Goal: Task Accomplishment & Management: Manage account settings

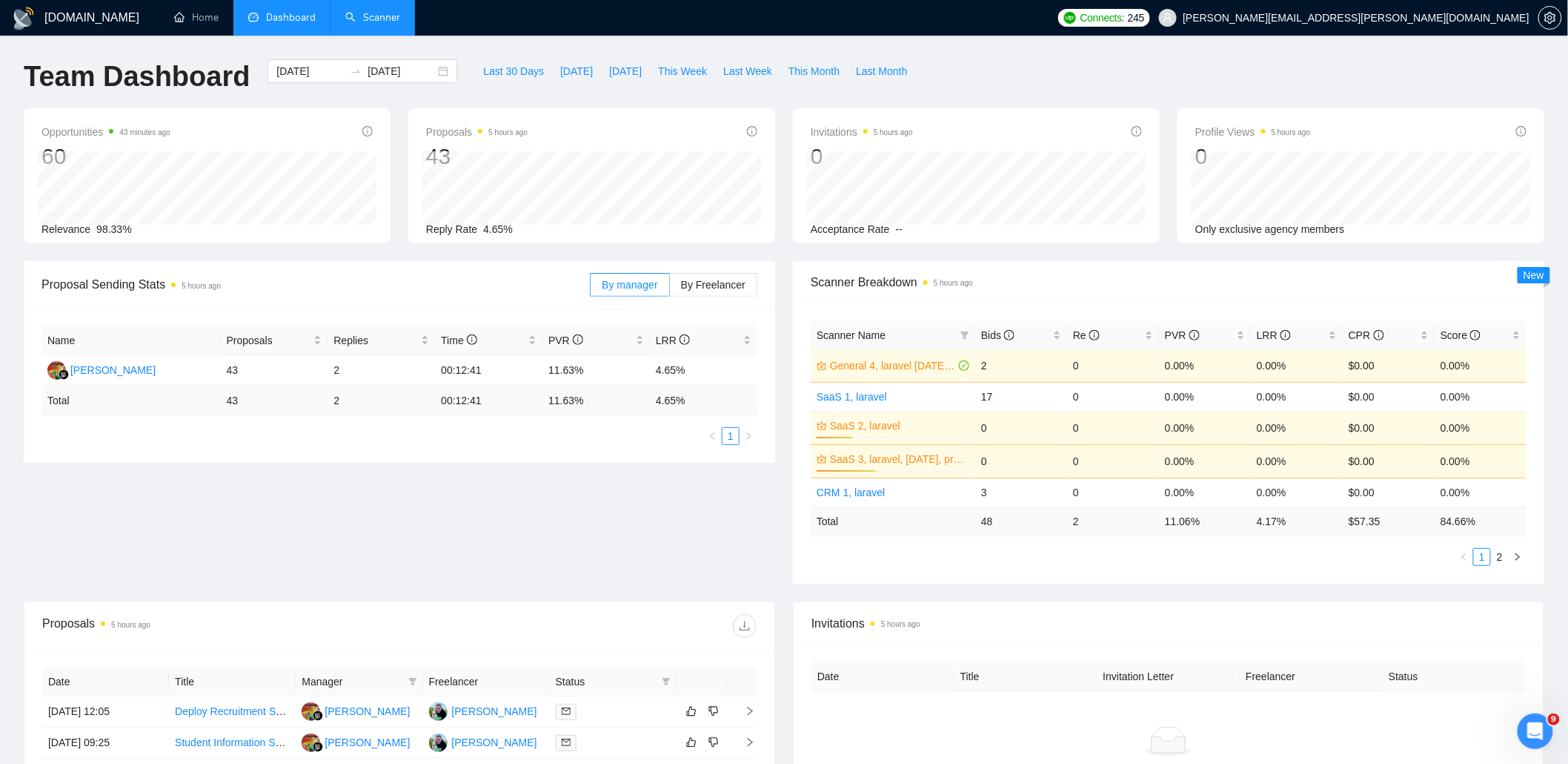
click at [372, 13] on link "Scanner" at bounding box center [373, 17] width 55 height 13
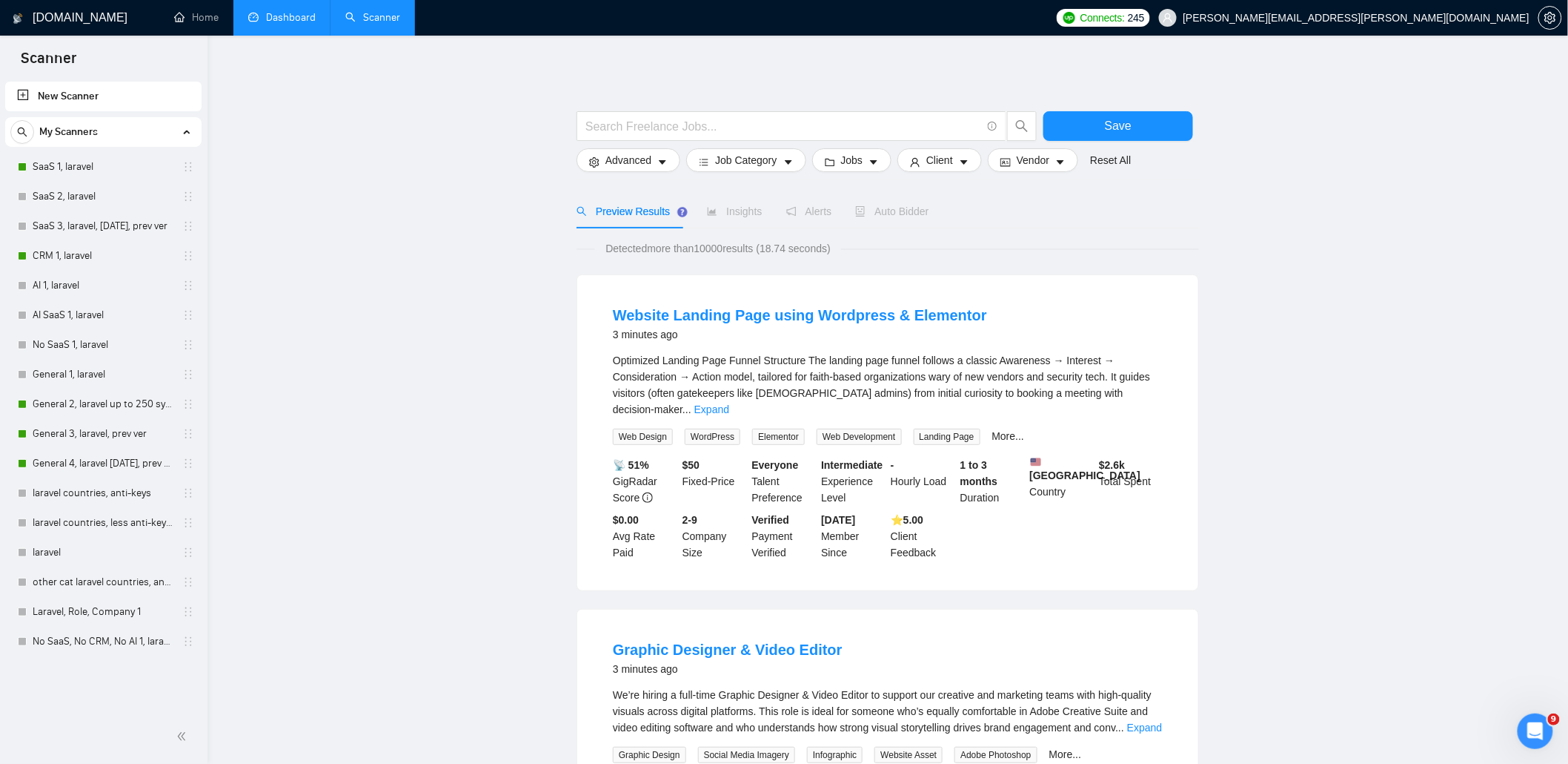
click at [272, 11] on link "Dashboard" at bounding box center [282, 17] width 68 height 13
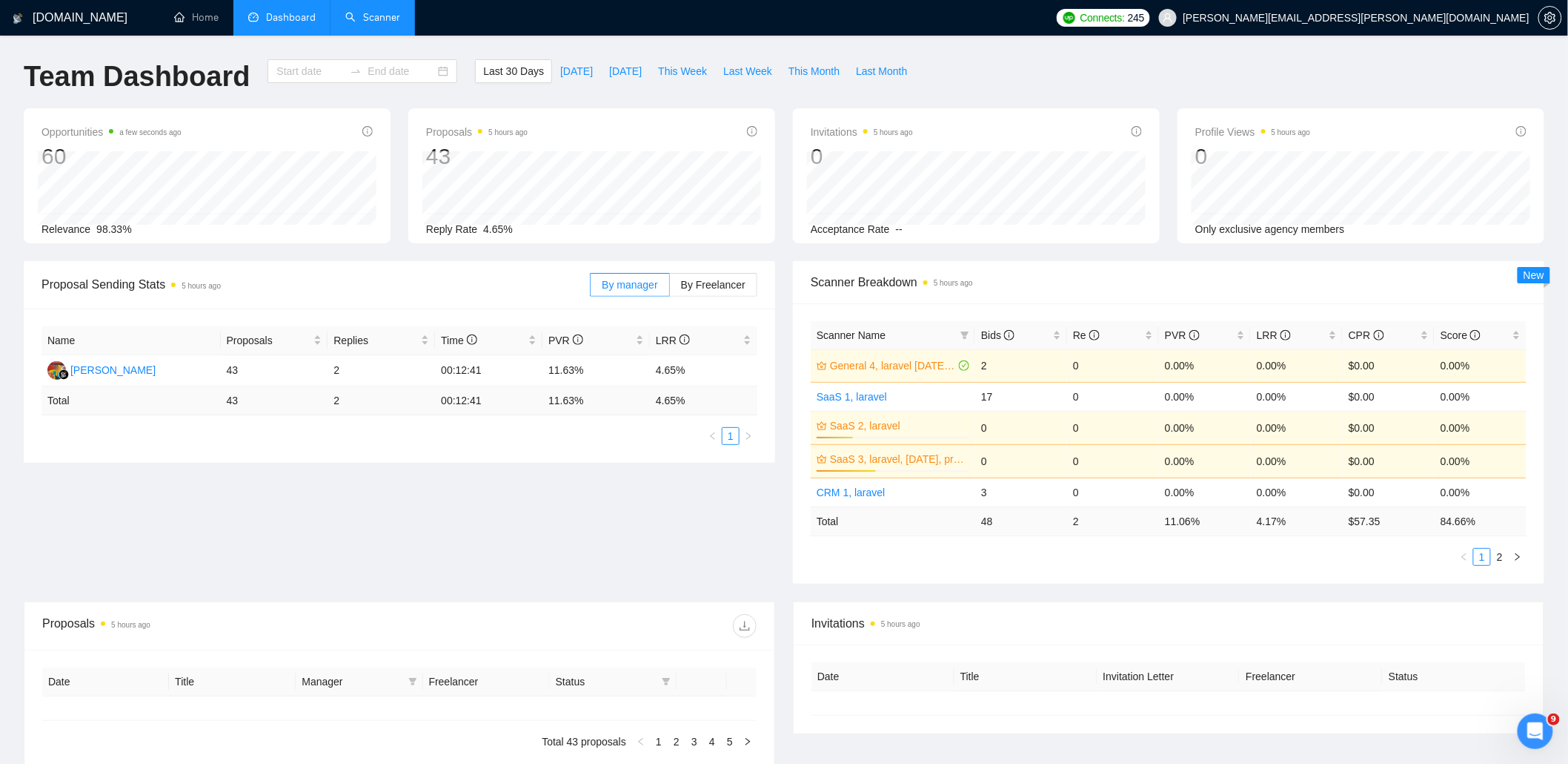
type input "2025-08-23"
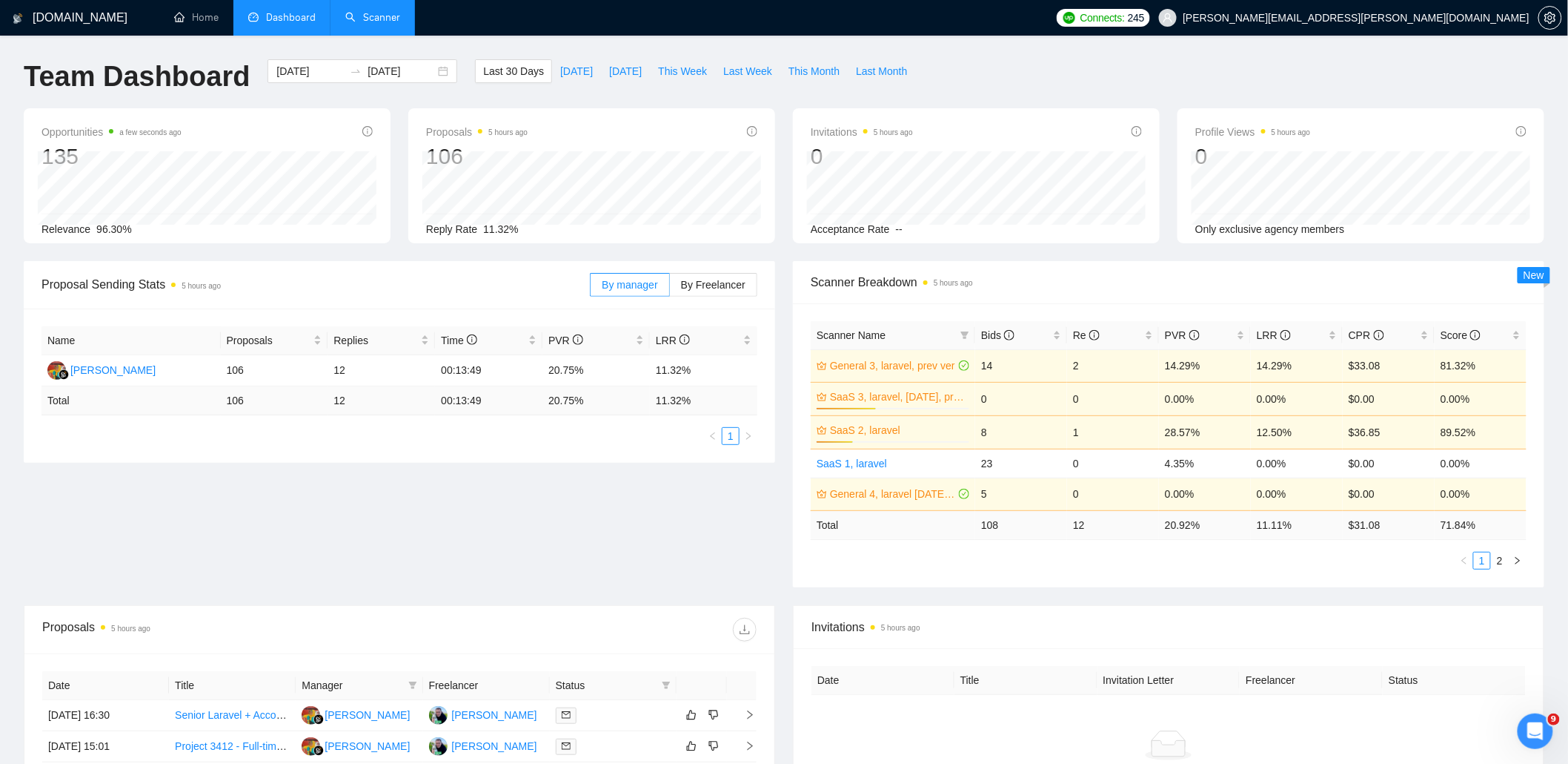
click at [945, 334] on span "Scanner Name" at bounding box center [885, 335] width 138 height 17
click at [848, 330] on span "Scanner Name" at bounding box center [850, 335] width 69 height 12
click at [967, 331] on icon "filter" at bounding box center [965, 335] width 9 height 9
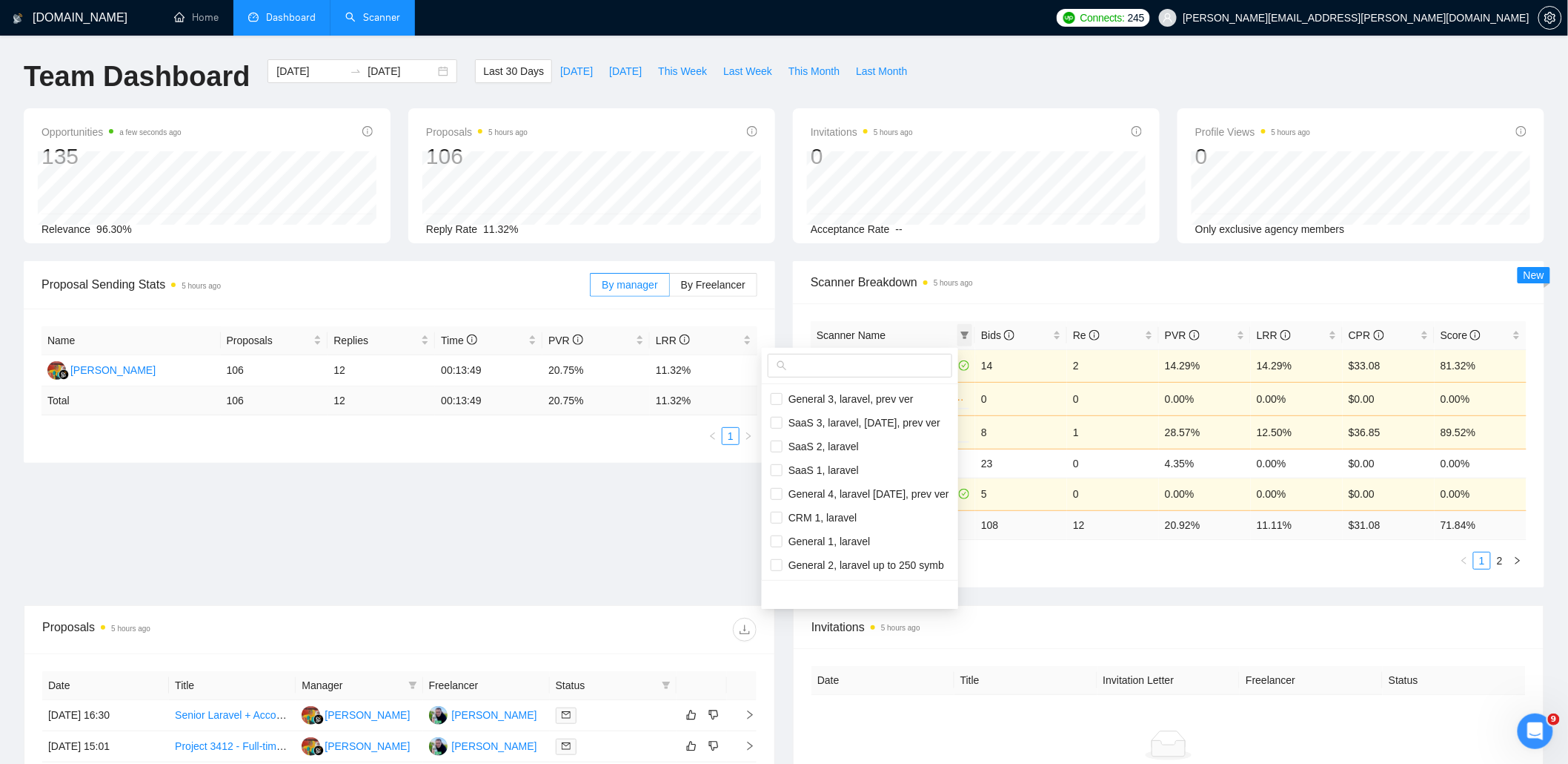
click at [967, 331] on icon "filter" at bounding box center [965, 335] width 9 height 9
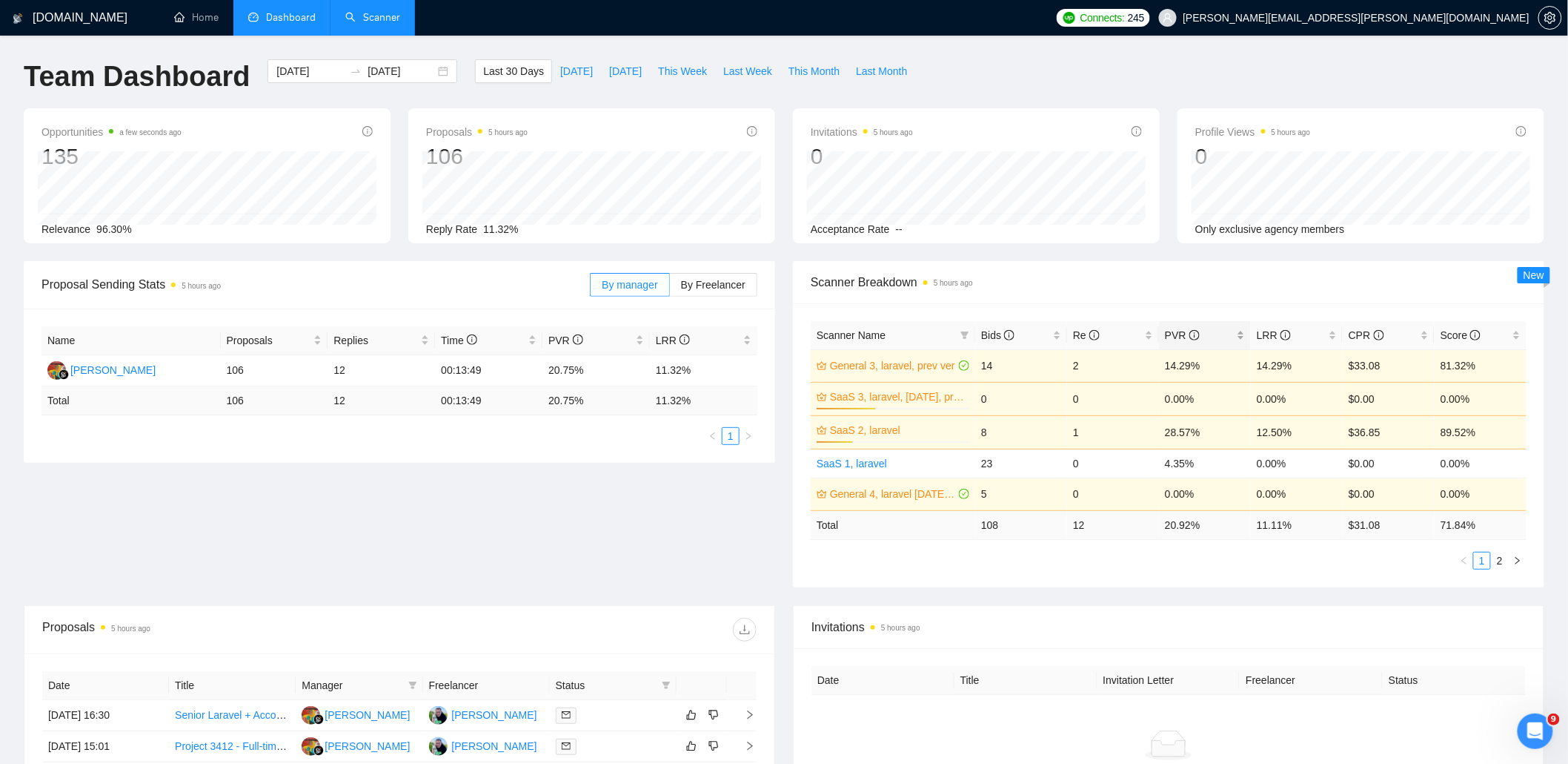
click at [1231, 342] on span "PVR" at bounding box center [1199, 335] width 69 height 17
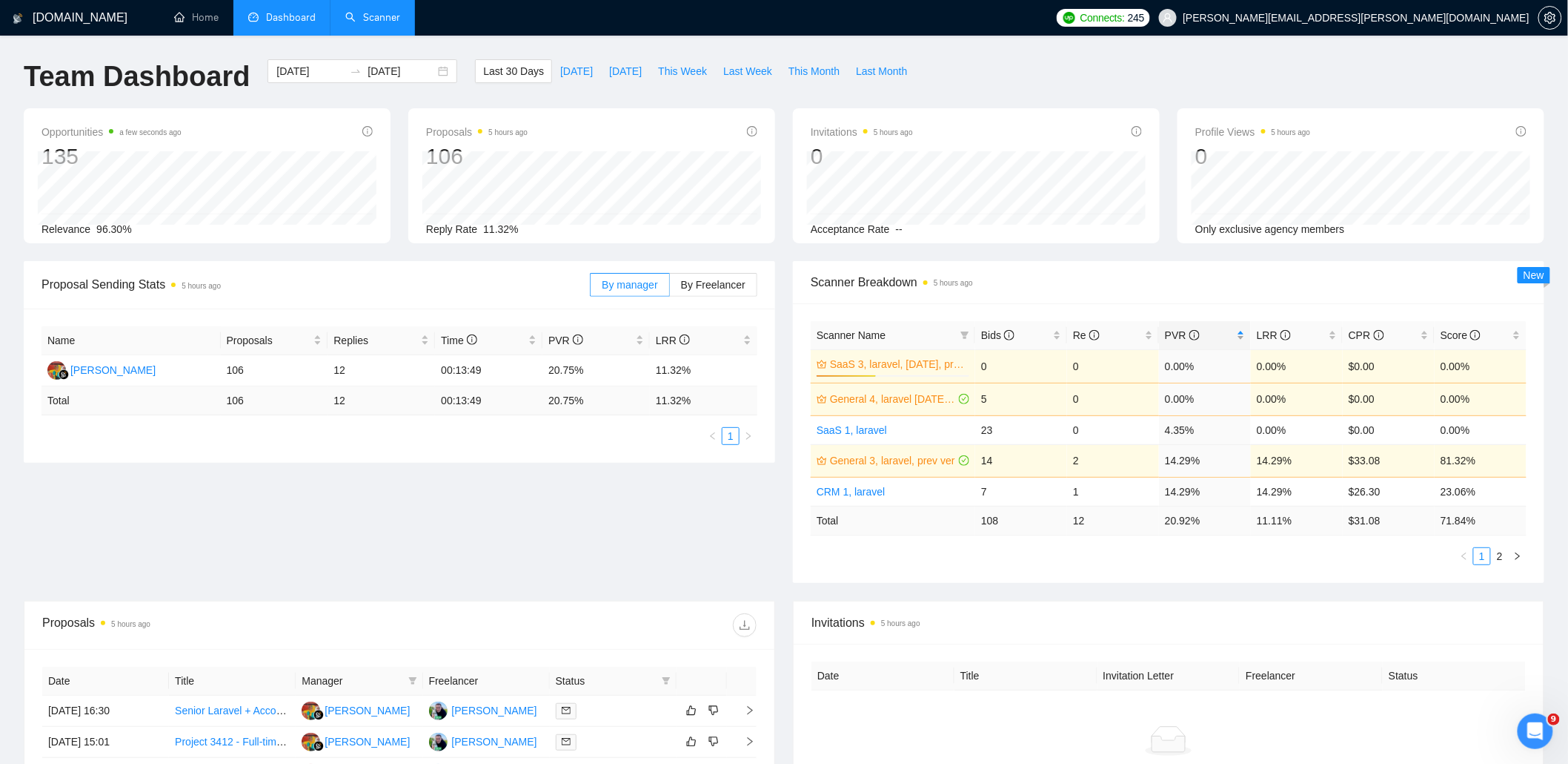
click at [1231, 342] on span "PVR" at bounding box center [1199, 335] width 69 height 17
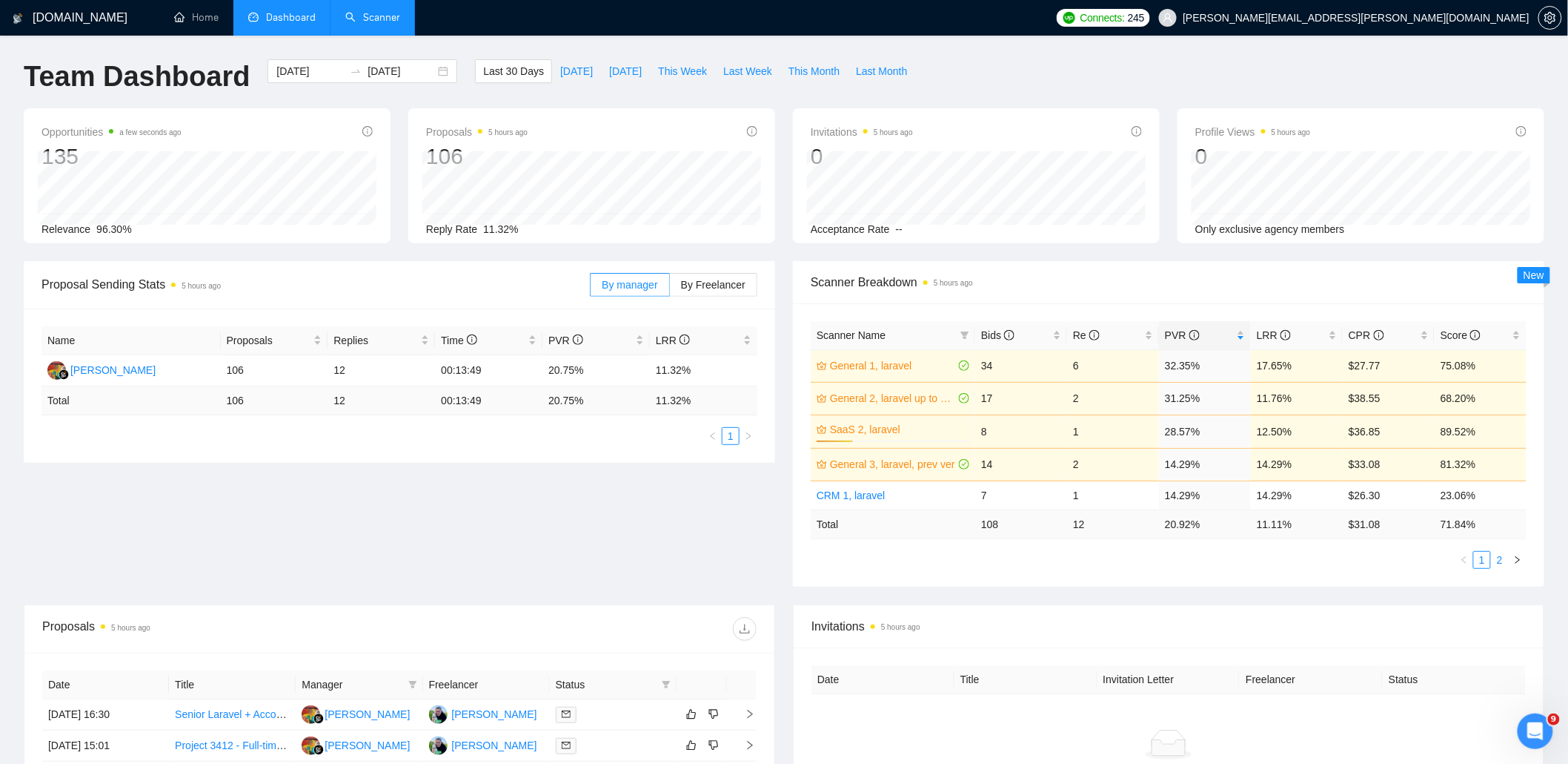
click at [1499, 558] on link "2" at bounding box center [1499, 560] width 17 height 17
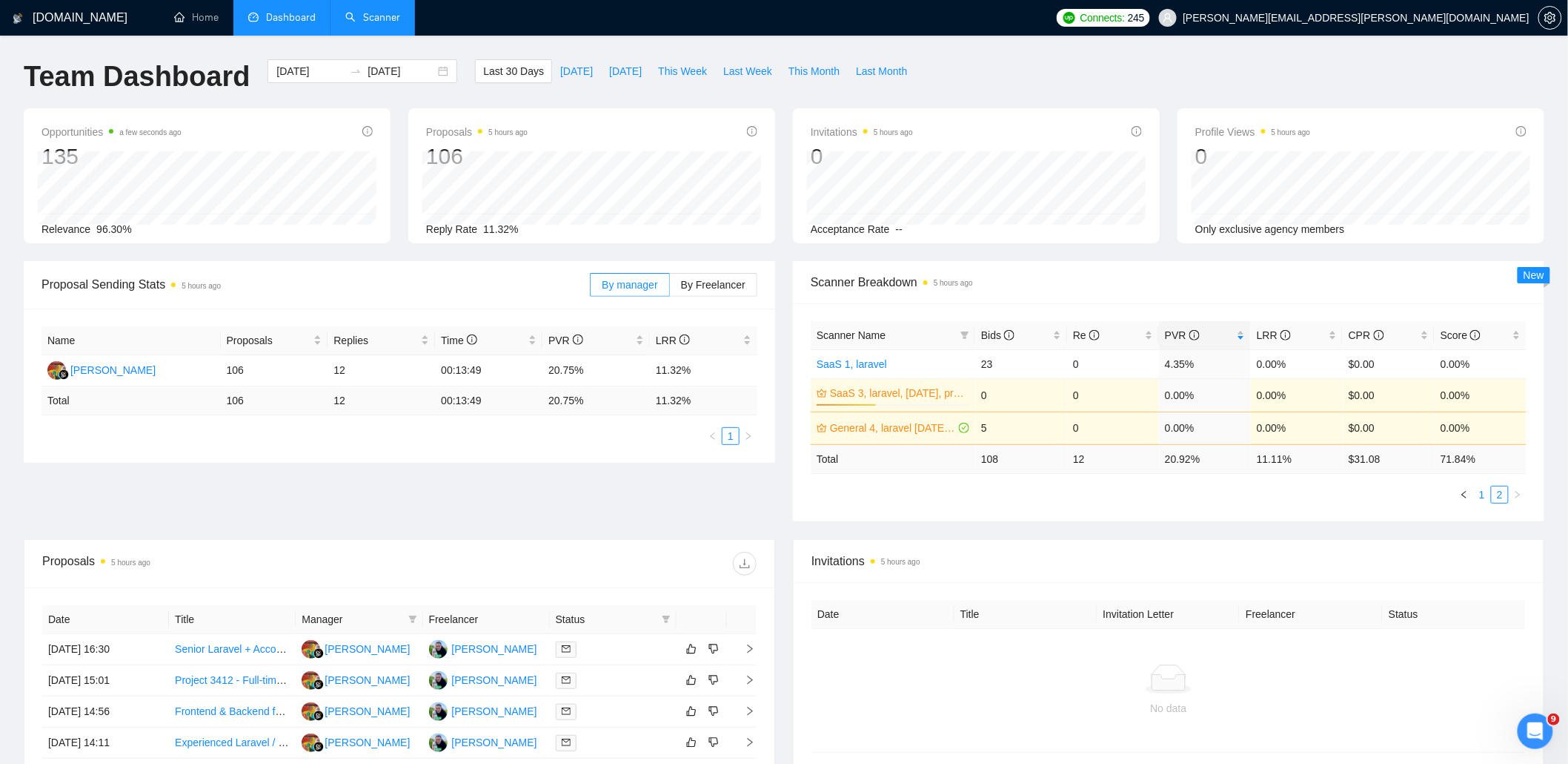
click at [1484, 498] on link "1" at bounding box center [1482, 495] width 17 height 17
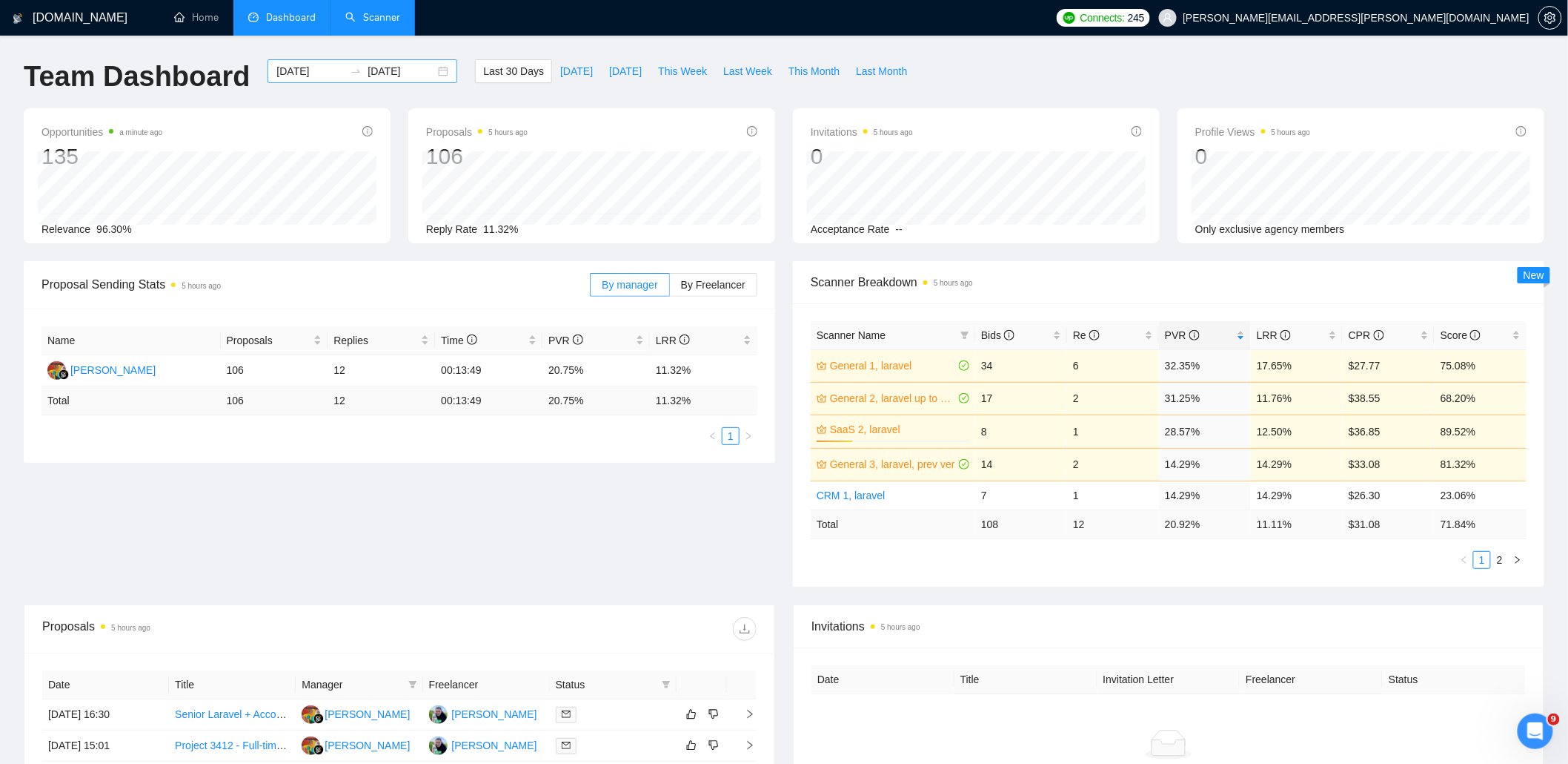
click at [405, 71] on input "[DATE]" at bounding box center [401, 71] width 68 height 17
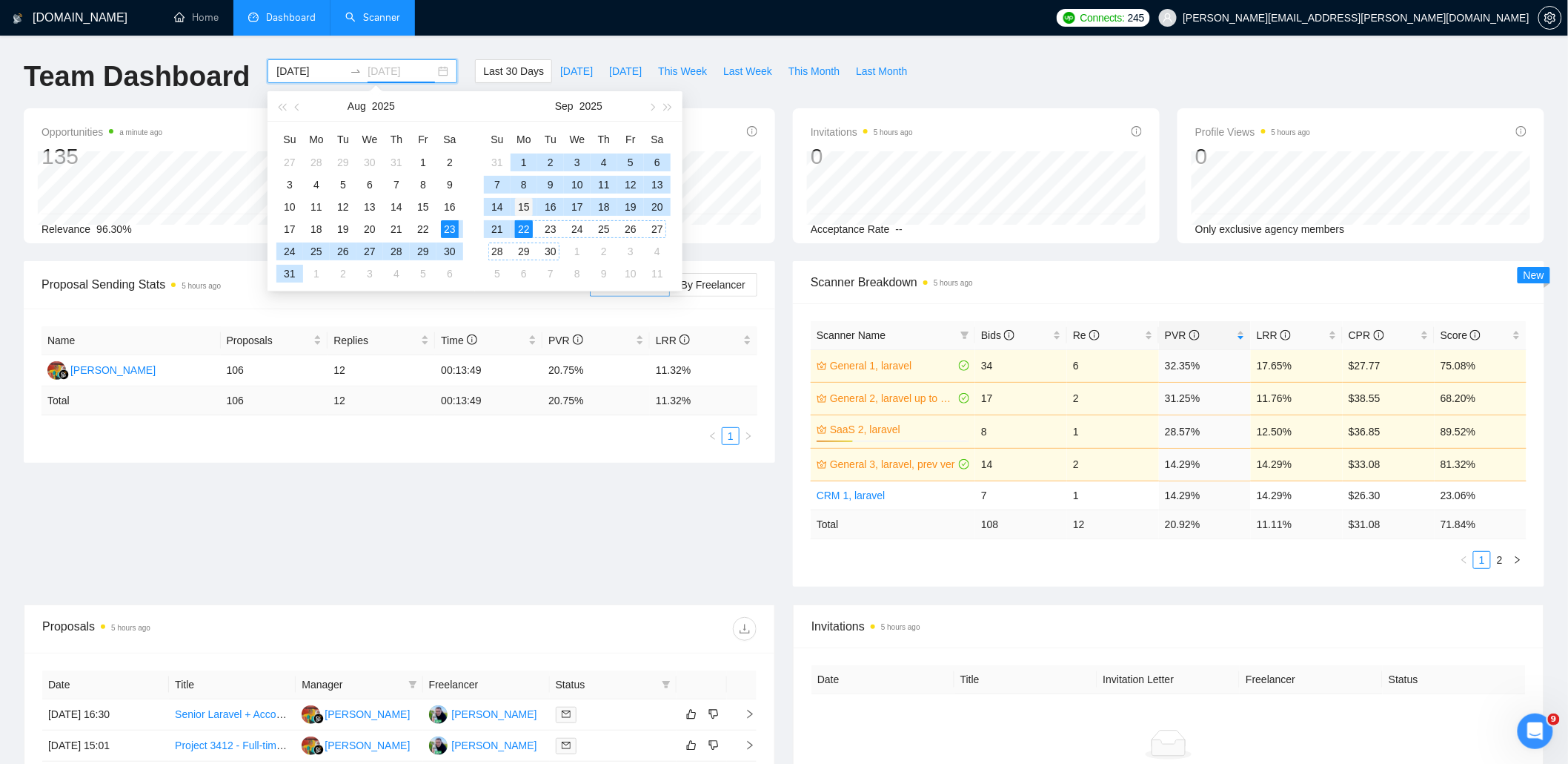
type input "[DATE]"
click at [522, 203] on div "15" at bounding box center [523, 206] width 18 height 18
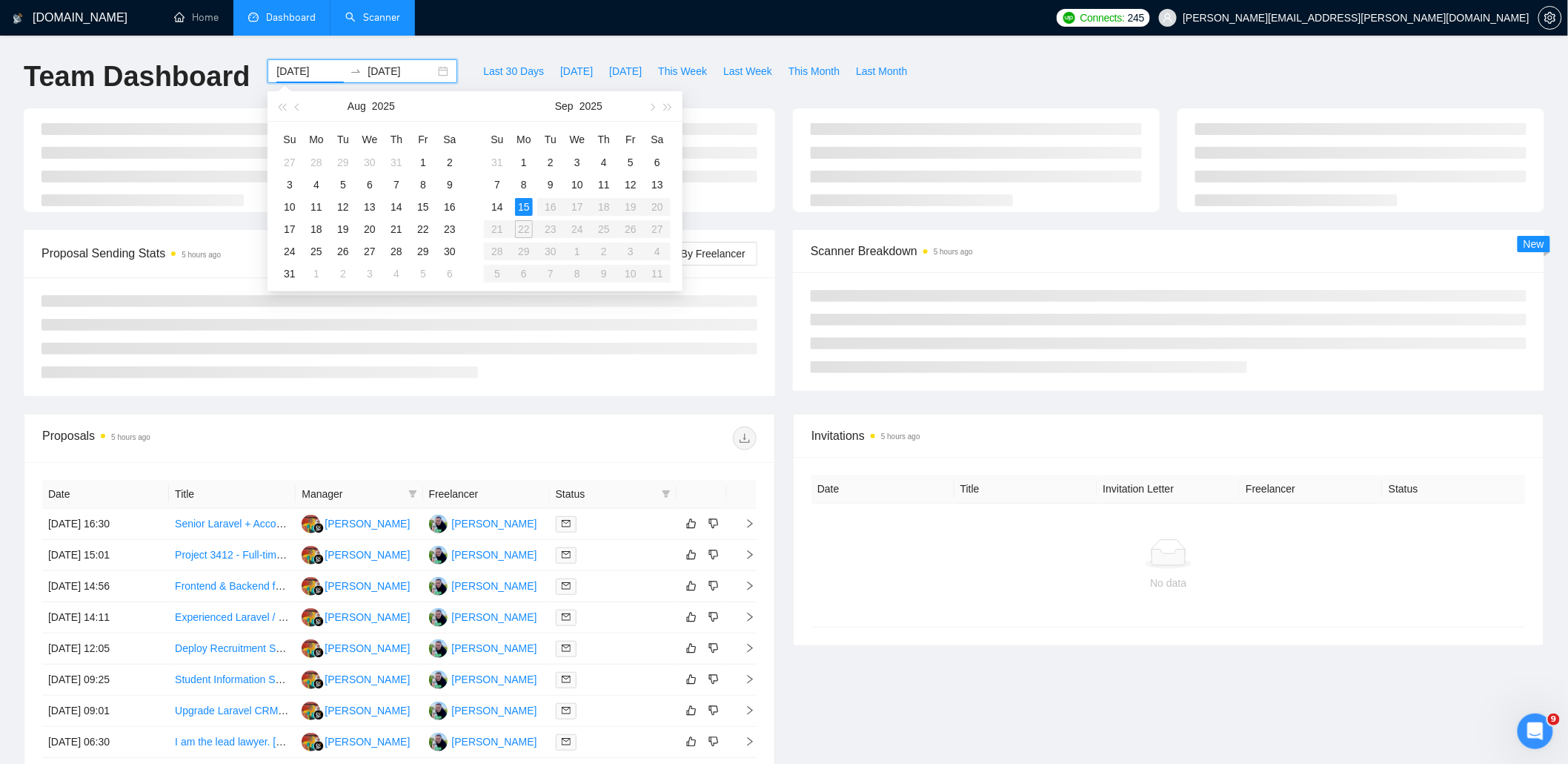
type input "[DATE]"
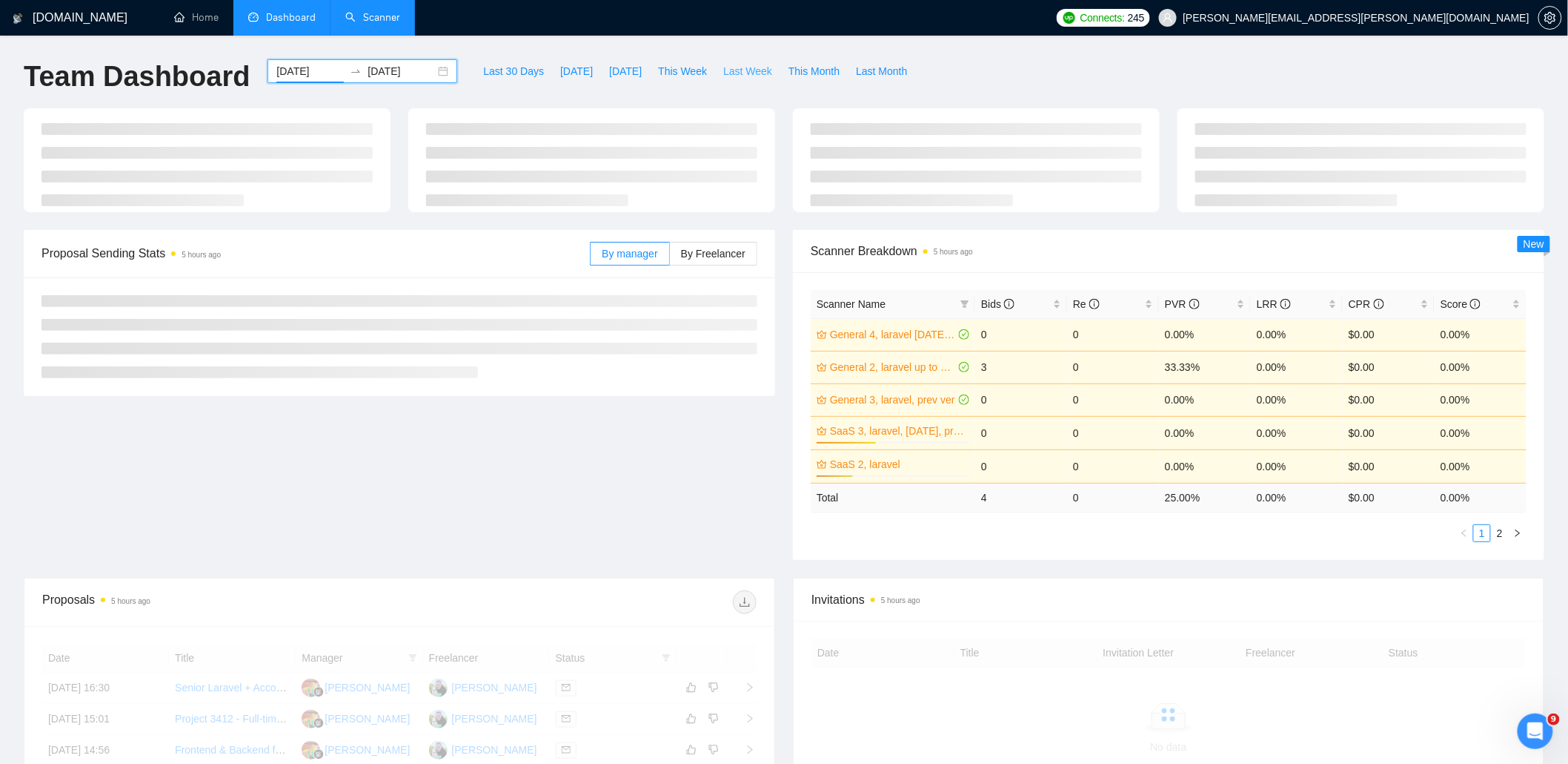
click at [759, 70] on span "Last Week" at bounding box center [748, 71] width 49 height 17
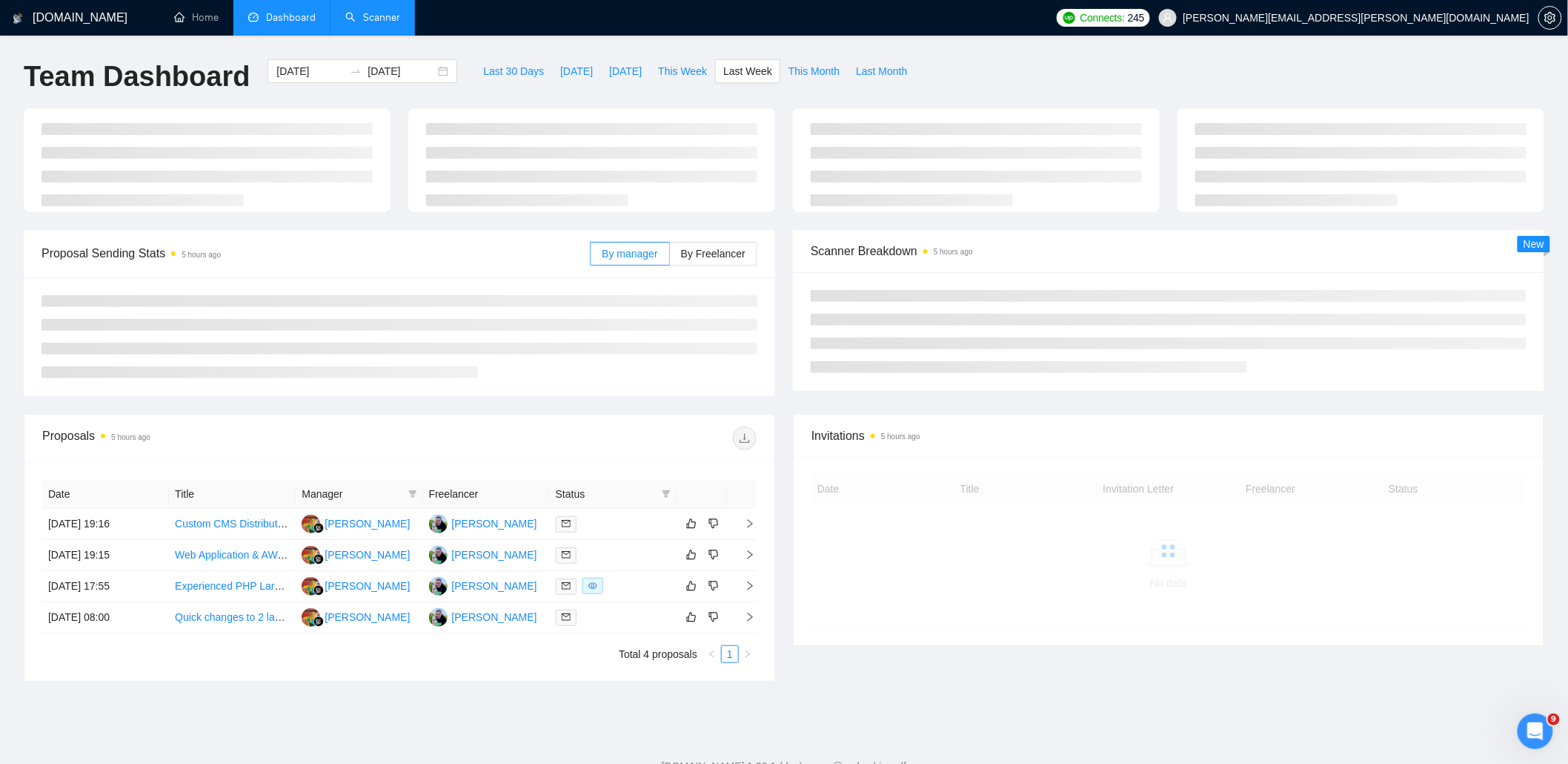
type input "[DATE]"
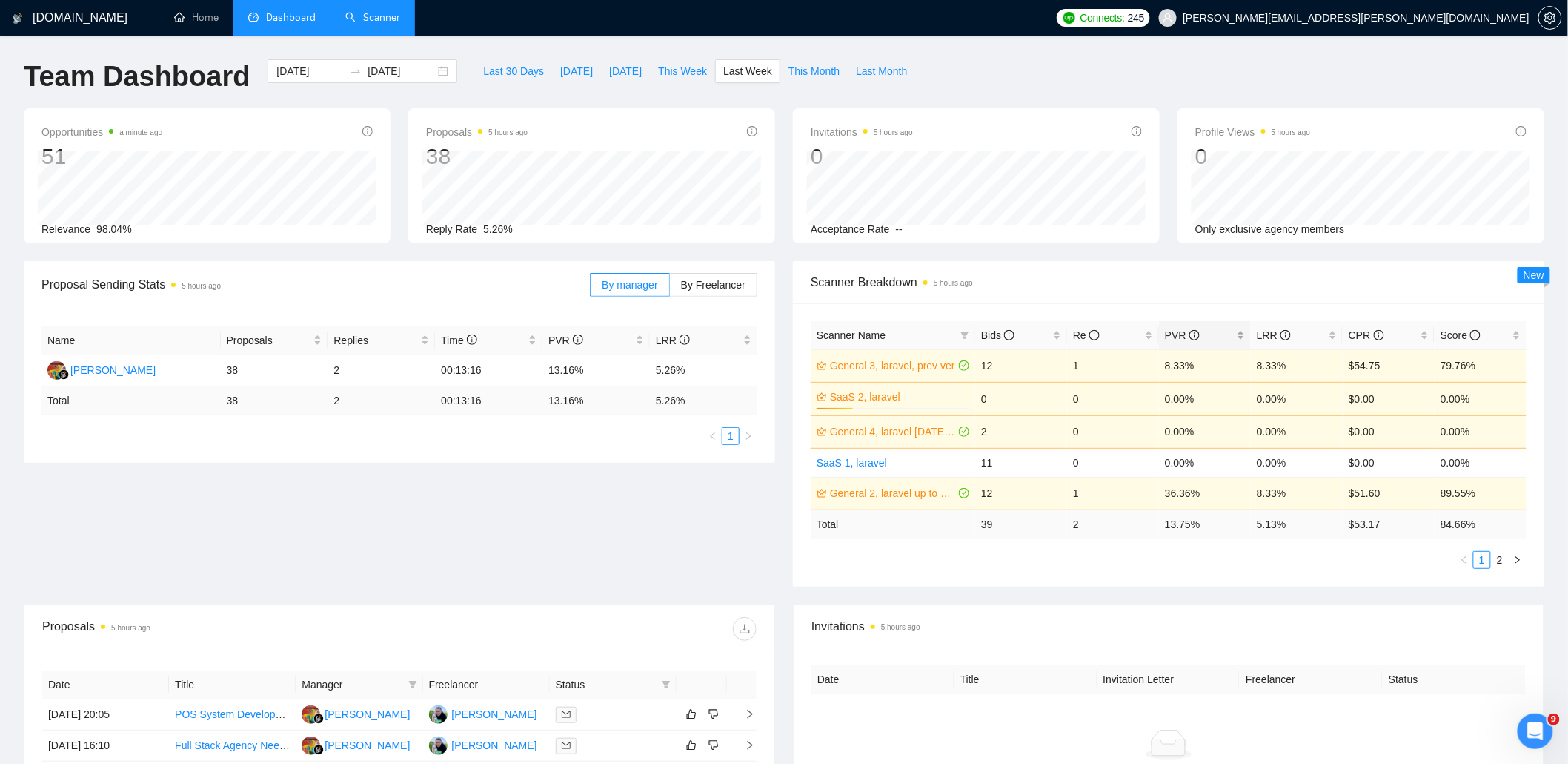
click at [1194, 338] on icon "info-circle" at bounding box center [1195, 335] width 10 height 10
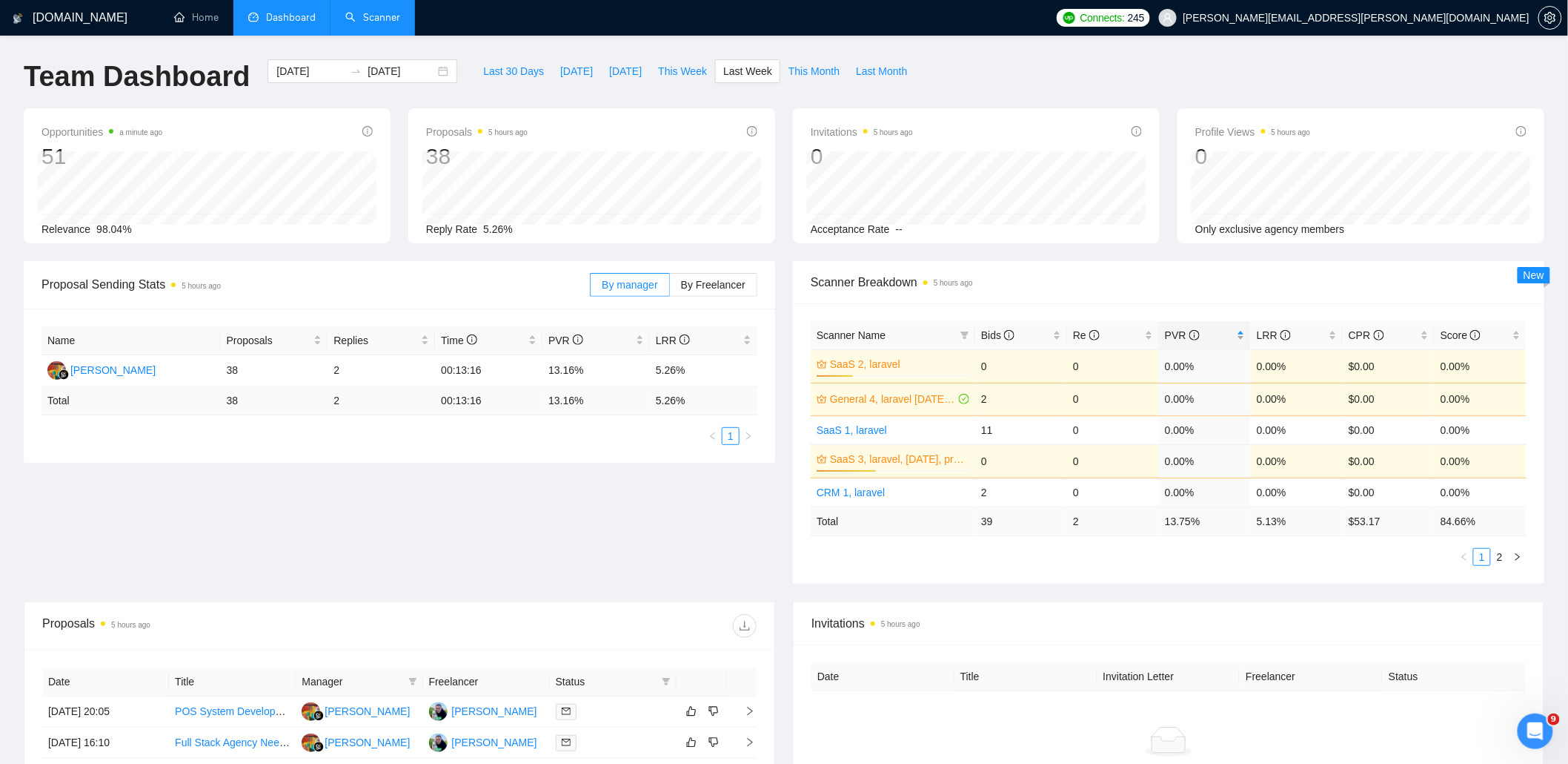
click at [1226, 338] on span "PVR" at bounding box center [1199, 335] width 69 height 17
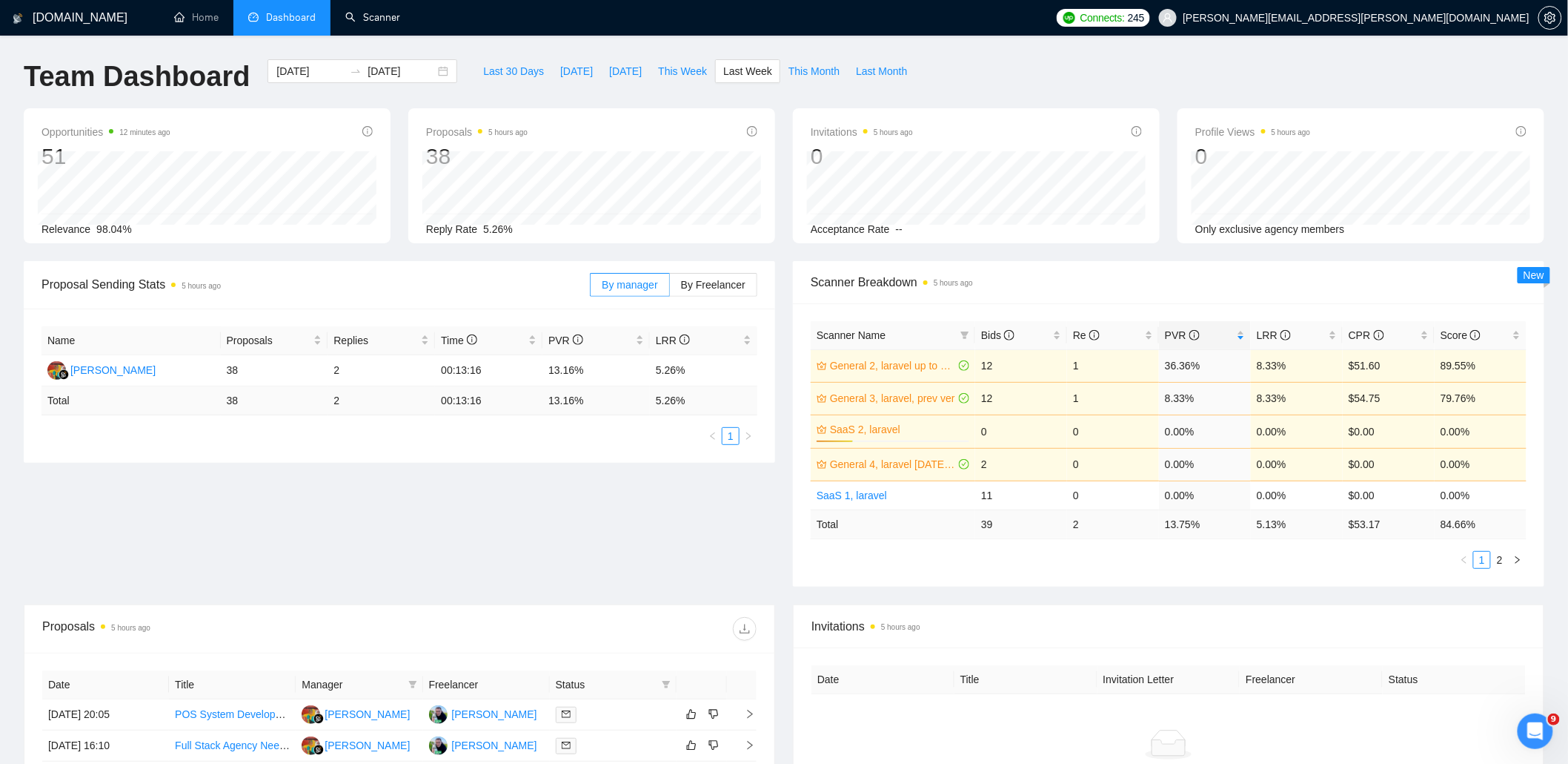
drag, startPoint x: 368, startPoint y: 20, endPoint x: 405, endPoint y: 144, distance: 129.4
click at [368, 20] on link "Scanner" at bounding box center [373, 17] width 55 height 13
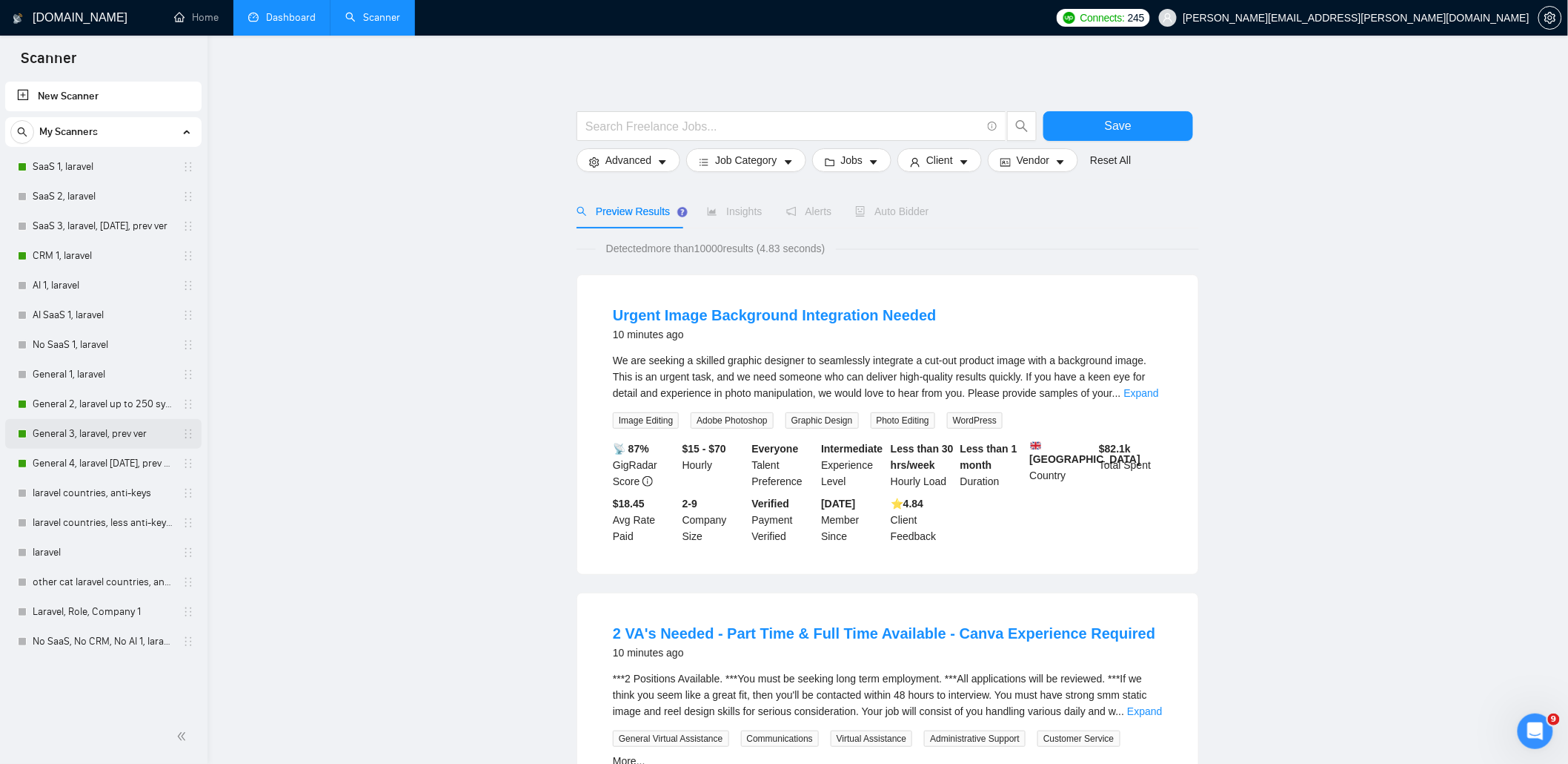
click at [108, 430] on link "General 3, laravel, prev ver" at bounding box center [103, 433] width 141 height 29
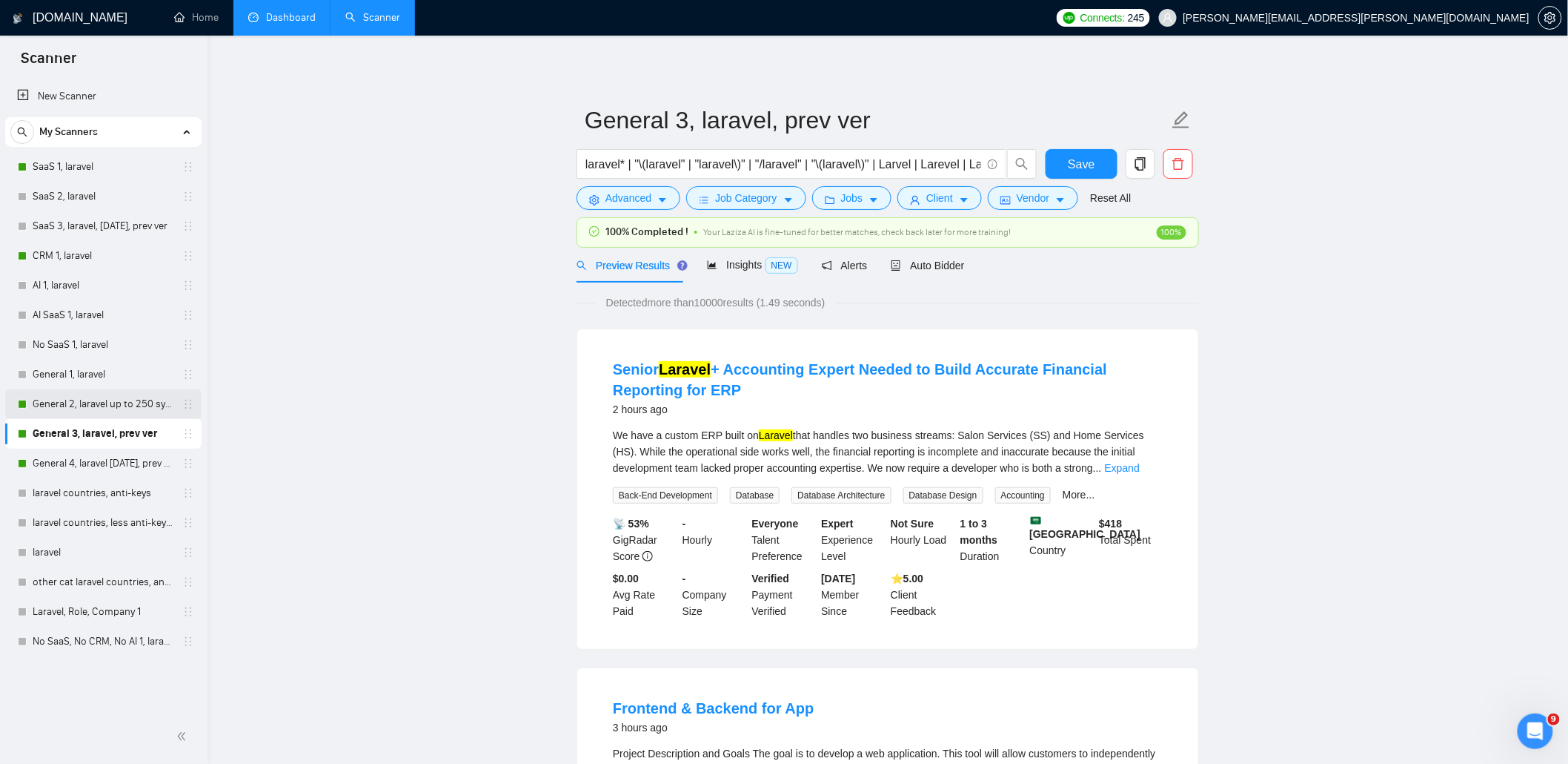
click at [99, 410] on link "General 2, laravel up to 250 symb" at bounding box center [103, 404] width 141 height 29
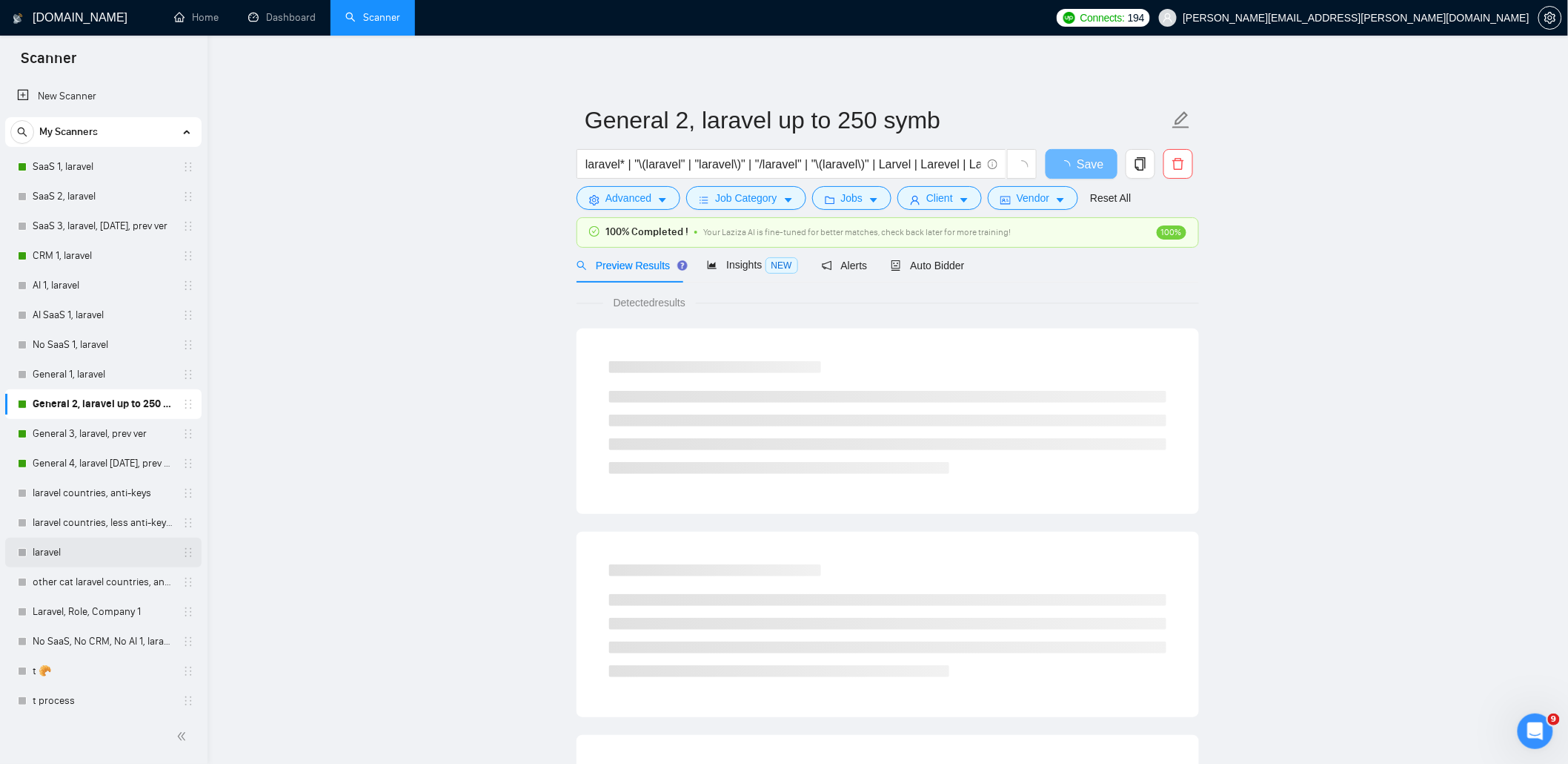
scroll to position [35, 0]
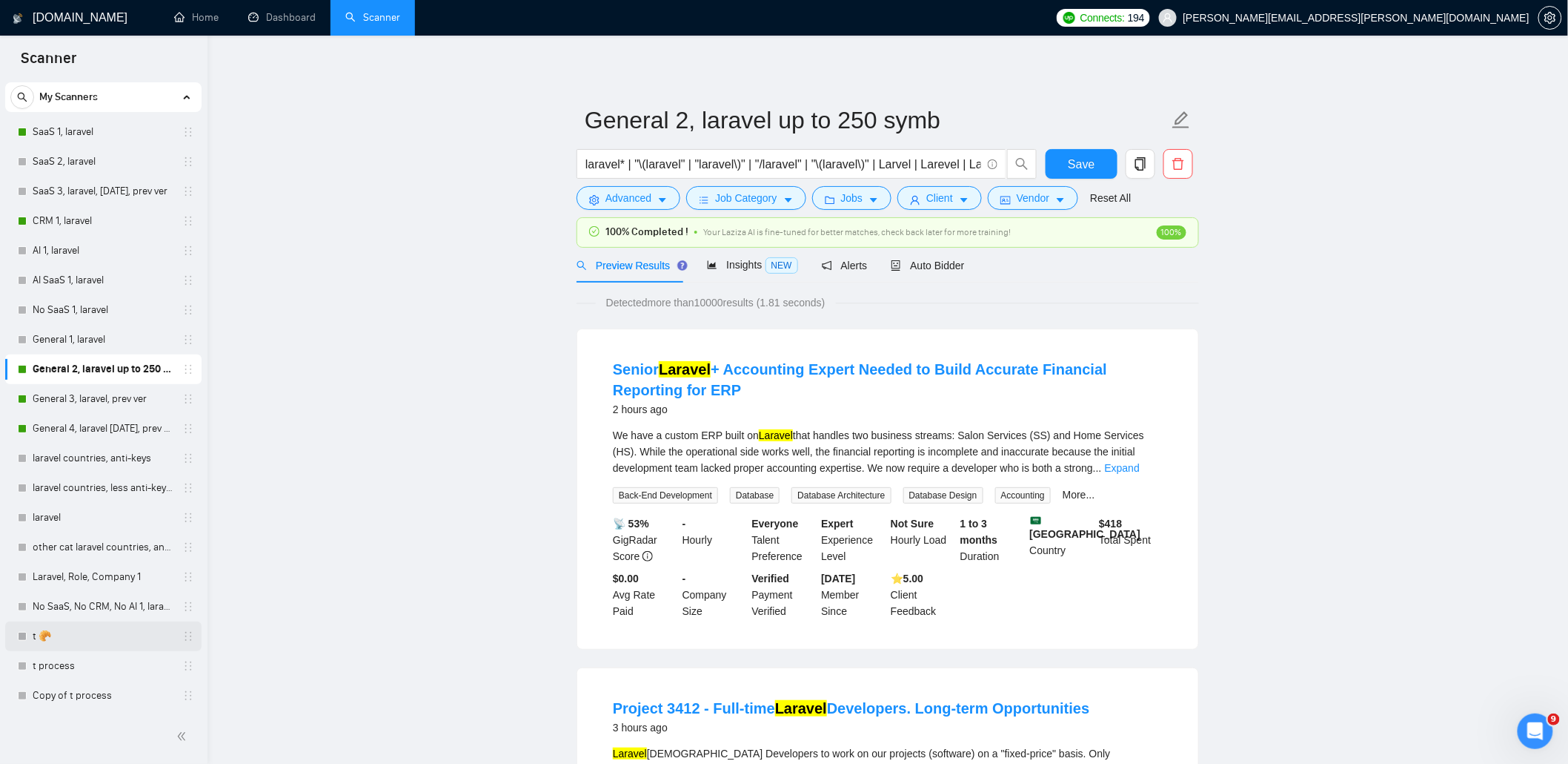
click at [57, 641] on link "t 🥐" at bounding box center [103, 635] width 141 height 29
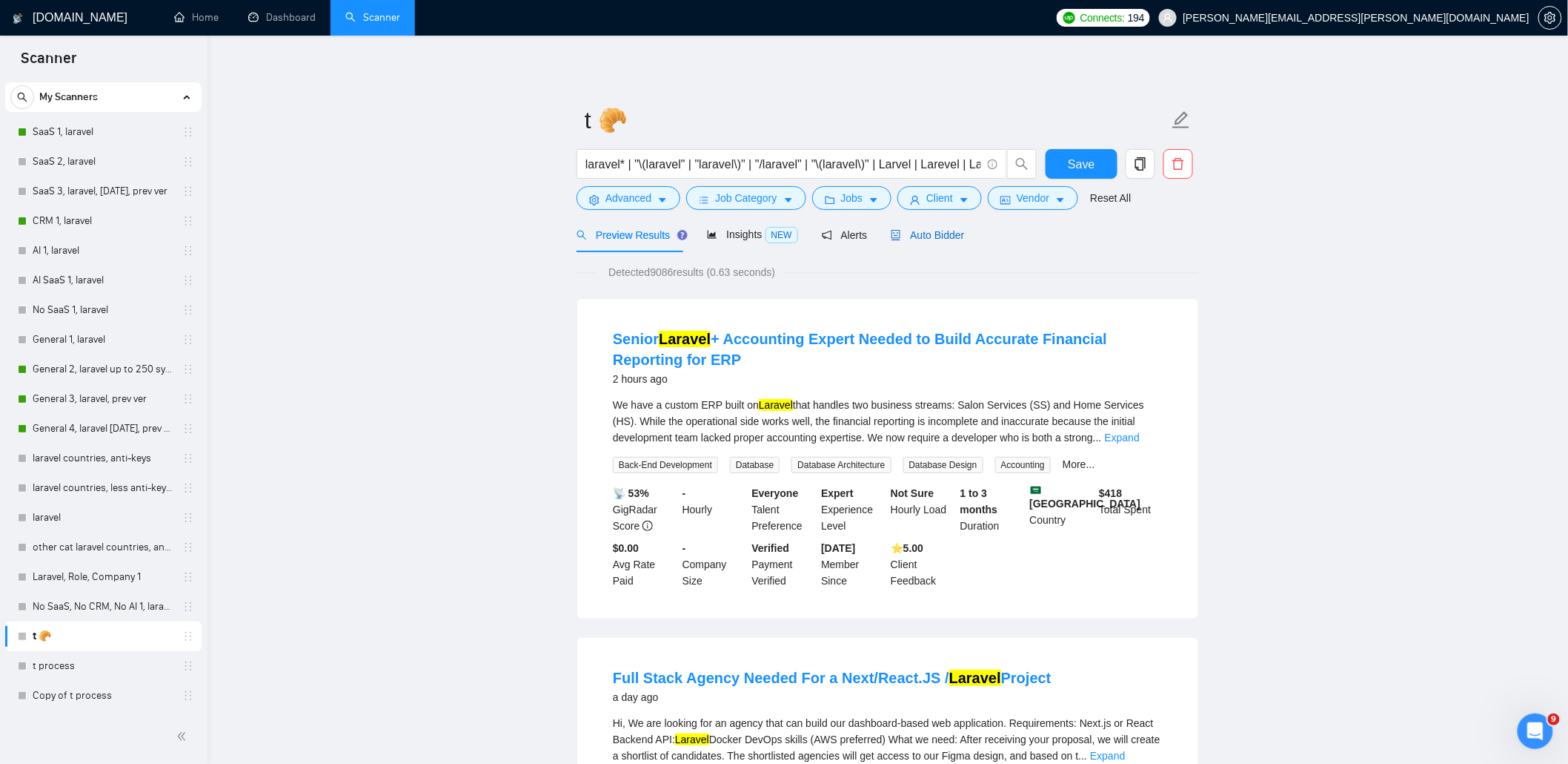
click at [921, 235] on span "Auto Bidder" at bounding box center [927, 235] width 74 height 12
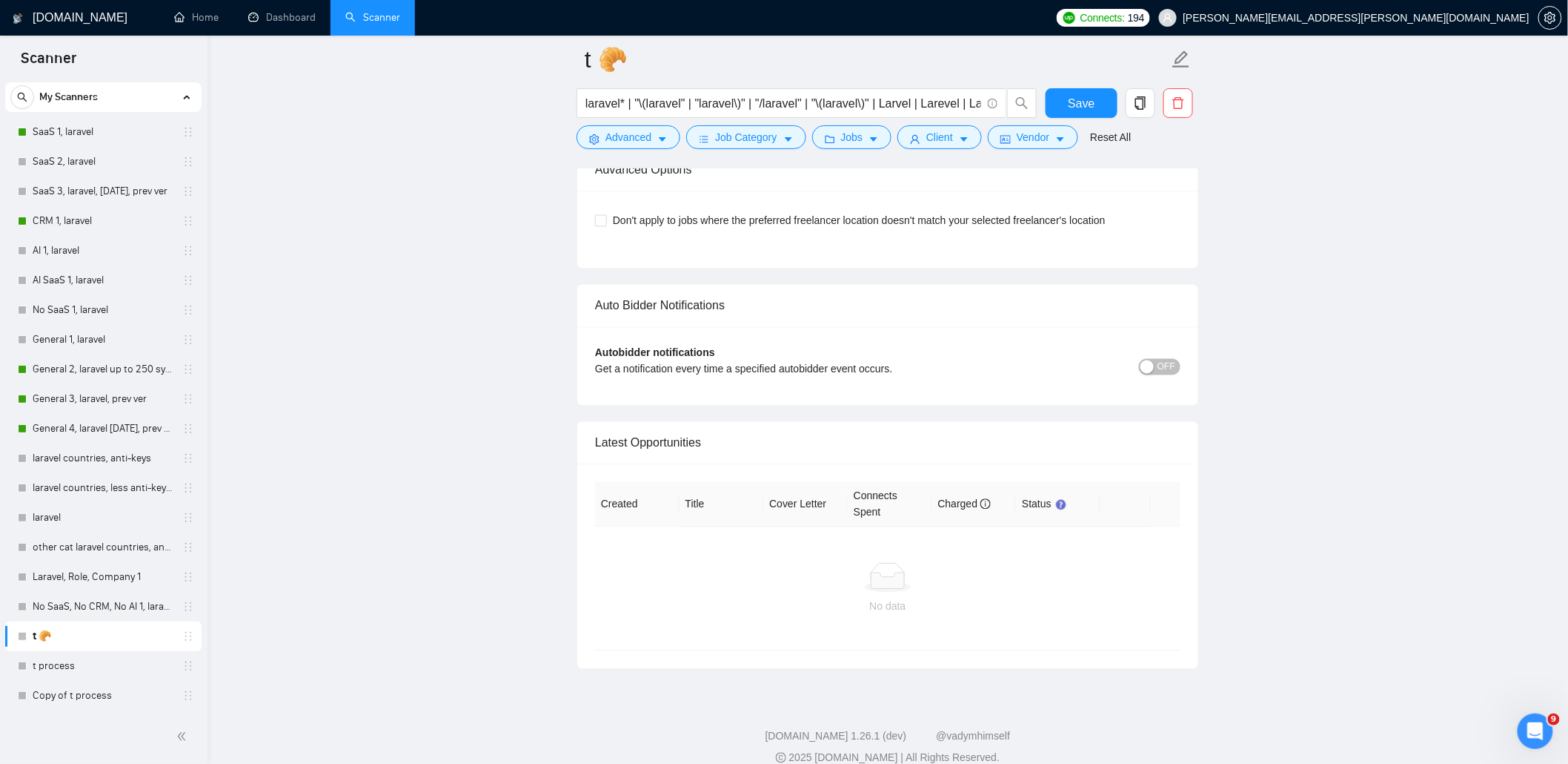
scroll to position [3454, 0]
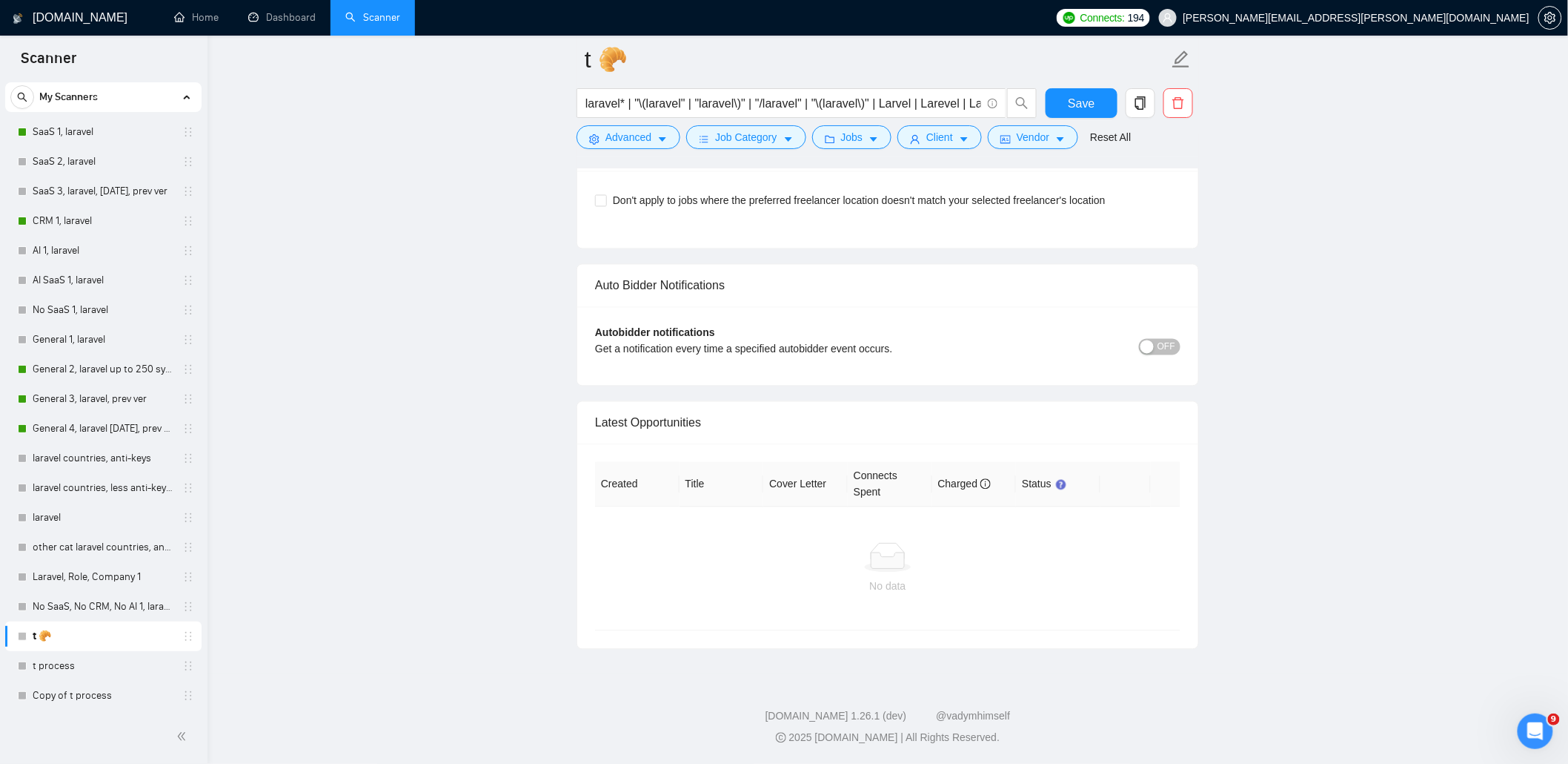
click at [1175, 349] on button "OFF" at bounding box center [1160, 347] width 42 height 17
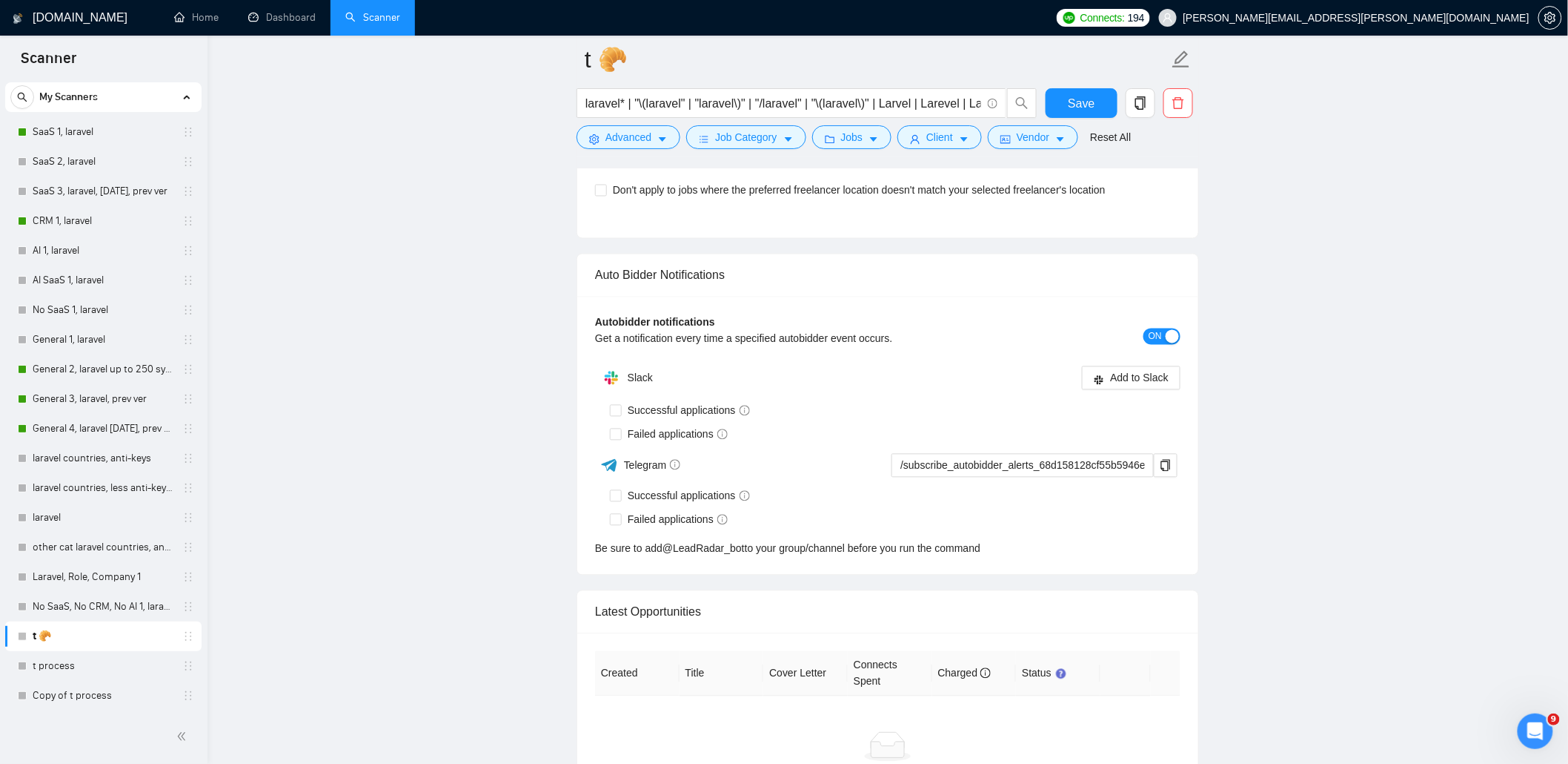
click at [654, 504] on span "Successful applications" at bounding box center [688, 497] width 134 height 17
click at [620, 501] on input "Successful applications" at bounding box center [615, 495] width 10 height 10
checkbox input "true"
click at [654, 527] on span "Failed applications" at bounding box center [677, 520] width 112 height 17
click at [620, 524] on input "Failed applications" at bounding box center [615, 519] width 10 height 10
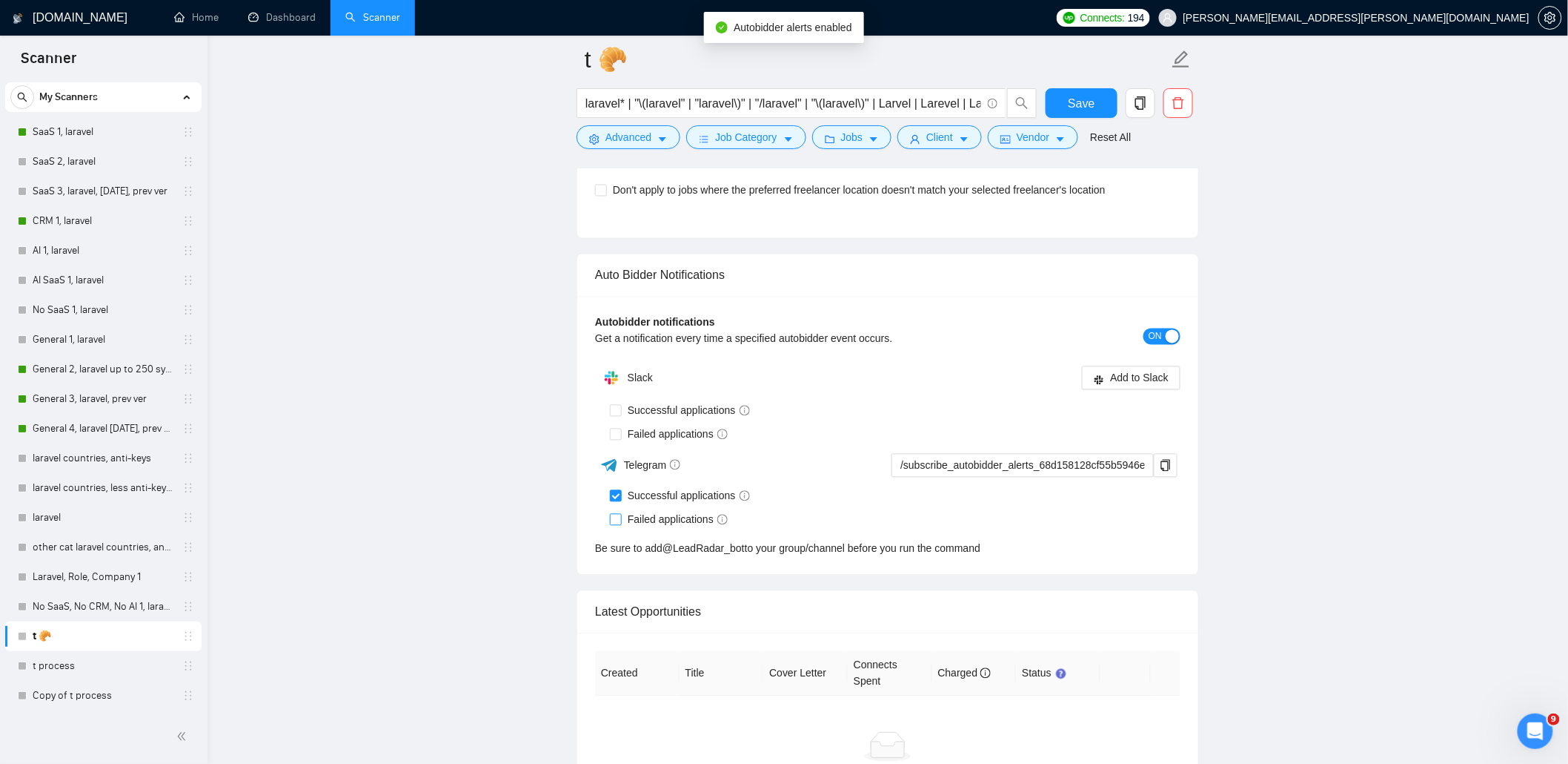
checkbox input "true"
click at [1167, 471] on icon "copy" at bounding box center [1166, 466] width 10 height 12
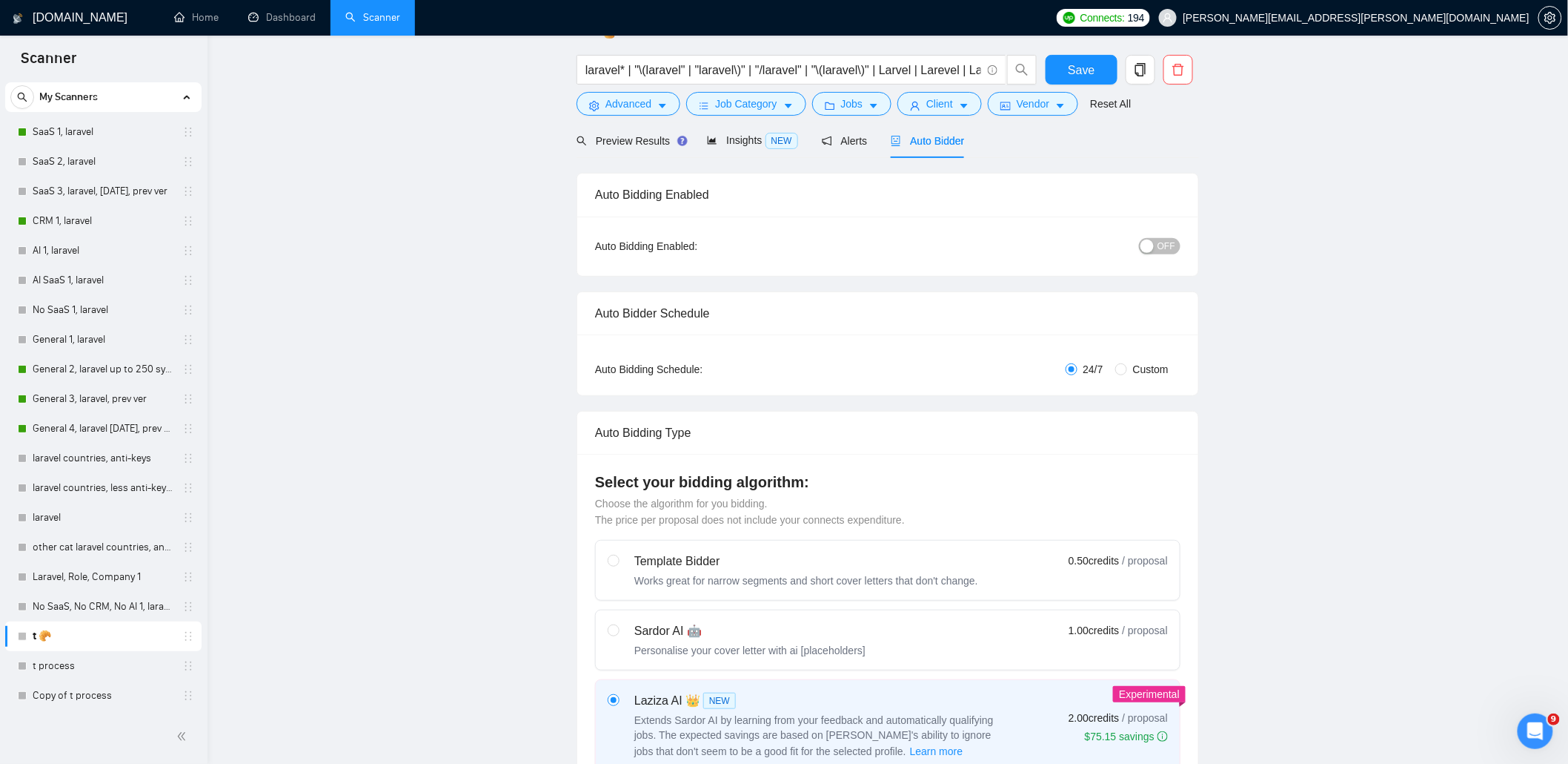
scroll to position [0, 0]
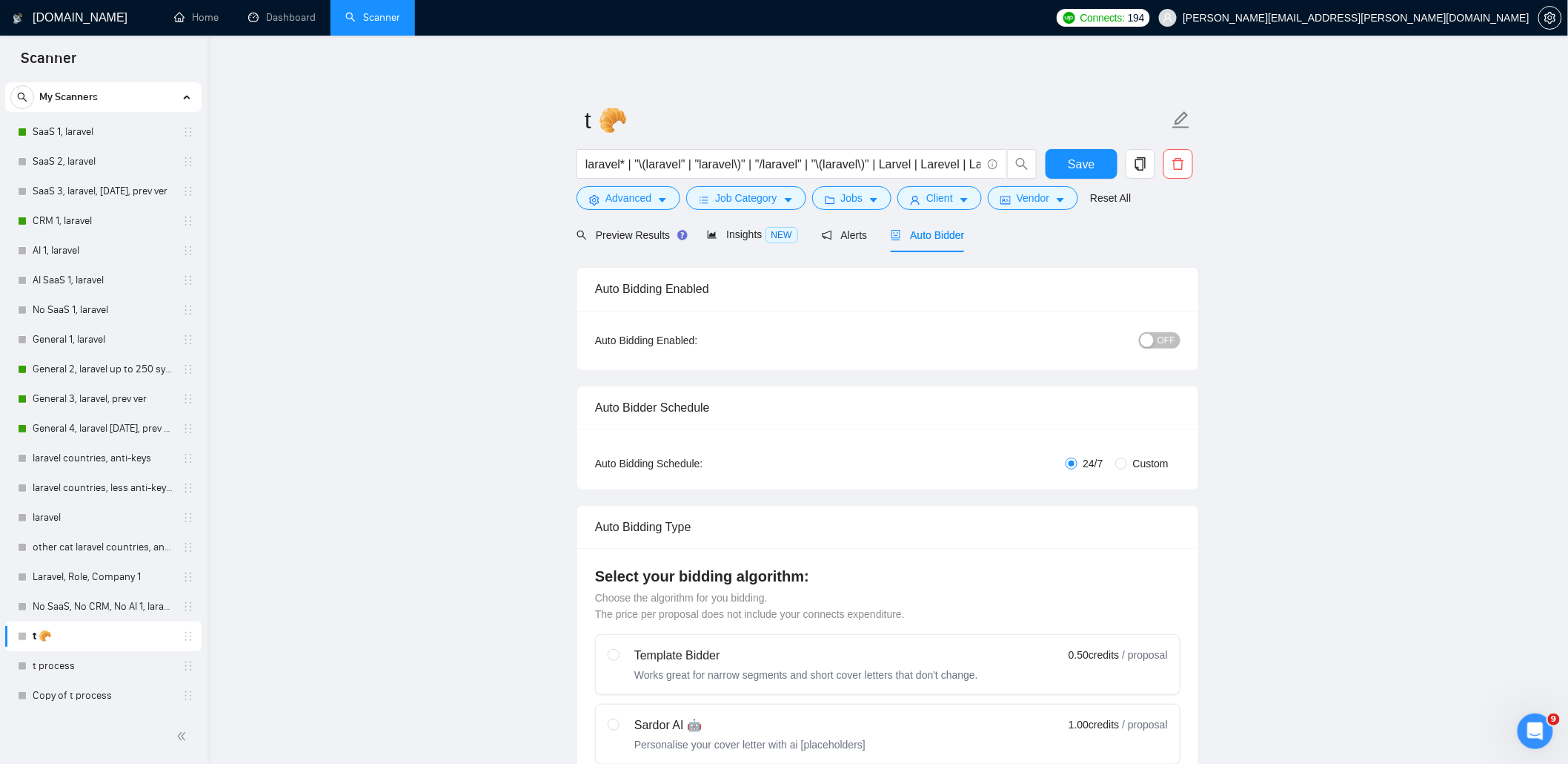
click at [1161, 335] on span "OFF" at bounding box center [1165, 340] width 18 height 17
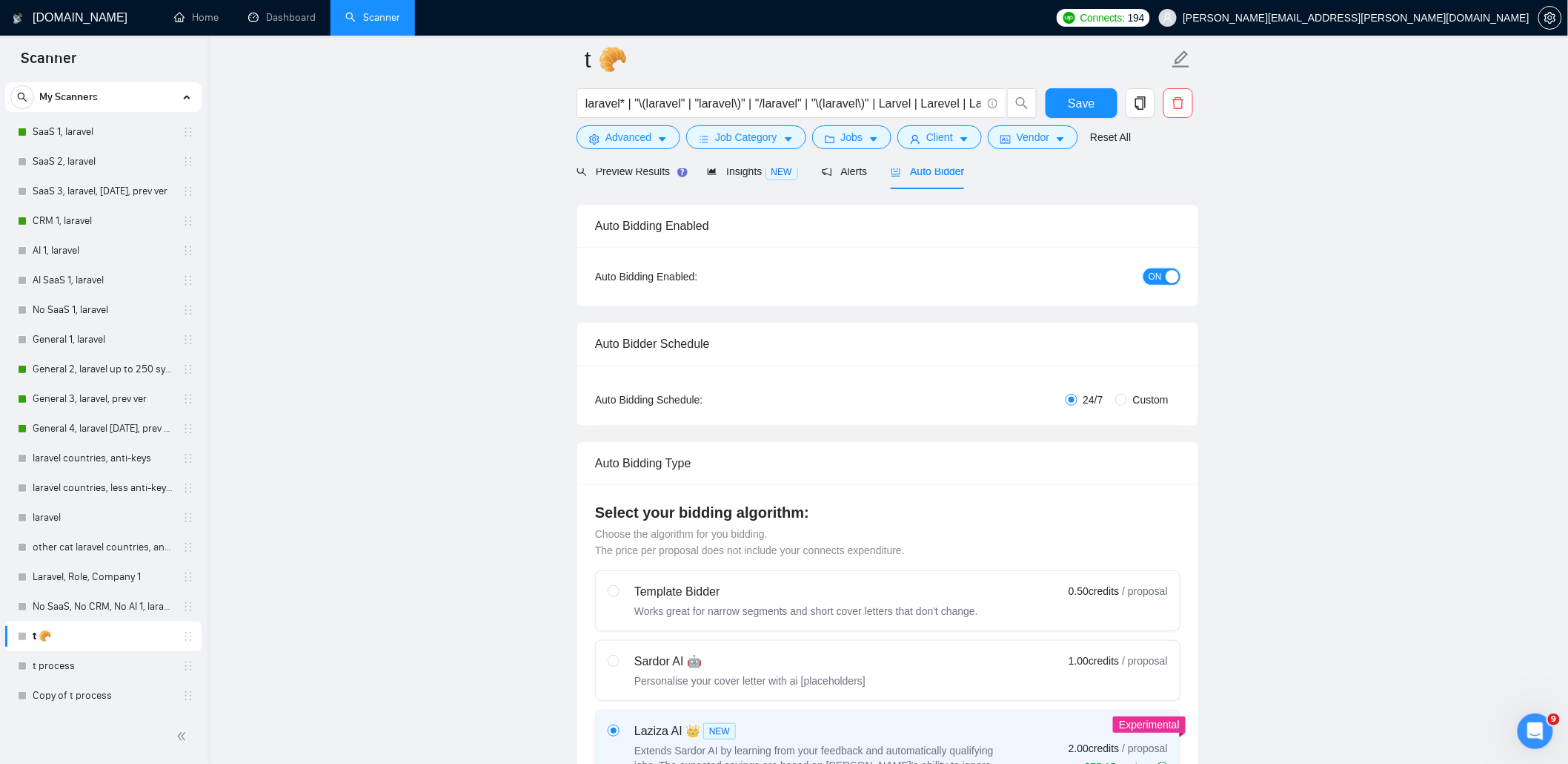
scroll to position [99, 0]
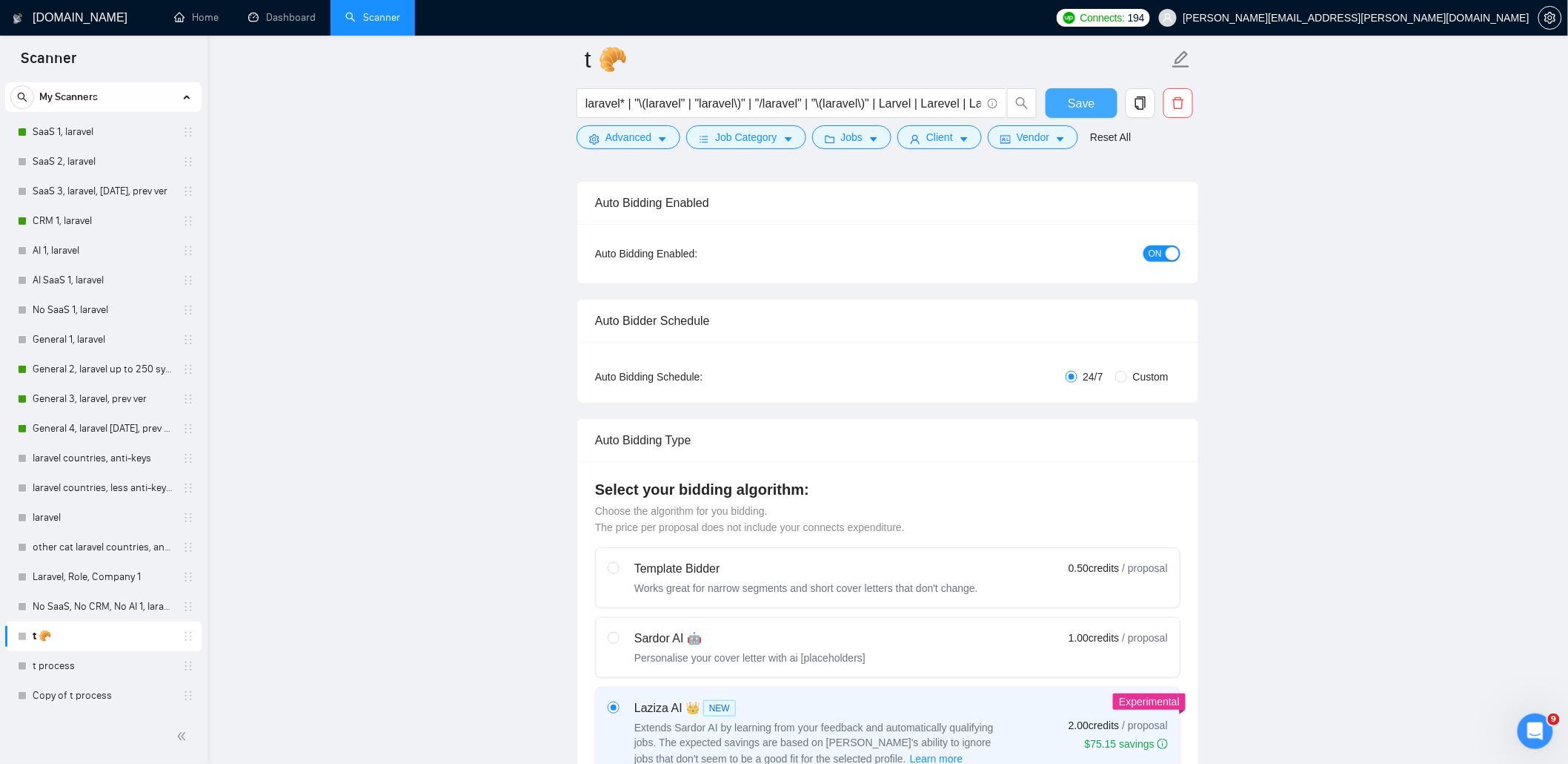
click at [1082, 104] on span "Save" at bounding box center [1081, 104] width 27 height 18
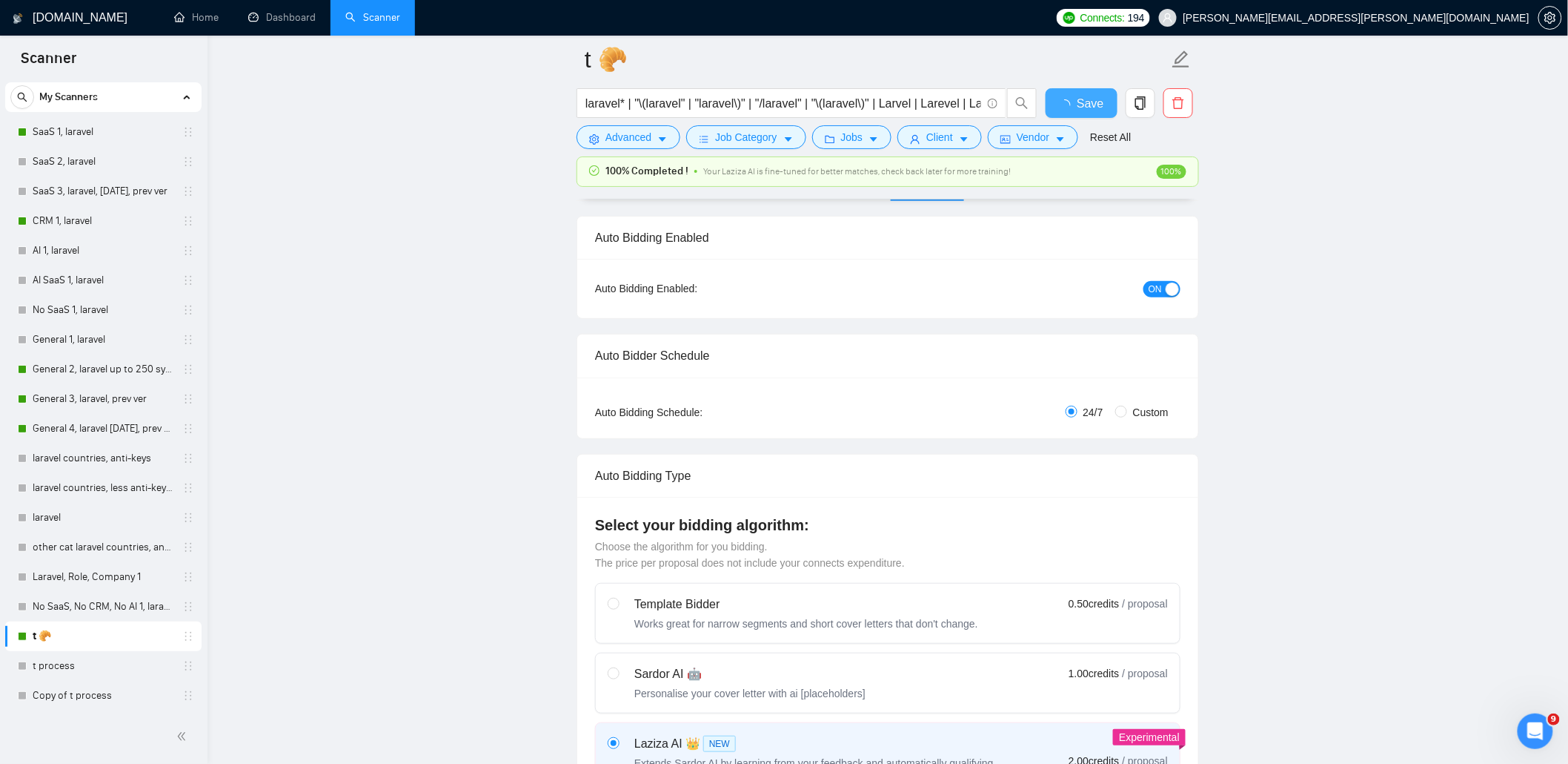
checkbox input "true"
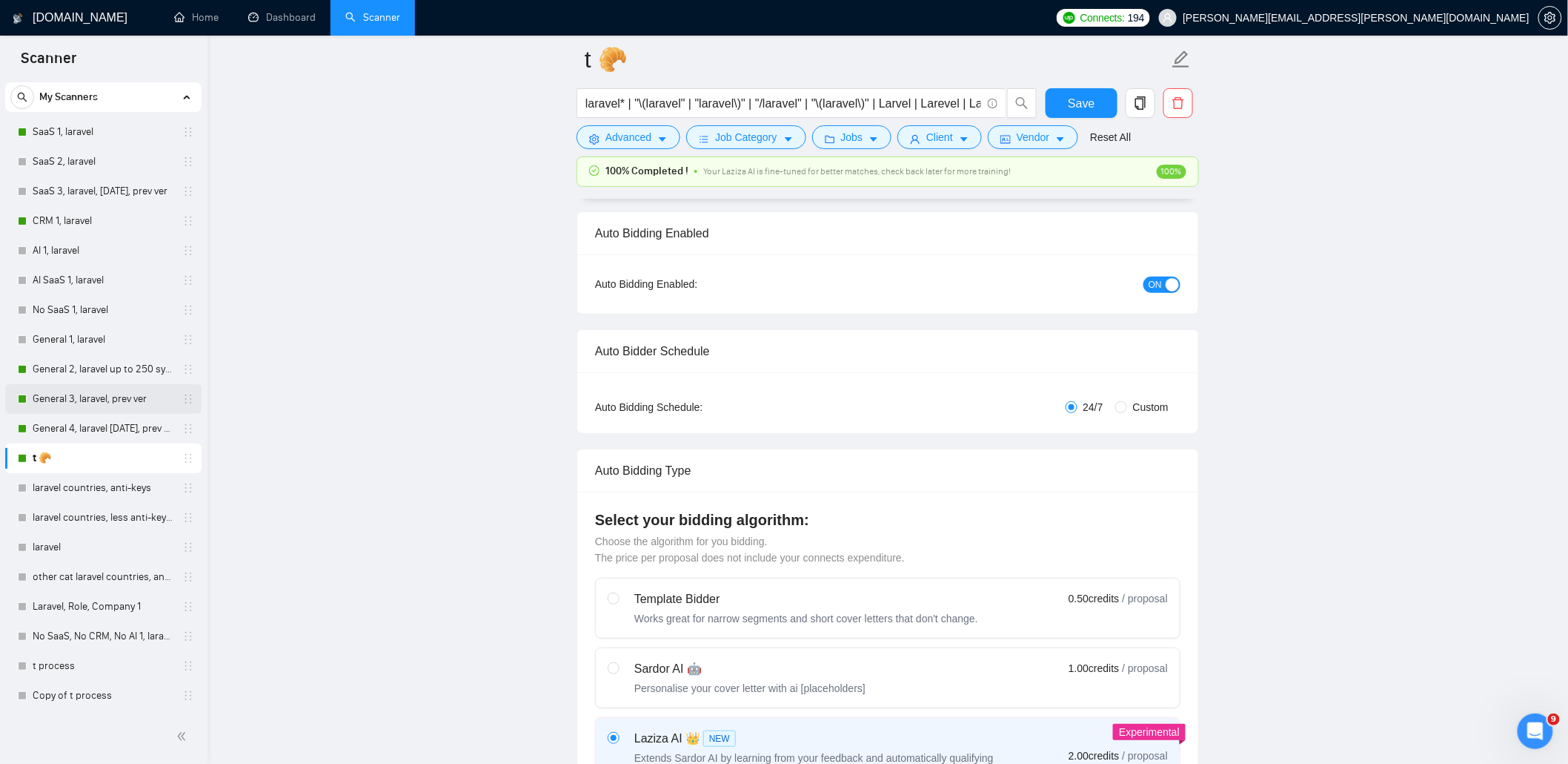
click at [77, 398] on link "General 3, laravel, prev ver" at bounding box center [103, 398] width 141 height 29
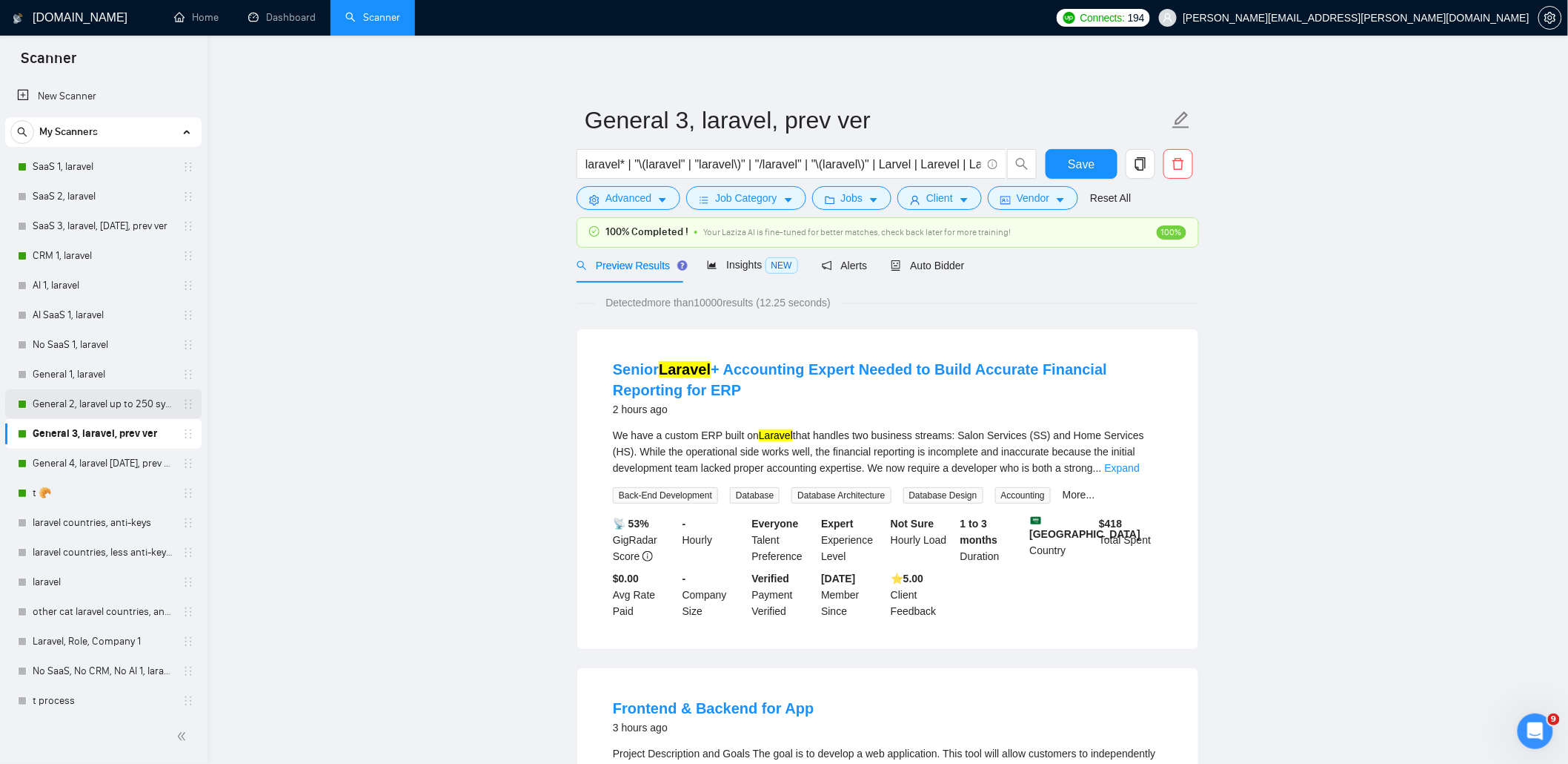
click at [104, 406] on link "General 2, laravel up to 250 symb" at bounding box center [103, 404] width 141 height 29
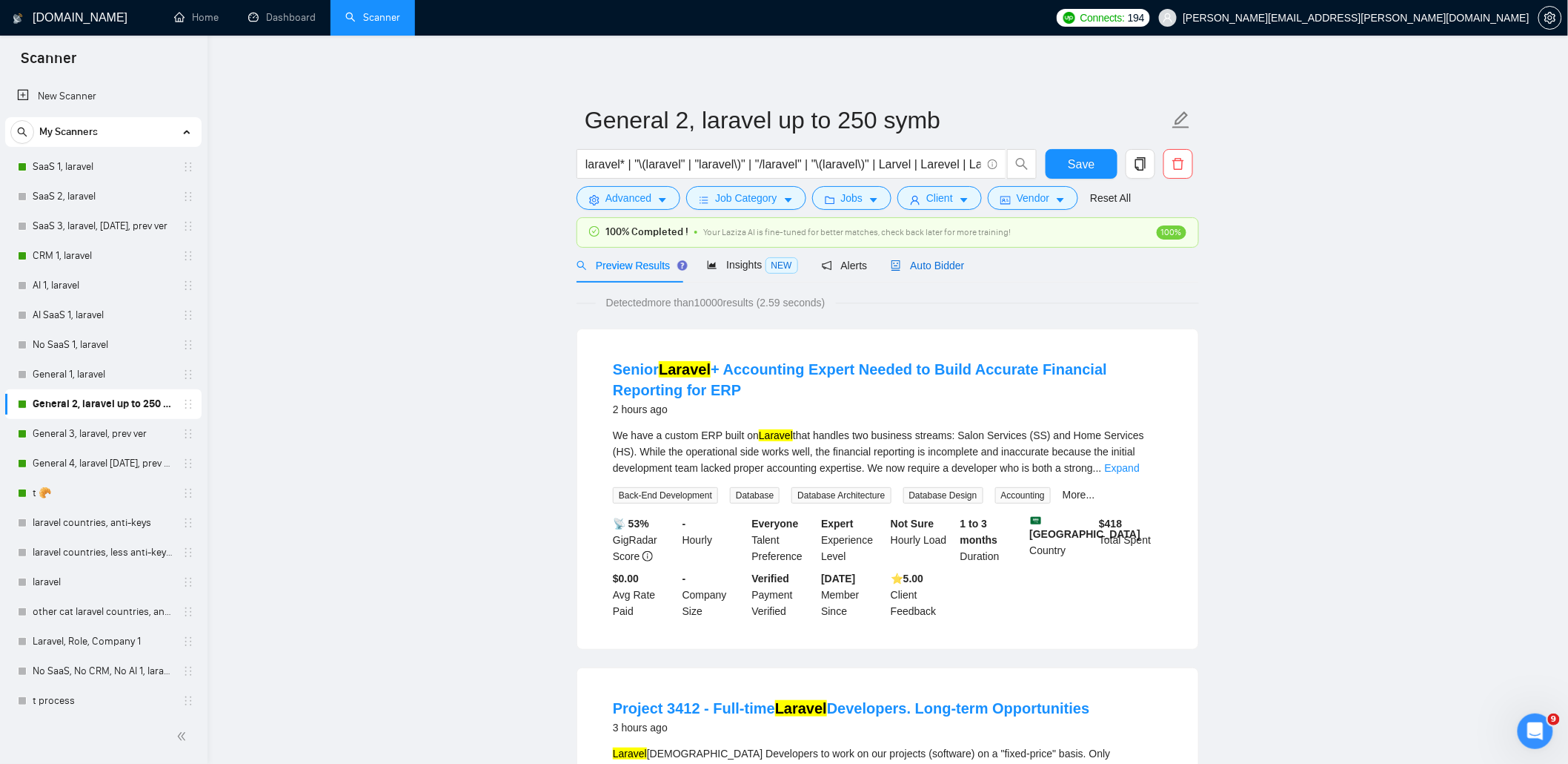
click at [950, 259] on span "Auto Bidder" at bounding box center [927, 265] width 74 height 12
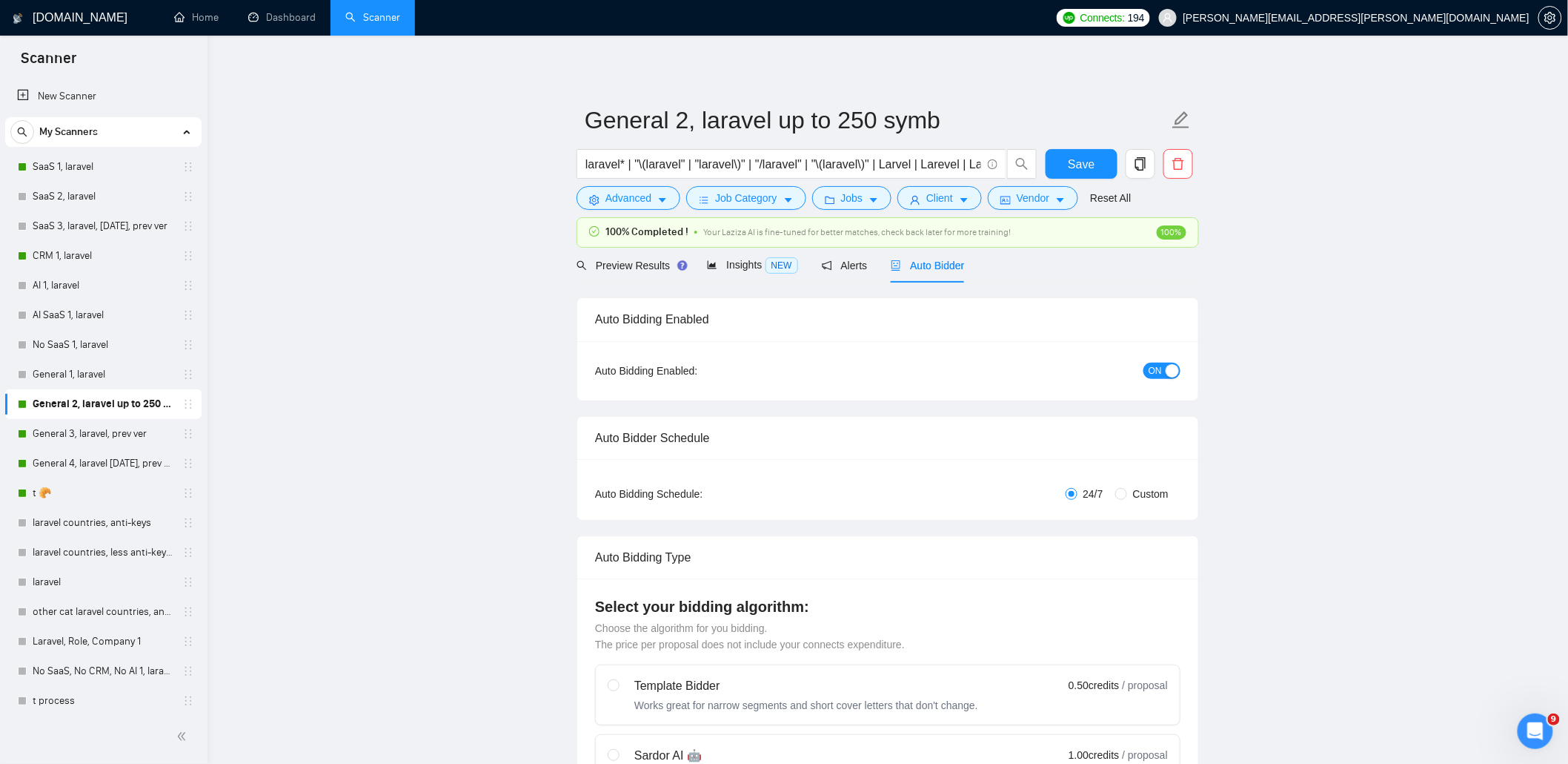
radio input "false"
radio input "true"
checkbox input "true"
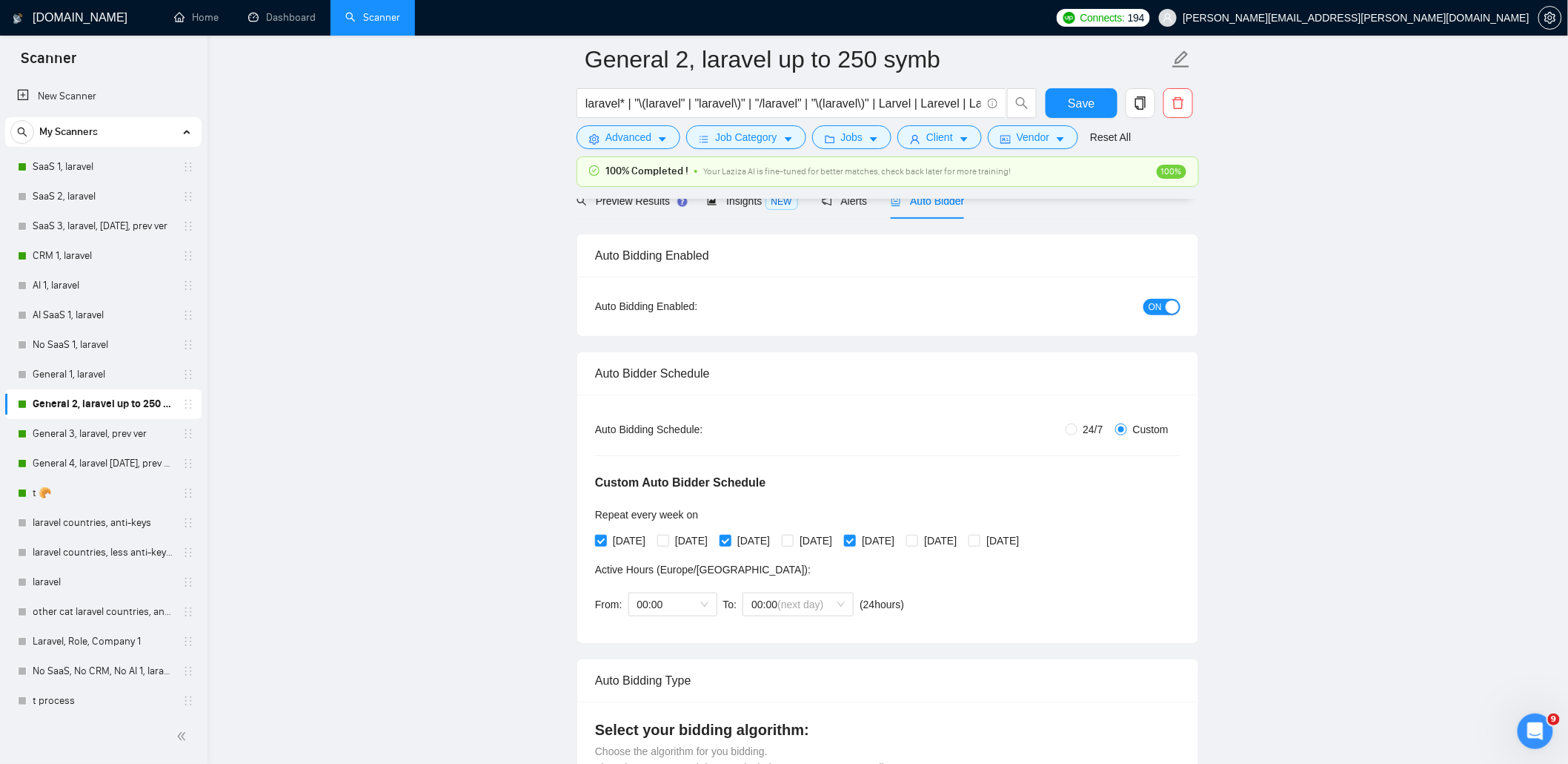
scroll to position [99, 0]
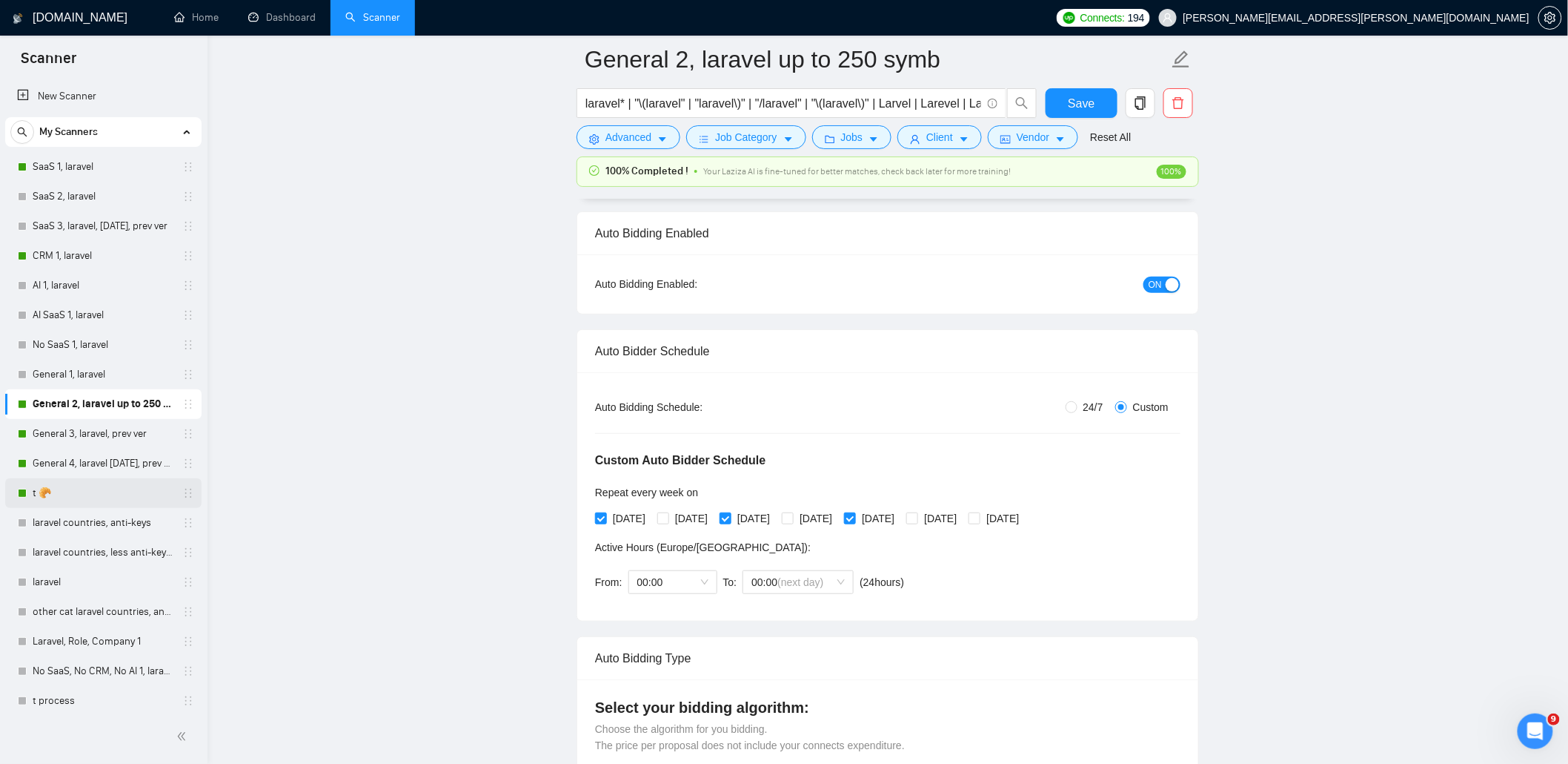
click at [77, 496] on link "t 🥐" at bounding box center [103, 492] width 141 height 29
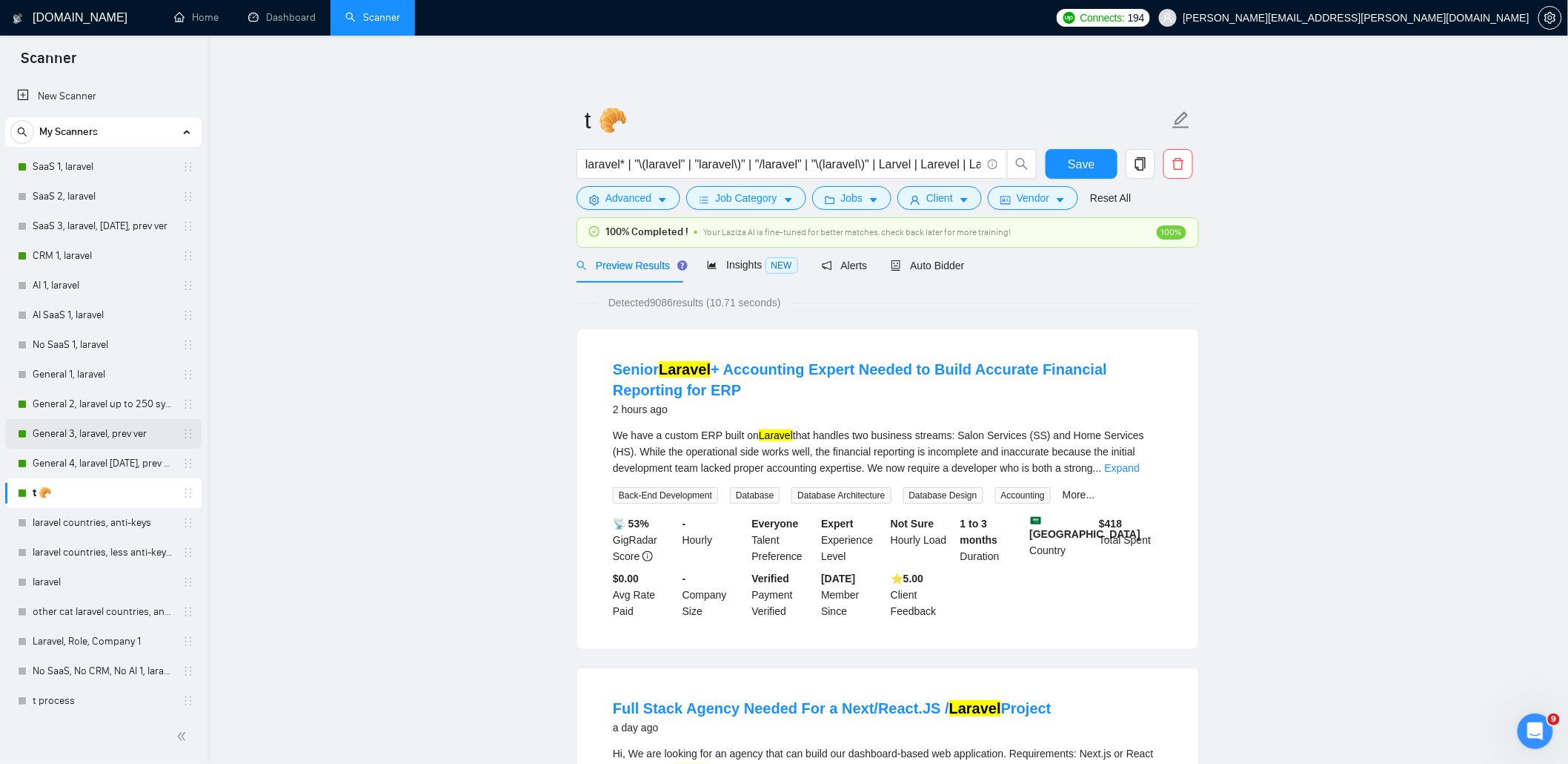
click at [109, 425] on link "General 3, laravel, prev ver" at bounding box center [103, 433] width 141 height 29
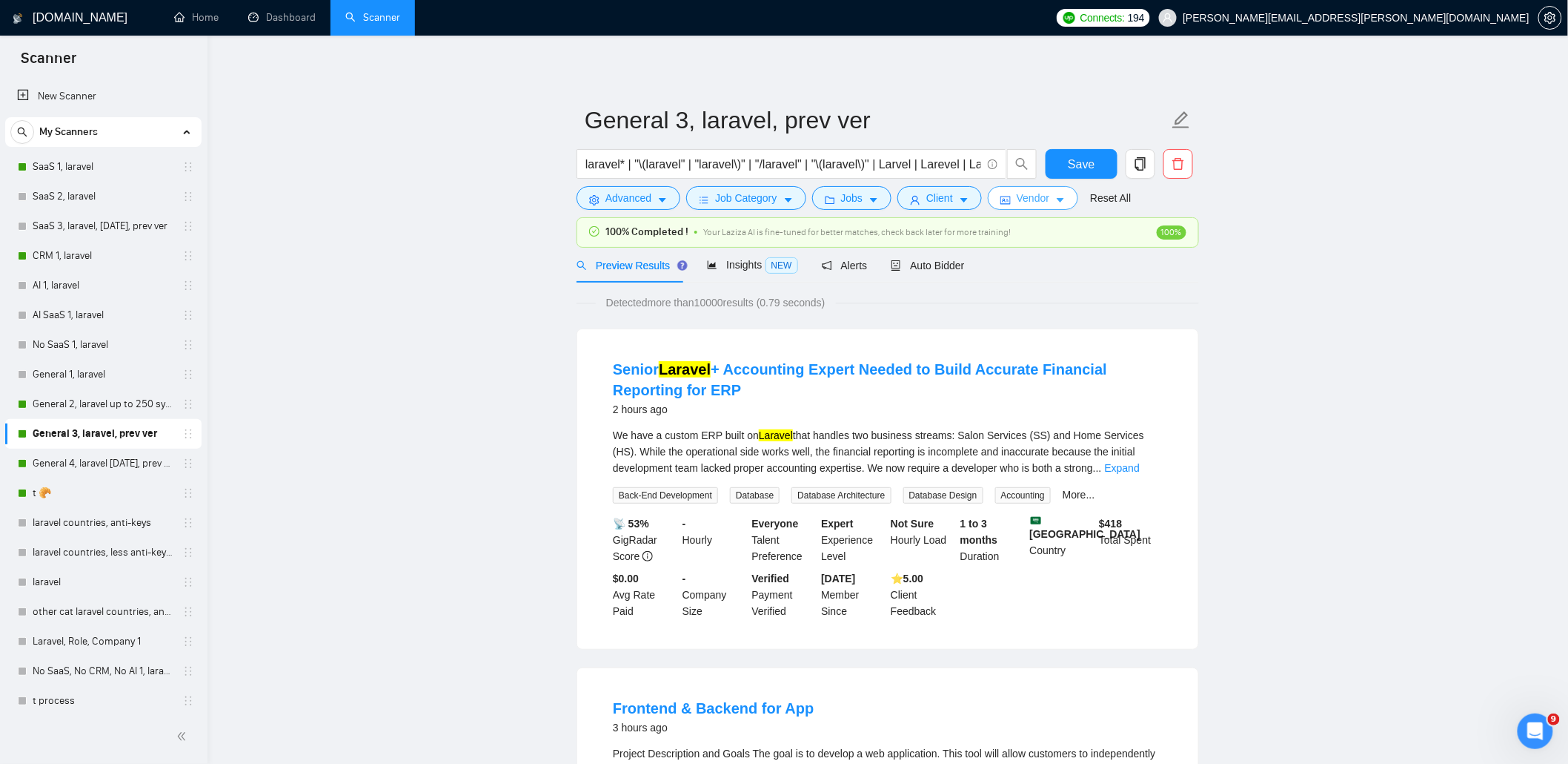
click at [1053, 196] on button "Vendor" at bounding box center [1033, 198] width 90 height 23
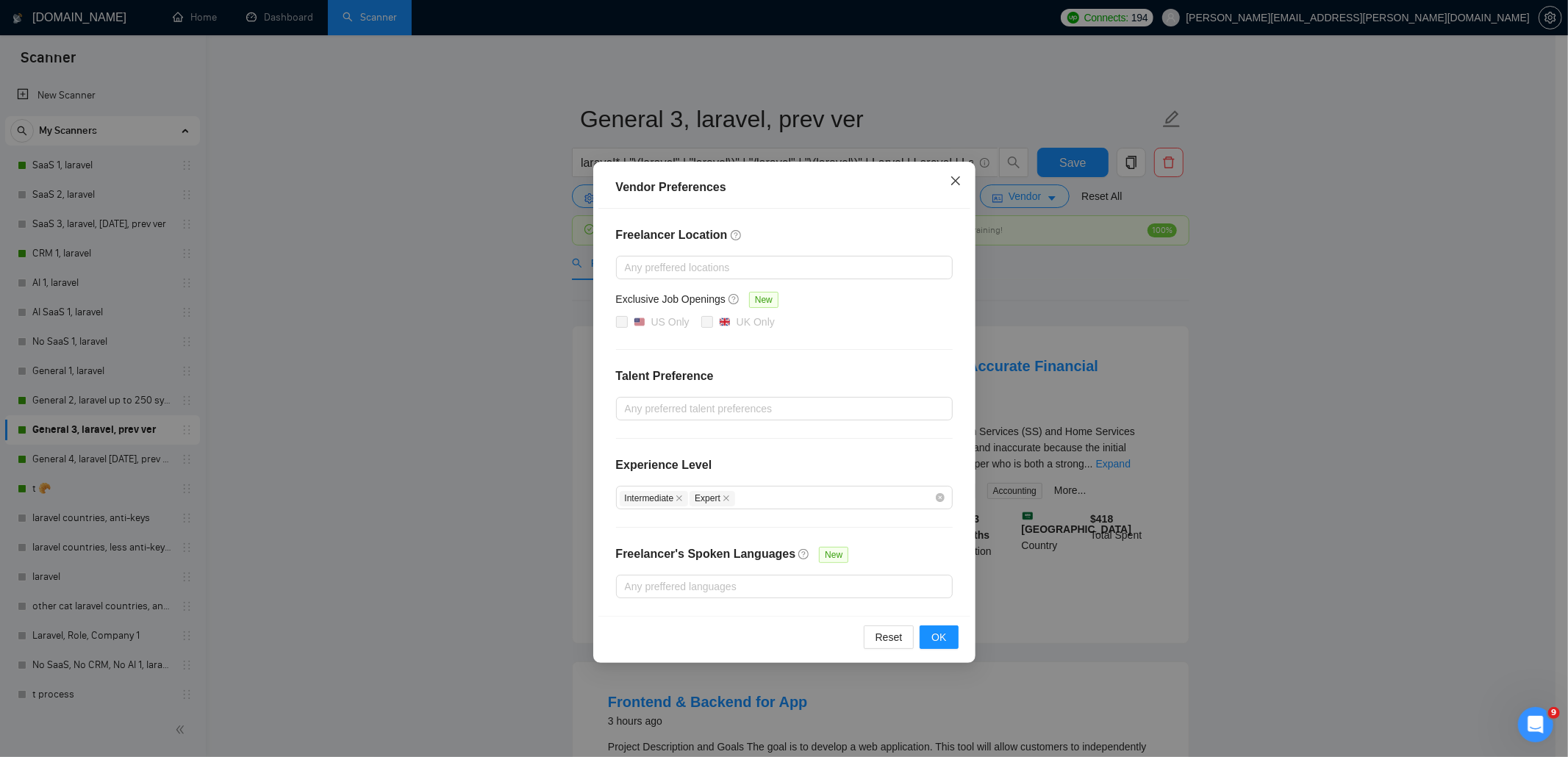
click at [954, 180] on icon "close" at bounding box center [955, 181] width 9 height 9
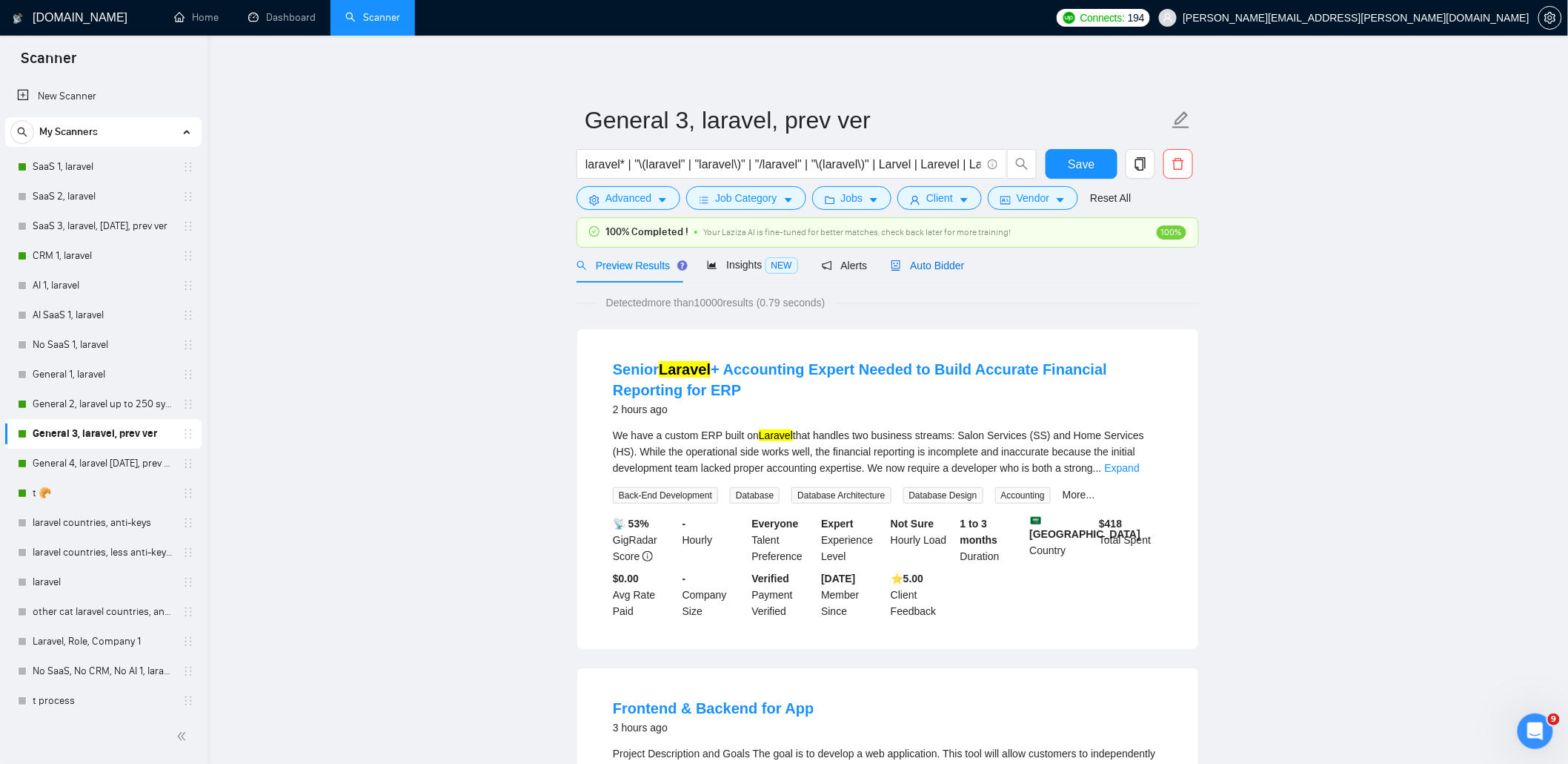
click at [921, 262] on span "Auto Bidder" at bounding box center [927, 265] width 74 height 12
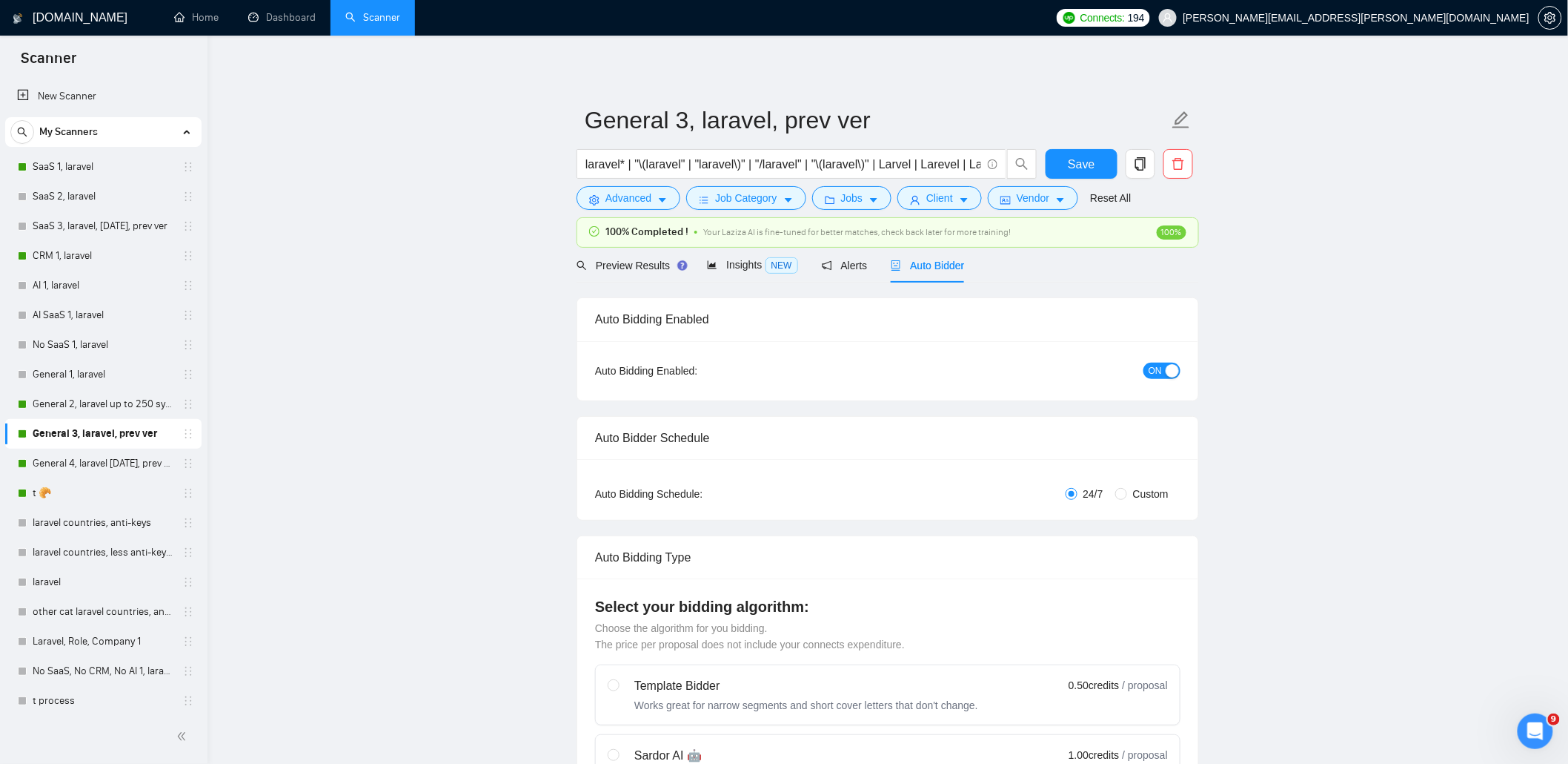
radio input "false"
radio input "true"
checkbox input "true"
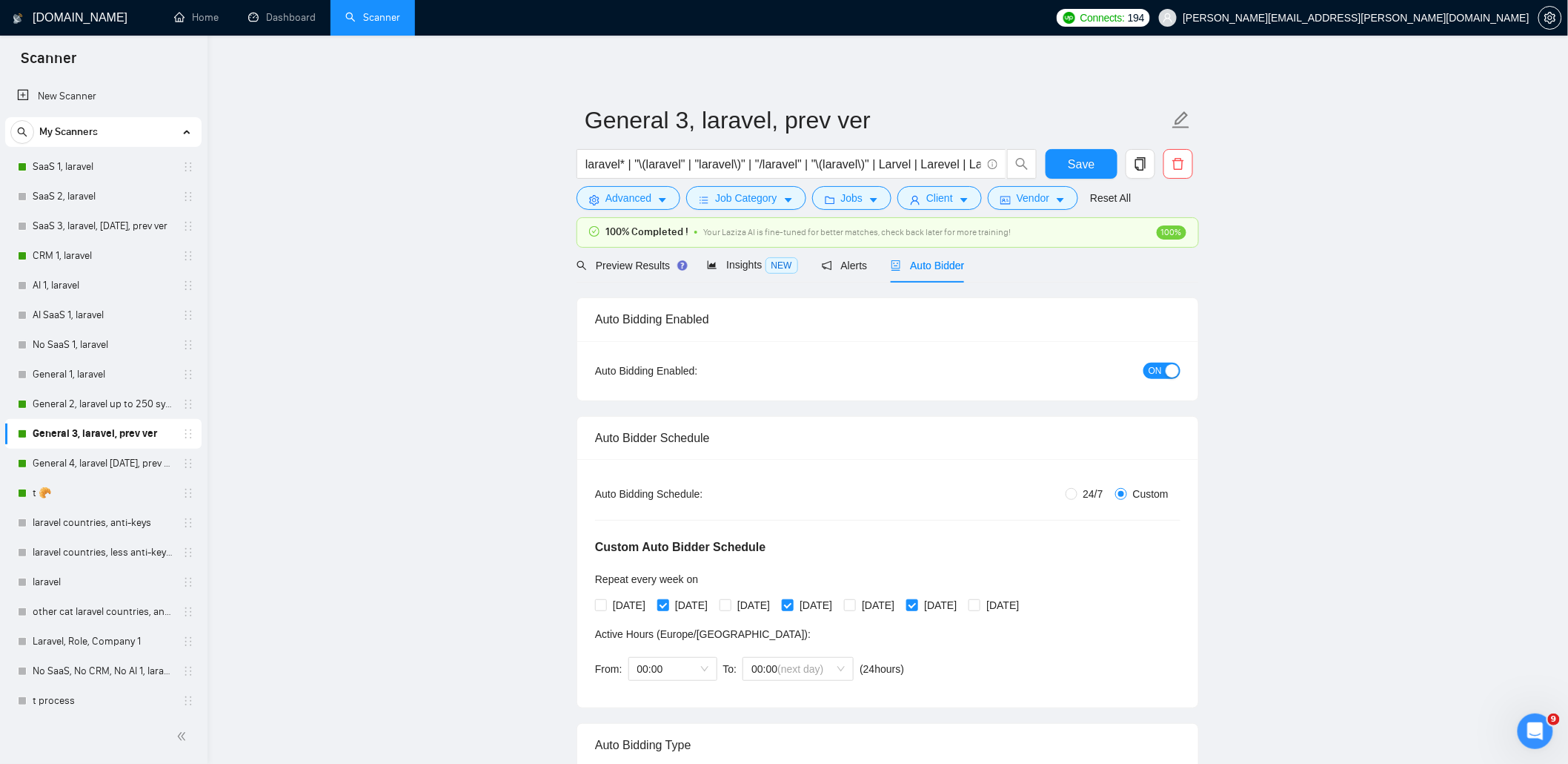
click at [1154, 374] on span "ON" at bounding box center [1155, 371] width 13 height 17
click at [1080, 166] on span "Save" at bounding box center [1081, 164] width 27 height 18
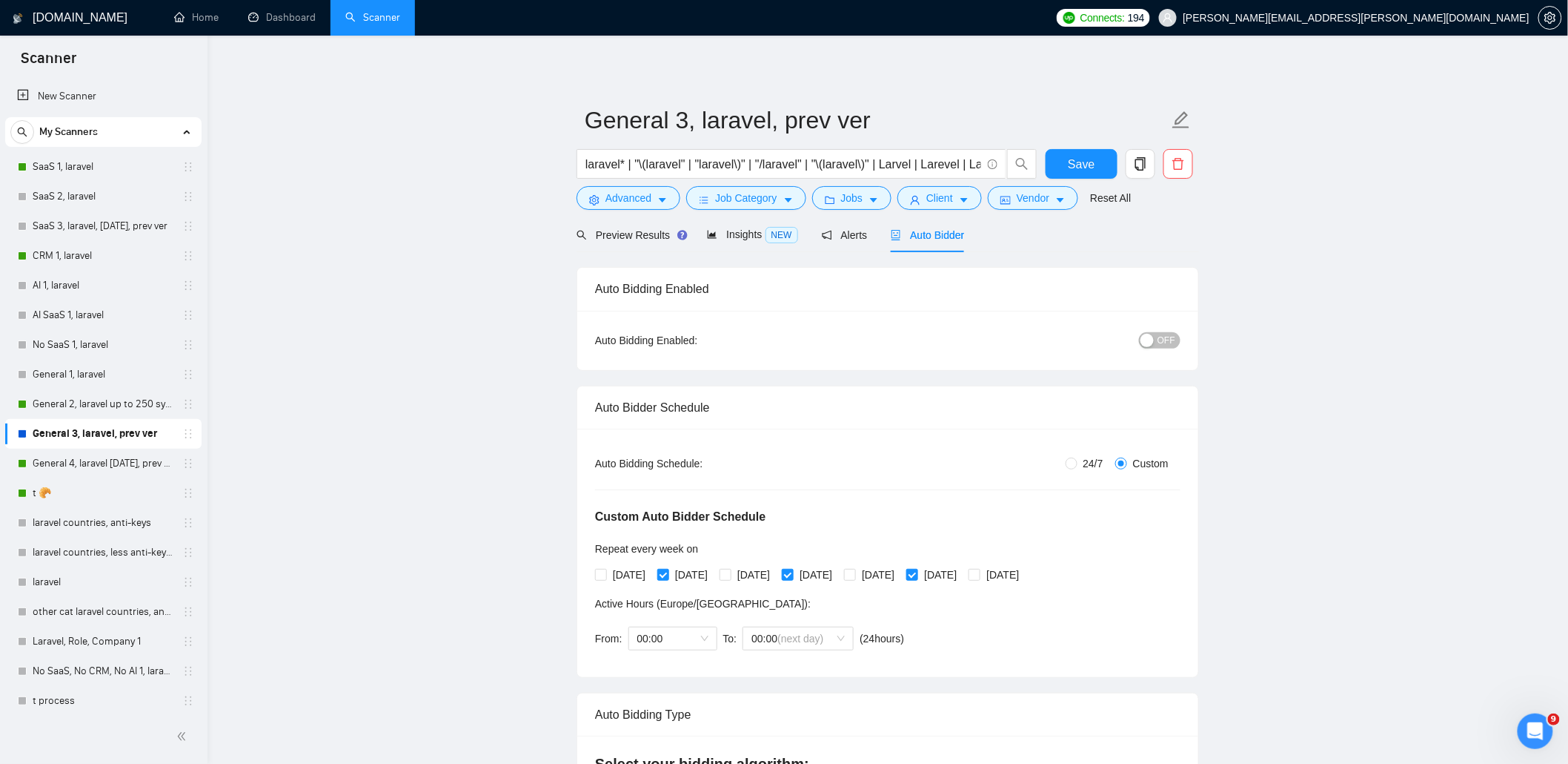
click at [876, 235] on div "Preview Results Insights NEW Alerts Auto Bidder" at bounding box center [770, 235] width 388 height 35
click at [864, 234] on span "Alerts" at bounding box center [845, 235] width 46 height 12
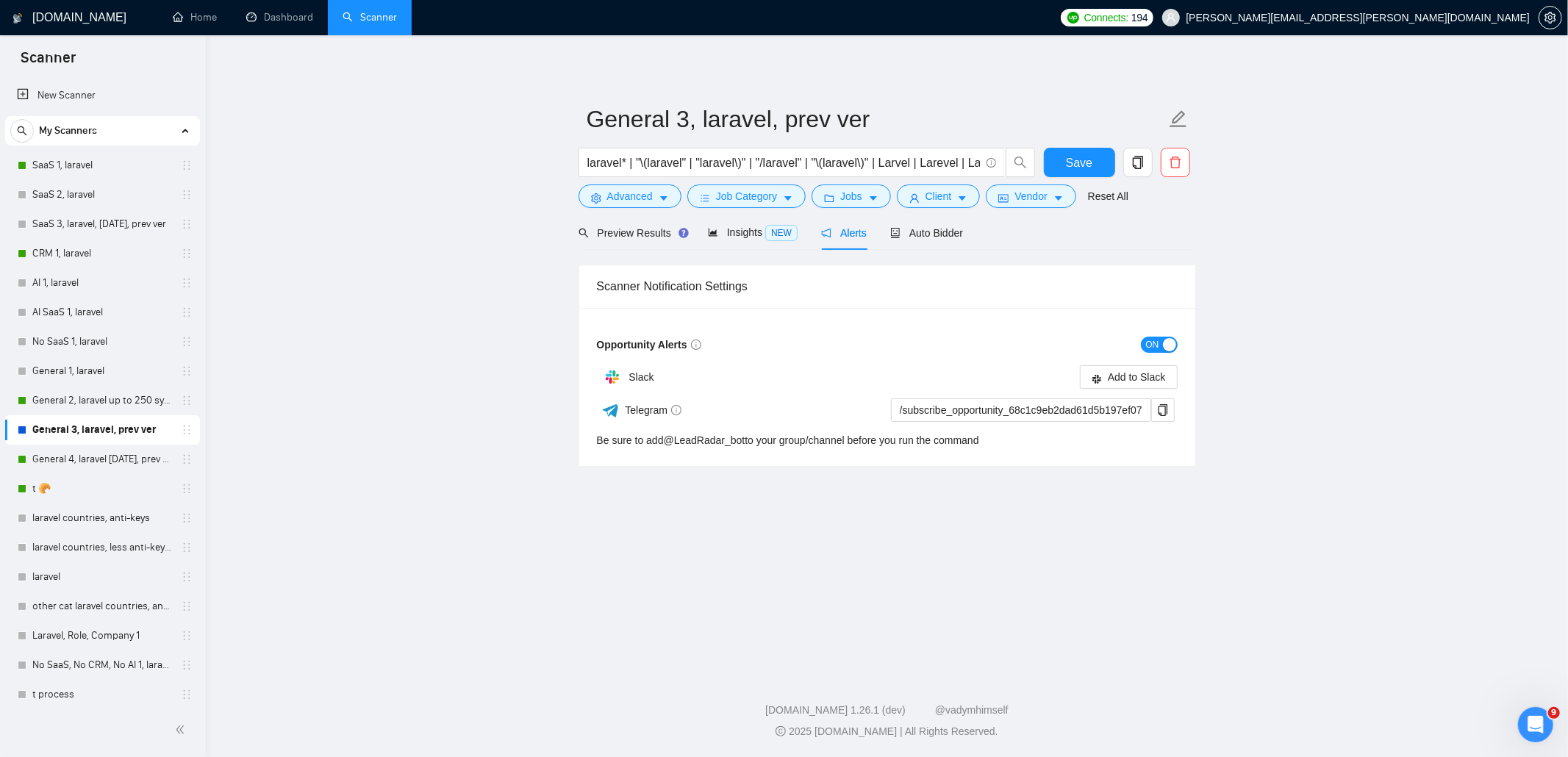
click at [1152, 341] on span "ON" at bounding box center [1153, 345] width 13 height 17
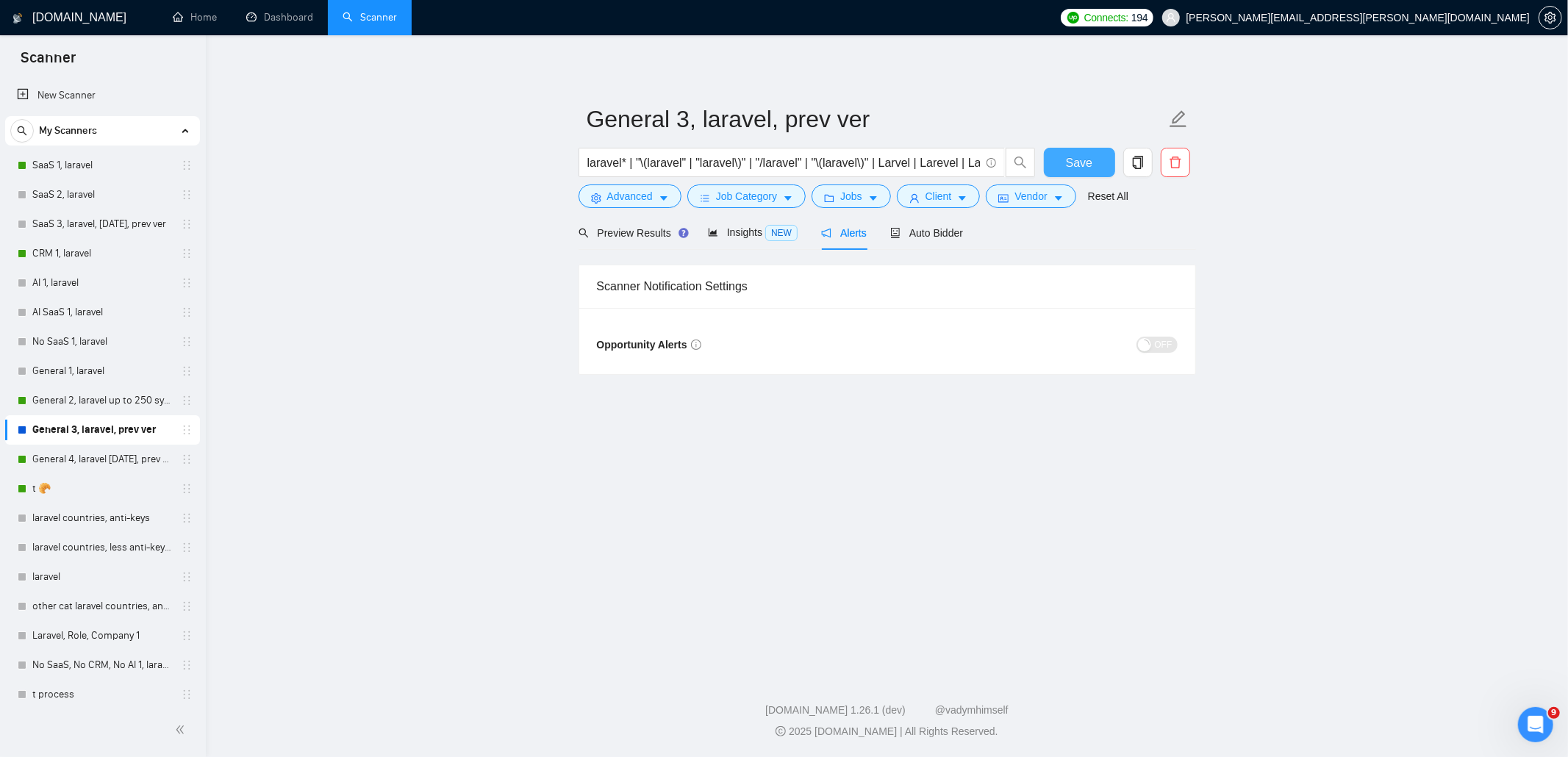
click at [1094, 158] on button "Save" at bounding box center [1080, 162] width 71 height 29
click at [74, 402] on link "General 2, laravel up to 250 symb" at bounding box center [102, 400] width 140 height 29
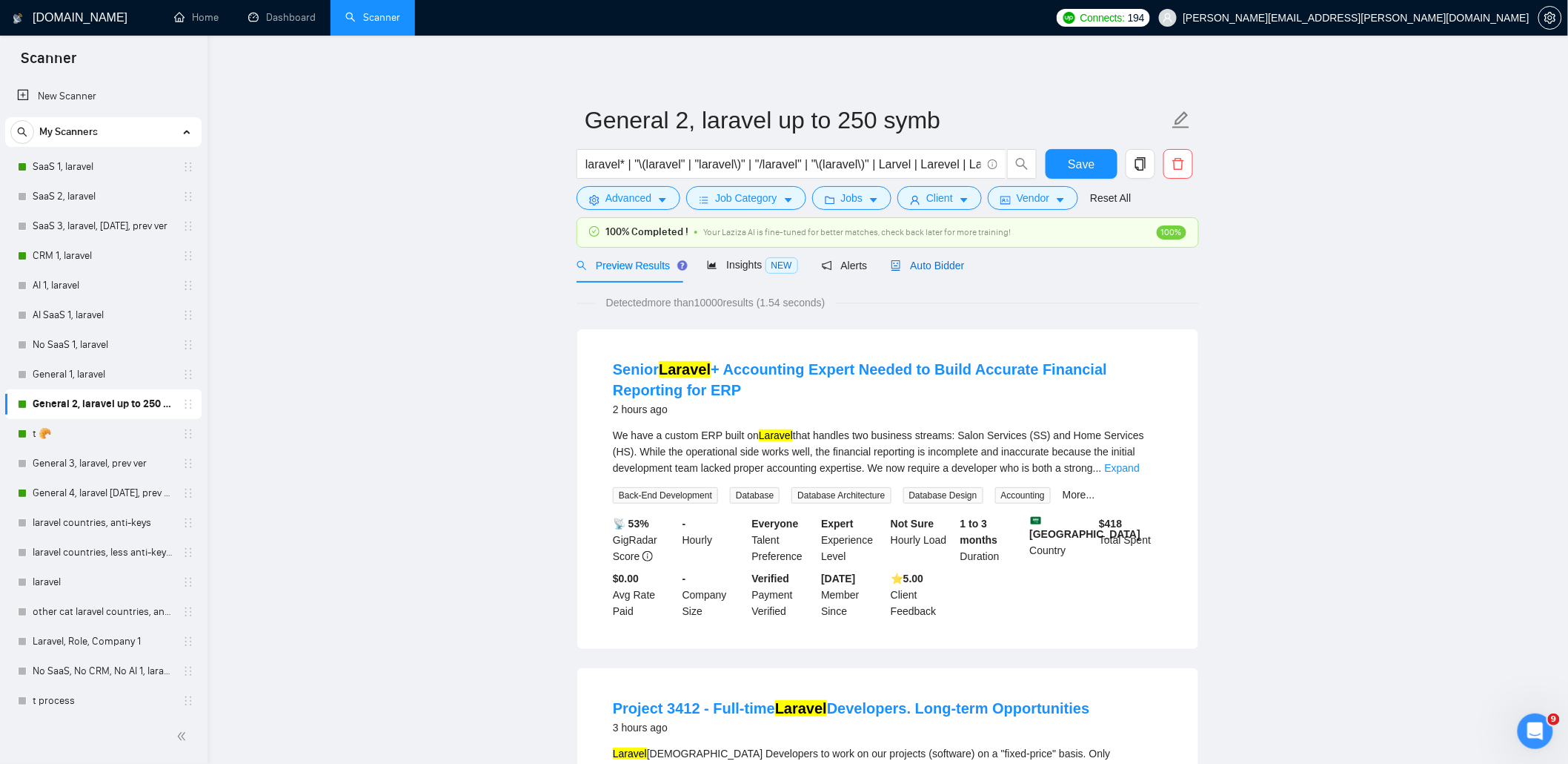
click at [943, 259] on span "Auto Bidder" at bounding box center [927, 265] width 74 height 12
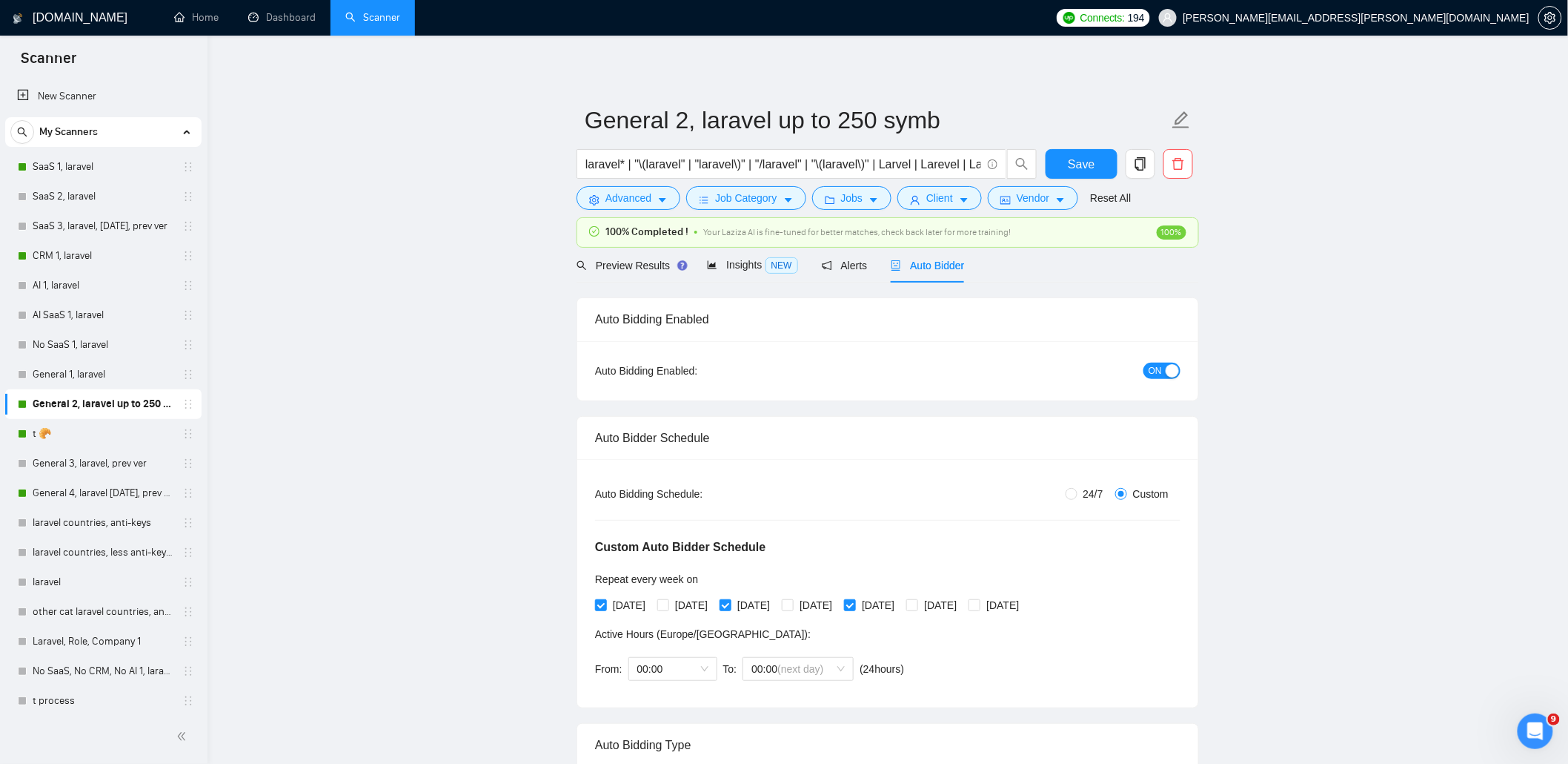
checkbox input "true"
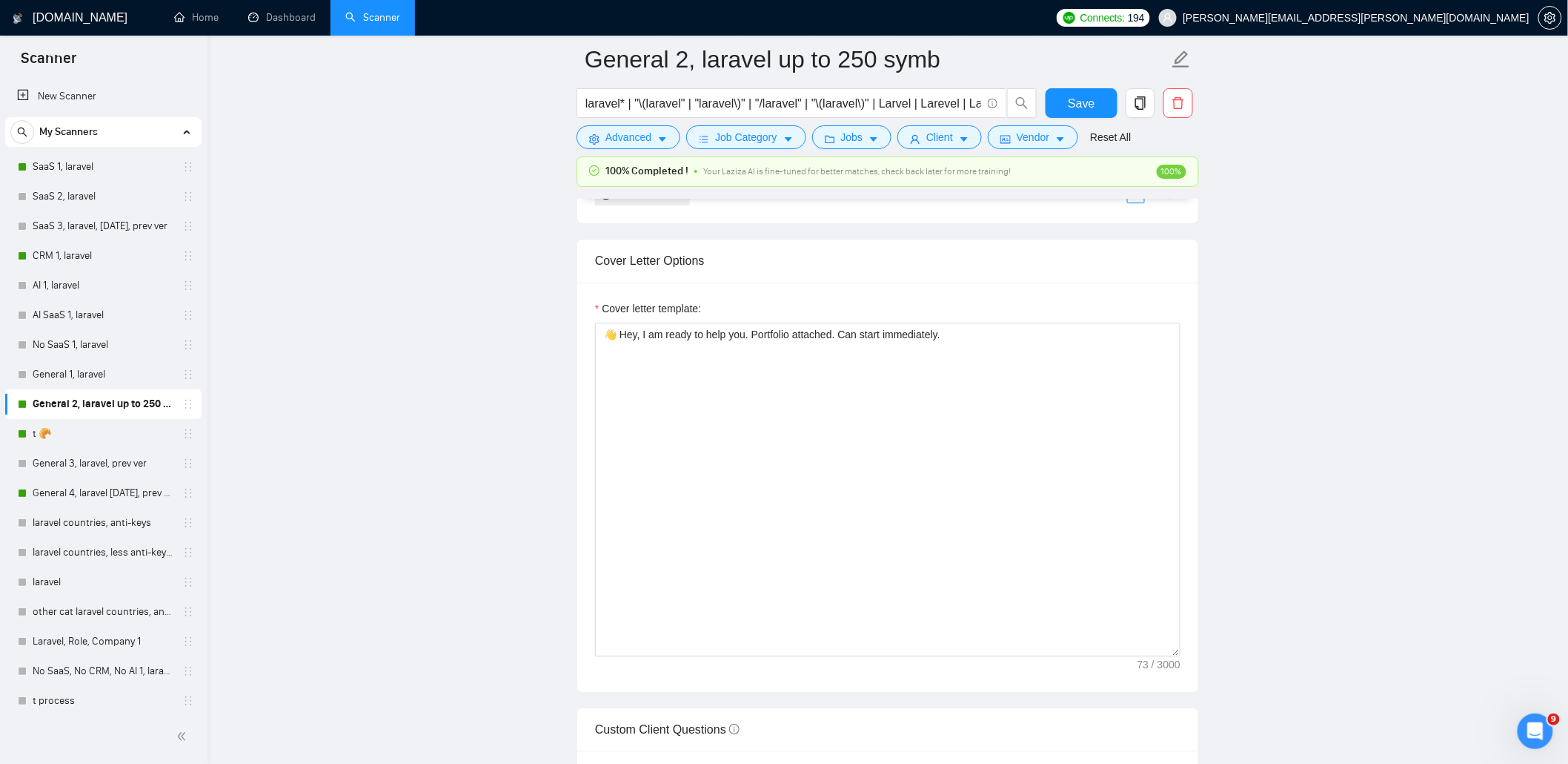
scroll to position [1780, 0]
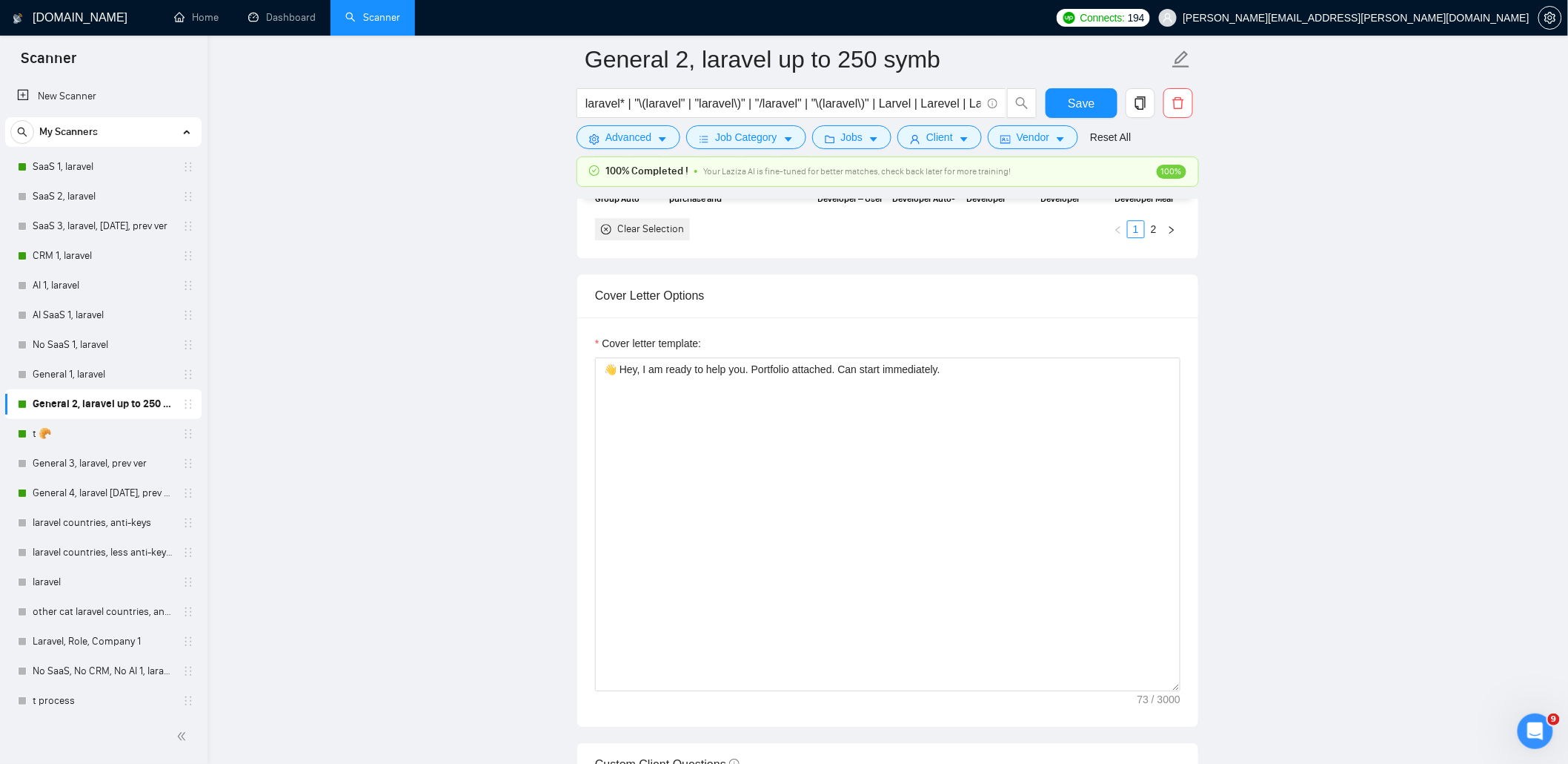
click at [109, 403] on link "General 2, laravel up to 250 symb" at bounding box center [103, 404] width 141 height 29
click at [80, 428] on link "t 🥐" at bounding box center [103, 433] width 141 height 29
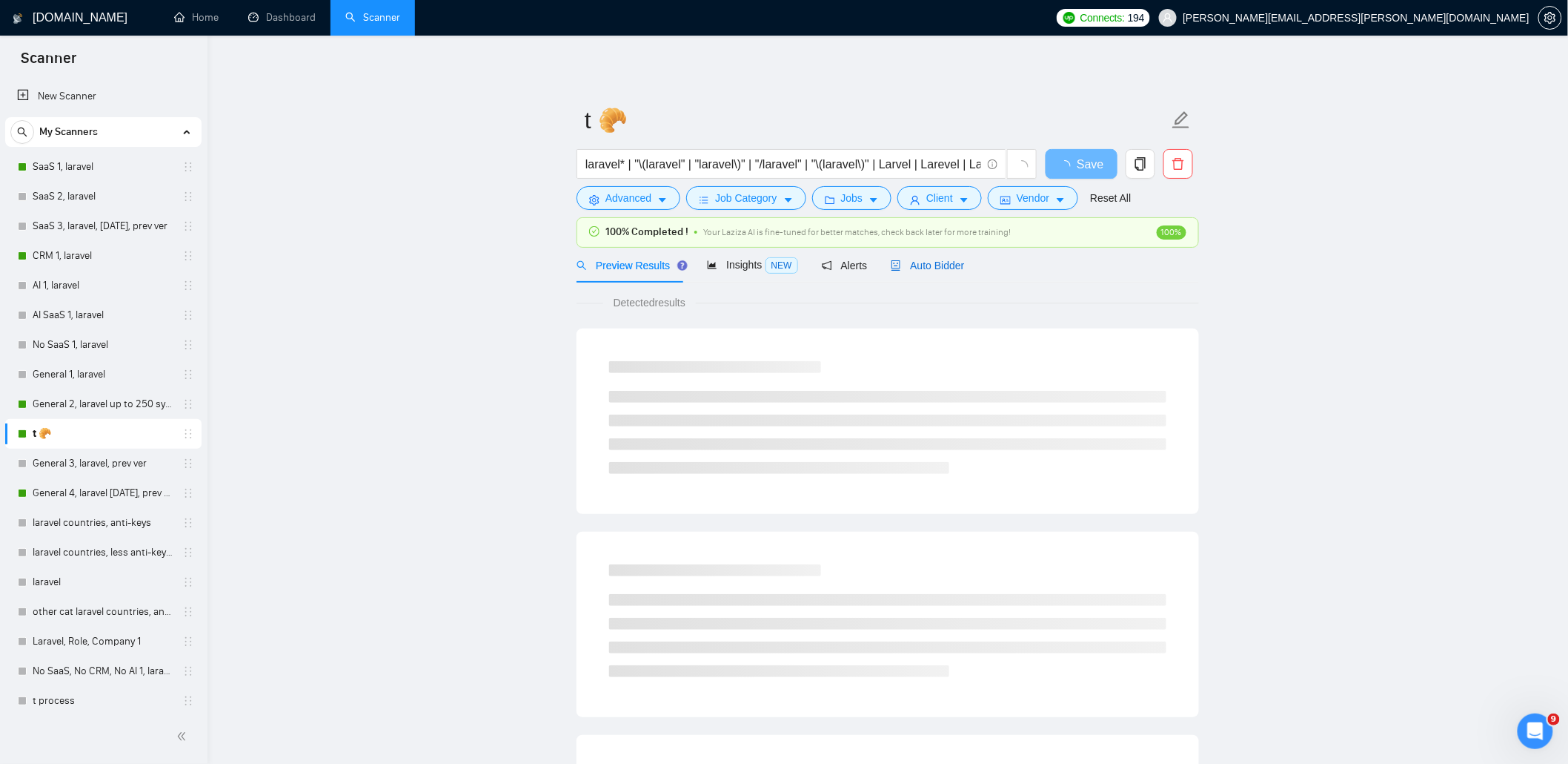
click at [931, 271] on div "Auto Bidder" at bounding box center [927, 266] width 74 height 17
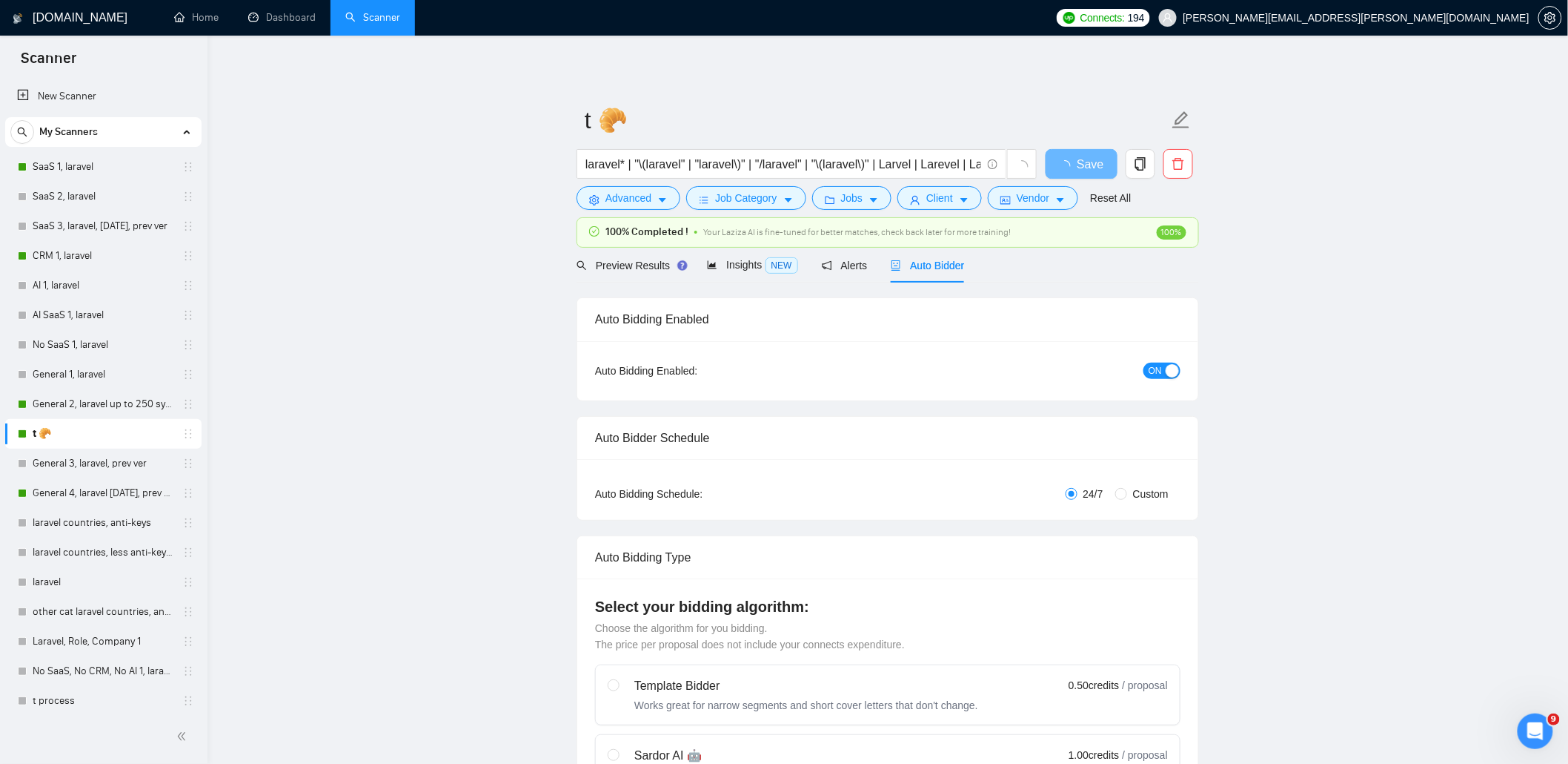
checkbox input "true"
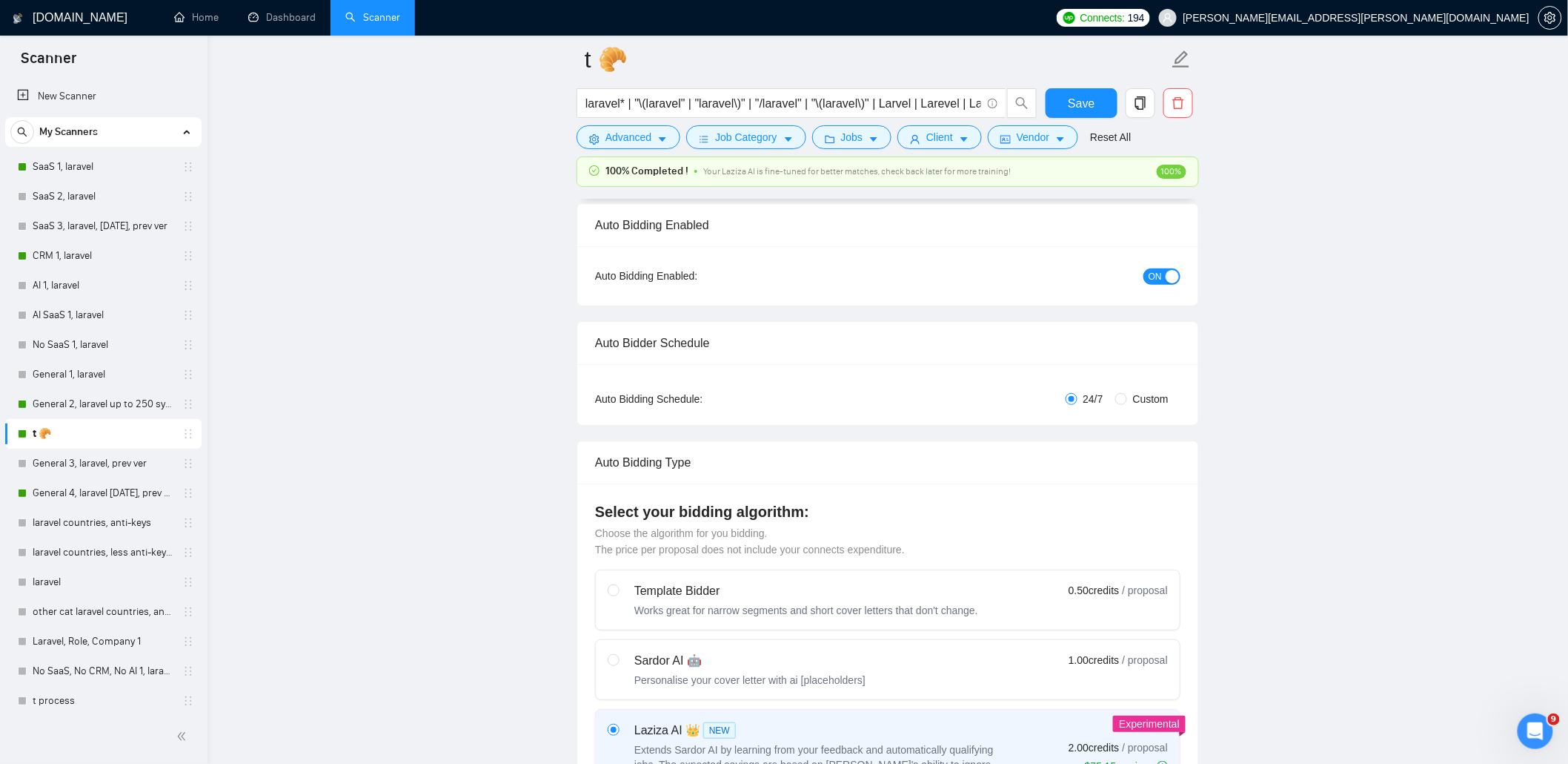
scroll to position [99, 0]
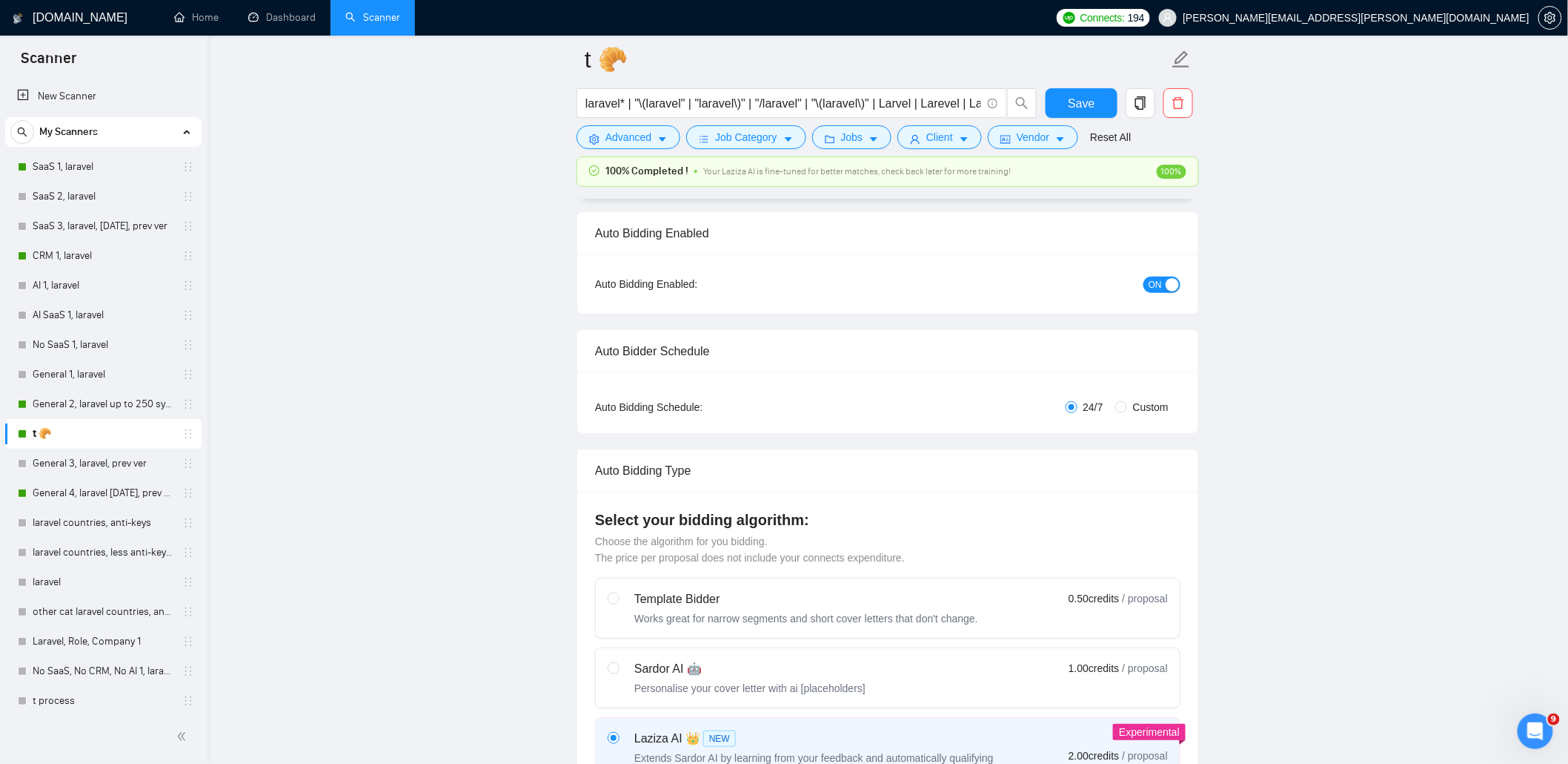
click at [1144, 404] on span "Custom" at bounding box center [1150, 407] width 48 height 17
click at [1127, 404] on input "Custom" at bounding box center [1121, 407] width 12 height 12
radio input "true"
radio input "false"
checkbox input "true"
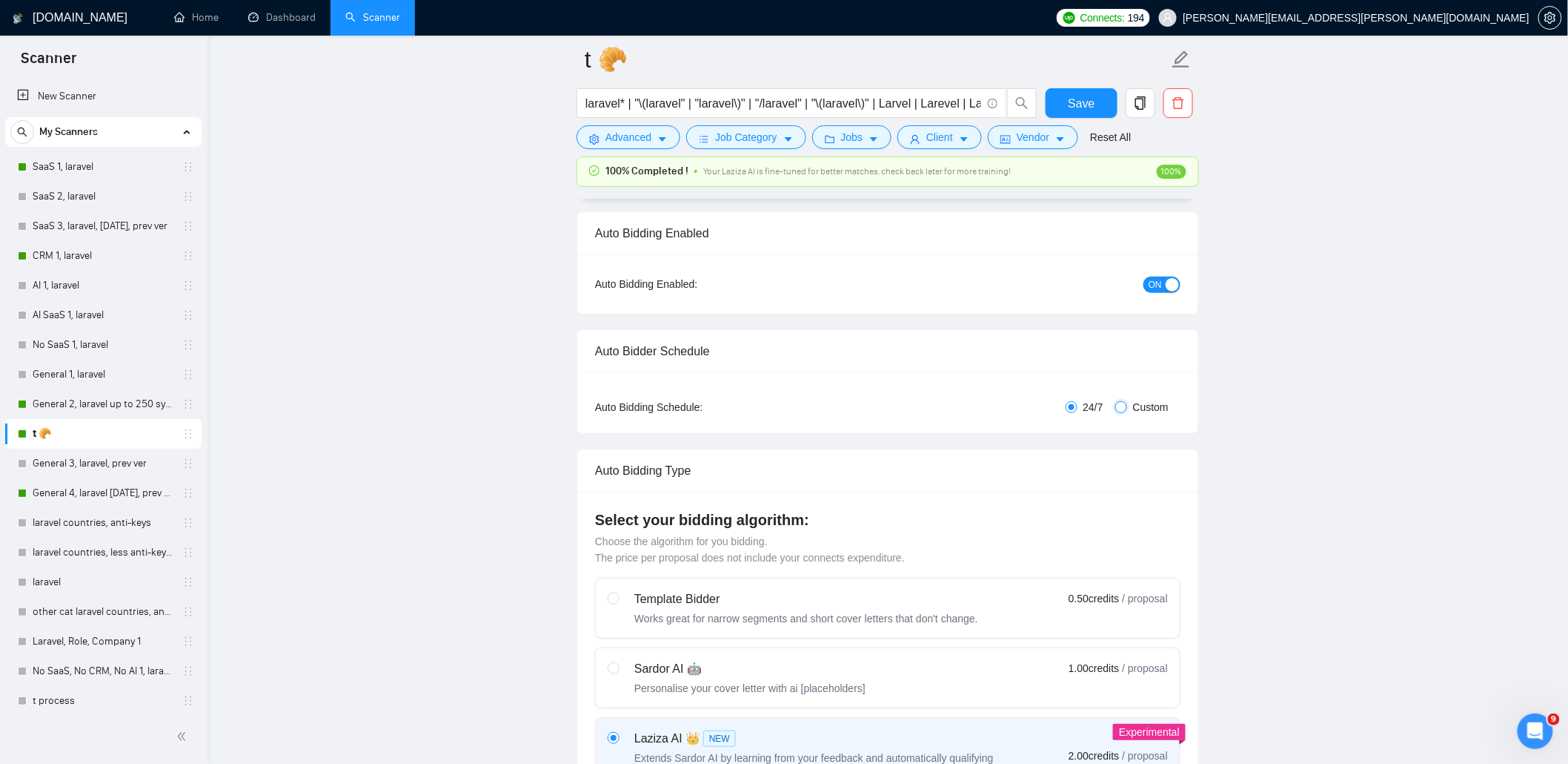
checkbox input "true"
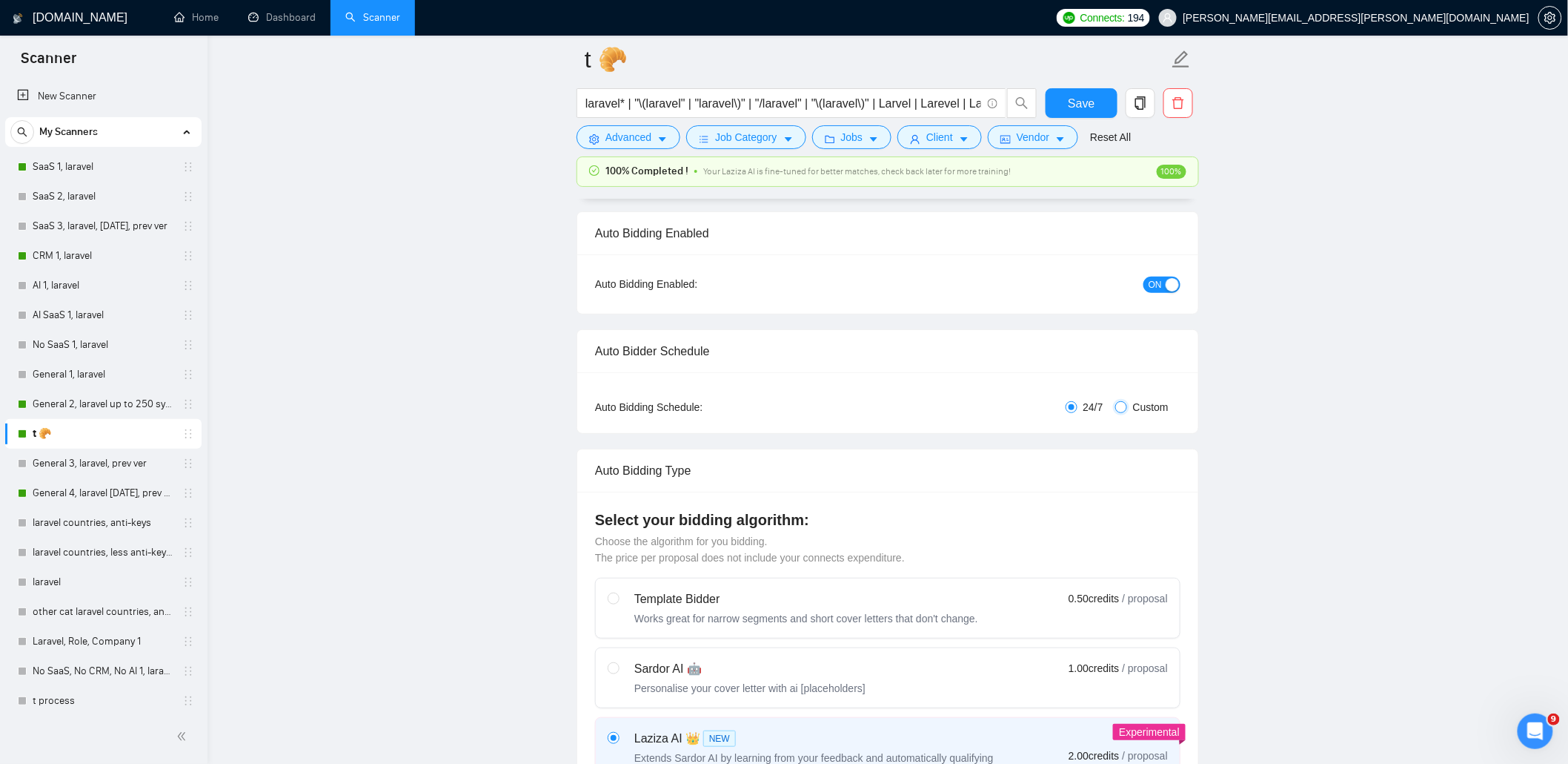
checkbox input "true"
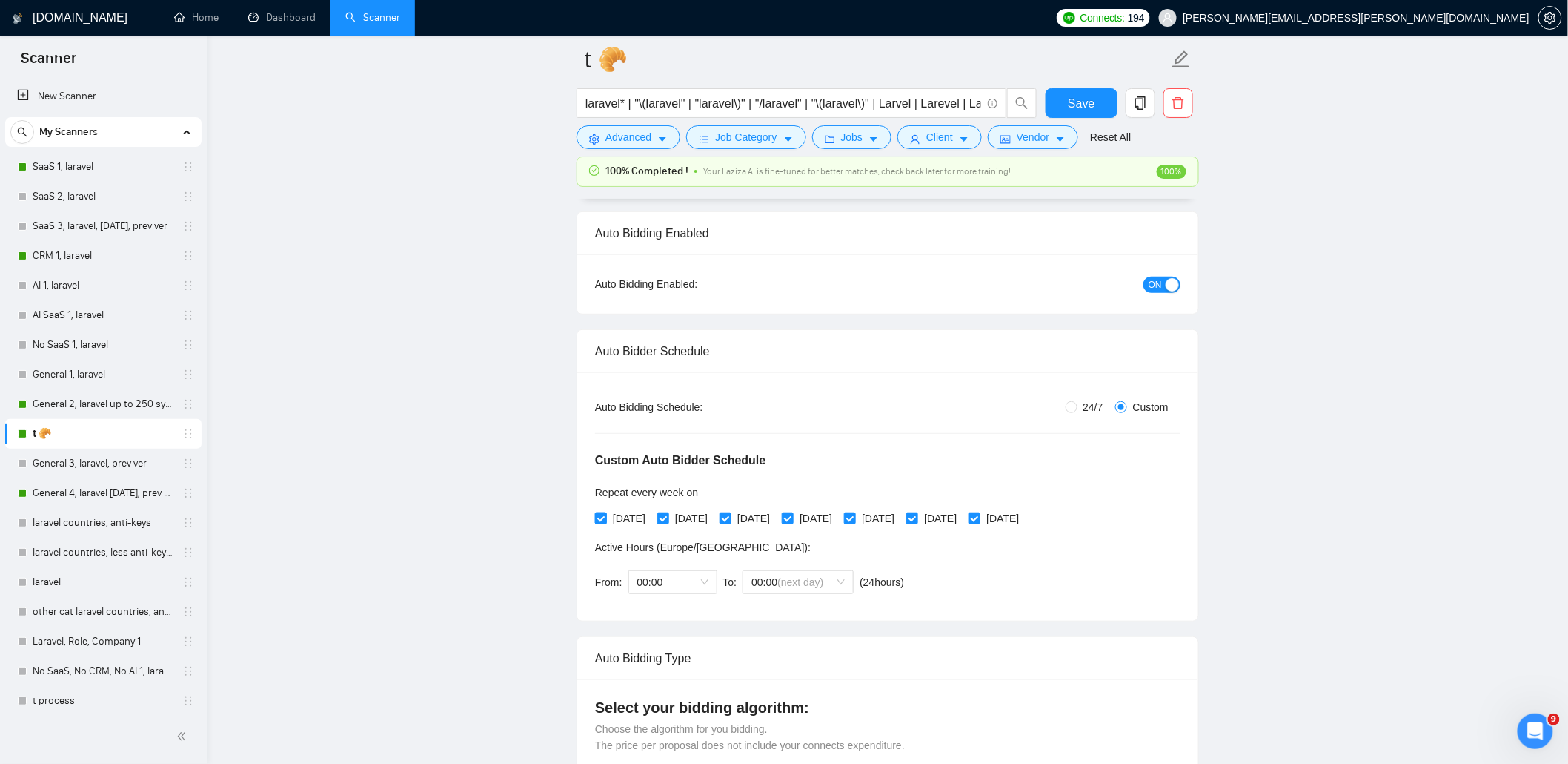
click at [622, 522] on span "[DATE]" at bounding box center [628, 518] width 44 height 17
click at [606, 522] on input "[DATE]" at bounding box center [600, 517] width 10 height 10
checkbox input "false"
click at [776, 513] on span "[DATE]" at bounding box center [753, 518] width 44 height 17
click at [730, 513] on input "[DATE]" at bounding box center [724, 517] width 10 height 10
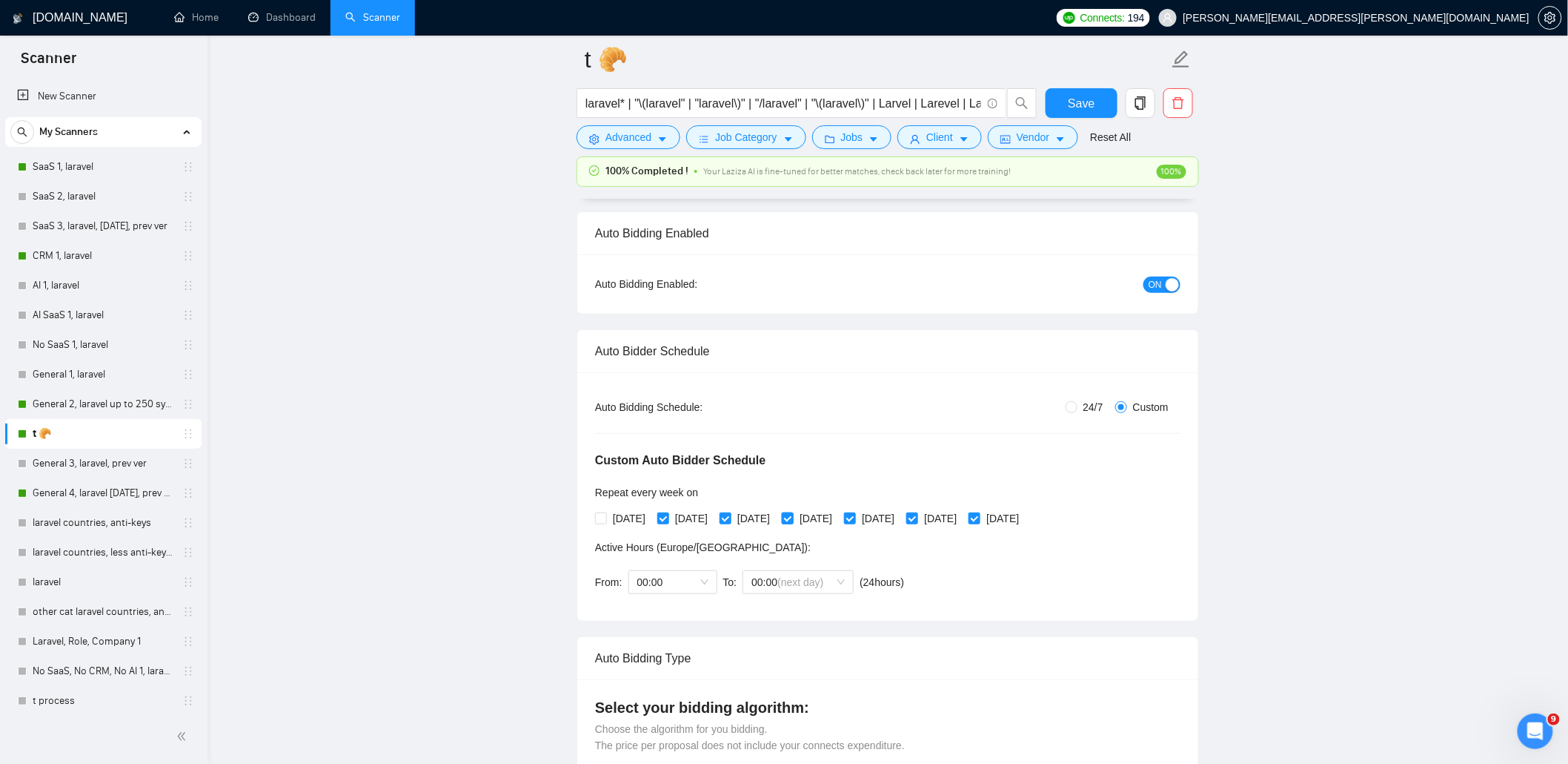
checkbox input "false"
click at [901, 519] on span "[DATE]" at bounding box center [877, 518] width 44 height 17
click at [855, 519] on input "[DATE]" at bounding box center [849, 517] width 10 height 10
checkbox input "false"
click at [1025, 519] on span "[DATE]" at bounding box center [1002, 518] width 44 height 17
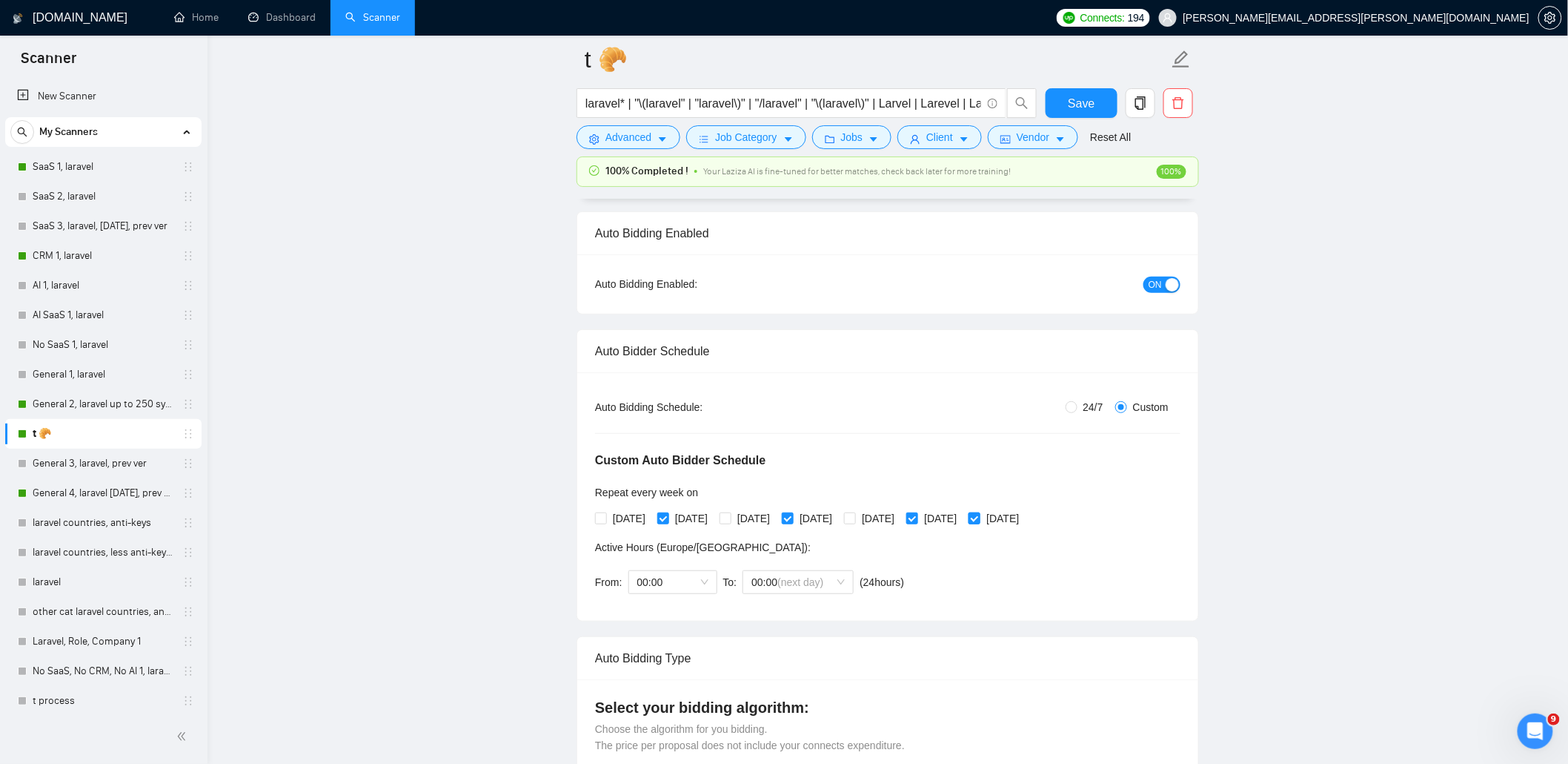
click at [979, 519] on input "[DATE]" at bounding box center [973, 517] width 10 height 10
checkbox input "false"
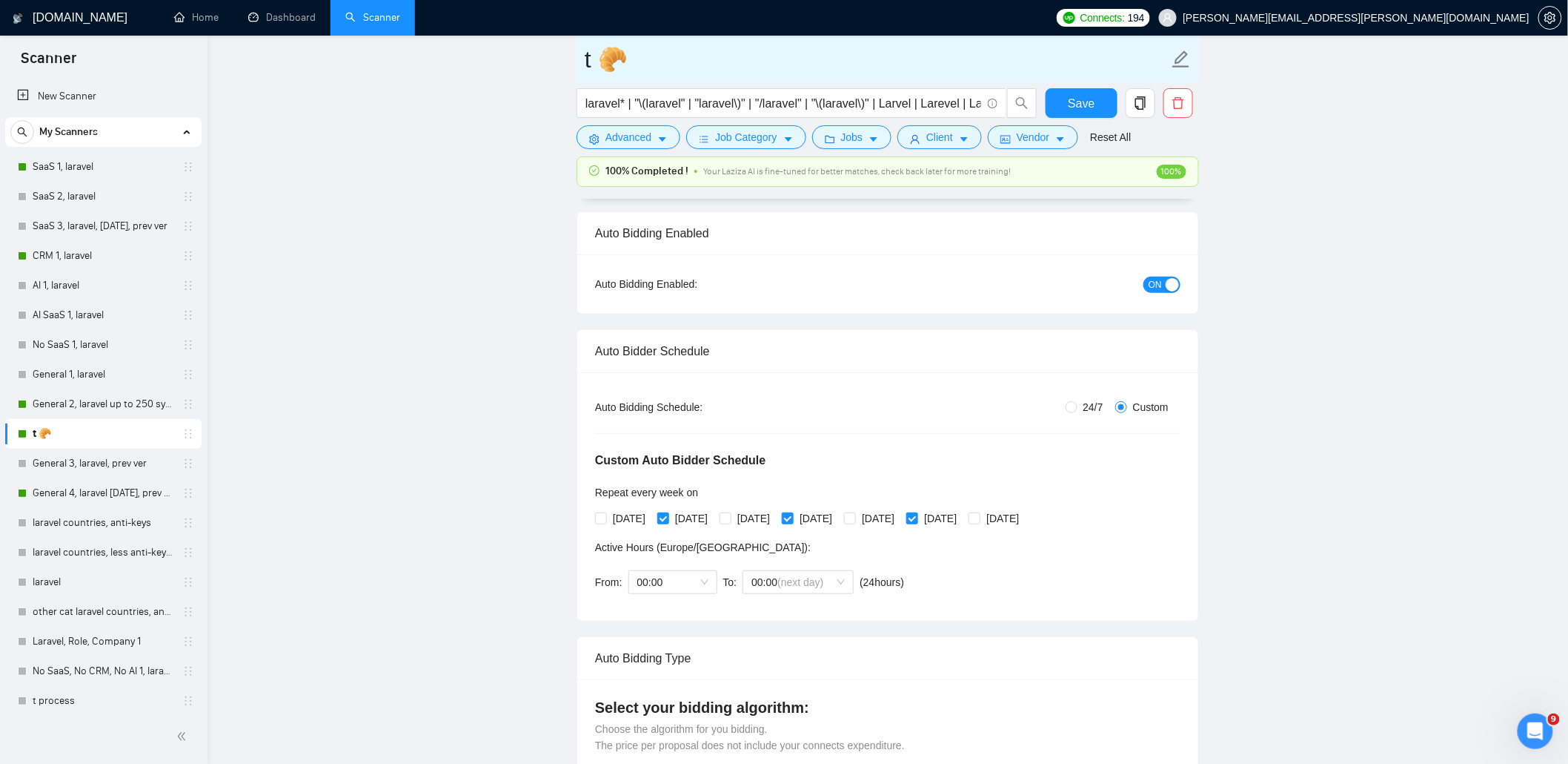
click at [585, 55] on input "t 🥐" at bounding box center [876, 59] width 584 height 37
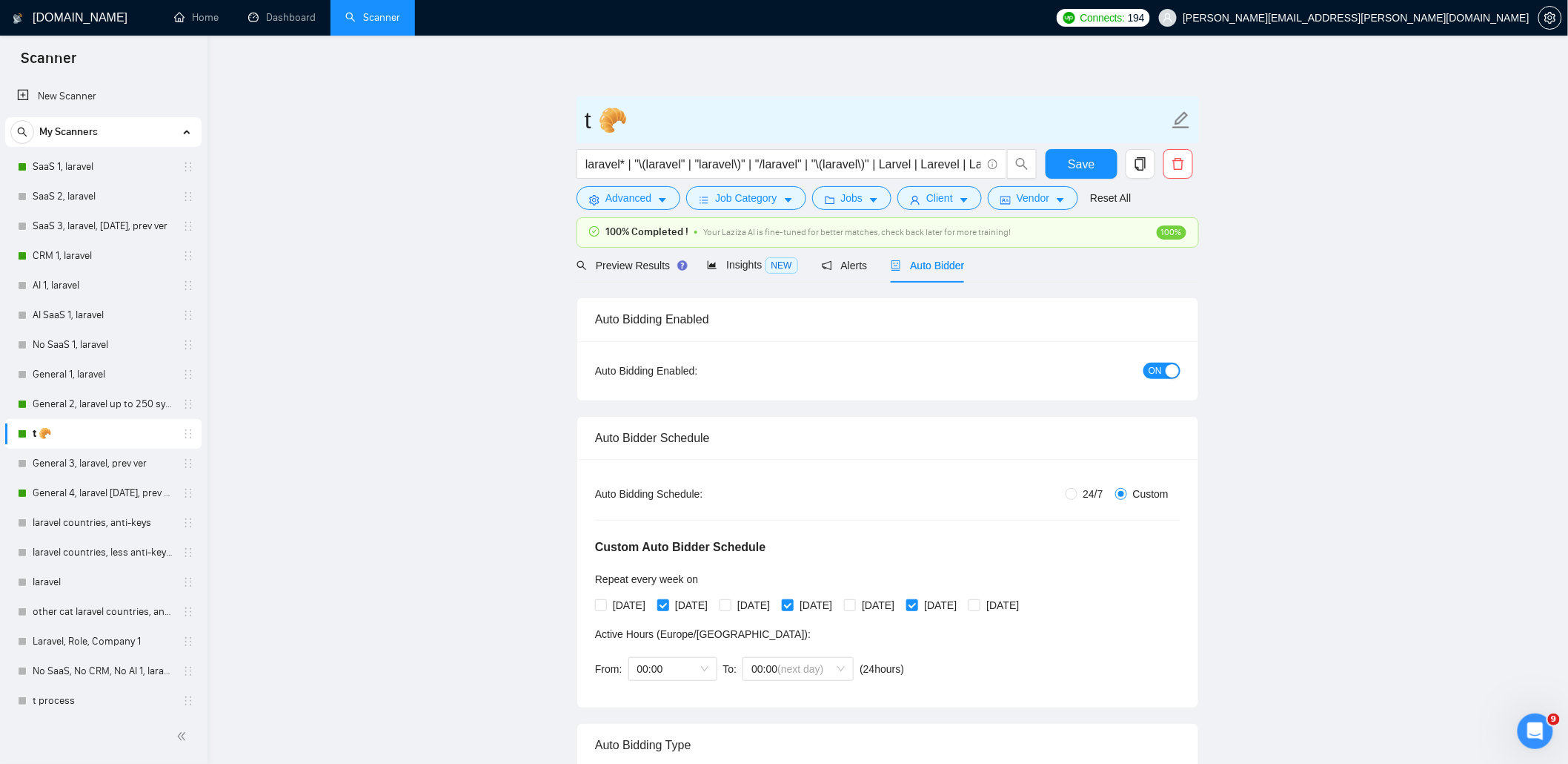
click at [600, 122] on input "t 🥐" at bounding box center [876, 120] width 584 height 37
type input "🥐 General 5, TTS"
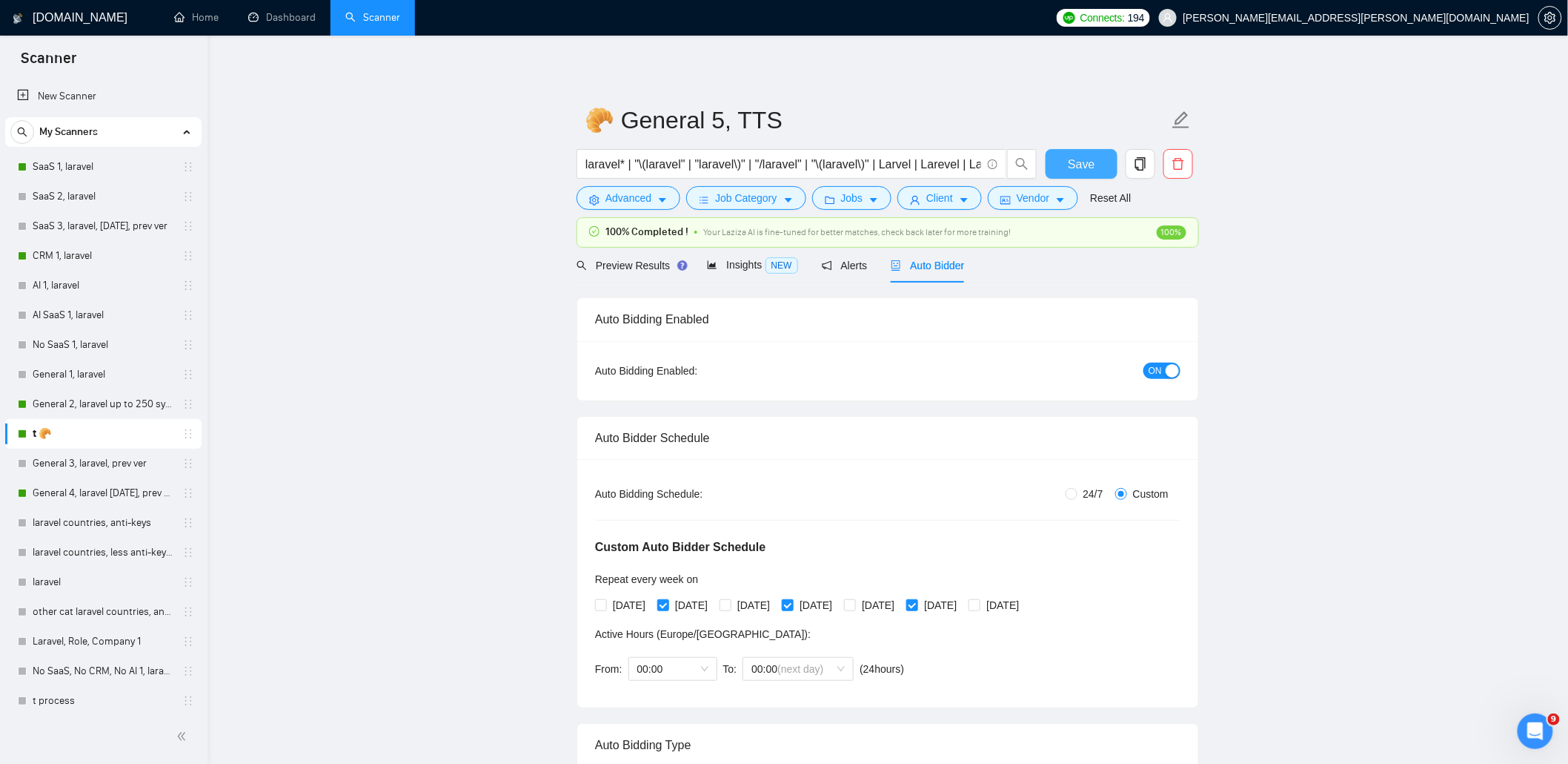
click at [1084, 165] on span "Save" at bounding box center [1081, 164] width 27 height 18
click at [102, 491] on link "General 4, laravel Sunday, prev ver" at bounding box center [103, 492] width 141 height 29
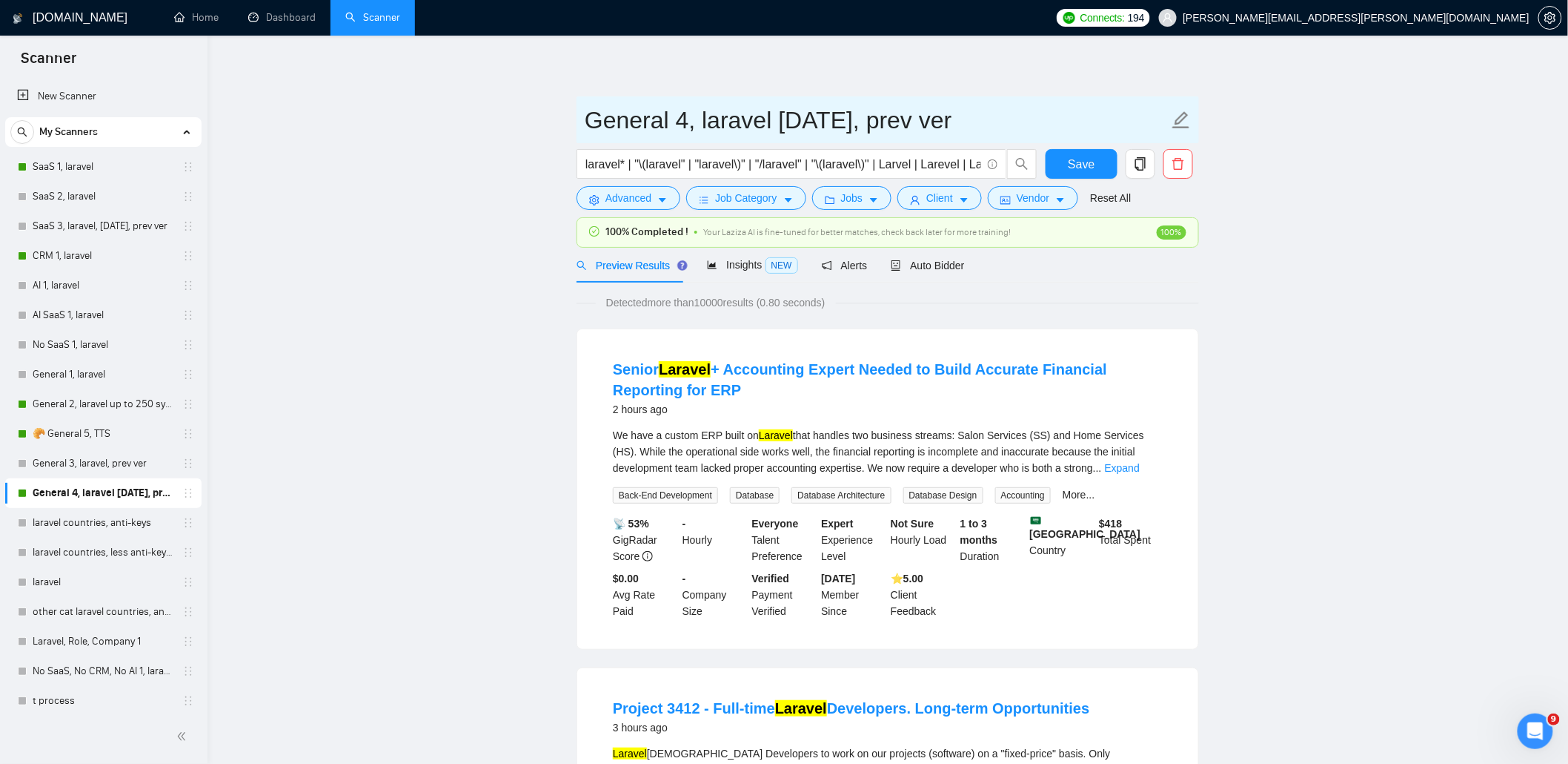
drag, startPoint x: 777, startPoint y: 120, endPoint x: 870, endPoint y: 121, distance: 93.0
click at [870, 121] on input "General 4, laravel Sunday, prev ver" at bounding box center [876, 120] width 584 height 37
click at [872, 121] on input "General 4, laravel, prev ver" at bounding box center [876, 120] width 584 height 37
click at [689, 121] on input "General 4, laravel, prev ver" at bounding box center [876, 120] width 584 height 37
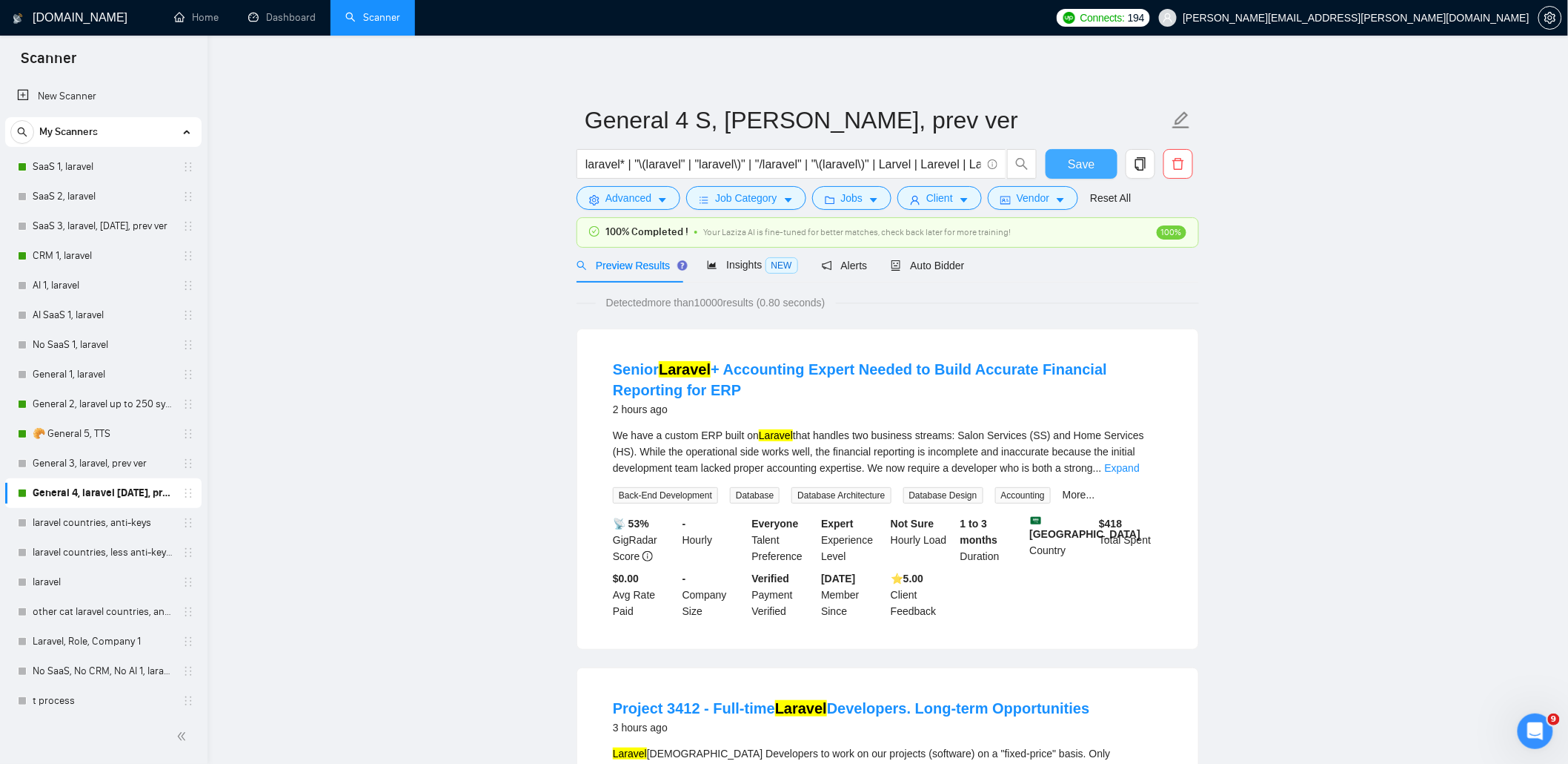
click at [1057, 167] on button "Save" at bounding box center [1082, 163] width 72 height 29
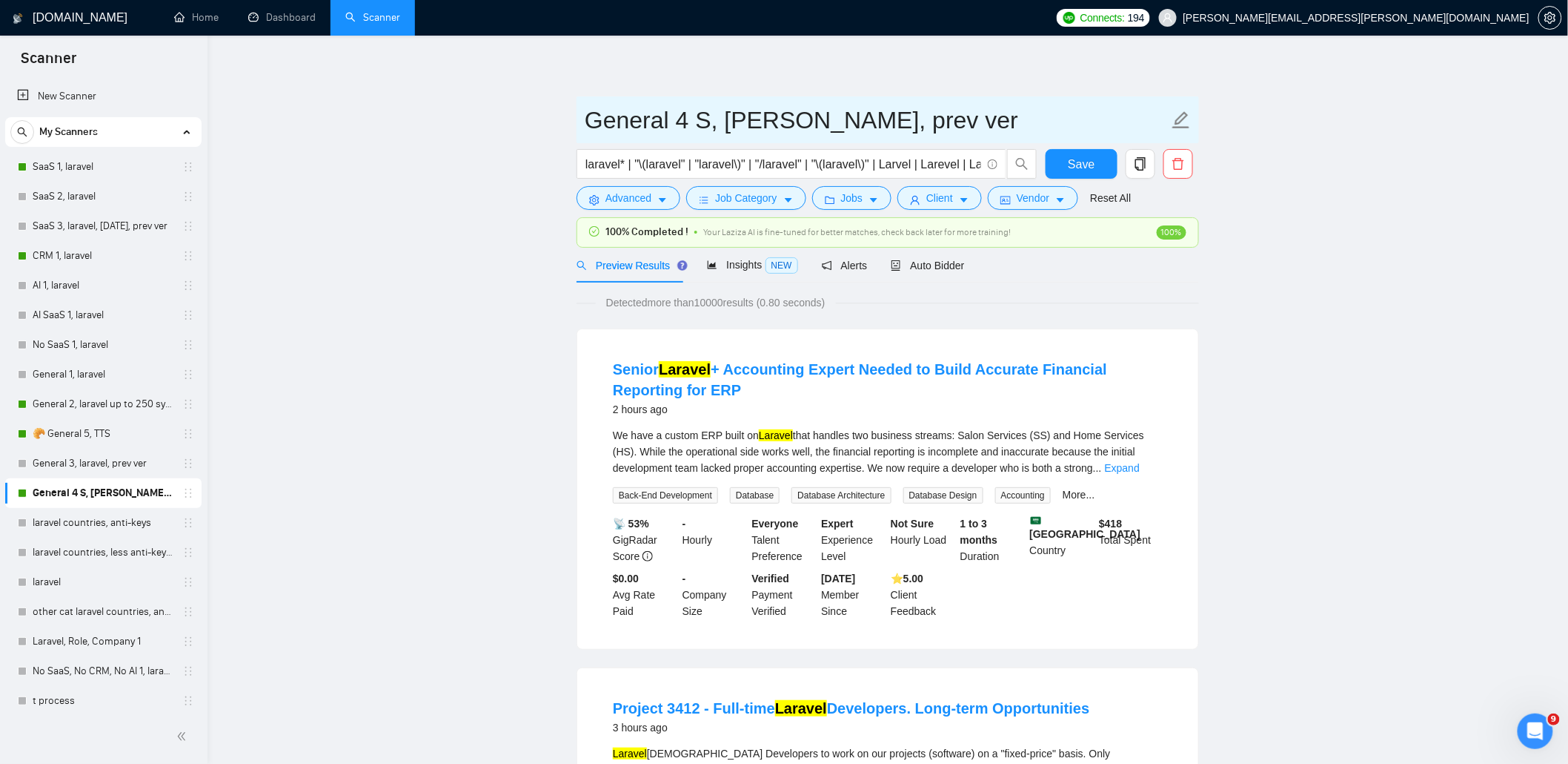
click at [693, 117] on input "General 4 S, laravel, prev ver" at bounding box center [876, 120] width 584 height 37
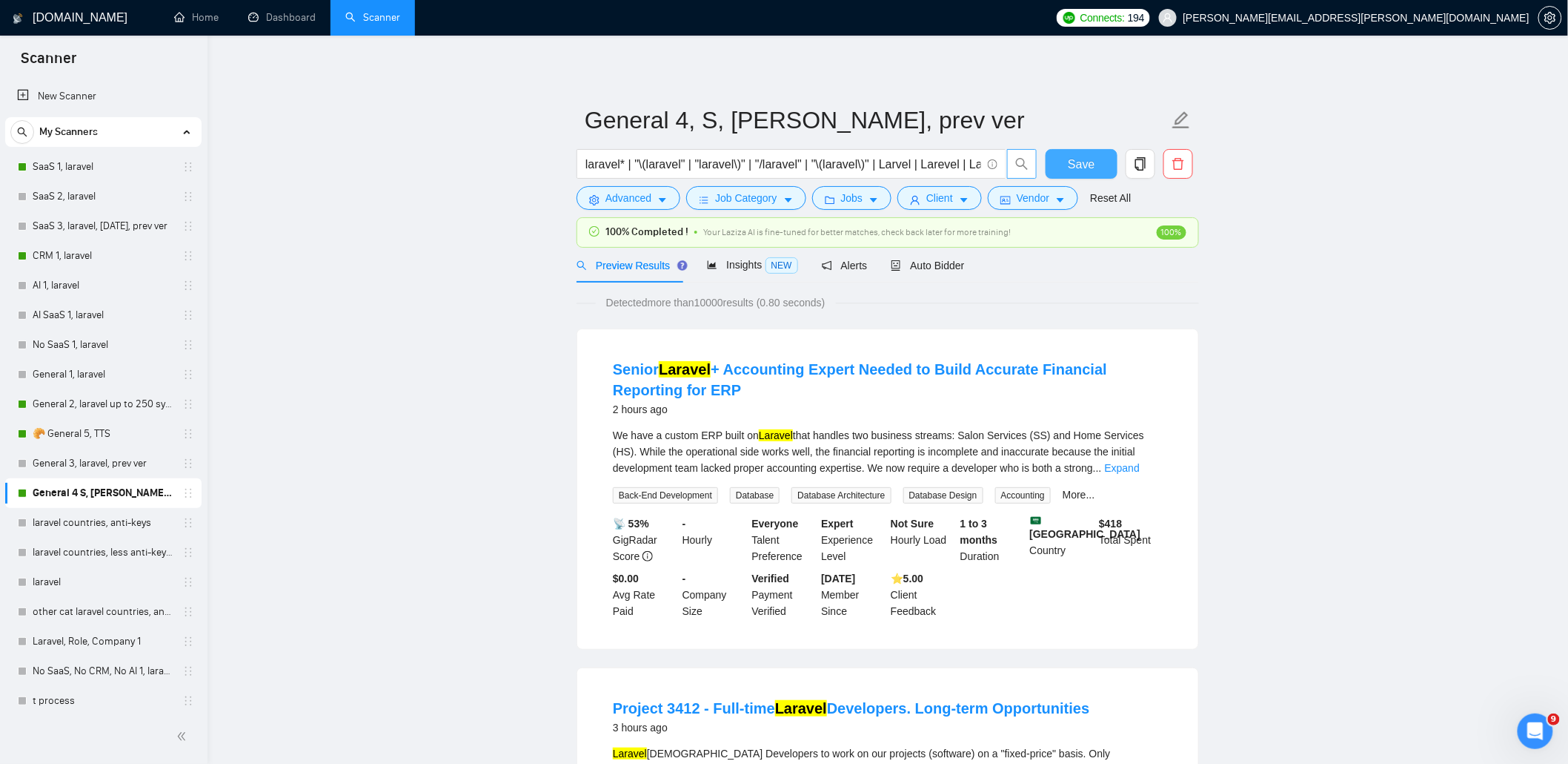
click at [1097, 167] on button "Save" at bounding box center [1082, 163] width 72 height 29
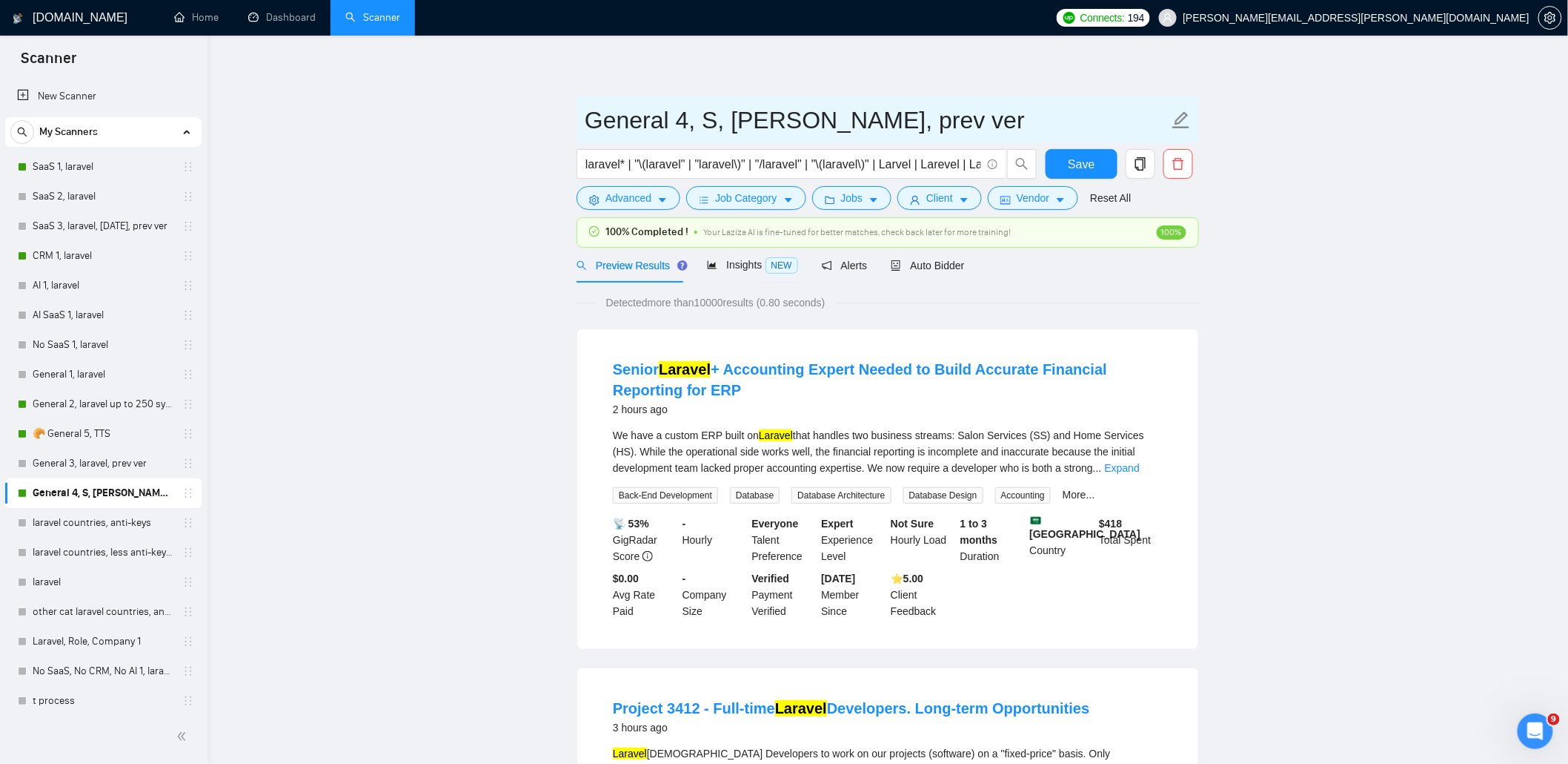
click at [714, 122] on input "General 4, S, laravel, prev ver" at bounding box center [876, 120] width 584 height 37
type input "General 4, [PERSON_NAME], [PERSON_NAME], prev ver"
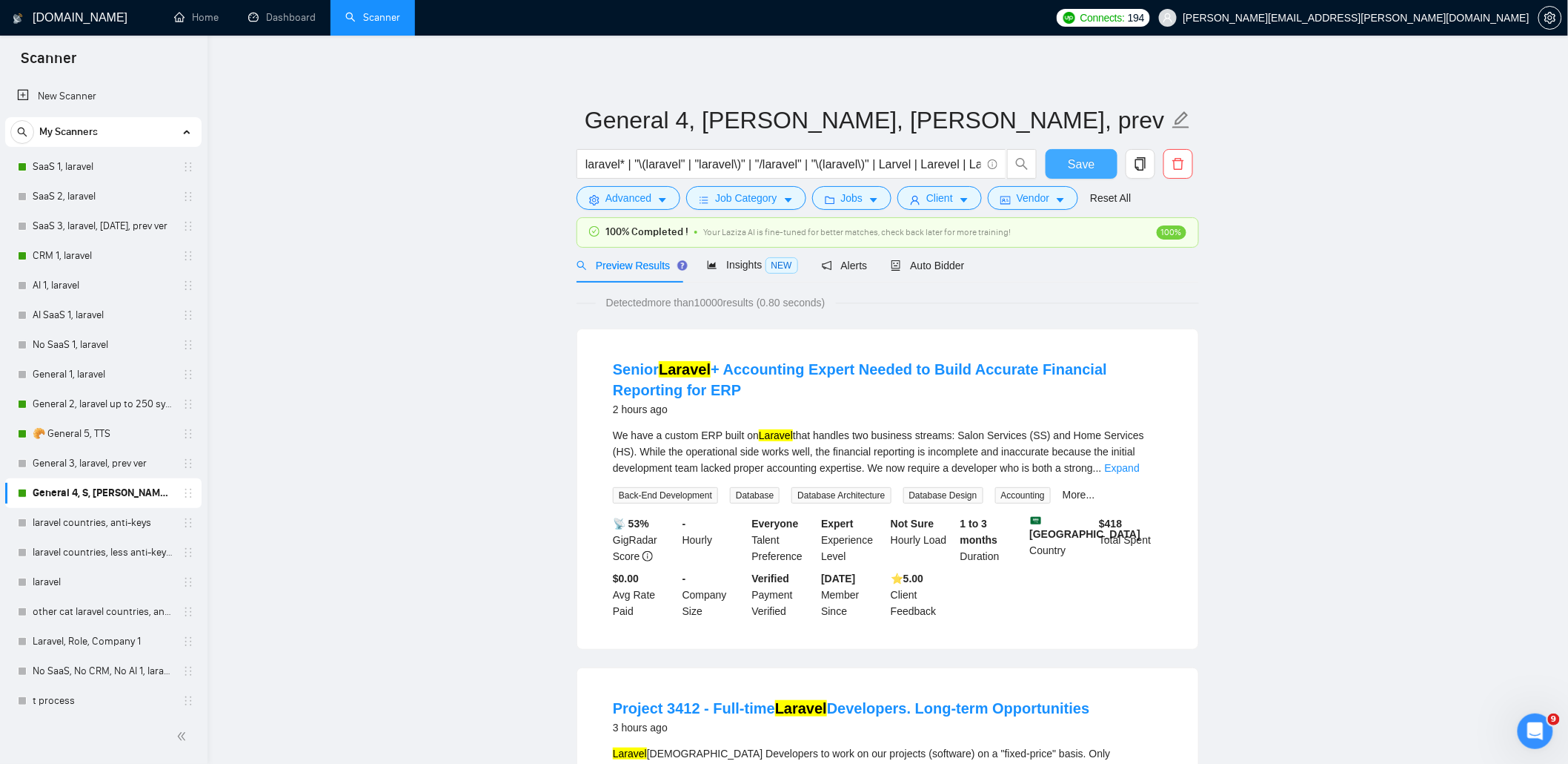
click at [1083, 166] on span "Save" at bounding box center [1081, 164] width 27 height 18
click at [126, 405] on link "General 2, laravel up to 250 symb" at bounding box center [103, 404] width 141 height 29
click at [1135, 167] on icon "copy" at bounding box center [1140, 164] width 13 height 13
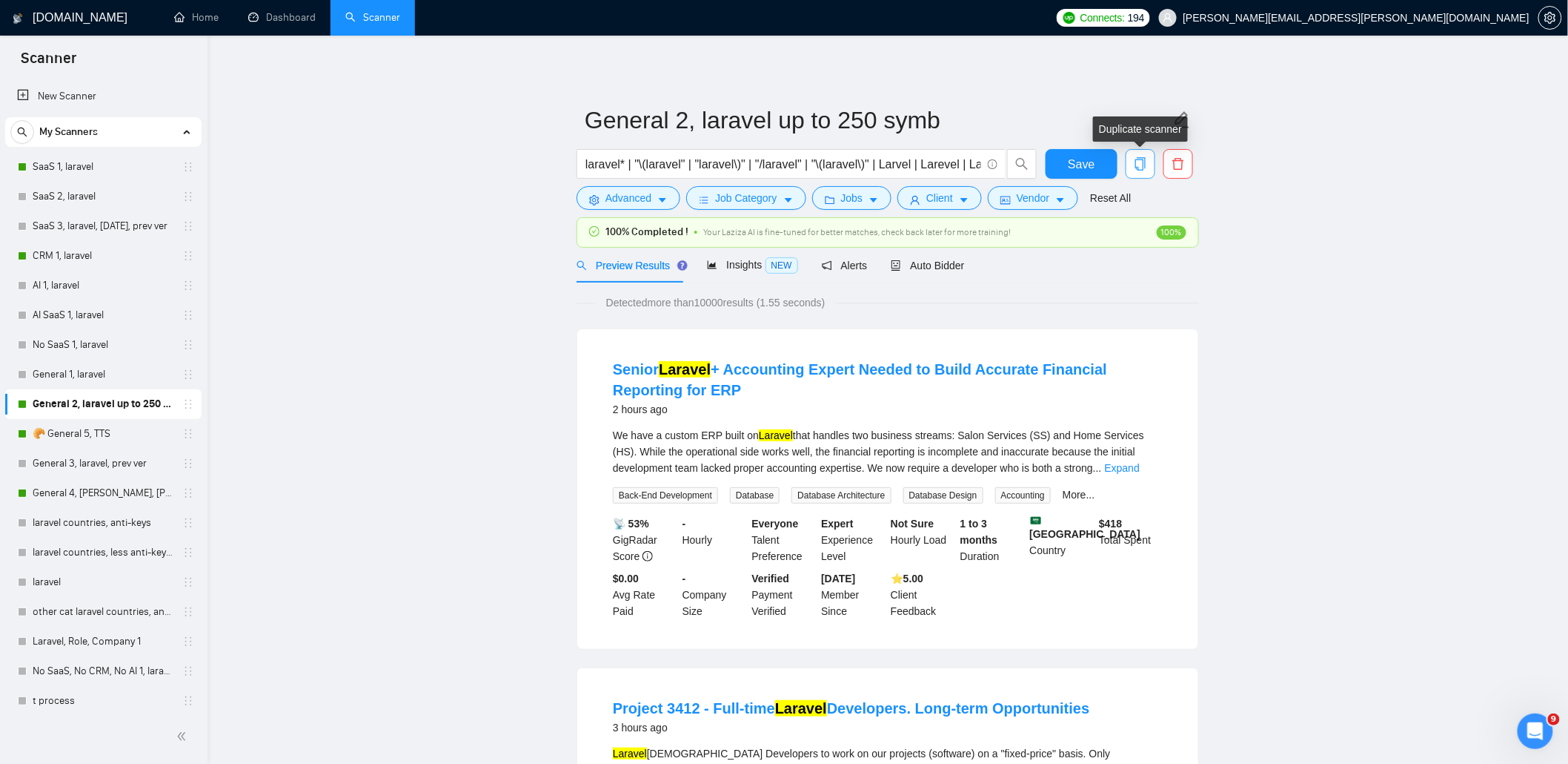
click at [1143, 171] on icon "copy" at bounding box center [1140, 164] width 10 height 13
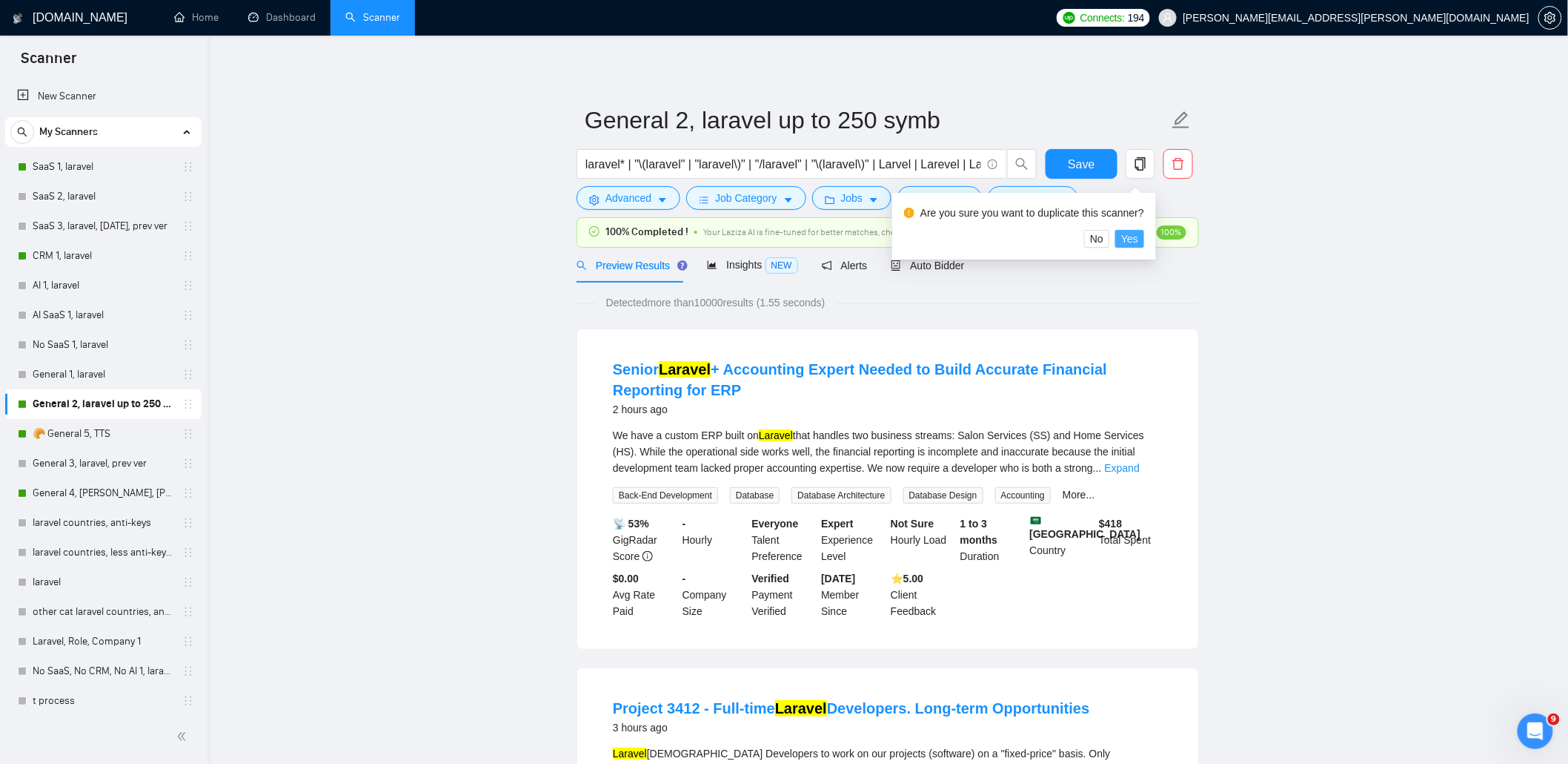
click at [1124, 237] on span "Yes" at bounding box center [1129, 239] width 17 height 17
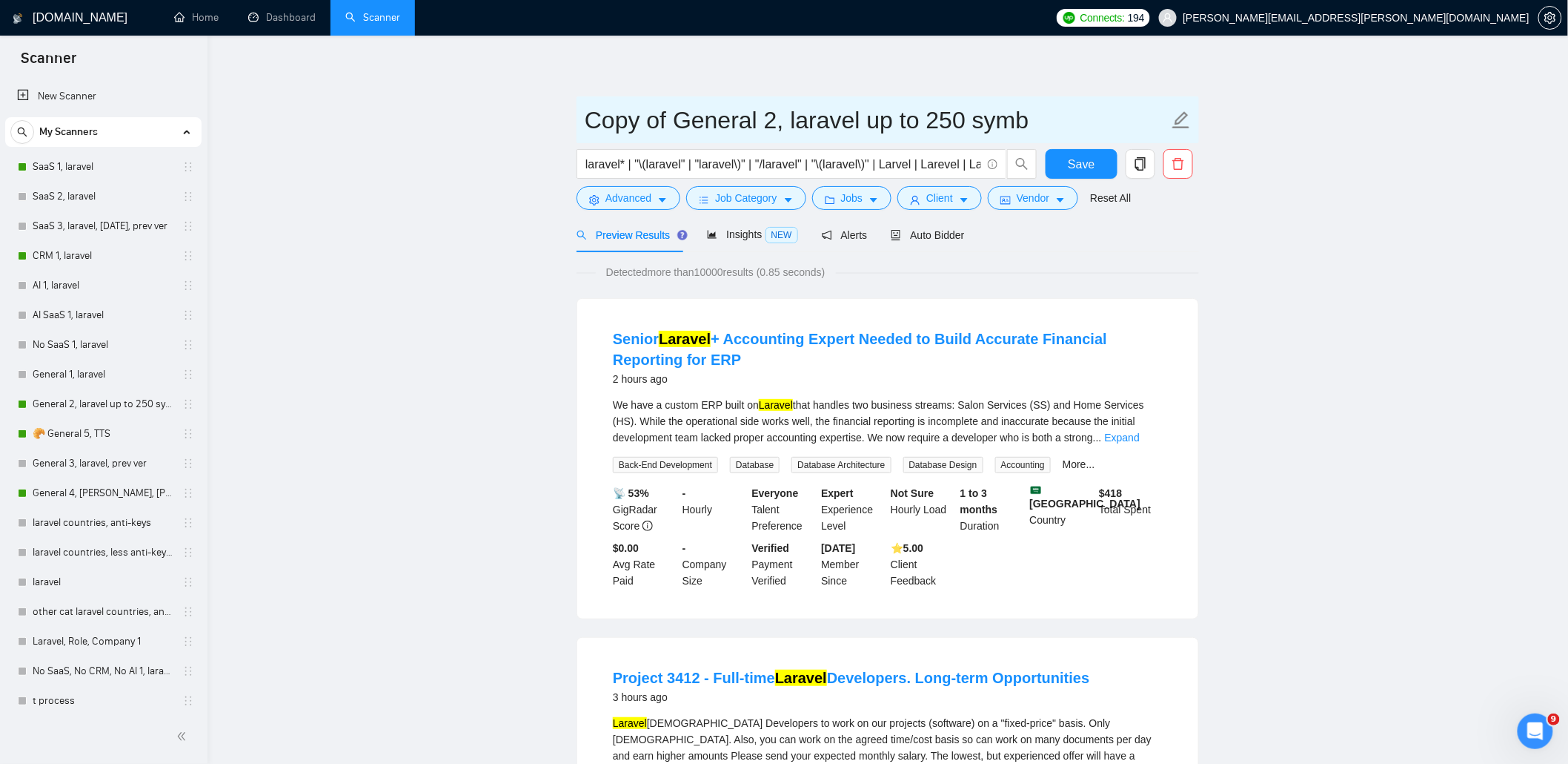
drag, startPoint x: 672, startPoint y: 120, endPoint x: 590, endPoint y: 125, distance: 82.2
click at [590, 125] on input "Copy of General 2, laravel up to 250 symb" at bounding box center [876, 120] width 584 height 37
click at [717, 121] on input "General 2.1, laravel up to 250 symb" at bounding box center [876, 120] width 584 height 37
drag, startPoint x: 789, startPoint y: 117, endPoint x: 923, endPoint y: 120, distance: 134.0
click at [923, 120] on input "General 2.1, MWF, laravel up to 250 symb" at bounding box center [876, 120] width 584 height 37
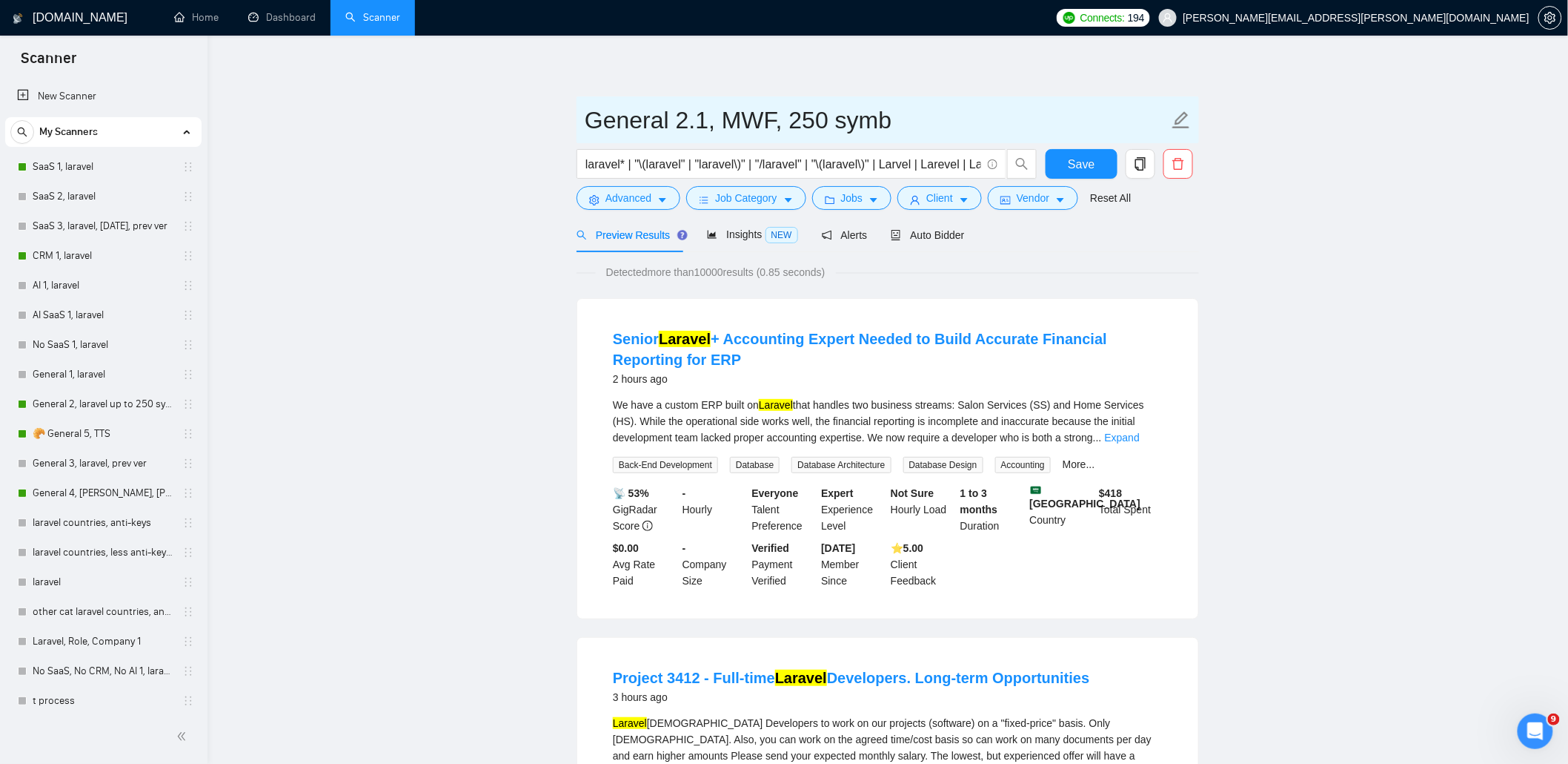
drag, startPoint x: 924, startPoint y: 120, endPoint x: 712, endPoint y: 121, distance: 212.0
click at [712, 121] on input "General 2.1, MWF, 250 symb" at bounding box center [876, 120] width 584 height 37
type input "General 2.1, MWF, 250 symb"
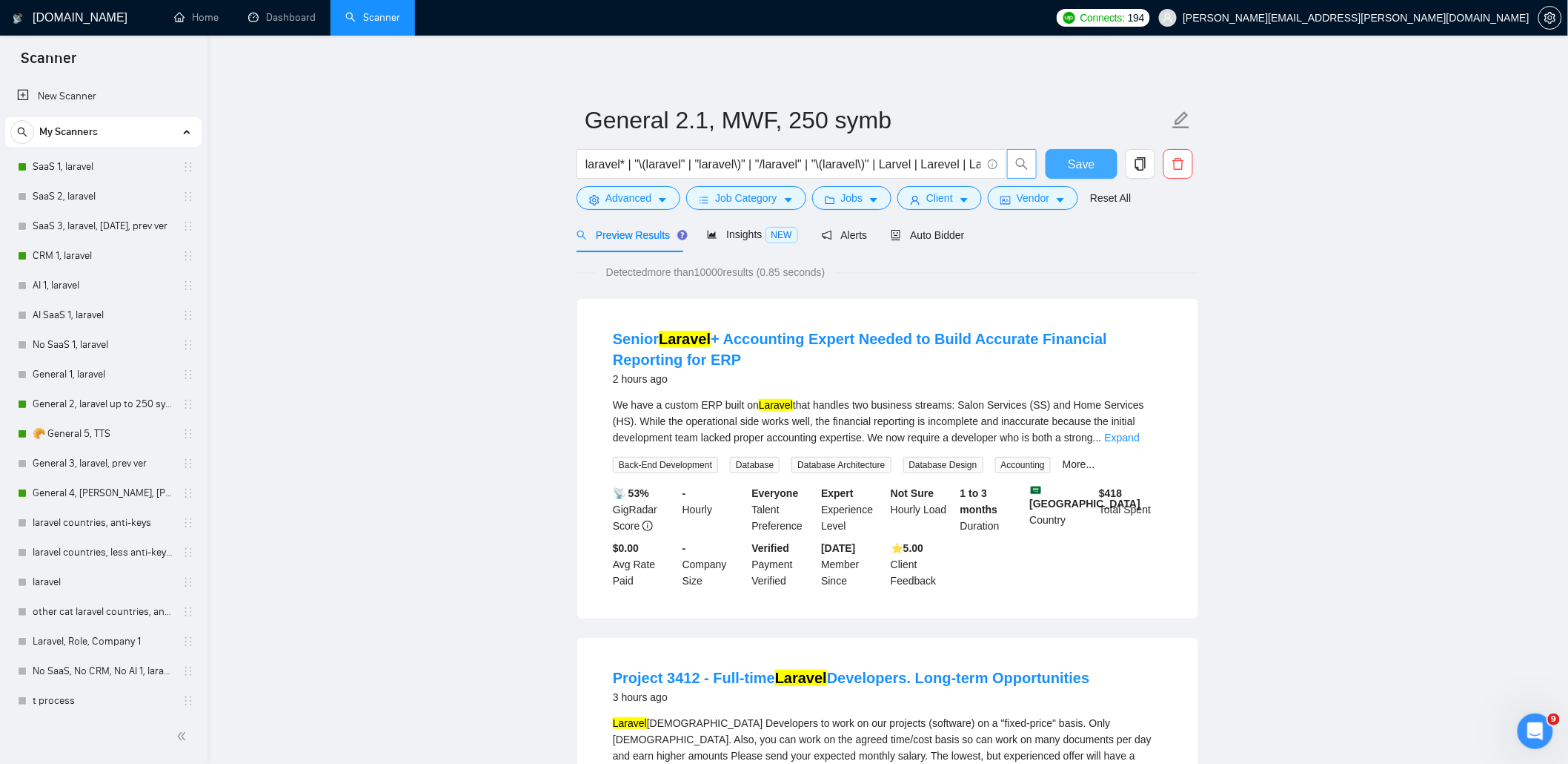
click at [1072, 161] on span "Save" at bounding box center [1081, 164] width 27 height 18
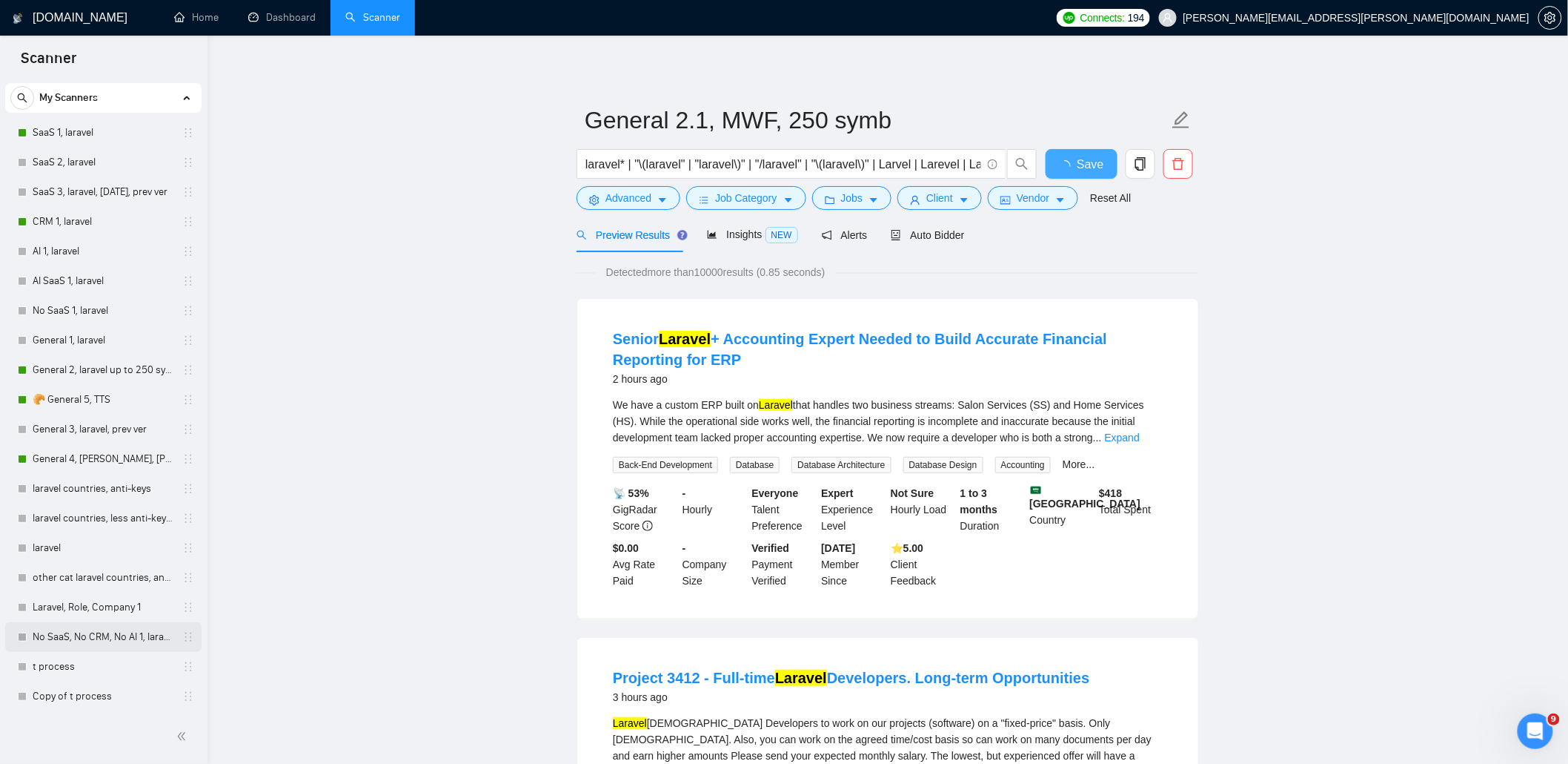
scroll to position [64, 0]
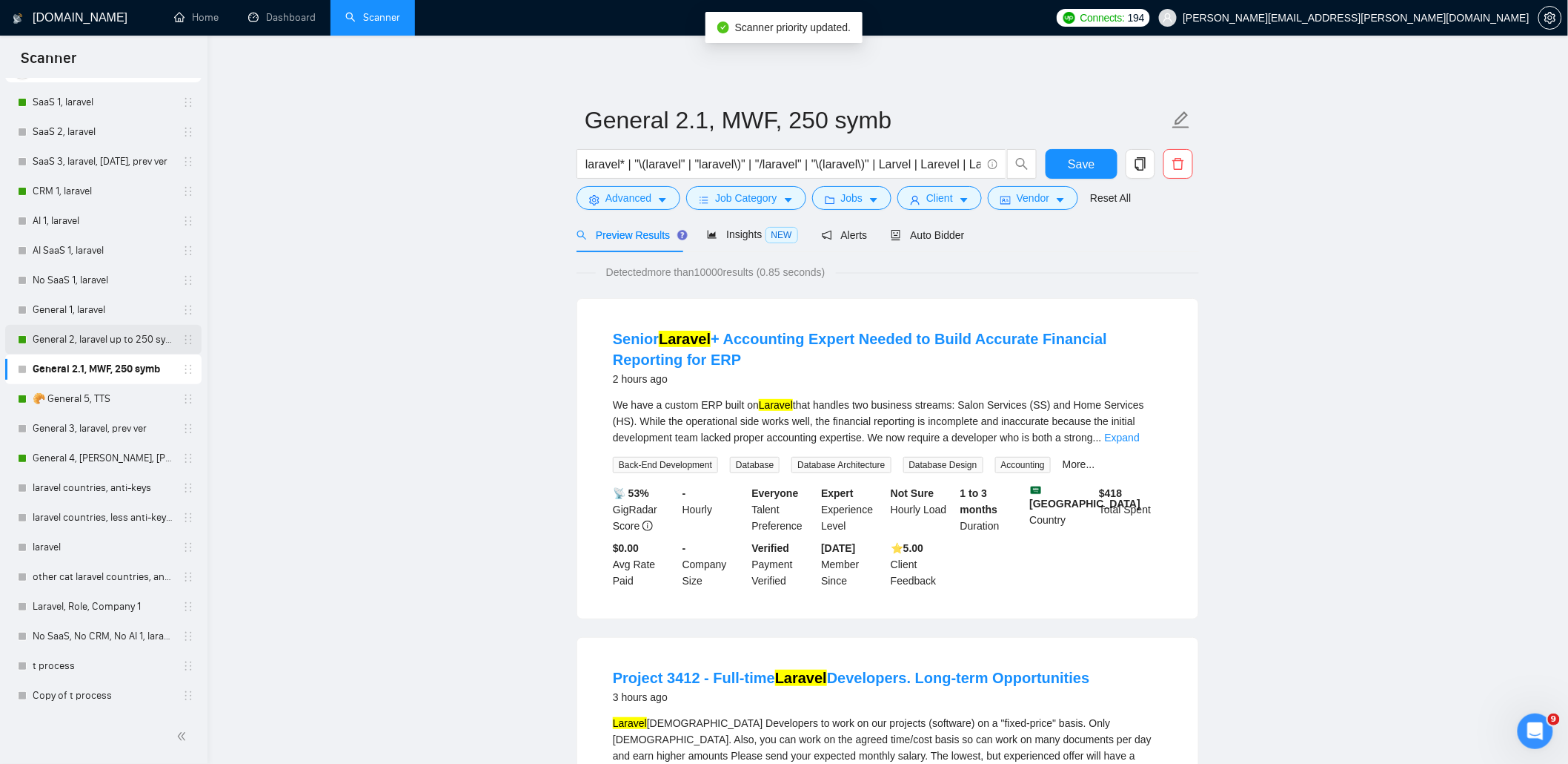
click at [141, 338] on link "General 2, laravel up to 250 symb" at bounding box center [103, 339] width 141 height 29
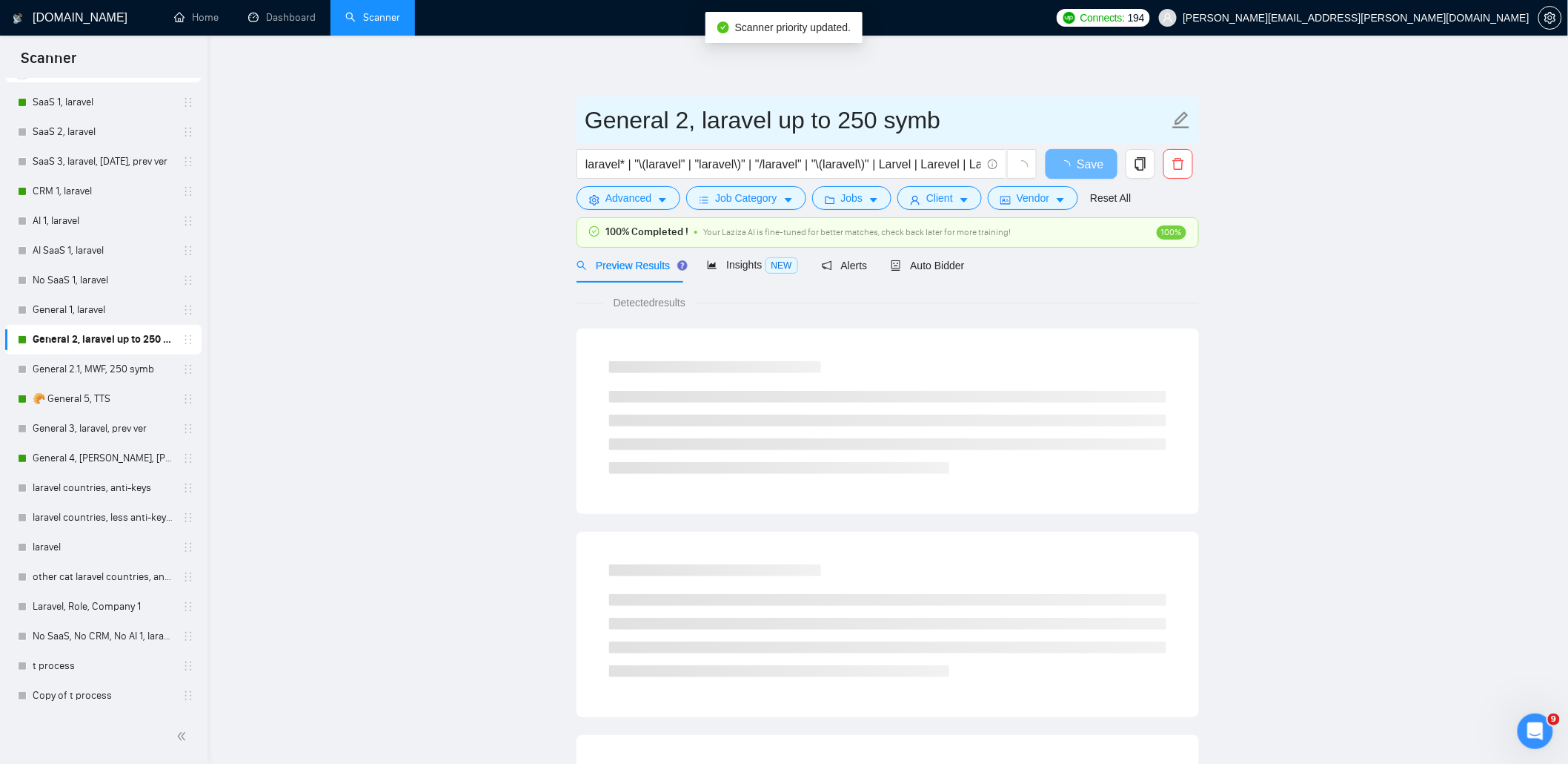
drag, startPoint x: 688, startPoint y: 121, endPoint x: 1017, endPoint y: 120, distance: 329.0
click at [1017, 120] on input "General 2, laravel up to 250 symb" at bounding box center [876, 120] width 584 height 37
paste input "MWF,"
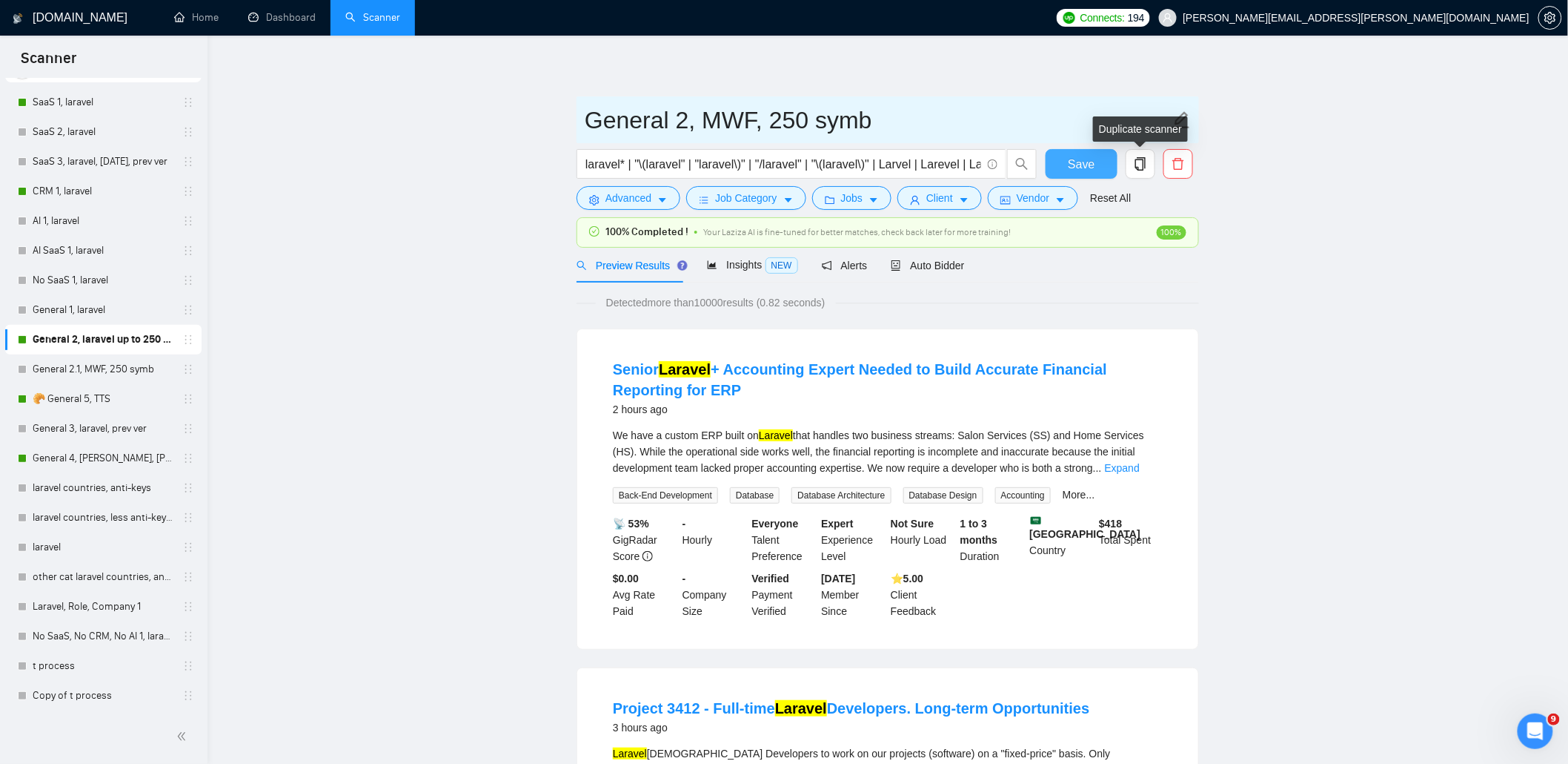
type input "General 2, MWF, 250 symb"
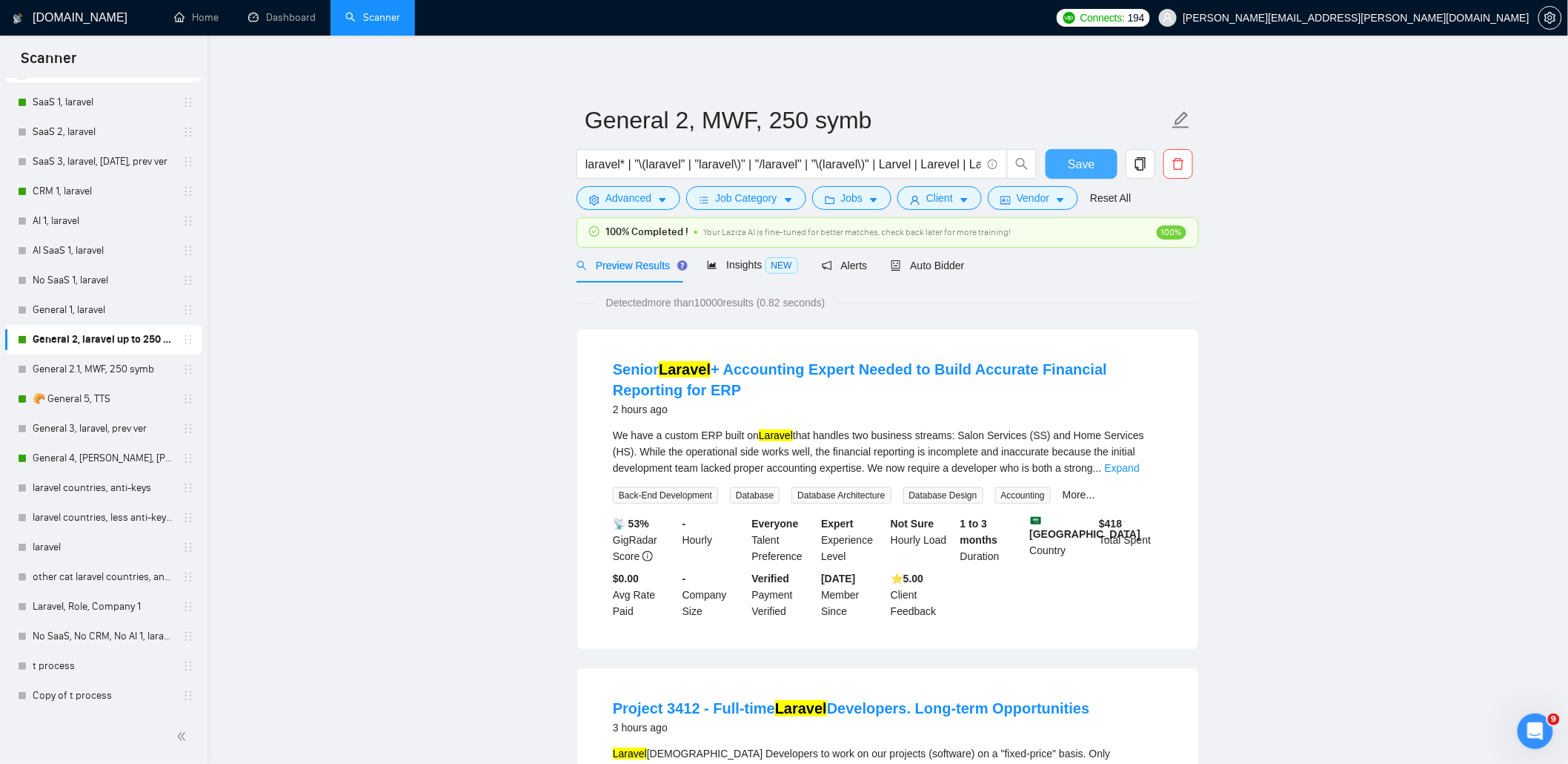
click at [1086, 160] on span "Save" at bounding box center [1081, 164] width 27 height 18
click at [99, 367] on link "General 2.1, MWF, 250 symb" at bounding box center [103, 369] width 141 height 29
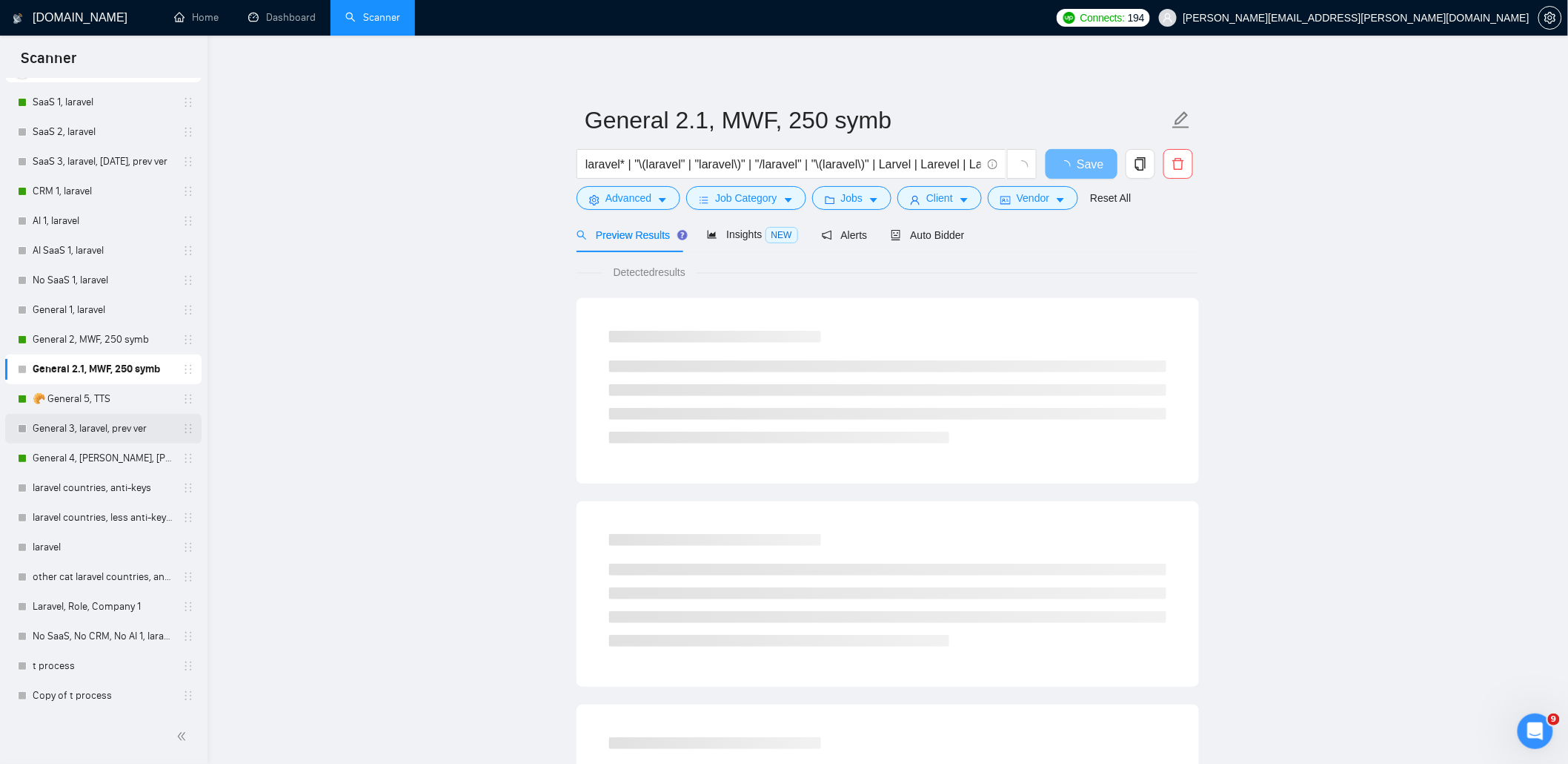
click at [104, 424] on link "General 3, laravel, prev ver" at bounding box center [103, 428] width 141 height 29
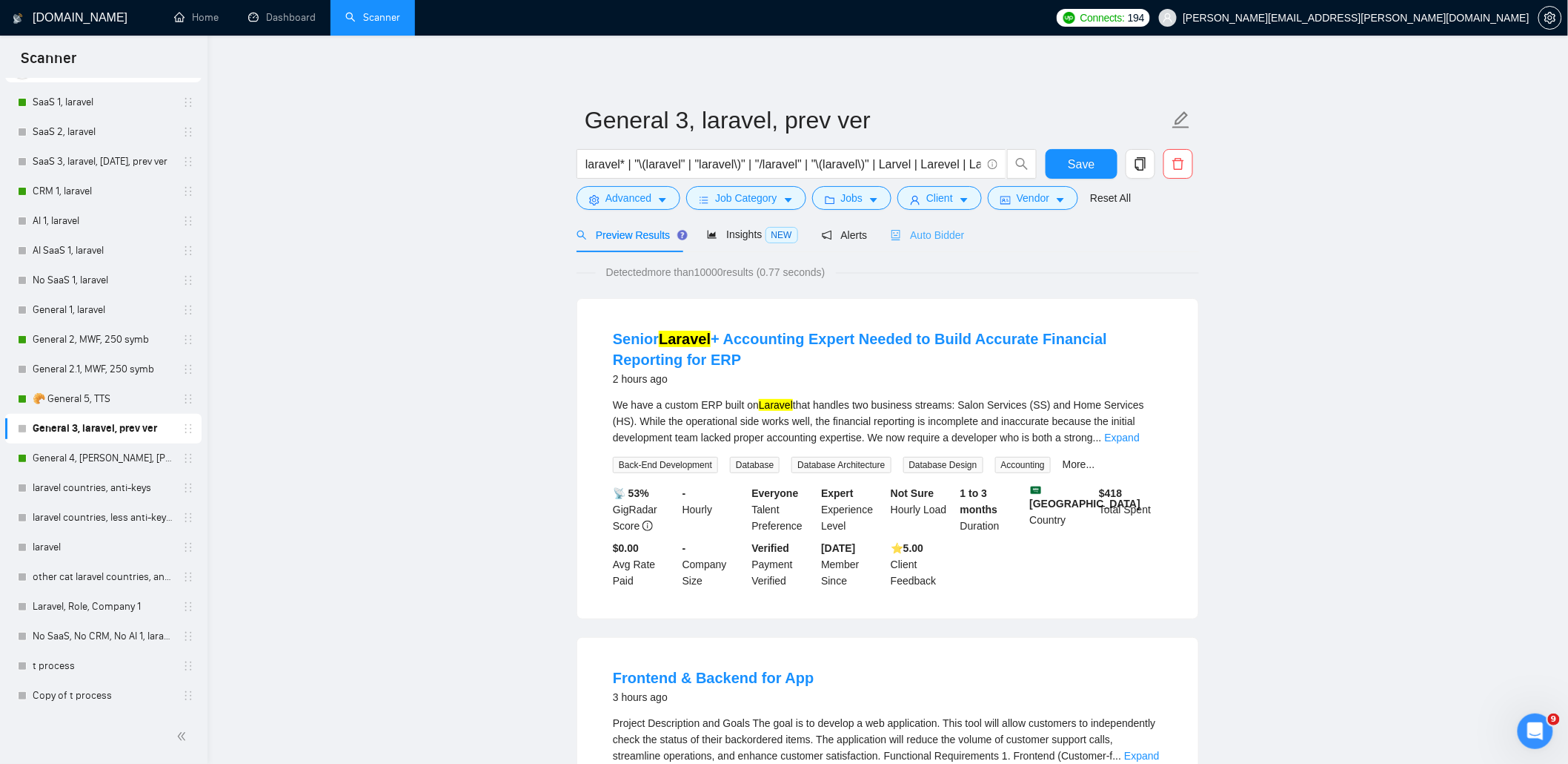
click at [951, 225] on div "Auto Bidder" at bounding box center [927, 235] width 74 height 35
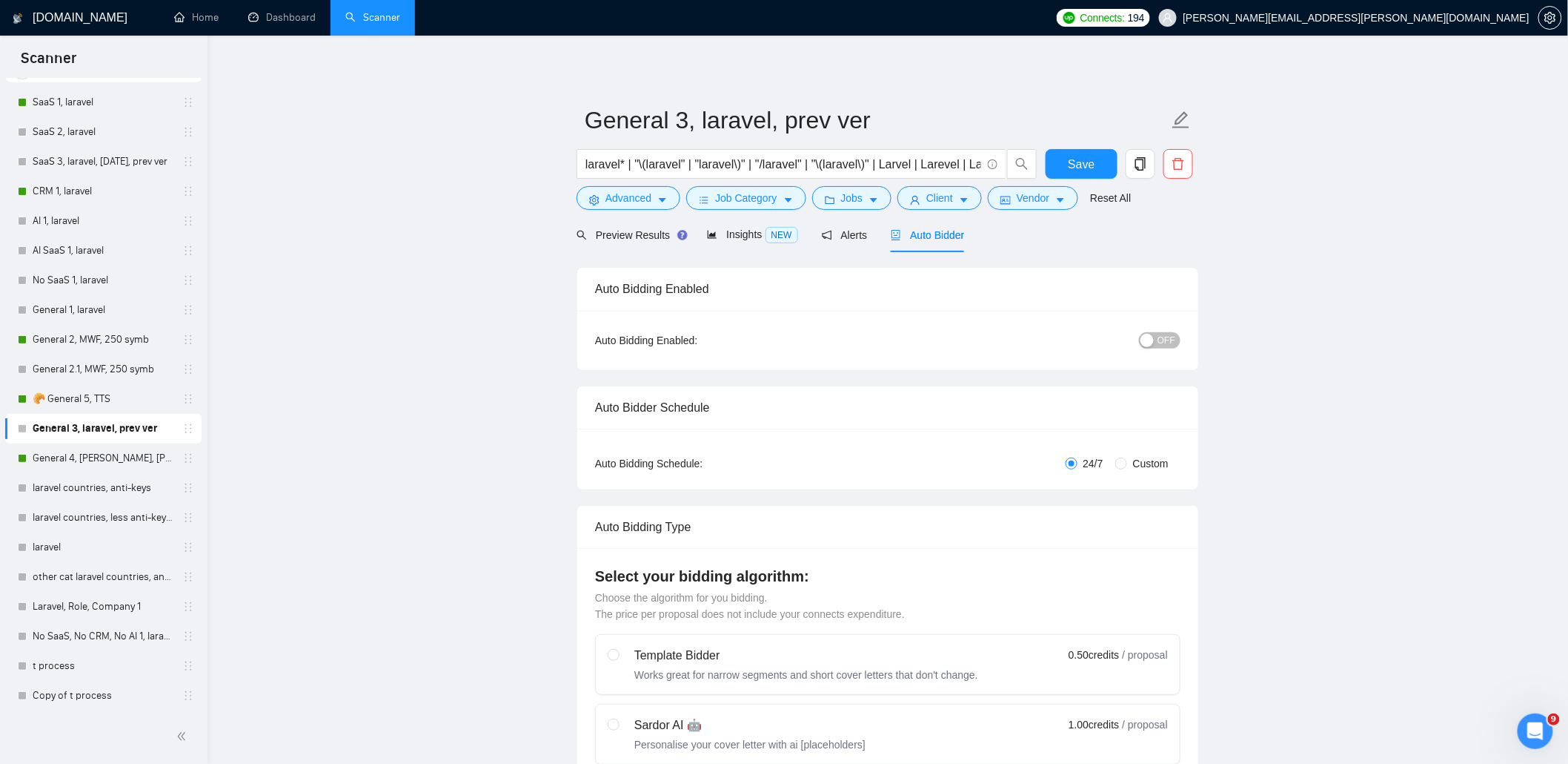
radio input "false"
radio input "true"
checkbox input "true"
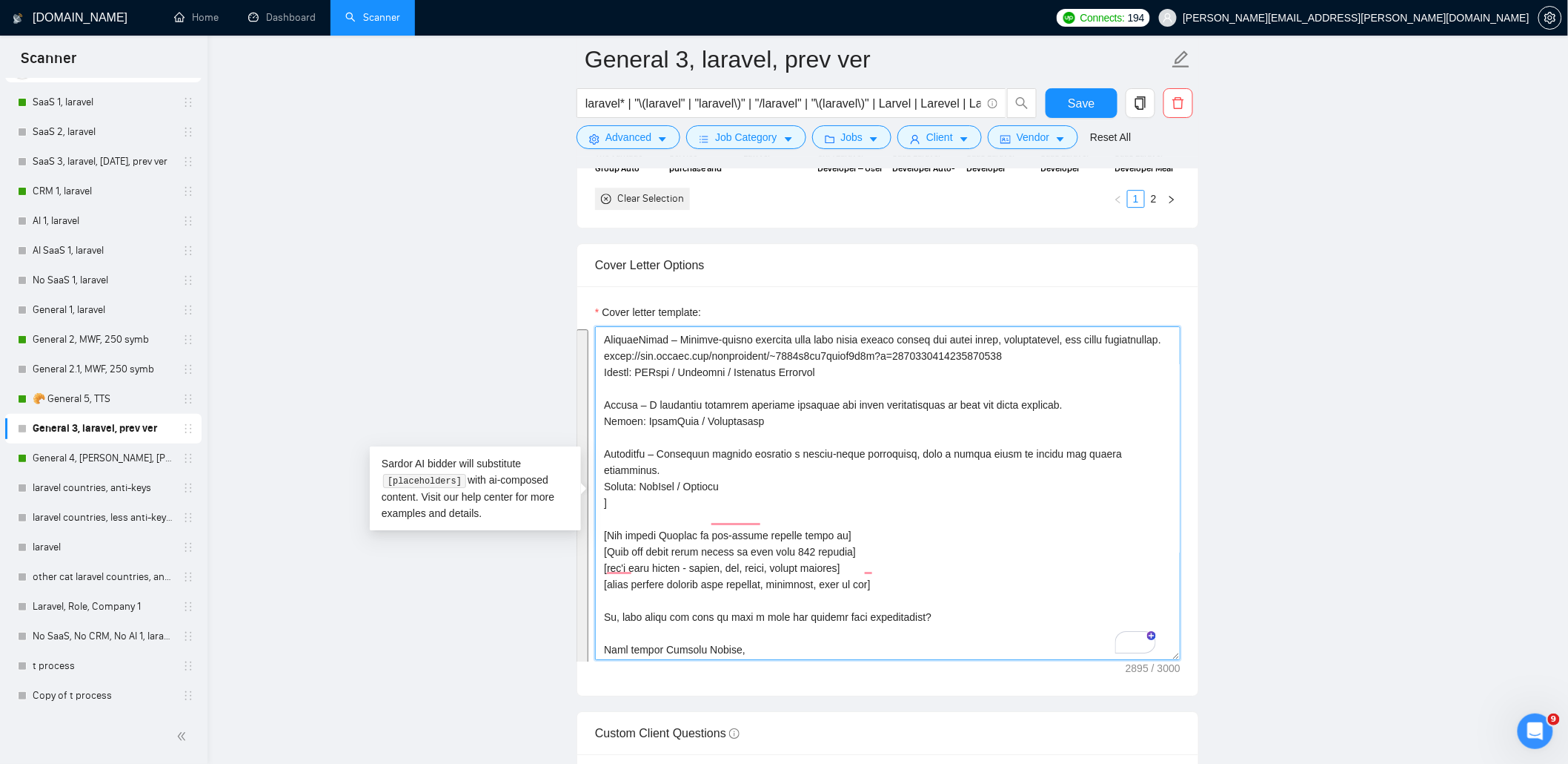
scroll to position [716, 0]
drag, startPoint x: 602, startPoint y: 442, endPoint x: 712, endPoint y: 484, distance: 117.7
click at [712, 484] on textarea "Cover letter template:" at bounding box center [887, 492] width 586 height 334
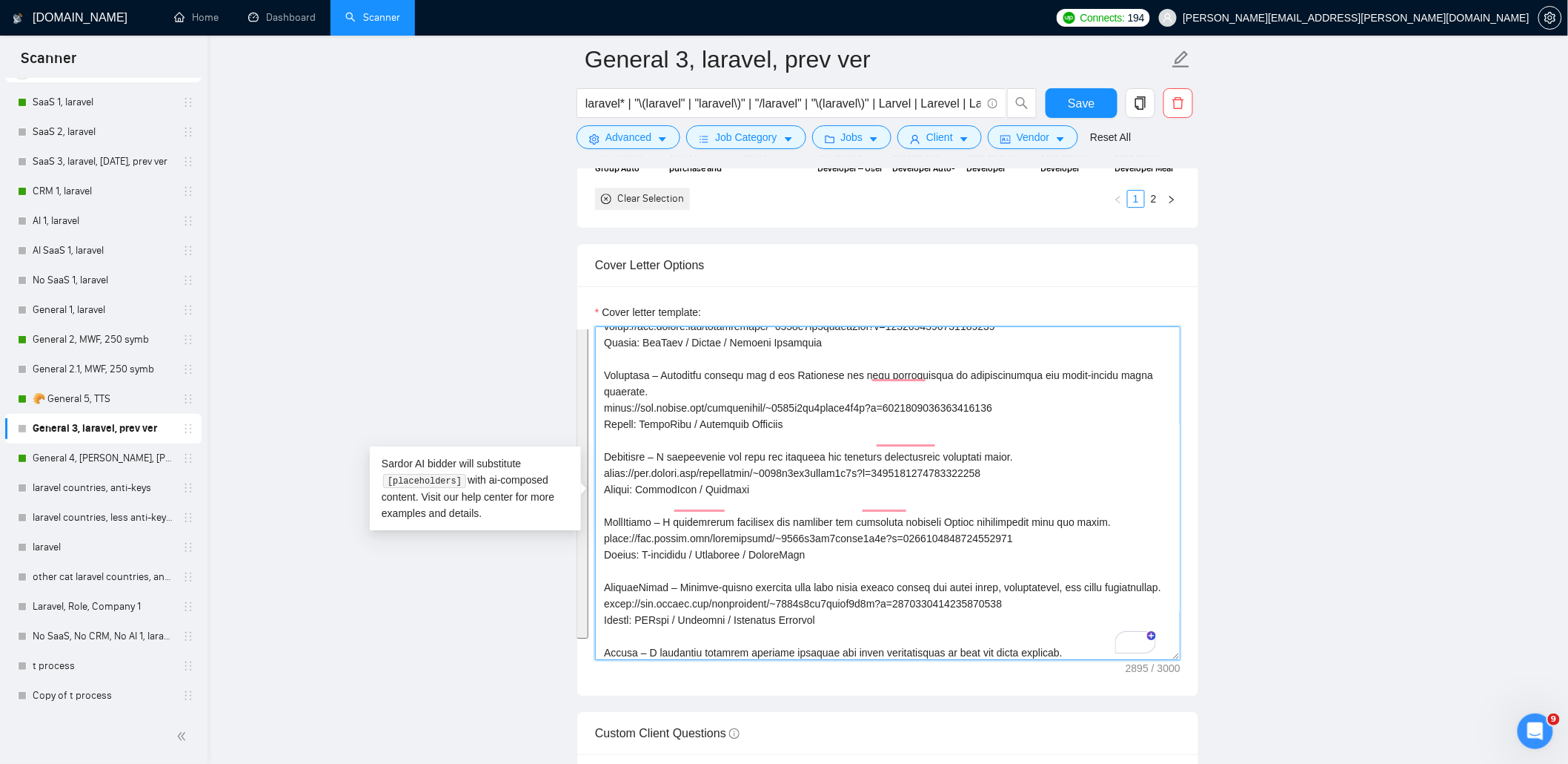
scroll to position [222, 0]
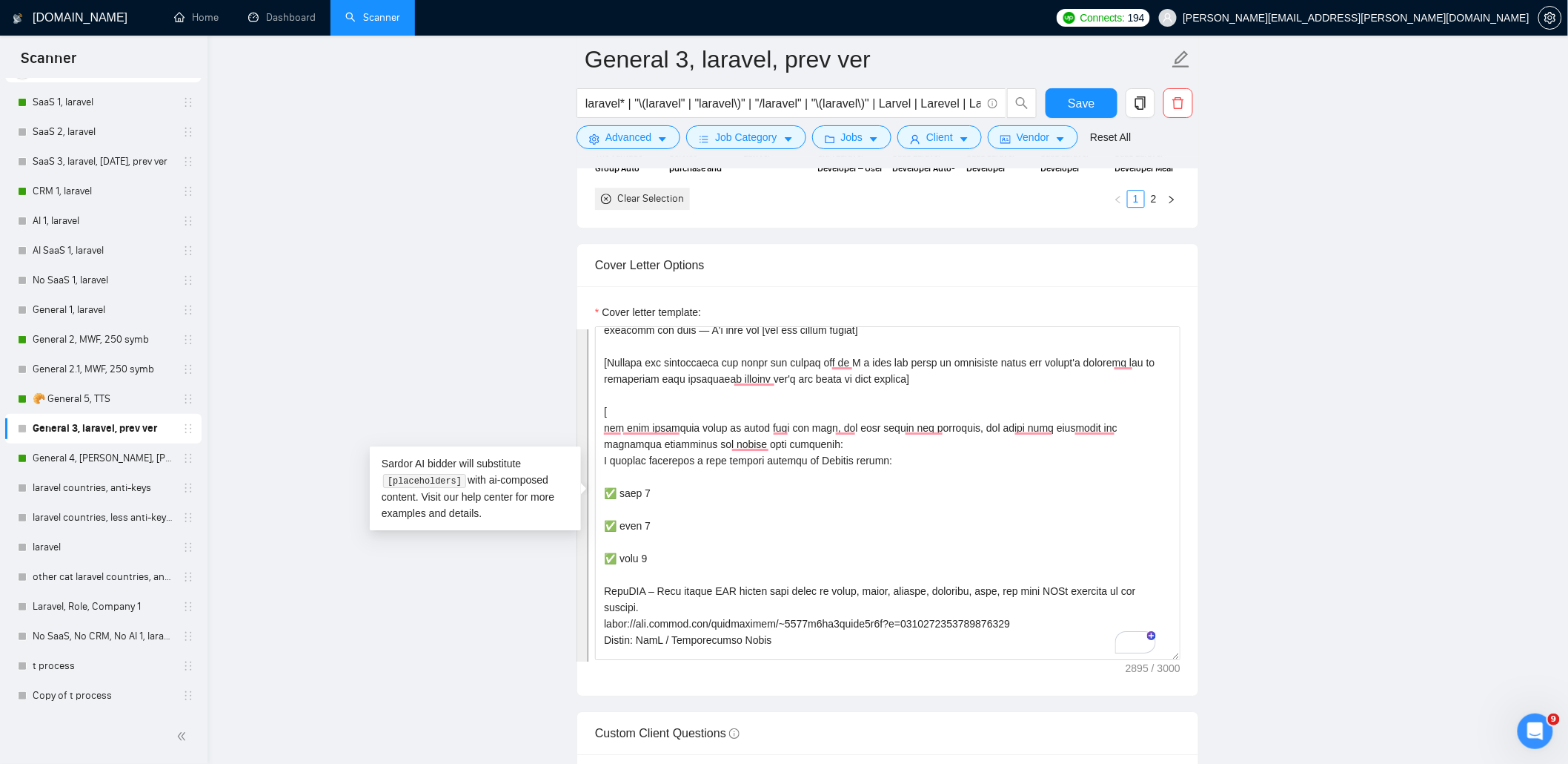
click at [1352, 312] on main "General 3, laravel, prev ver laravel* | "\(laravel" | "laravel\)" | "/laravel" …" at bounding box center [888, 590] width 1313 height 4622
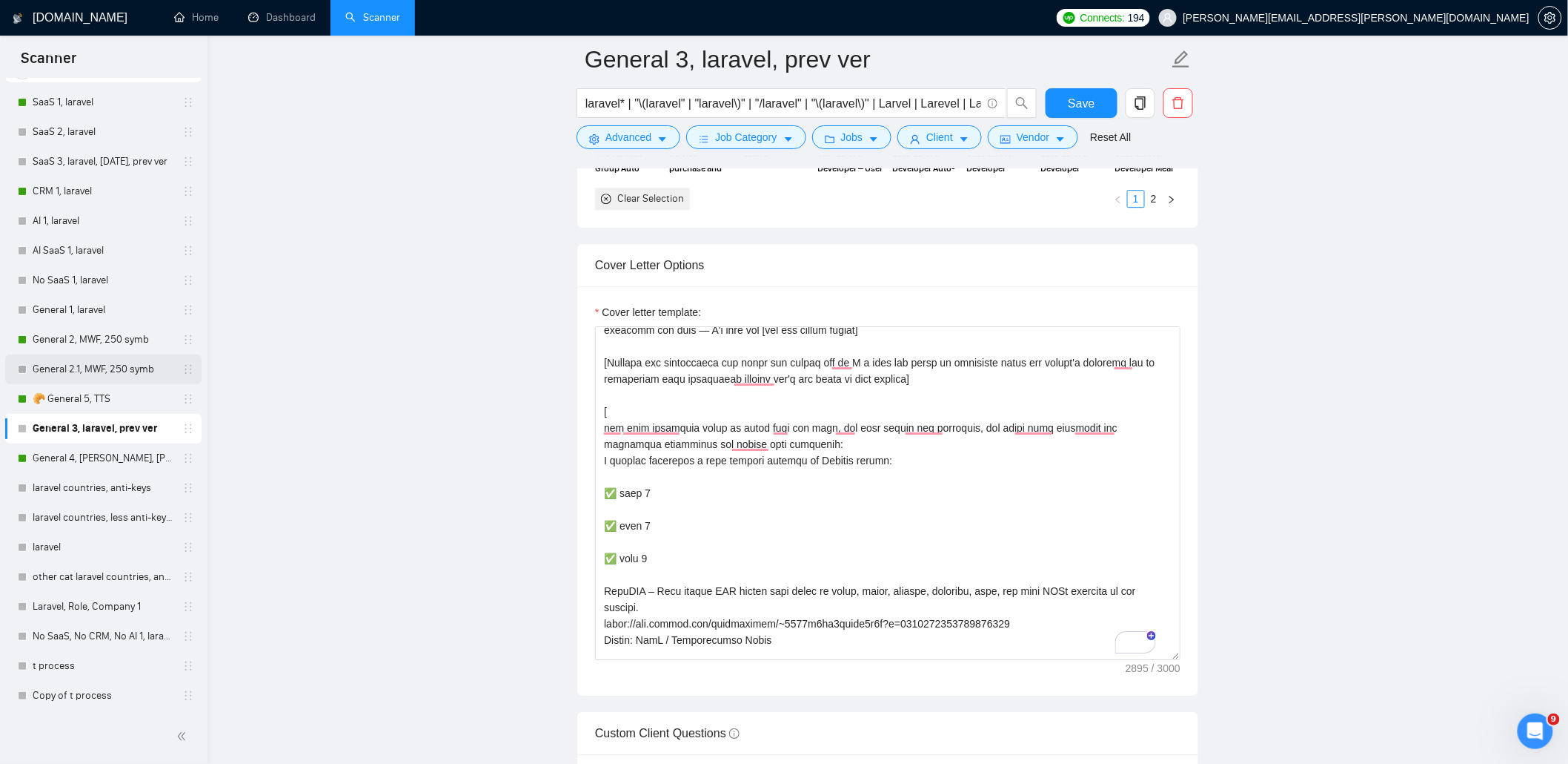
click at [97, 371] on link "General 2.1, MWF, 250 symb" at bounding box center [103, 369] width 141 height 29
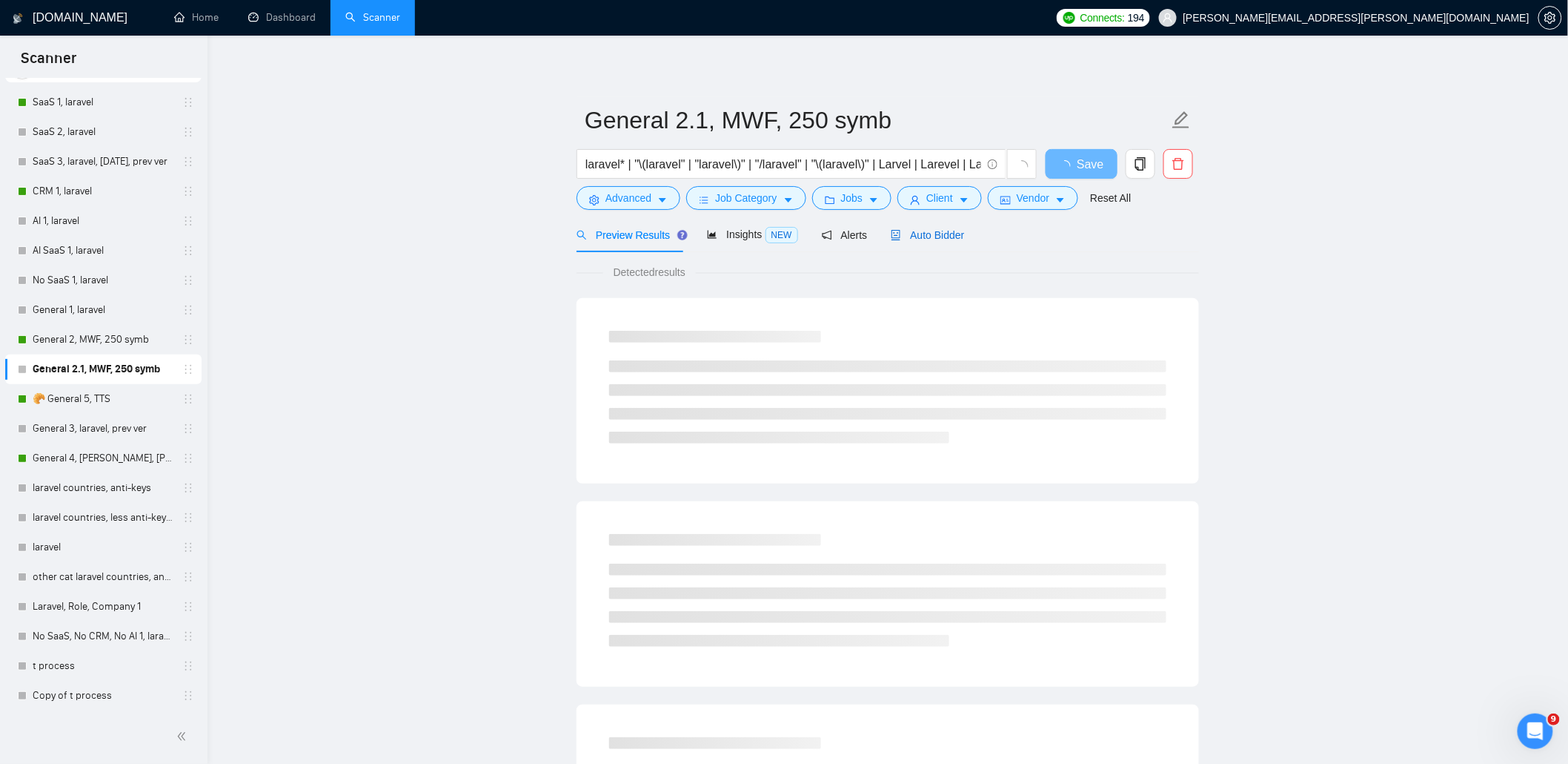
click at [944, 239] on span "Auto Bidder" at bounding box center [927, 235] width 74 height 12
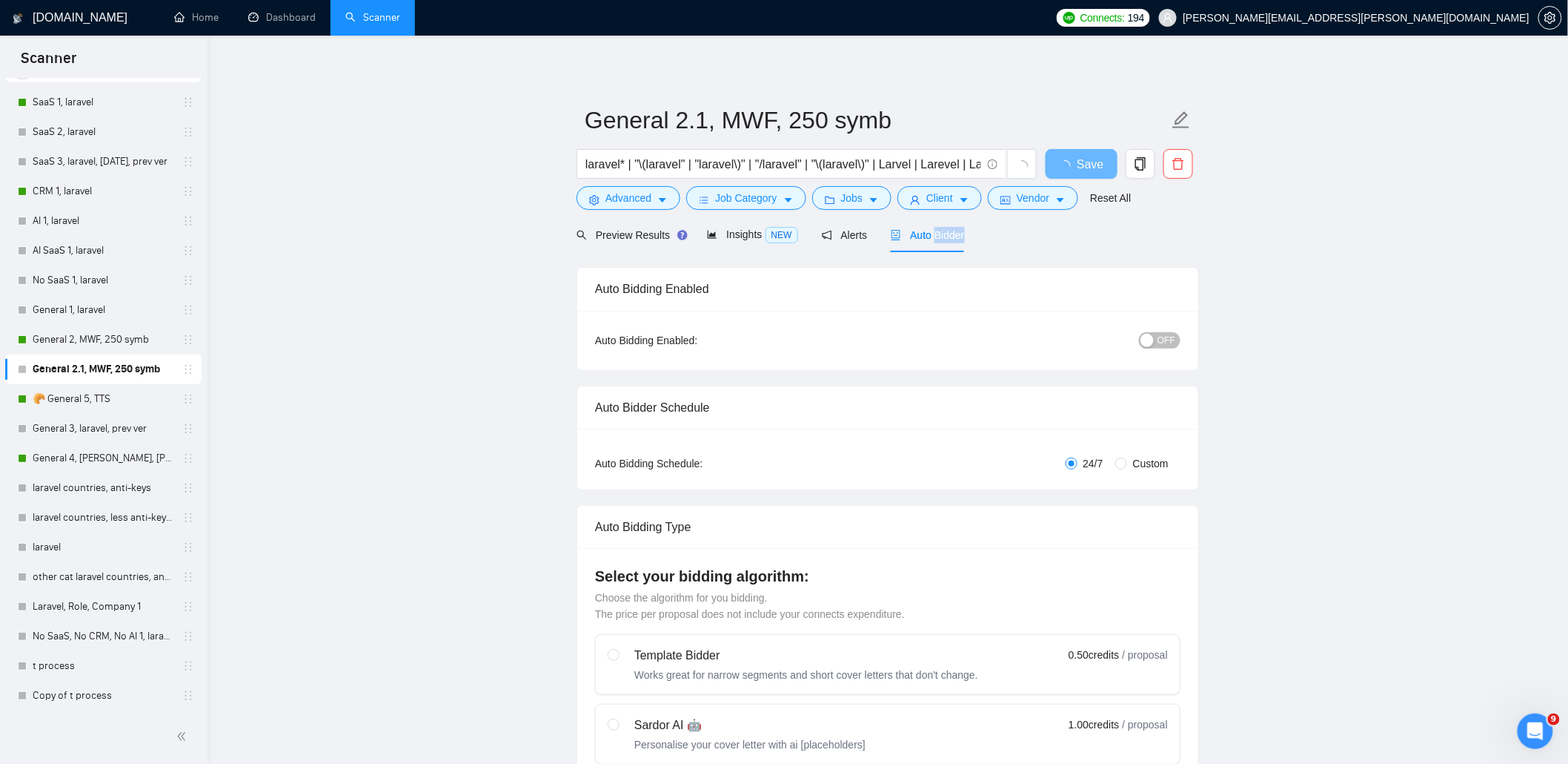
radio input "false"
radio input "true"
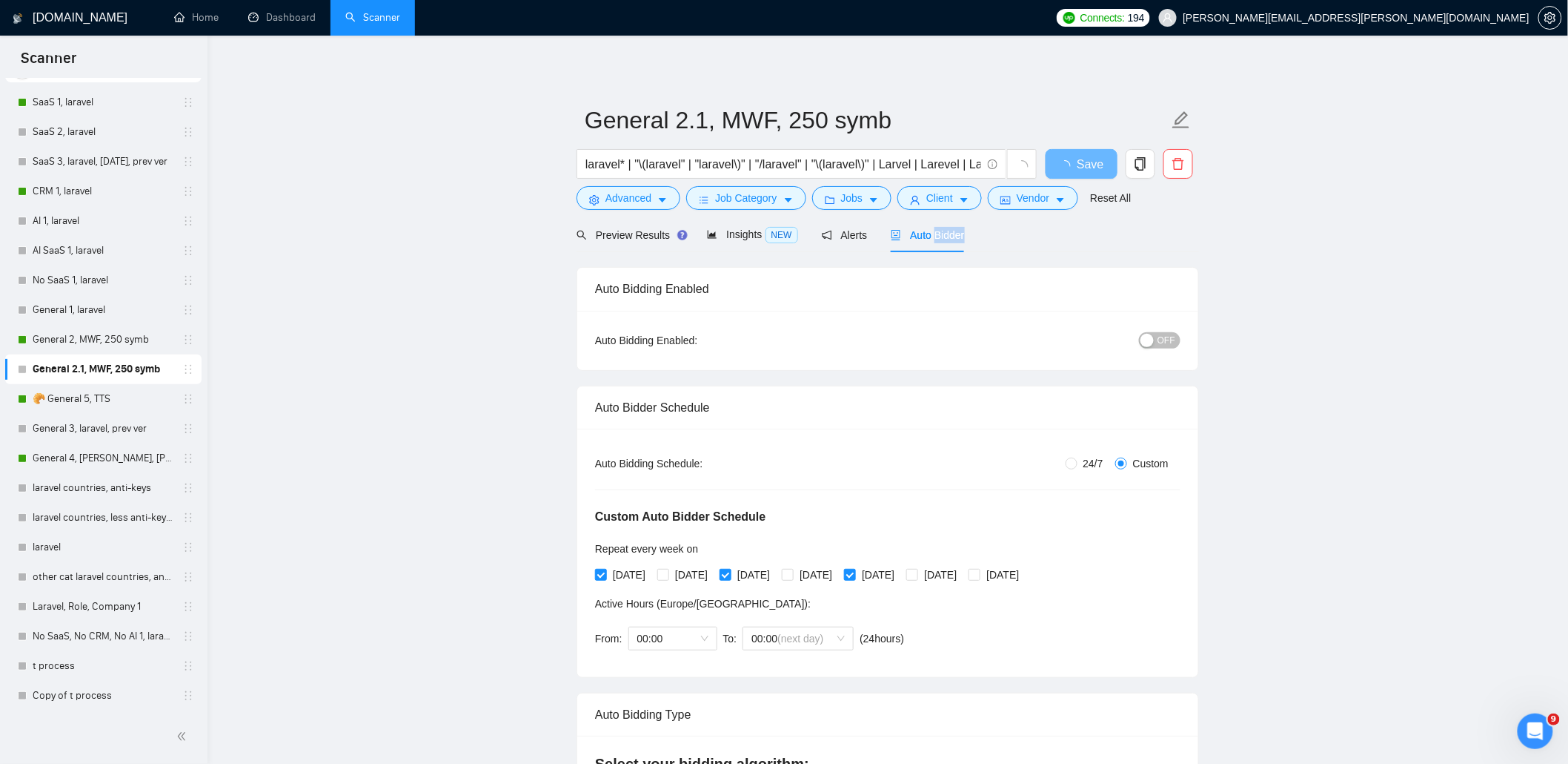
drag, startPoint x: 1276, startPoint y: 232, endPoint x: 1256, endPoint y: 239, distance: 21.2
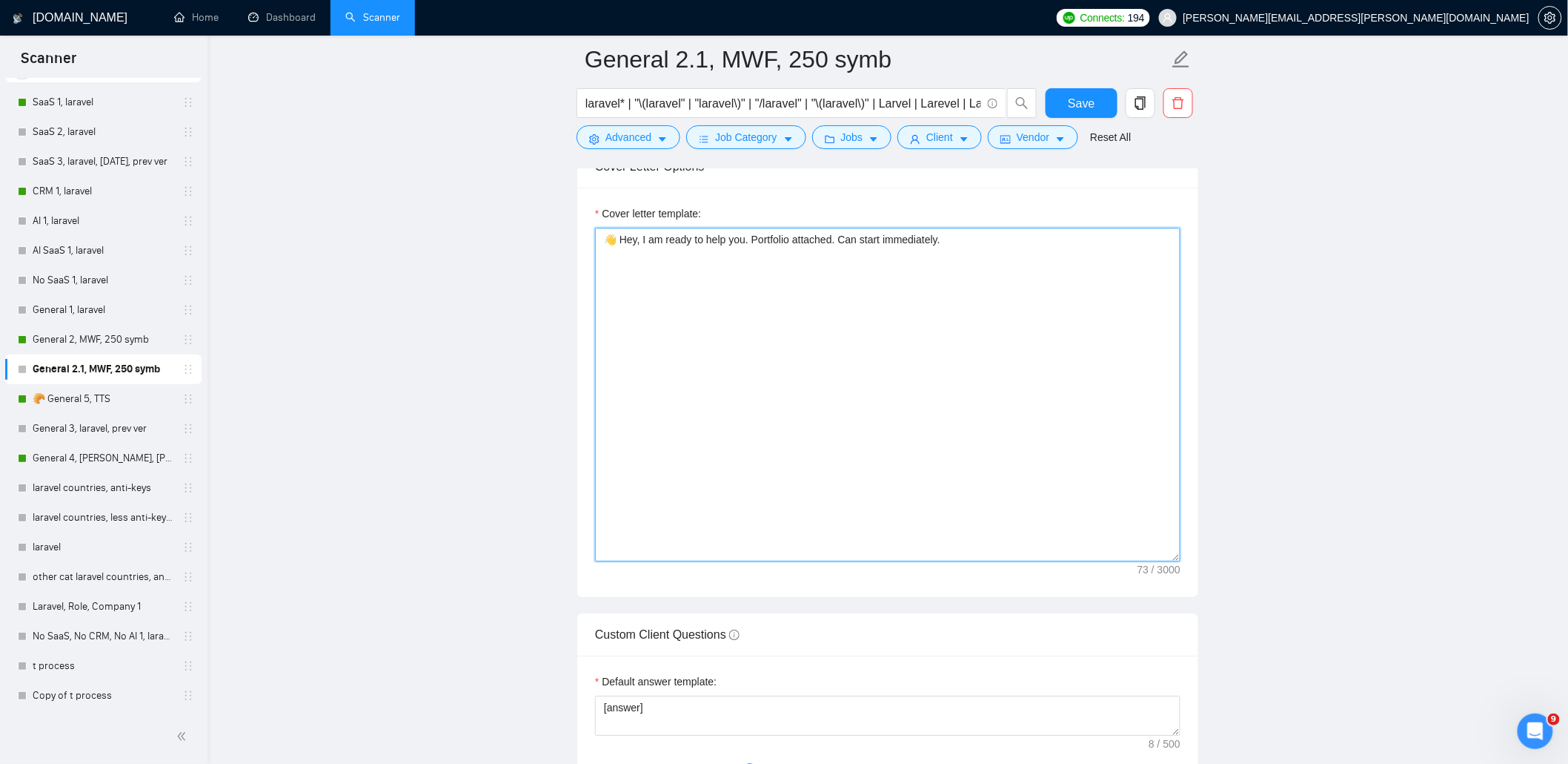
click at [621, 245] on textarea "👋 Hey, I am ready to help you. Portfolio attached. Can start immediately." at bounding box center [887, 394] width 586 height 334
paste textarea "[ use this portfolio items to match with job post, use next format for portfoli…"
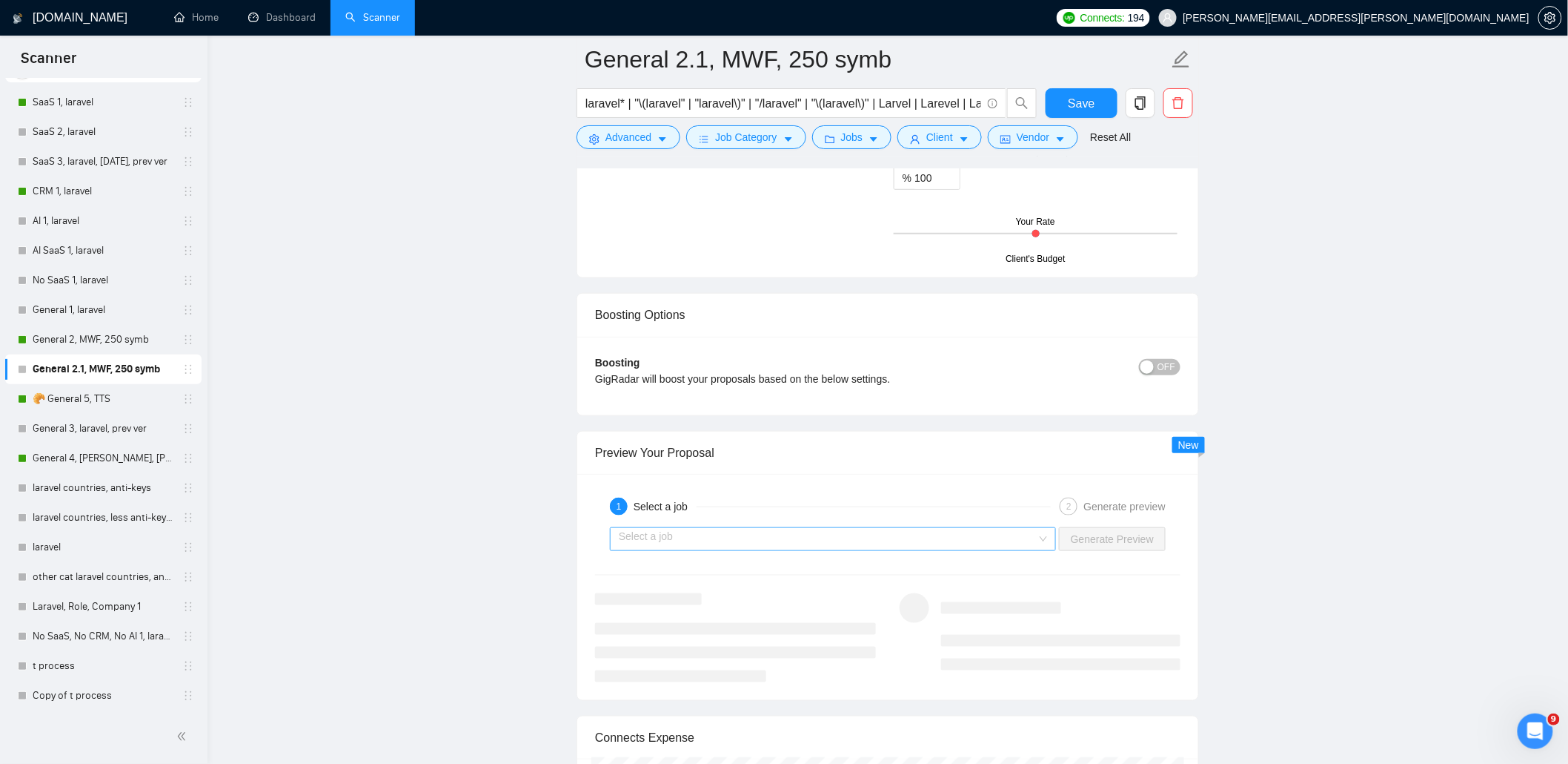
type textarea "👋 Hey, I am ready to help you. Portfolio attached. Can start immediately. [ use…"
click at [757, 550] on input "search" at bounding box center [828, 539] width 418 height 23
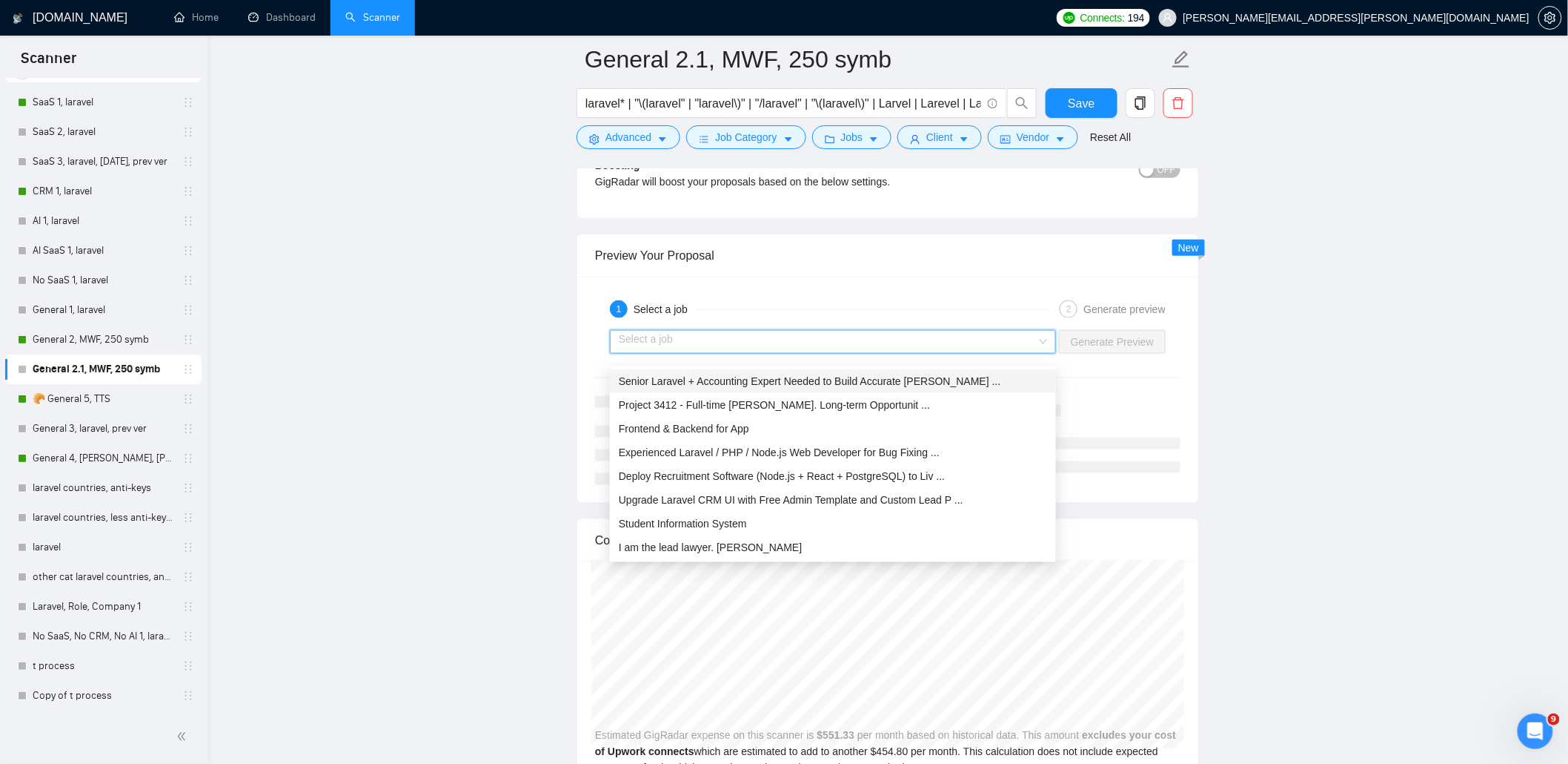
click at [744, 385] on div "Senior Laravel + Accounting Expert Needed to Build Accurate Finan ..." at bounding box center [833, 381] width 429 height 17
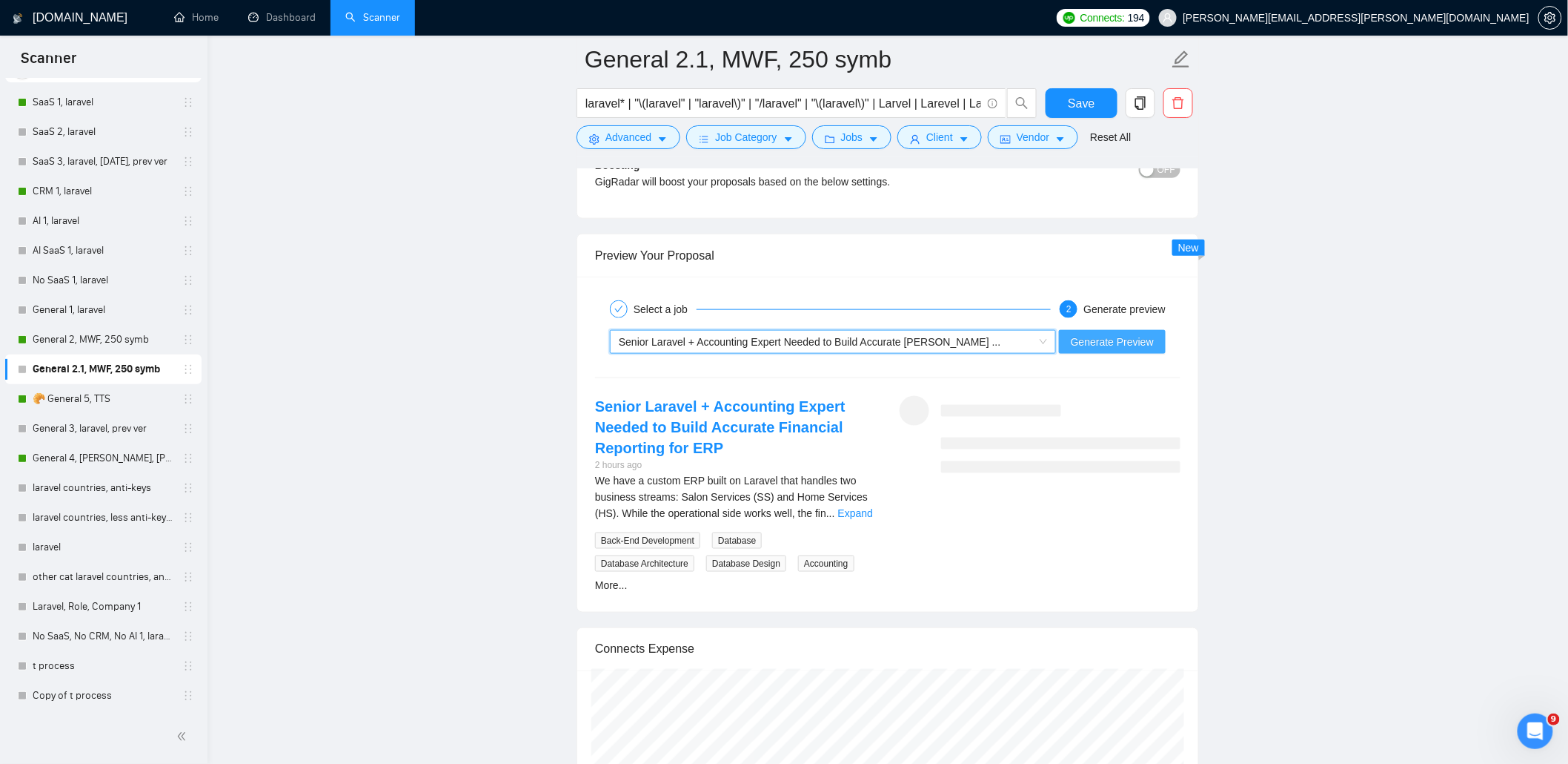
click at [1092, 349] on span "Generate Preview" at bounding box center [1112, 342] width 83 height 17
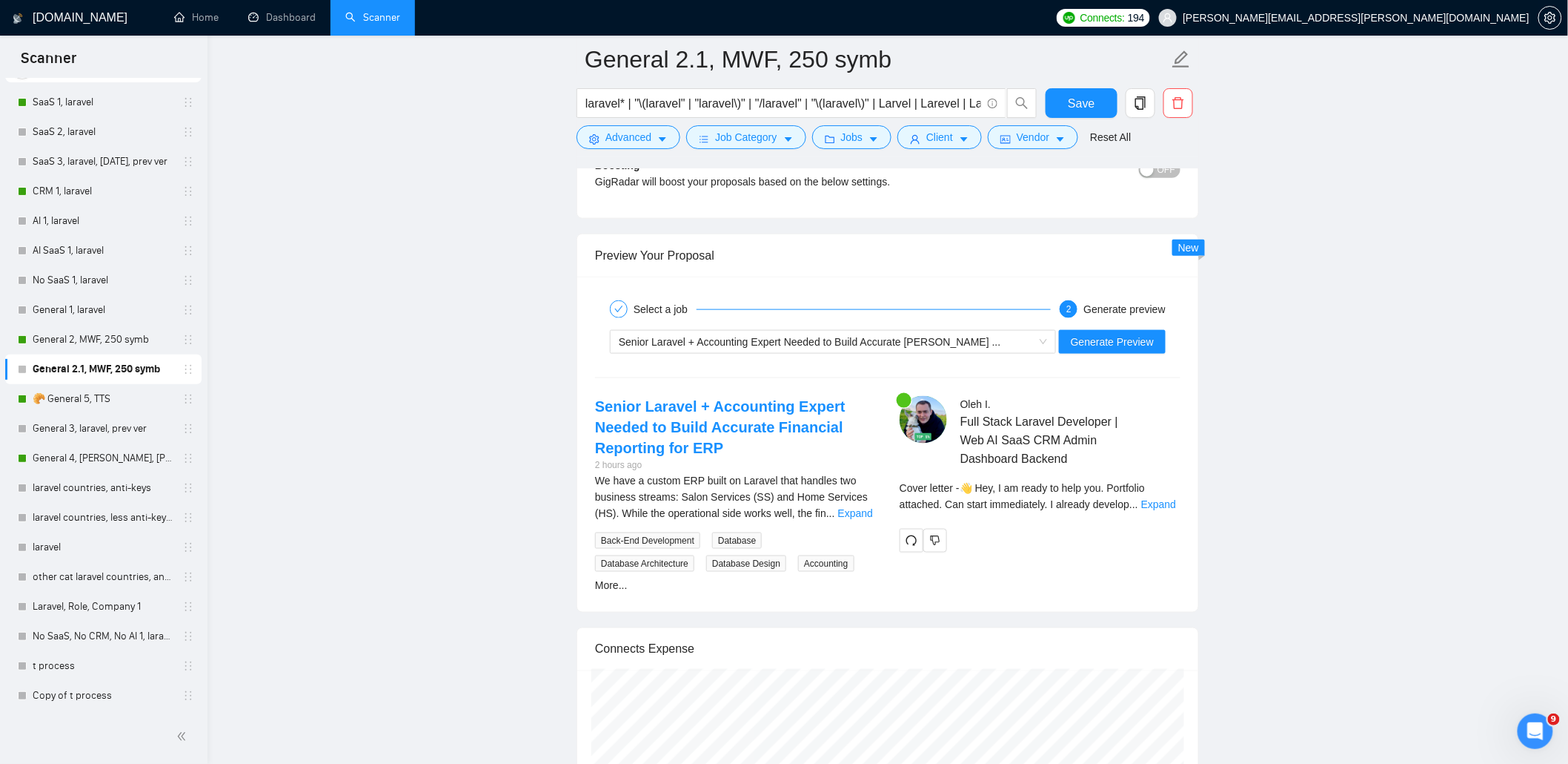
scroll to position [482, 0]
click at [1157, 510] on link "Expand" at bounding box center [1159, 504] width 35 height 12
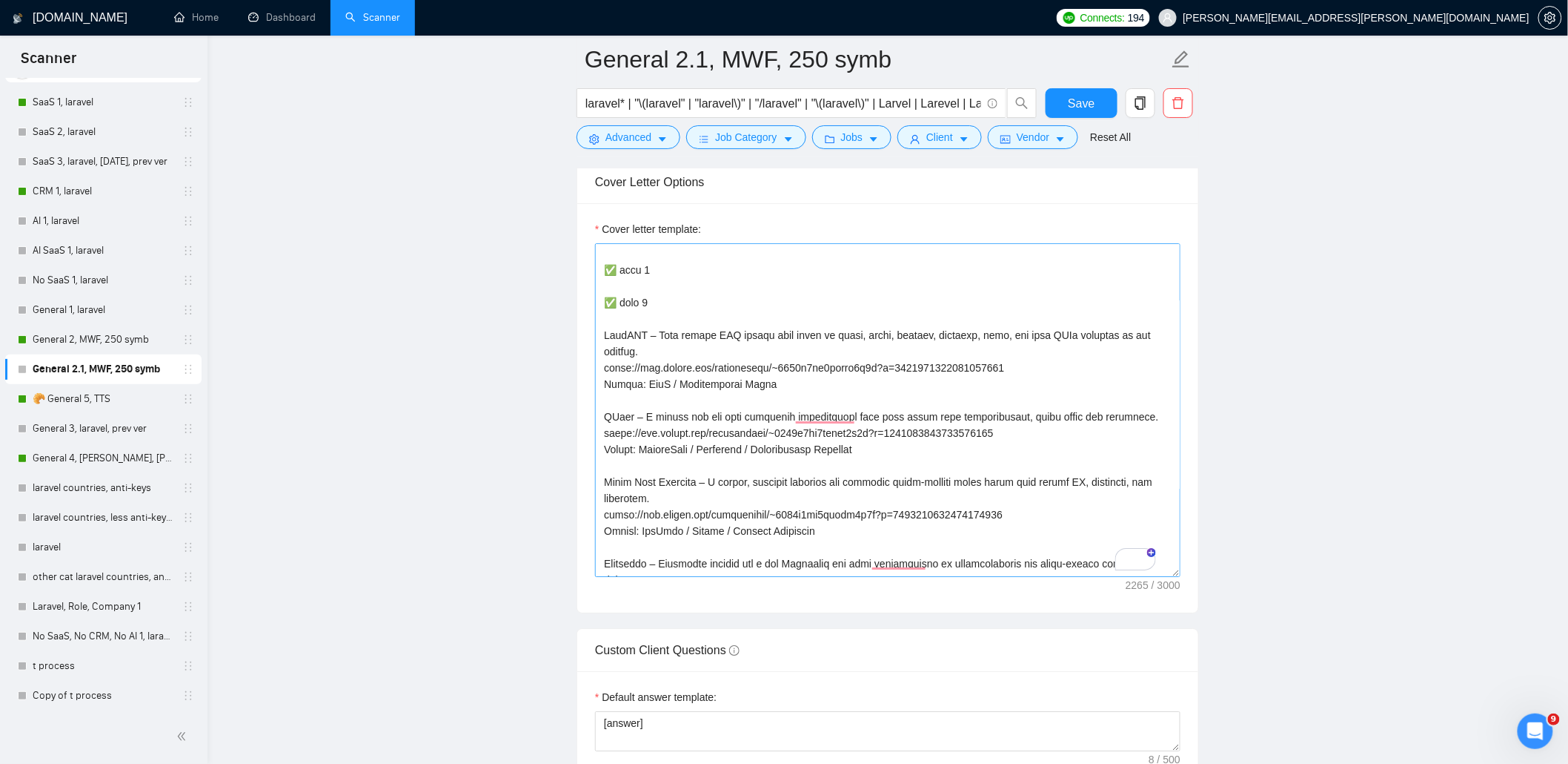
scroll to position [82, 0]
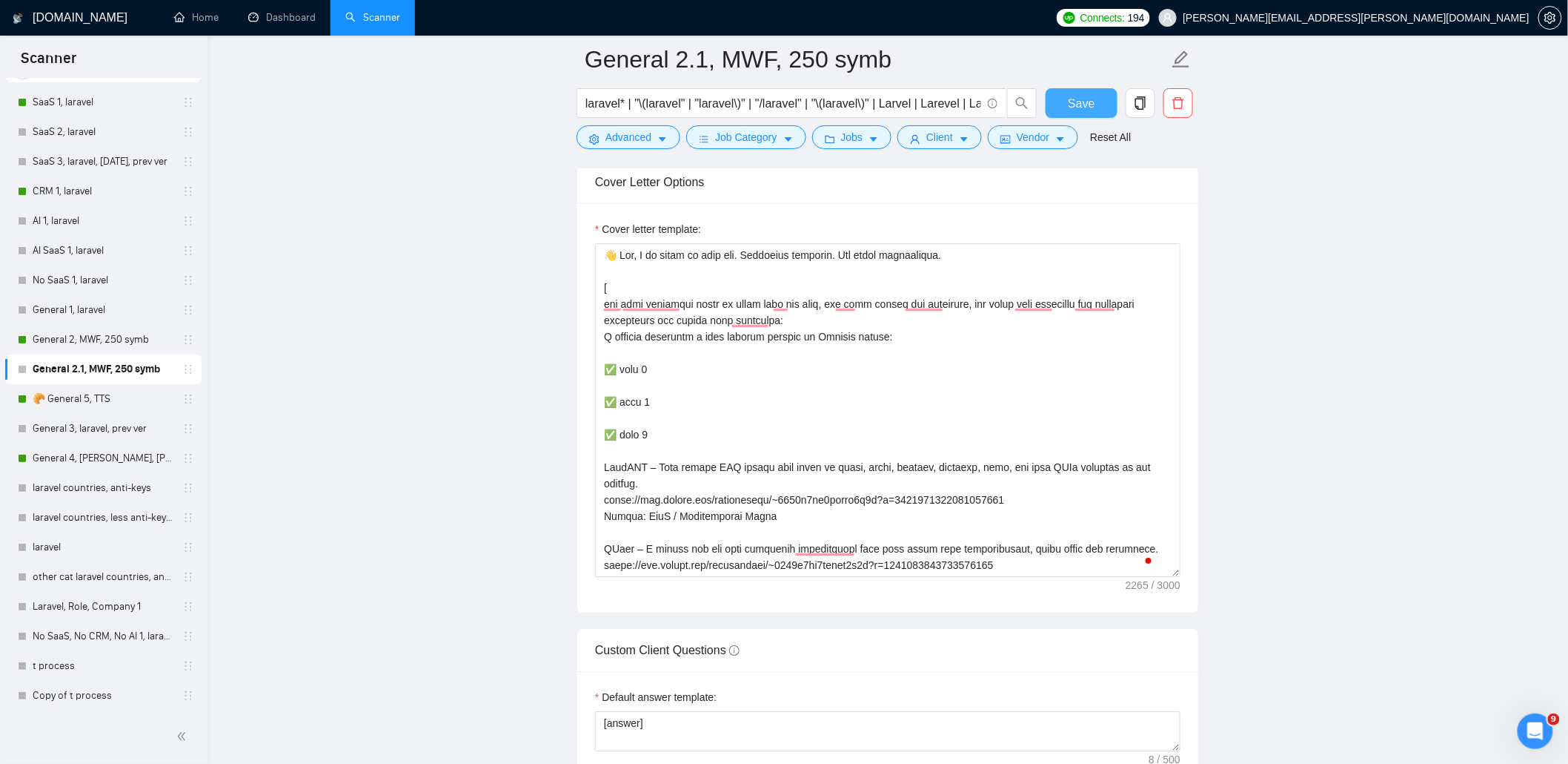
click at [1085, 102] on span "Save" at bounding box center [1081, 104] width 27 height 18
click at [72, 397] on link "🥐 General 5, TTS" at bounding box center [103, 398] width 141 height 29
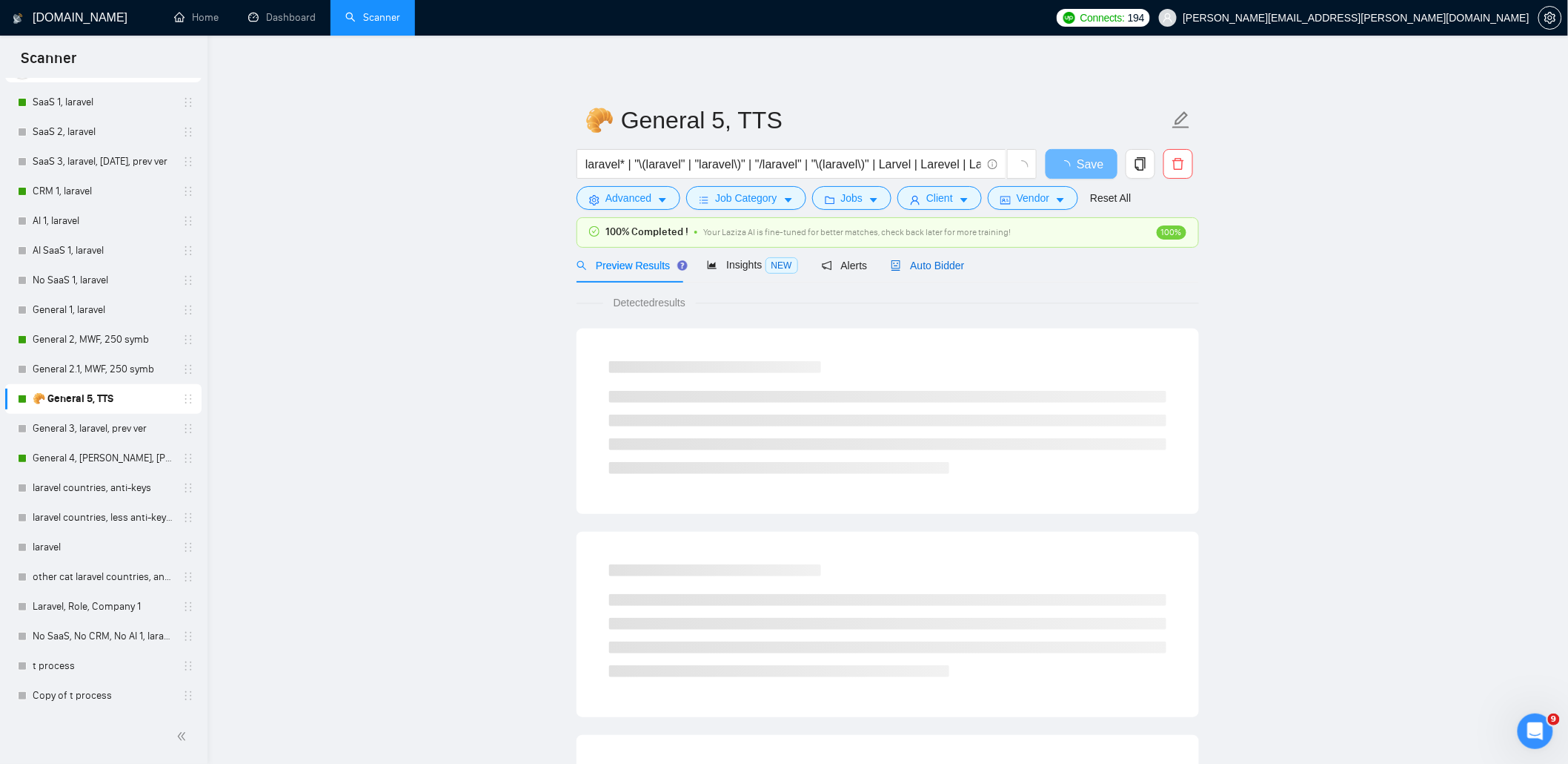
click at [938, 265] on span "Auto Bidder" at bounding box center [927, 265] width 74 height 12
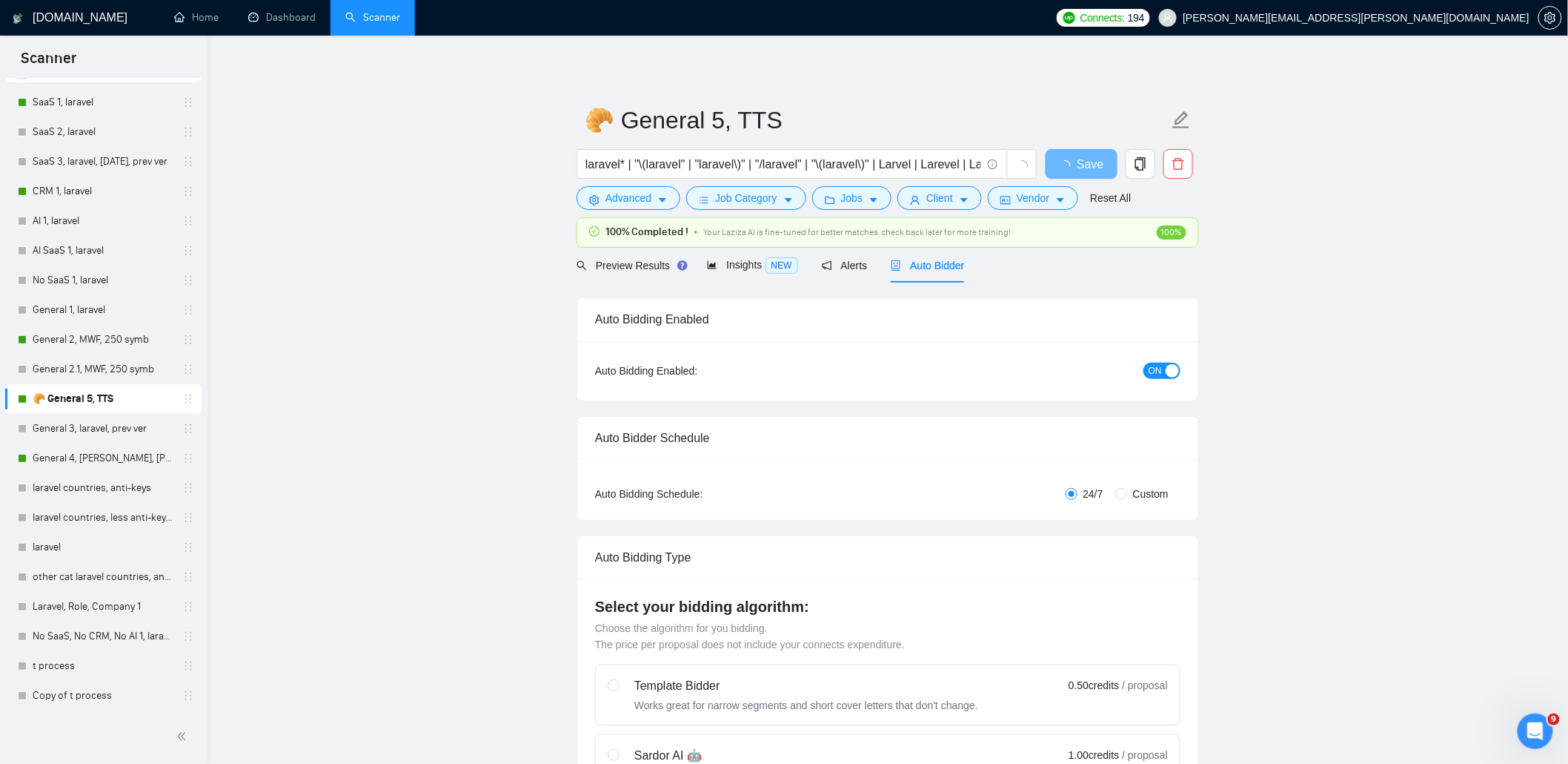
radio input "false"
radio input "true"
checkbox input "true"
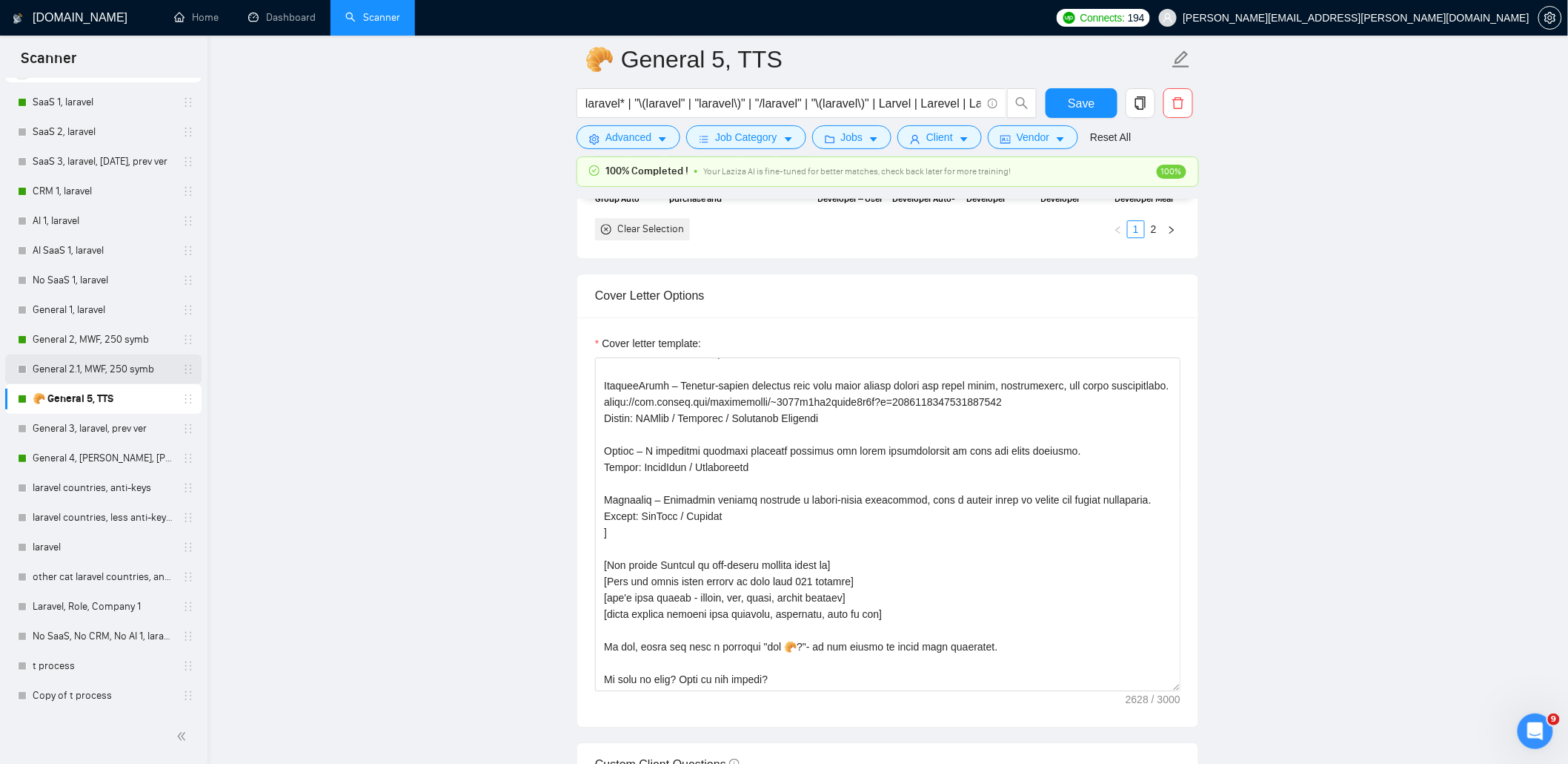
click at [104, 365] on link "General 2.1, MWF, 250 symb" at bounding box center [103, 369] width 141 height 29
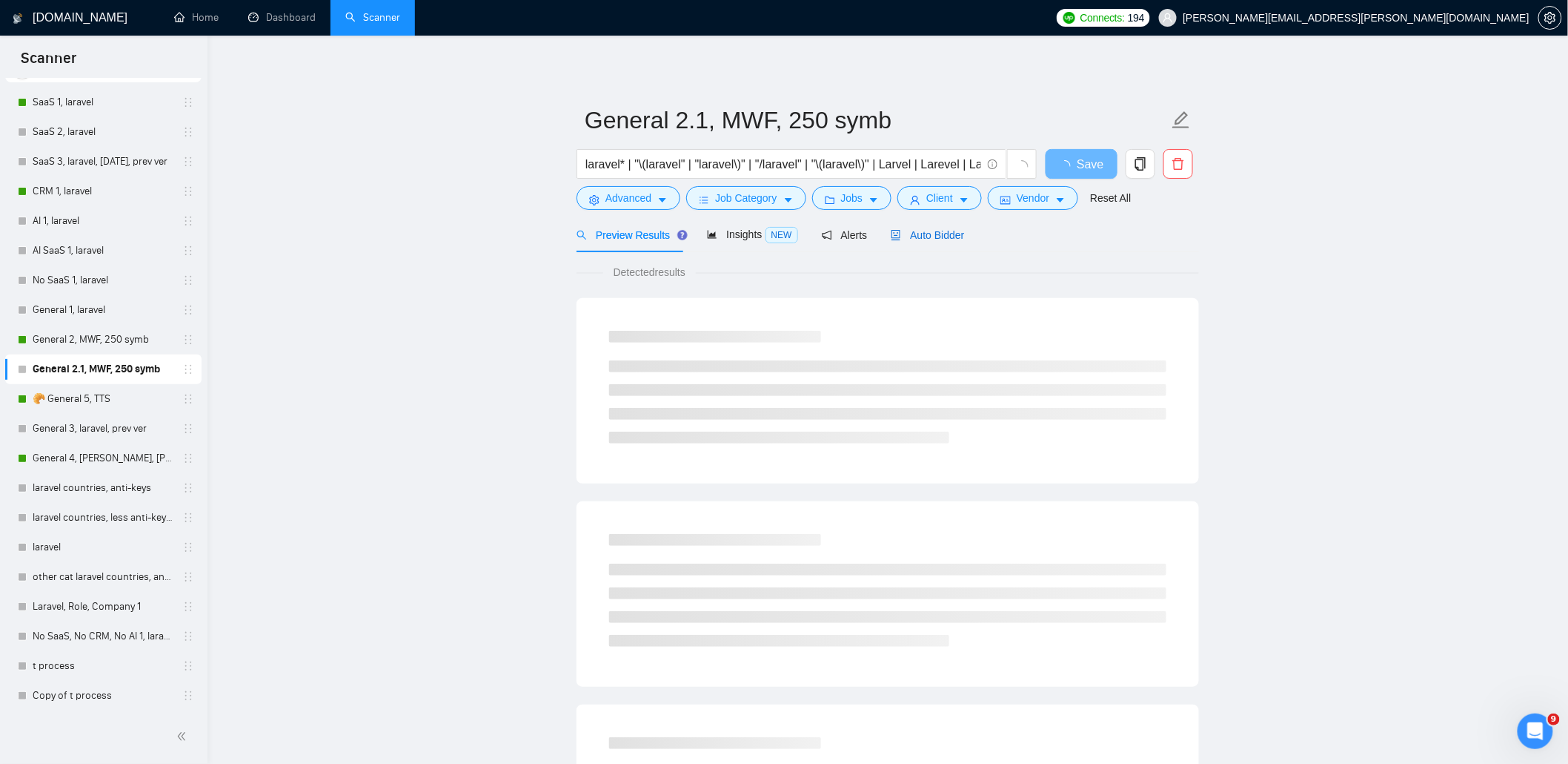
click at [931, 240] on div "Auto Bidder" at bounding box center [927, 235] width 74 height 17
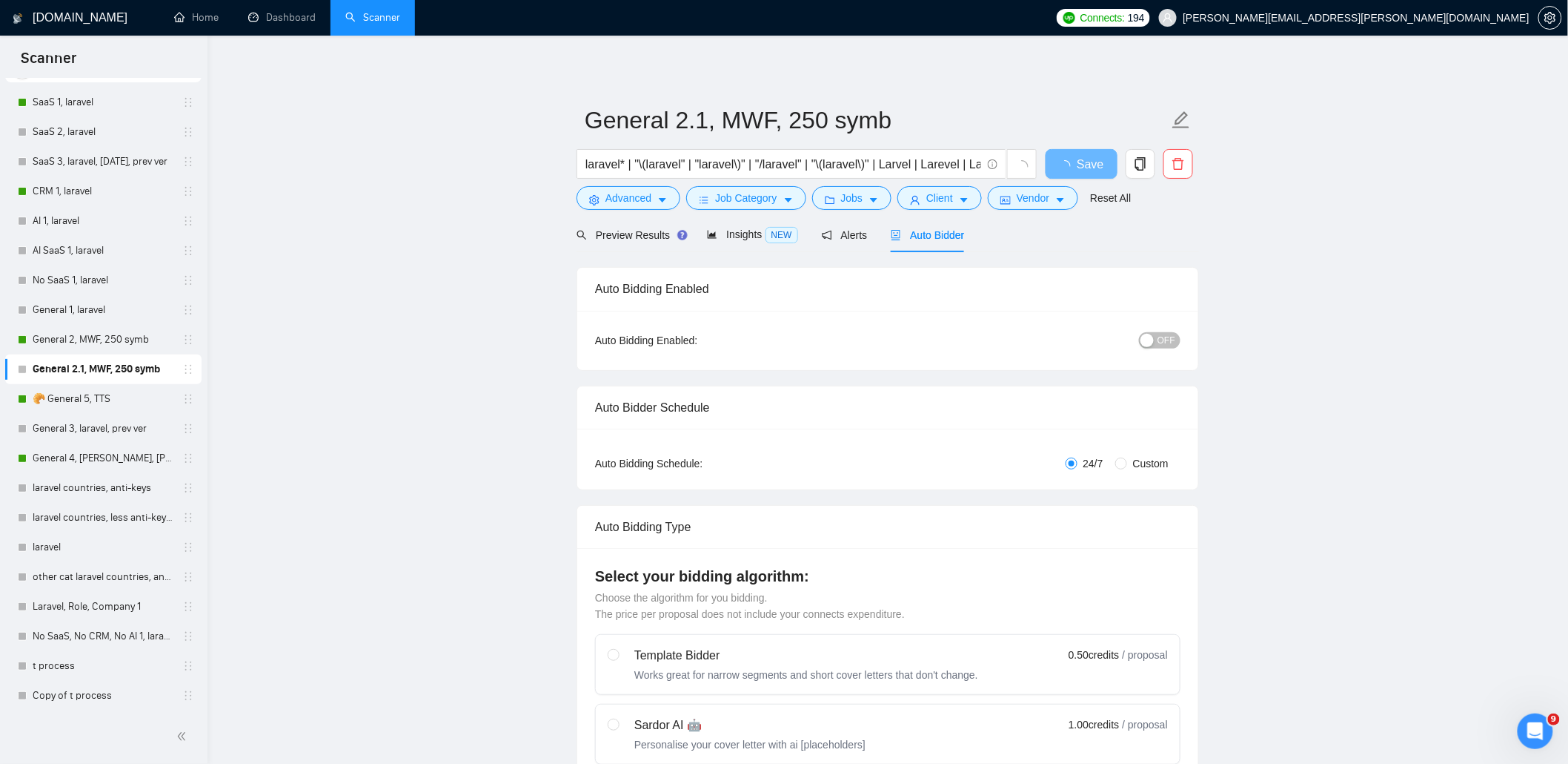
radio input "false"
radio input "true"
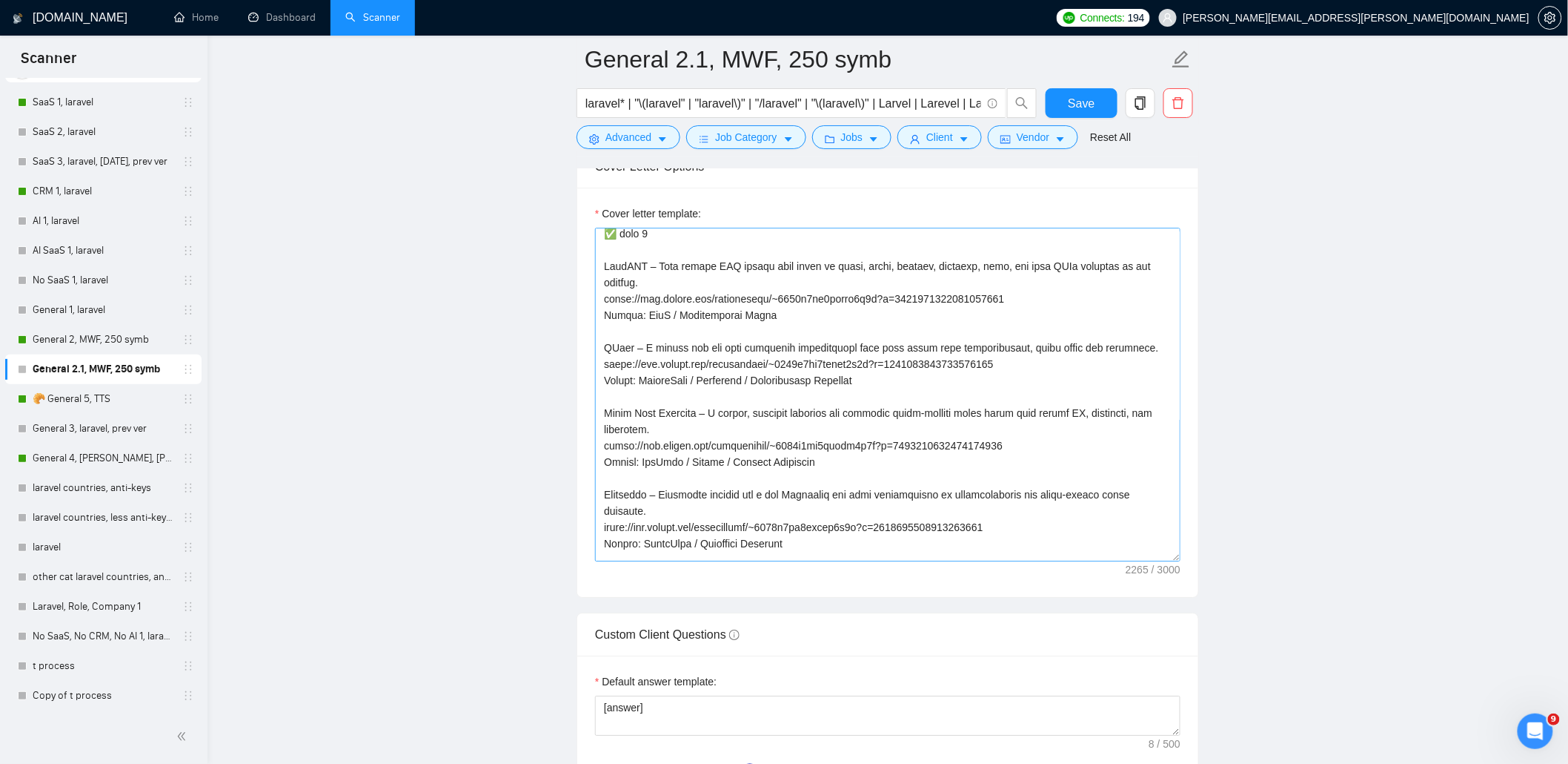
scroll to position [197, 0]
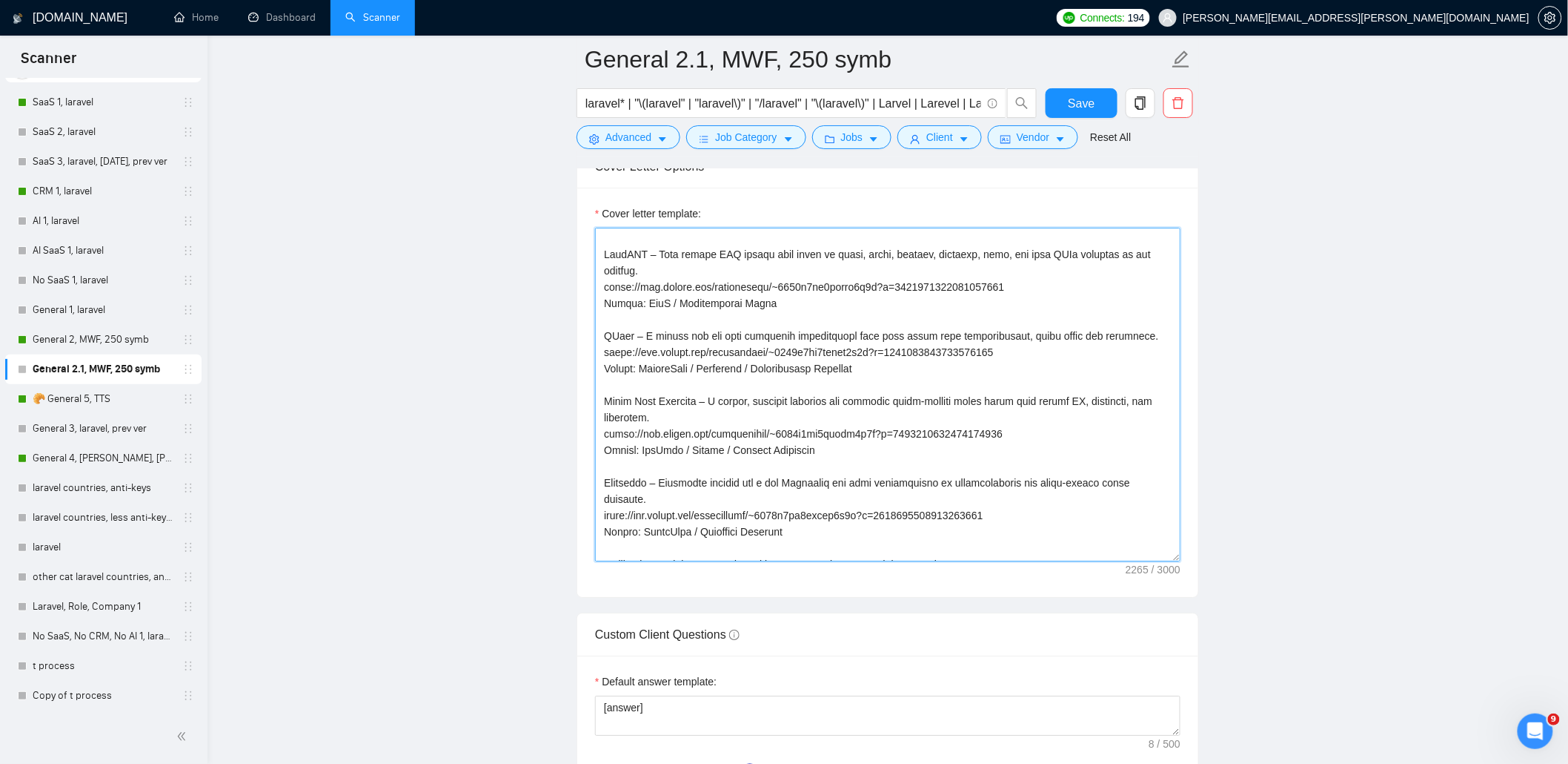
click at [1019, 286] on textarea "Cover letter template:" at bounding box center [887, 394] width 586 height 334
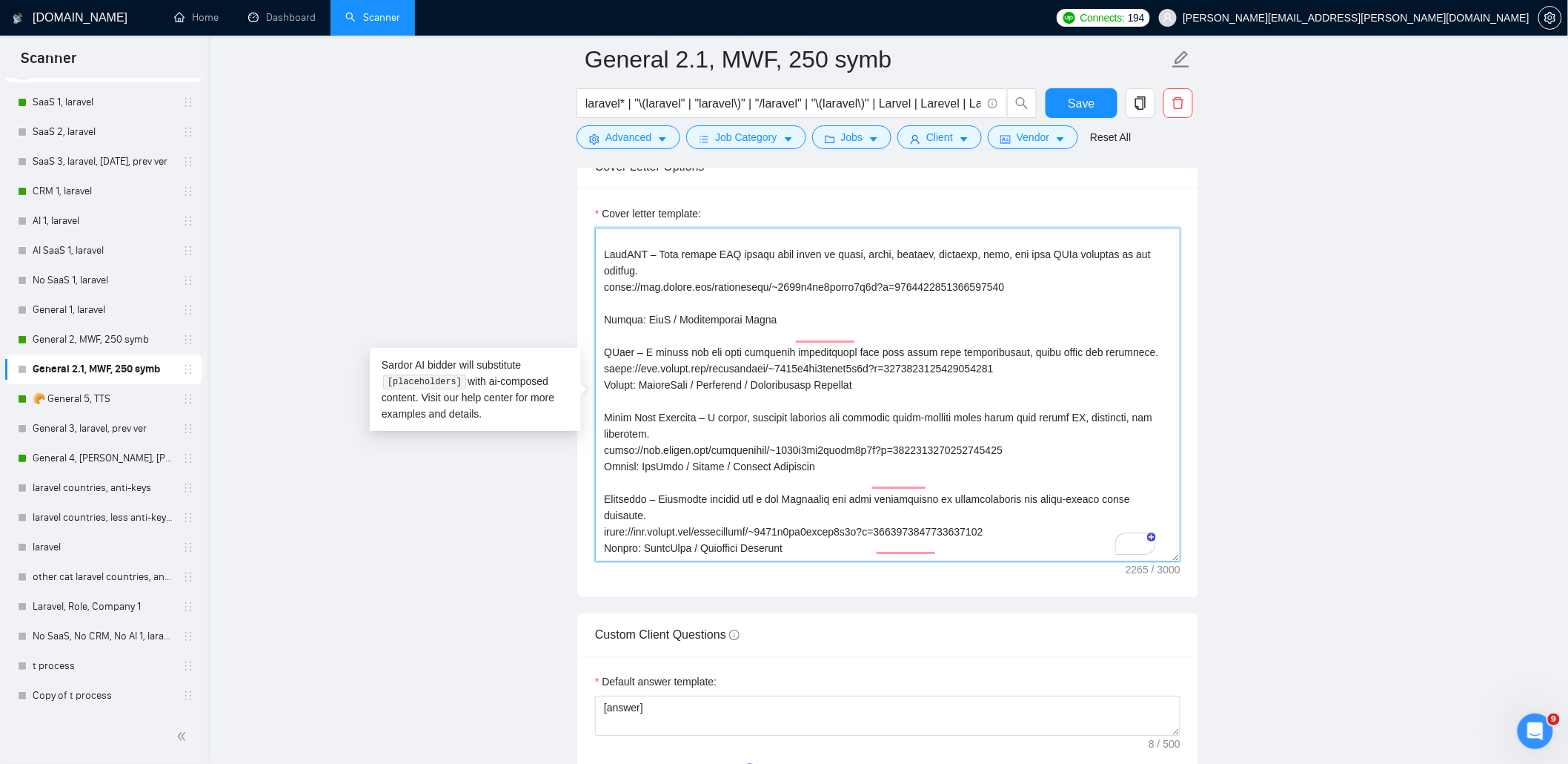
scroll to position [265, 0]
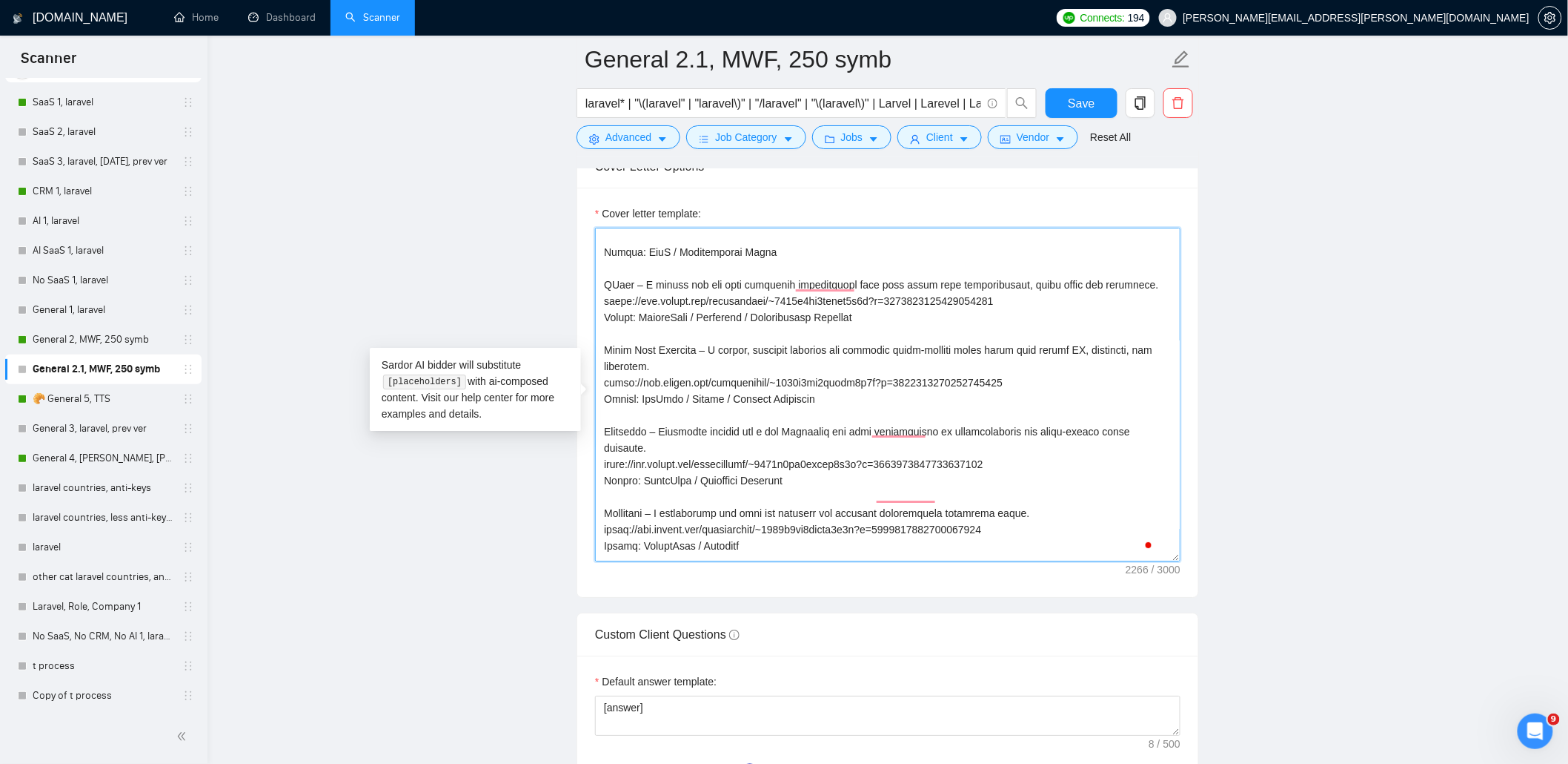
click at [603, 323] on textarea "Cover letter template:" at bounding box center [887, 394] width 586 height 334
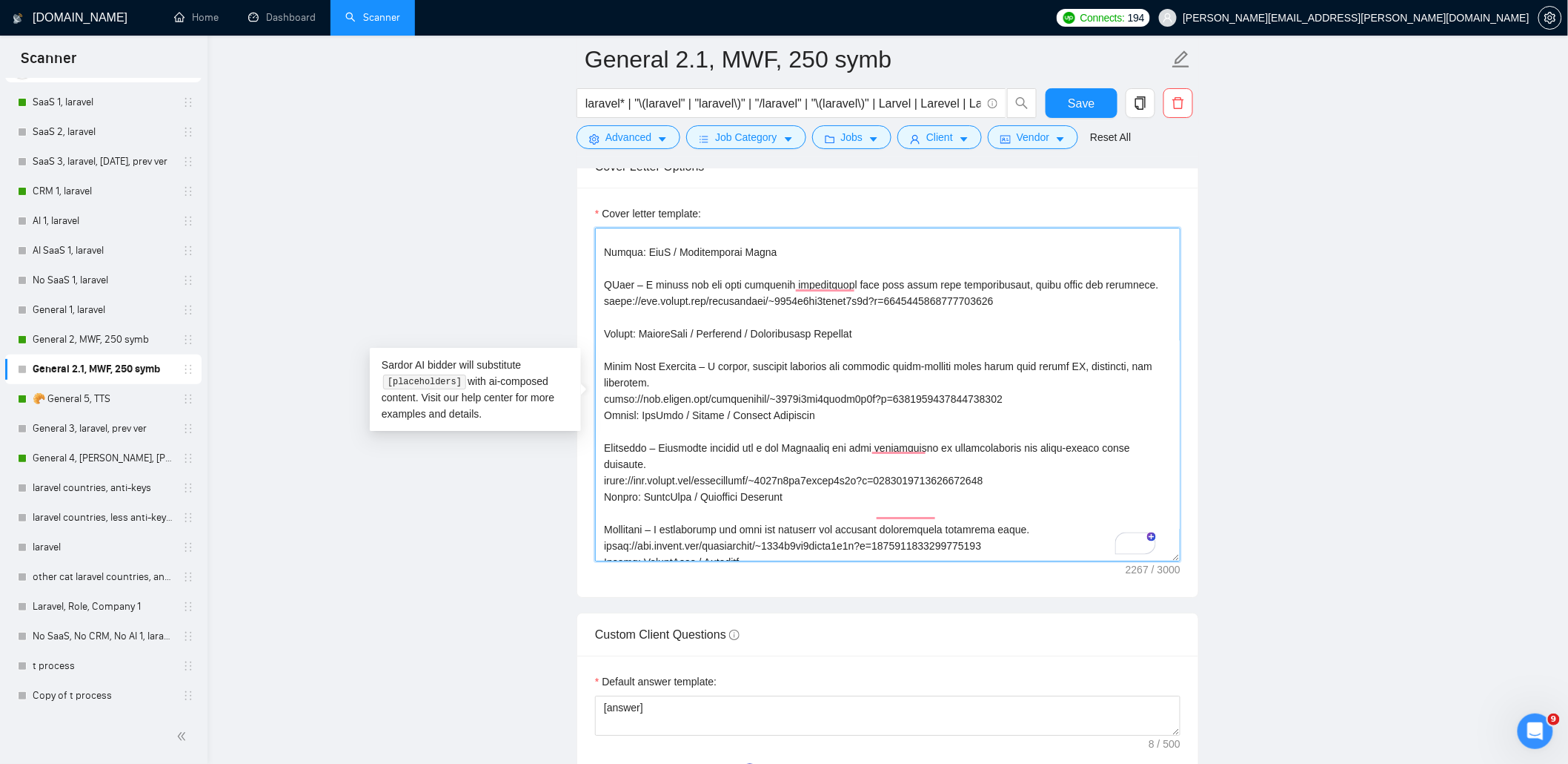
click at [603, 421] on textarea "Cover letter template:" at bounding box center [887, 394] width 586 height 334
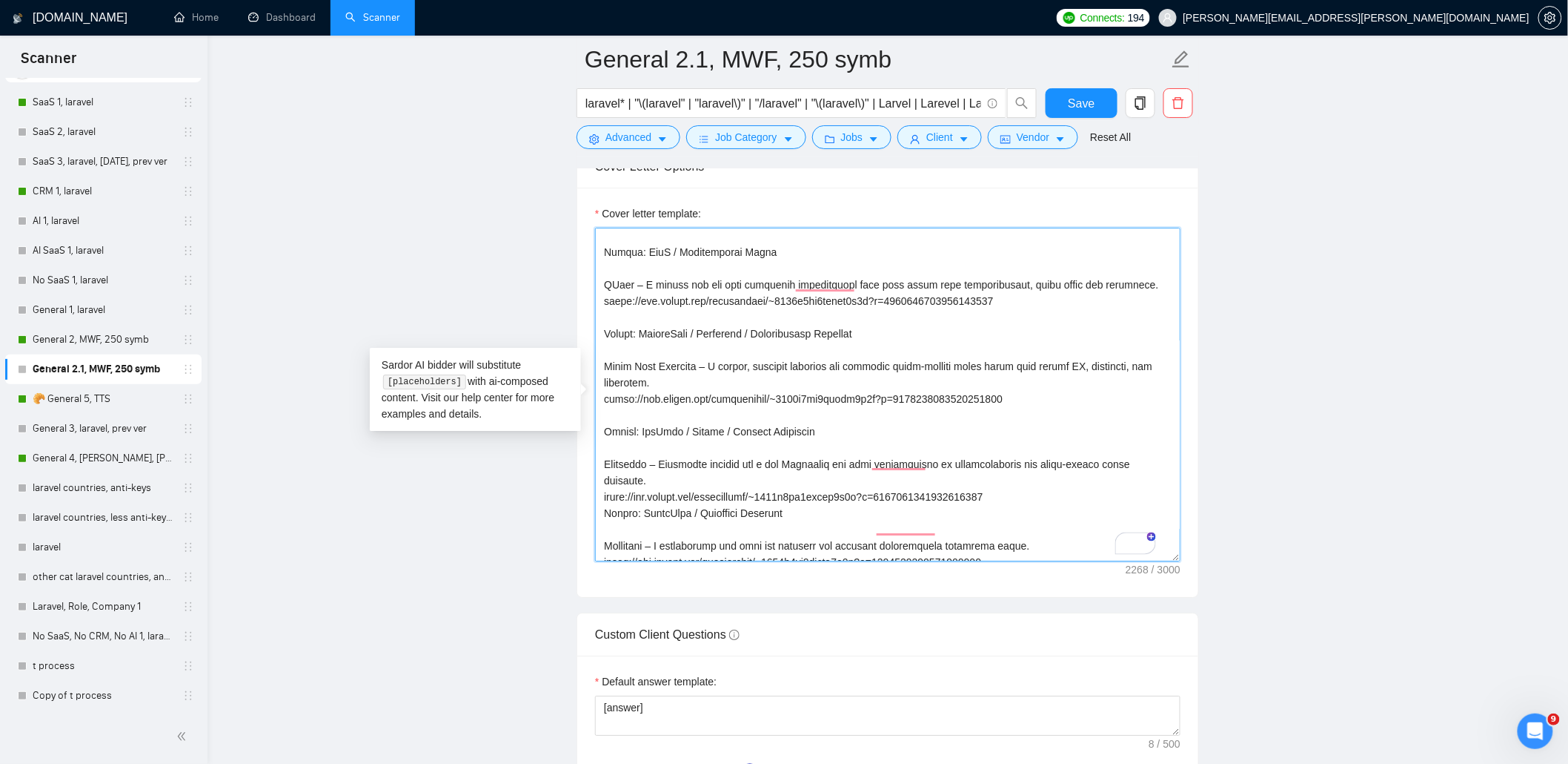
click at [605, 502] on textarea "Cover letter template:" at bounding box center [887, 394] width 586 height 334
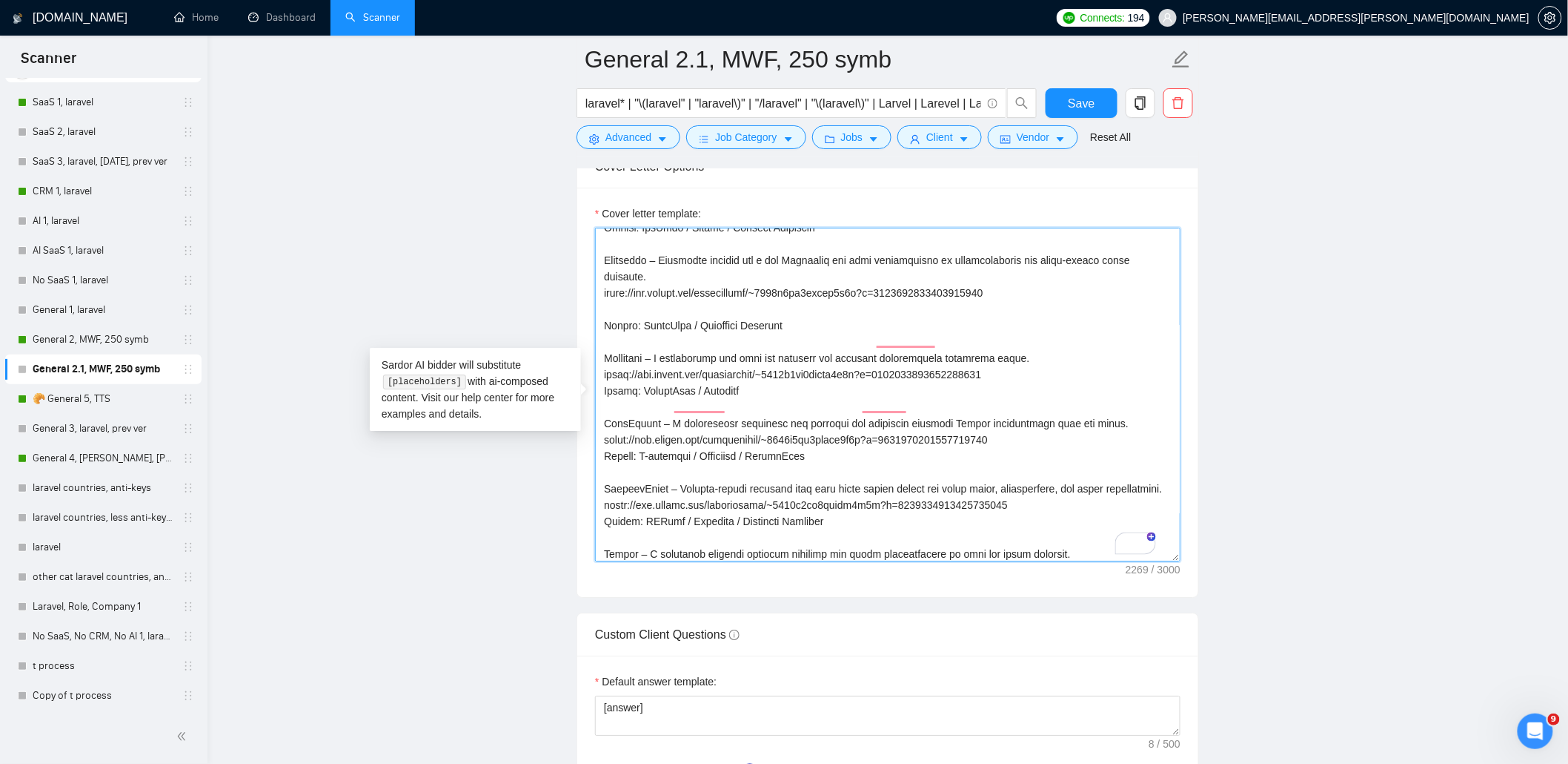
scroll to position [542, 0]
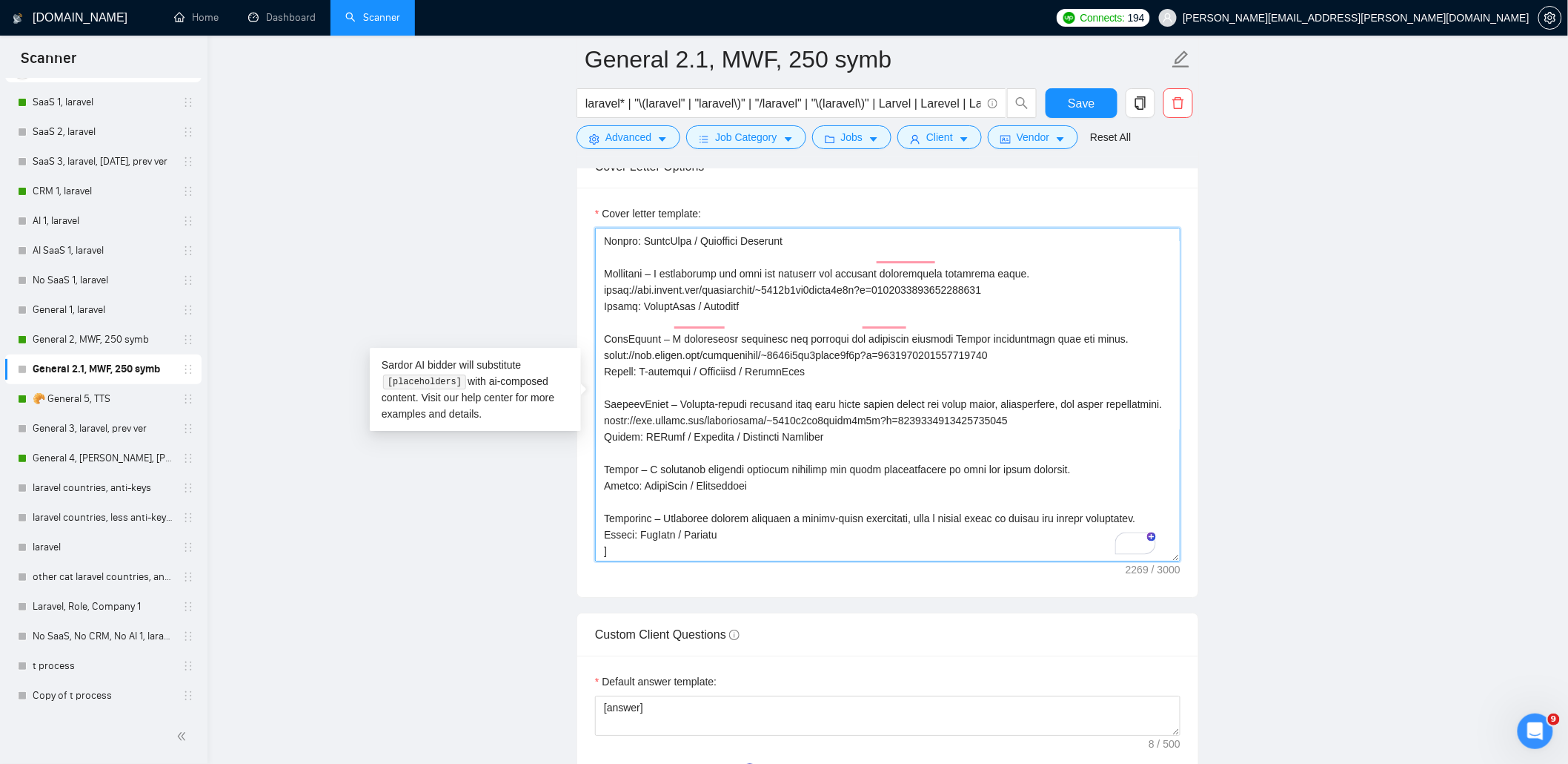
click at [605, 295] on textarea "Cover letter template:" at bounding box center [887, 394] width 586 height 334
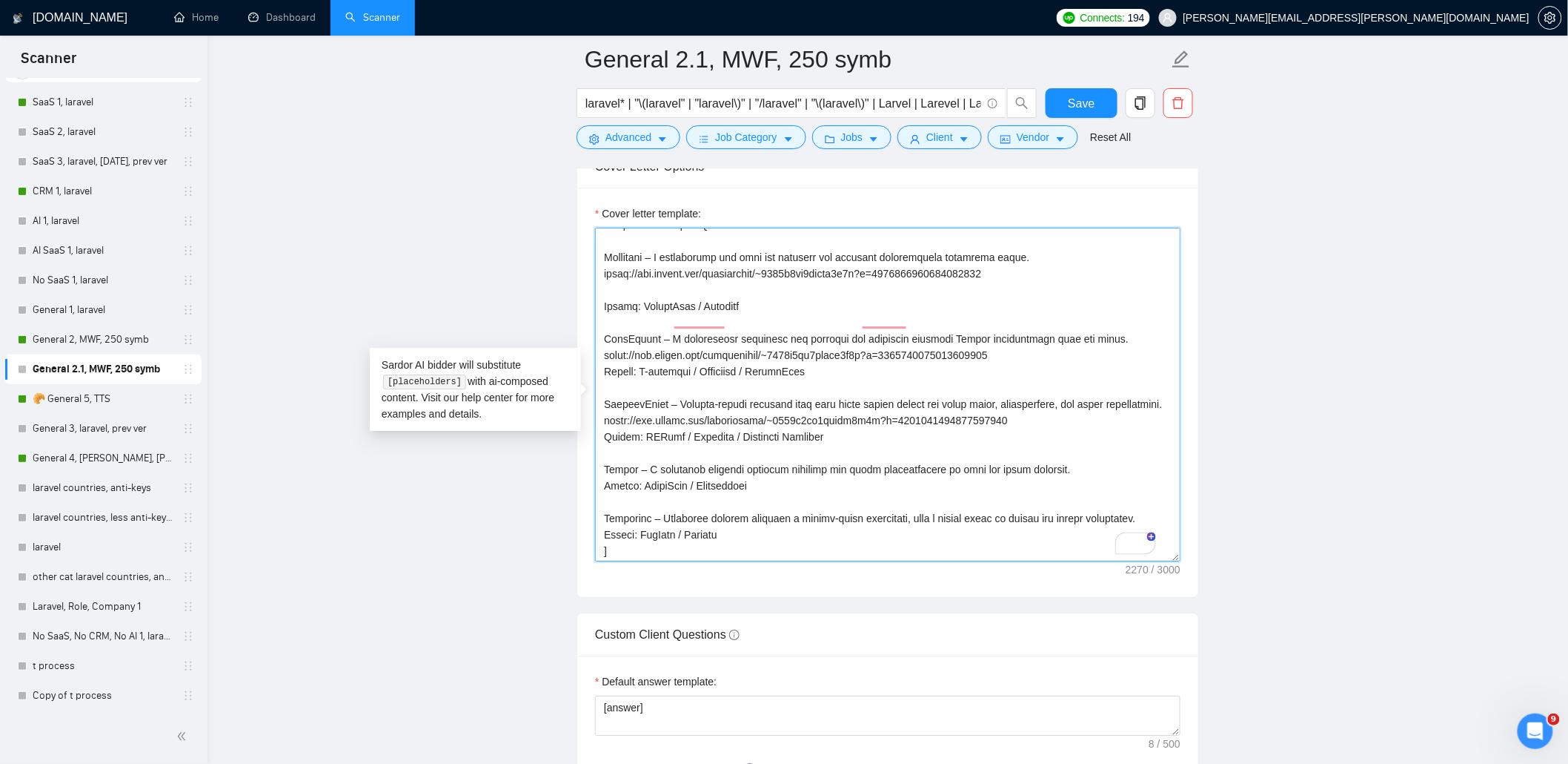
click at [605, 360] on textarea "Cover letter template:" at bounding box center [887, 394] width 586 height 334
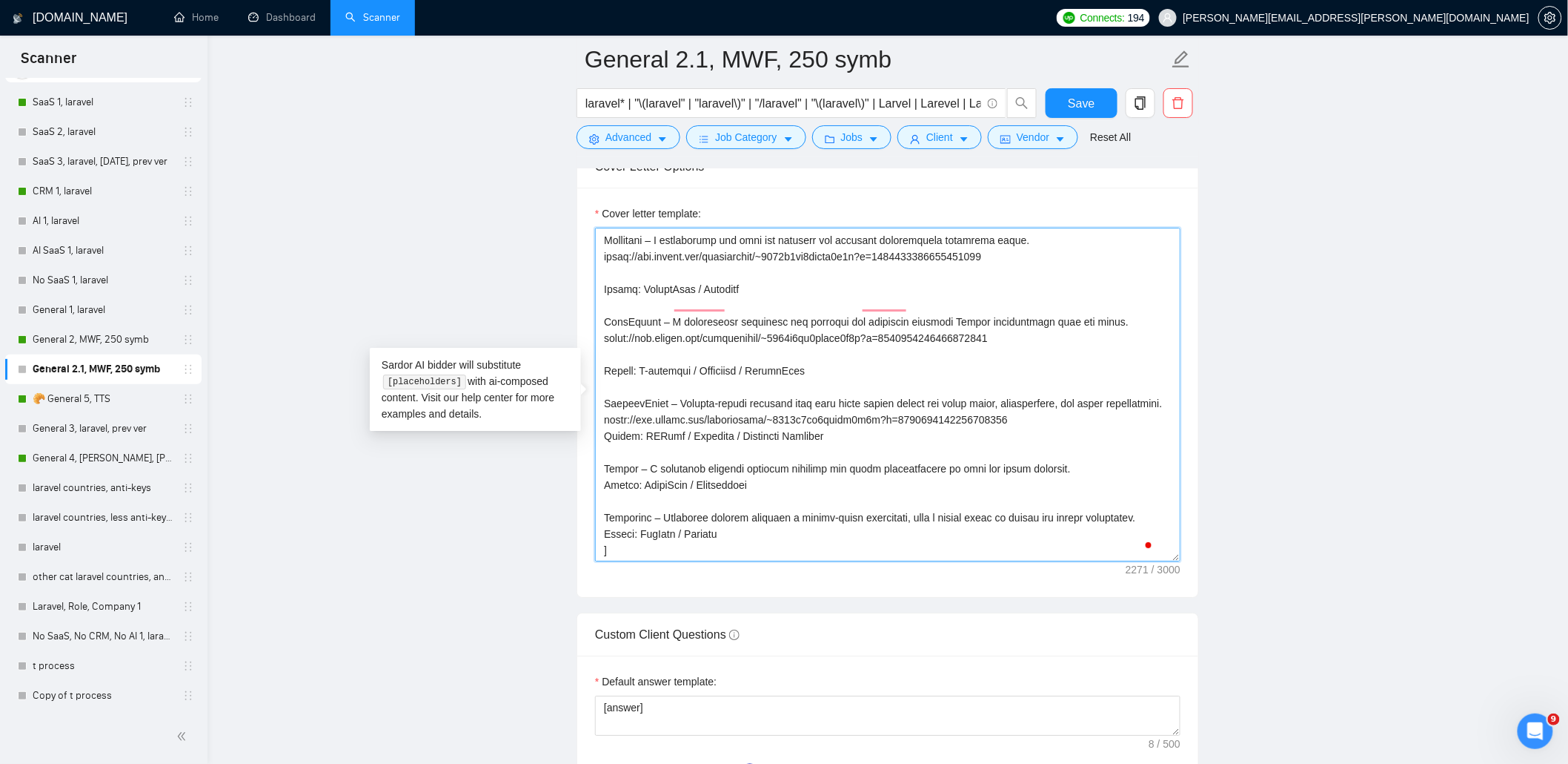
click at [606, 435] on textarea "Cover letter template:" at bounding box center [887, 394] width 586 height 334
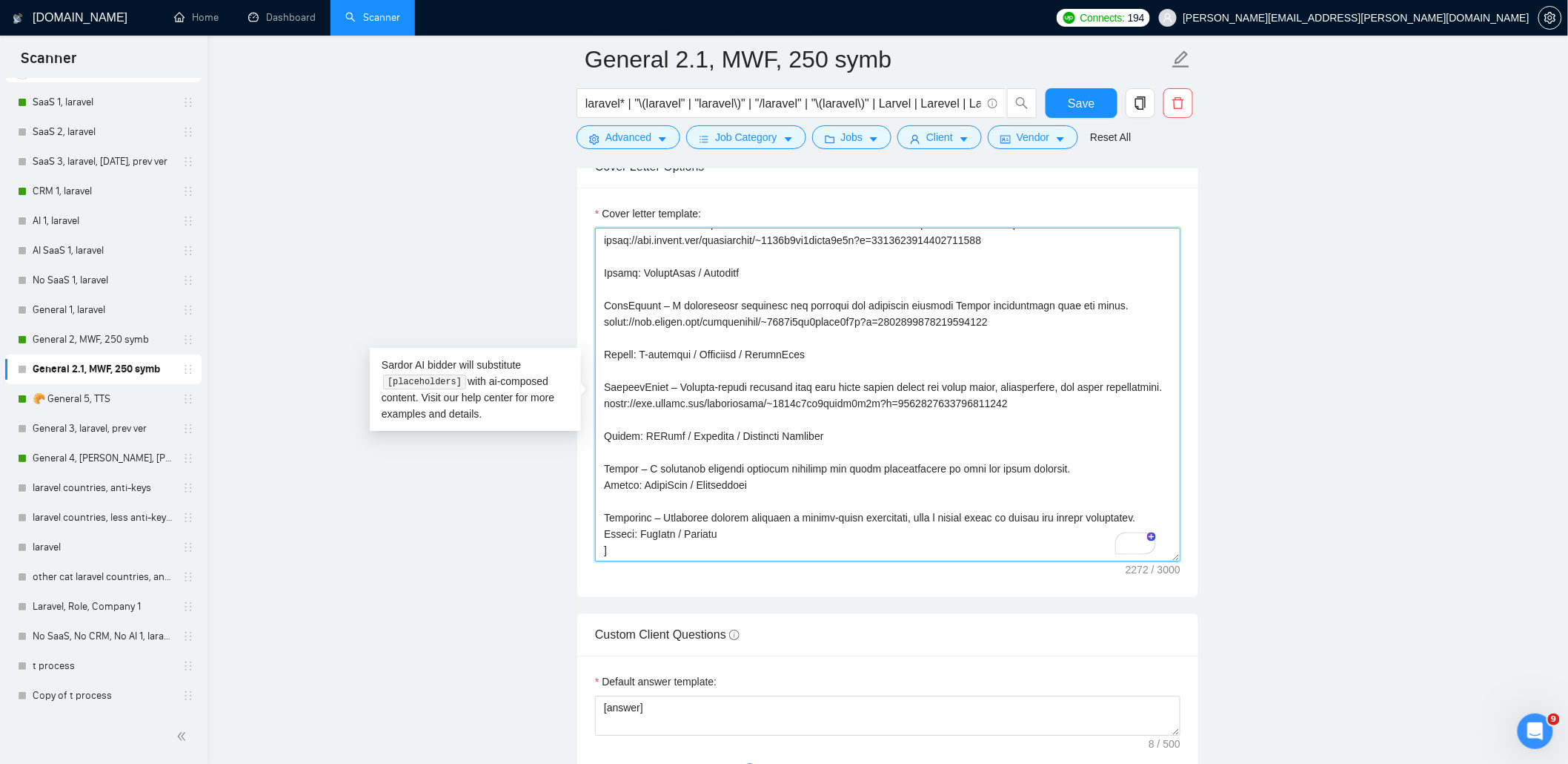
click at [606, 490] on textarea "Cover letter template:" at bounding box center [887, 394] width 586 height 334
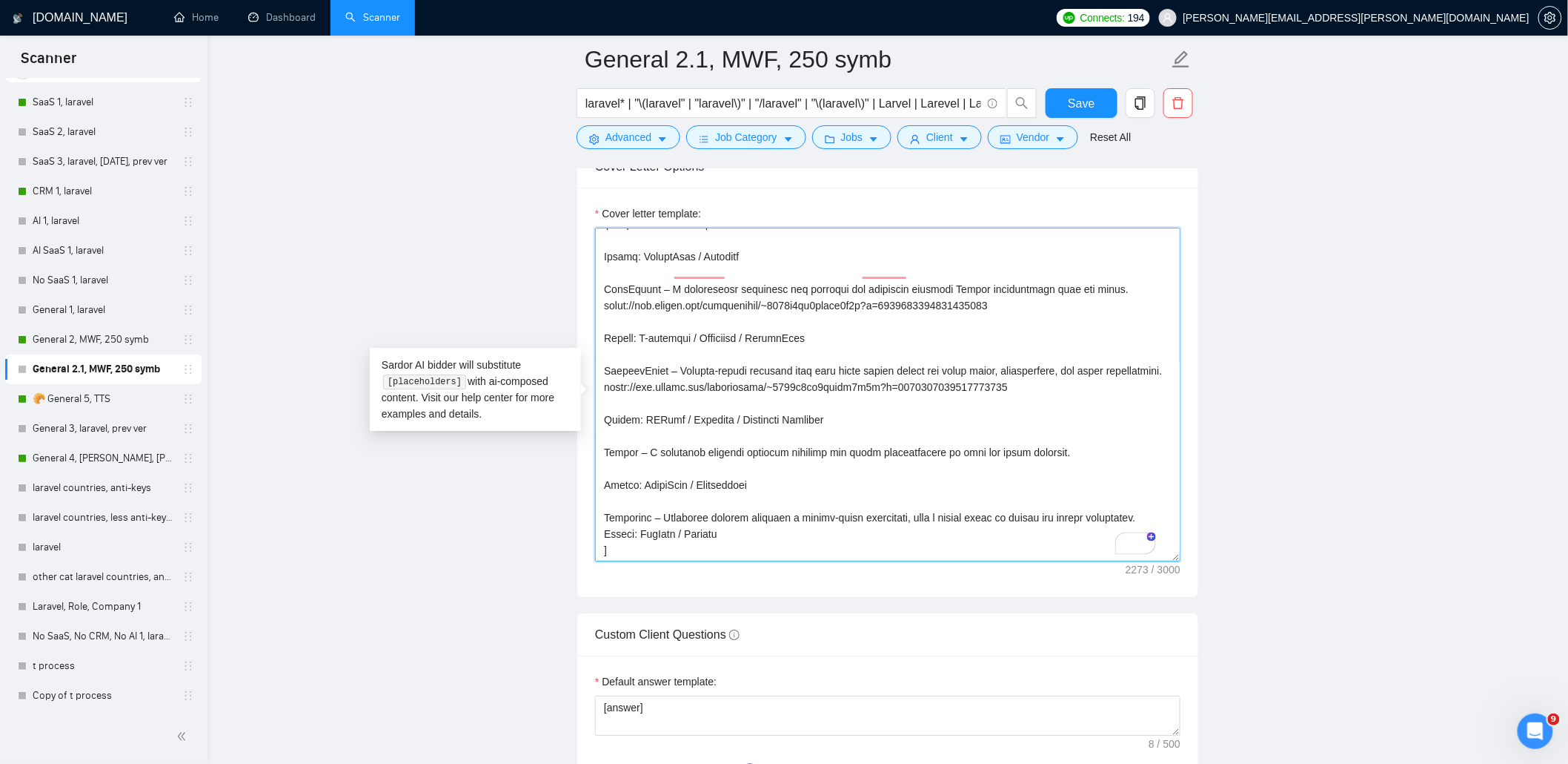
click at [601, 536] on textarea "Cover letter template:" at bounding box center [887, 394] width 586 height 334
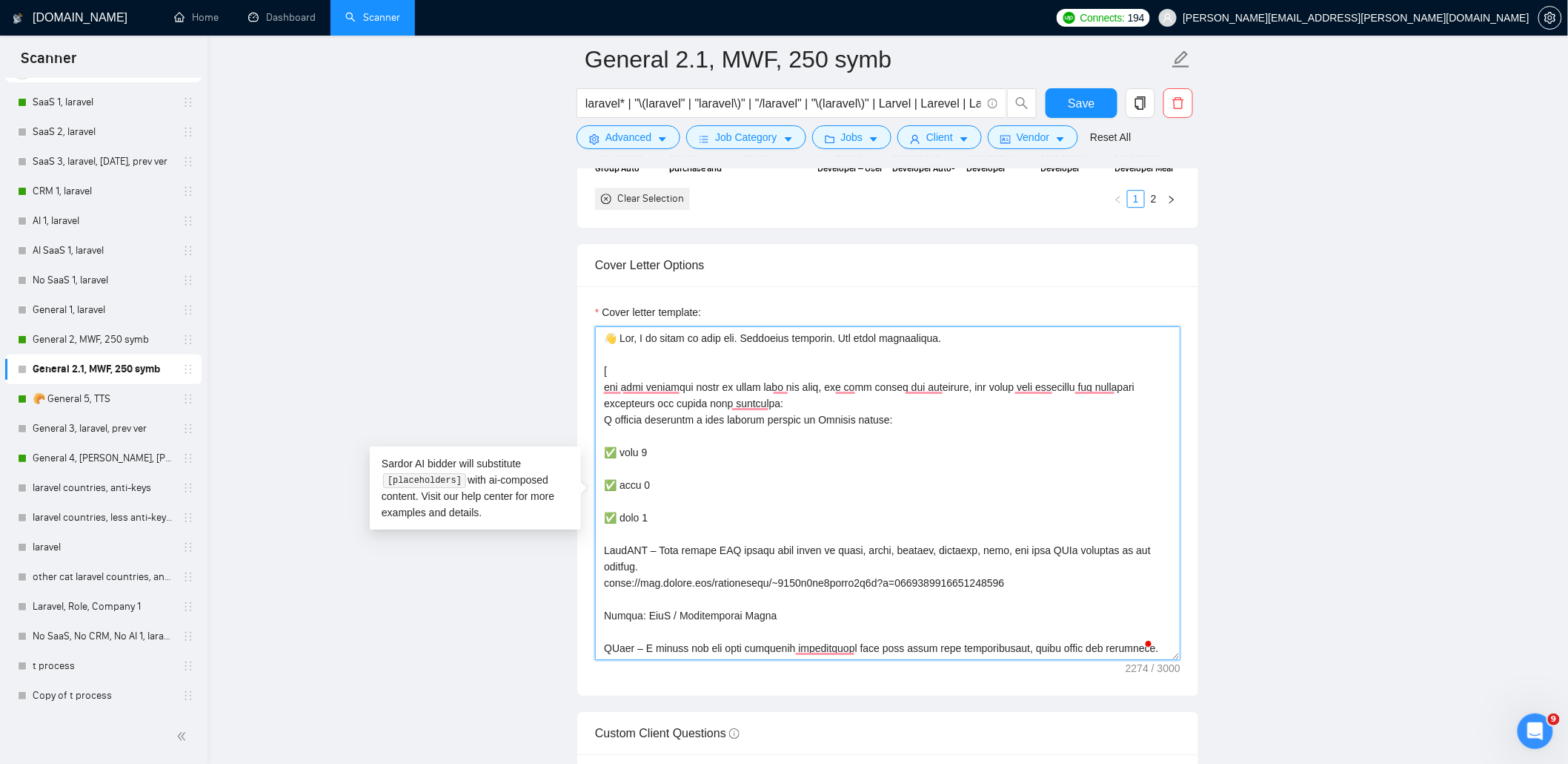
click at [946, 394] on textarea "Cover letter template:" at bounding box center [887, 492] width 586 height 334
type textarea "👋 Hey, I am ready to help you. Portfolio attached. Can start immediately. [ use…"
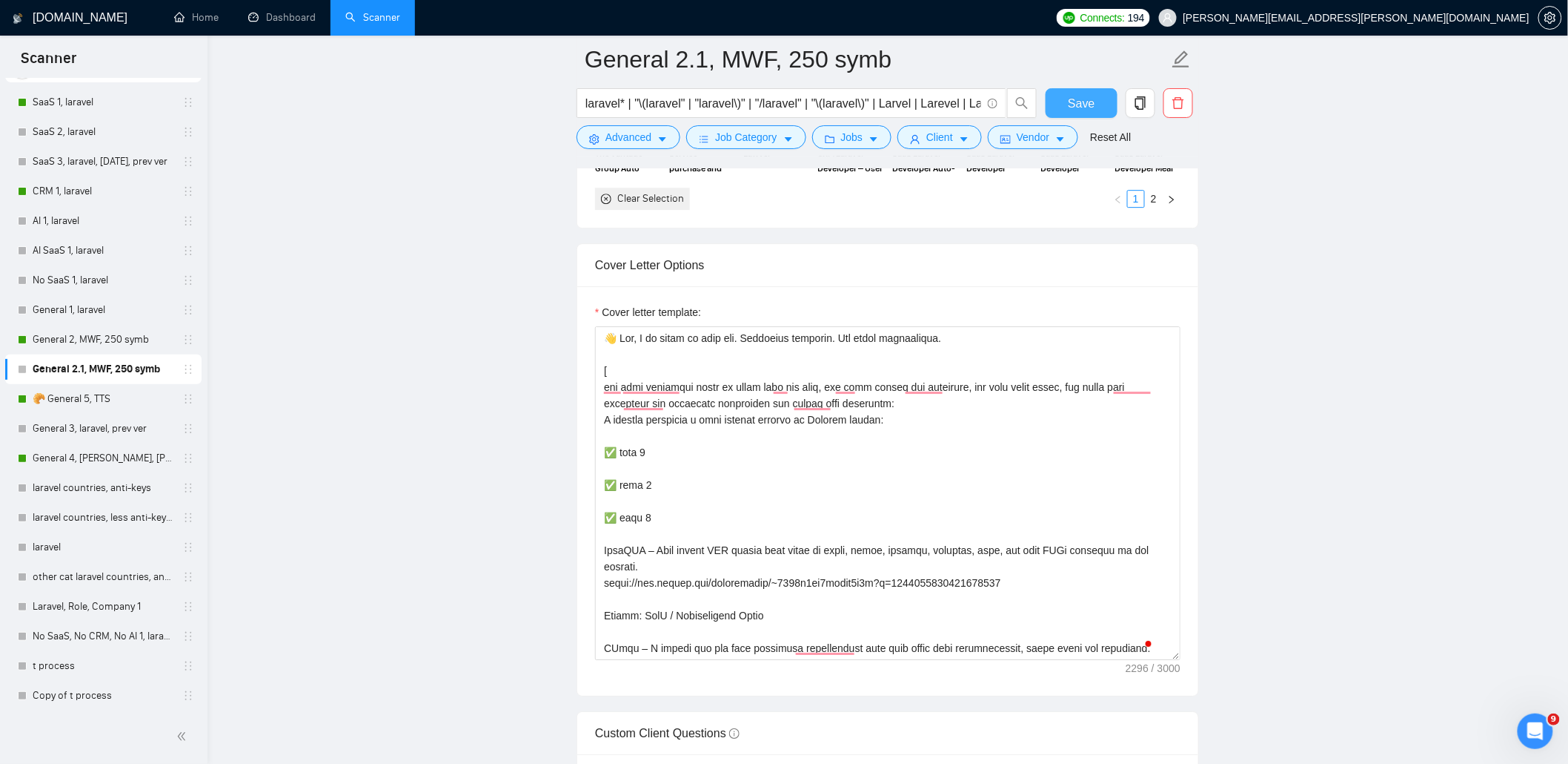
click at [1095, 95] on button "Save" at bounding box center [1082, 103] width 72 height 29
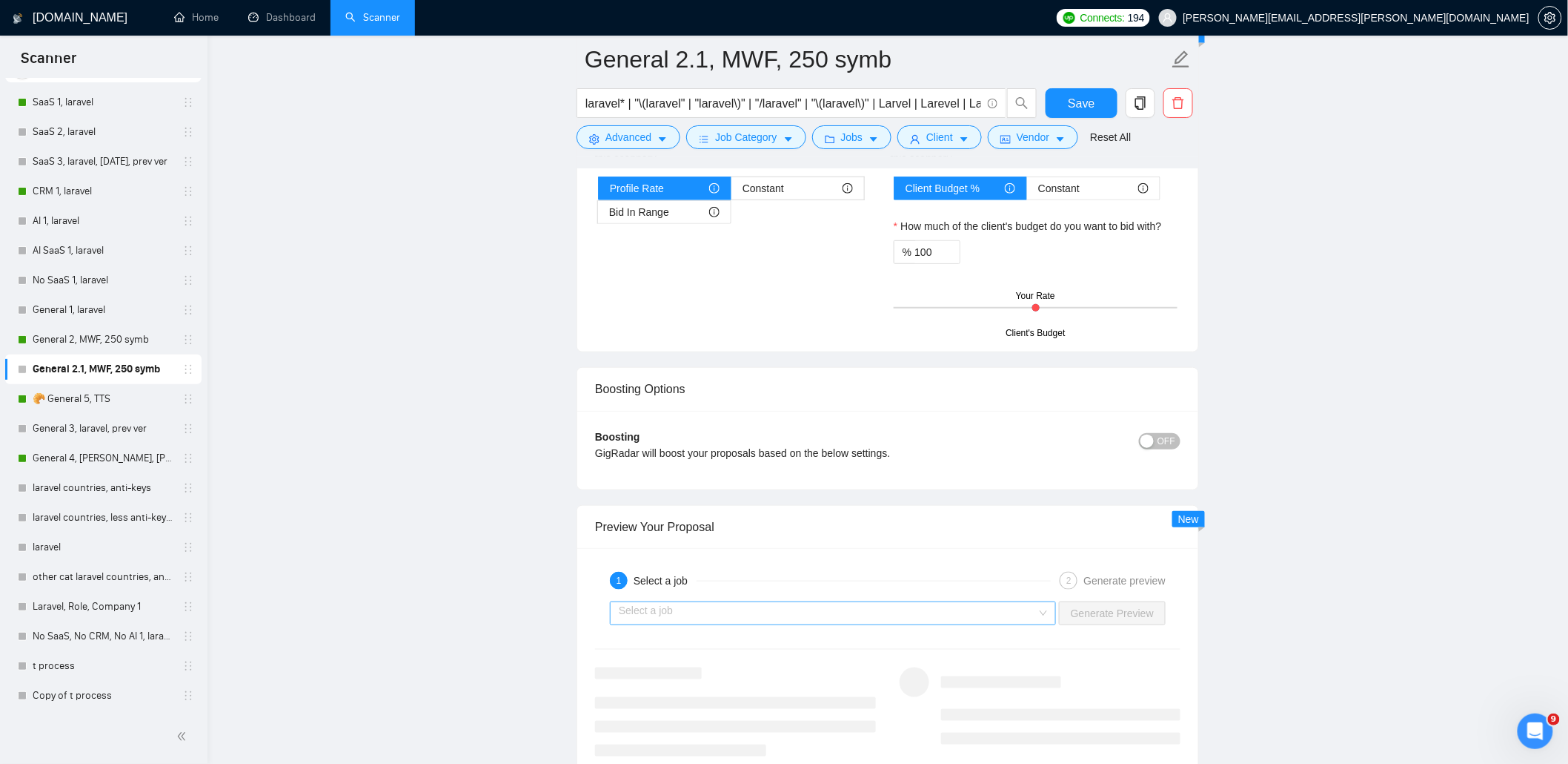
click at [958, 615] on input "search" at bounding box center [828, 613] width 418 height 23
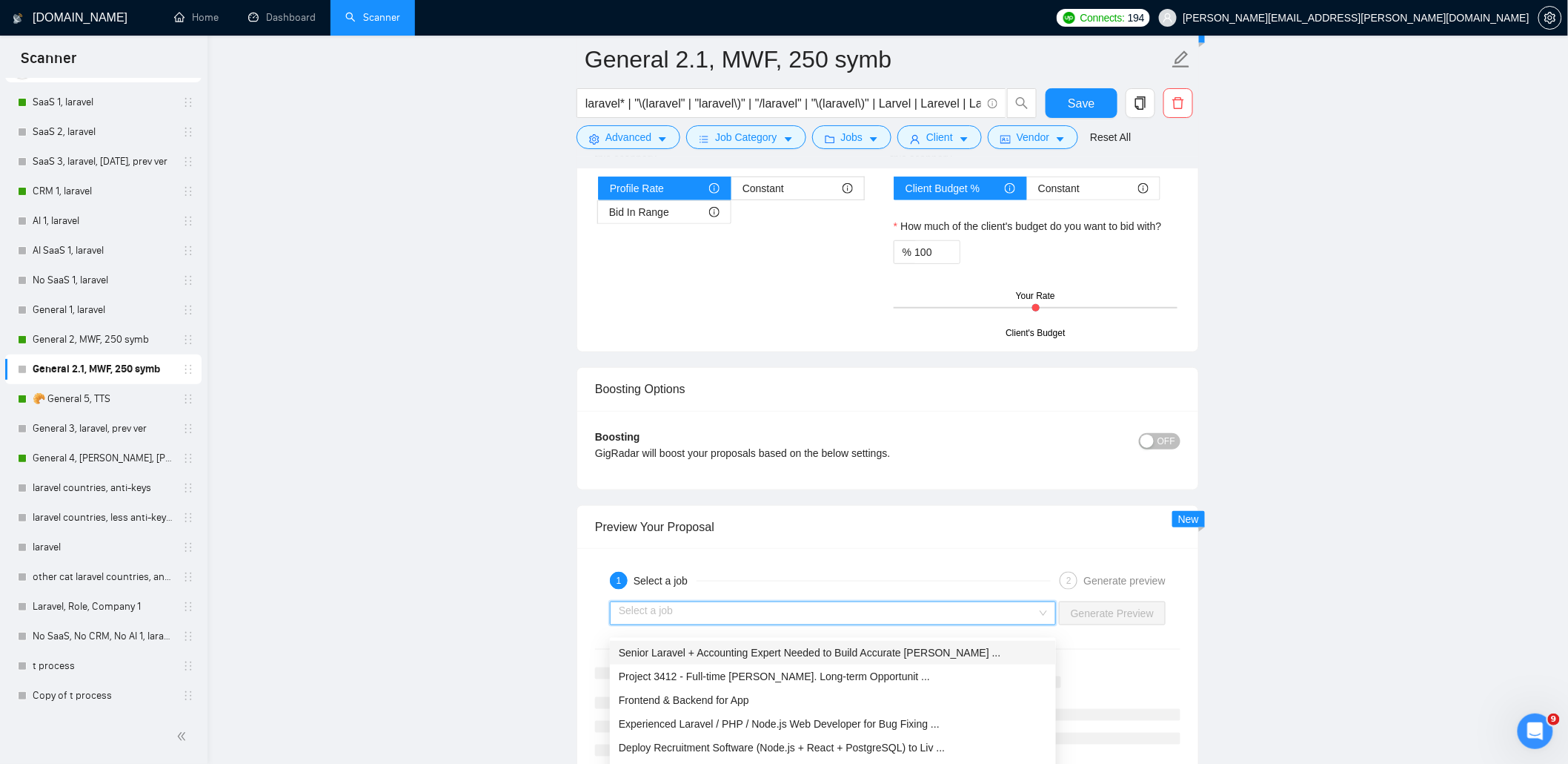
click at [928, 651] on span "Senior Laravel + Accounting Expert Needed to Build Accurate Finan ..." at bounding box center [810, 652] width 383 height 12
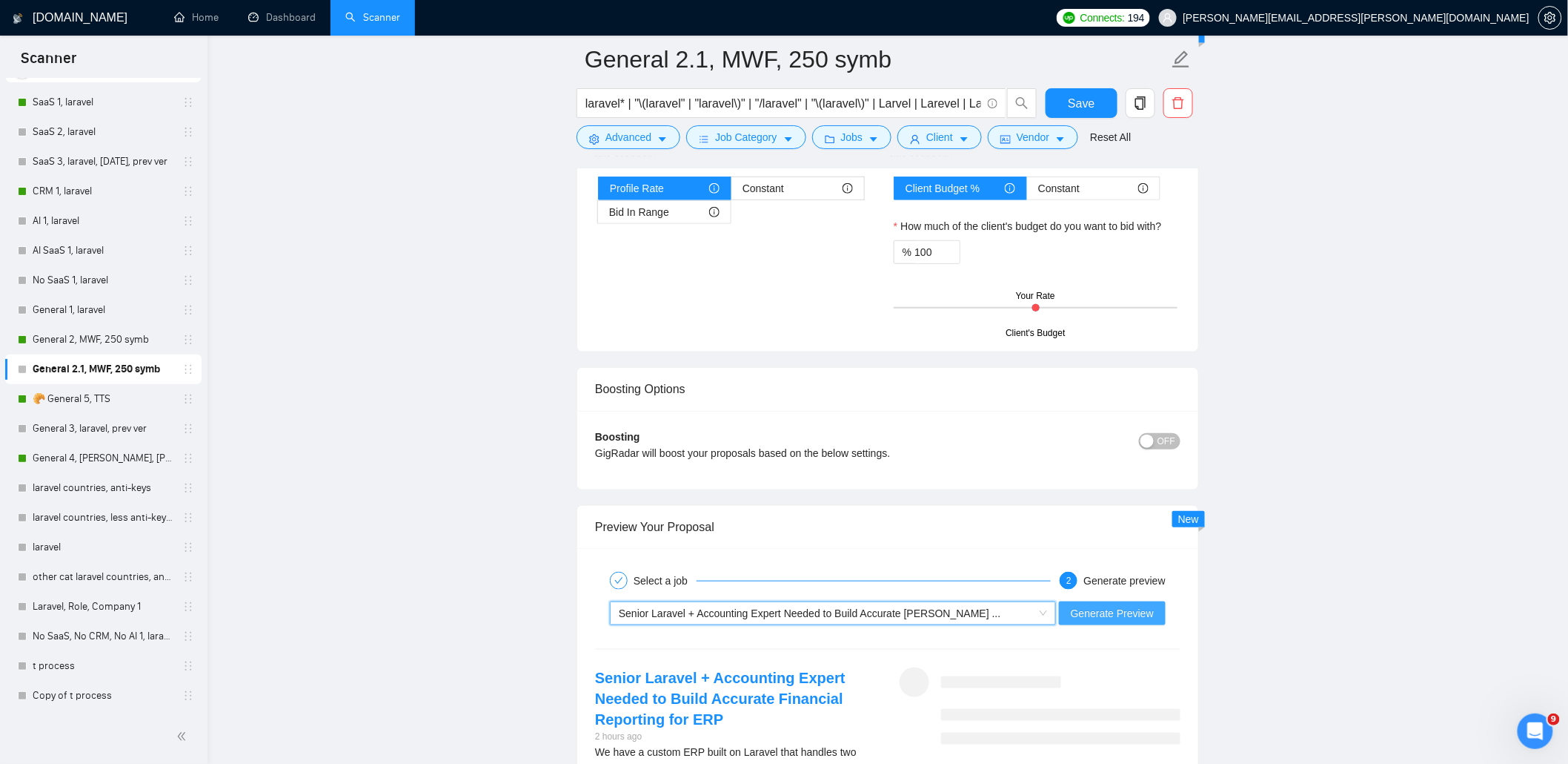
click at [1113, 619] on span "Generate Preview" at bounding box center [1112, 614] width 83 height 17
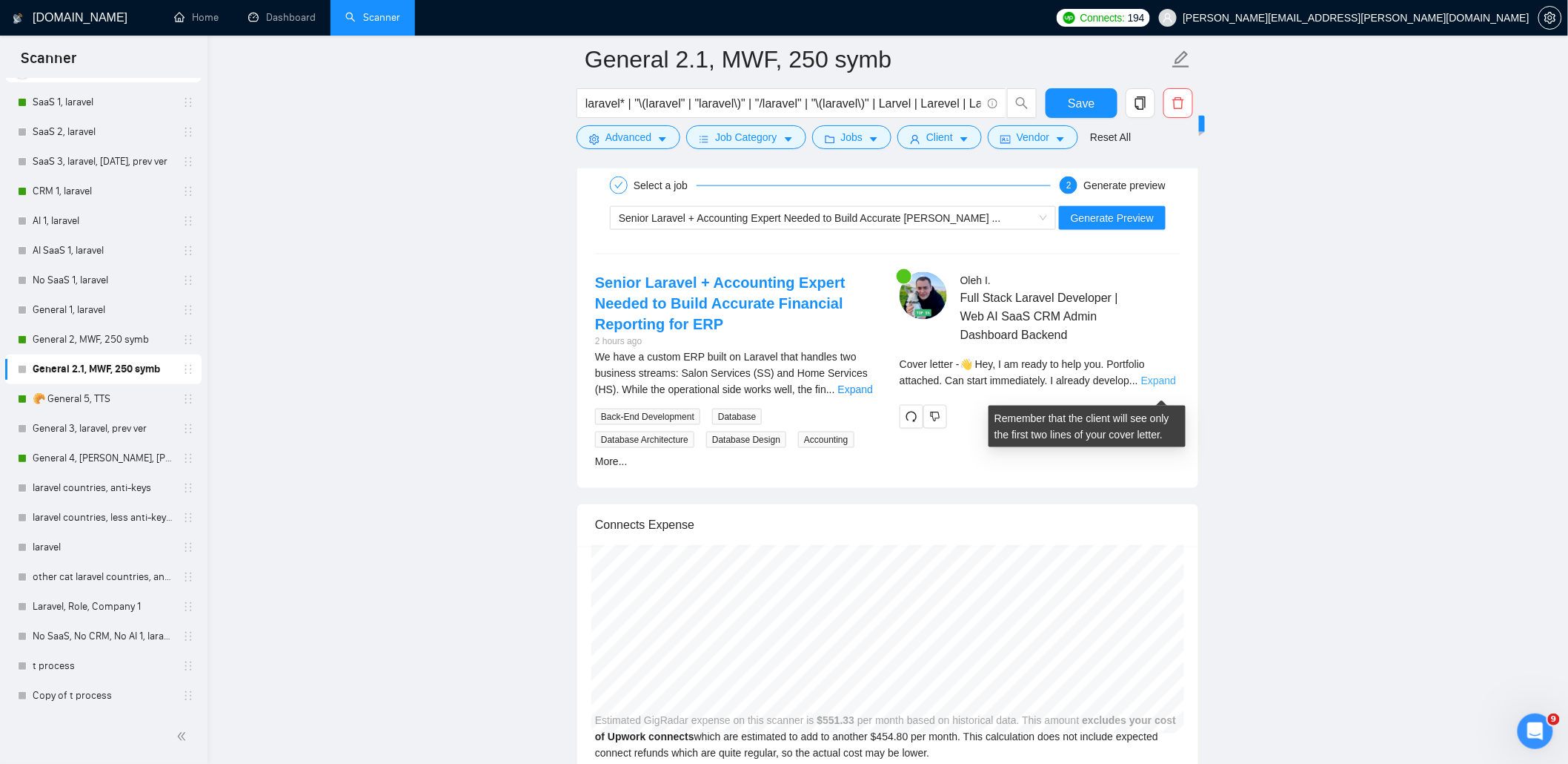
click at [1165, 386] on link "Expand" at bounding box center [1159, 380] width 35 height 12
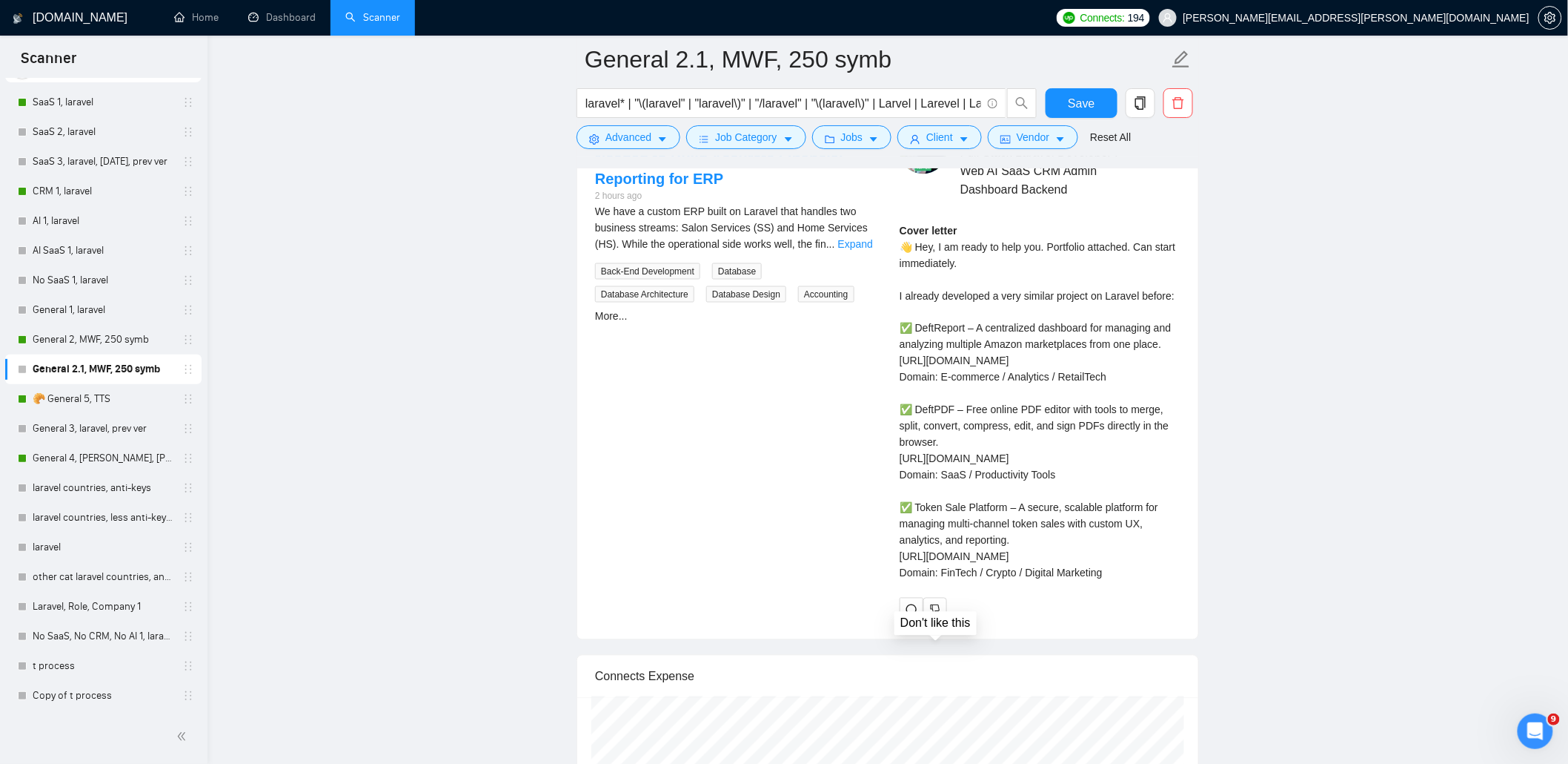
scroll to position [3172, 0]
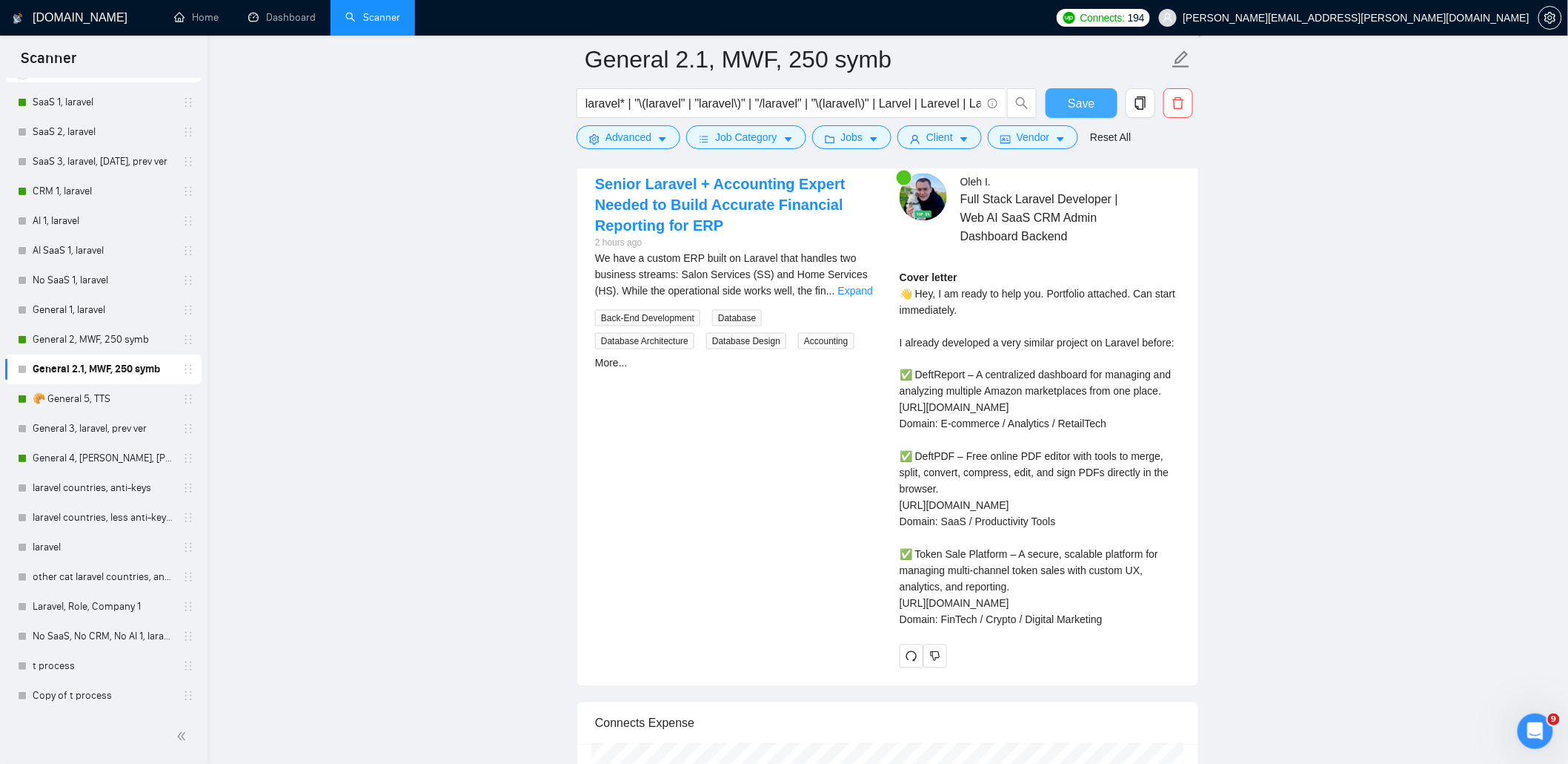
click at [1074, 102] on span "Save" at bounding box center [1081, 104] width 27 height 18
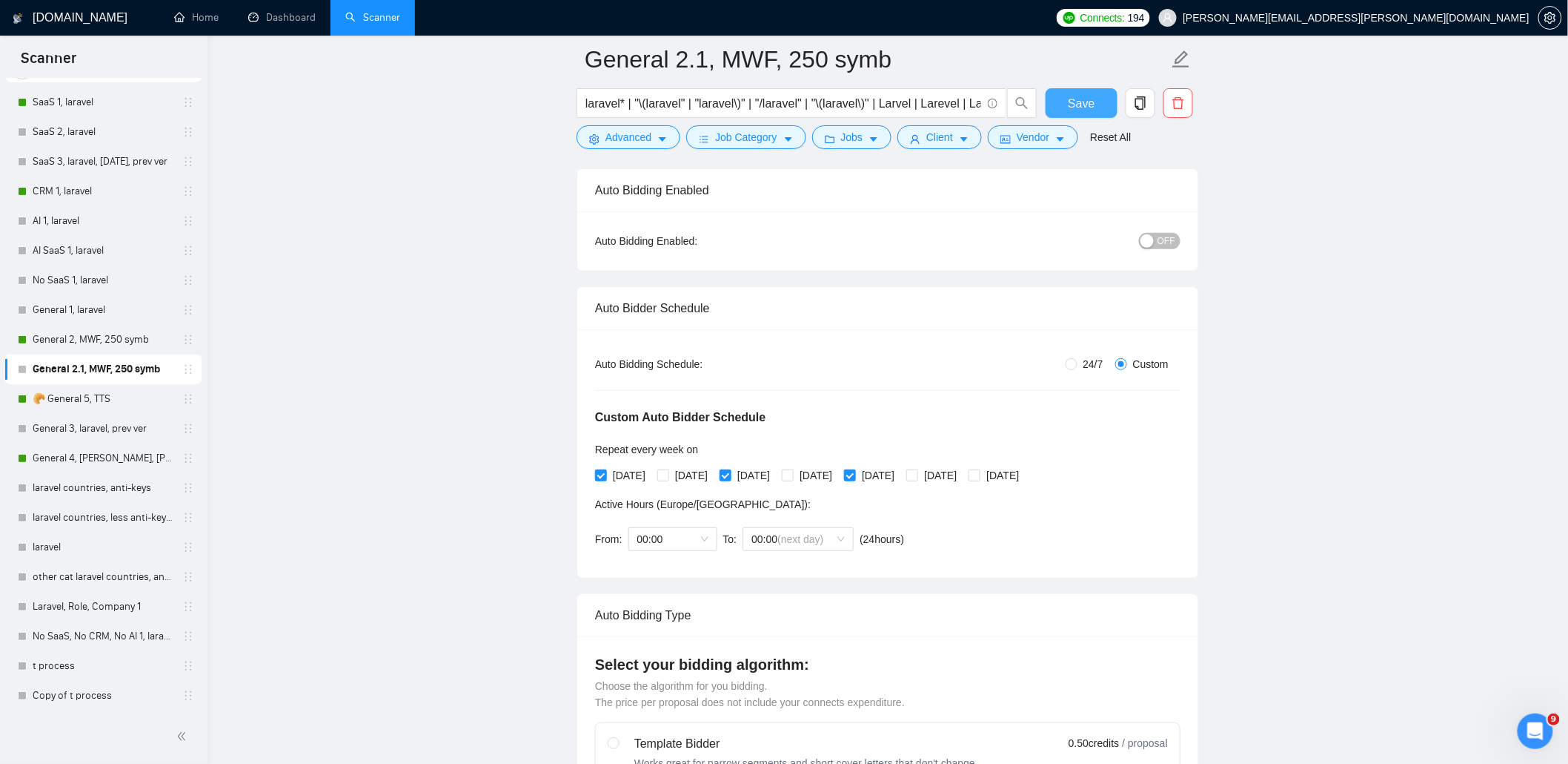
scroll to position [108, 0]
click at [1153, 242] on div "button" at bounding box center [1147, 245] width 13 height 13
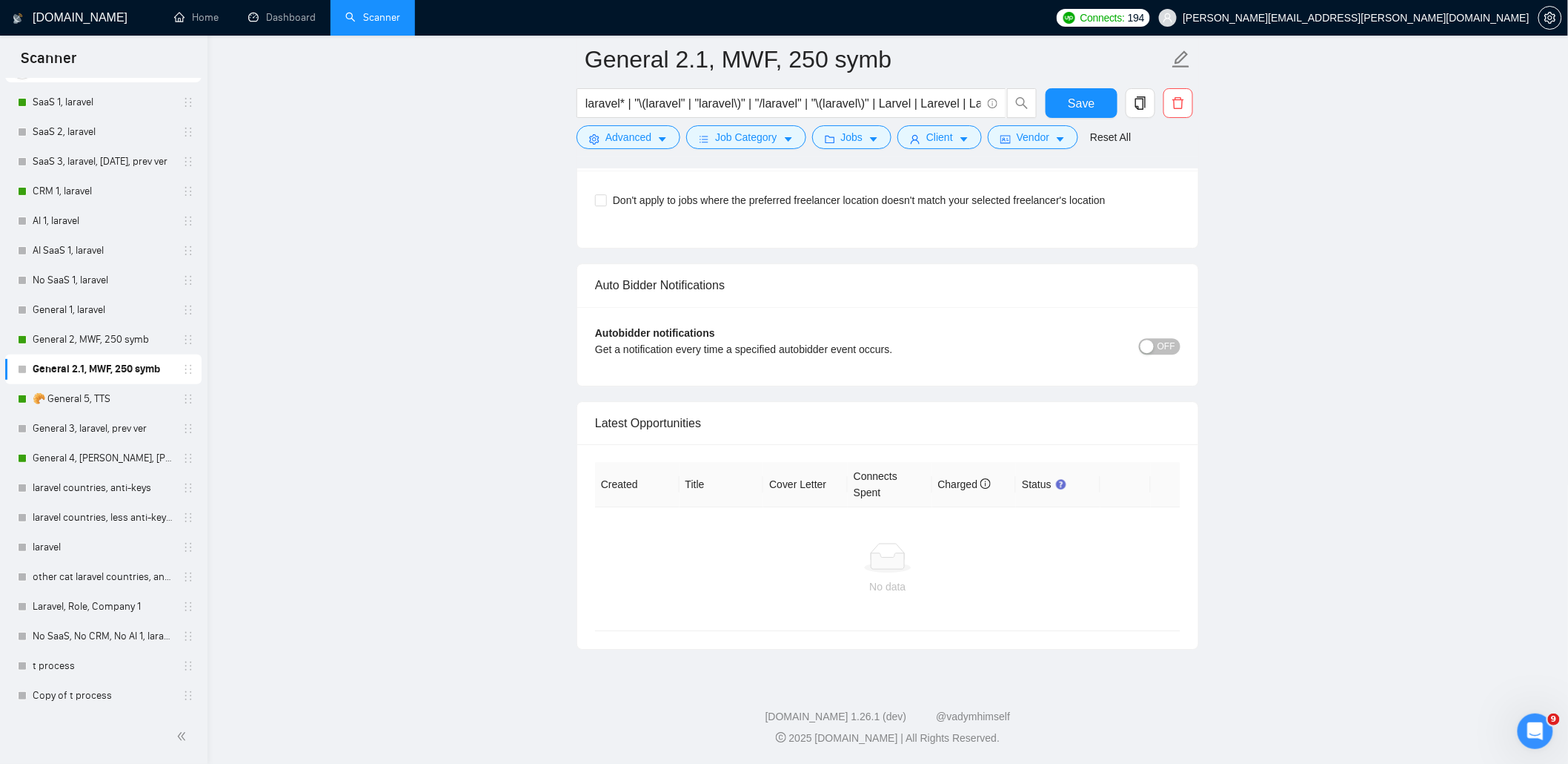
scroll to position [4080, 0]
click at [1169, 344] on span "OFF" at bounding box center [1165, 346] width 18 height 17
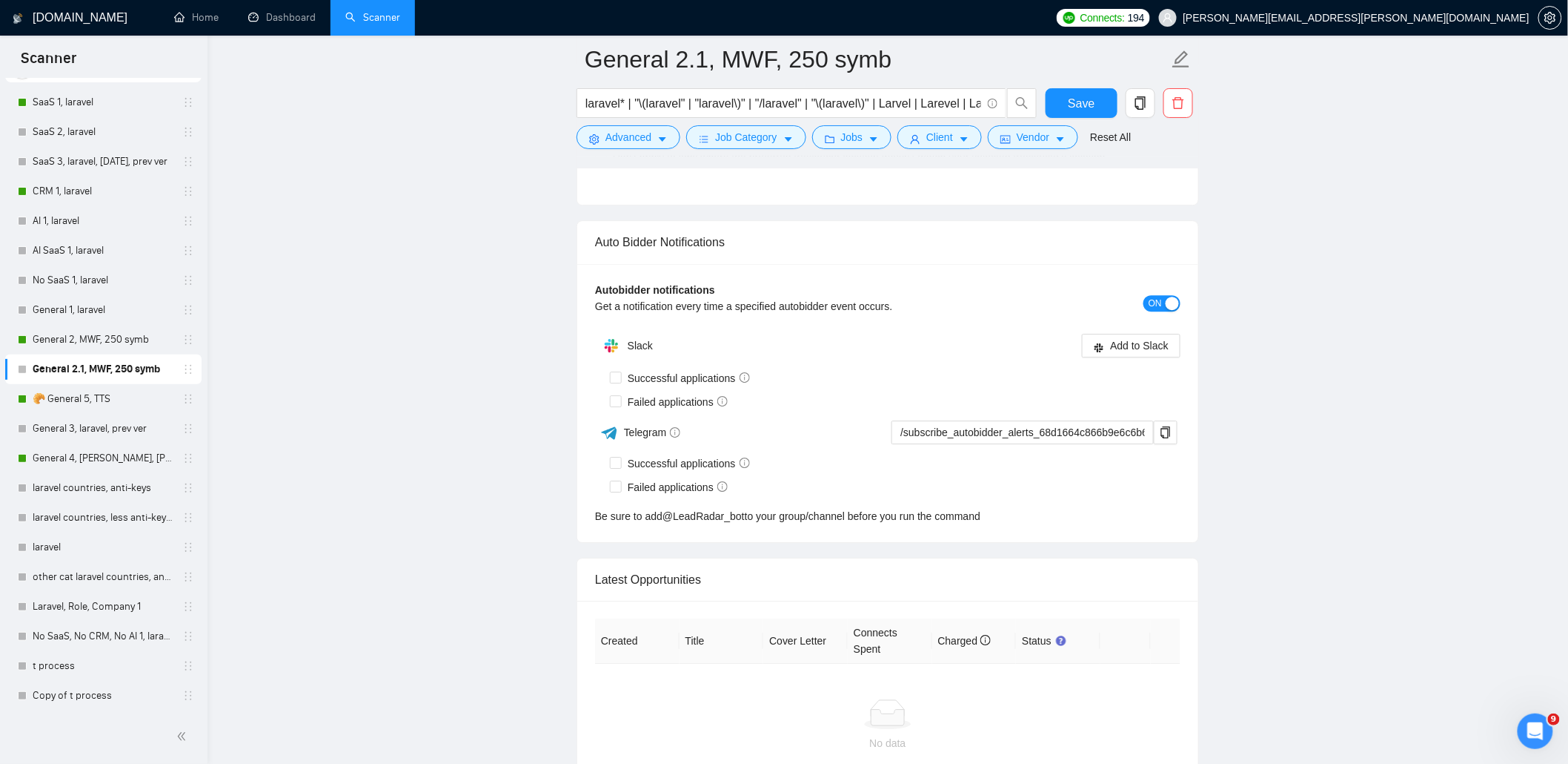
click at [674, 314] on div "Get a notification every time a specified autobidder event occurs." at bounding box center [814, 307] width 439 height 17
click at [657, 471] on span "Successful applications" at bounding box center [688, 464] width 134 height 17
click at [620, 467] on input "Successful applications" at bounding box center [615, 461] width 10 height 10
checkbox input "true"
drag, startPoint x: 649, startPoint y: 527, endPoint x: 788, endPoint y: 525, distance: 139.0
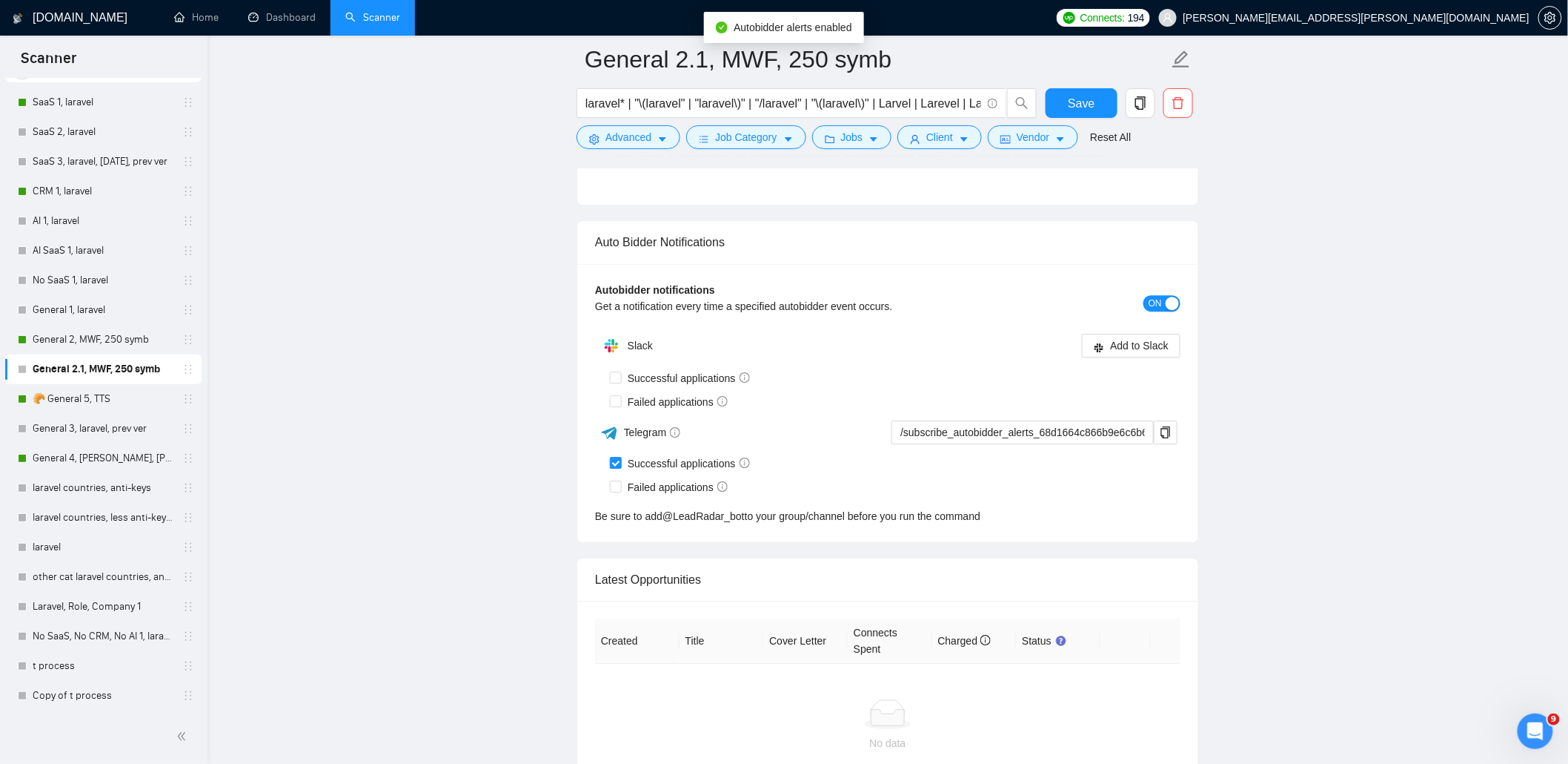
click at [649, 496] on span "Failed applications" at bounding box center [677, 487] width 112 height 17
click at [620, 491] on input "Failed applications" at bounding box center [615, 486] width 10 height 10
checkbox input "true"
click at [1165, 438] on icon "copy" at bounding box center [1165, 432] width 12 height 12
click at [1074, 107] on span "Save" at bounding box center [1081, 104] width 27 height 18
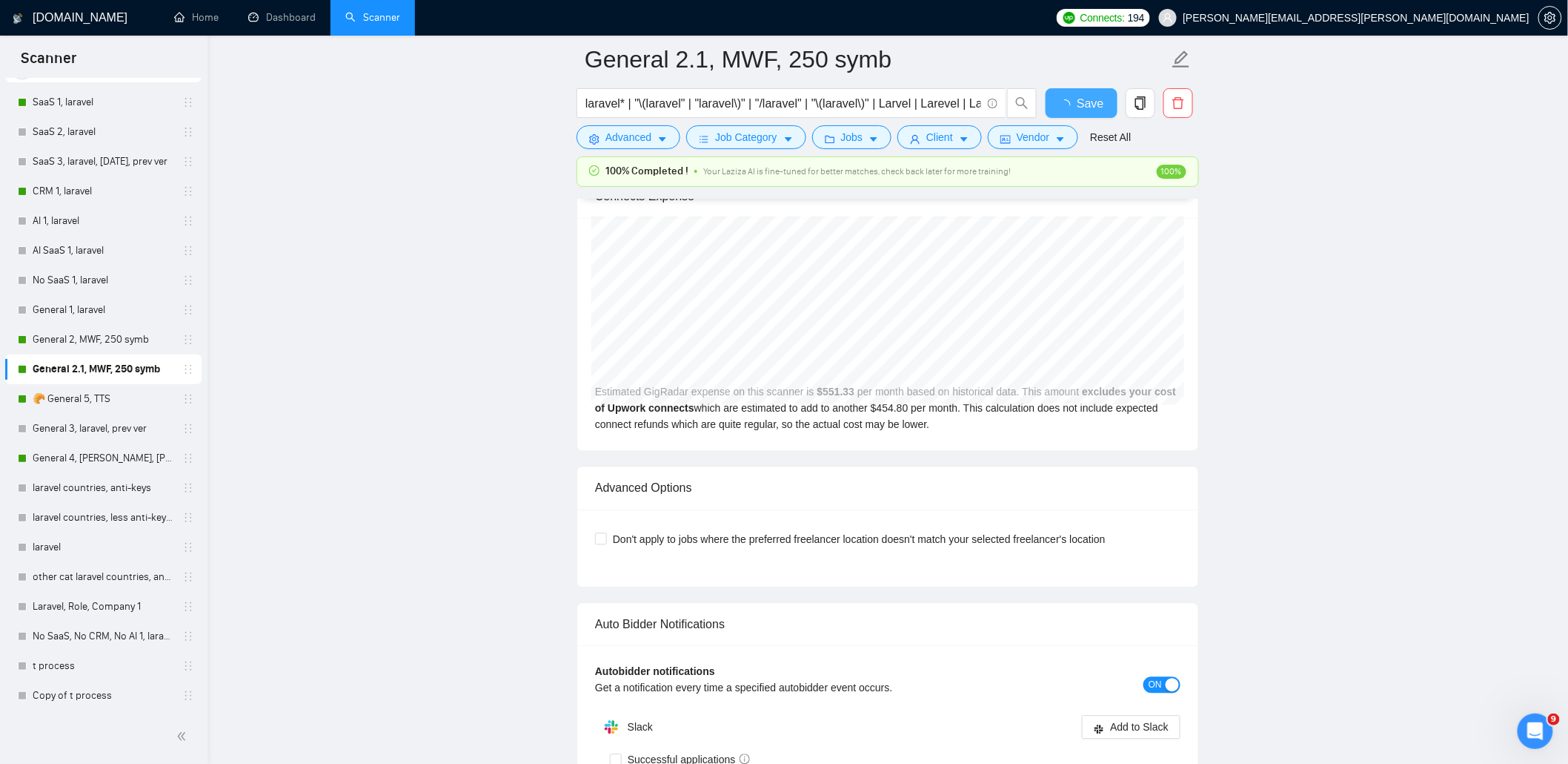
checkbox input "true"
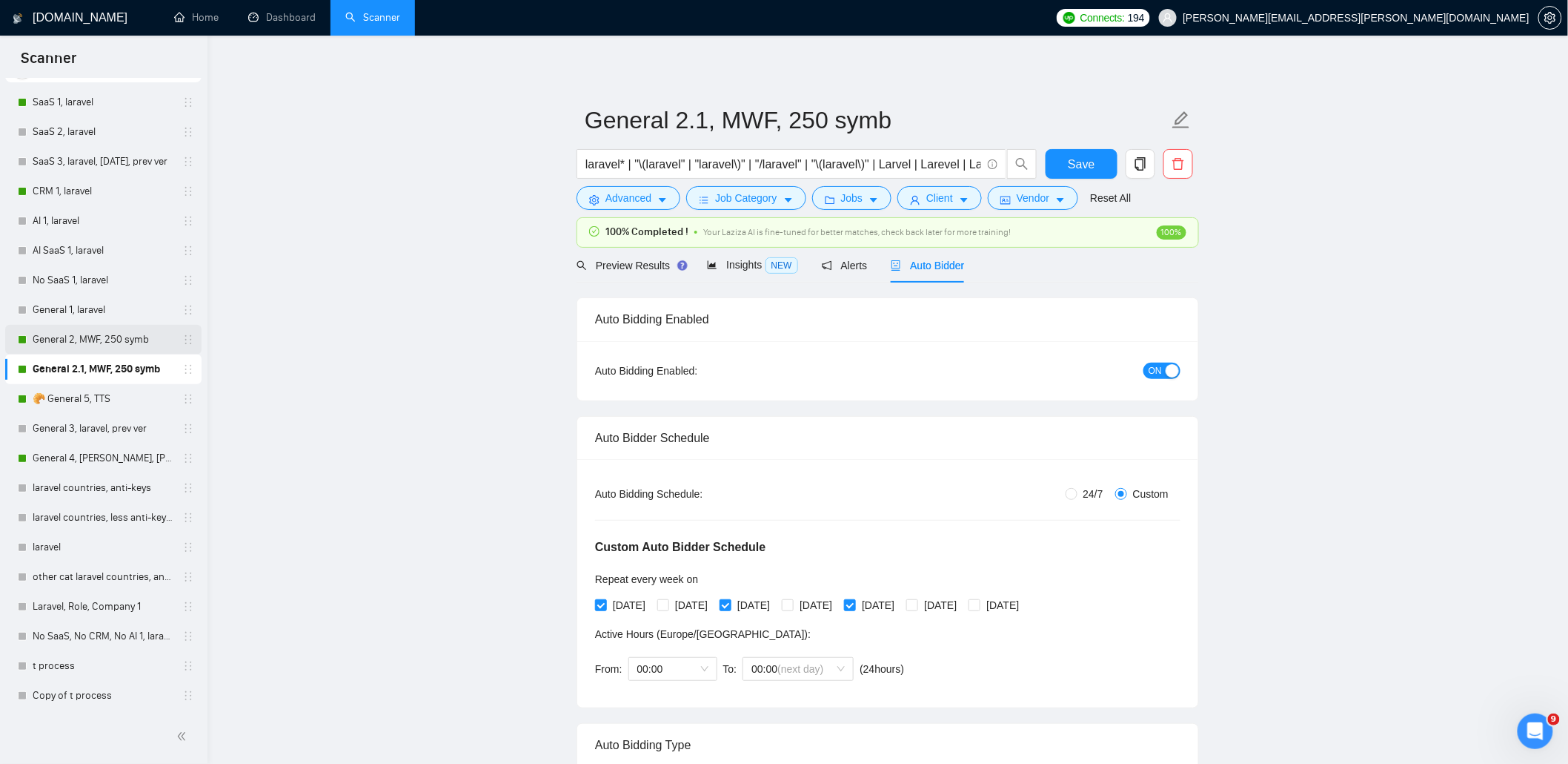
click at [89, 344] on link "General 2, MWF, 250 symb" at bounding box center [103, 339] width 141 height 29
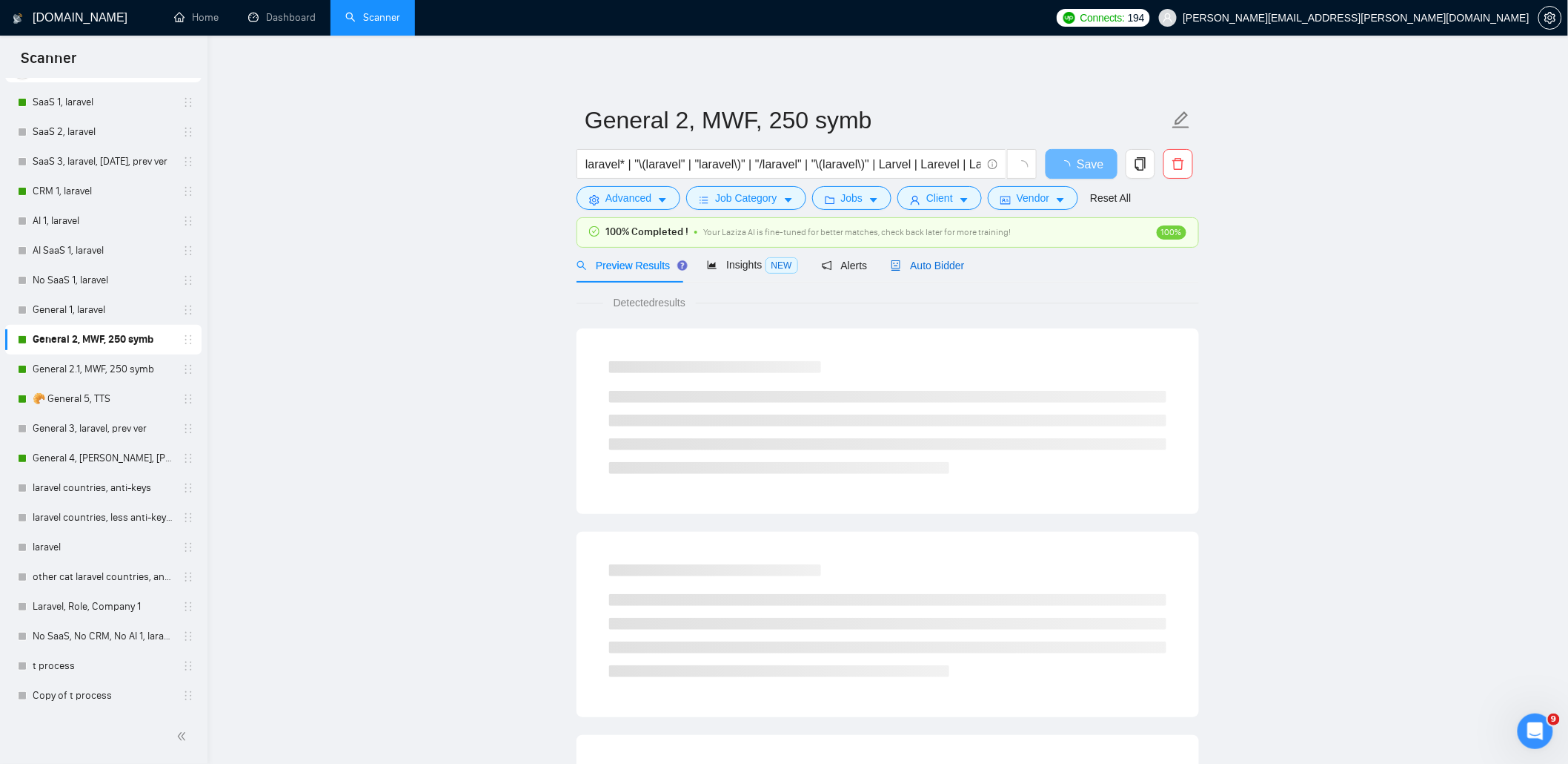
click at [937, 265] on span "Auto Bidder" at bounding box center [927, 265] width 74 height 12
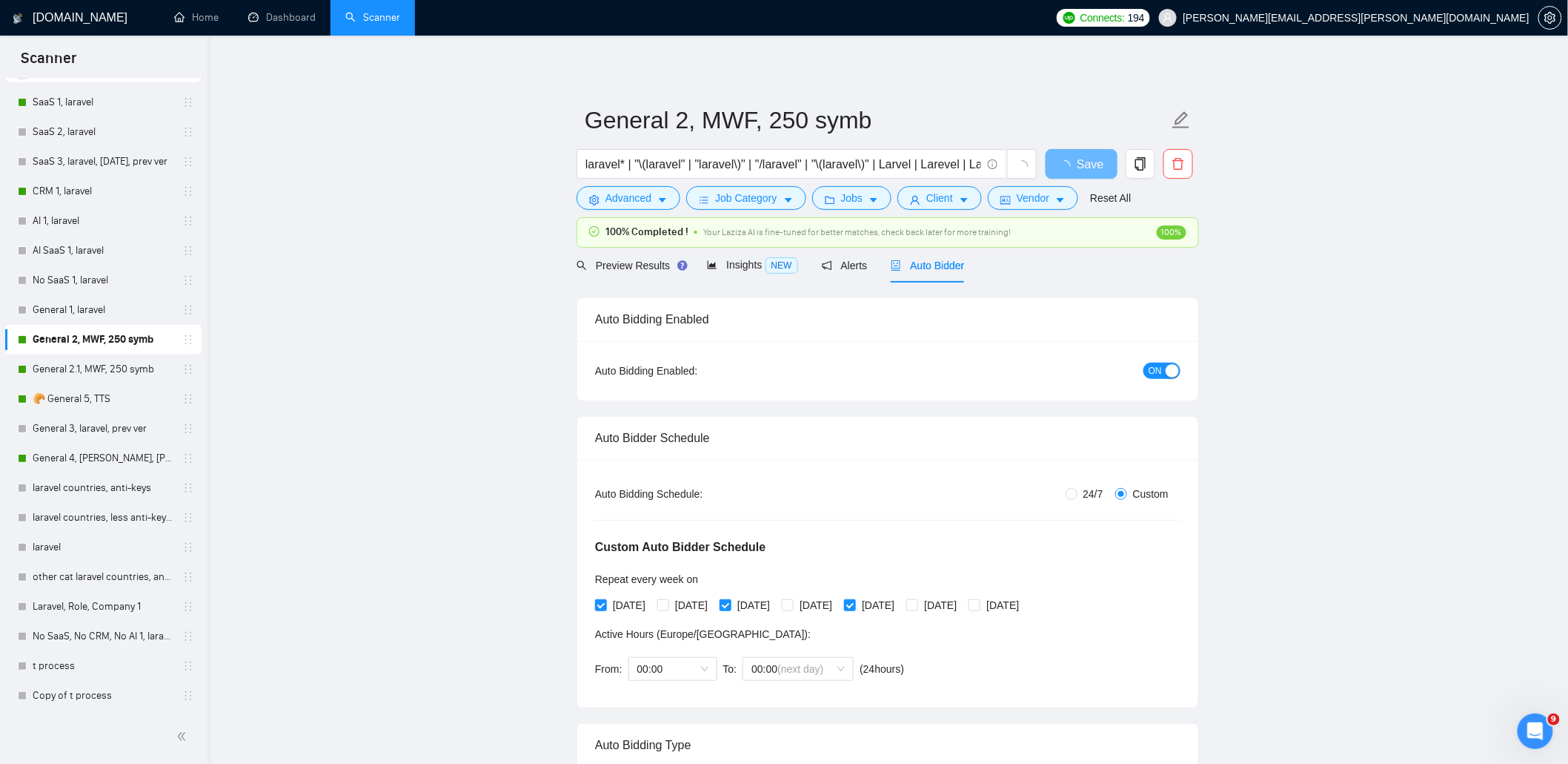
click at [1165, 364] on button "ON" at bounding box center [1162, 371] width 37 height 17
click at [1086, 163] on span "Save" at bounding box center [1090, 164] width 27 height 18
click at [1083, 166] on span "Save" at bounding box center [1081, 164] width 27 height 18
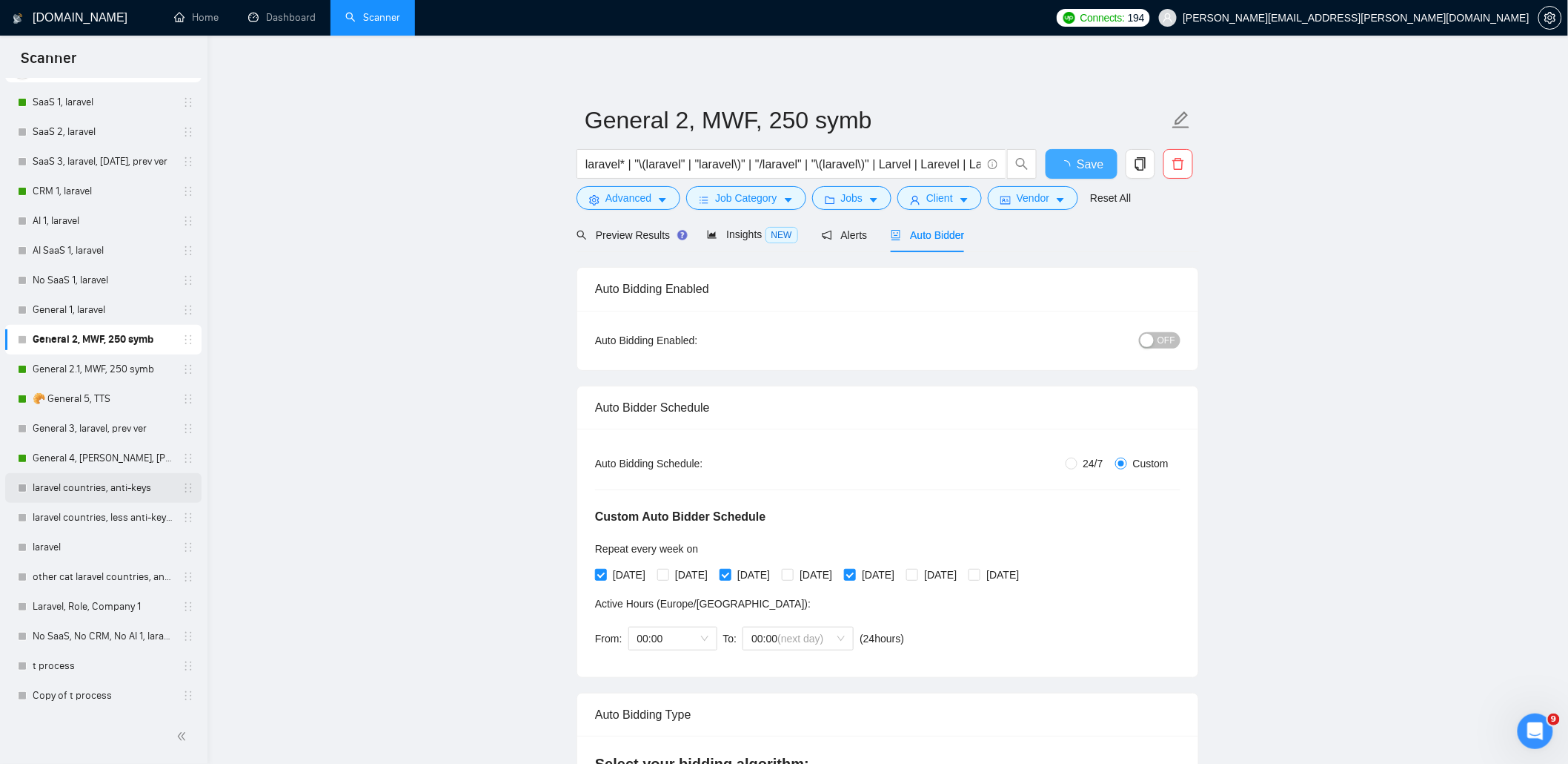
checkbox input "true"
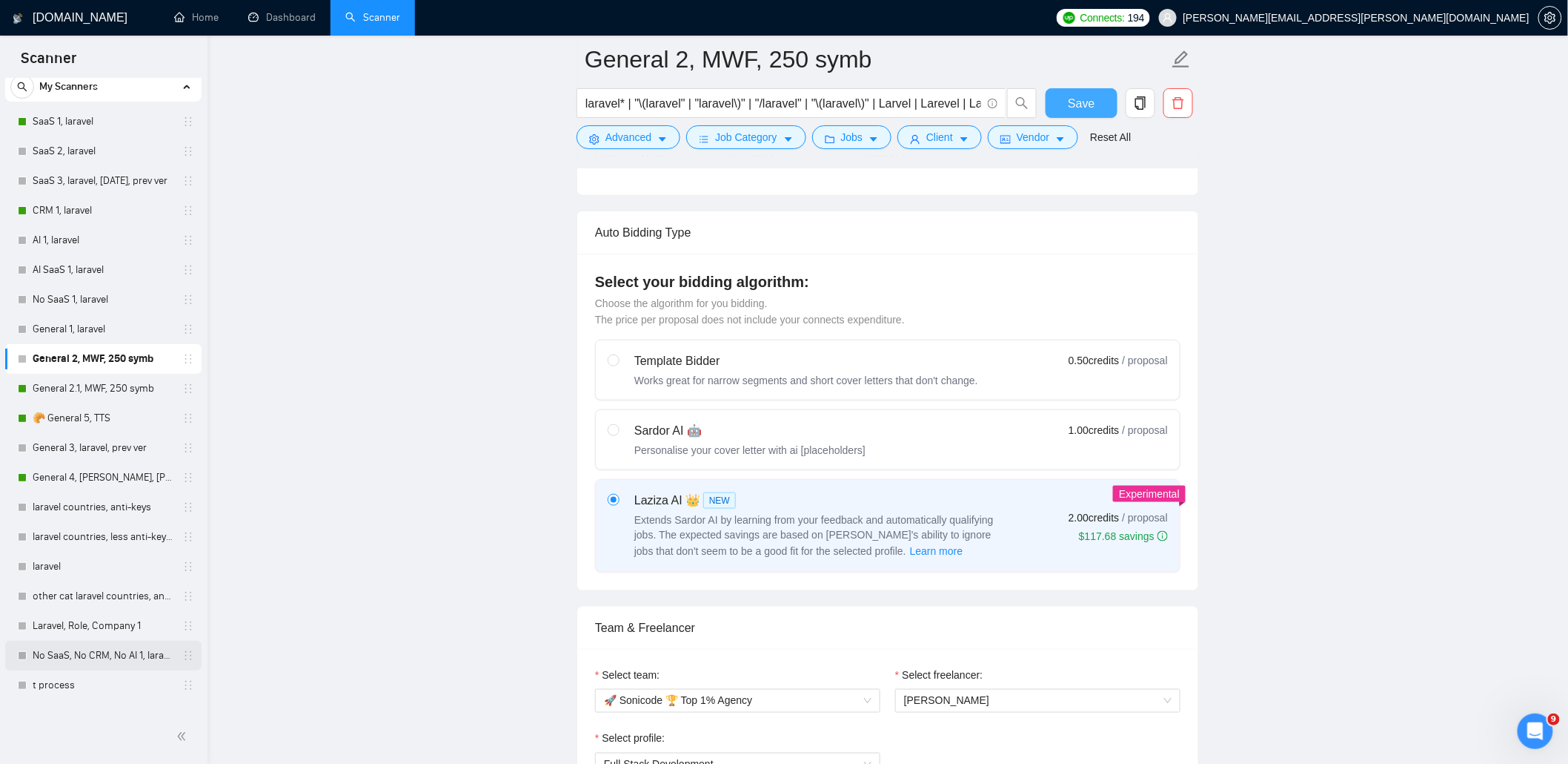
scroll to position [64, 0]
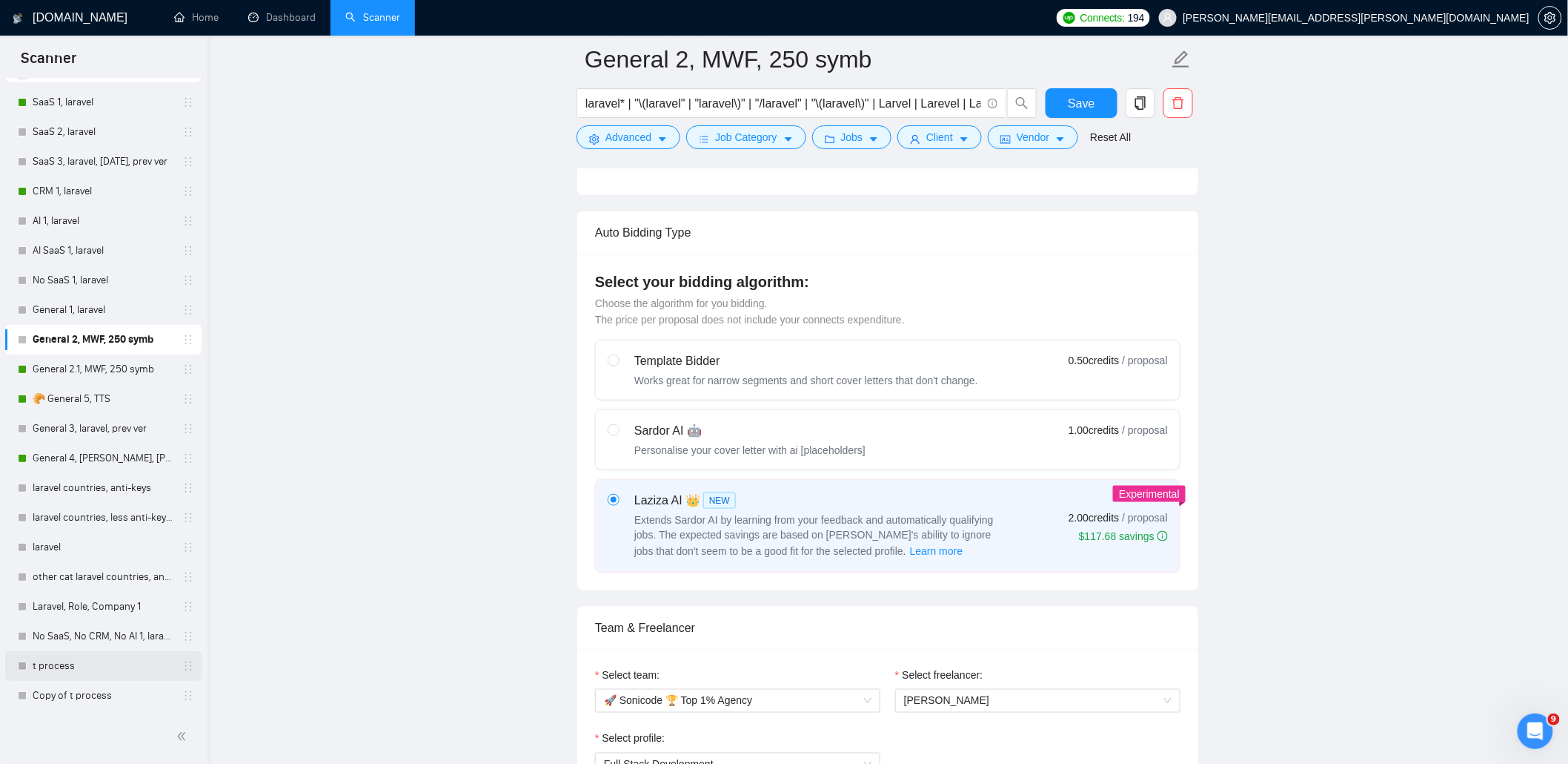
click at [78, 666] on link "t process" at bounding box center [103, 665] width 141 height 29
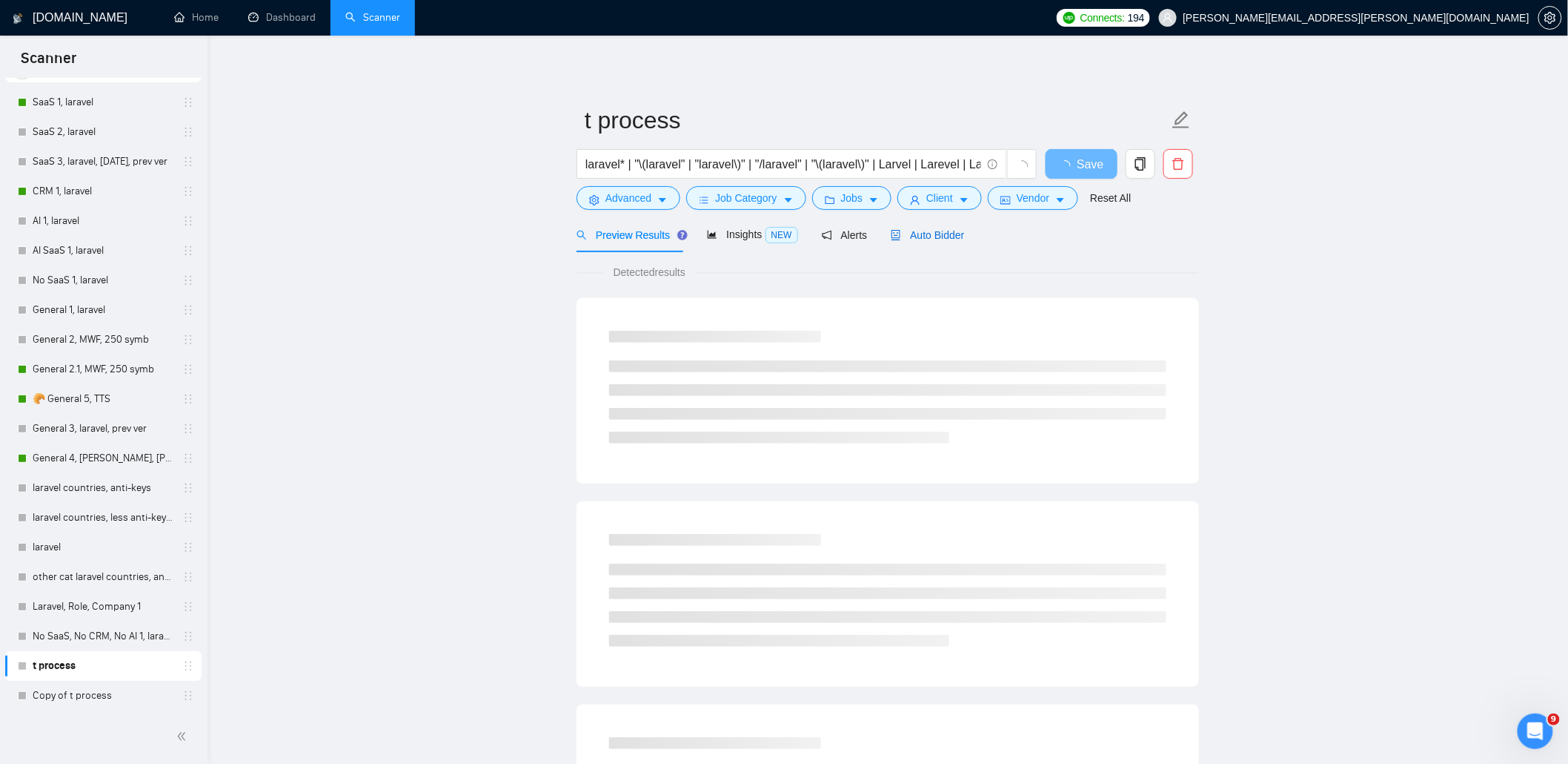
click at [925, 238] on span "Auto Bidder" at bounding box center [927, 235] width 74 height 12
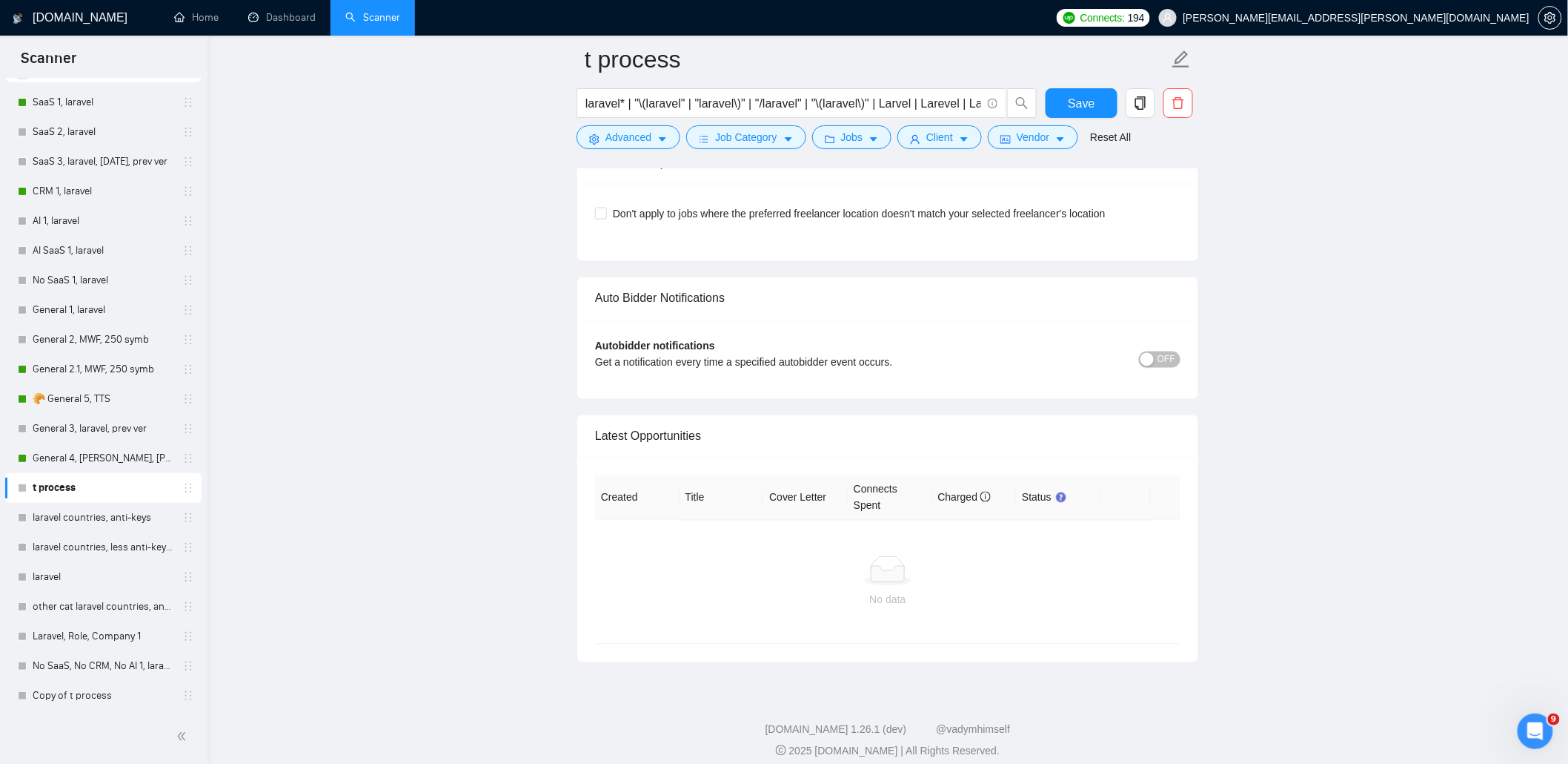
scroll to position [3344, 0]
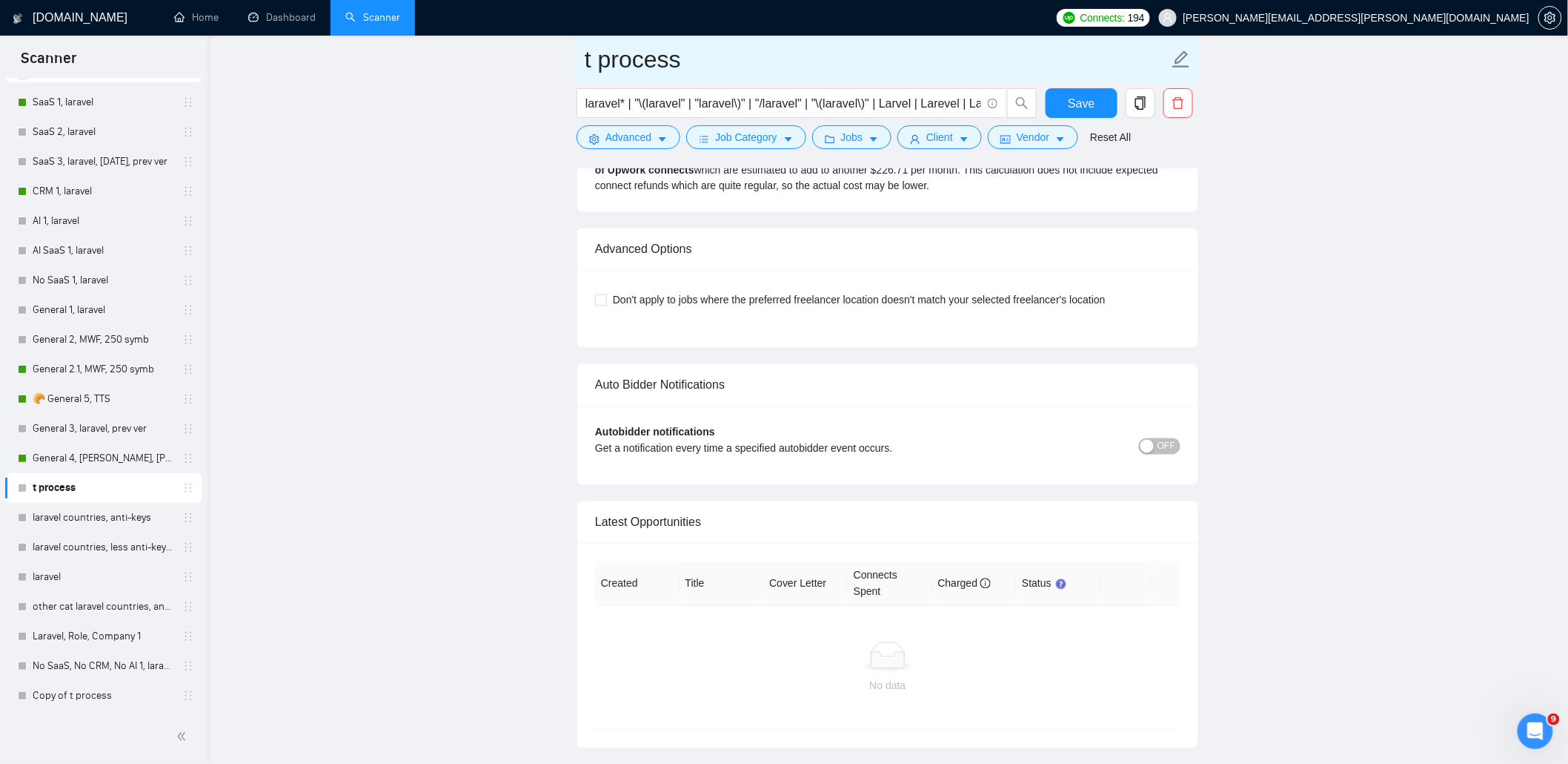
click at [607, 56] on input "t process" at bounding box center [876, 59] width 584 height 37
click at [706, 56] on input "t process" at bounding box center [876, 59] width 584 height 37
type input "t process, strict type of bid"
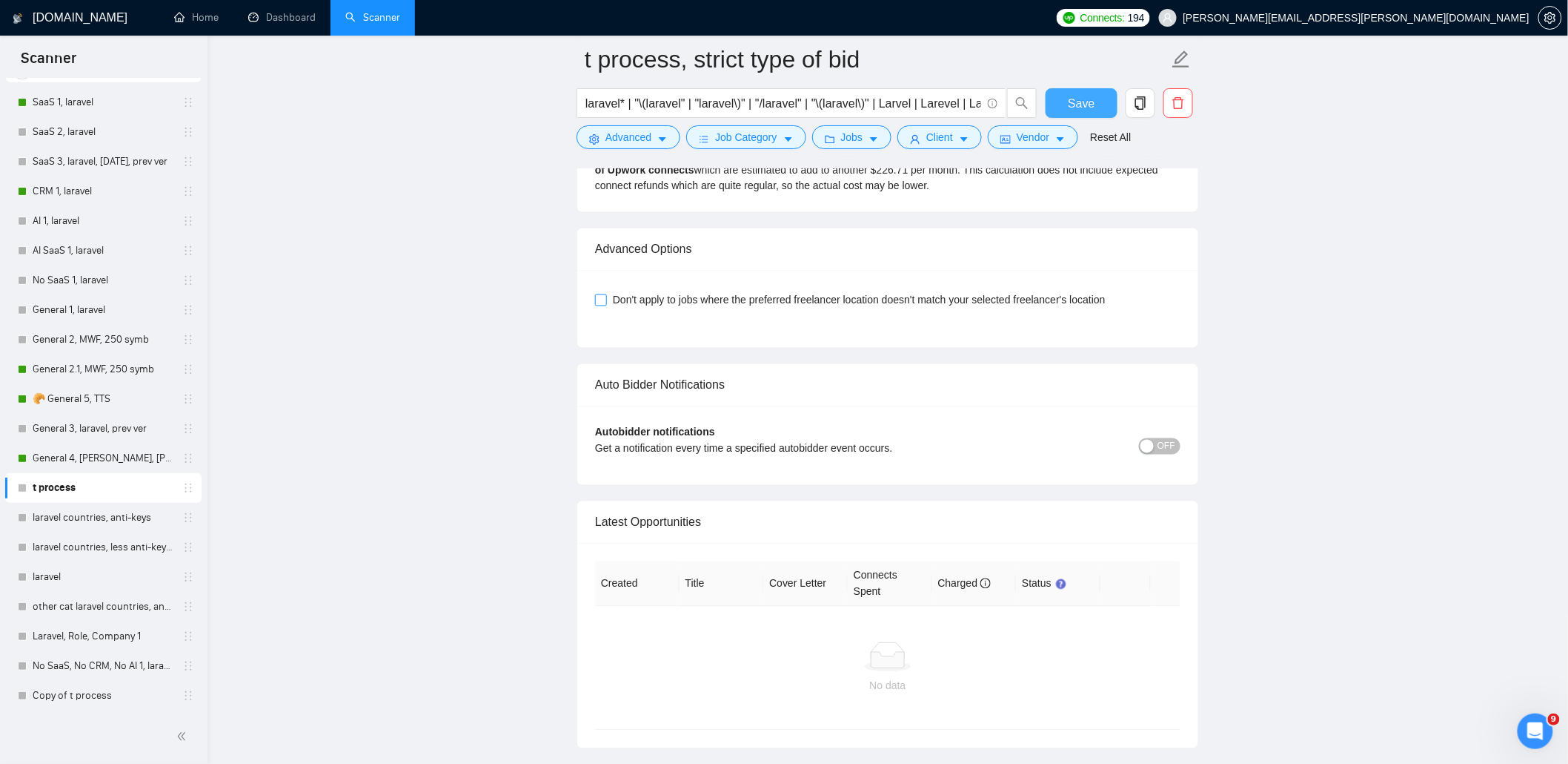
click at [1078, 97] on span "Save" at bounding box center [1081, 104] width 27 height 18
click at [73, 692] on link "Copy of t process" at bounding box center [103, 695] width 141 height 29
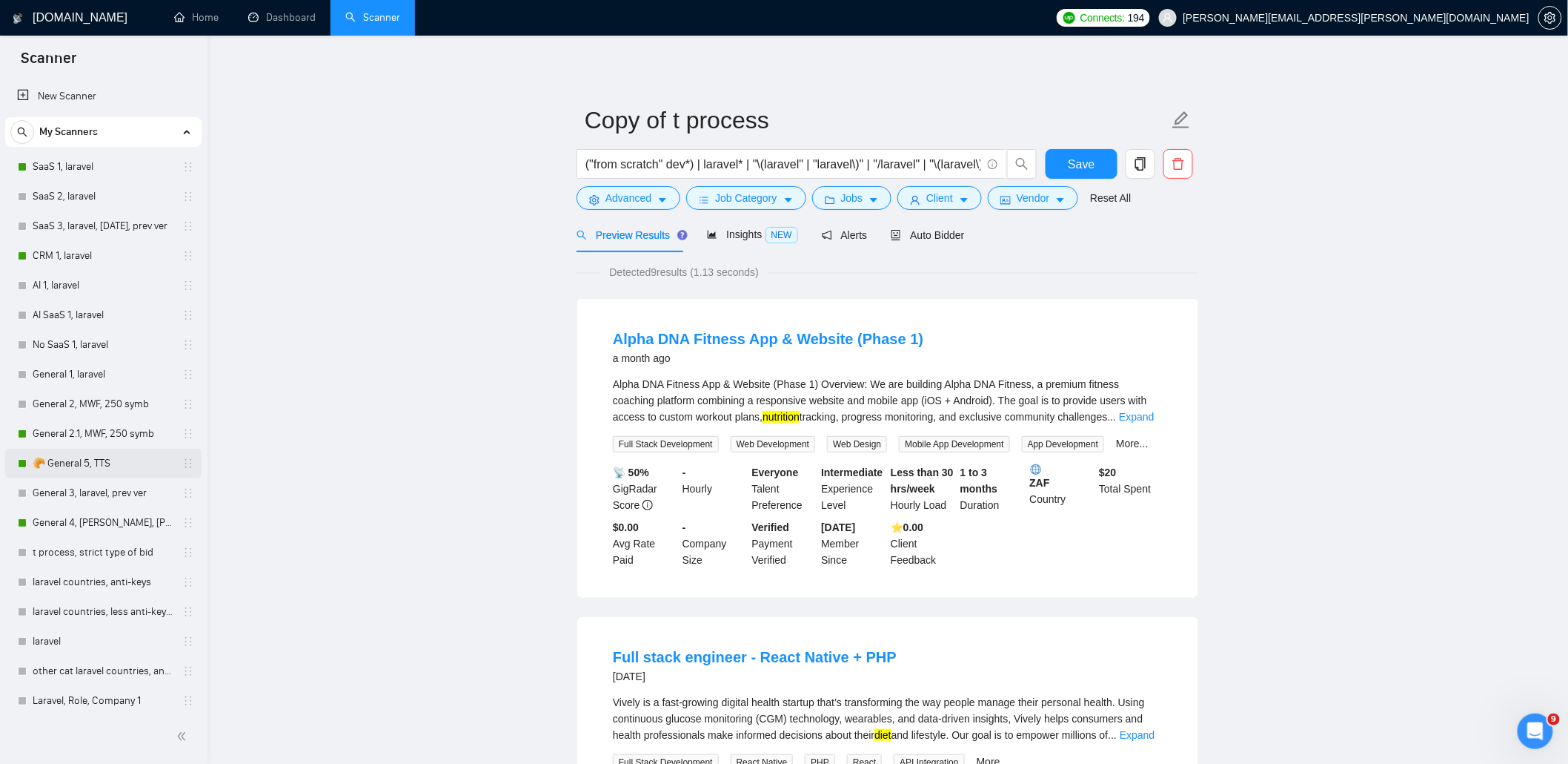
click at [105, 461] on link "🥐 General 5, TTS" at bounding box center [103, 463] width 141 height 29
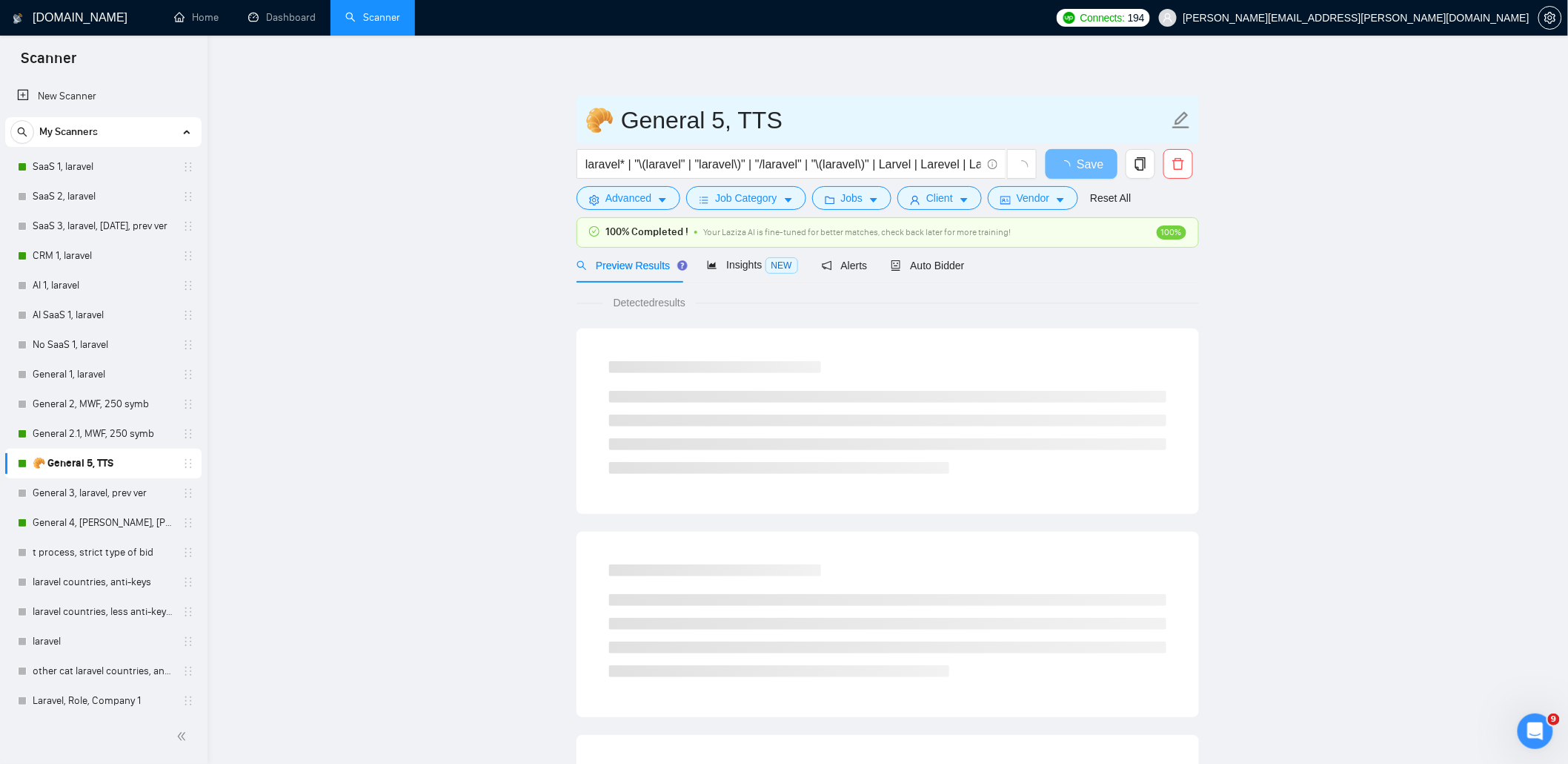
click at [798, 121] on input "🥐 General 5, TTS" at bounding box center [876, 120] width 584 height 37
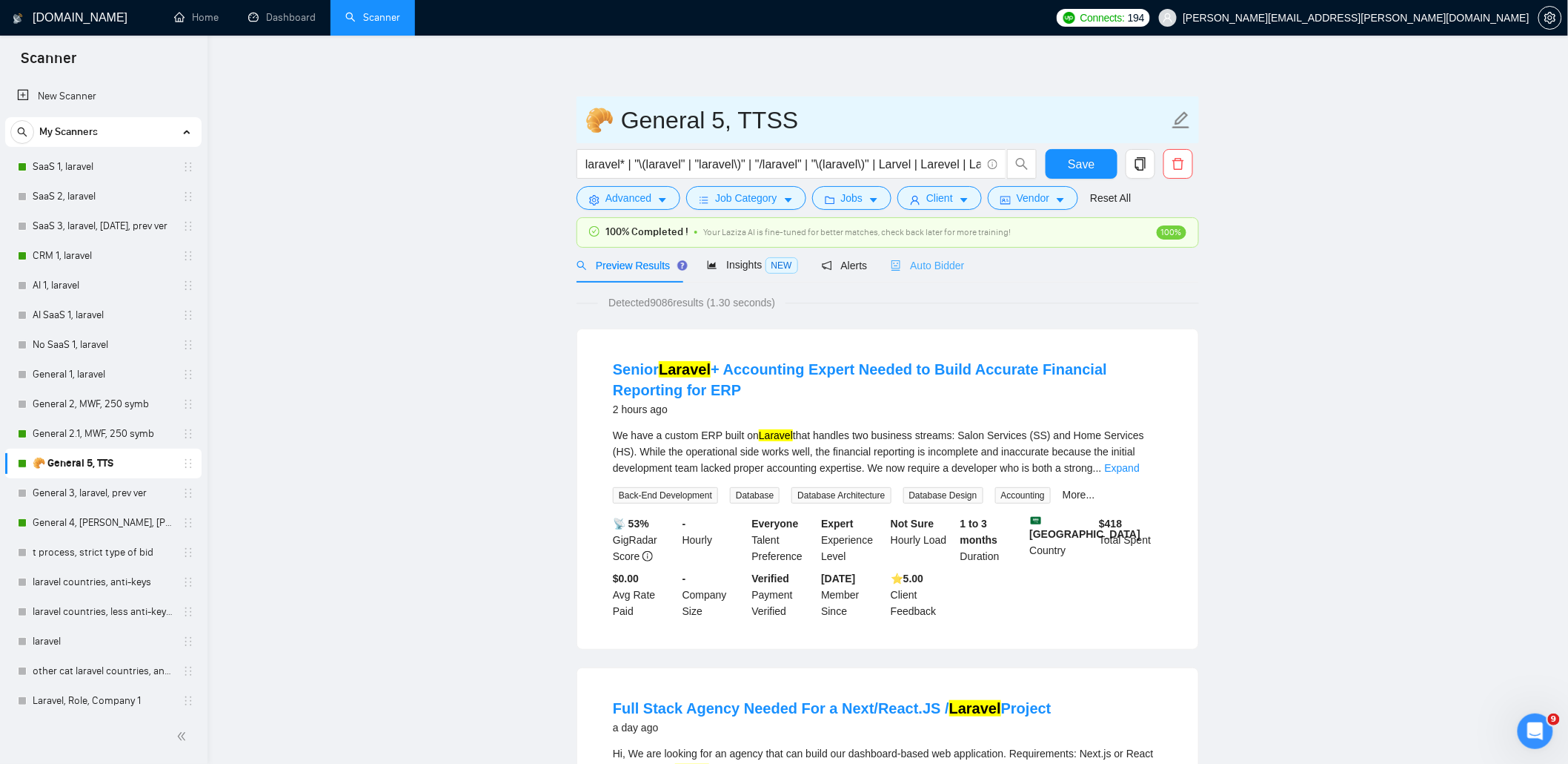
type input "🥐 General 5, TTSS"
click at [946, 263] on span "Auto Bidder" at bounding box center [927, 265] width 74 height 12
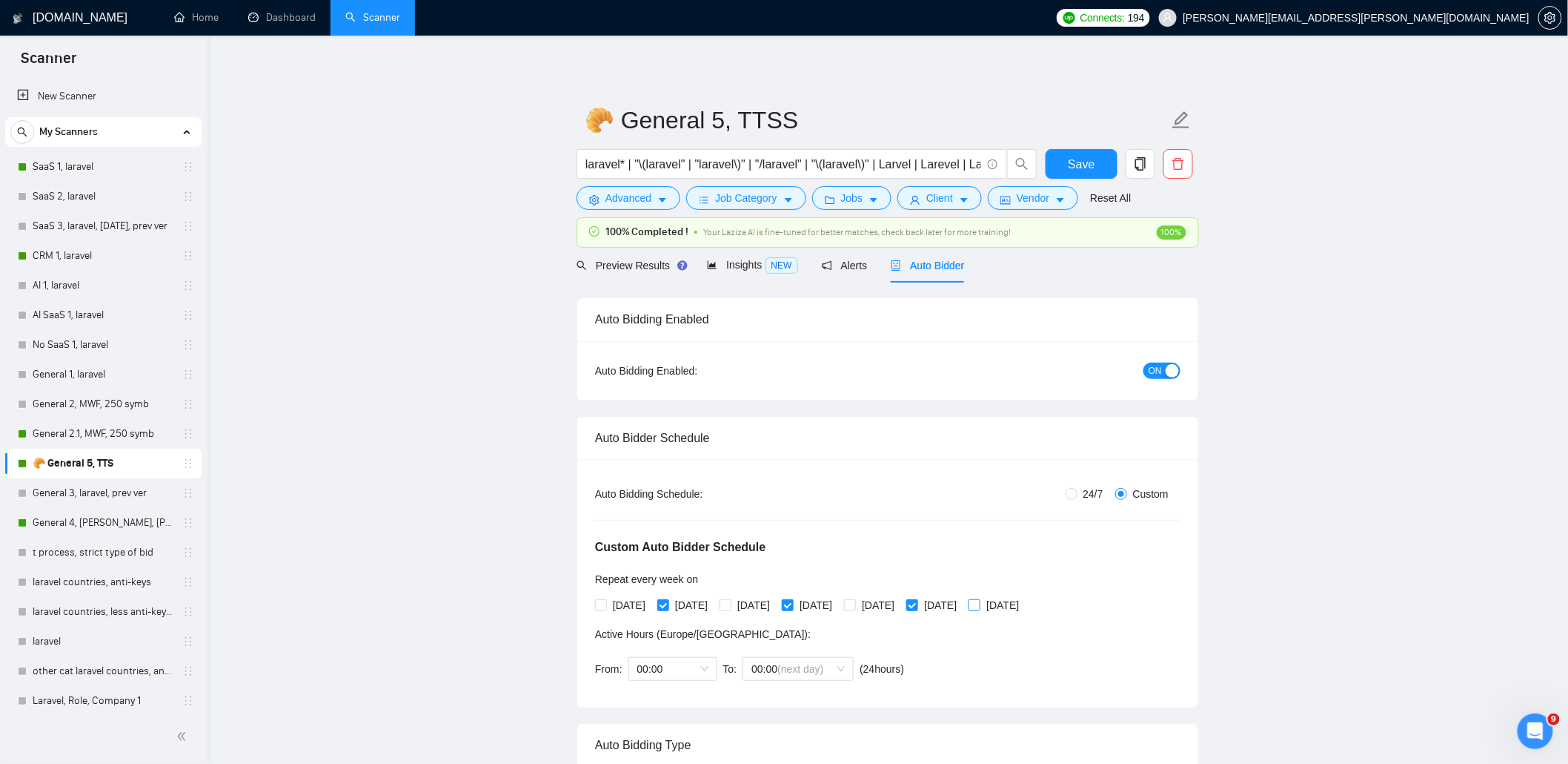
click at [1025, 607] on span "[DATE]" at bounding box center [1002, 605] width 44 height 17
click at [979, 607] on input "[DATE]" at bounding box center [973, 604] width 10 height 10
checkbox input "true"
click at [1089, 163] on span "Save" at bounding box center [1081, 164] width 27 height 18
checkbox input "true"
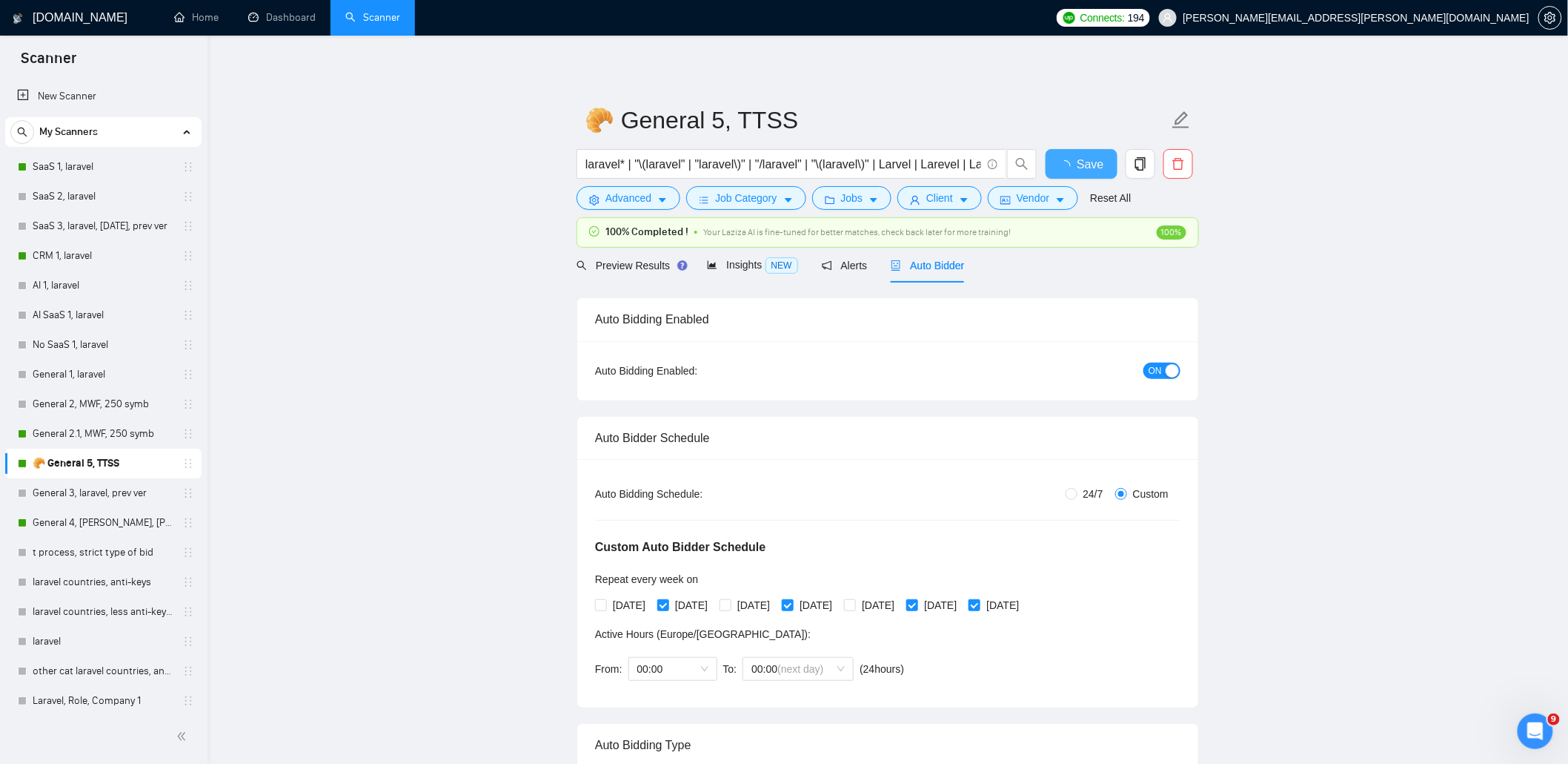
checkbox input "true"
click at [119, 522] on link "General 4, [PERSON_NAME], [PERSON_NAME], prev ver" at bounding box center [103, 522] width 141 height 29
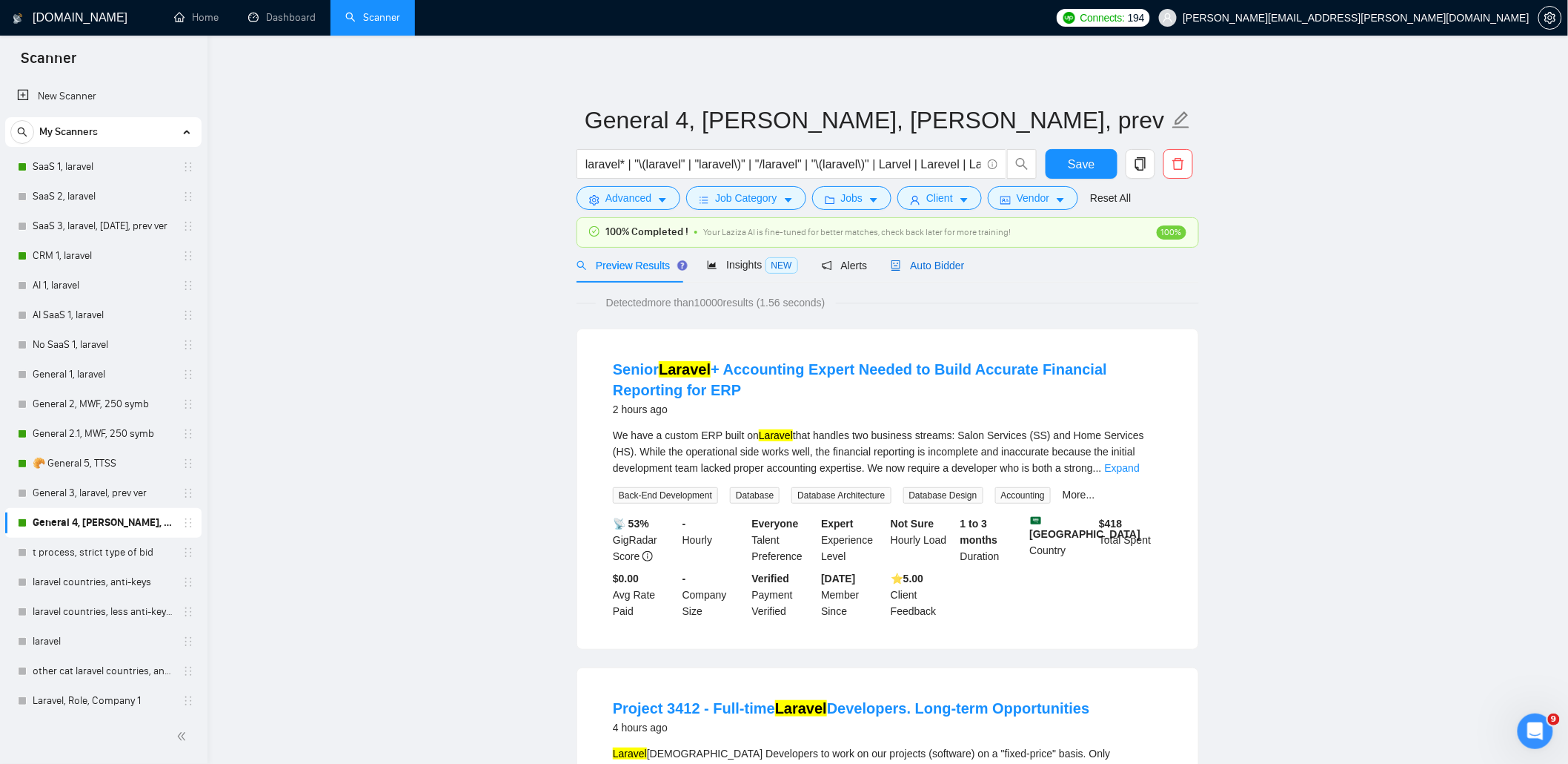
click at [913, 262] on span "Auto Bidder" at bounding box center [927, 265] width 74 height 12
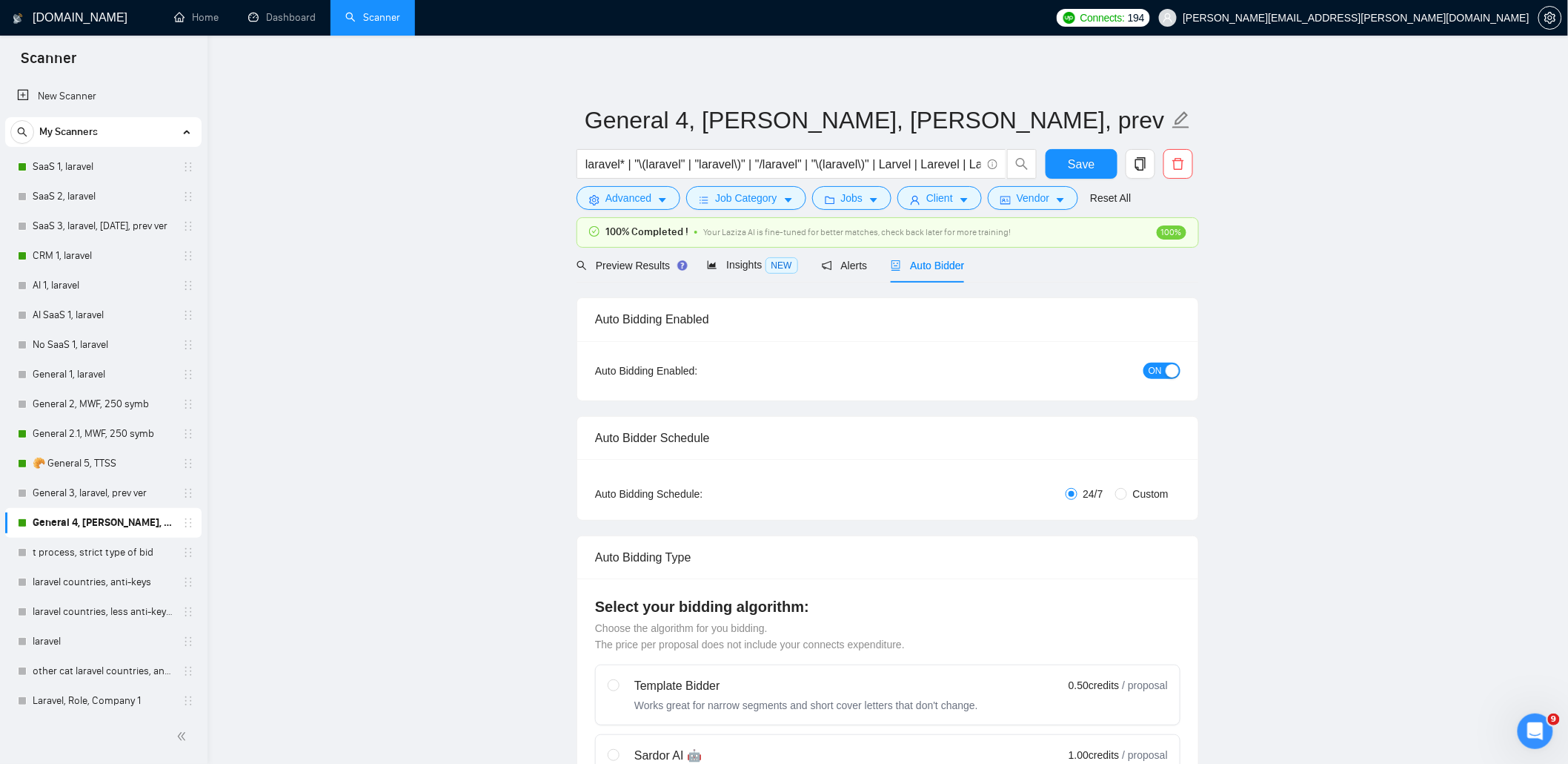
radio input "false"
radio input "true"
checkbox input "true"
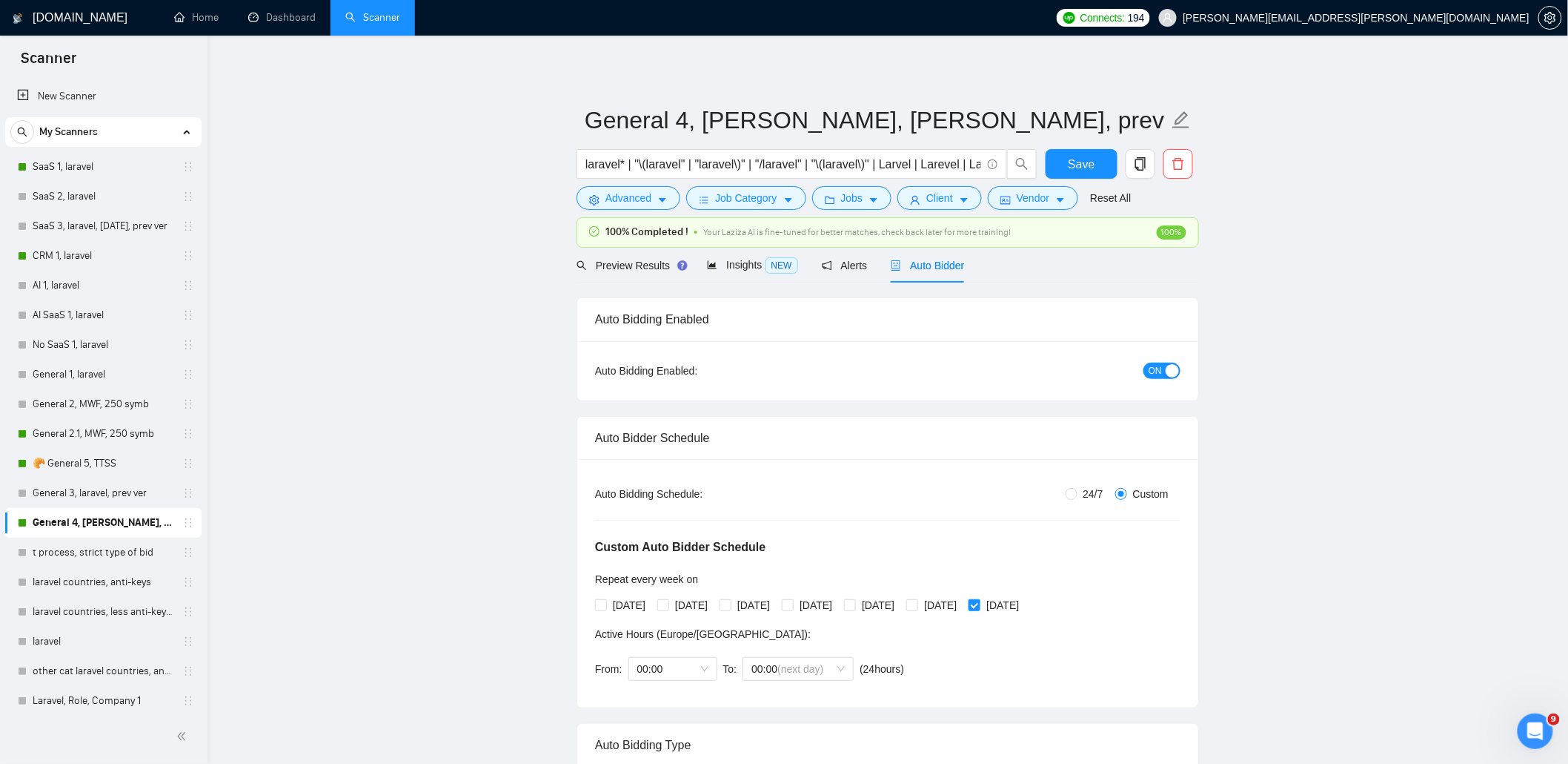
click at [1162, 368] on button "ON" at bounding box center [1162, 371] width 37 height 17
click at [1078, 160] on span "Save" at bounding box center [1081, 164] width 27 height 18
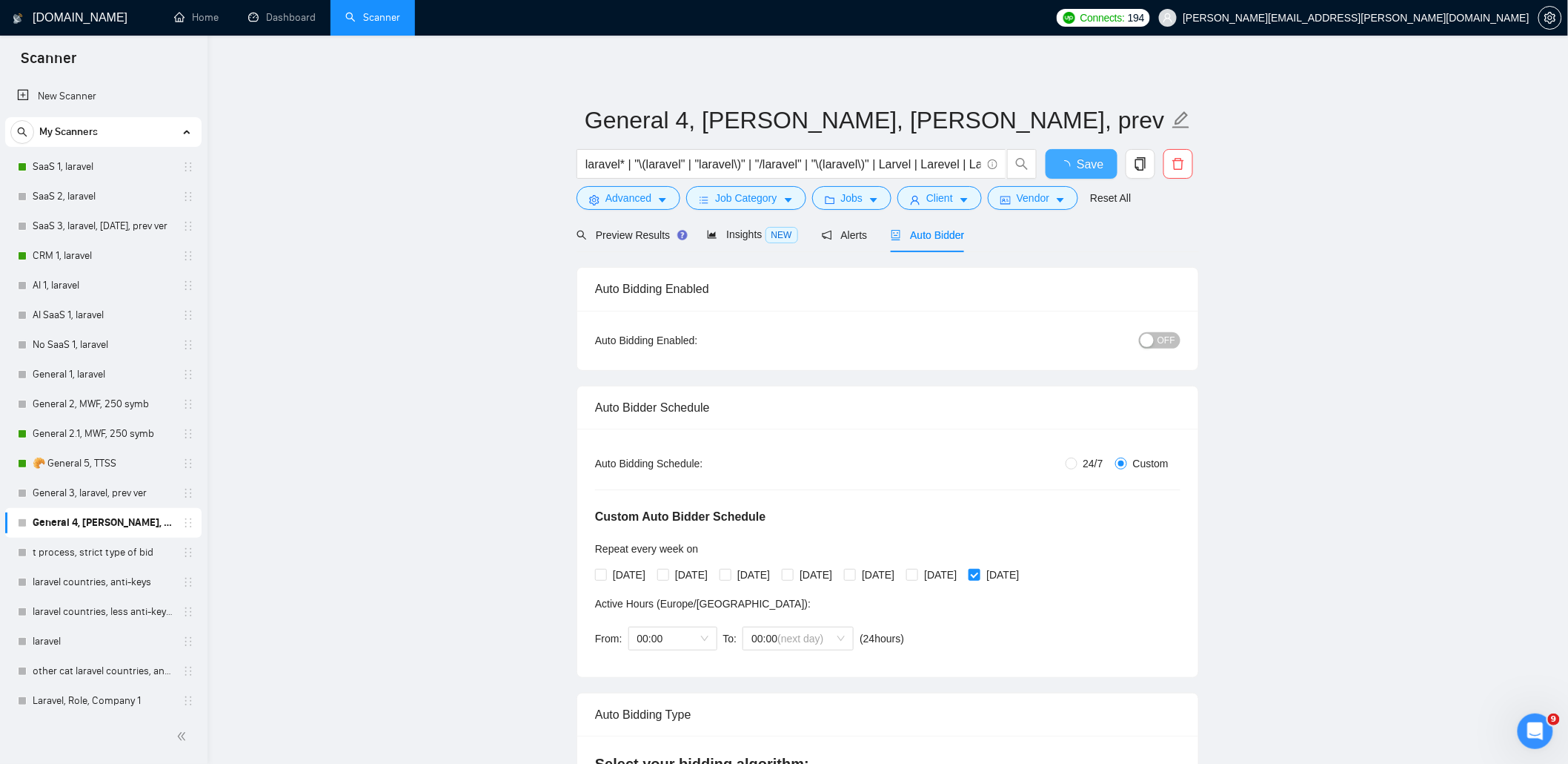
checkbox input "true"
click at [683, 603] on span "Active Hours ( Europe/Kiev ):" at bounding box center [703, 604] width 216 height 12
click at [74, 163] on link "SaaS 1, laravel" at bounding box center [103, 166] width 141 height 29
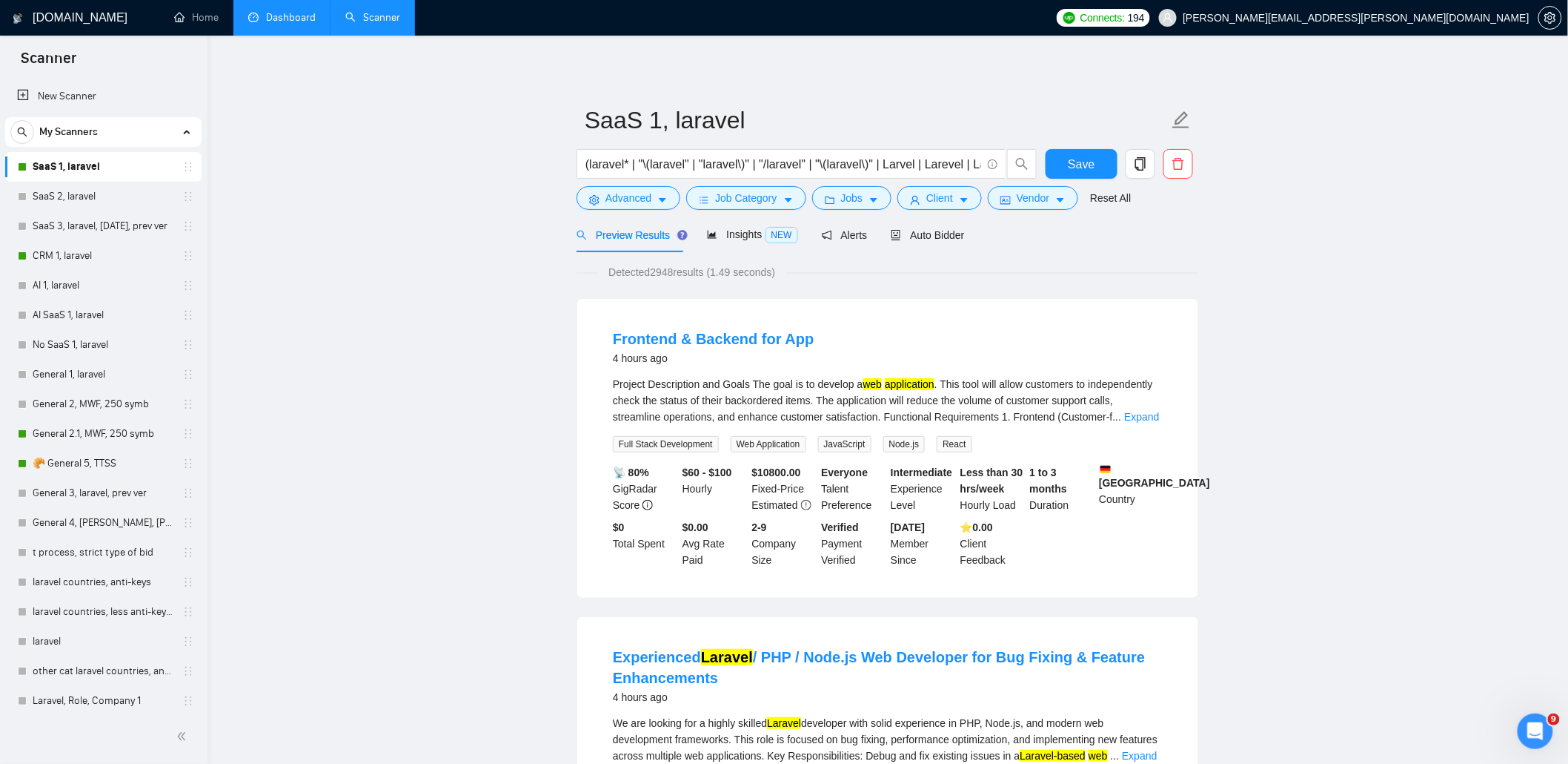
click at [289, 11] on link "Dashboard" at bounding box center [282, 17] width 68 height 13
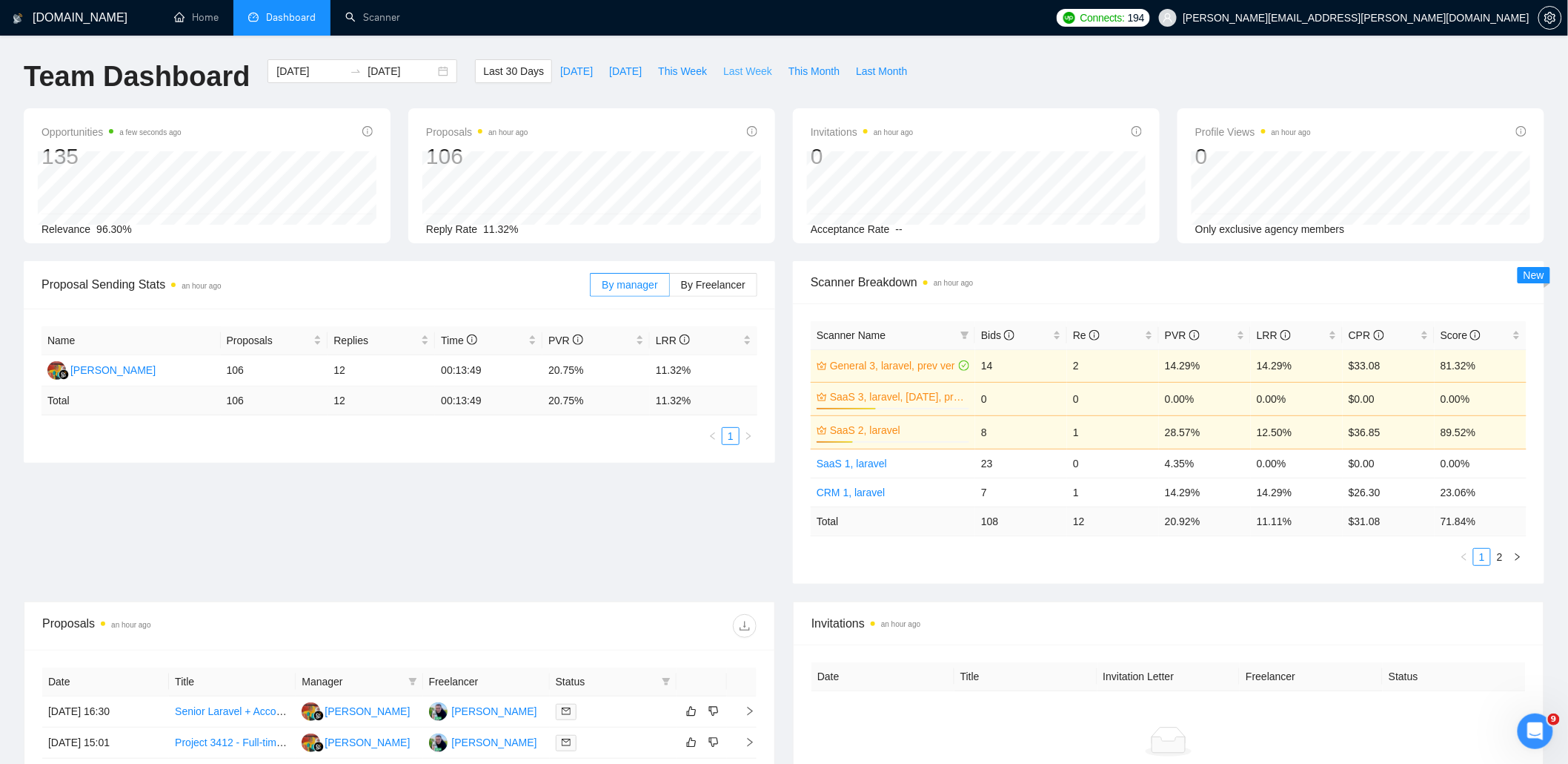
click at [737, 67] on span "Last Week" at bounding box center [748, 71] width 49 height 17
type input "2025-09-15"
type input "2025-09-21"
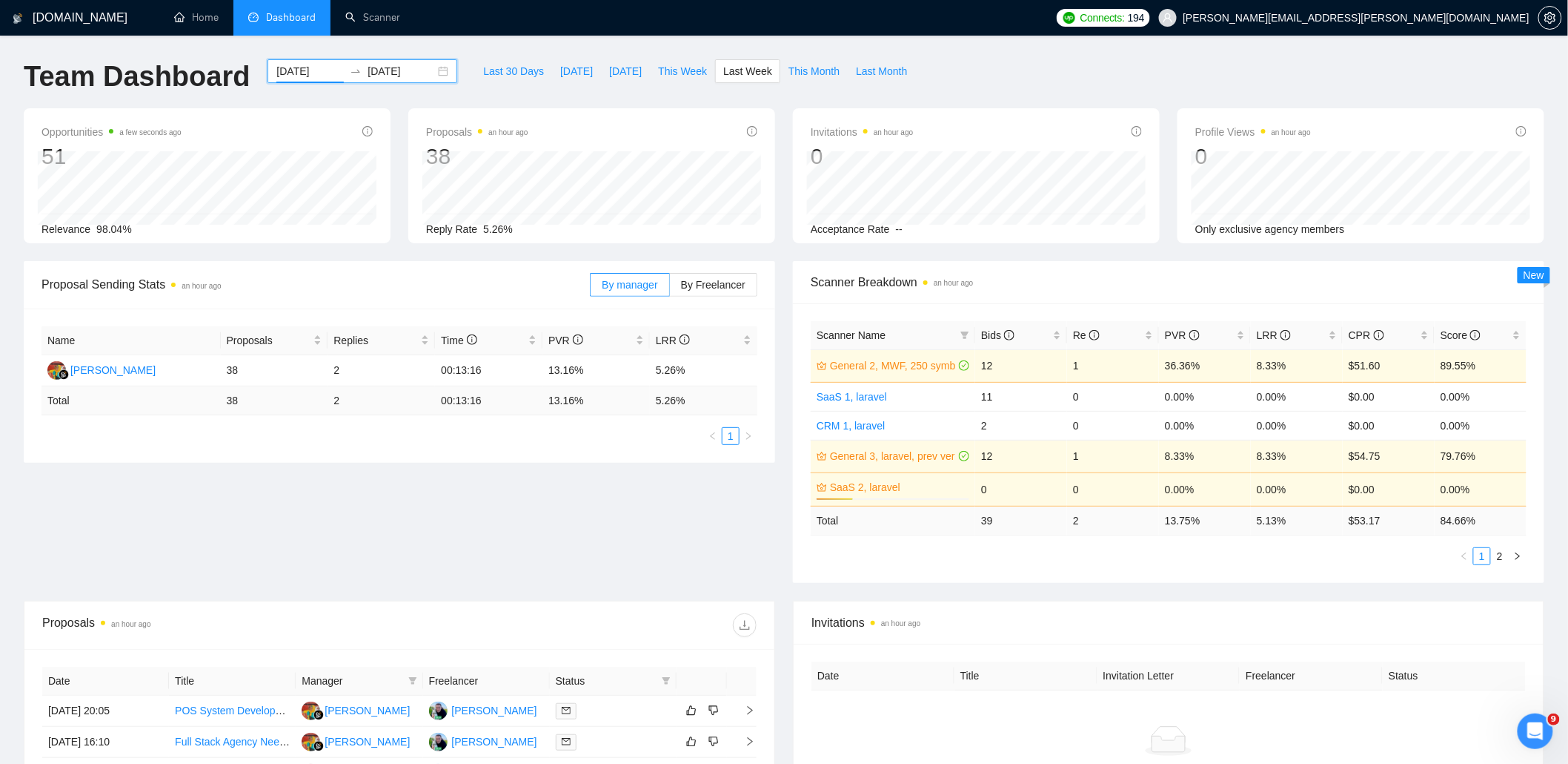
click at [321, 69] on input "2025-09-15" at bounding box center [310, 71] width 68 height 17
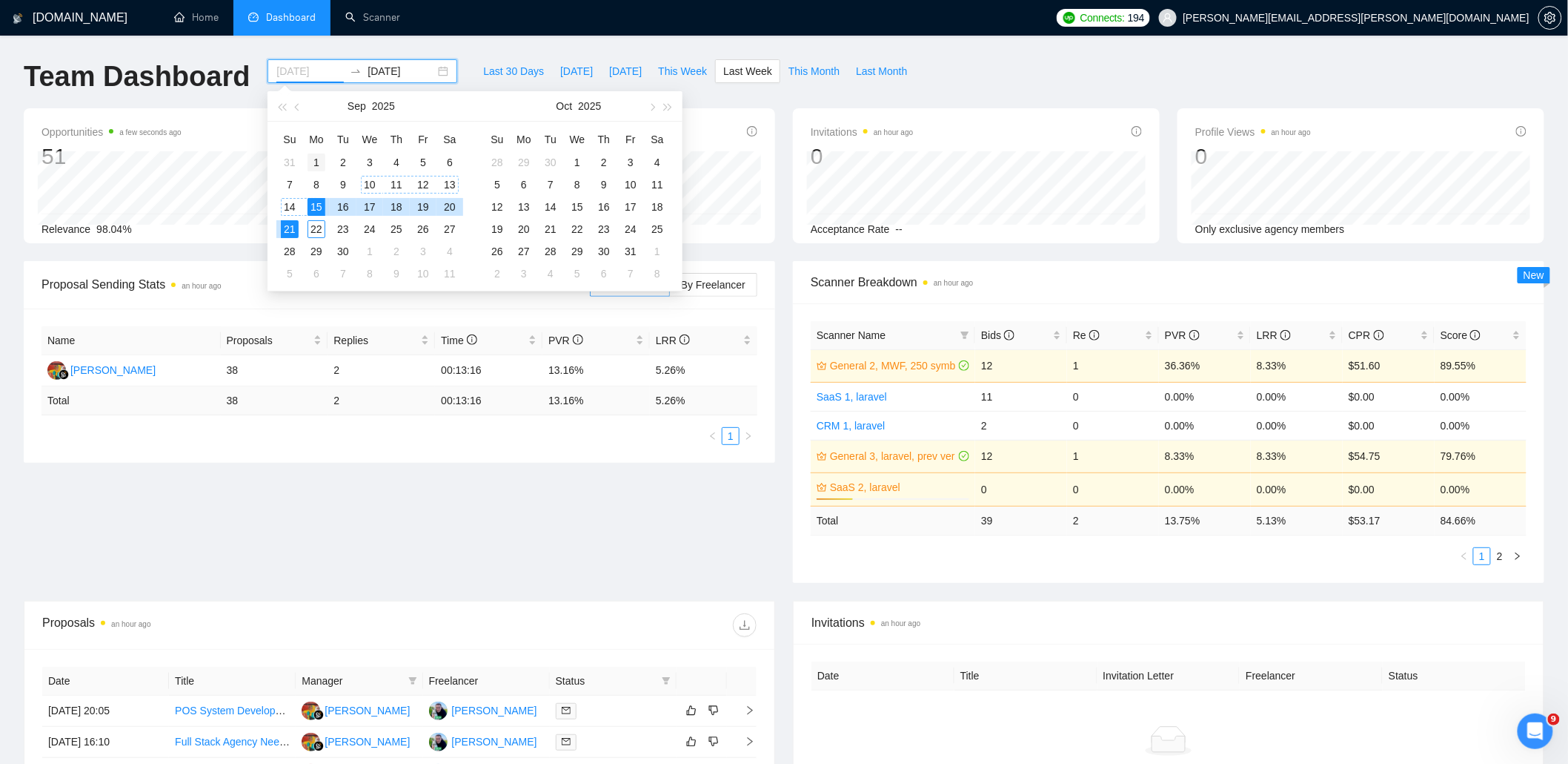
type input "2025-09-01"
click at [315, 158] on div "1" at bounding box center [316, 162] width 18 height 18
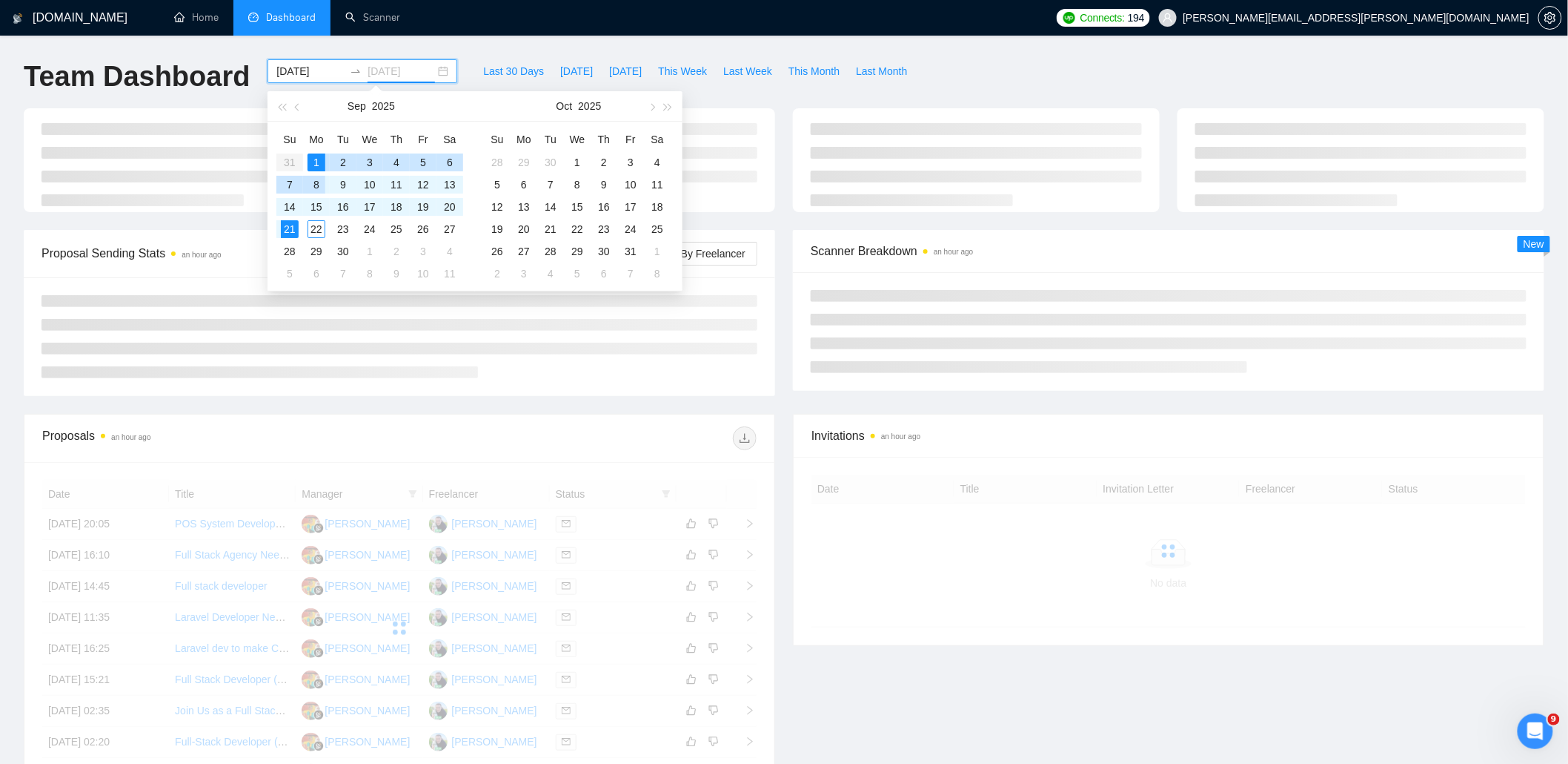
click at [316, 182] on div "8" at bounding box center [316, 184] width 18 height 18
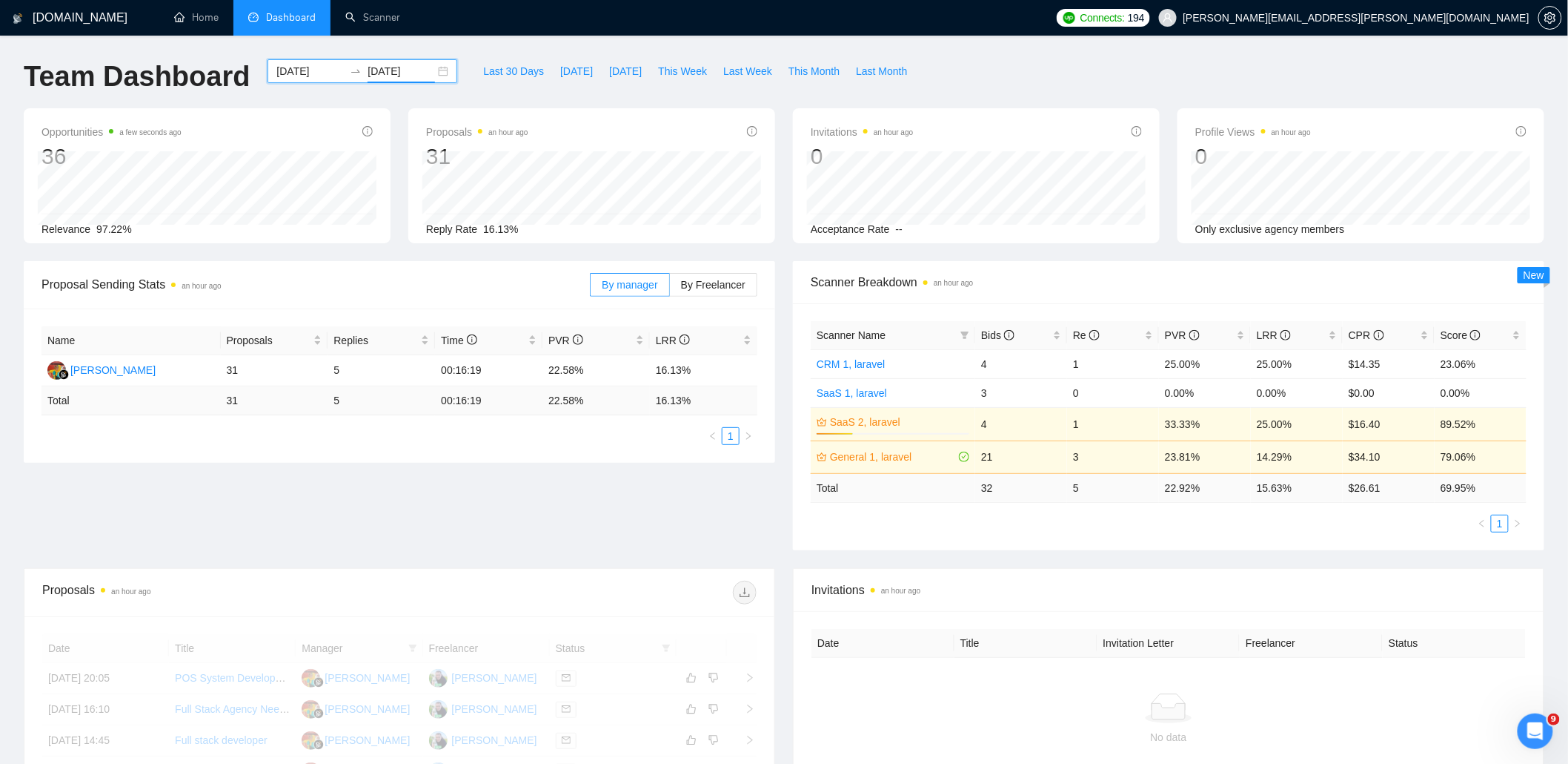
drag, startPoint x: 358, startPoint y: 73, endPoint x: 358, endPoint y: 92, distance: 19.0
click at [358, 73] on icon "swap-right" at bounding box center [356, 71] width 12 height 12
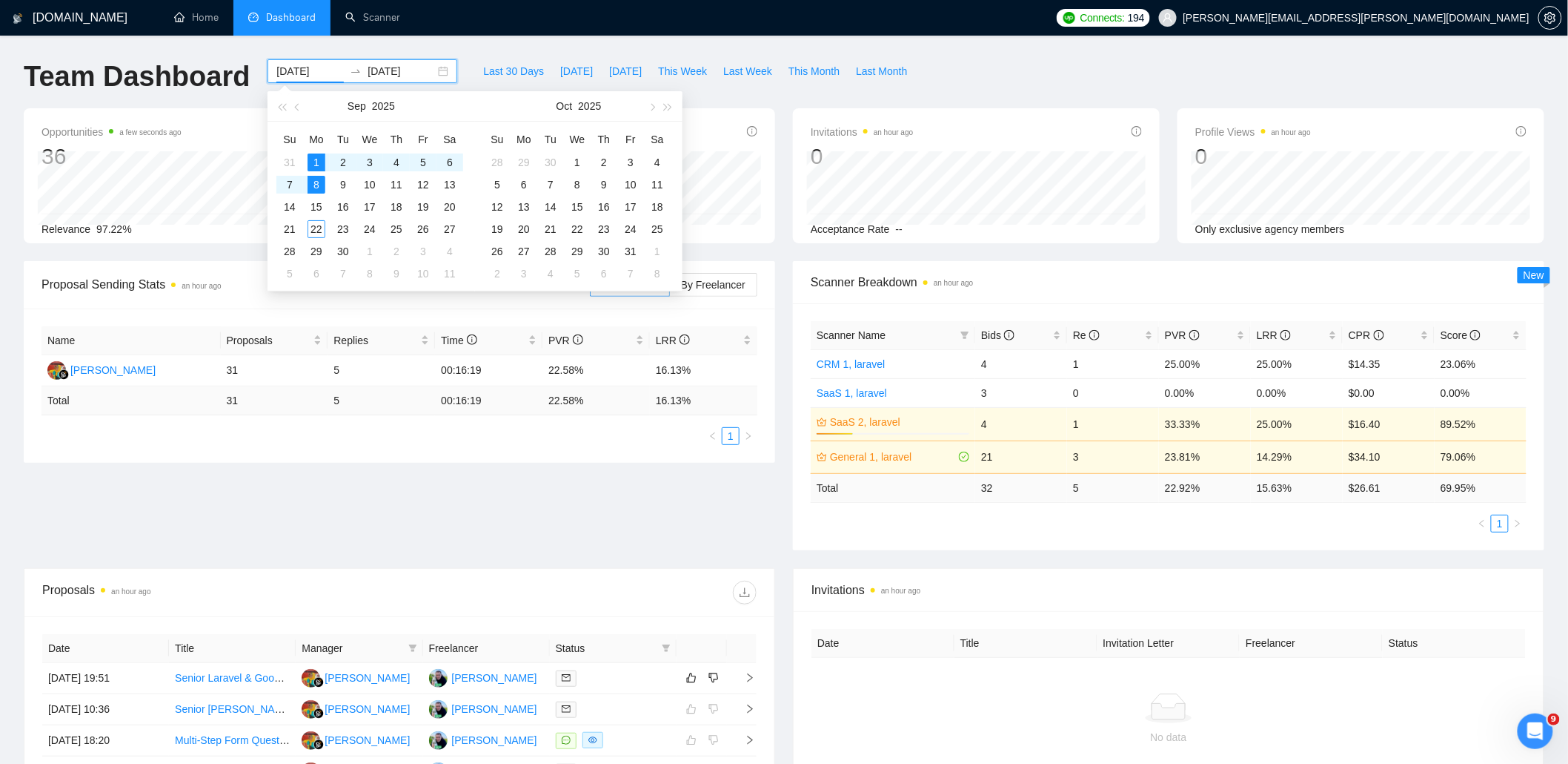
click at [416, 72] on input "2025-09-08" at bounding box center [401, 71] width 68 height 17
click at [317, 160] on div "1" at bounding box center [316, 162] width 18 height 18
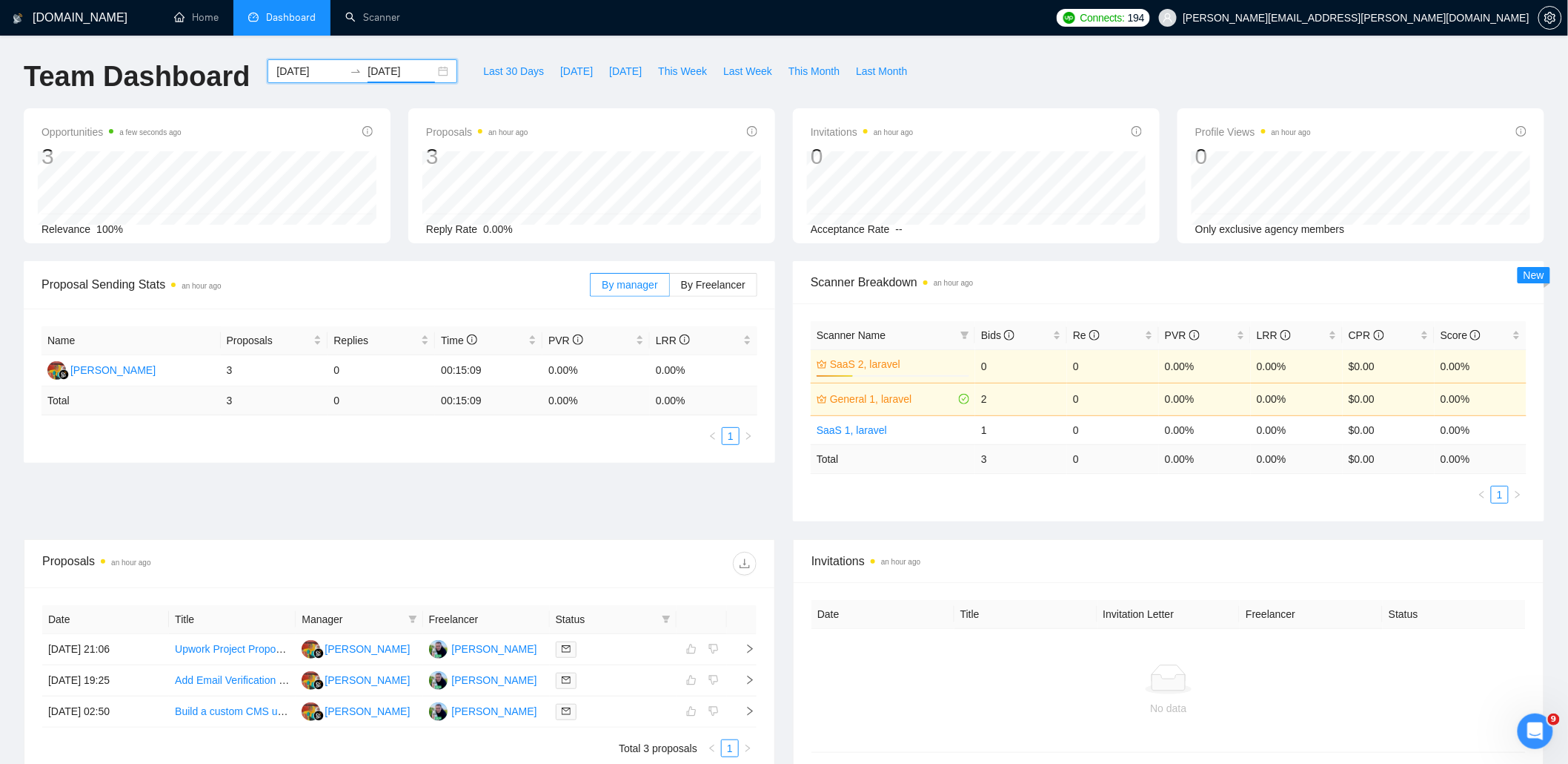
click at [388, 69] on input "2025-09-01" at bounding box center [401, 71] width 68 height 17
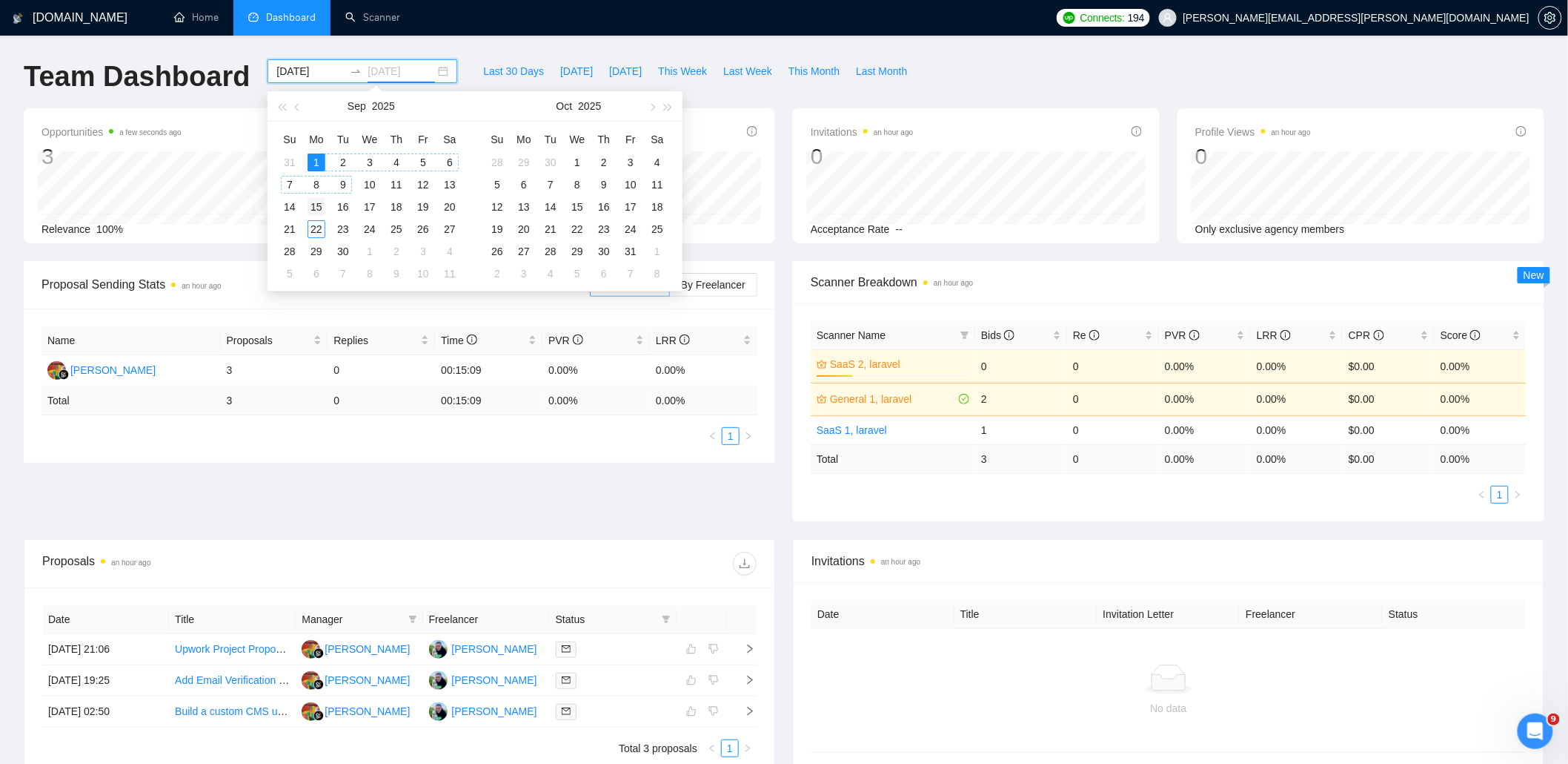
type input "2025-09-15"
click at [316, 212] on div "15" at bounding box center [316, 206] width 18 height 18
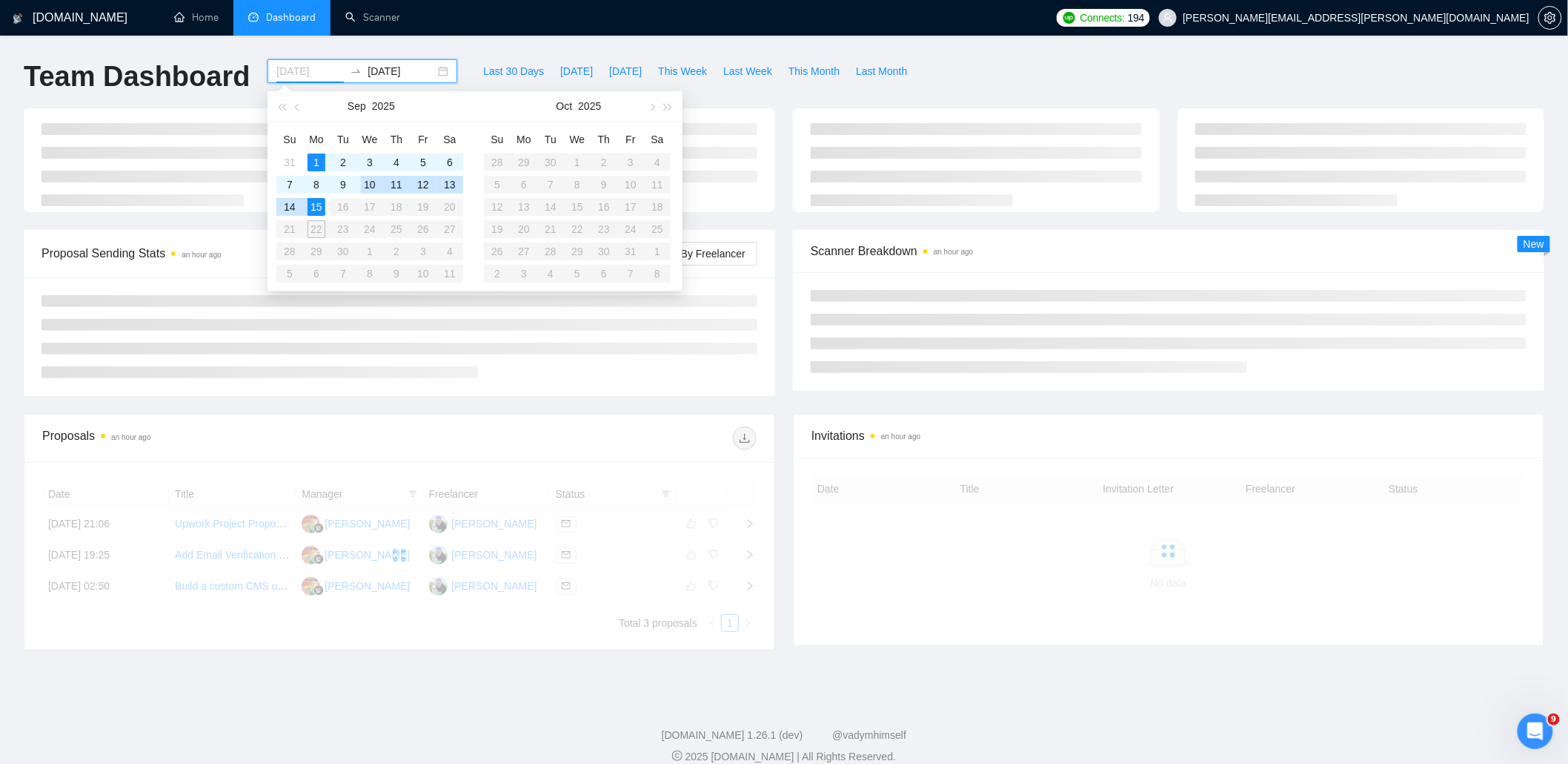
type input "2025-09-01"
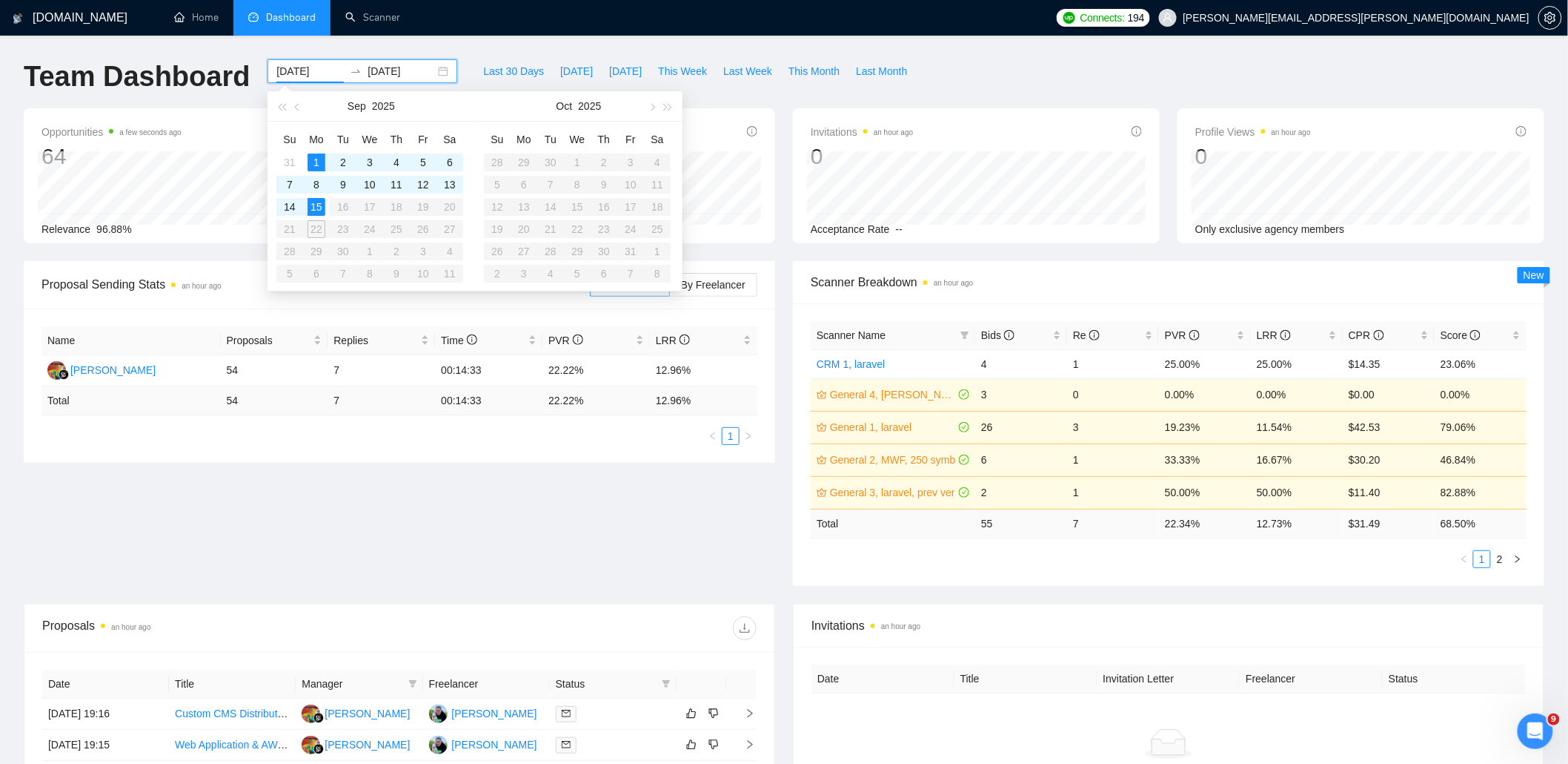
click at [1074, 279] on span "Scanner Breakdown an hour ago" at bounding box center [1168, 282] width 716 height 18
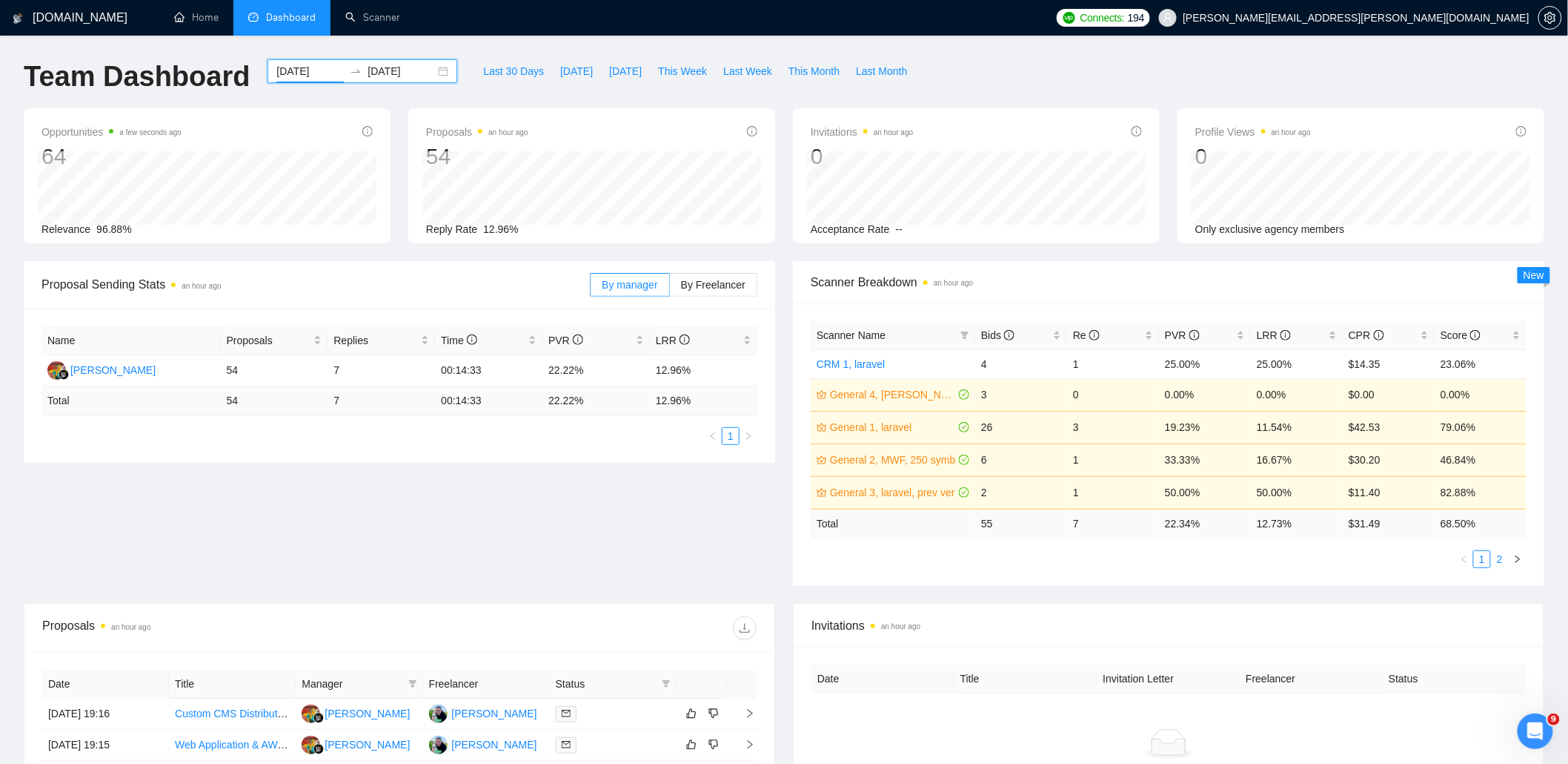
click at [1499, 557] on link "2" at bounding box center [1499, 559] width 17 height 17
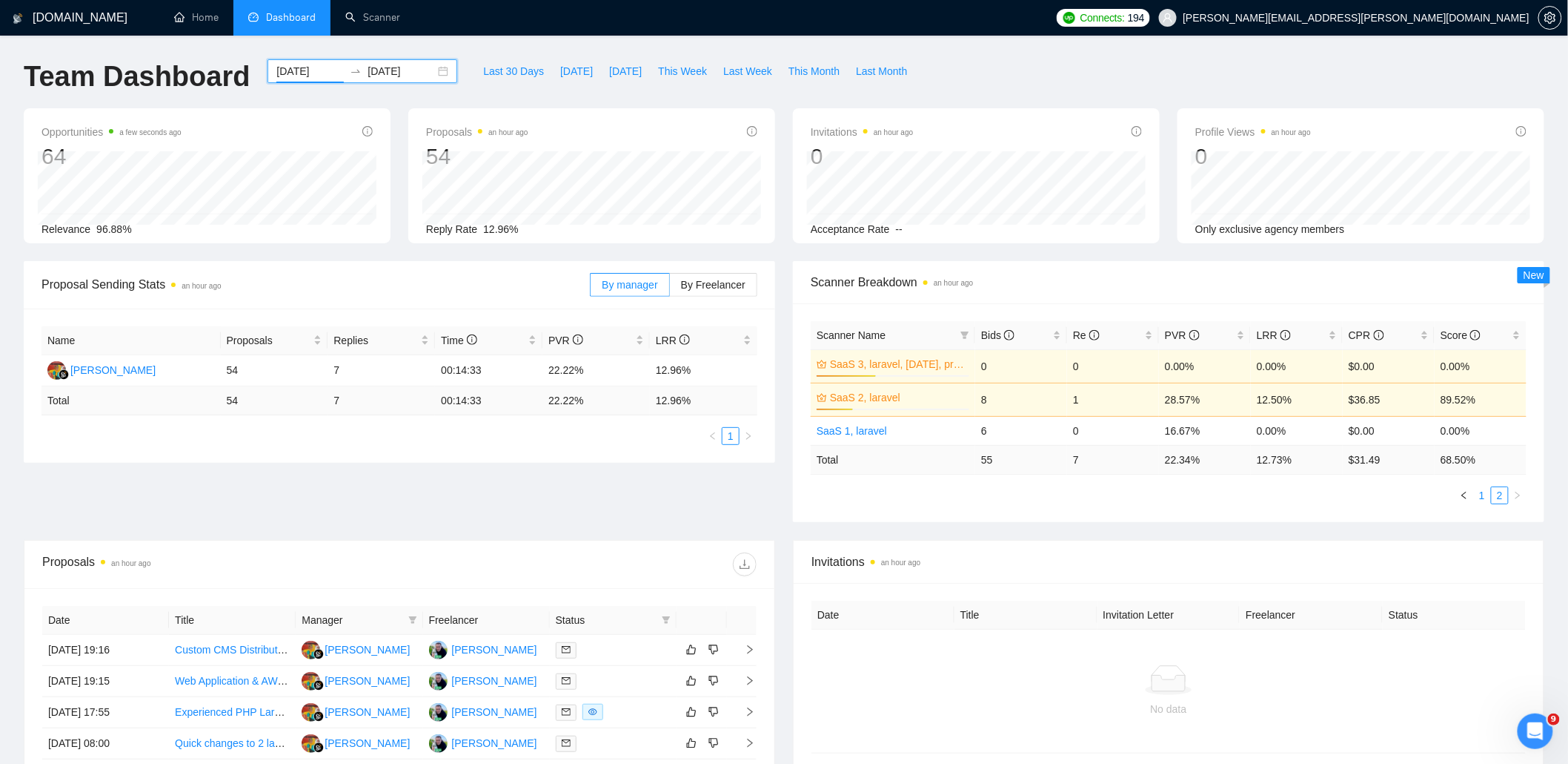
click at [1484, 496] on link "1" at bounding box center [1482, 496] width 17 height 17
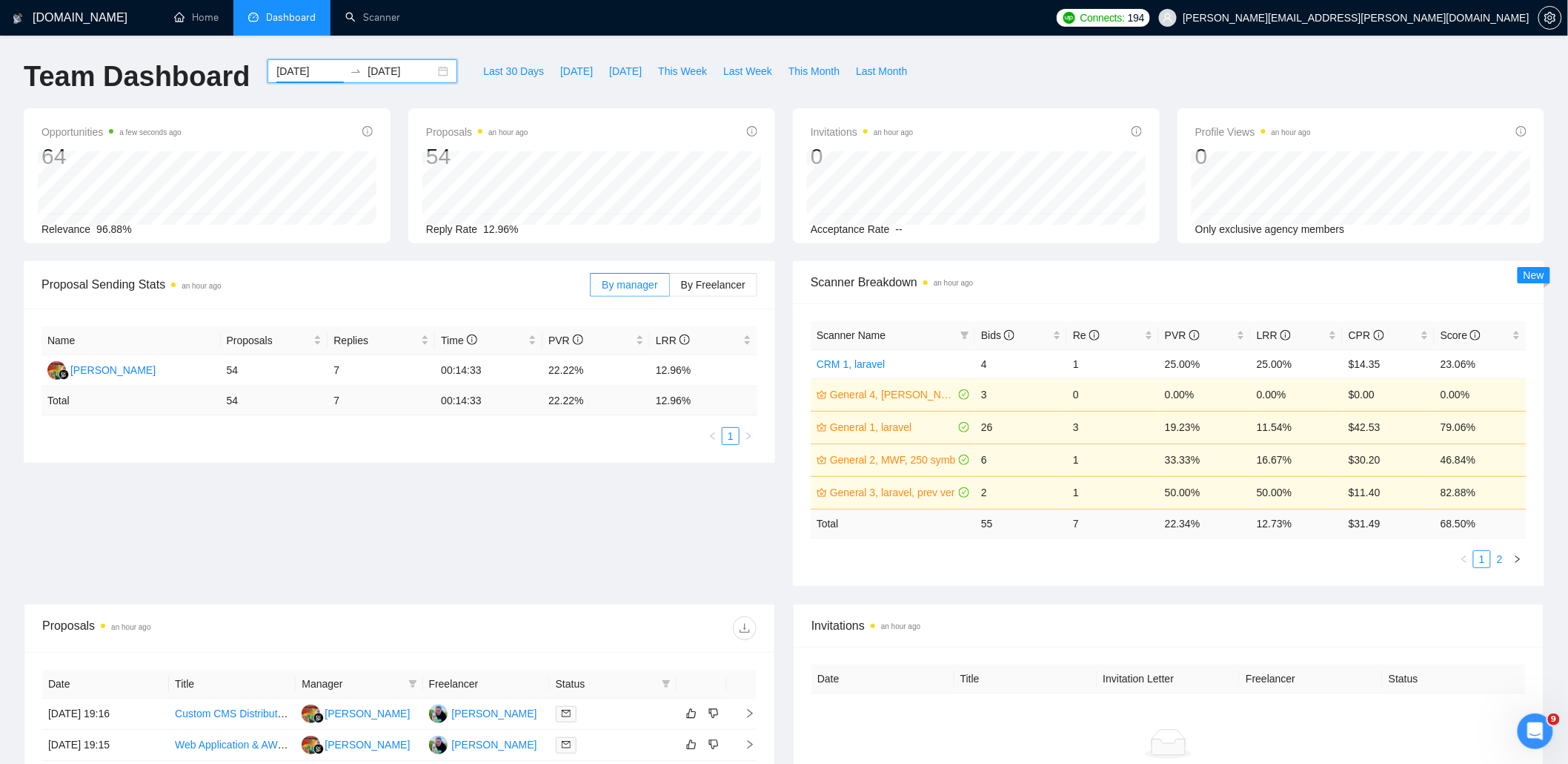
click at [1498, 556] on link "2" at bounding box center [1499, 559] width 17 height 17
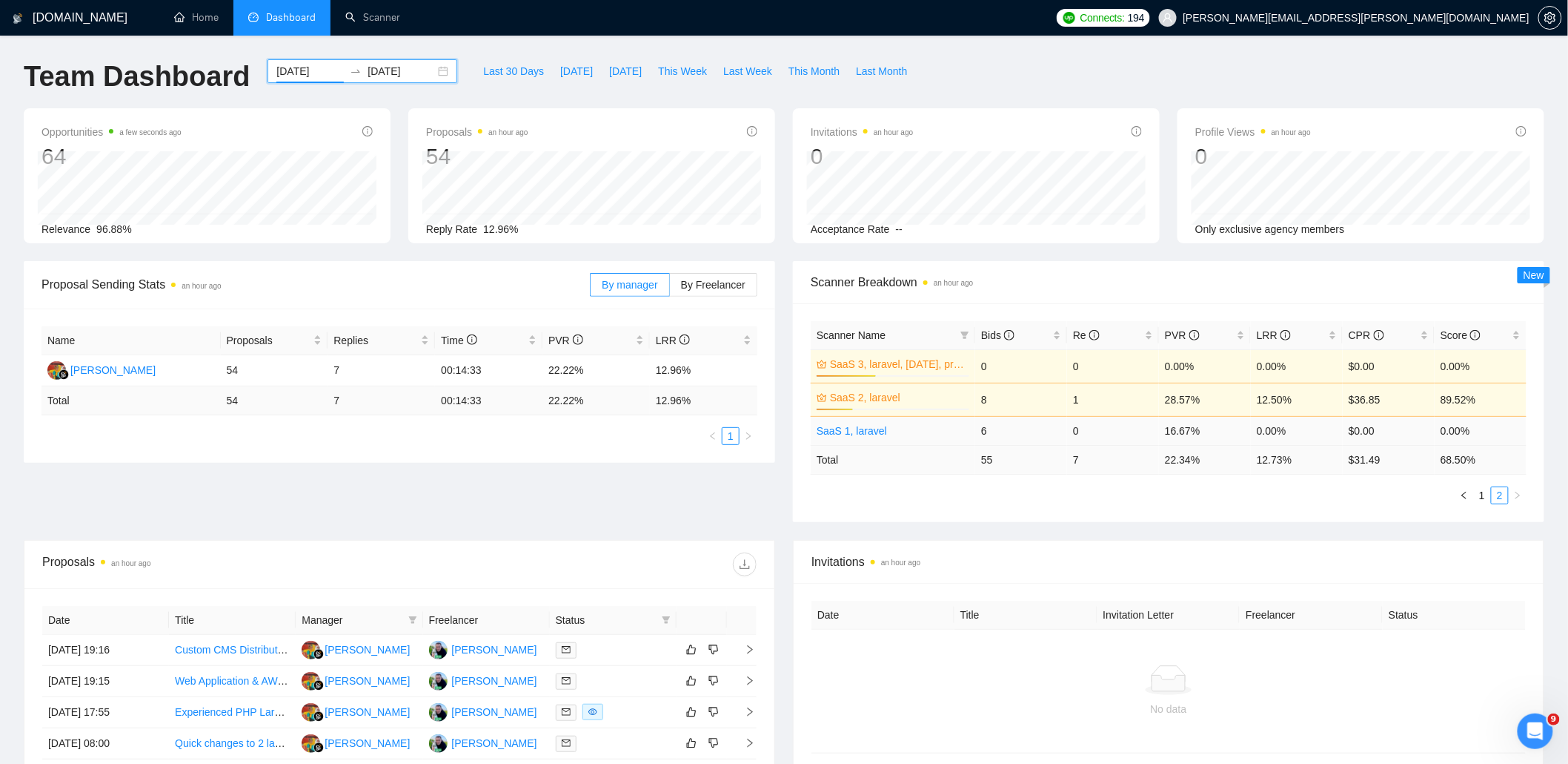
click at [987, 428] on td "6" at bounding box center [1021, 430] width 92 height 29
click at [931, 428] on td "SaaS 1, laravel" at bounding box center [892, 430] width 165 height 29
click at [860, 430] on link "SaaS 1, laravel" at bounding box center [851, 430] width 70 height 12
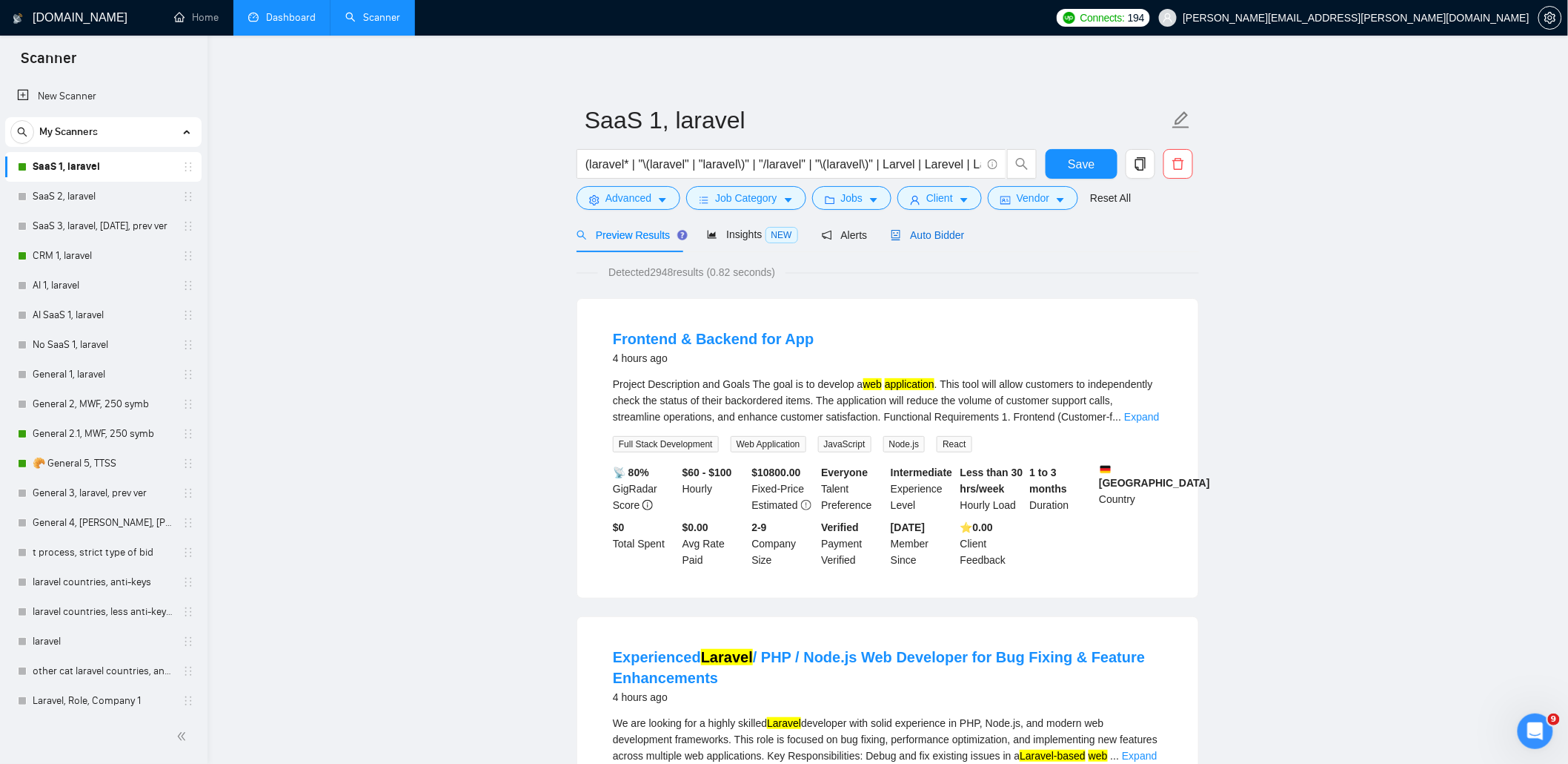
click at [936, 232] on span "Auto Bidder" at bounding box center [927, 235] width 74 height 12
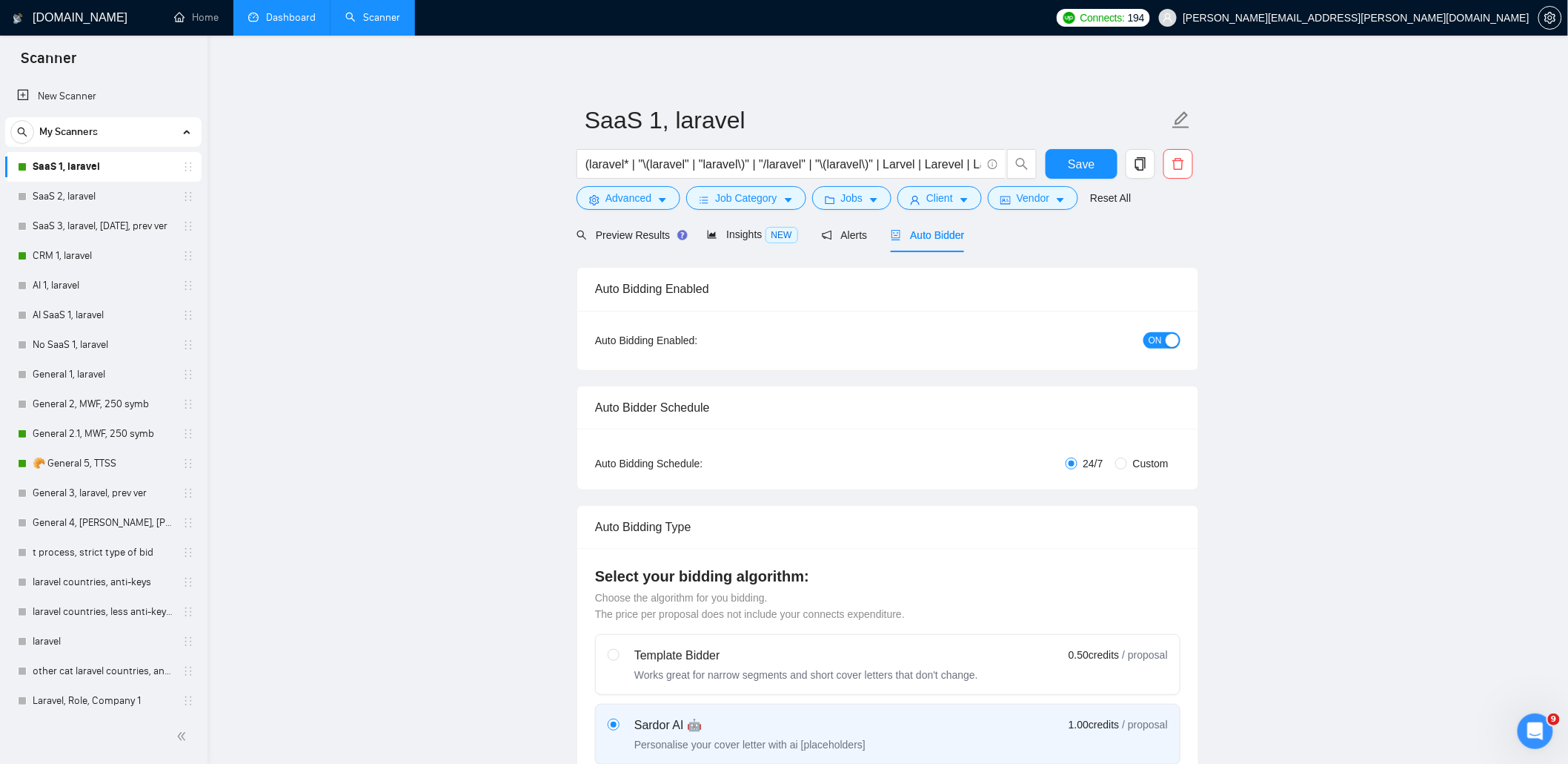
radio input "false"
radio input "true"
checkbox input "true"
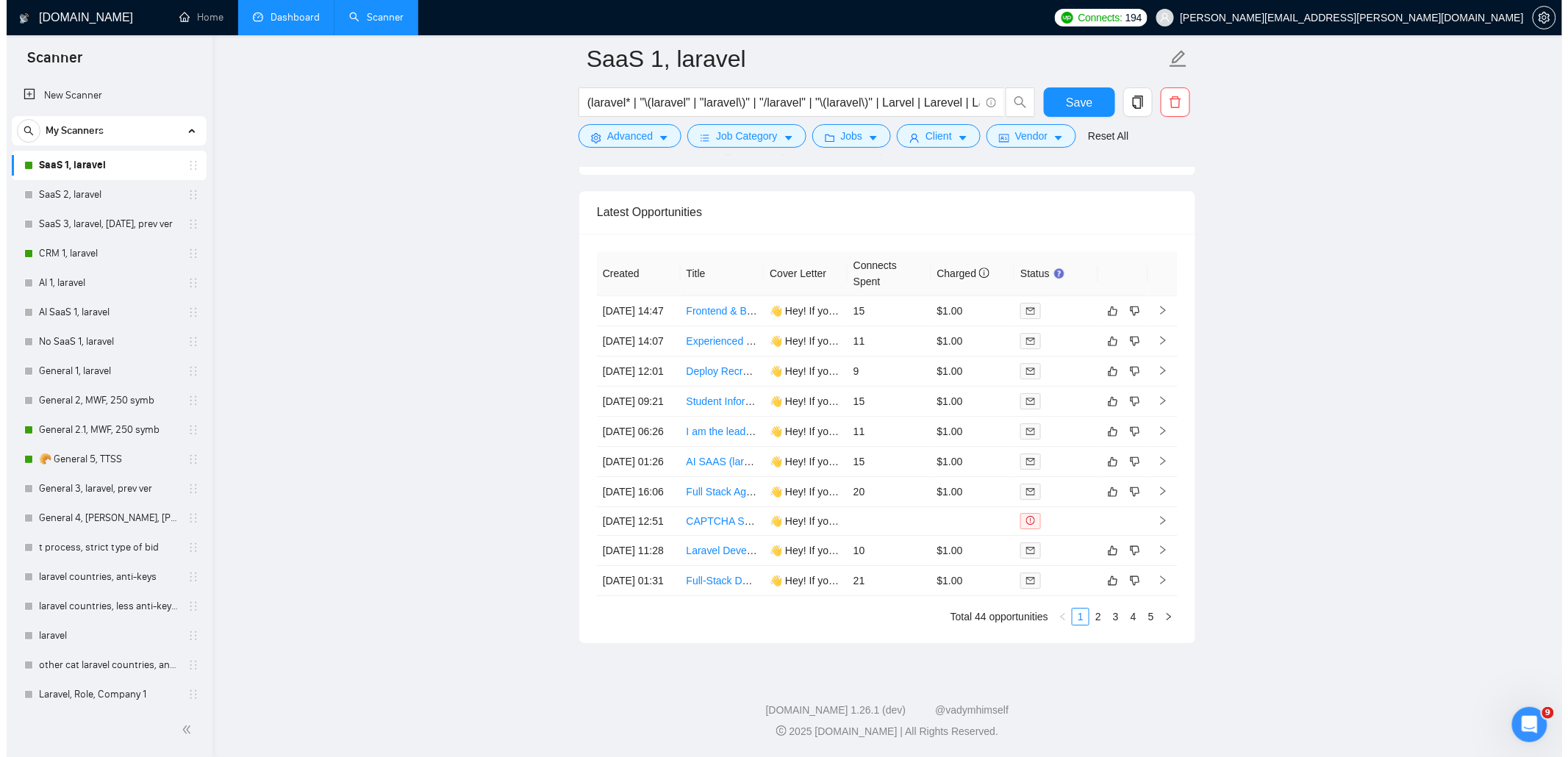
scroll to position [4104, 0]
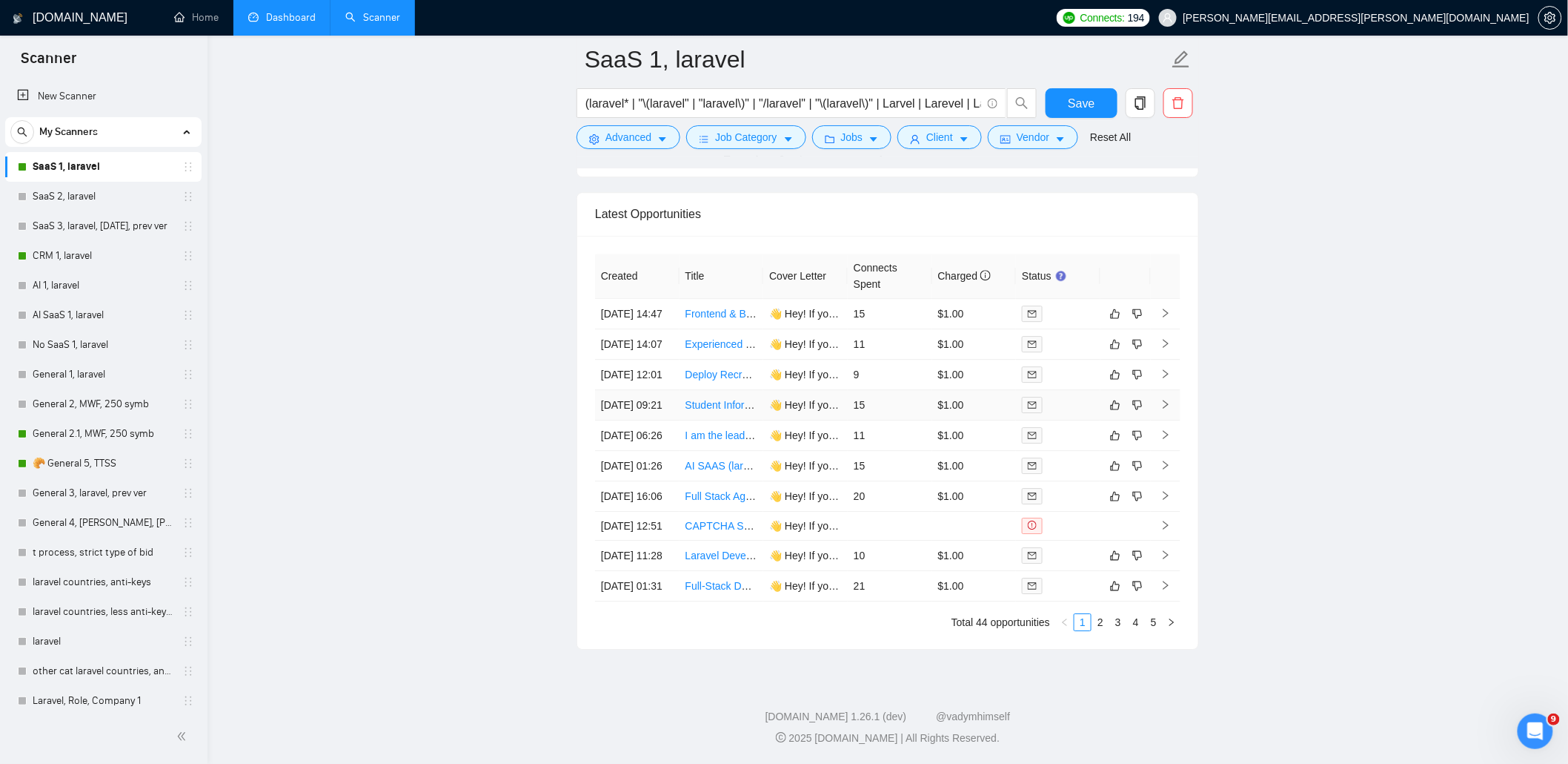
click at [1063, 396] on div at bounding box center [1058, 405] width 73 height 17
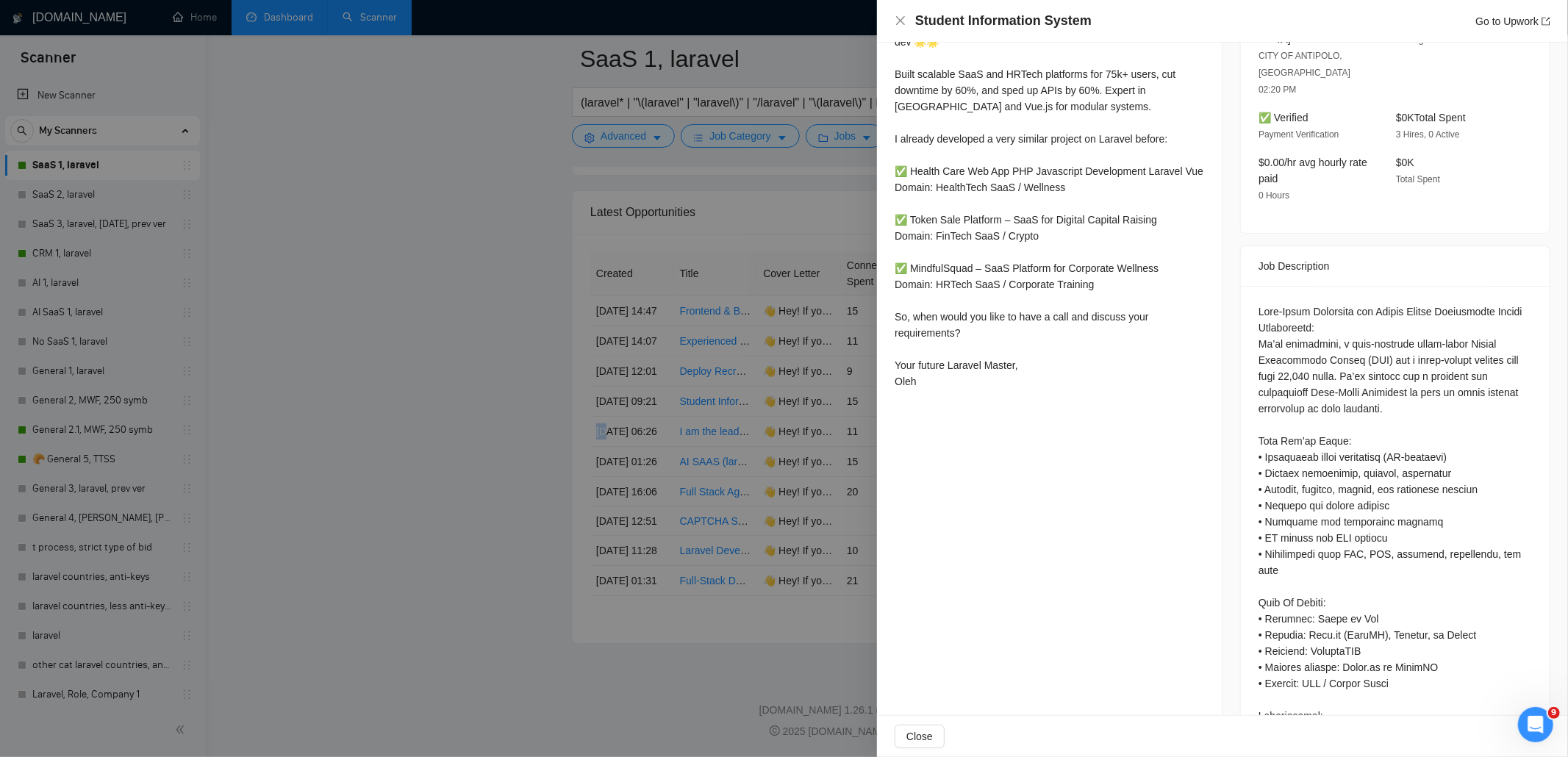
scroll to position [540, 0]
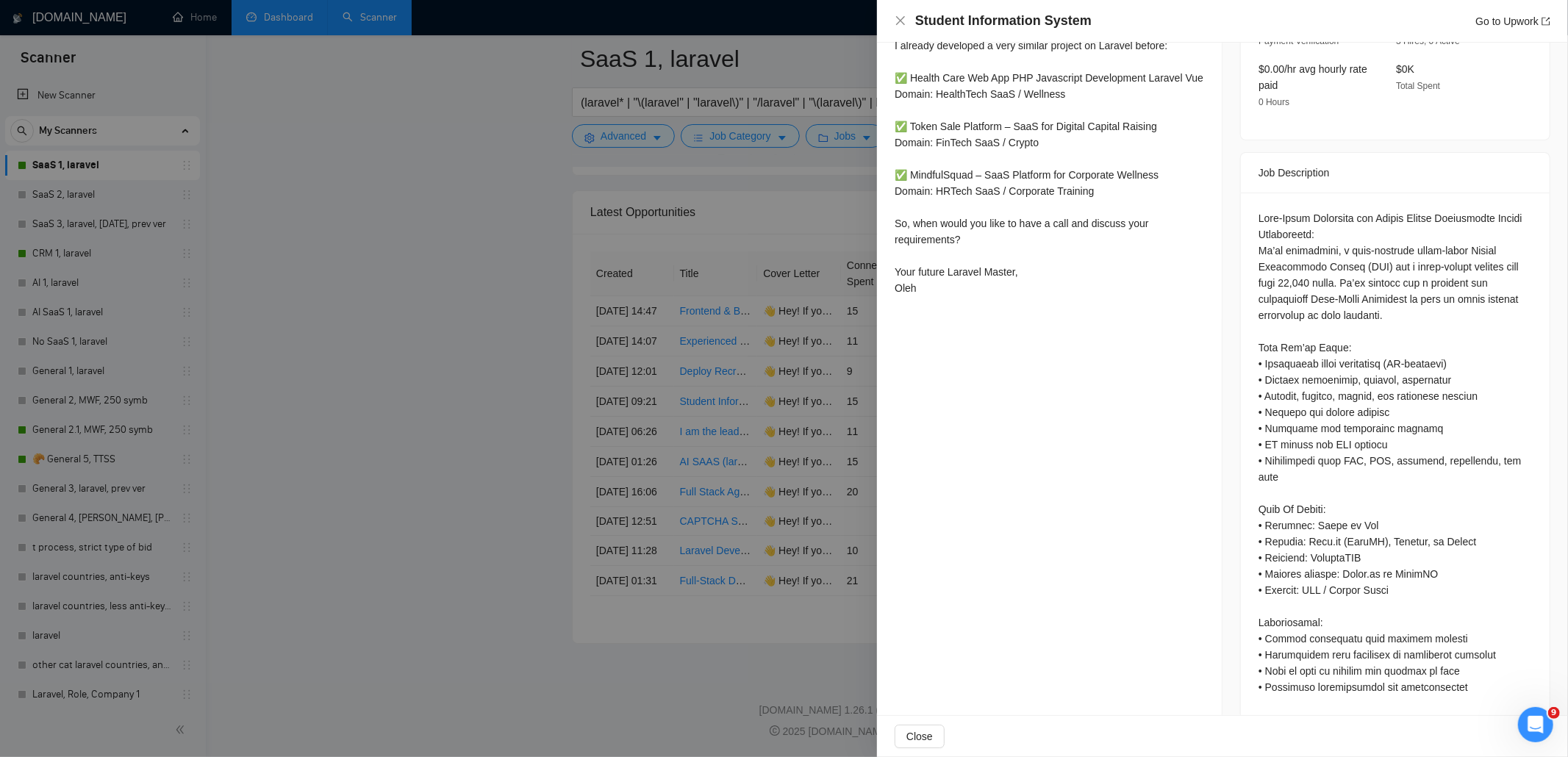
click at [842, 459] on div at bounding box center [784, 378] width 1568 height 757
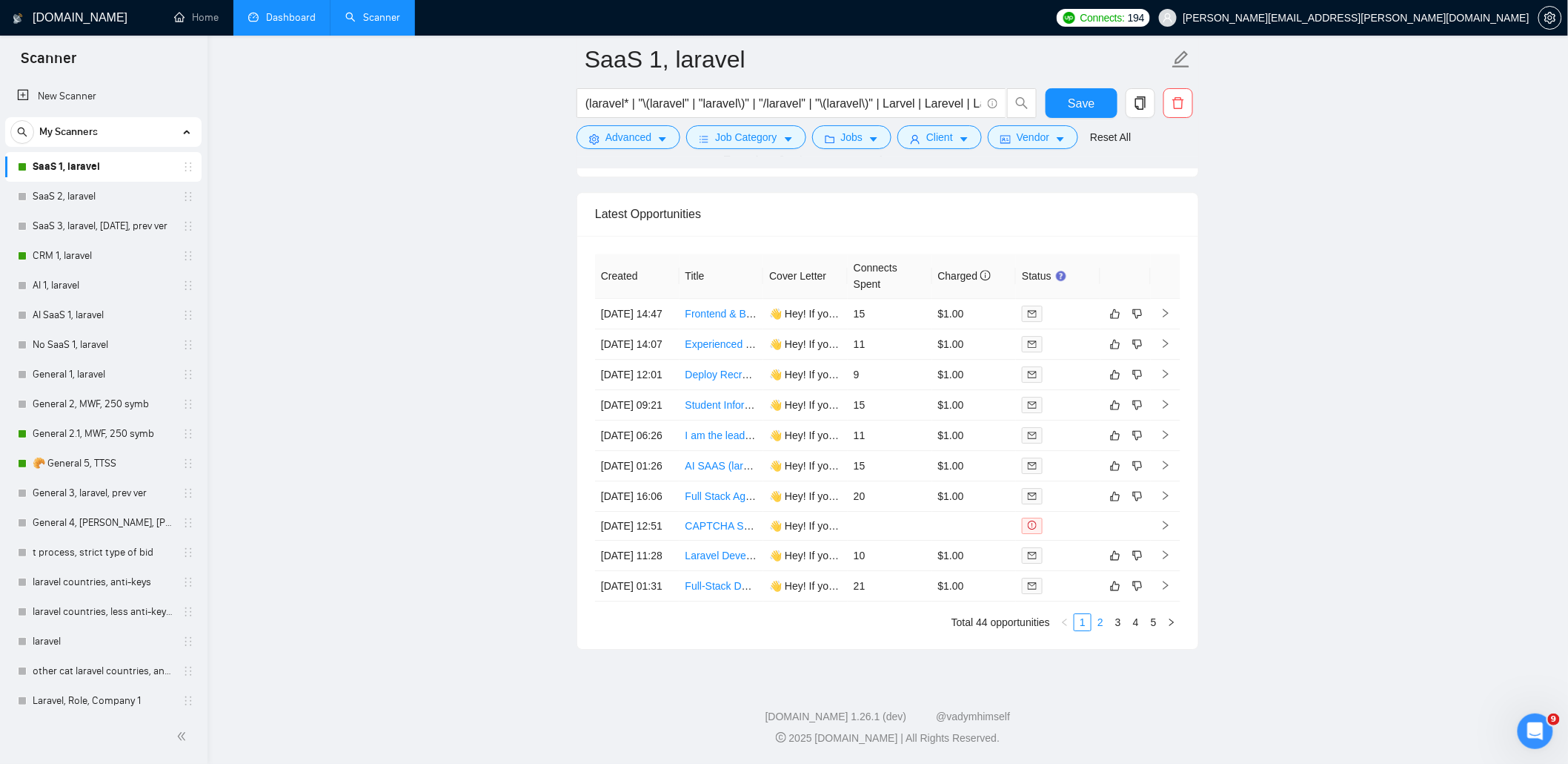
click at [1098, 630] on link "2" at bounding box center [1100, 622] width 17 height 17
click at [894, 424] on td at bounding box center [890, 437] width 84 height 29
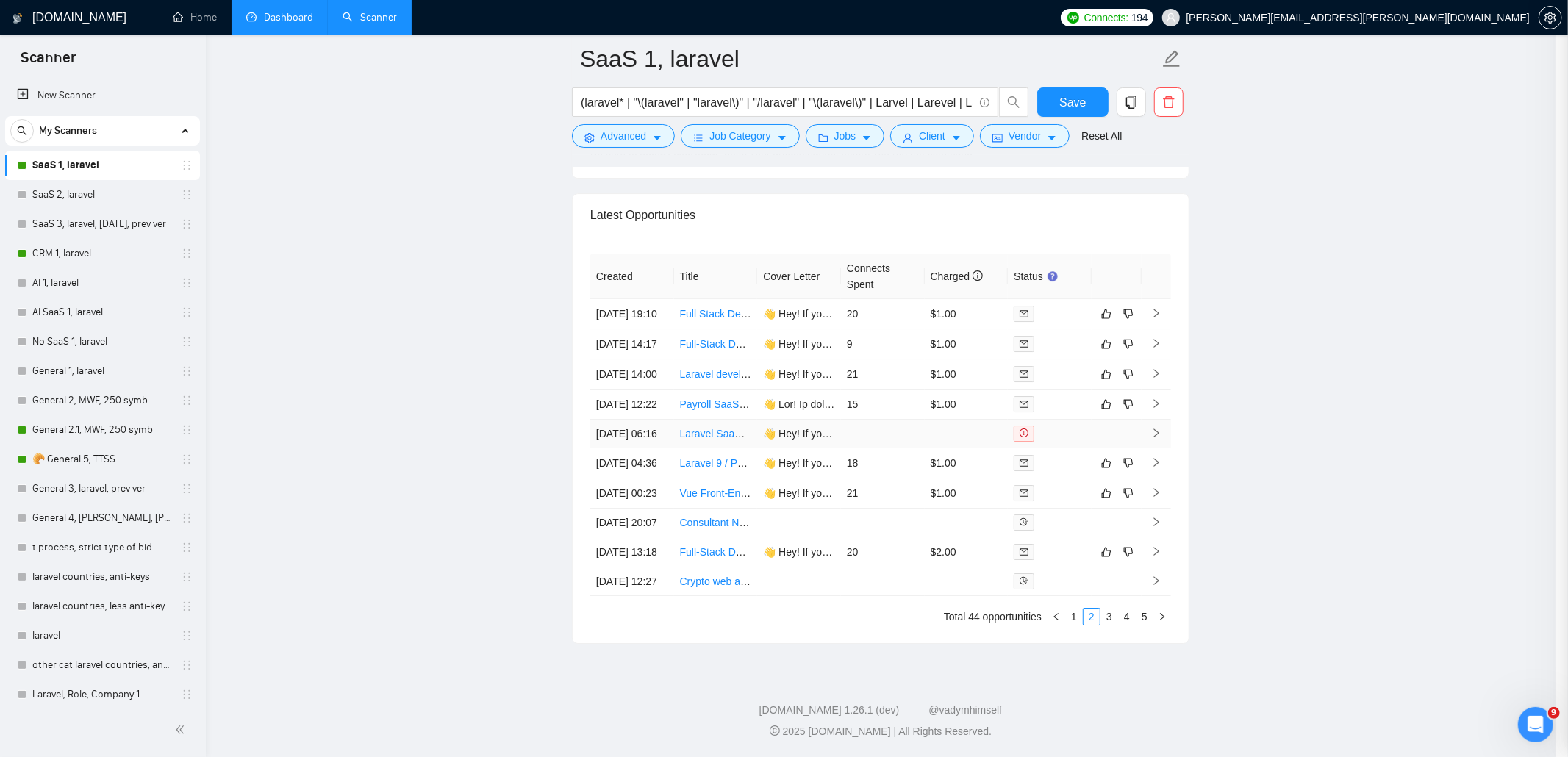
scroll to position [266, 0]
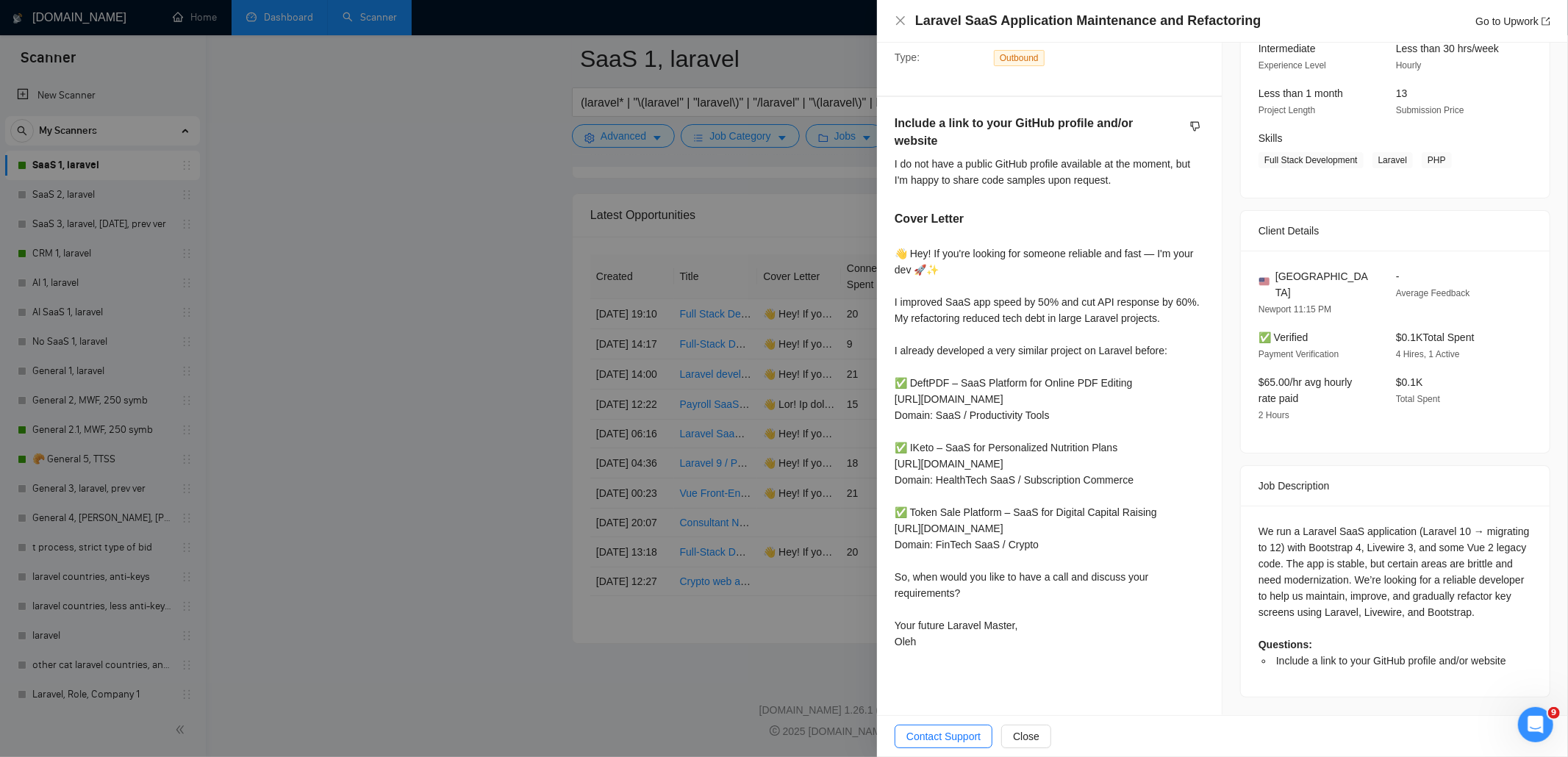
click at [770, 393] on div at bounding box center [784, 378] width 1568 height 757
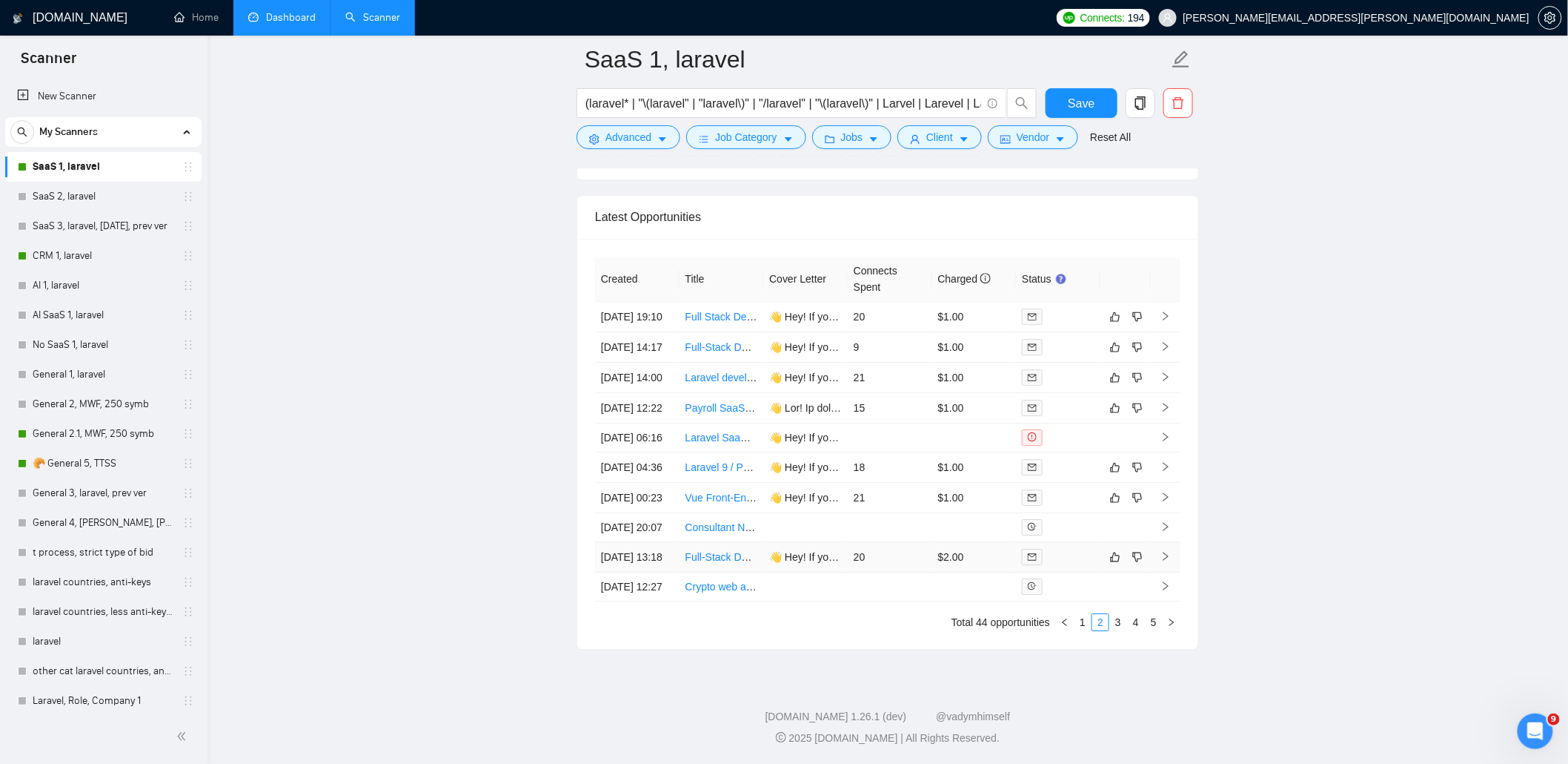
click at [869, 573] on td "20" at bounding box center [890, 557] width 84 height 30
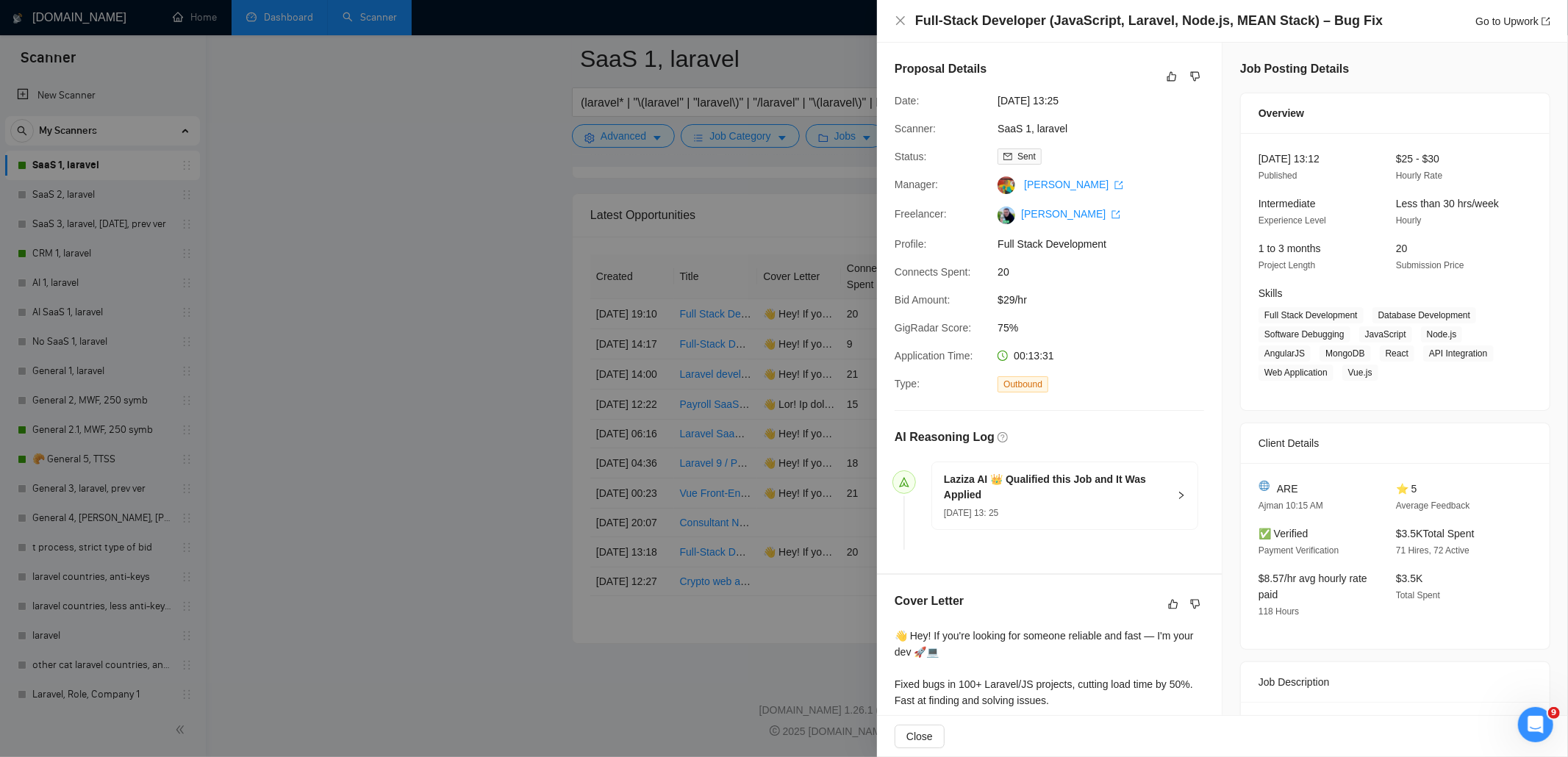
click at [745, 465] on div at bounding box center [784, 378] width 1568 height 757
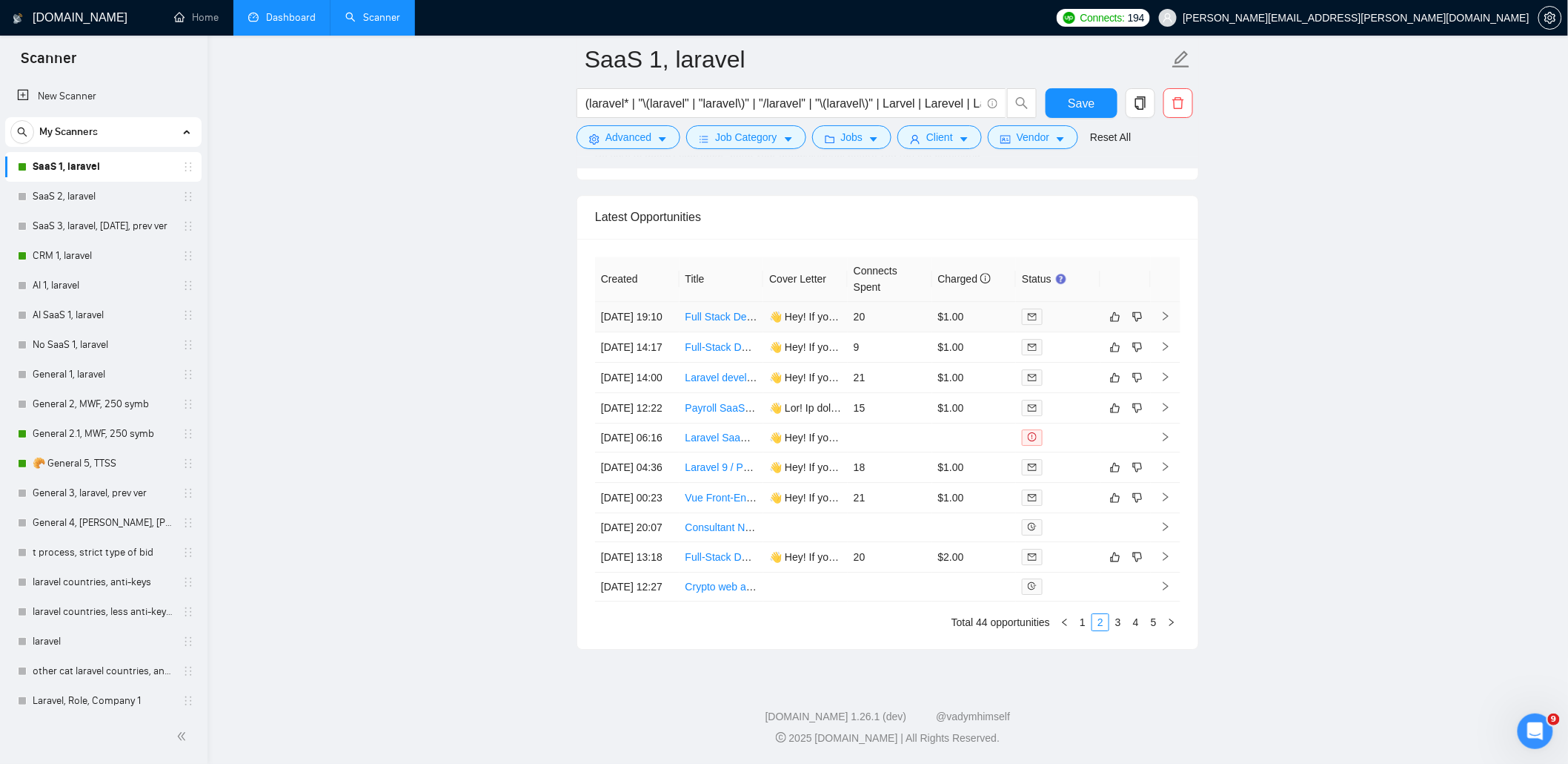
click at [871, 302] on td "20" at bounding box center [890, 317] width 84 height 30
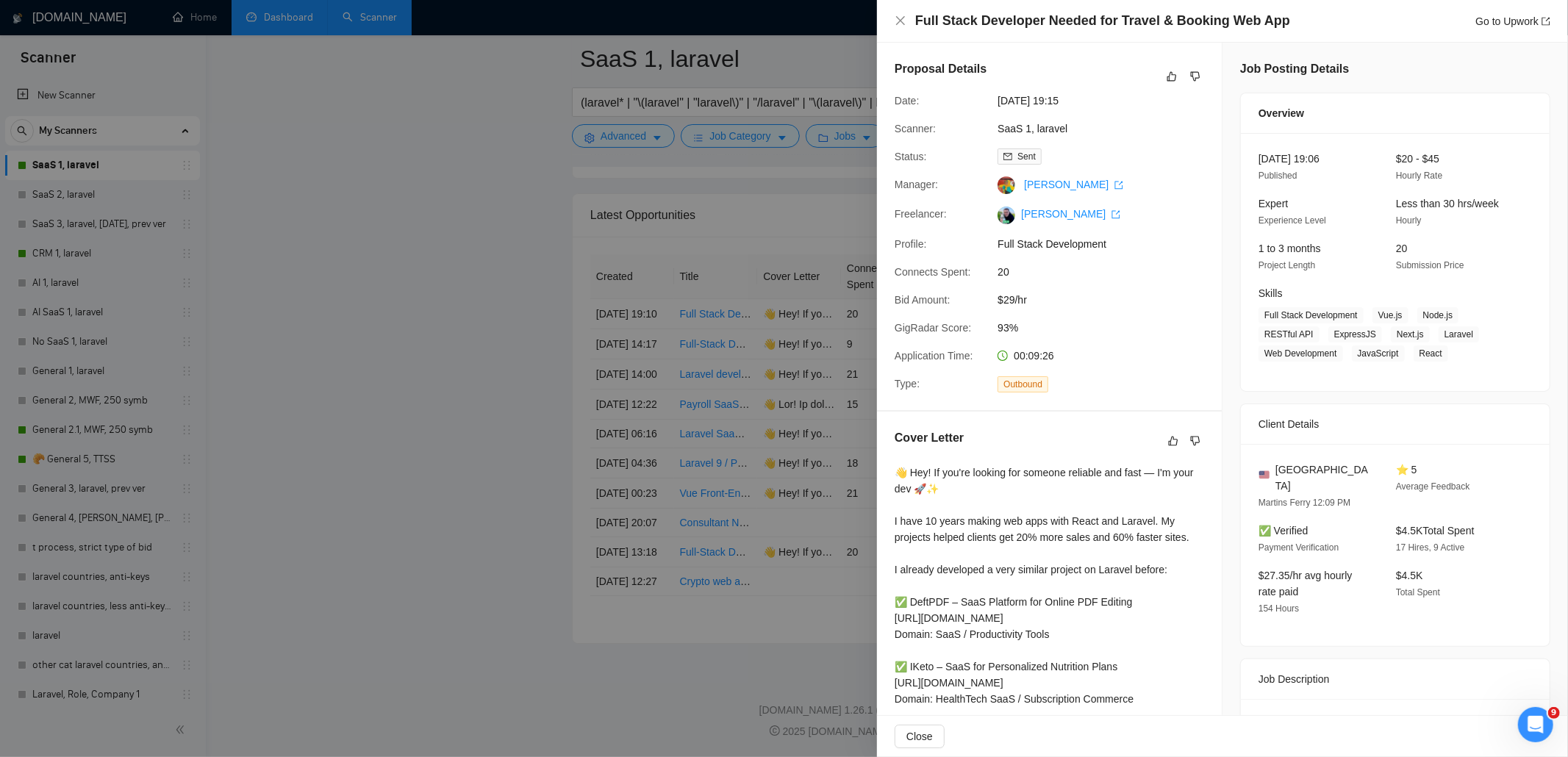
click at [772, 374] on div at bounding box center [784, 378] width 1568 height 757
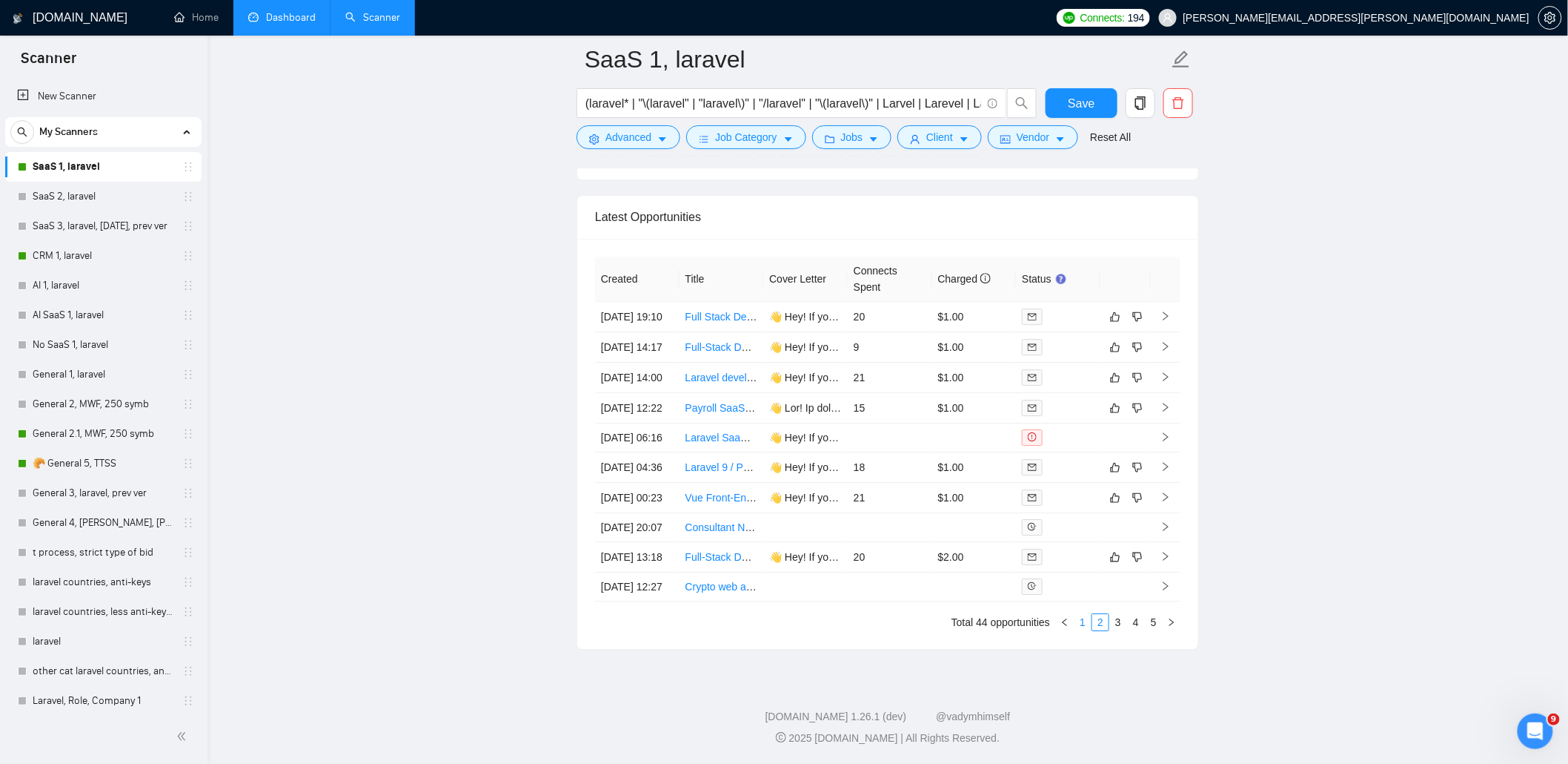
click at [1083, 630] on link "1" at bounding box center [1083, 622] width 17 height 17
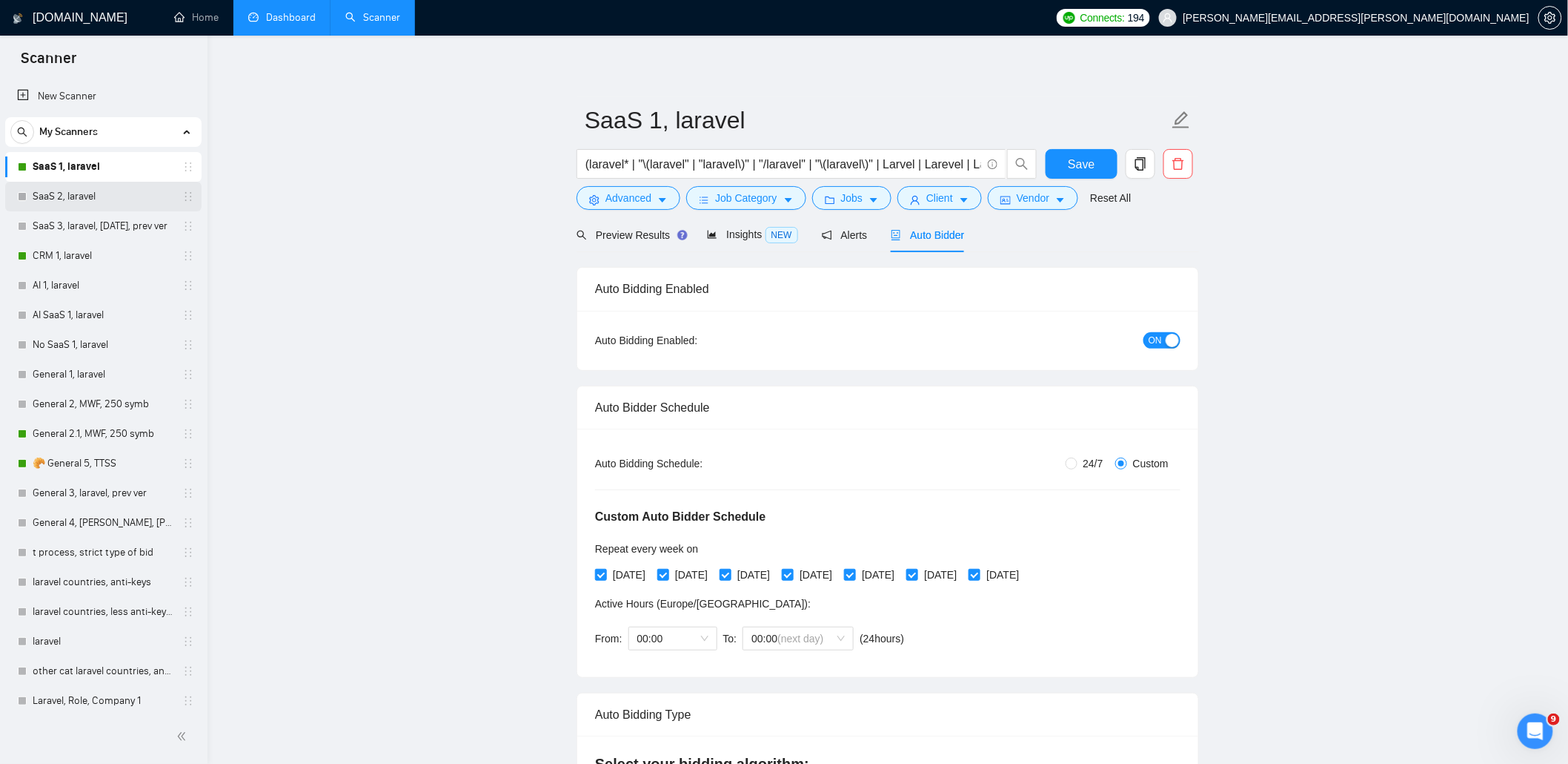
click at [72, 201] on link "SaaS 2, laravel" at bounding box center [103, 196] width 141 height 29
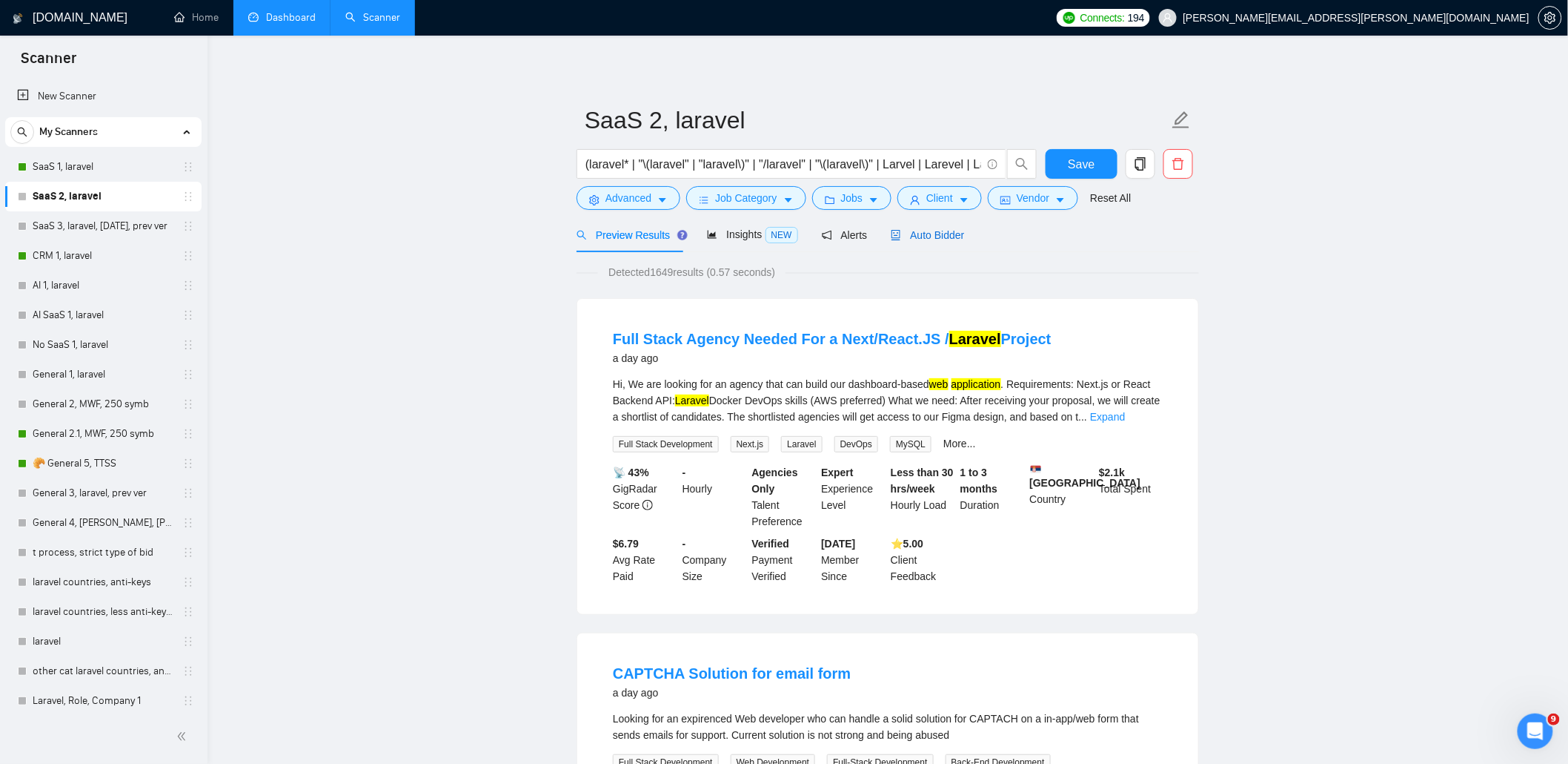
click at [924, 236] on span "Auto Bidder" at bounding box center [927, 235] width 74 height 12
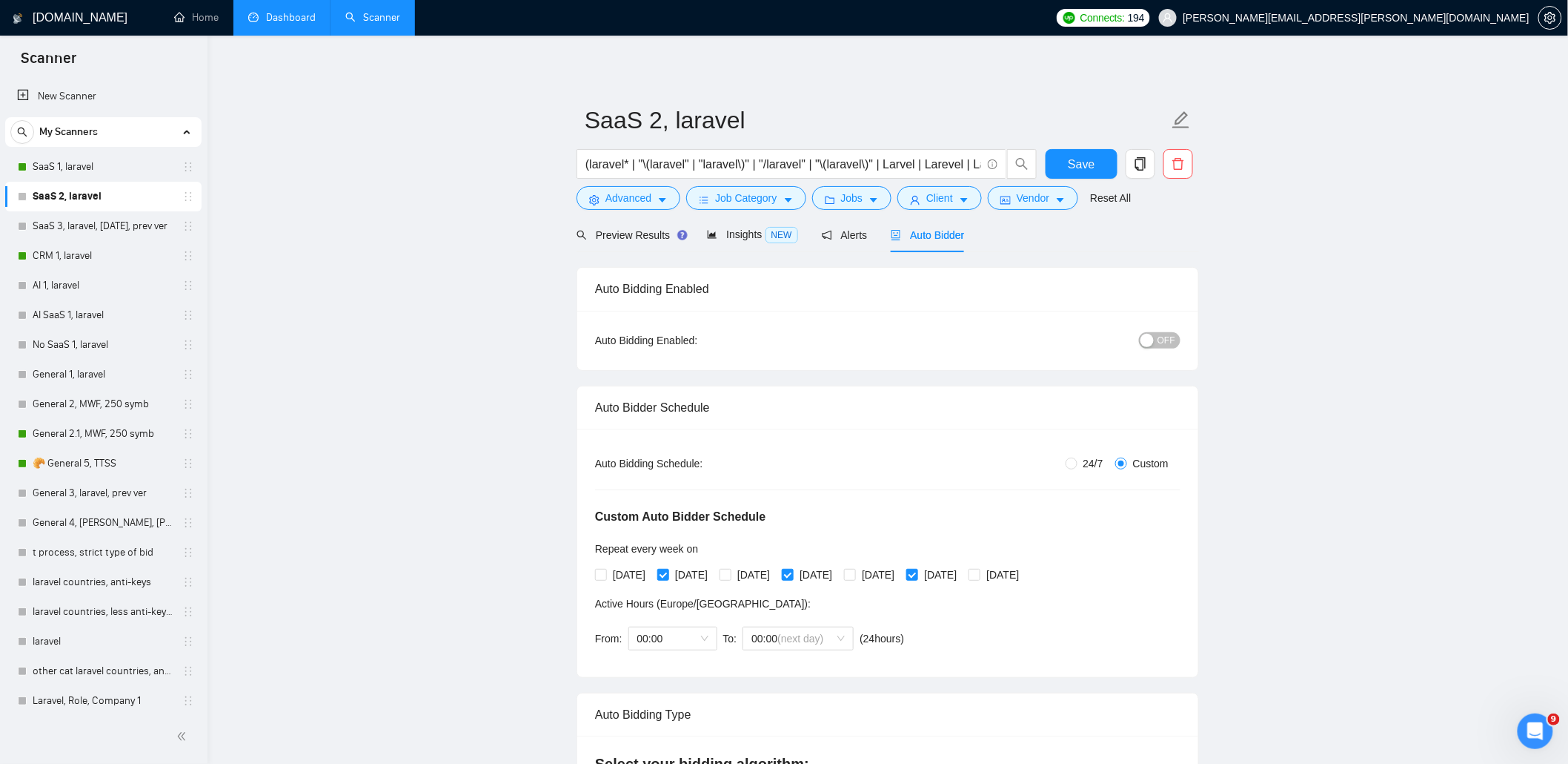
click at [292, 18] on link "Dashboard" at bounding box center [282, 17] width 68 height 13
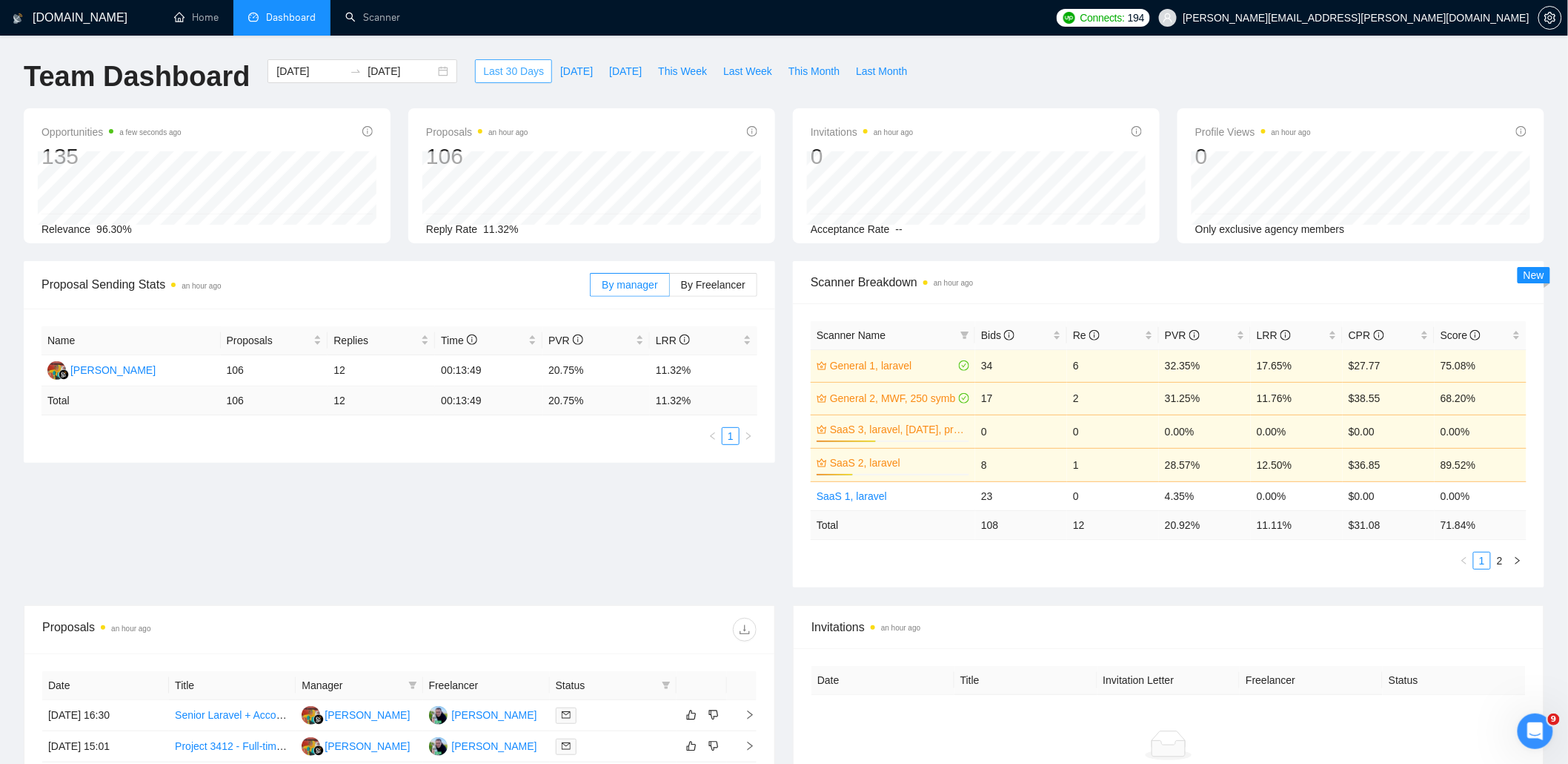
click at [508, 69] on span "Last 30 Days" at bounding box center [513, 71] width 61 height 17
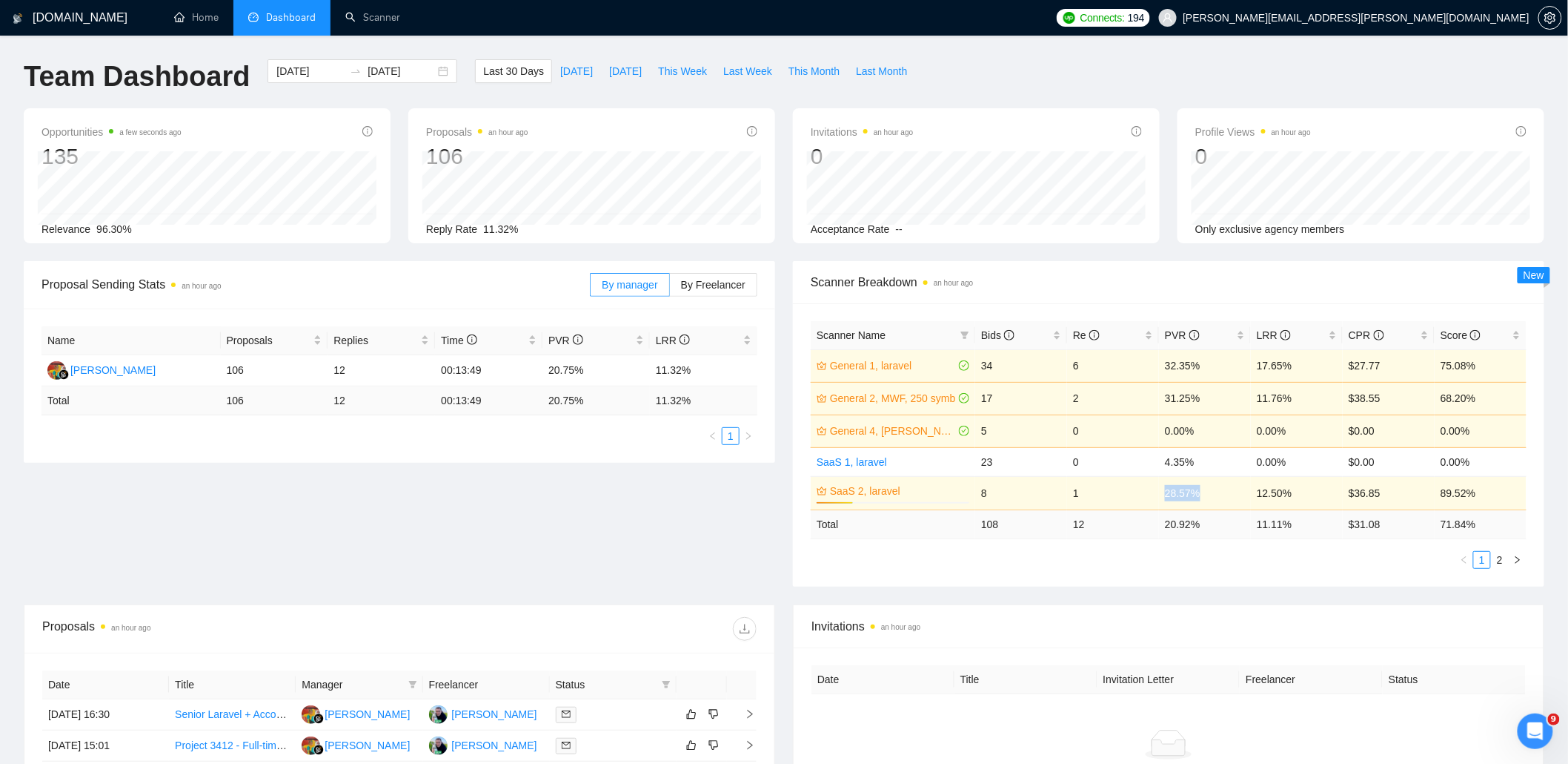
drag, startPoint x: 1157, startPoint y: 492, endPoint x: 1216, endPoint y: 496, distance: 59.1
click at [1216, 496] on tr "SaaS 2, laravel 24% 8 1 28.57% 12.50% $36.85 89.52%" at bounding box center [1168, 492] width 716 height 33
click at [1554, 466] on div "GigRadar.io Home Dashboard Scanner Connects: 194 ivanenko.oleg.m@gmail.com Team…" at bounding box center [784, 595] width 1568 height 1190
drag, startPoint x: 1154, startPoint y: 464, endPoint x: 1215, endPoint y: 471, distance: 61.4
click at [1216, 466] on tr "SaaS 1, laravel 23 0 4.35% 0.00% $0.00 0.00%" at bounding box center [1168, 461] width 716 height 29
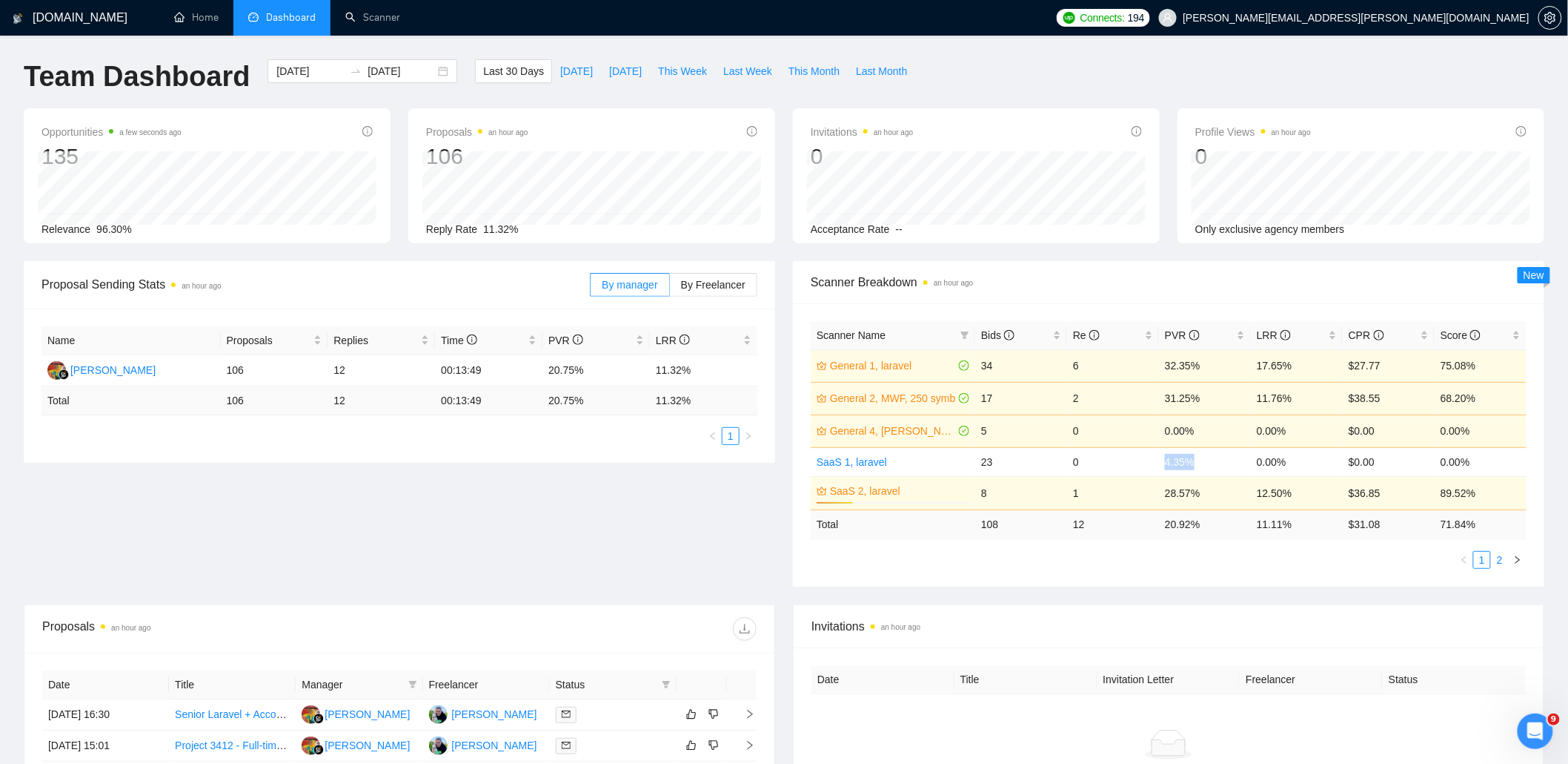
click at [1494, 560] on link "2" at bounding box center [1499, 560] width 17 height 17
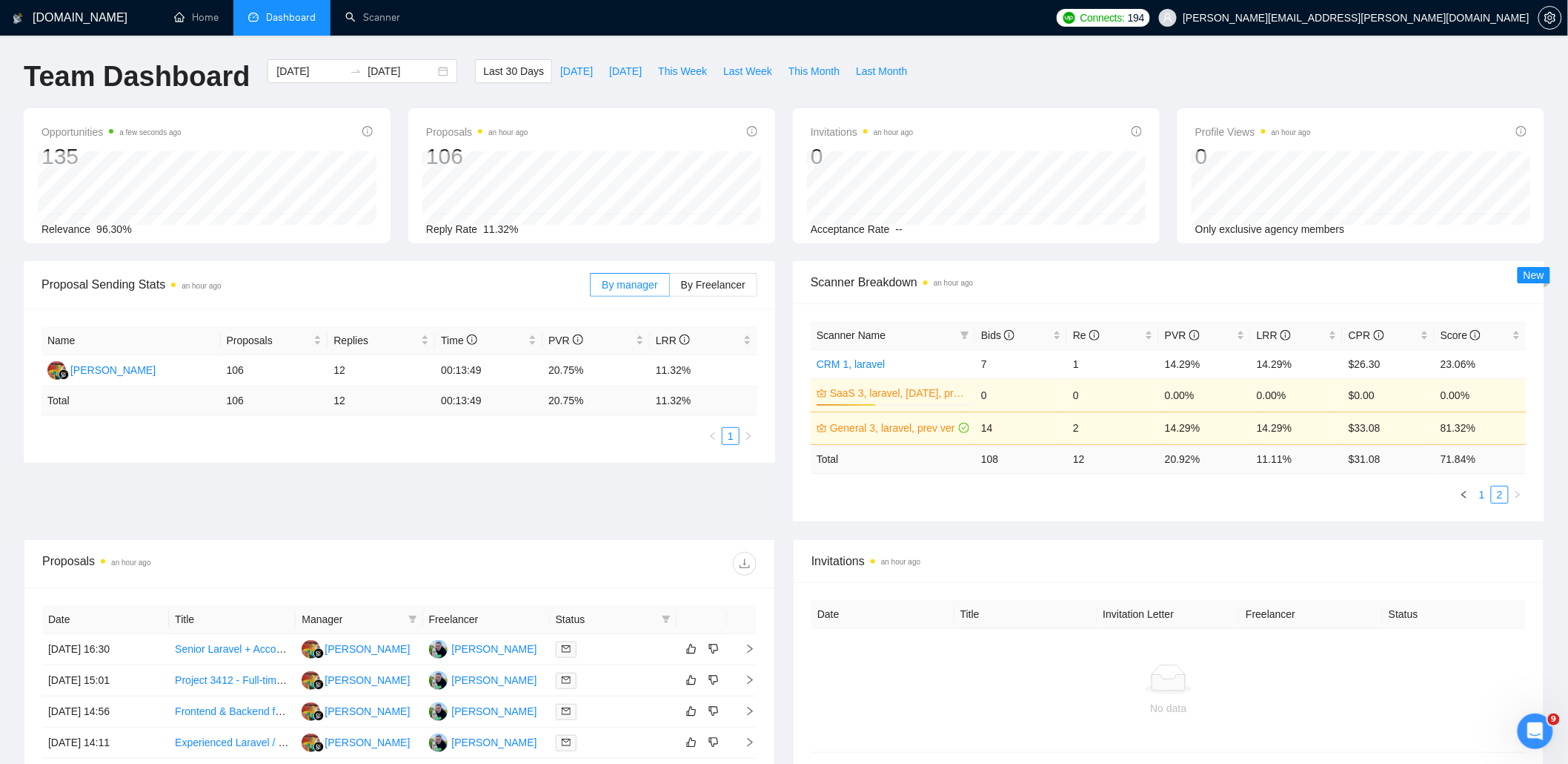
click at [1483, 499] on link "1" at bounding box center [1482, 495] width 17 height 17
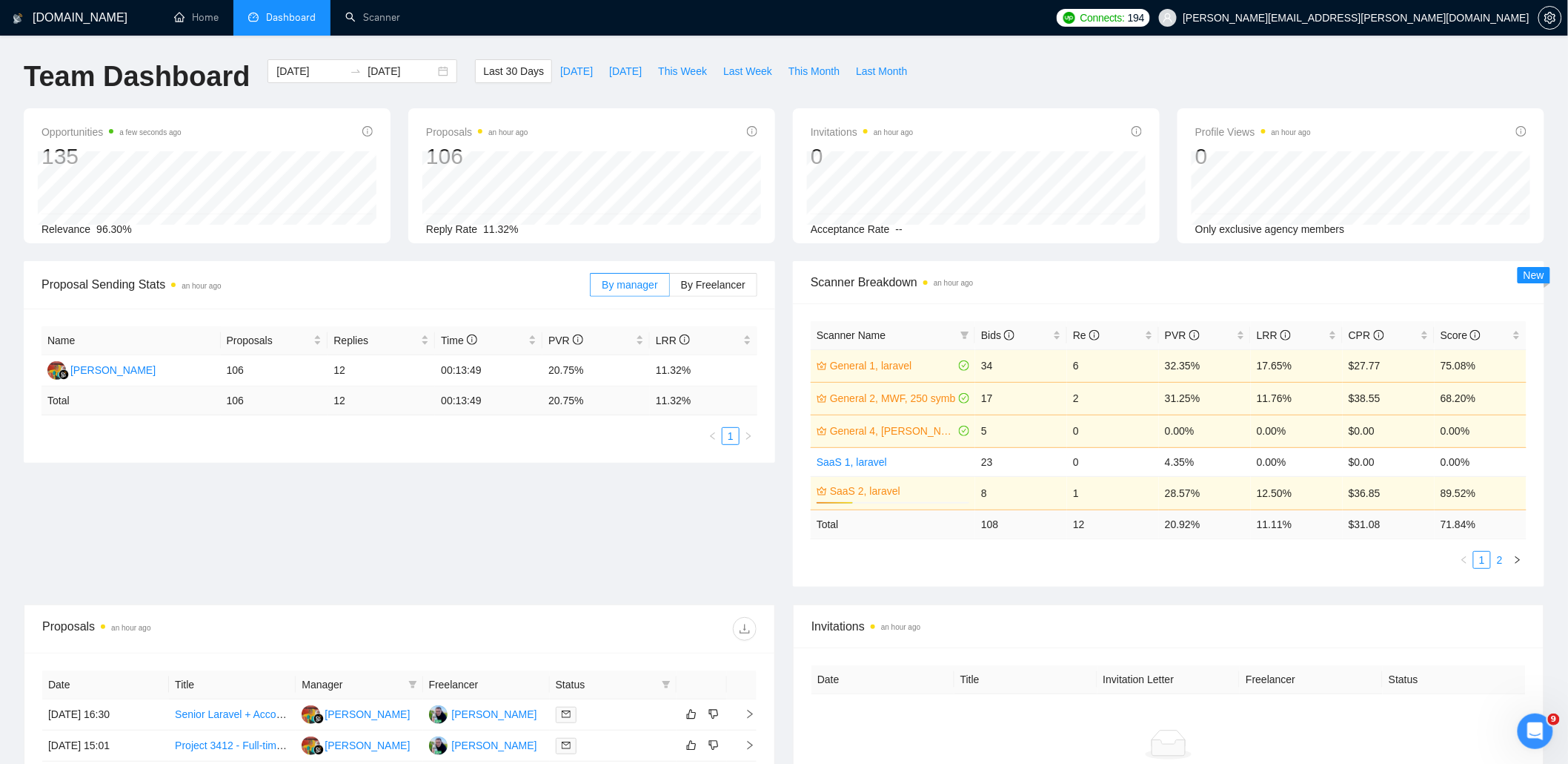
click at [1491, 558] on link "2" at bounding box center [1499, 560] width 17 height 17
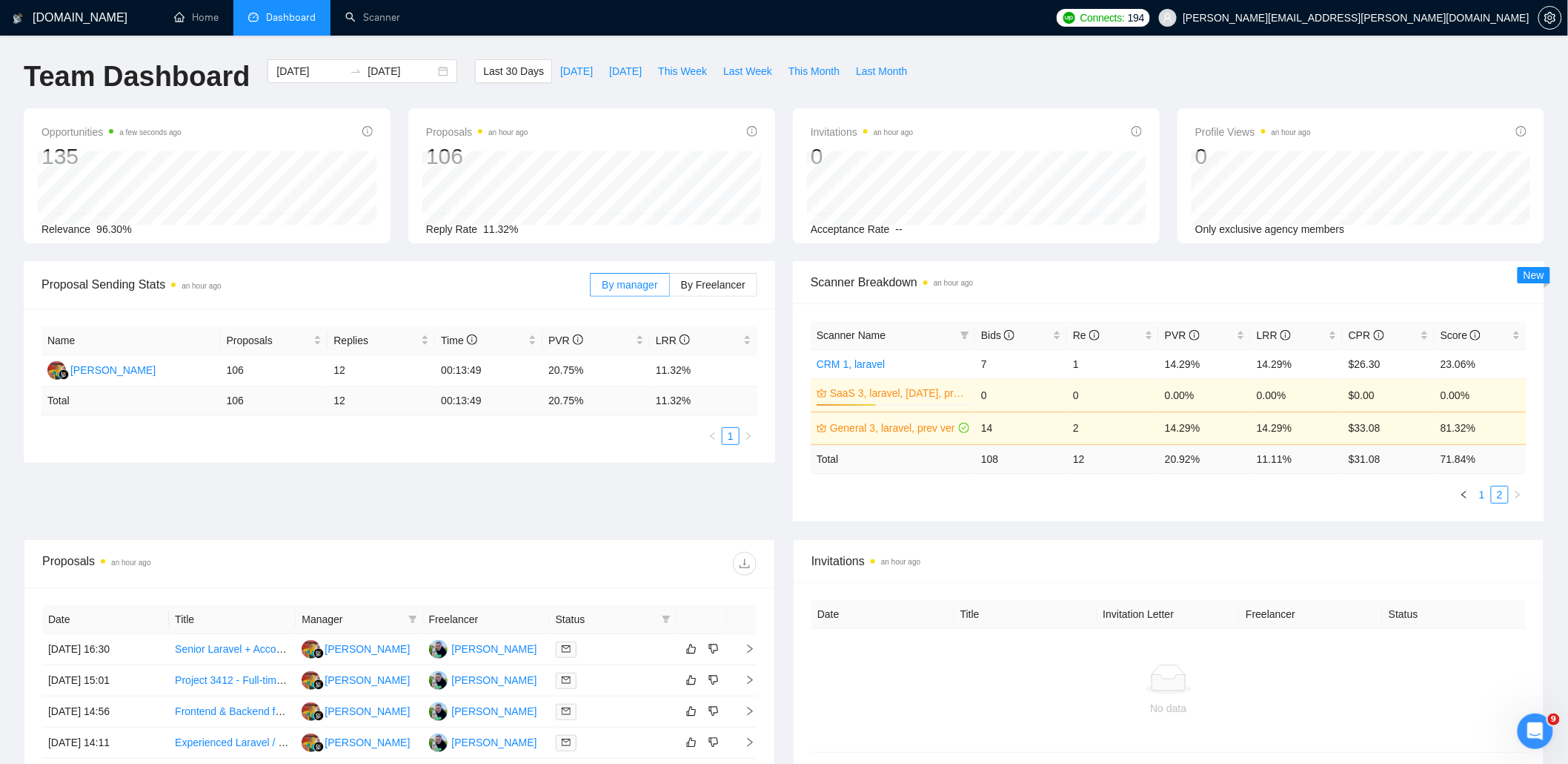
click at [1477, 494] on link "1" at bounding box center [1482, 495] width 17 height 17
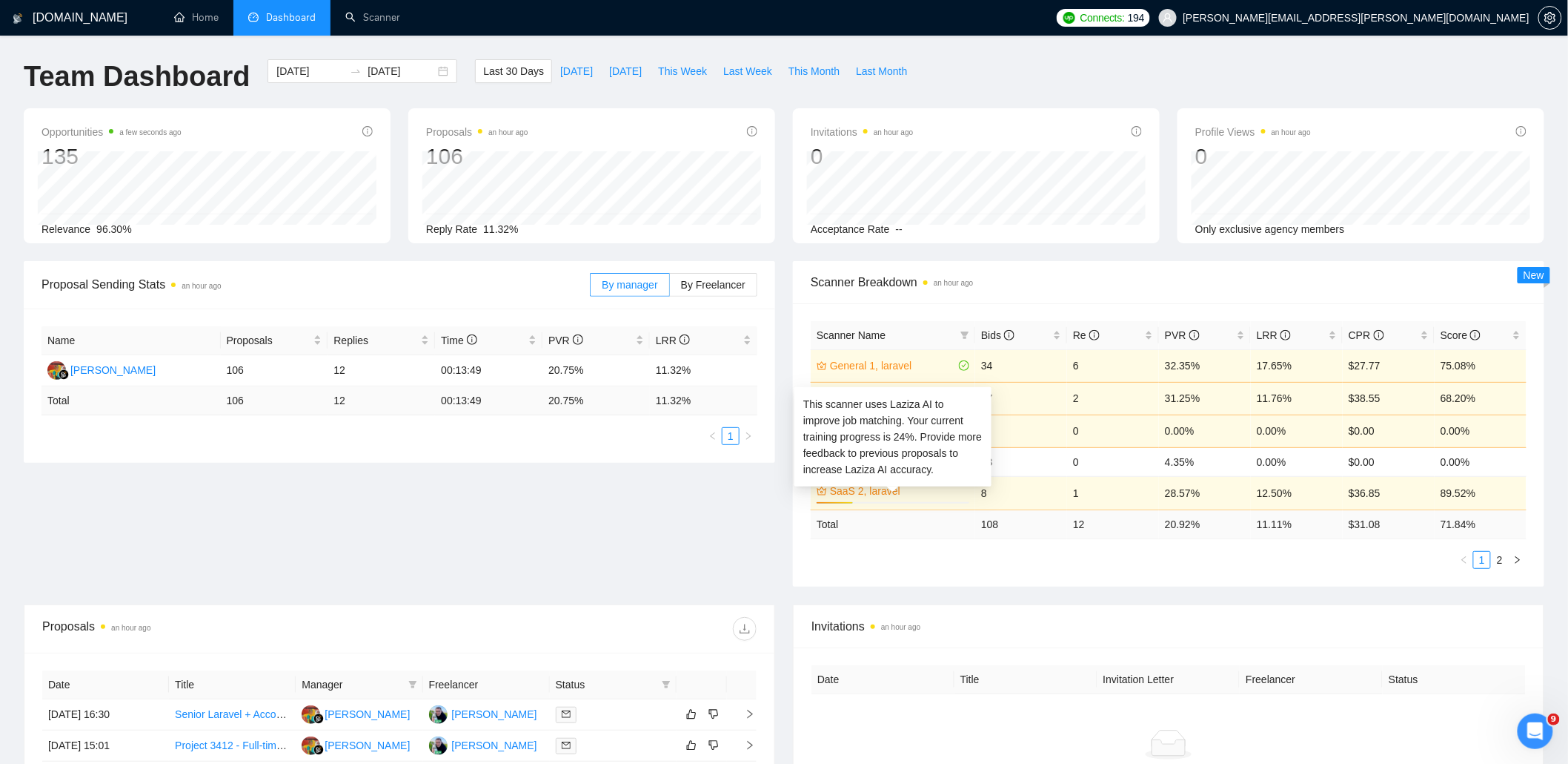
click at [886, 490] on link "SaaS 2, laravel" at bounding box center [897, 491] width 136 height 17
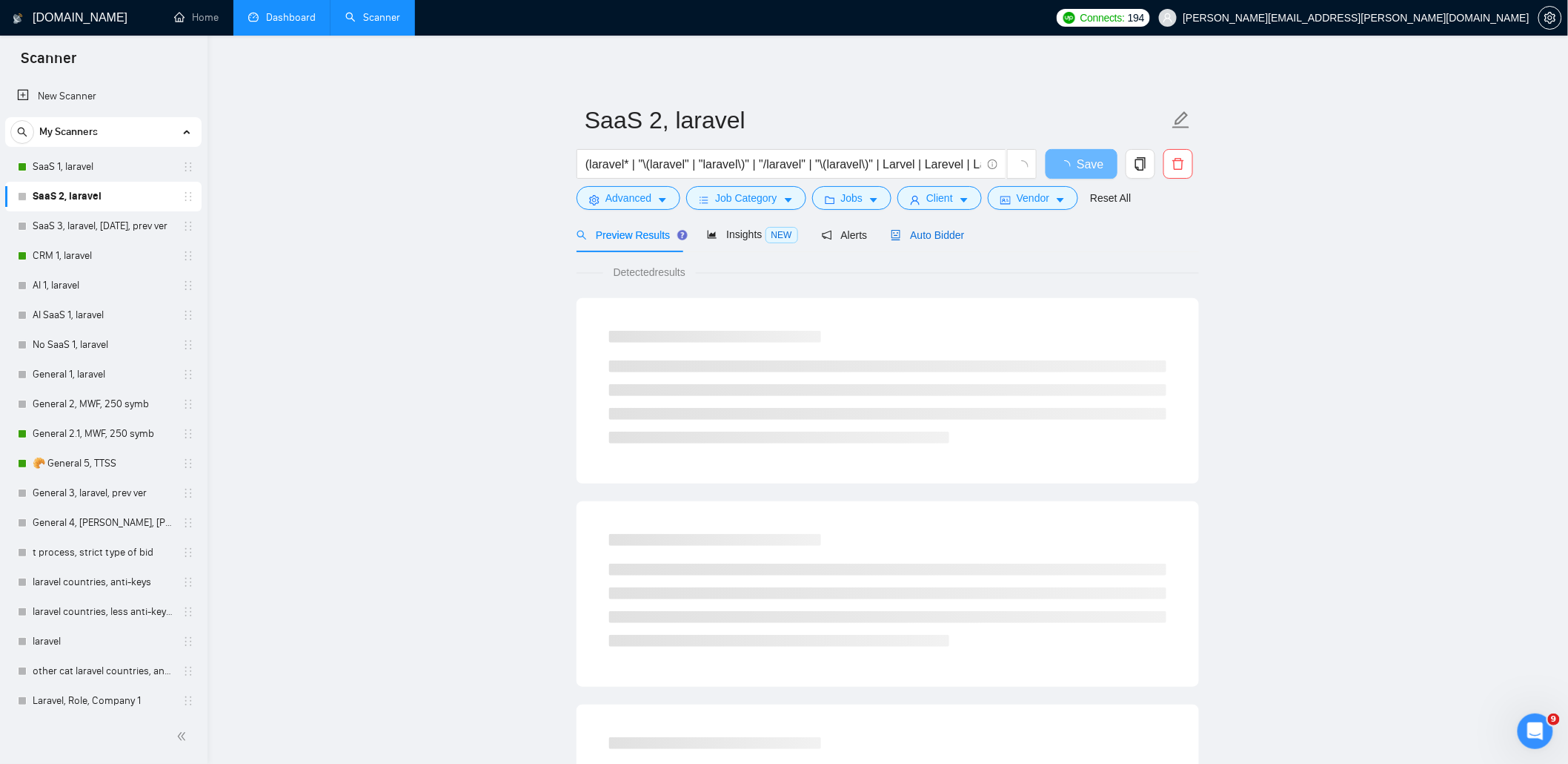
click at [921, 238] on span "Auto Bidder" at bounding box center [927, 235] width 74 height 12
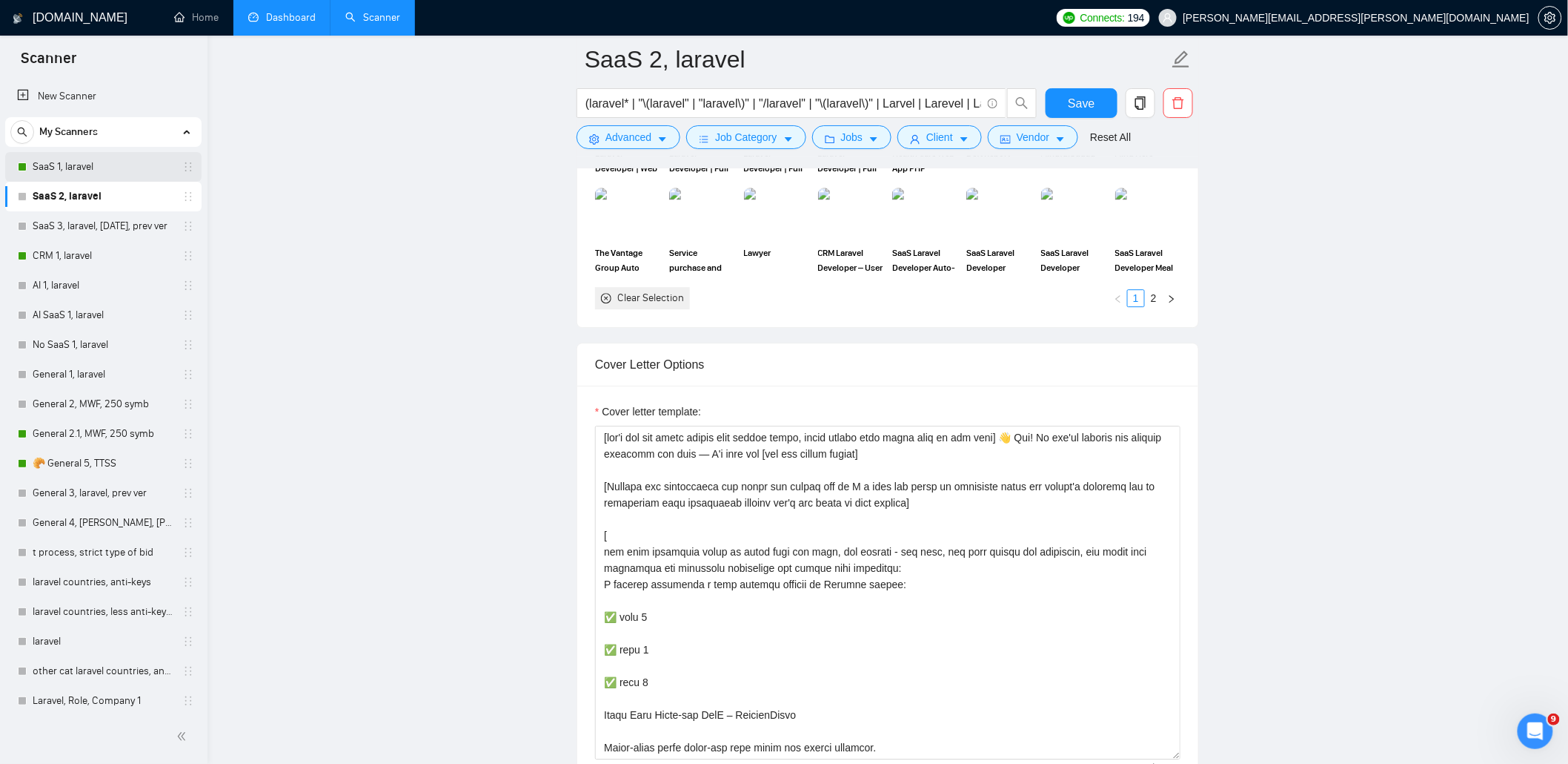
click at [77, 172] on link "SaaS 1, laravel" at bounding box center [103, 166] width 141 height 29
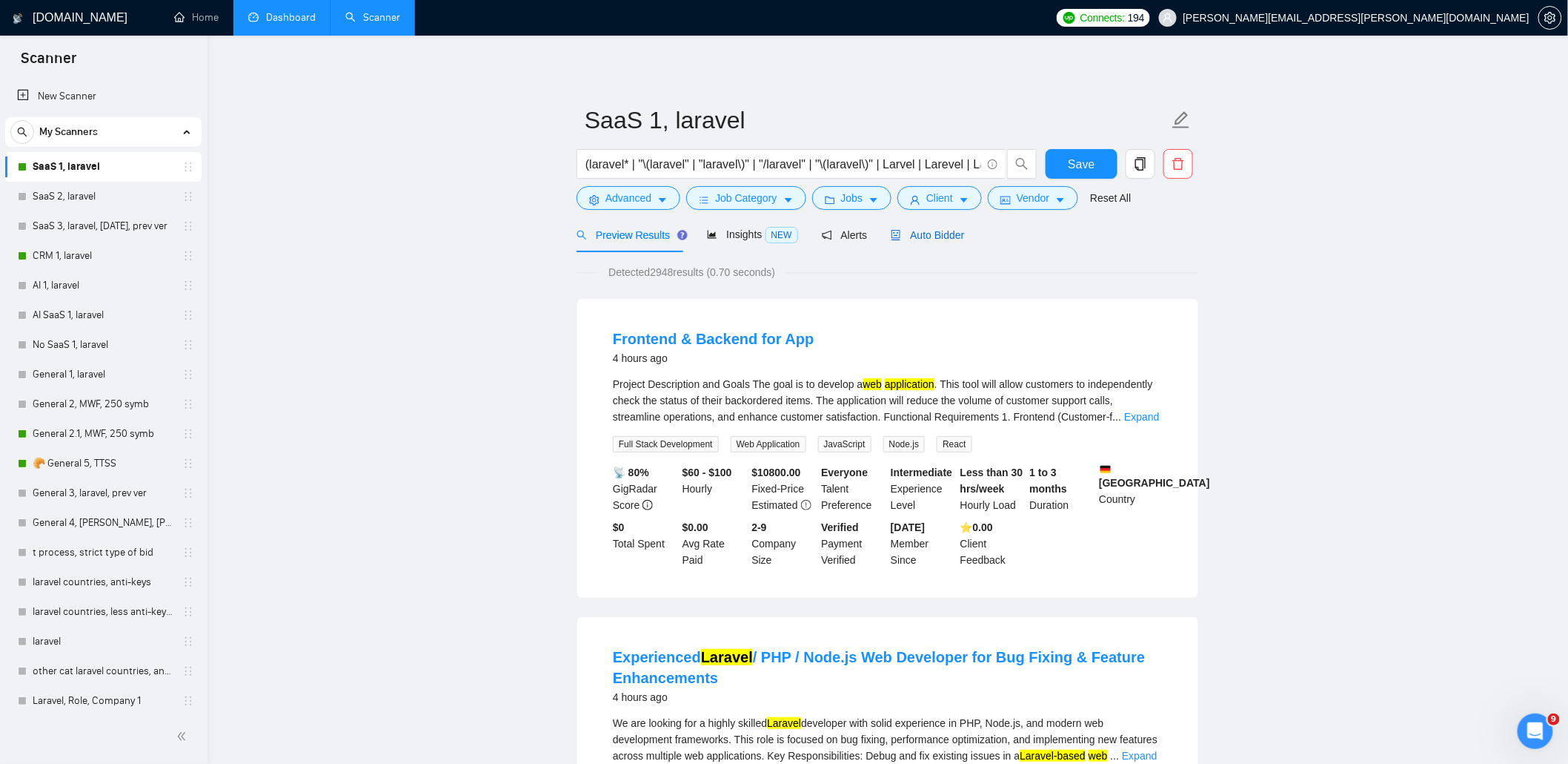
click at [940, 233] on span "Auto Bidder" at bounding box center [927, 235] width 74 height 12
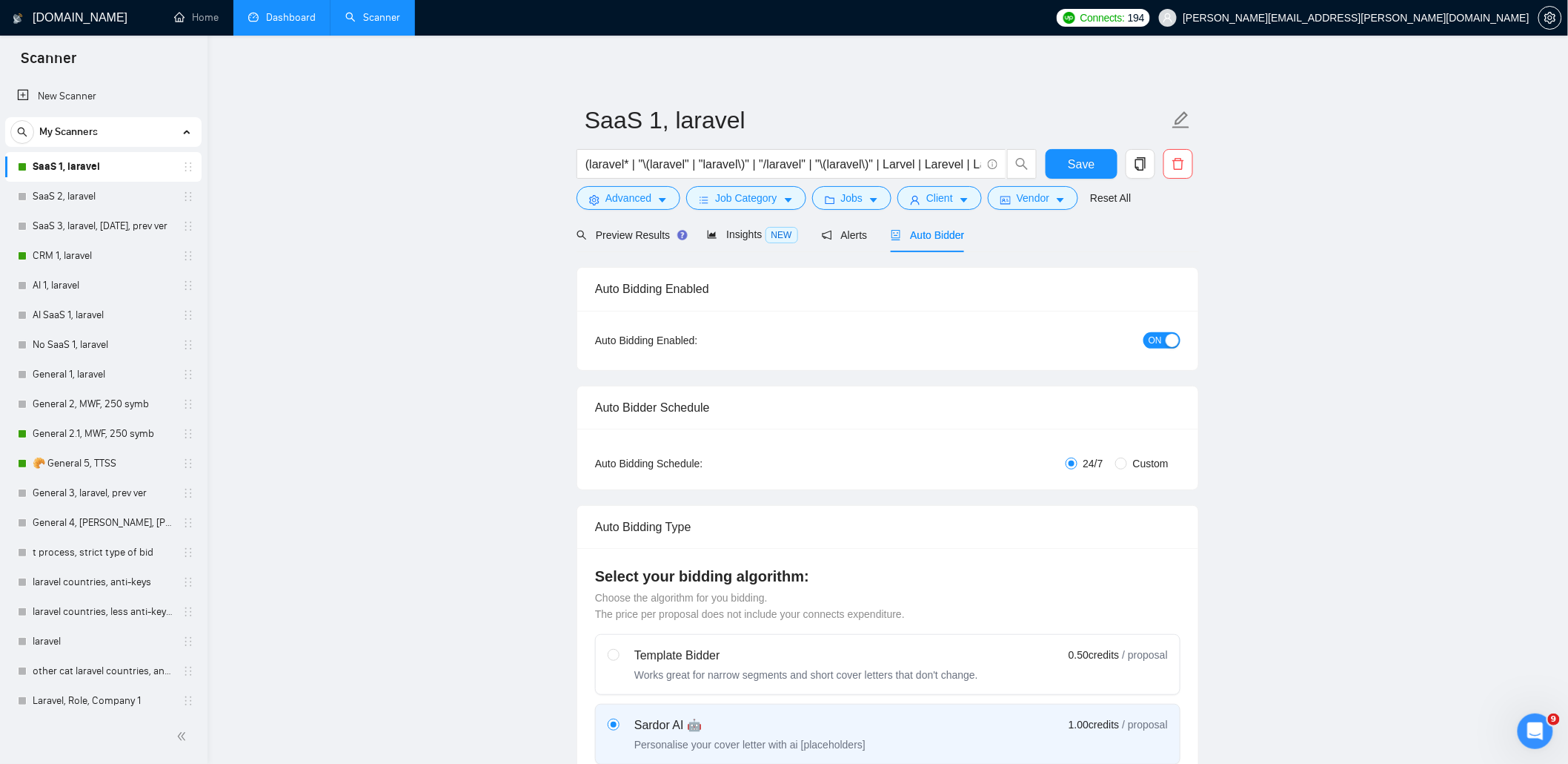
radio input "false"
radio input "true"
checkbox input "true"
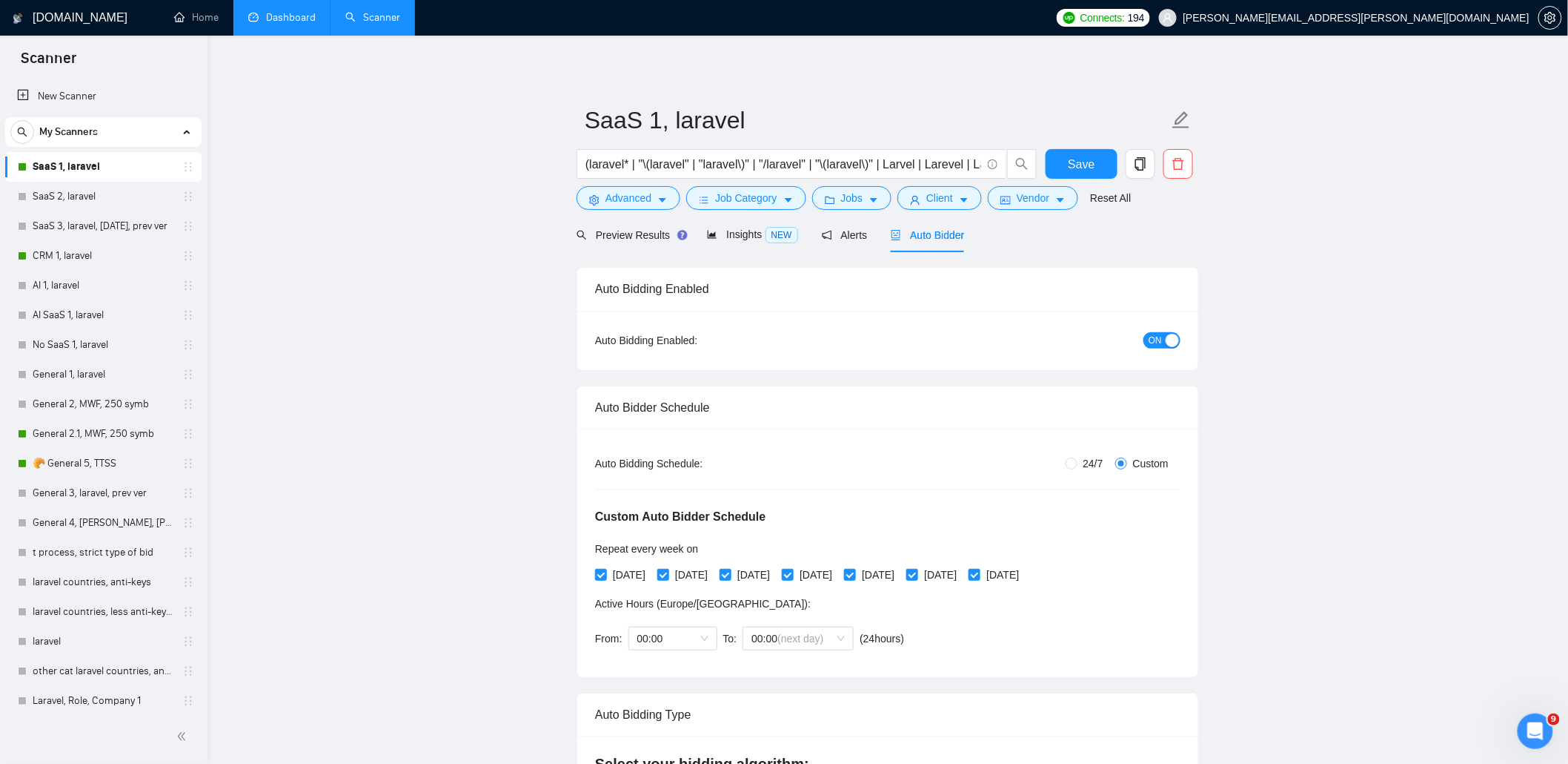
click at [293, 21] on link "Dashboard" at bounding box center [282, 17] width 68 height 13
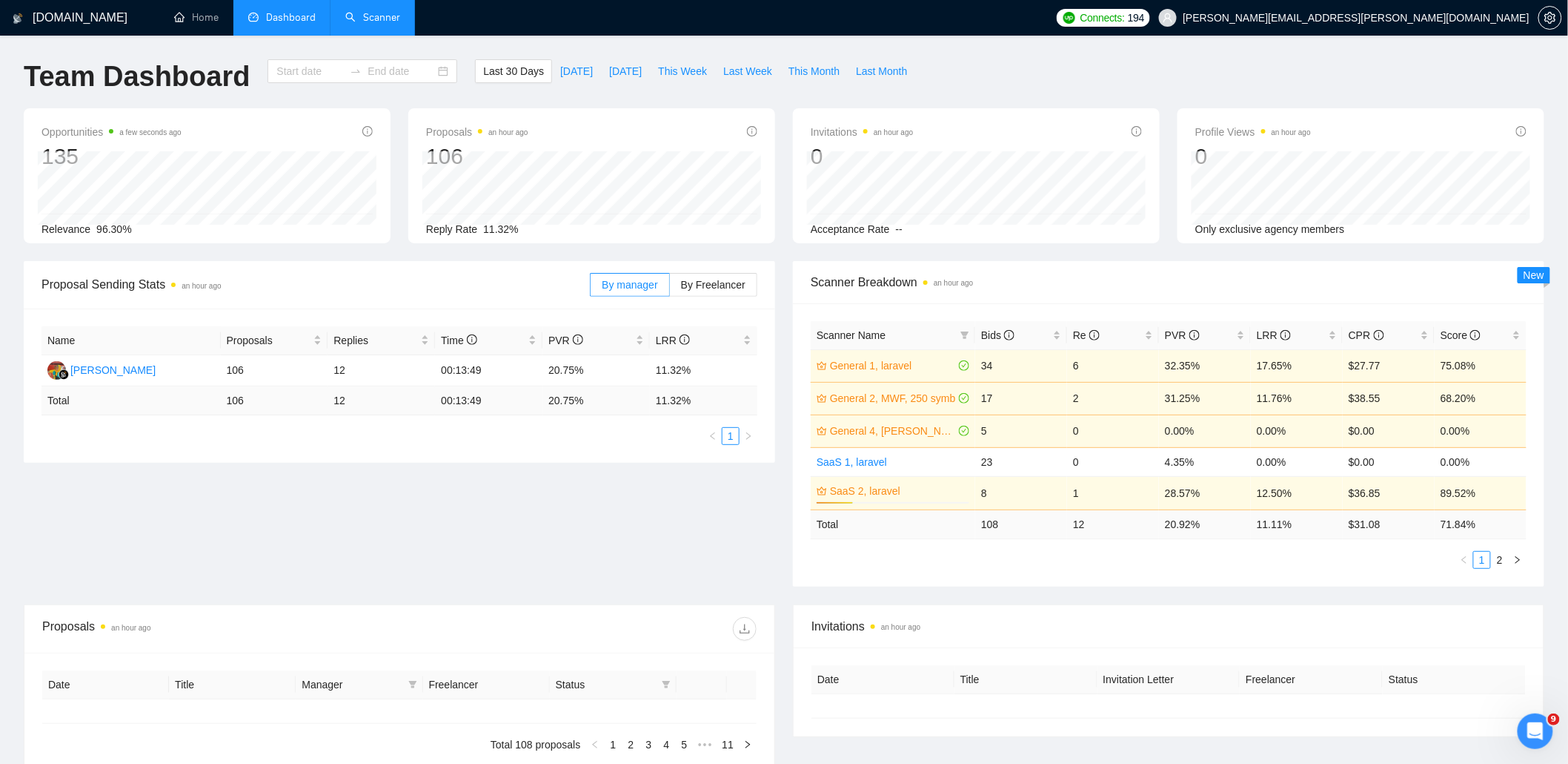
type input "2025-08-23"
type input "2025-09-22"
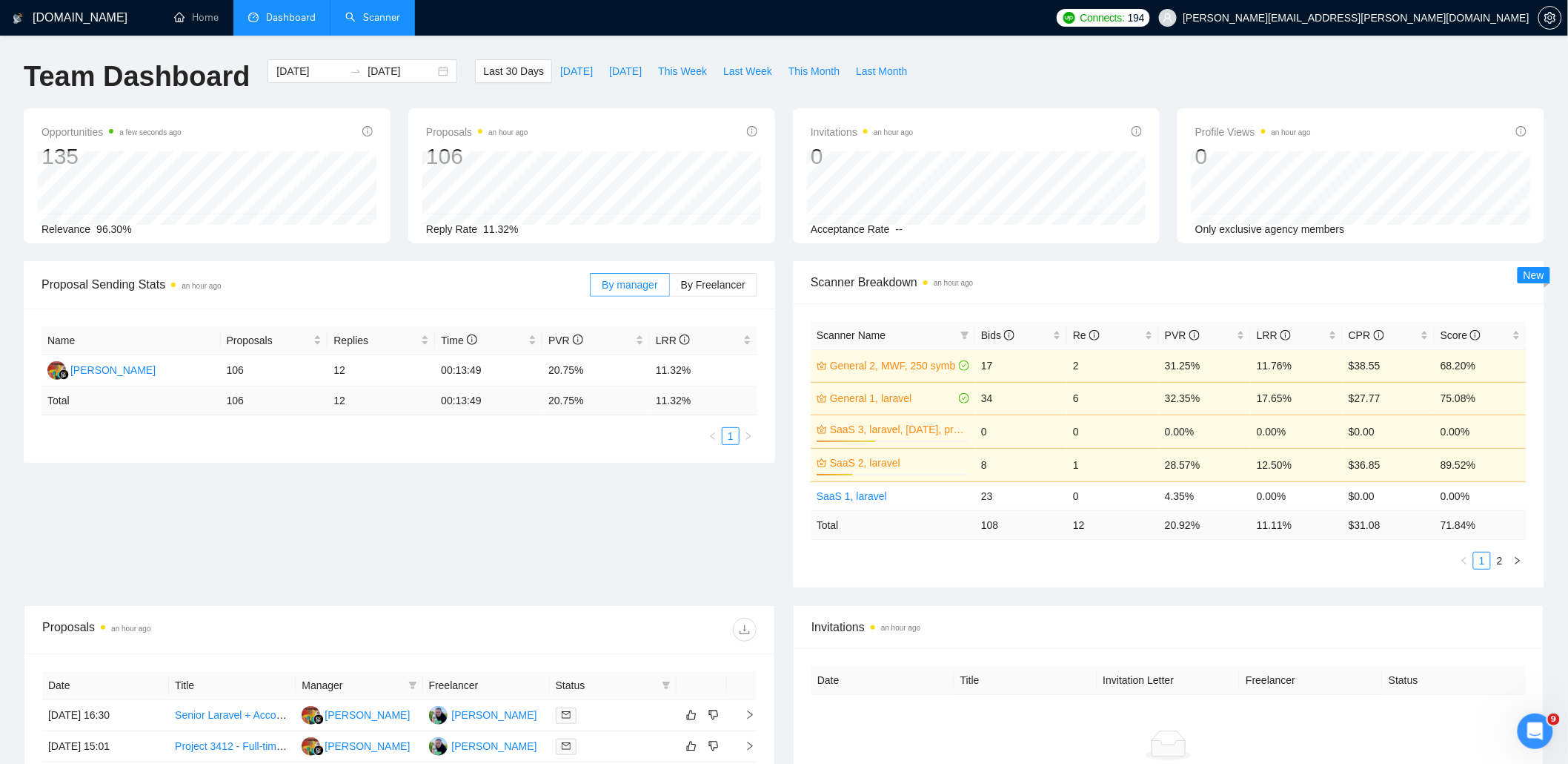
click at [383, 15] on link "Scanner" at bounding box center [373, 17] width 55 height 13
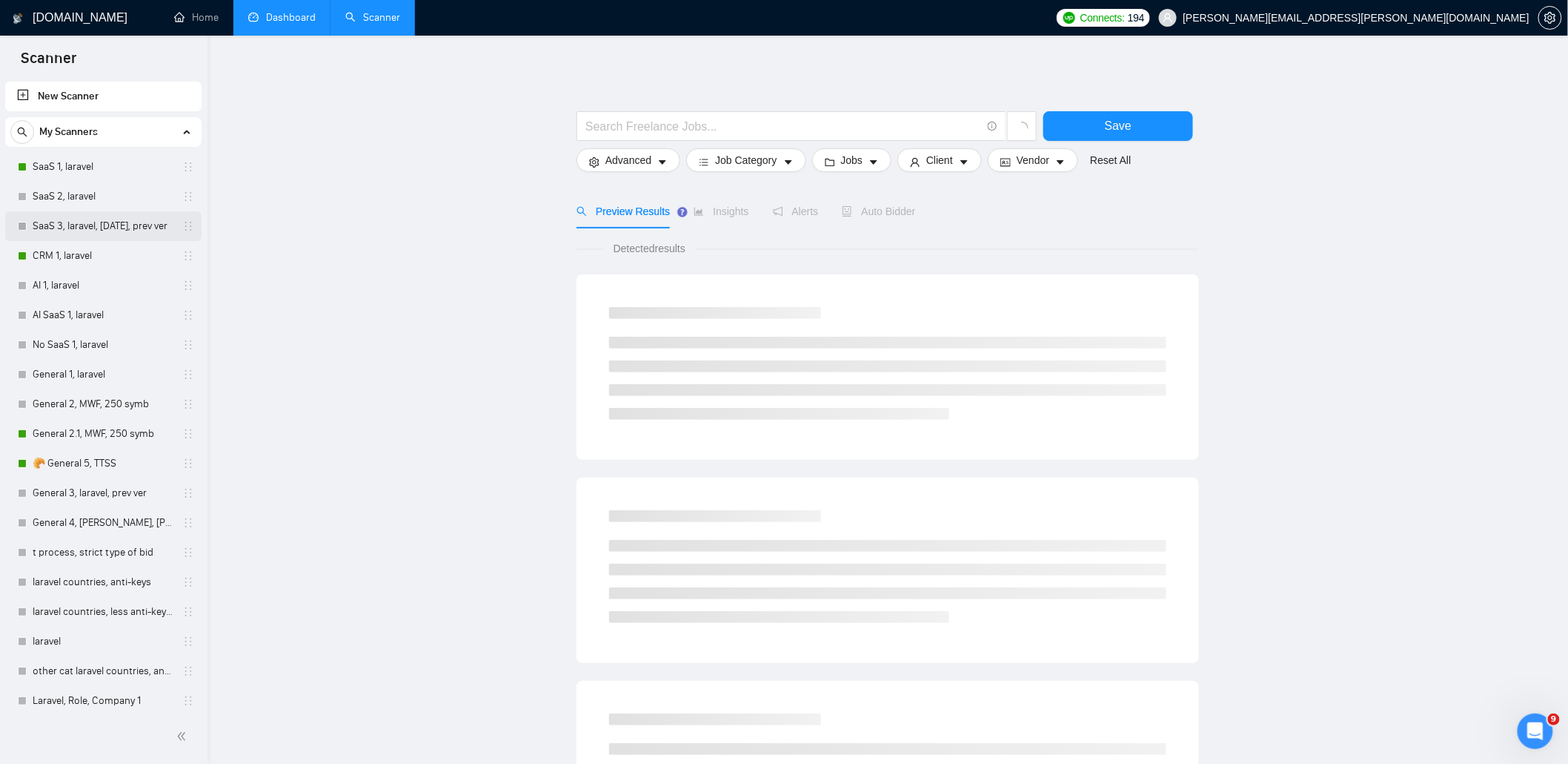
click at [88, 224] on link "SaaS 3, laravel, [DATE], prev ver" at bounding box center [103, 226] width 141 height 29
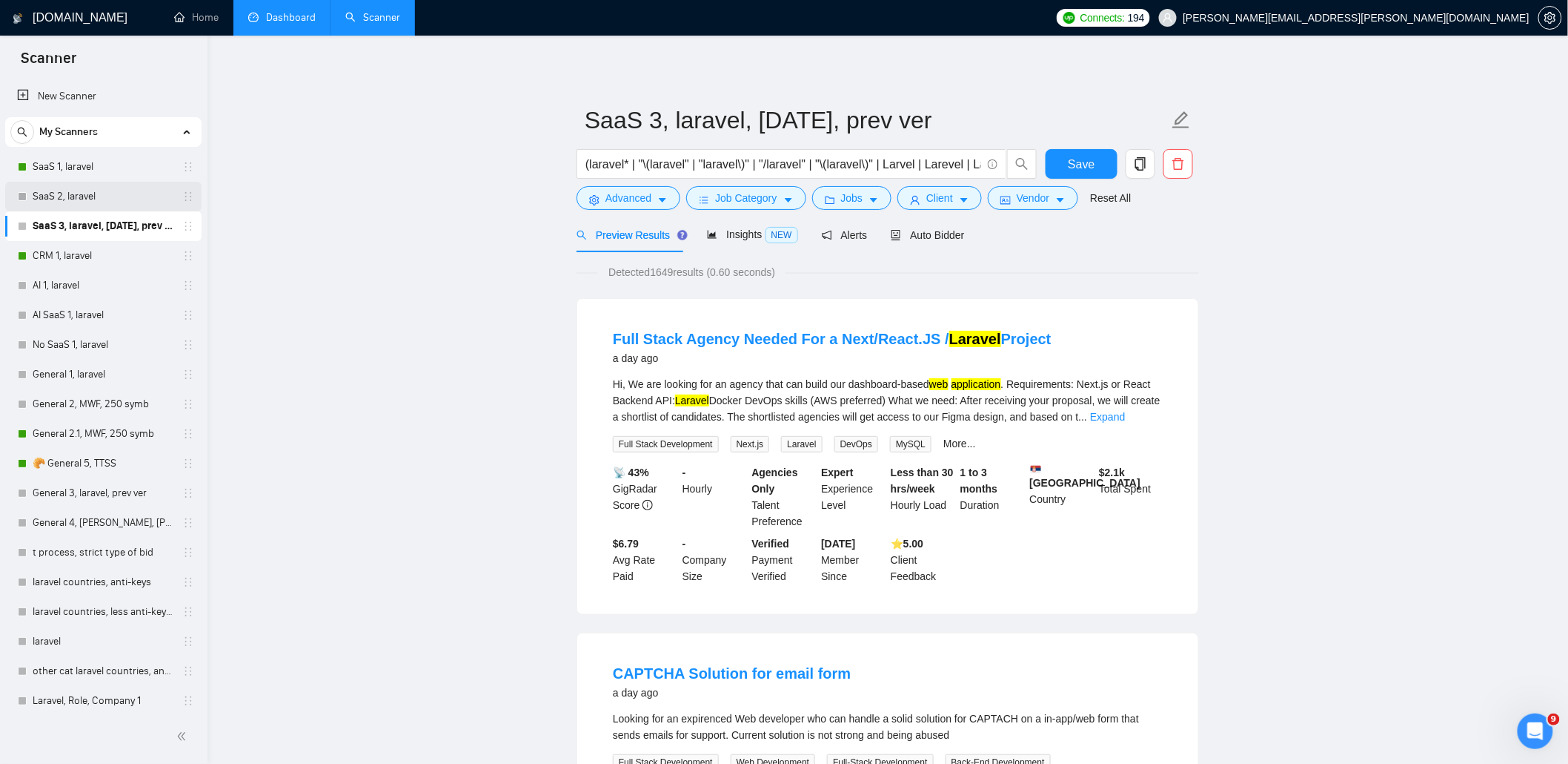
click at [75, 200] on link "SaaS 2, laravel" at bounding box center [103, 196] width 141 height 29
click at [931, 227] on div "Auto Bidder" at bounding box center [927, 235] width 74 height 17
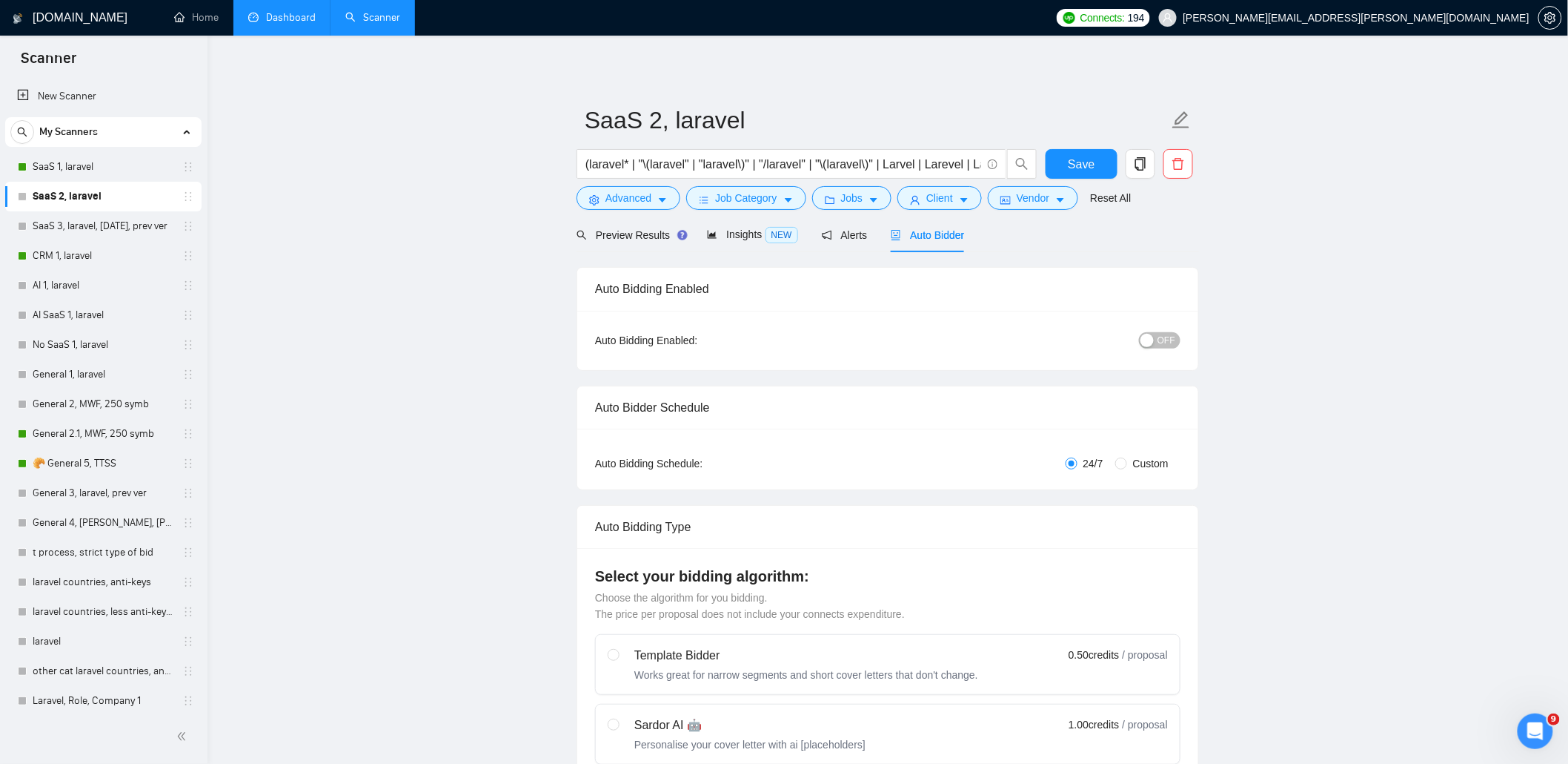
radio input "false"
radio input "true"
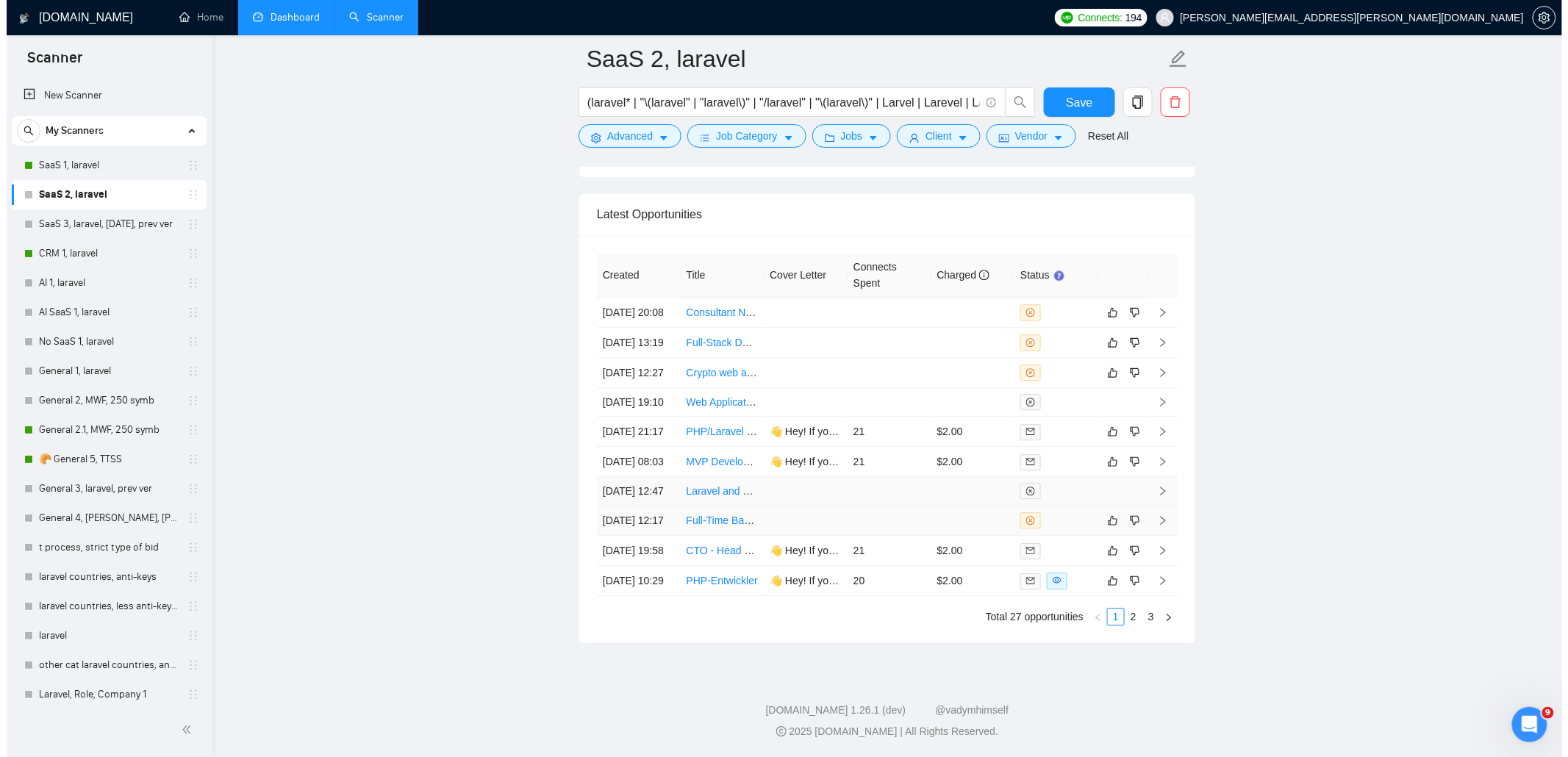
scroll to position [3963, 0]
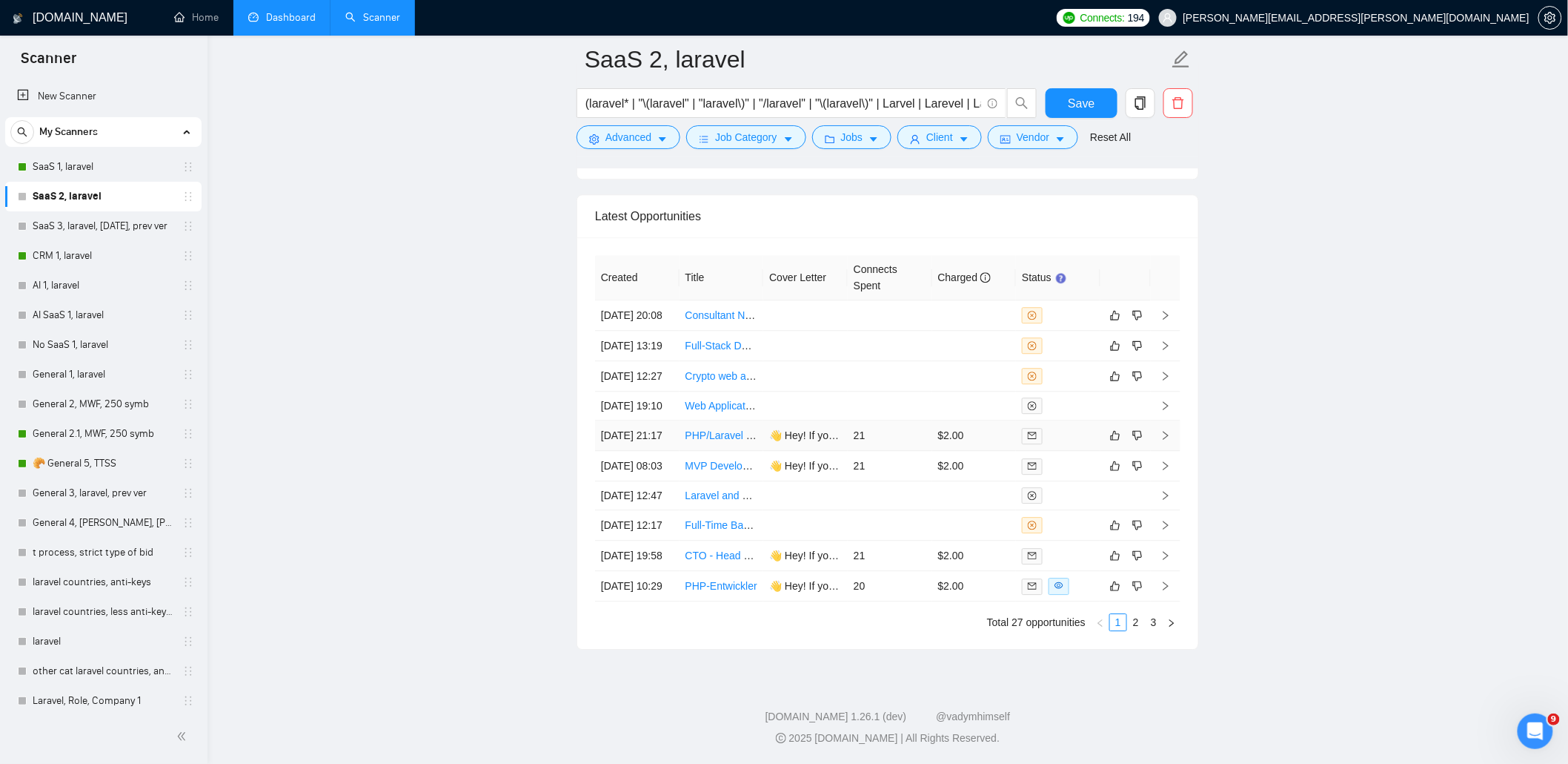
click at [952, 420] on td "$2.00" at bounding box center [974, 435] width 84 height 30
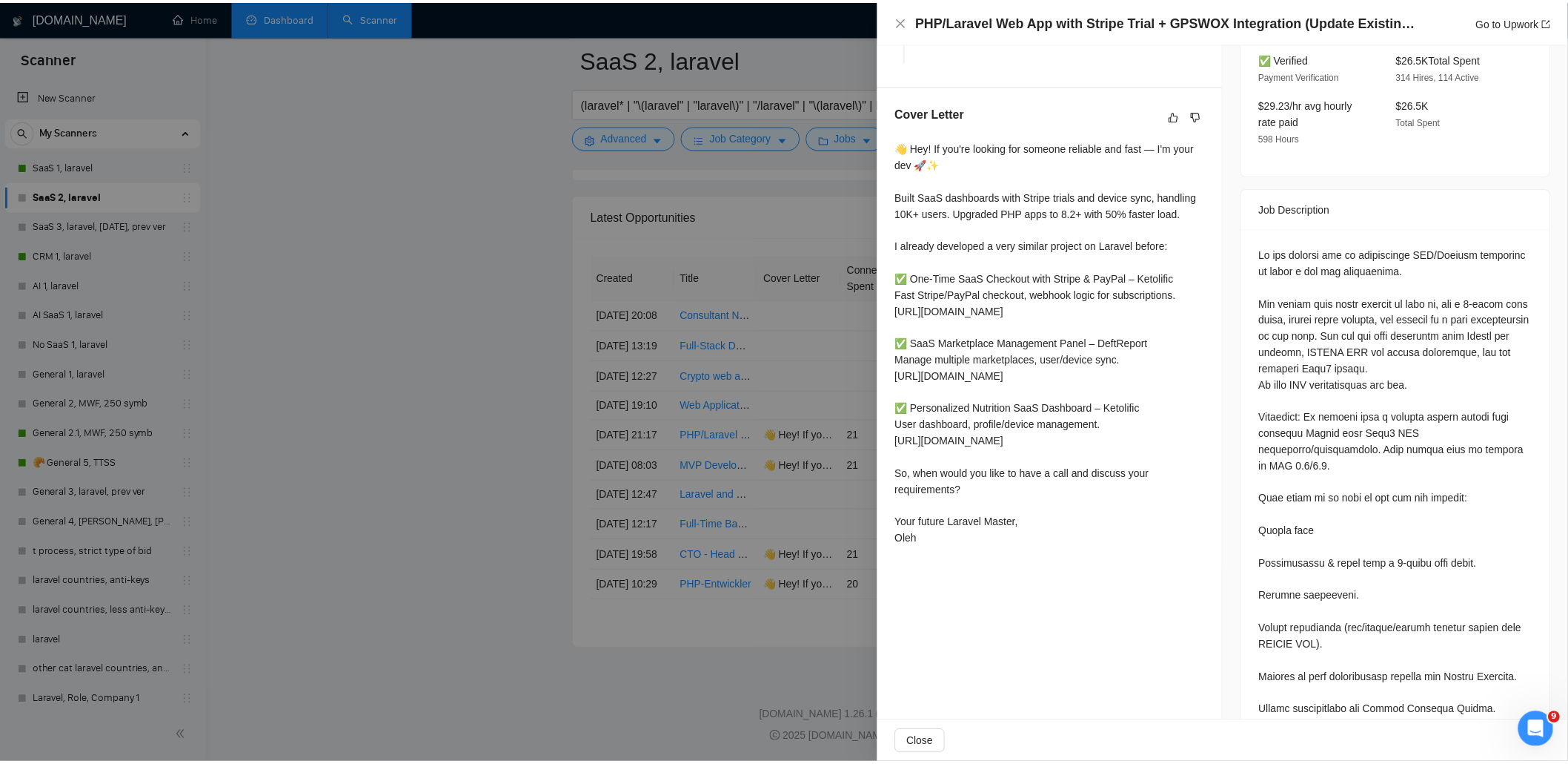
scroll to position [395, 0]
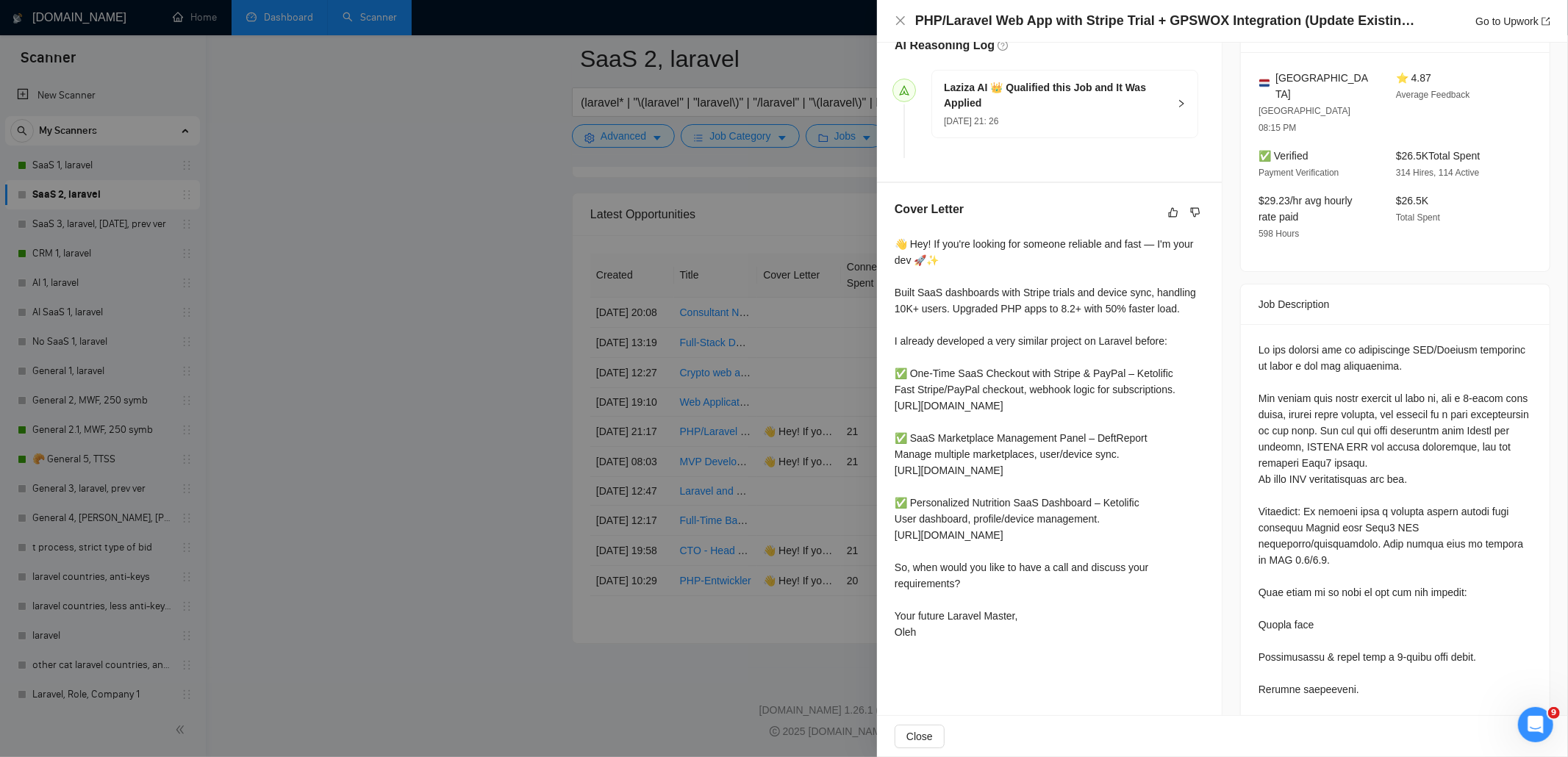
click at [845, 420] on div at bounding box center [784, 378] width 1568 height 757
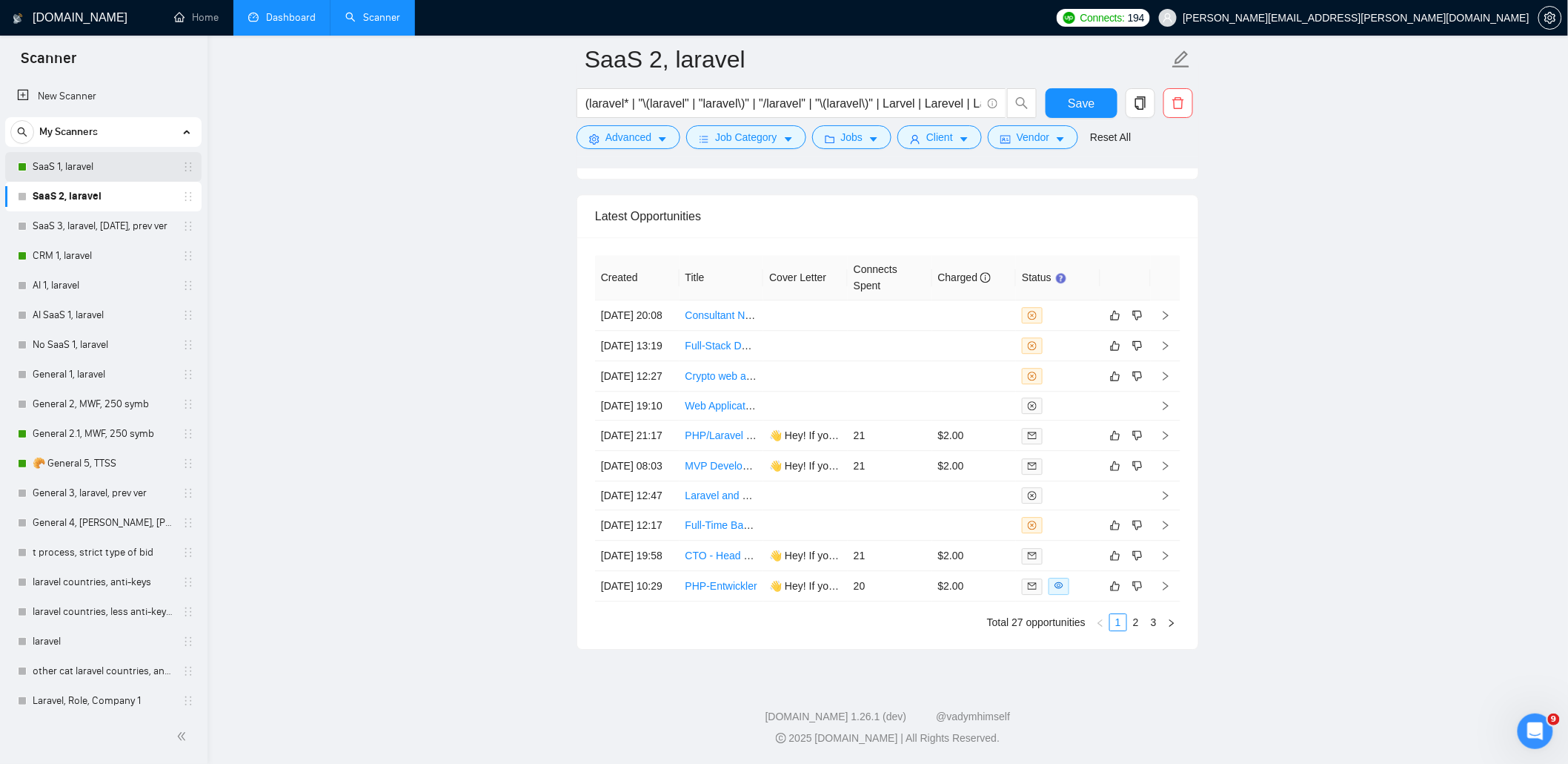
click at [54, 164] on link "SaaS 1, laravel" at bounding box center [103, 166] width 141 height 29
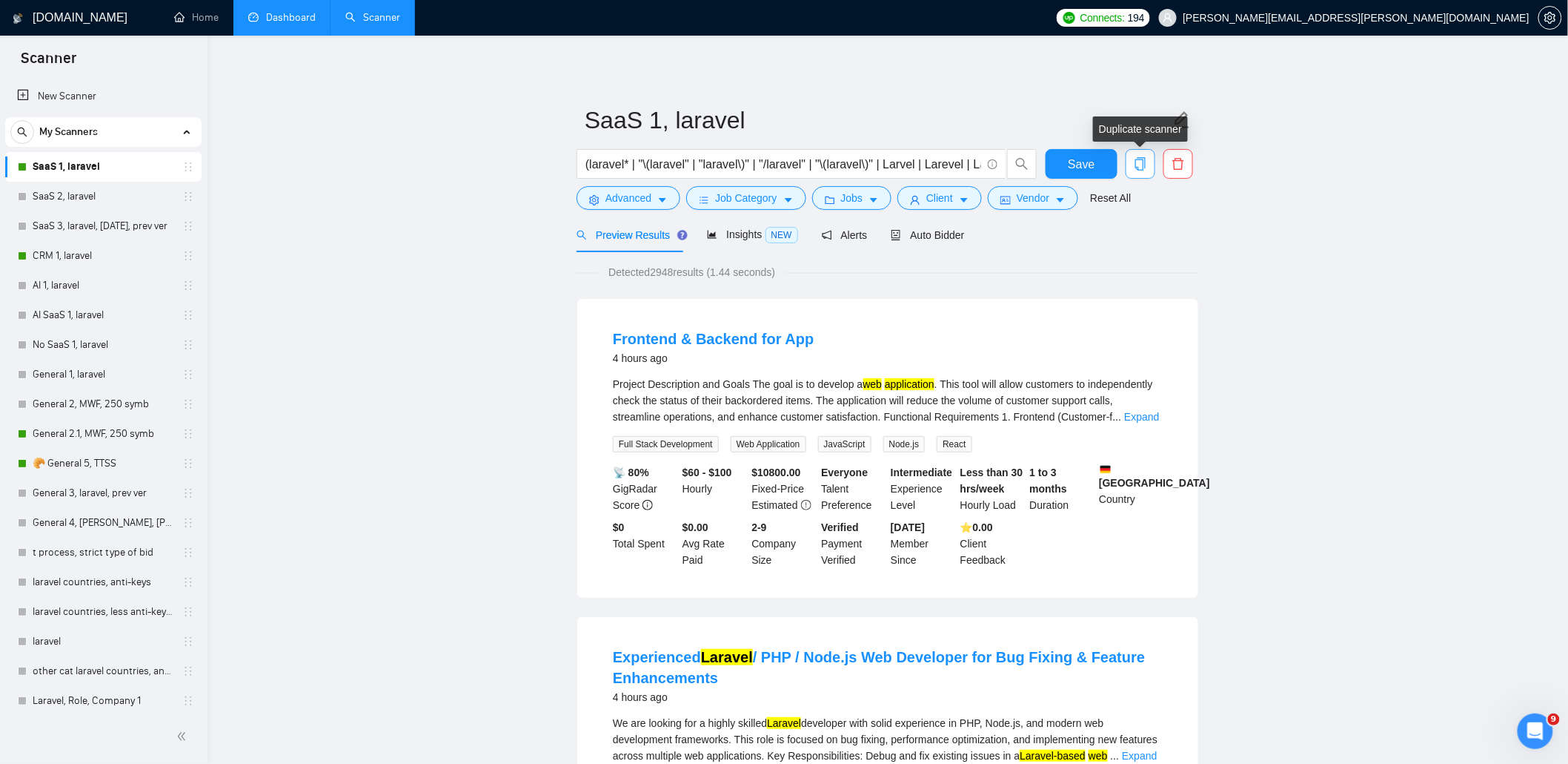
click at [1147, 171] on span "copy" at bounding box center [1140, 164] width 28 height 13
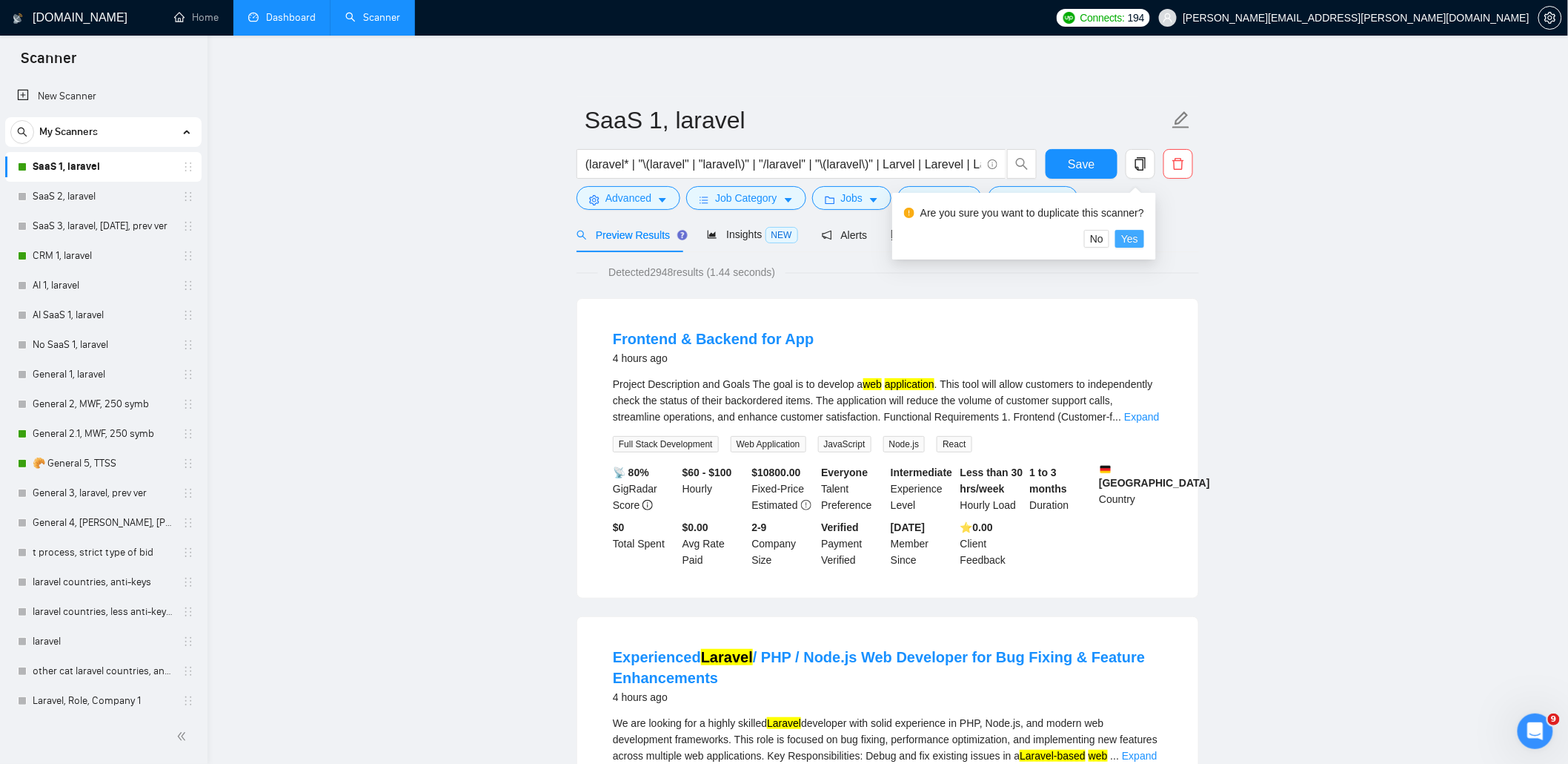
click at [1130, 240] on span "Yes" at bounding box center [1129, 239] width 17 height 17
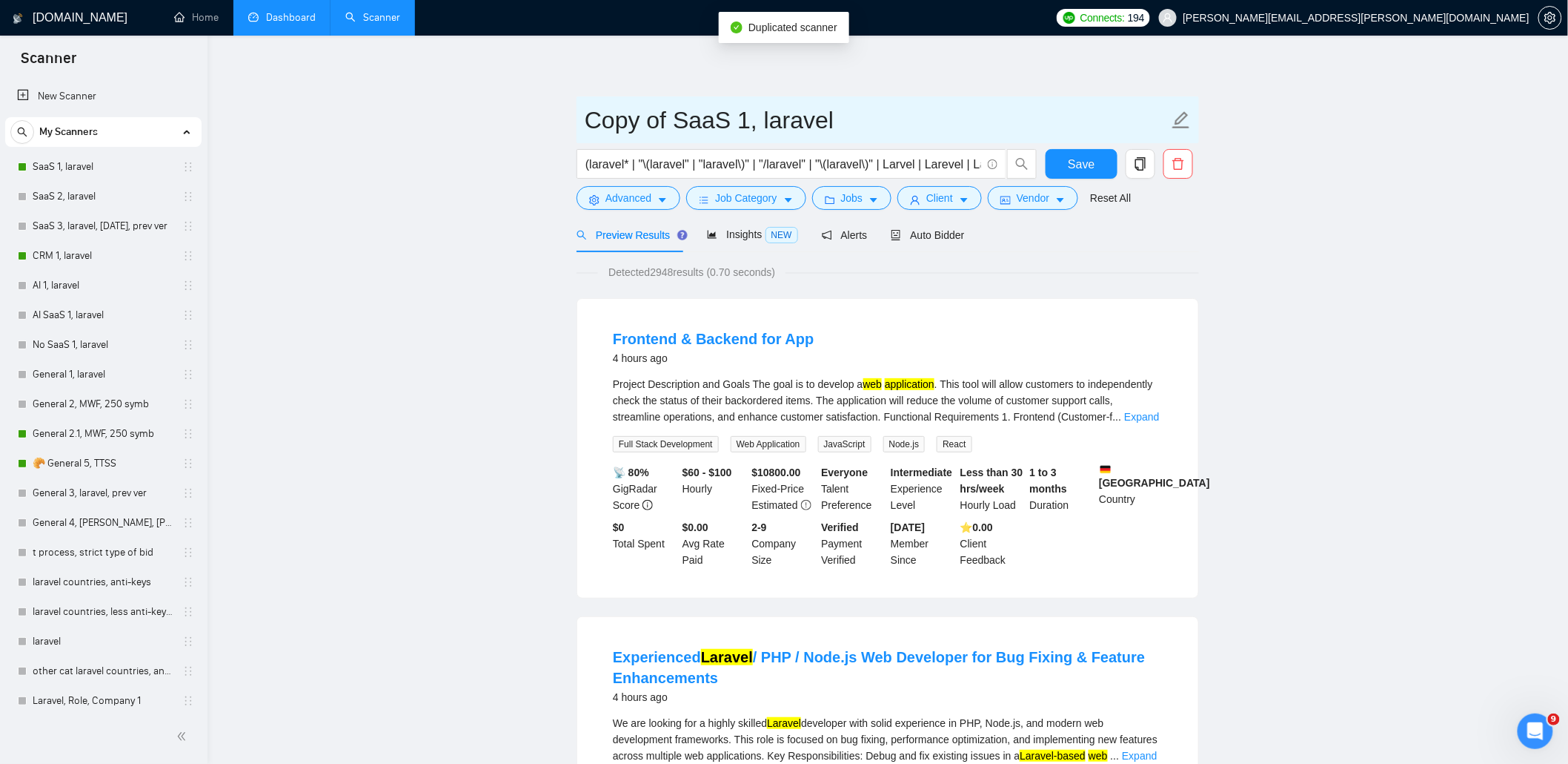
drag, startPoint x: 678, startPoint y: 116, endPoint x: 576, endPoint y: 117, distance: 102.0
click at [576, 117] on span "Copy of SaaS 1, laravel" at bounding box center [887, 120] width 622 height 47
click at [659, 115] on input "SaaS 1, laravel" at bounding box center [876, 120] width 584 height 37
type input "SaaS 1.1 MWF"
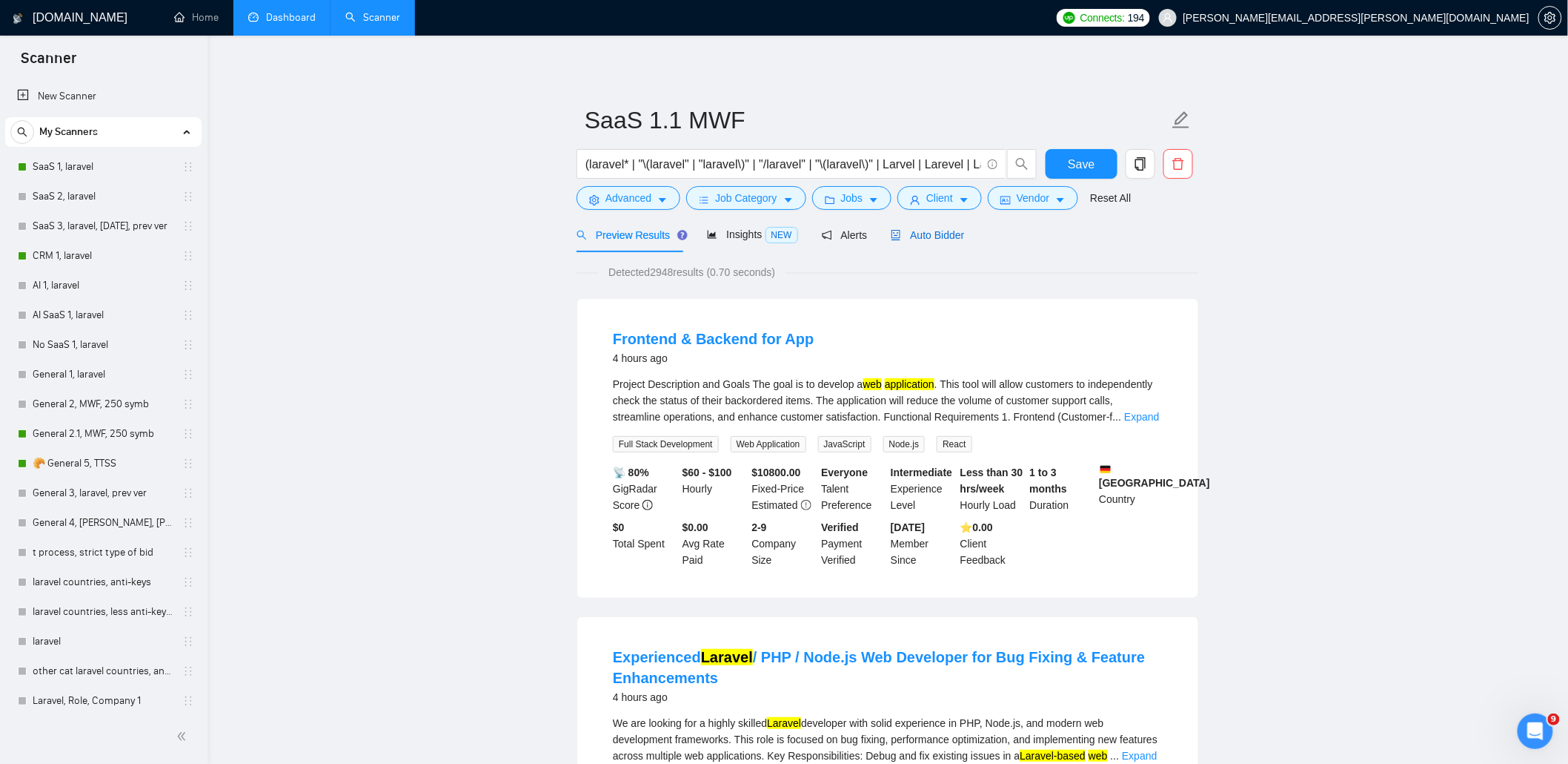
click at [916, 233] on span "Auto Bidder" at bounding box center [927, 235] width 74 height 12
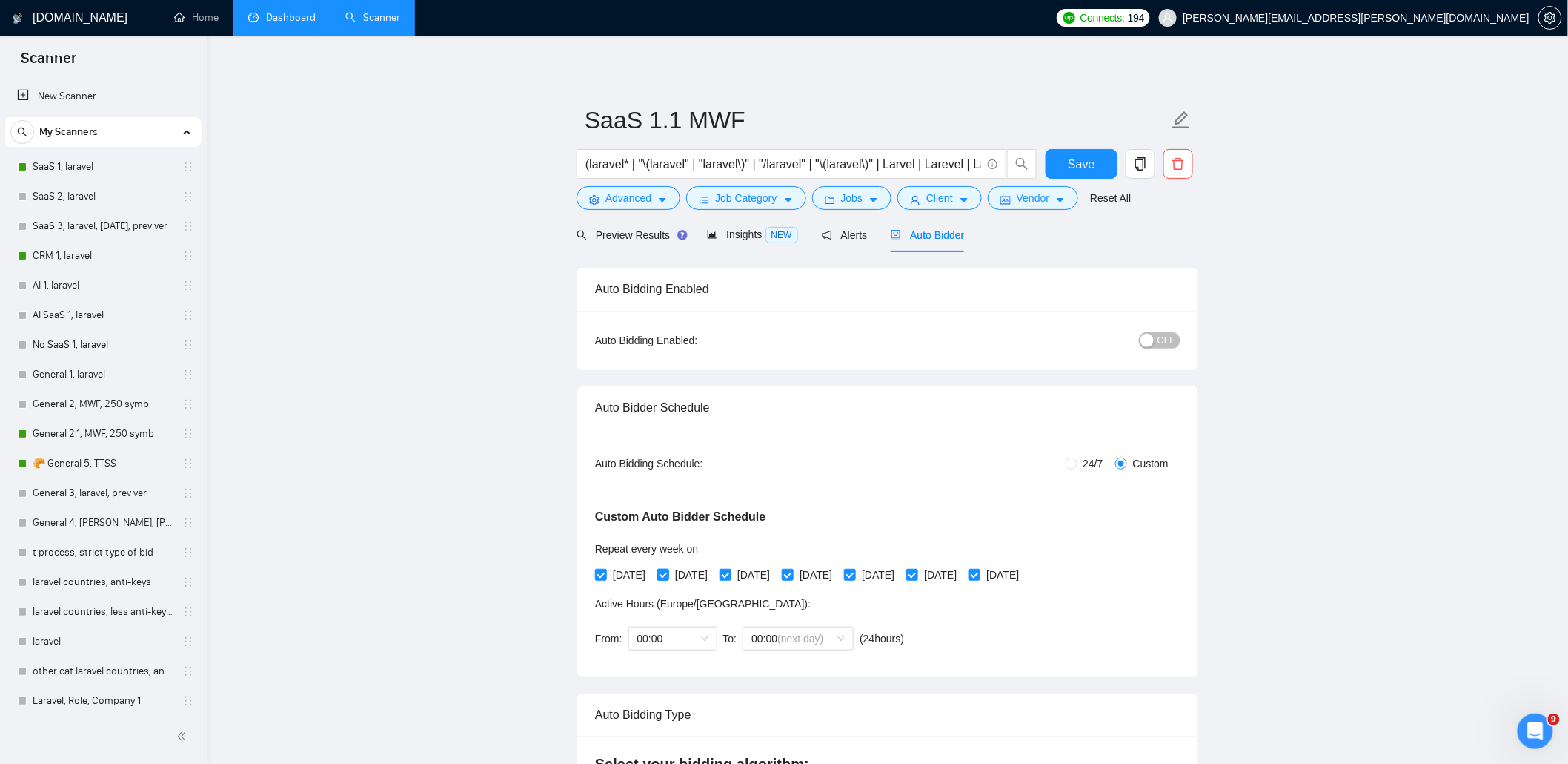
click at [669, 573] on span at bounding box center [663, 574] width 12 height 12
click at [667, 573] on input "[DATE]" at bounding box center [662, 573] width 10 height 10
checkbox input "false"
click at [835, 577] on span "[DATE]" at bounding box center [815, 575] width 44 height 17
click at [792, 577] on input "[DATE]" at bounding box center [787, 573] width 10 height 10
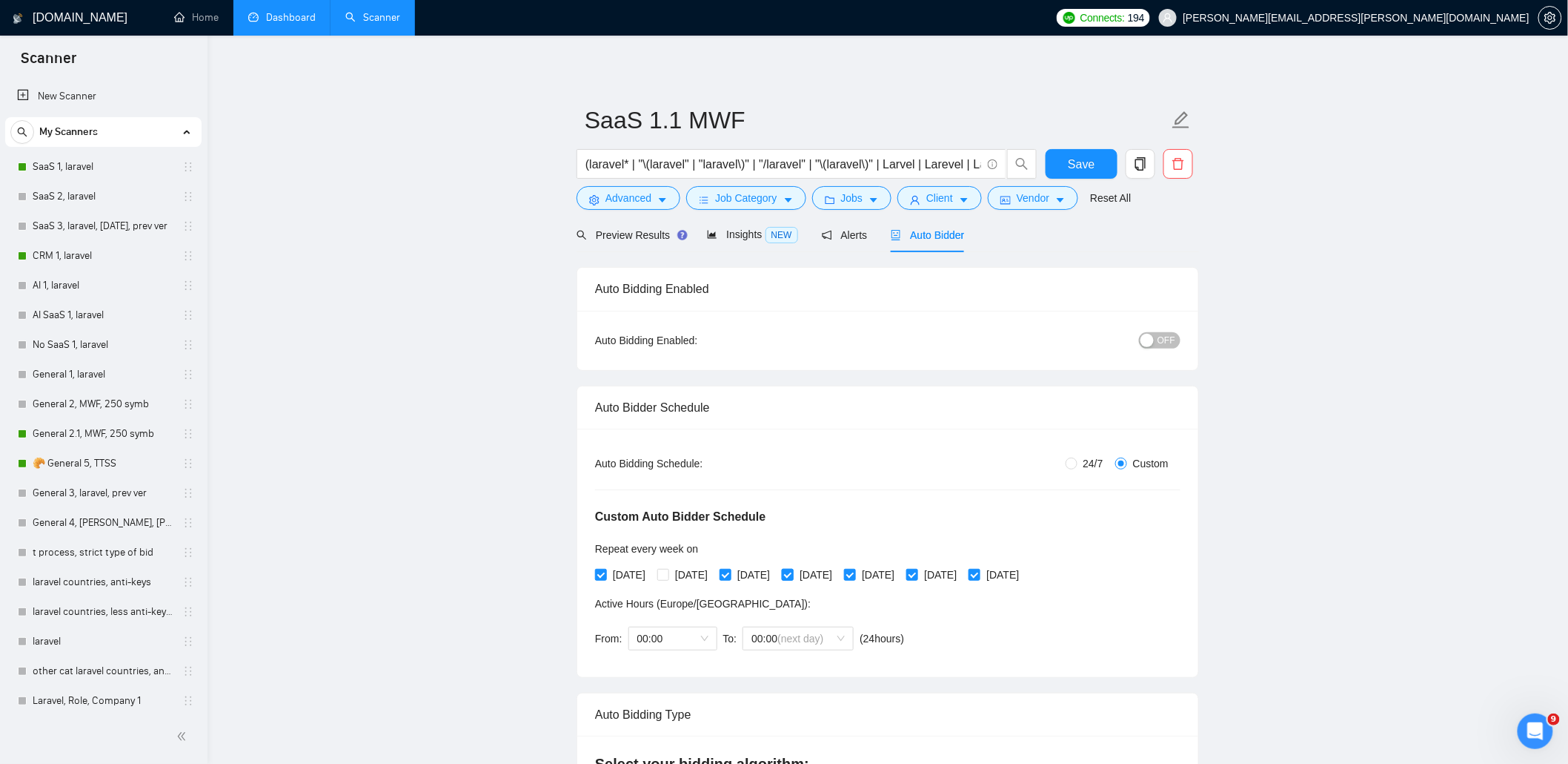
checkbox input "false"
click at [962, 576] on span "[DATE]" at bounding box center [940, 575] width 44 height 17
click at [916, 576] on input "[DATE]" at bounding box center [911, 573] width 10 height 10
checkbox input "false"
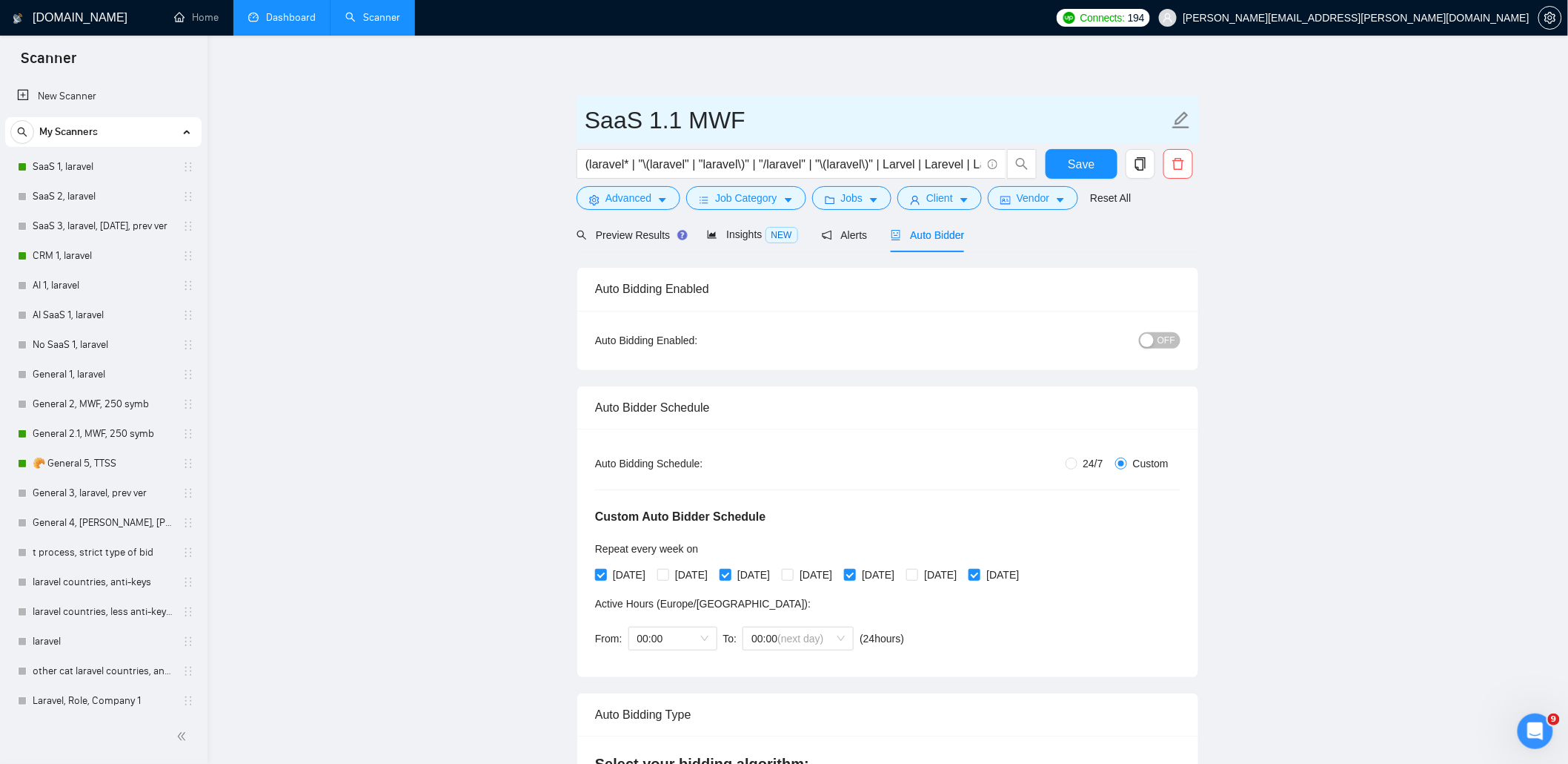
click at [759, 121] on input "SaaS 1.1 MWF" at bounding box center [876, 120] width 584 height 37
type input "SaaS 1.1 MWFS"
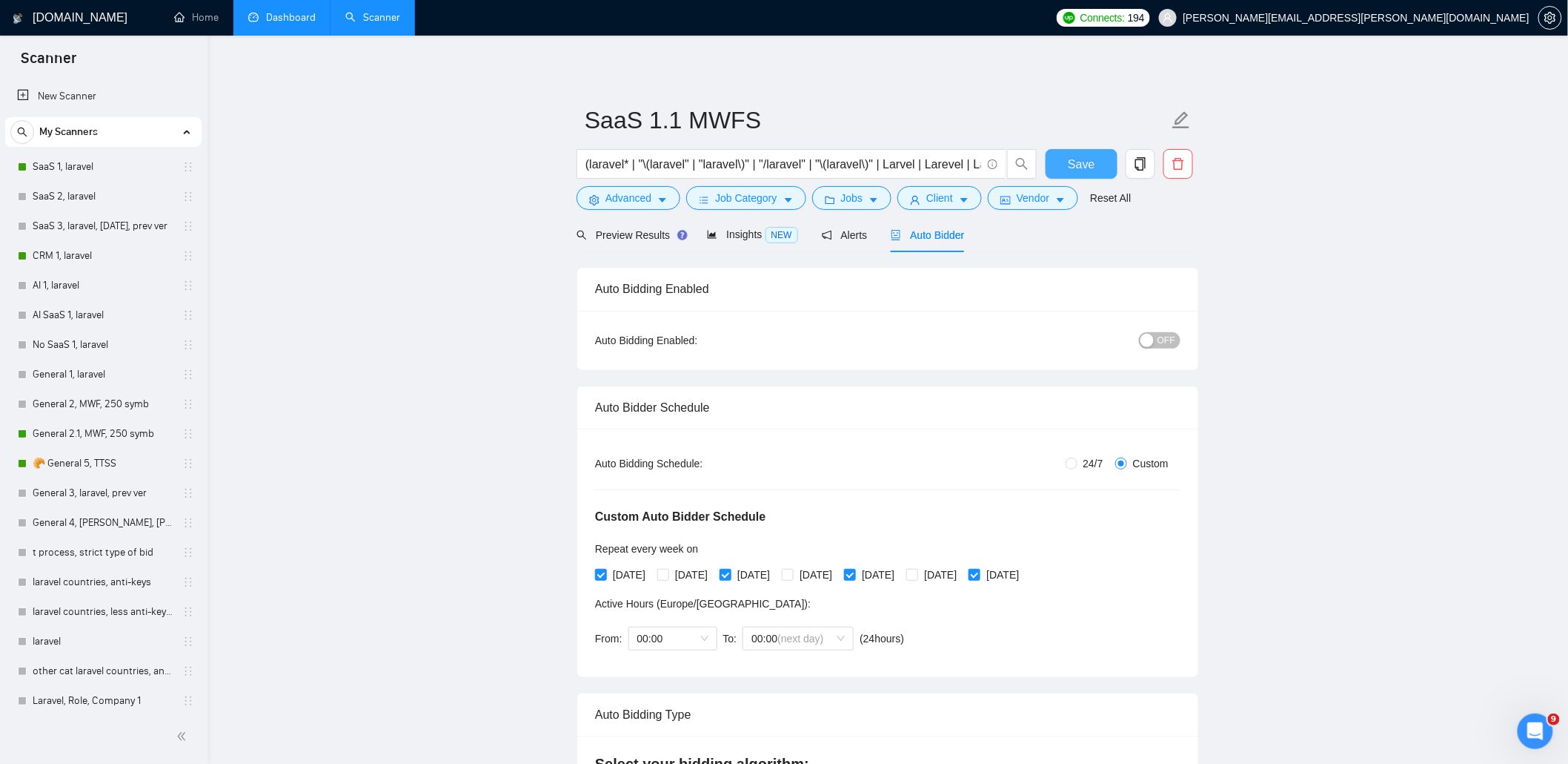
click at [1068, 160] on button "Save" at bounding box center [1082, 163] width 72 height 29
click at [1068, 160] on span "Save" at bounding box center [1081, 164] width 27 height 18
click at [1165, 334] on span "OFF" at bounding box center [1165, 340] width 18 height 17
click at [1089, 163] on span "Save" at bounding box center [1081, 164] width 27 height 18
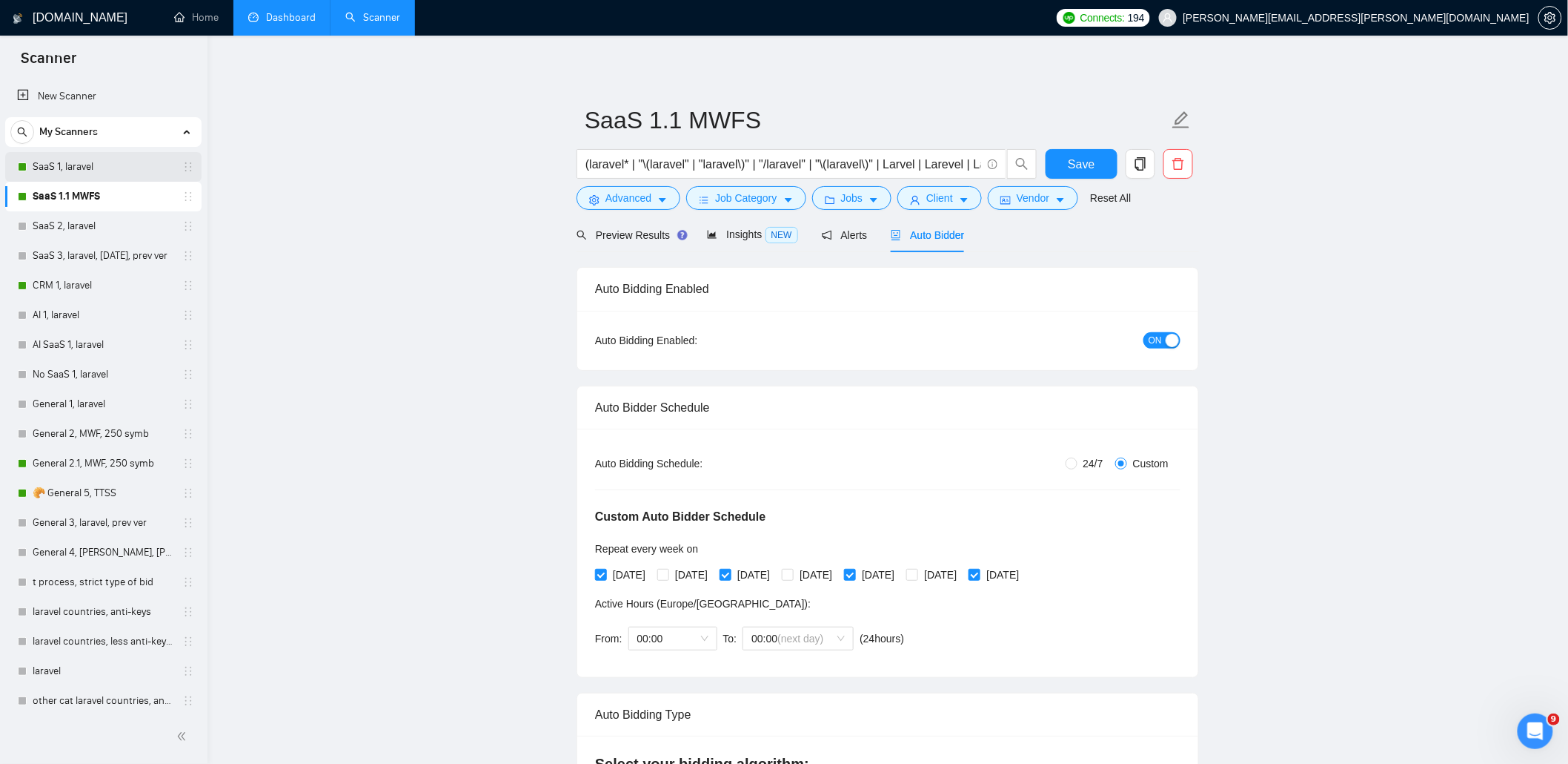
click at [79, 166] on link "SaaS 1, laravel" at bounding box center [103, 166] width 141 height 29
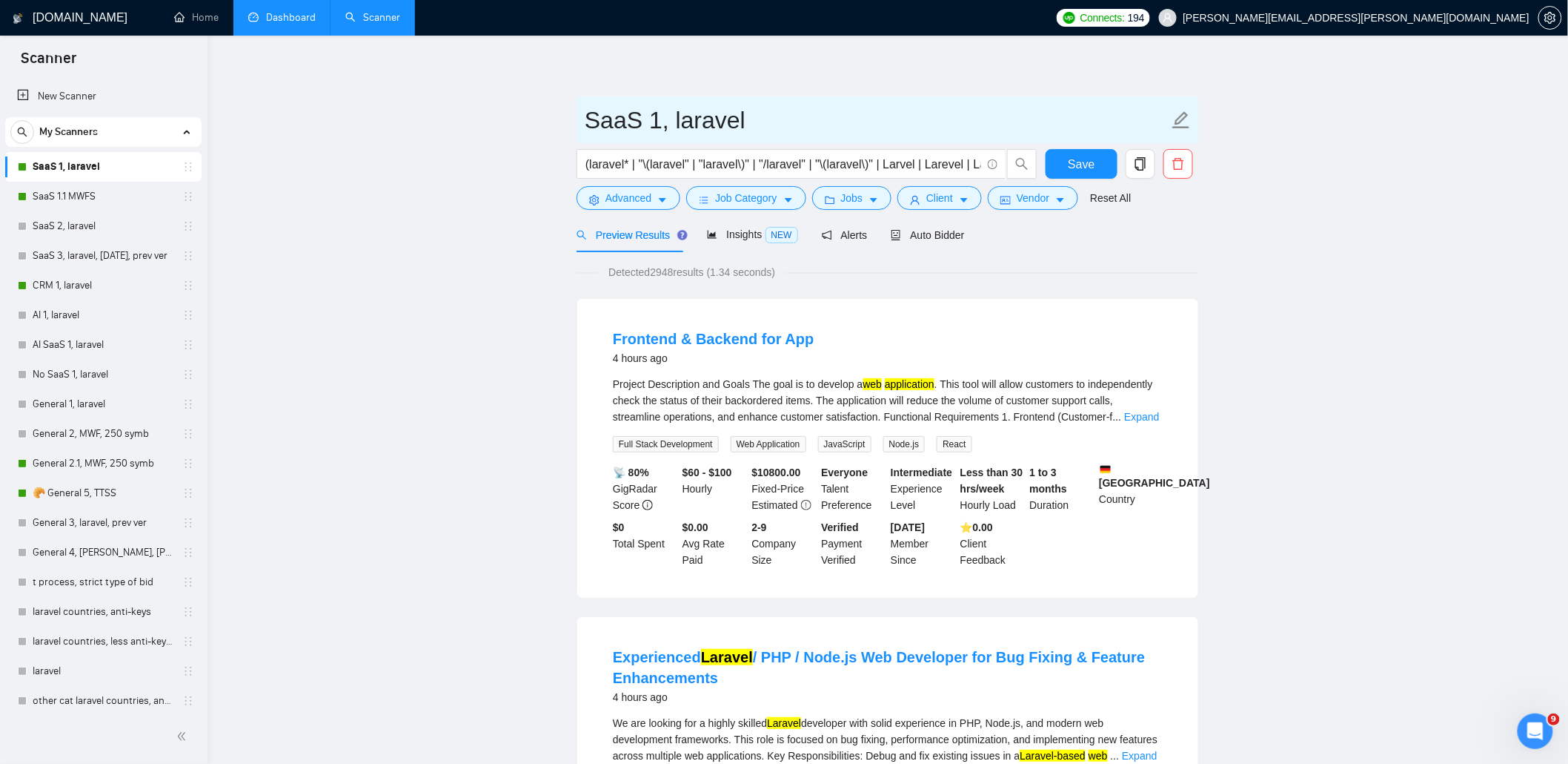
drag, startPoint x: 659, startPoint y: 117, endPoint x: 770, endPoint y: 123, distance: 111.2
click at [770, 123] on input "SaaS 1, laravel" at bounding box center [876, 120] width 584 height 37
type input "SaaS 1.0 TTS"
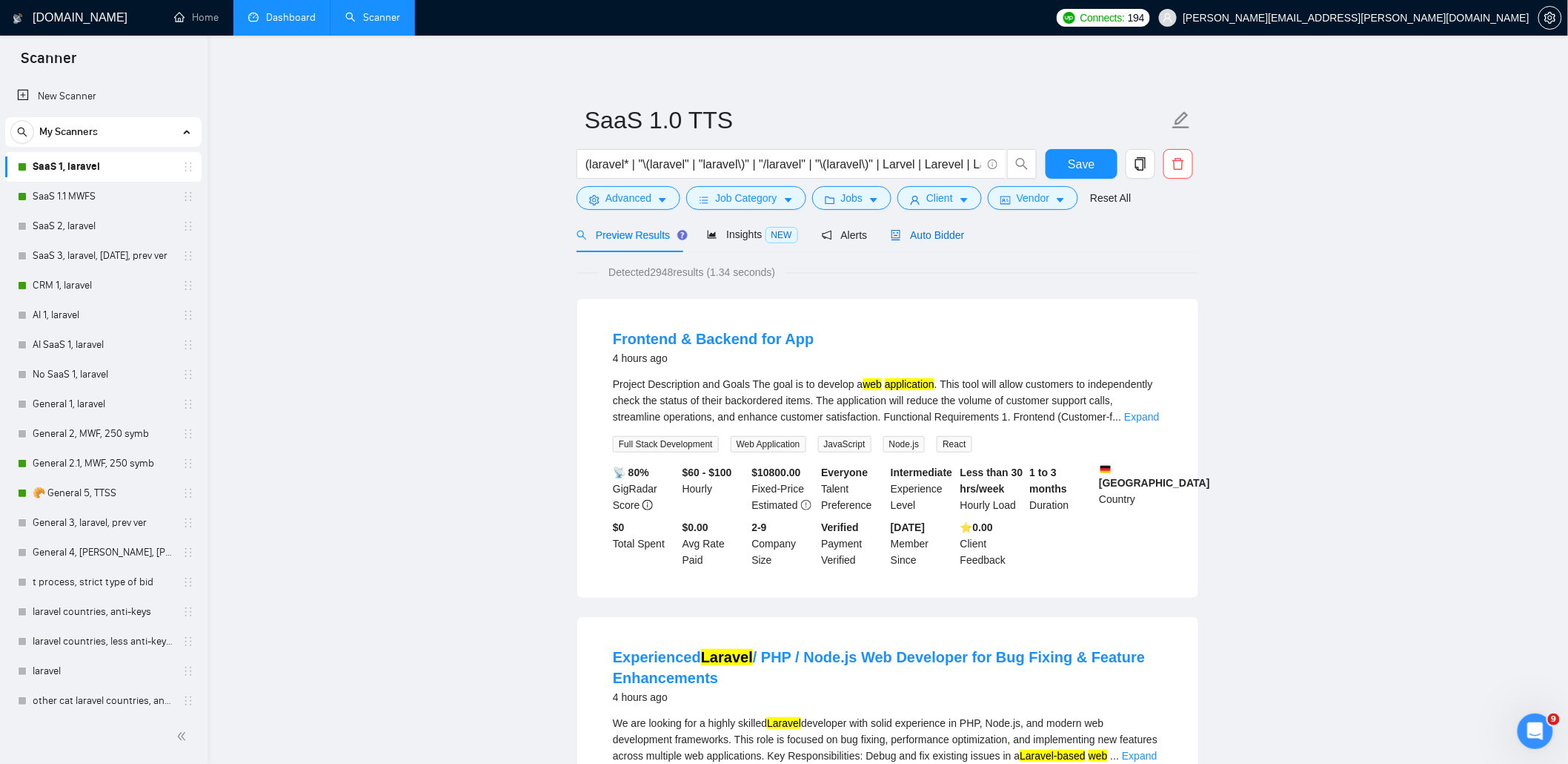
click at [938, 232] on span "Auto Bidder" at bounding box center [927, 235] width 74 height 12
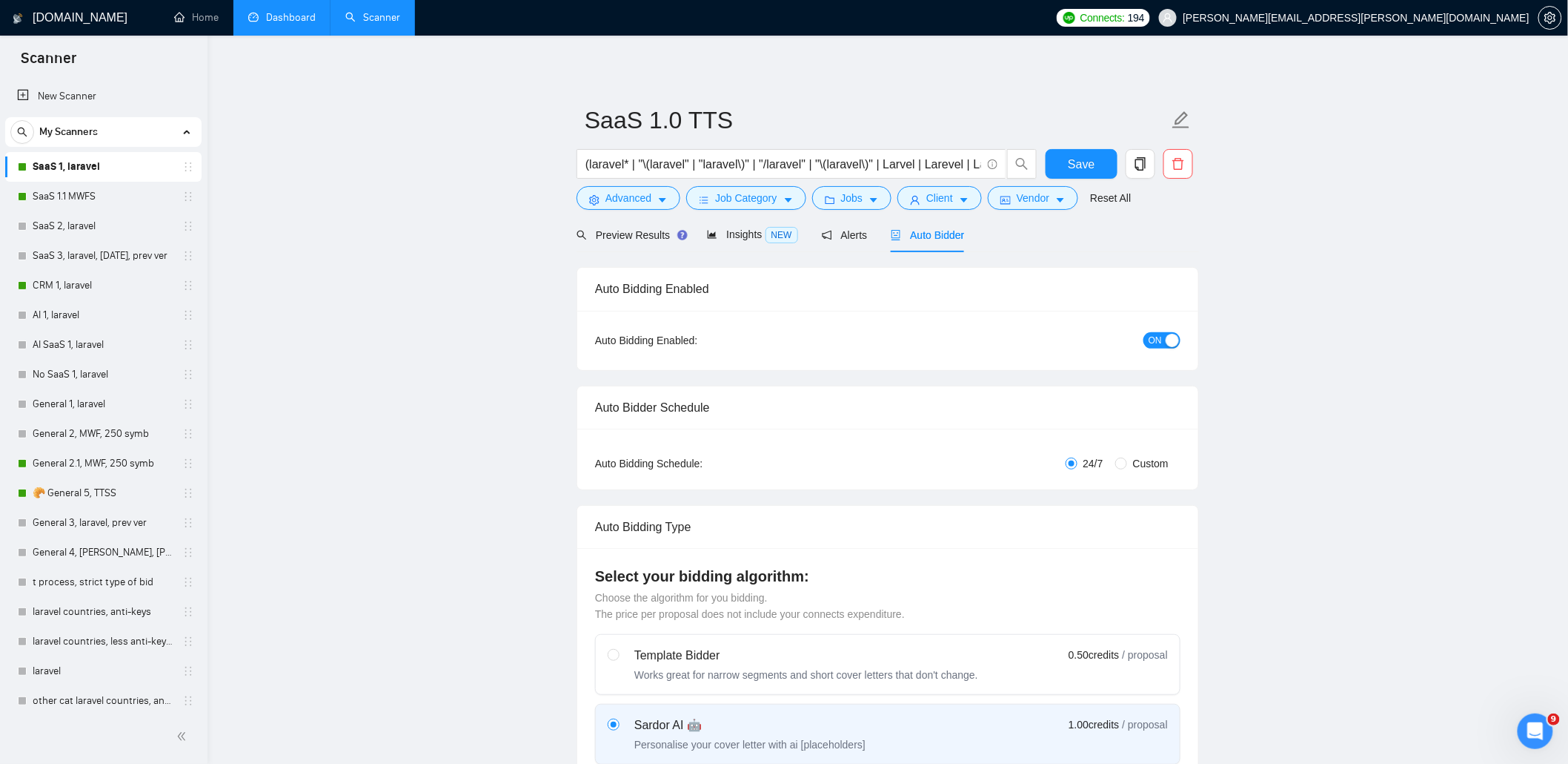
radio input "false"
radio input "true"
checkbox input "true"
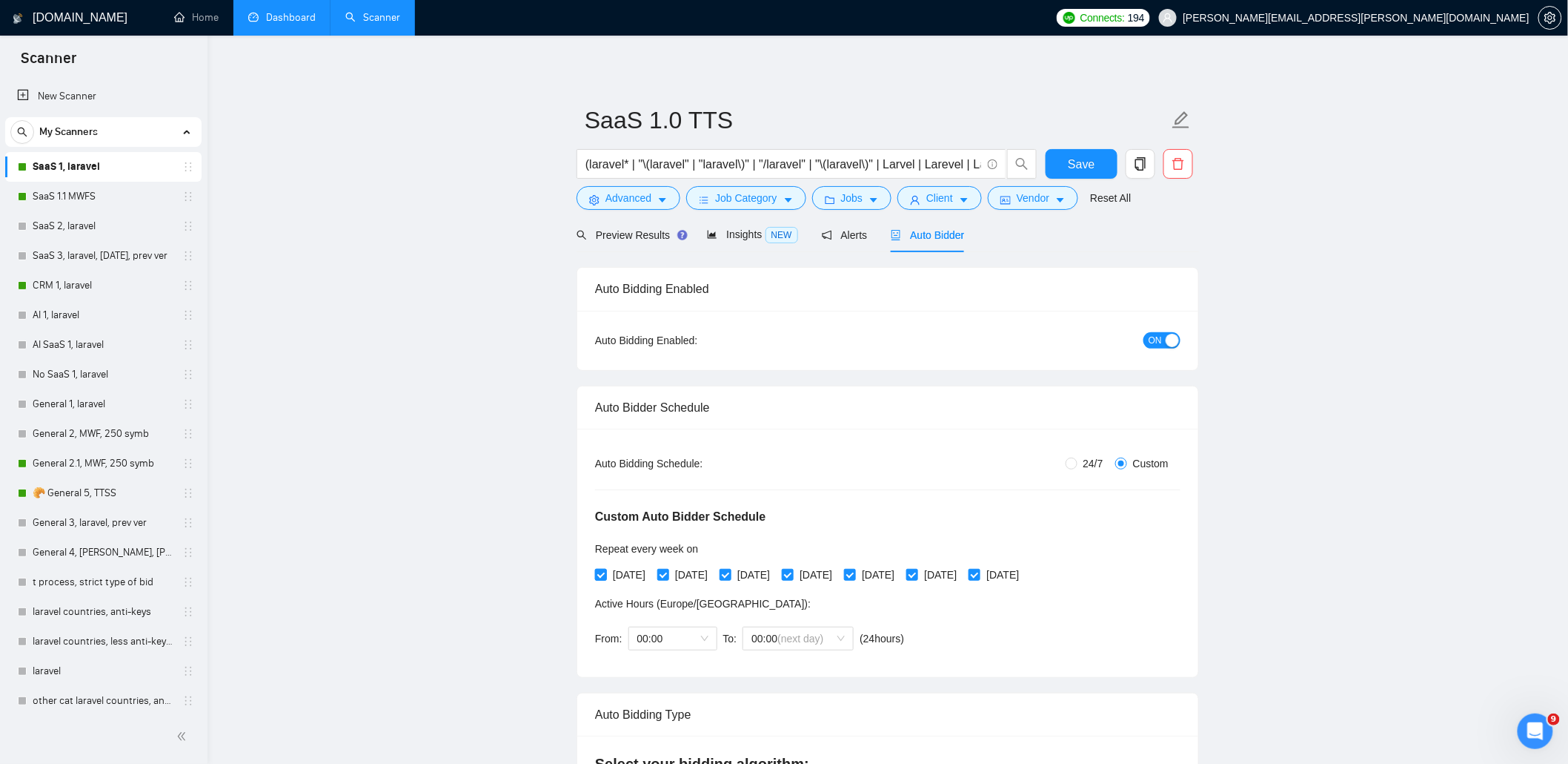
click at [625, 574] on span "[DATE]" at bounding box center [628, 575] width 44 height 17
click at [613, 576] on span "[DATE]" at bounding box center [628, 575] width 44 height 17
click at [606, 576] on input "[DATE]" at bounding box center [600, 573] width 10 height 10
checkbox input "false"
click at [773, 573] on span "[DATE]" at bounding box center [753, 575] width 44 height 17
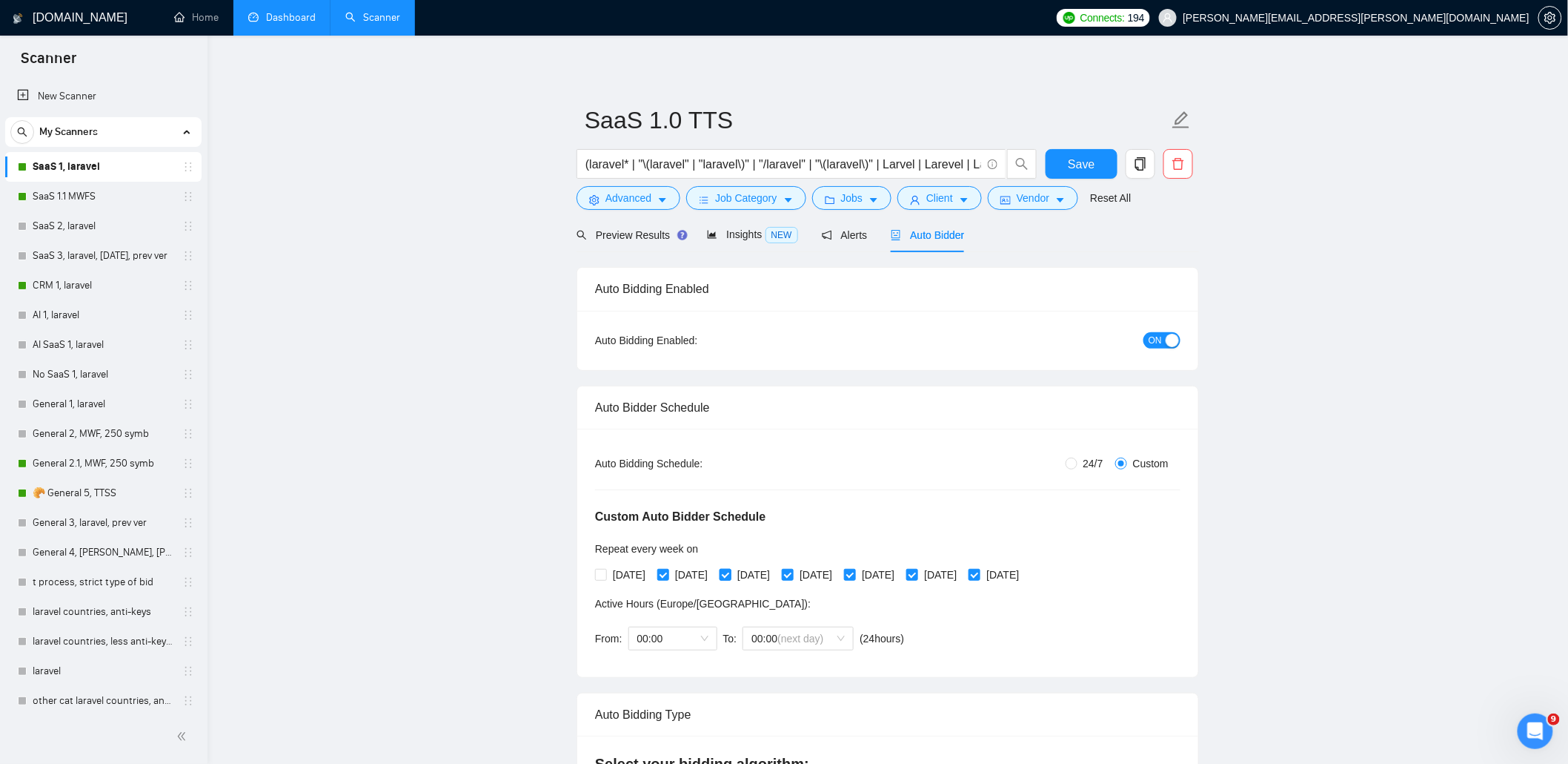
click at [730, 573] on input "[DATE]" at bounding box center [724, 573] width 10 height 10
checkbox input "false"
click at [901, 575] on span "[DATE]" at bounding box center [877, 575] width 44 height 17
click at [855, 575] on input "[DATE]" at bounding box center [849, 573] width 10 height 10
checkbox input "false"
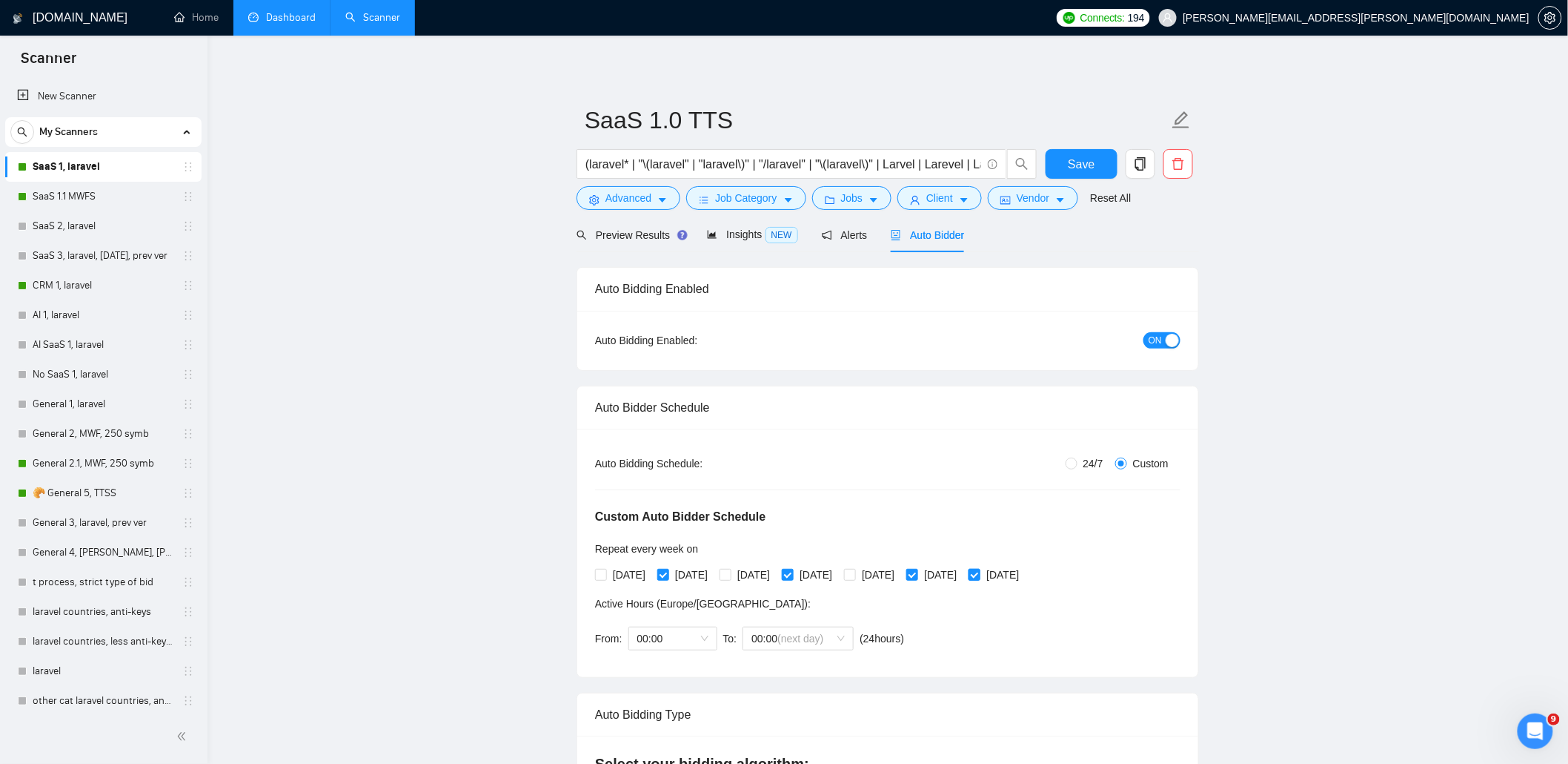
click at [1025, 572] on span "[DATE]" at bounding box center [1002, 575] width 44 height 17
click at [979, 572] on input "[DATE]" at bounding box center [973, 573] width 10 height 10
checkbox input "false"
click at [1071, 171] on span "Save" at bounding box center [1081, 164] width 27 height 18
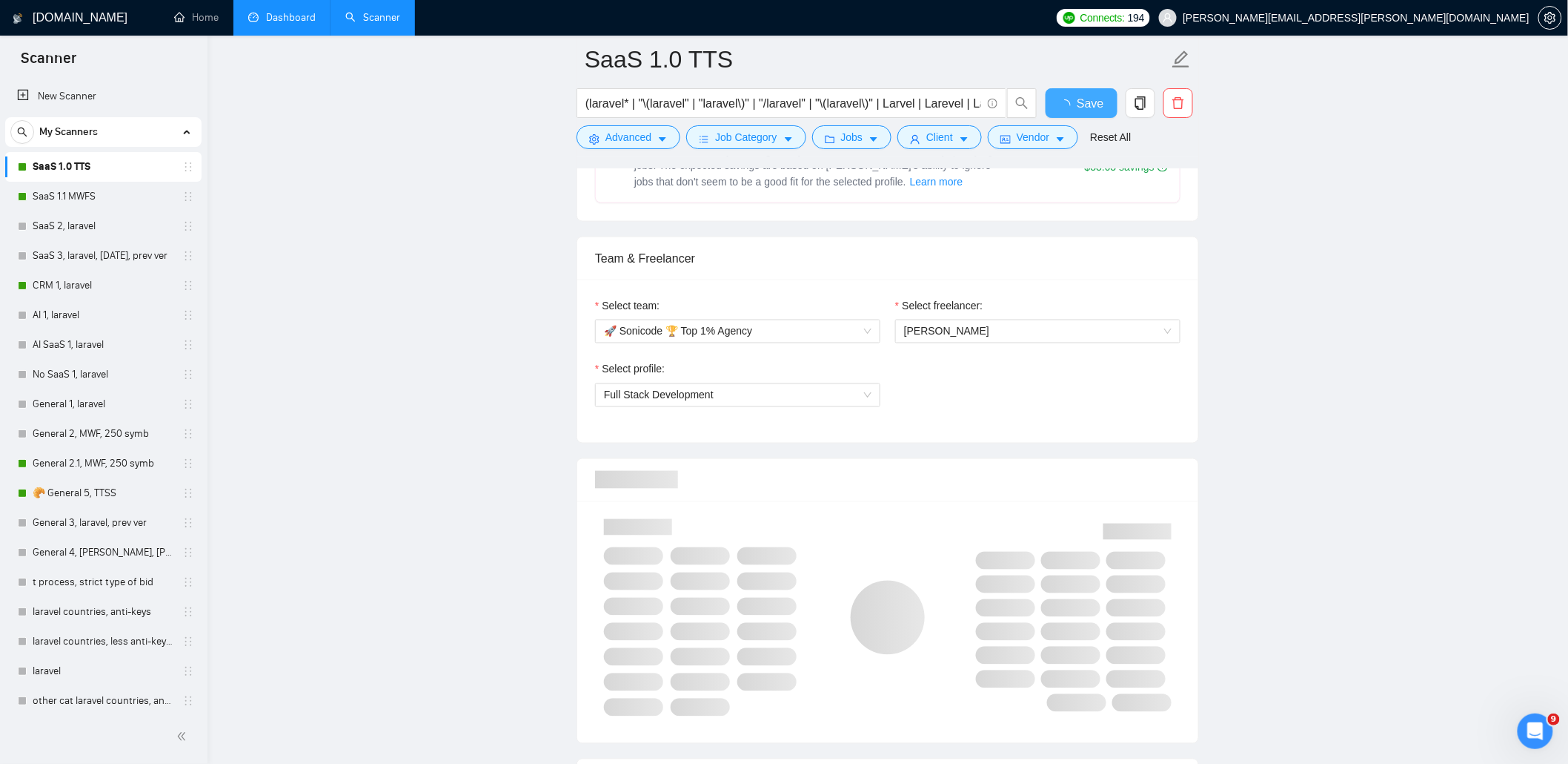
checkbox input "true"
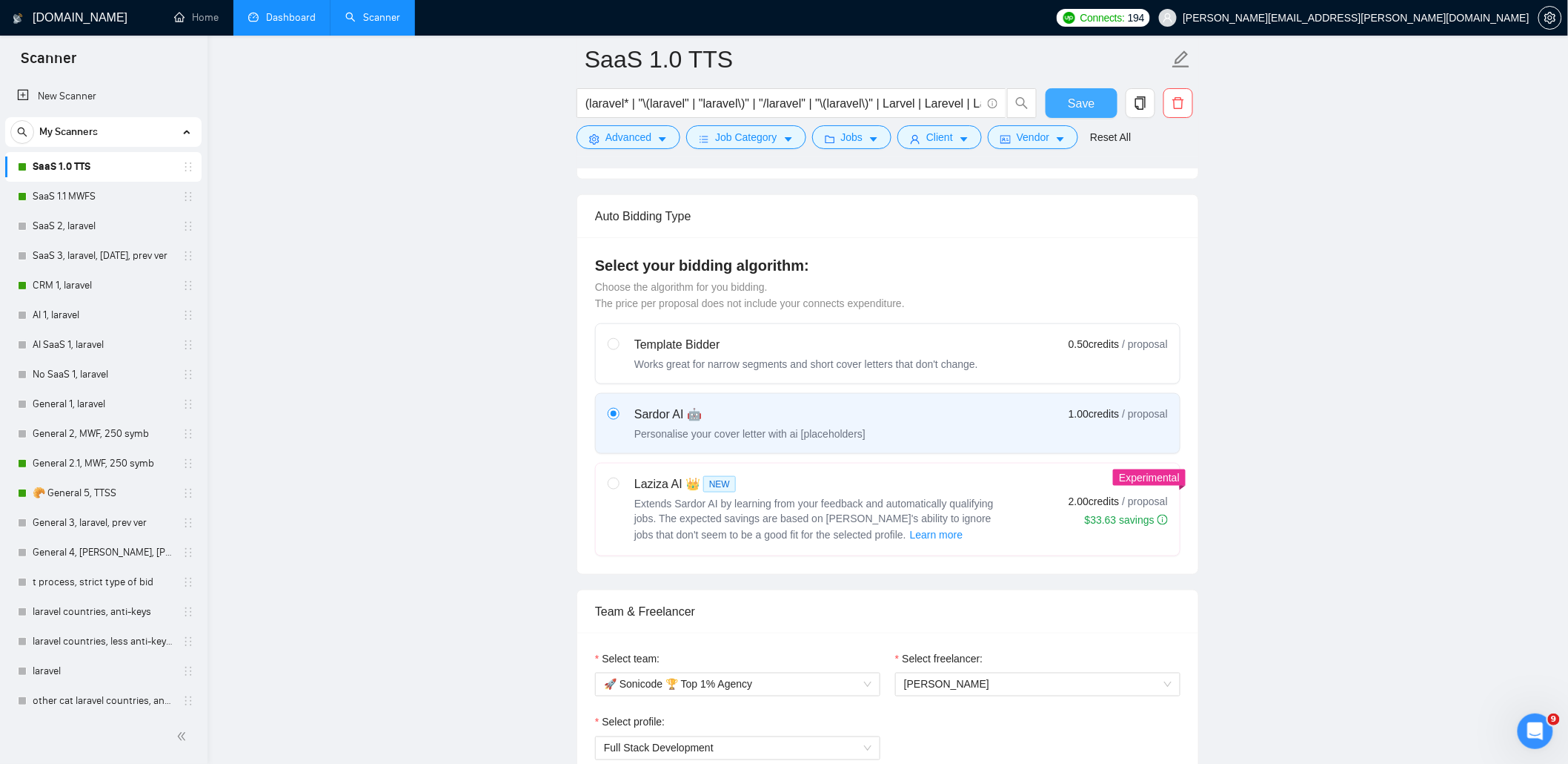
scroll to position [395, 0]
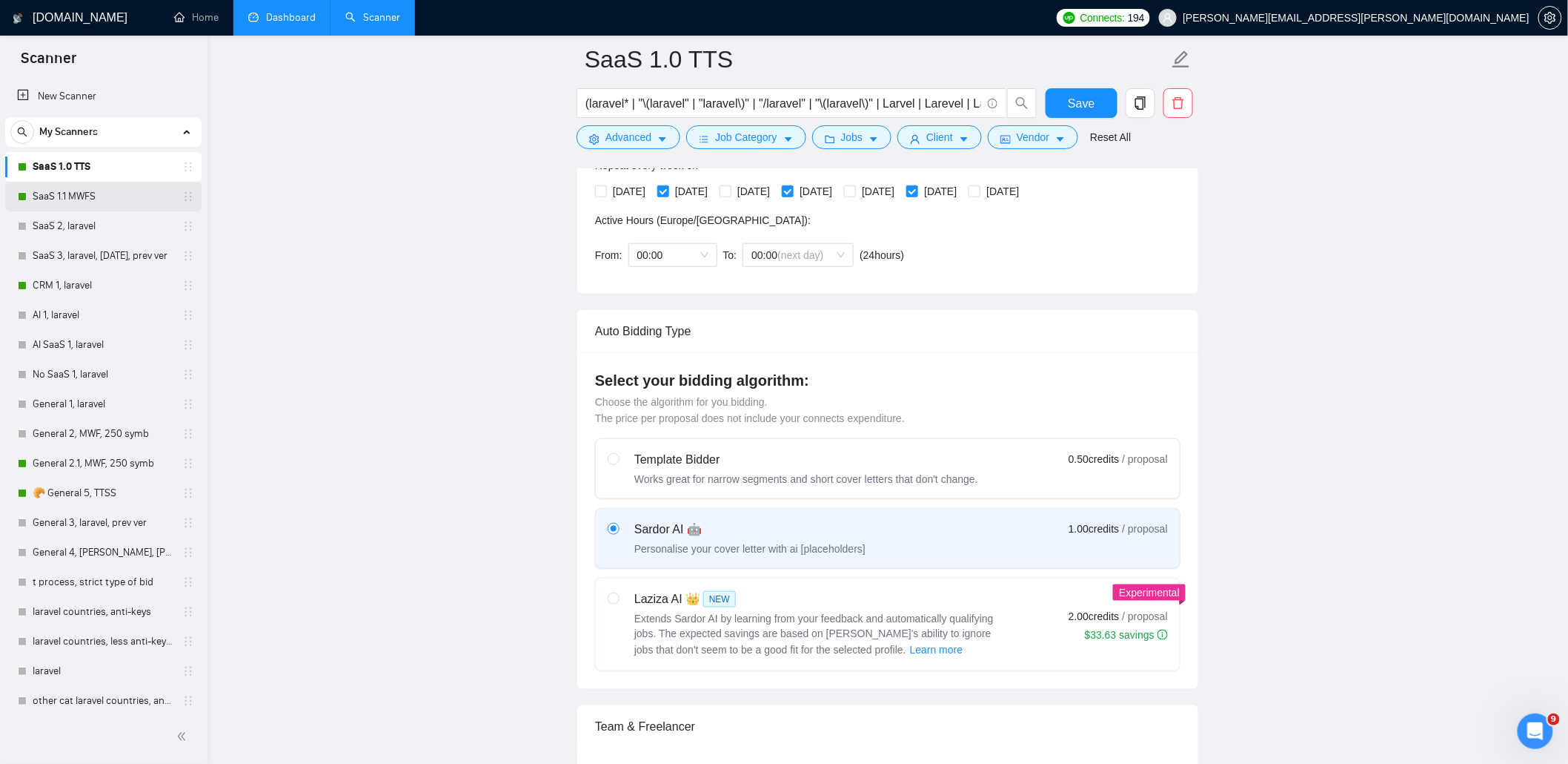
click at [78, 206] on link "SaaS 1.1 MWFS" at bounding box center [103, 196] width 141 height 29
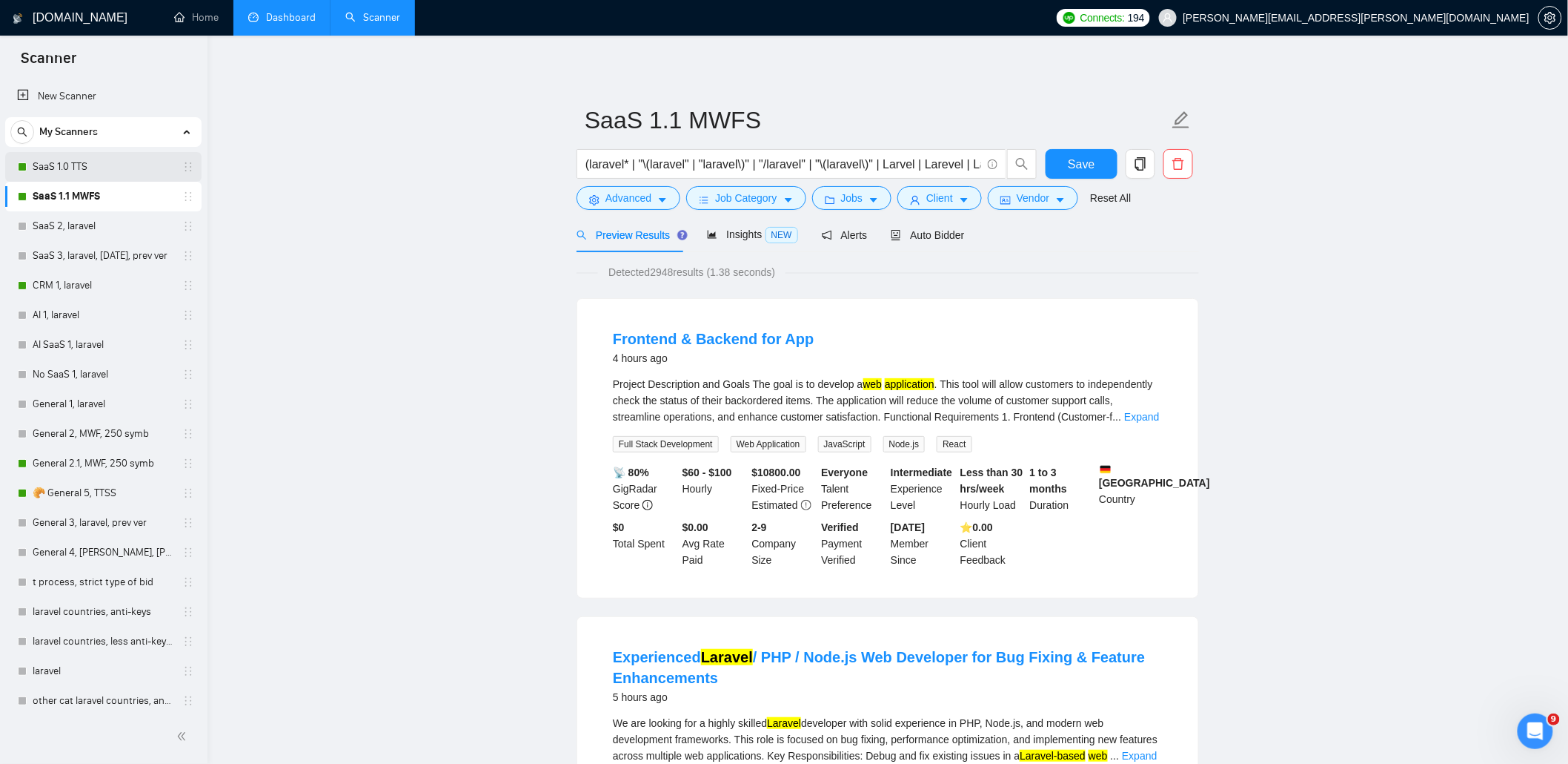
click at [104, 174] on link "SaaS 1.0 TTS" at bounding box center [103, 166] width 141 height 29
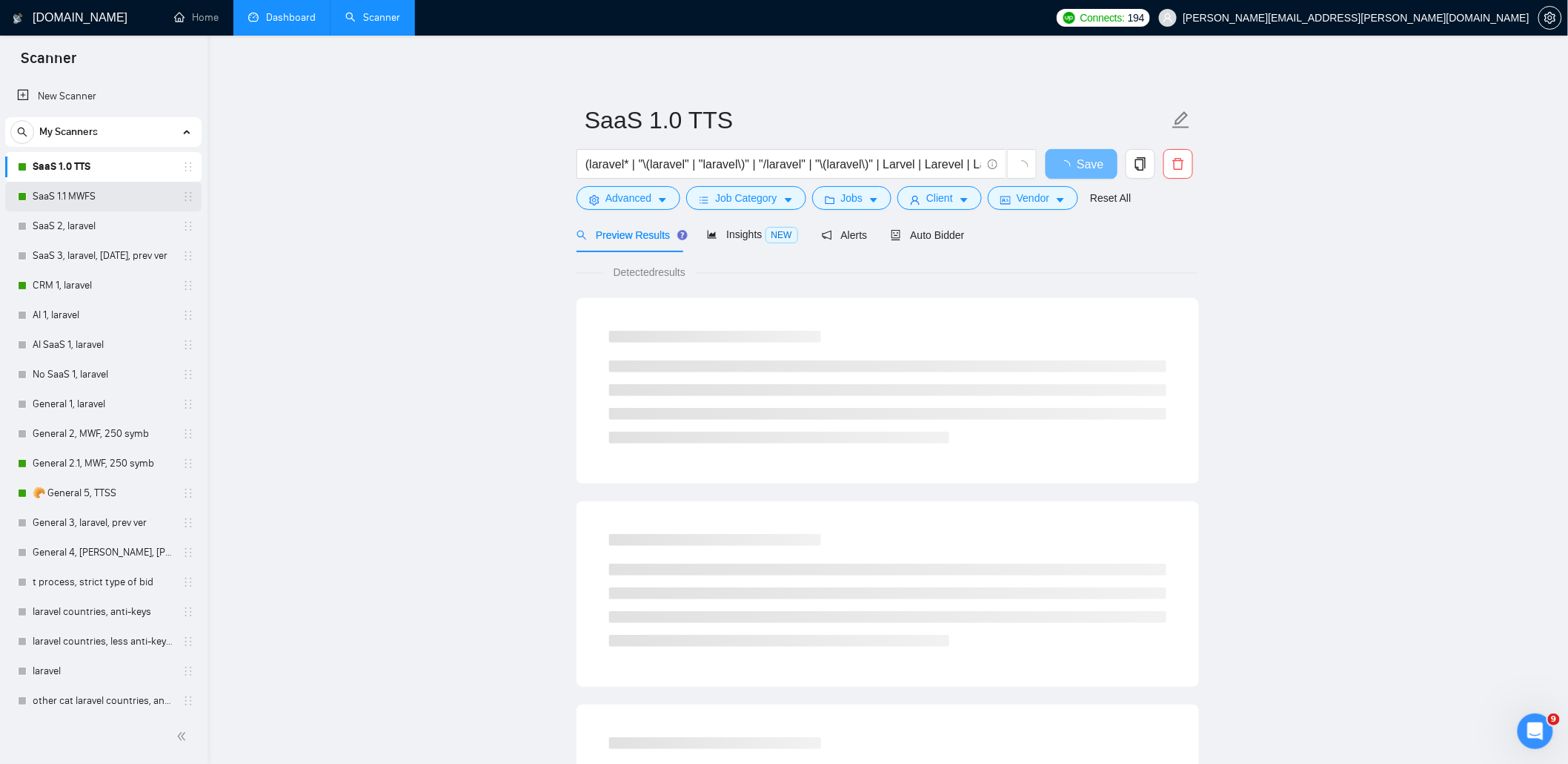
click at [100, 190] on link "SaaS 1.1 MWFS" at bounding box center [103, 196] width 141 height 29
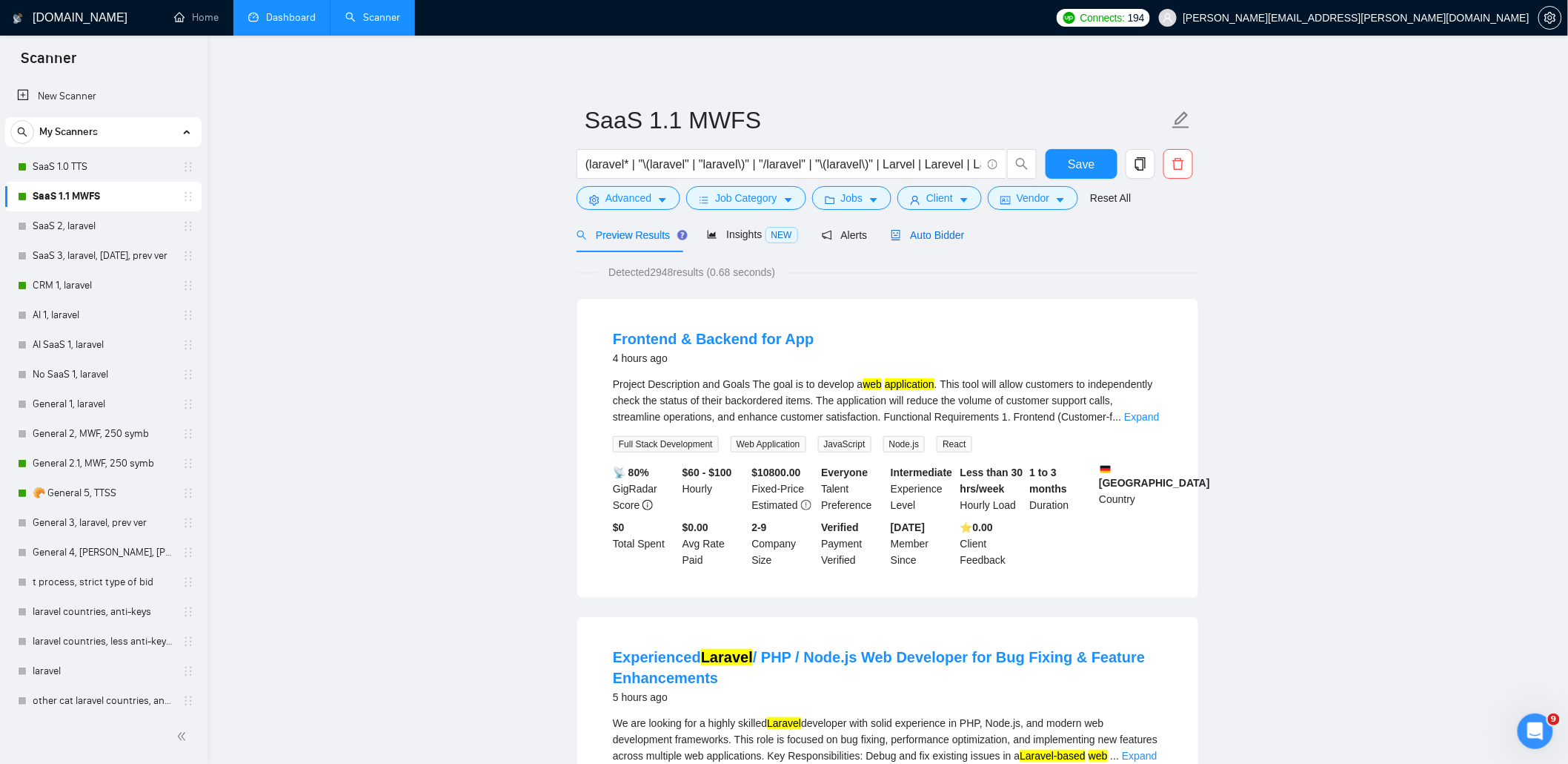
click at [927, 237] on span "Auto Bidder" at bounding box center [927, 235] width 74 height 12
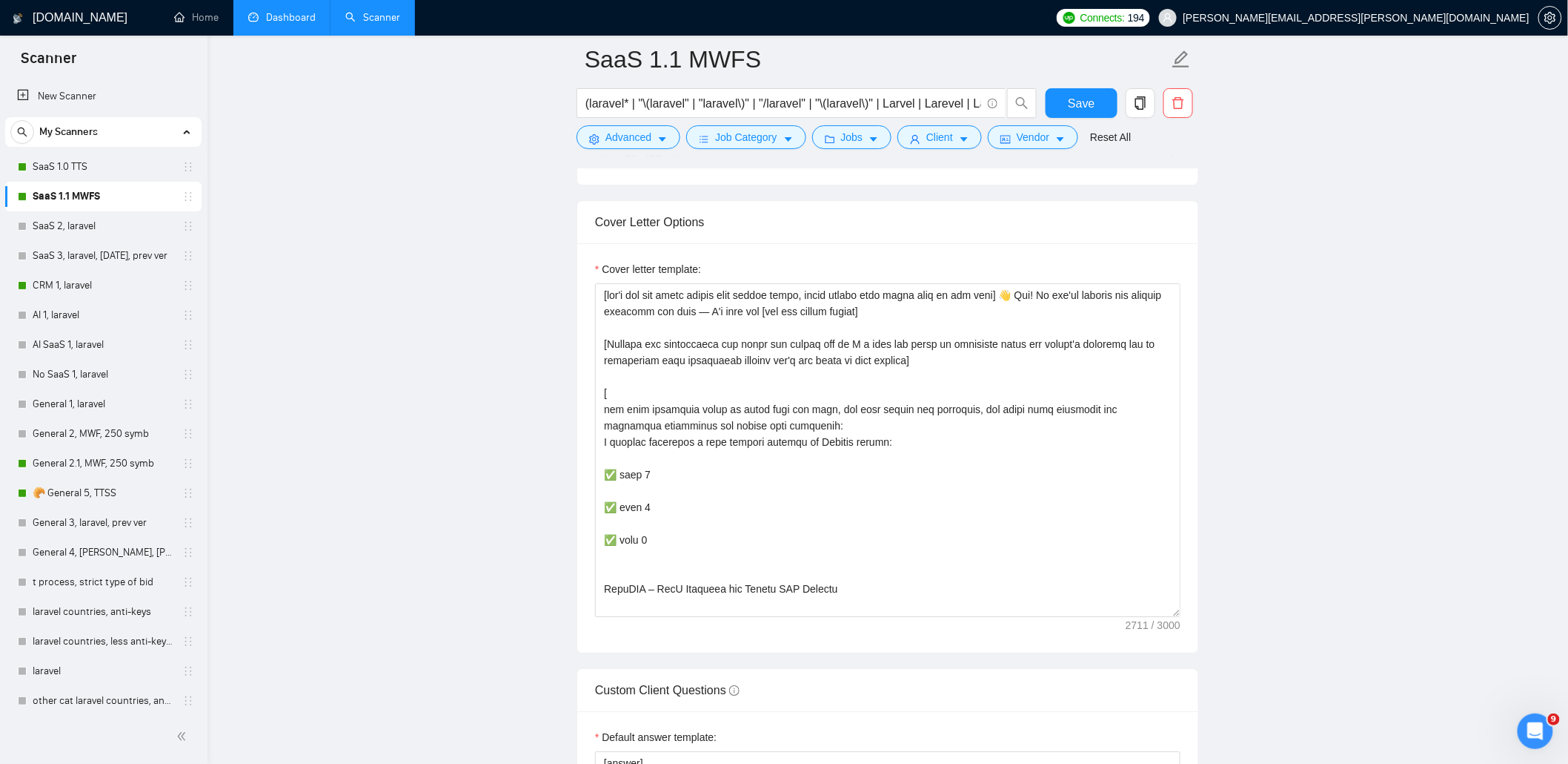
scroll to position [1780, 0]
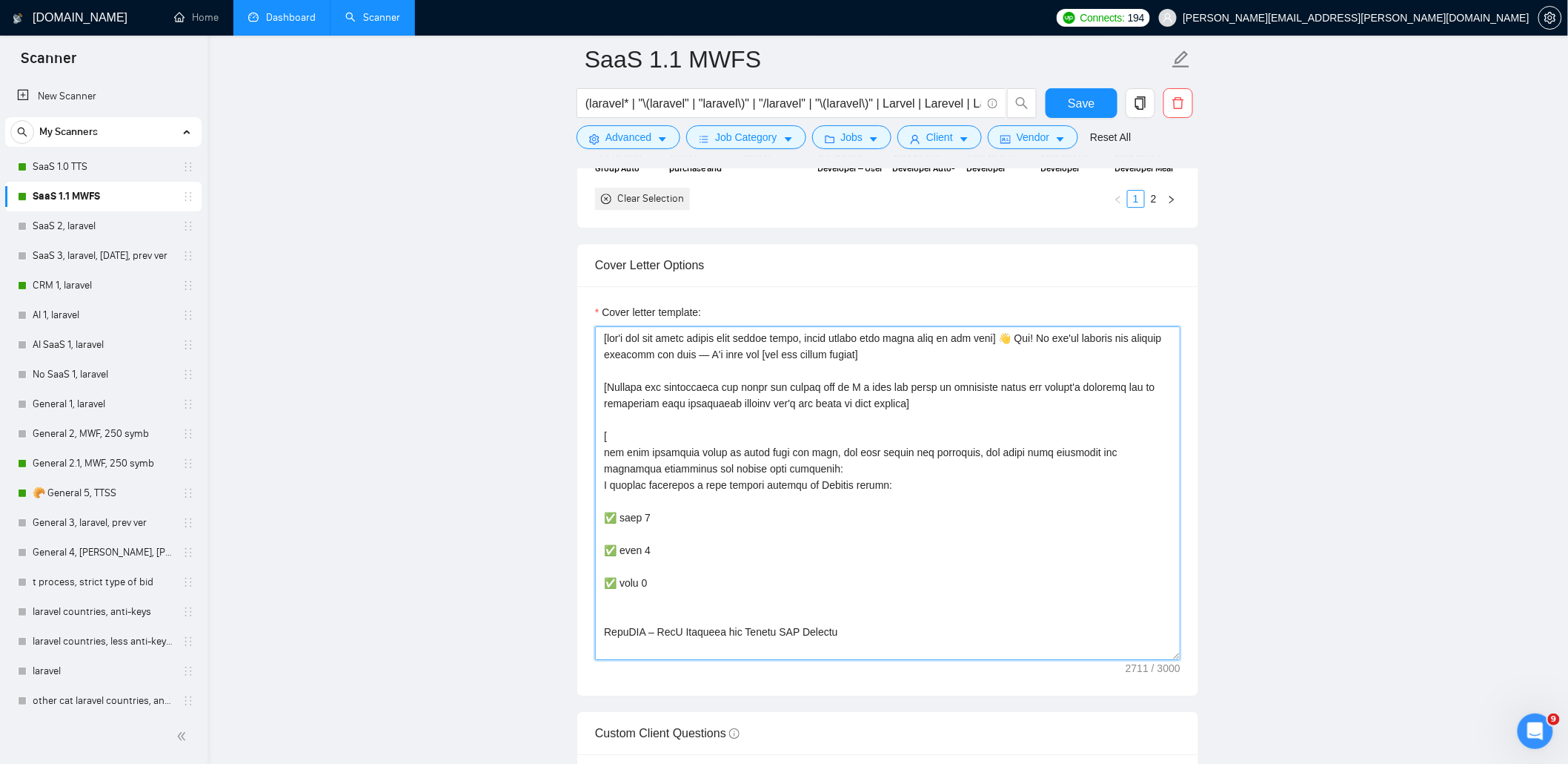
click at [813, 383] on textarea "Cover letter template:" at bounding box center [887, 492] width 586 height 334
click at [798, 435] on textarea "Cover letter template:" at bounding box center [887, 492] width 586 height 334
click at [875, 384] on textarea "Cover letter template:" at bounding box center [887, 492] width 586 height 334
paste textarea "🥐I don't know [say client's language] perfectly but I speak Laravel fluently:) …"
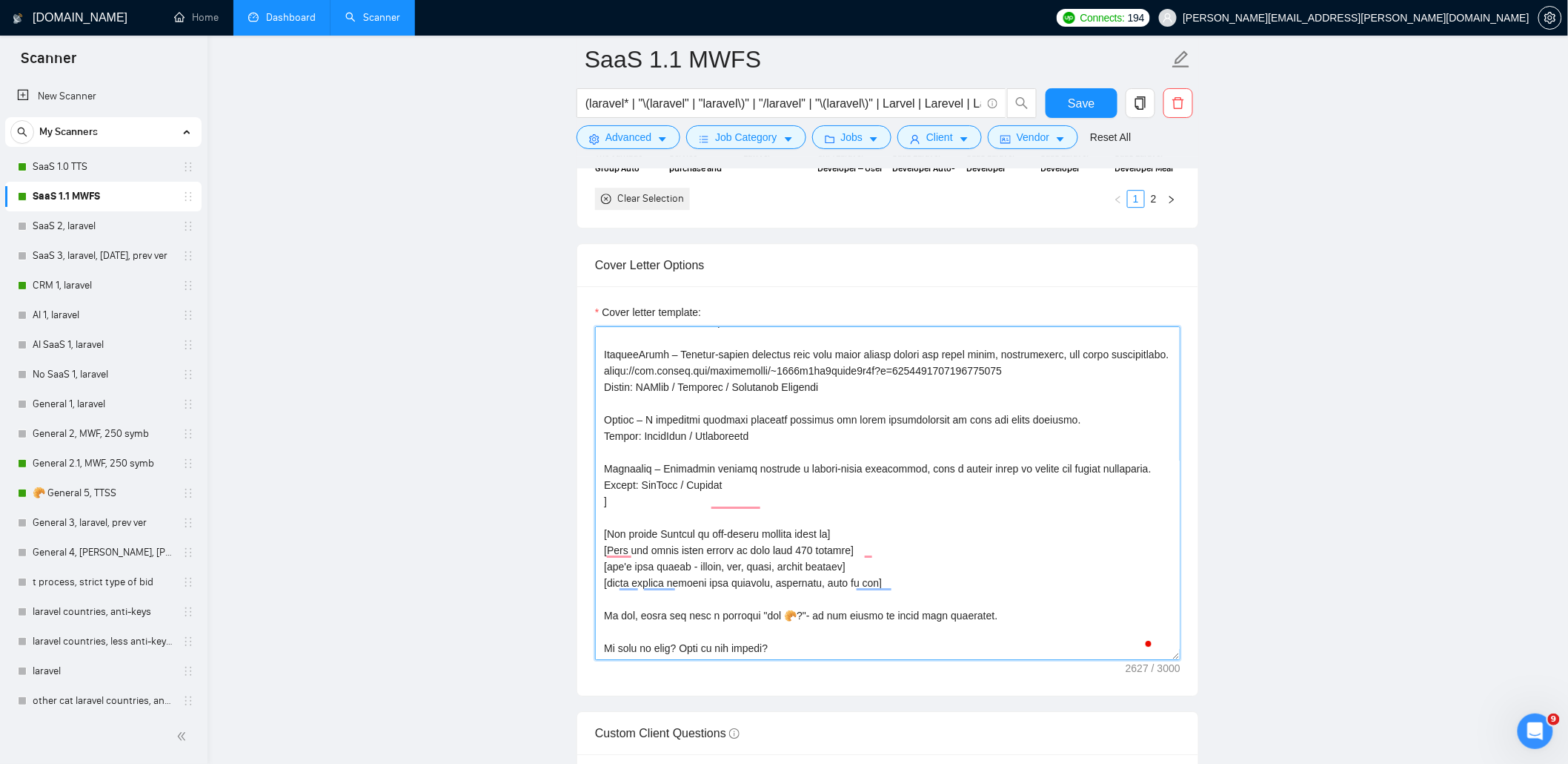
scroll to position [634, 0]
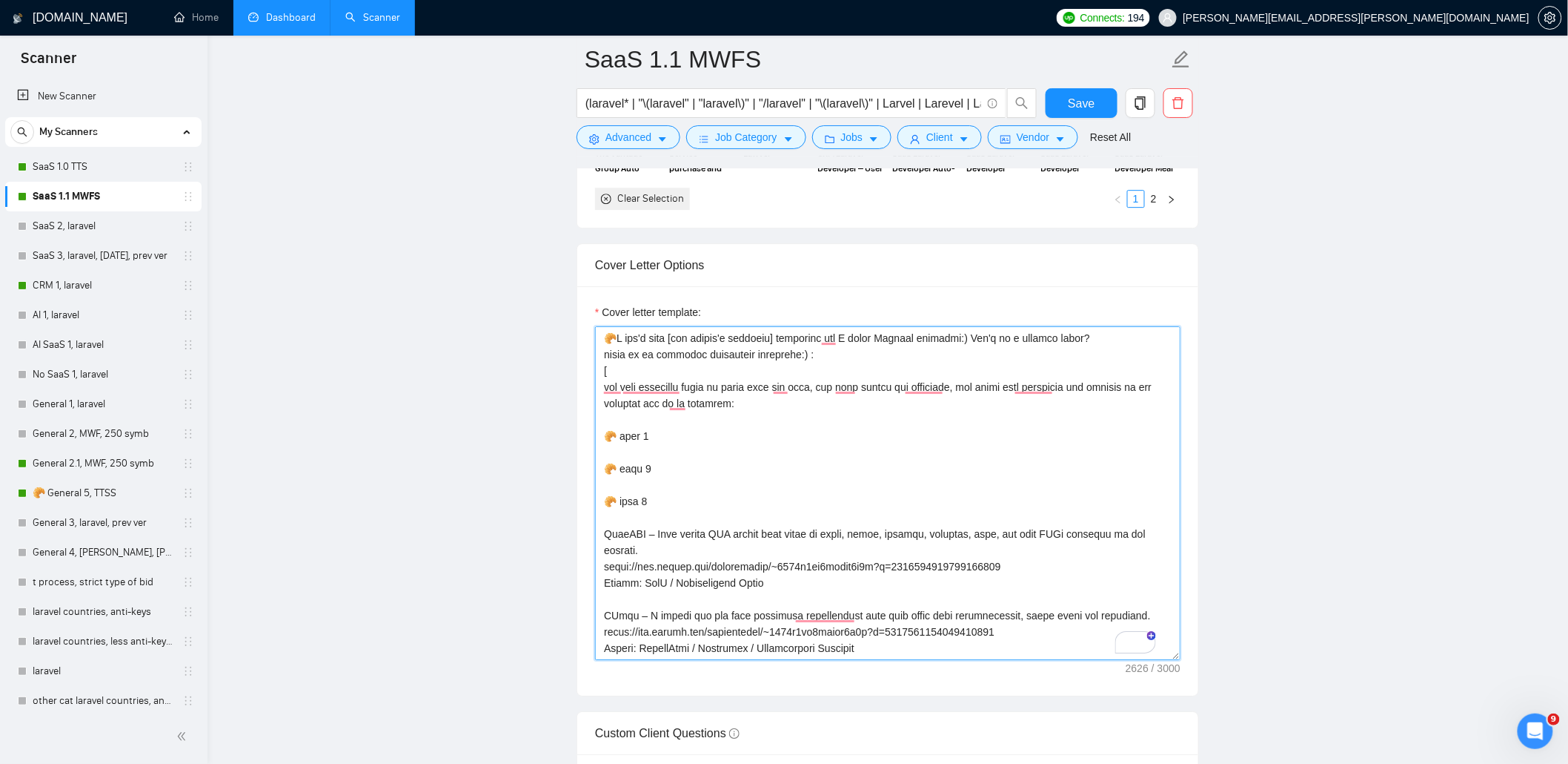
click at [945, 343] on textarea "Cover letter template:" at bounding box center [887, 492] width 586 height 334
click at [953, 346] on textarea "Cover letter template:" at bounding box center [887, 492] width 586 height 334
click at [946, 344] on textarea "Cover letter template:" at bounding box center [887, 492] width 586 height 334
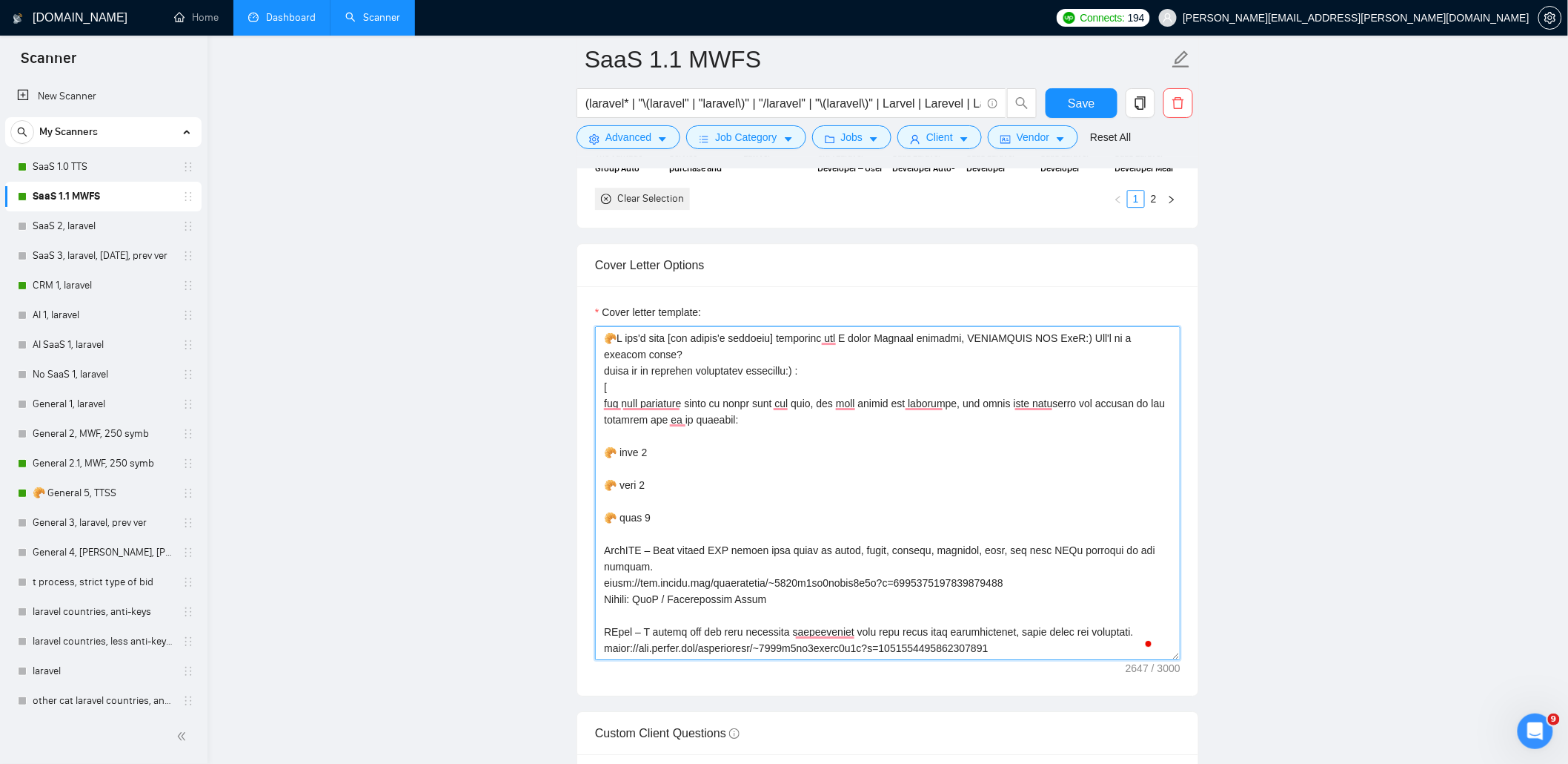
click at [1027, 343] on textarea "Cover letter template:" at bounding box center [887, 492] width 586 height 334
click at [1035, 351] on textarea "Cover letter template:" at bounding box center [887, 492] width 586 height 334
click at [733, 364] on textarea "Cover letter template:" at bounding box center [887, 492] width 586 height 334
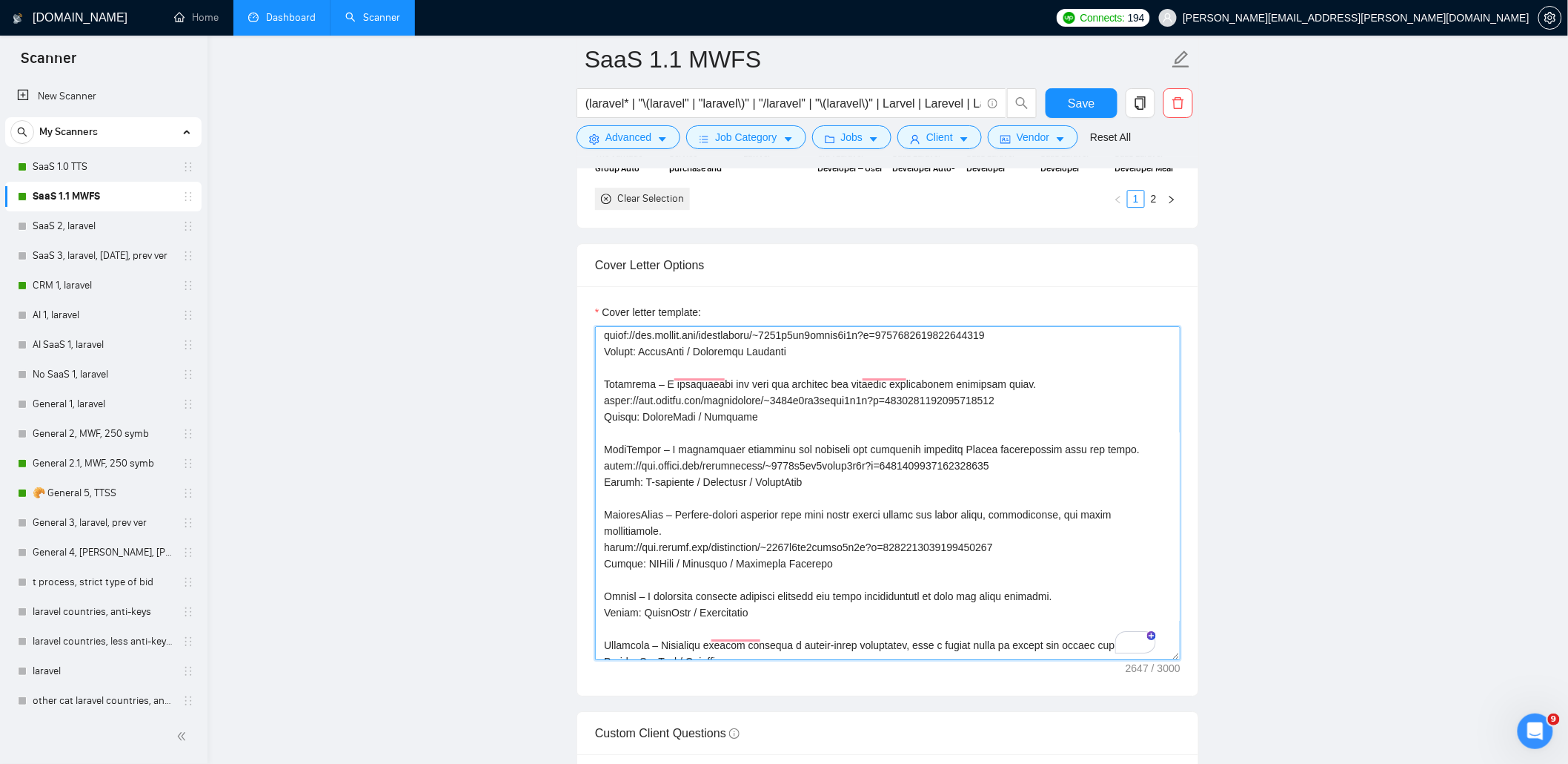
scroll to position [460, 0]
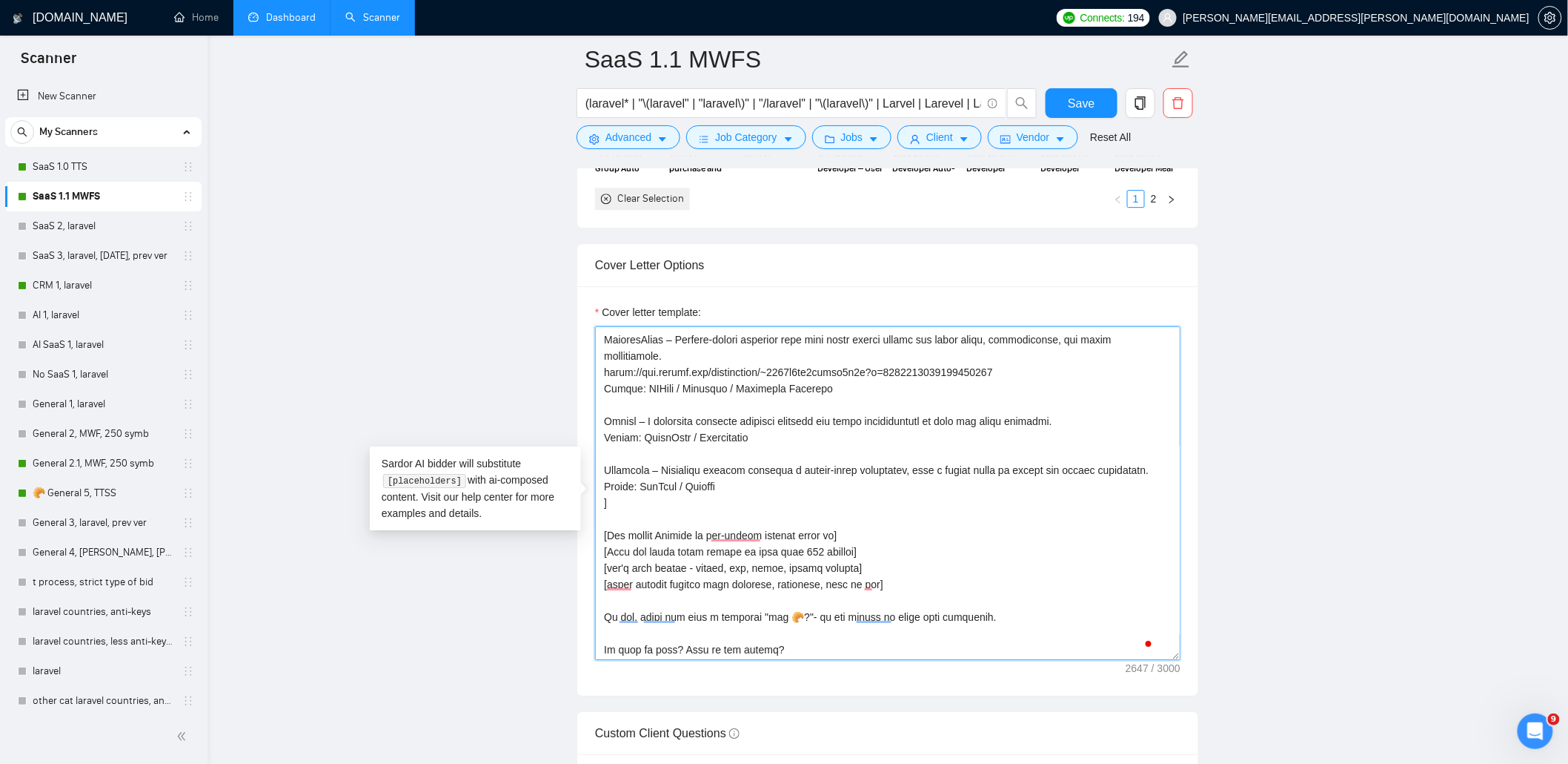
drag, startPoint x: 605, startPoint y: 414, endPoint x: 642, endPoint y: 502, distance: 95.5
click at [642, 502] on textarea "Cover letter template:" at bounding box center [887, 492] width 586 height 334
paste textarea "SaaS Platform for Online PDF Editing A cloud-based SaaS tool for merging, split…"
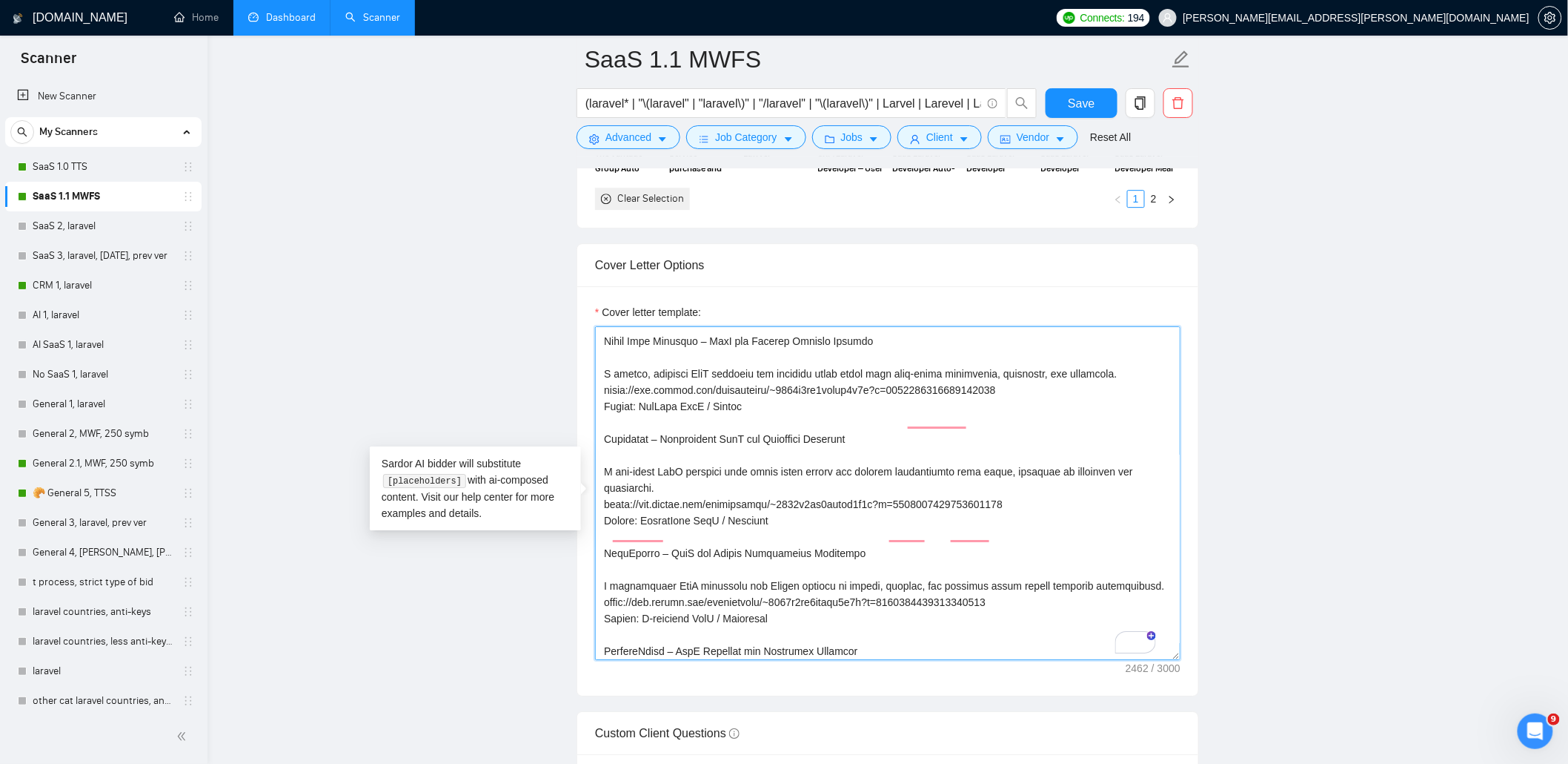
click at [672, 572] on textarea "Cover letter template:" at bounding box center [887, 492] width 586 height 334
click at [721, 546] on textarea "Cover letter template:" at bounding box center [887, 492] width 586 height 334
click at [887, 548] on textarea "Cover letter template:" at bounding box center [887, 492] width 586 height 334
type textarea "🥐I don't know [say client's language] perfectly but I speak Laravel fluently, E…"
click at [882, 384] on textarea "Cover letter template:" at bounding box center [887, 492] width 586 height 334
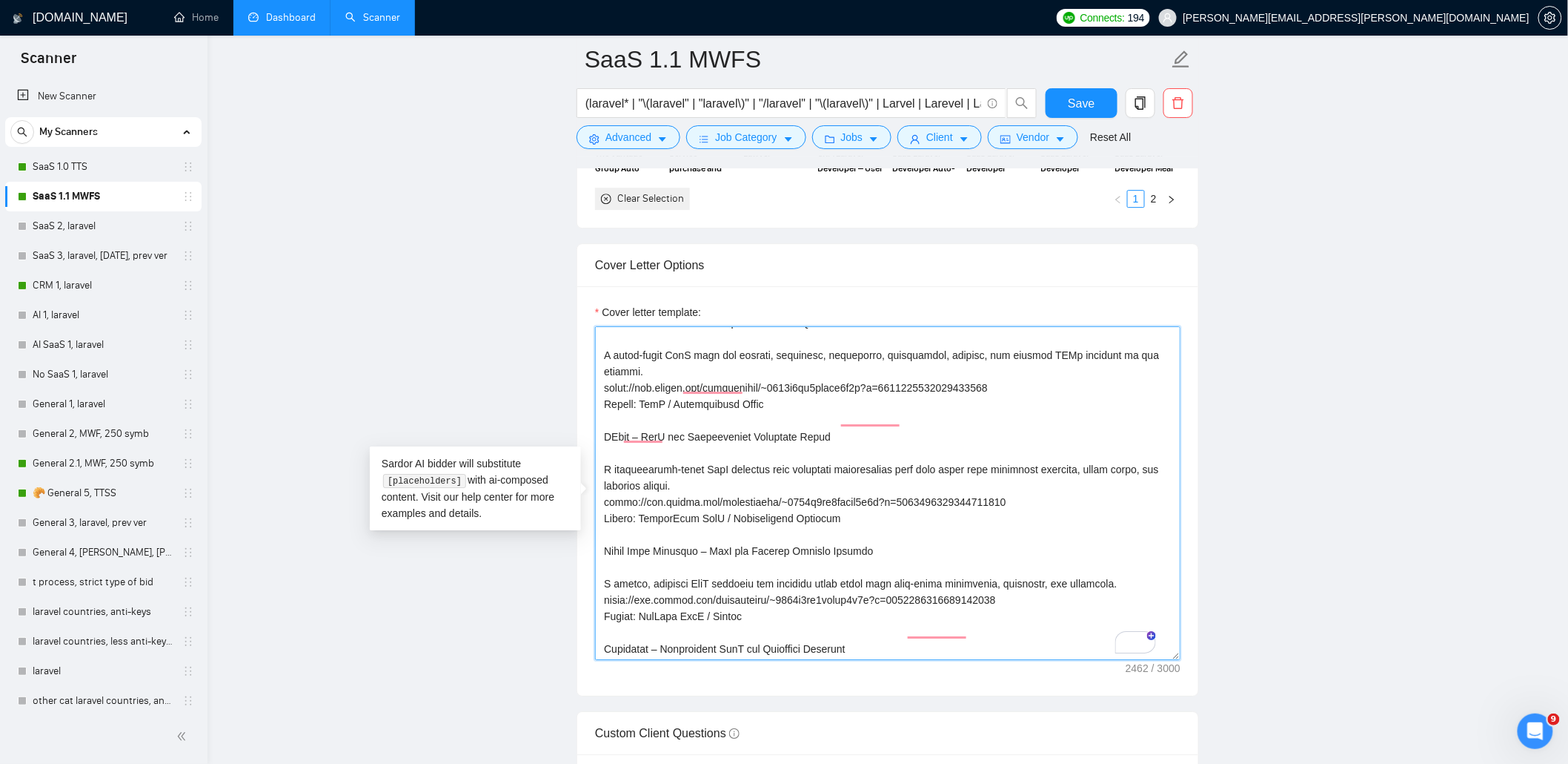
scroll to position [141, 0]
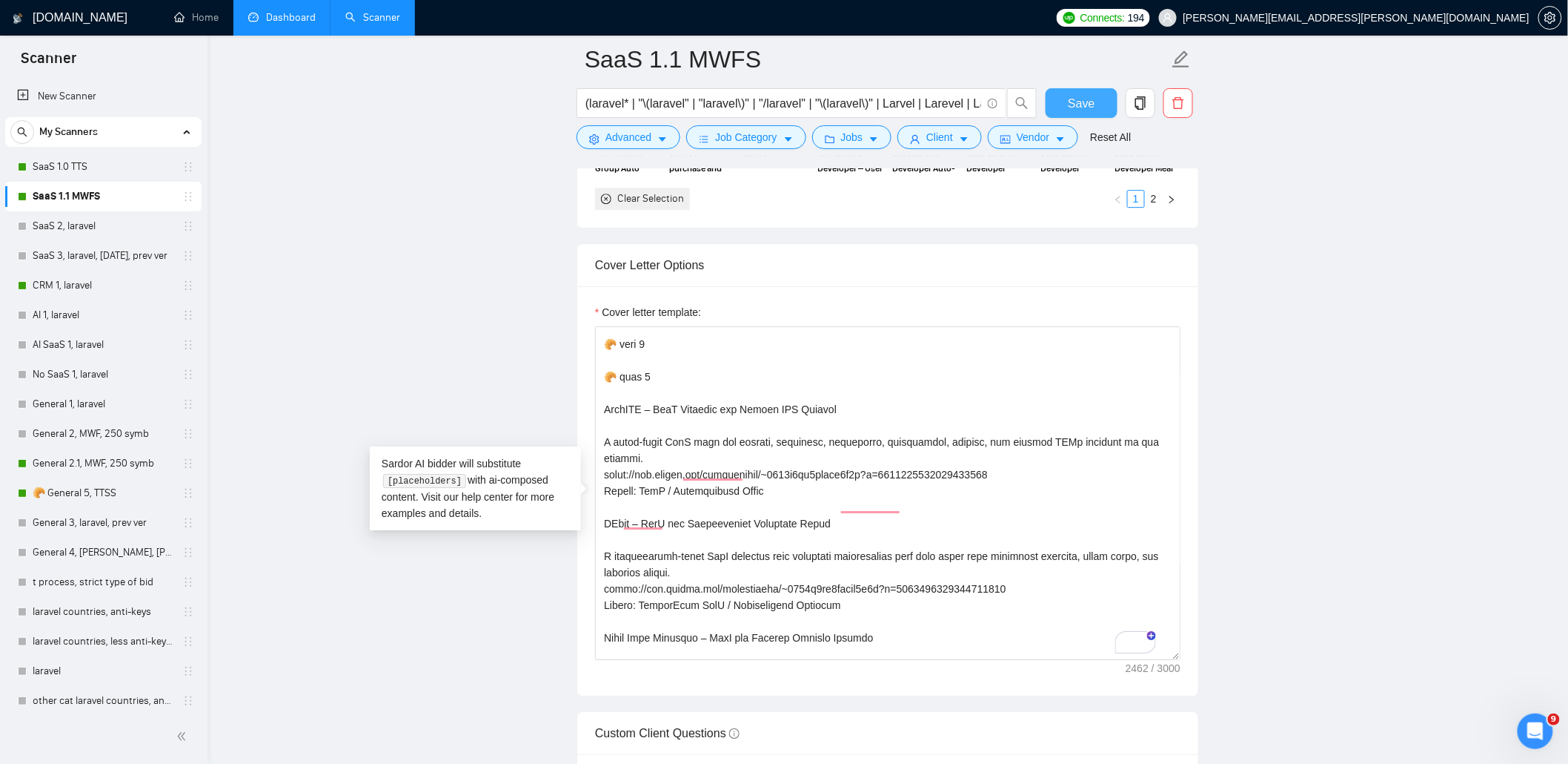
click at [1083, 104] on span "Save" at bounding box center [1081, 104] width 27 height 18
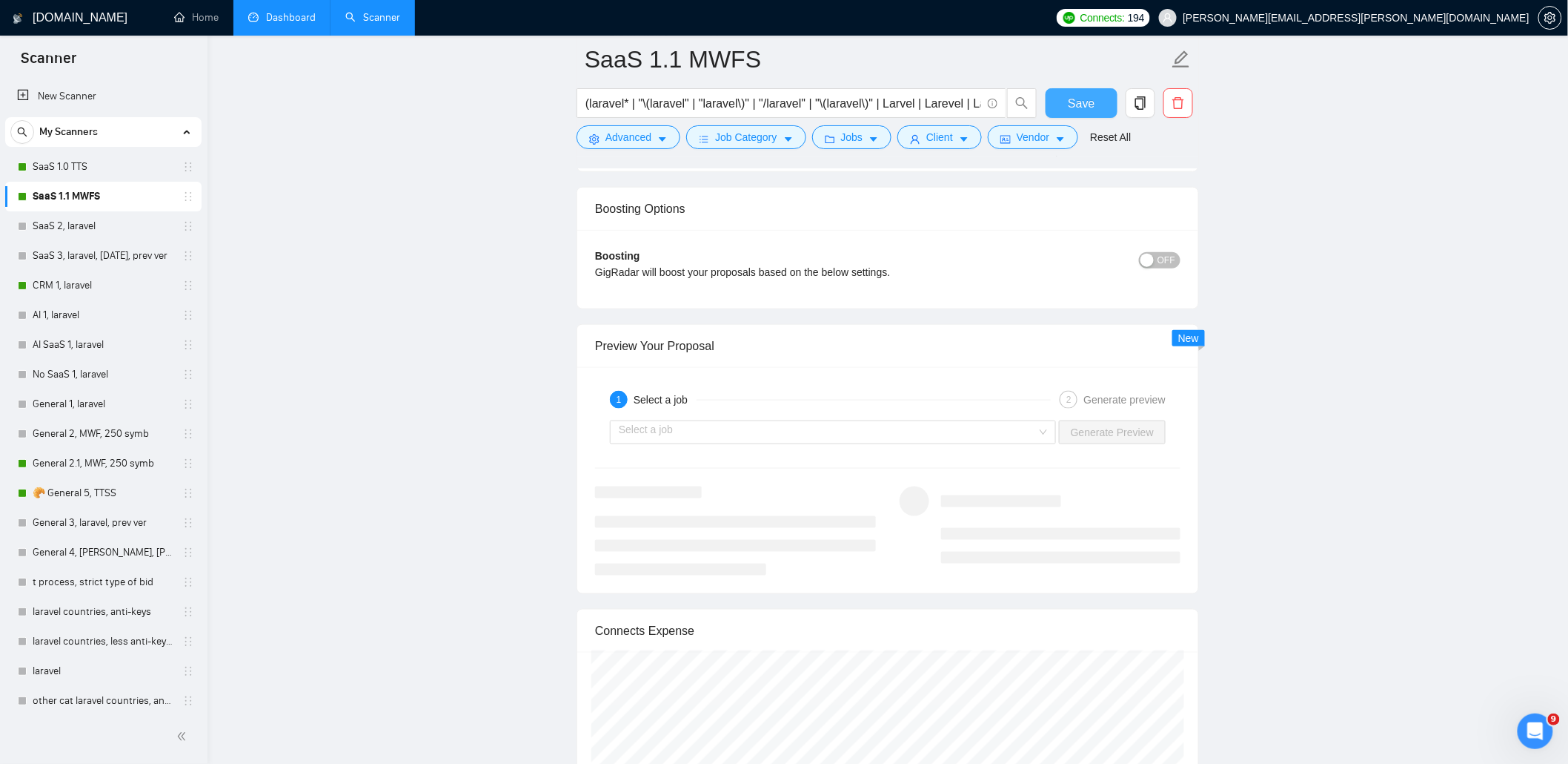
scroll to position [2966, 0]
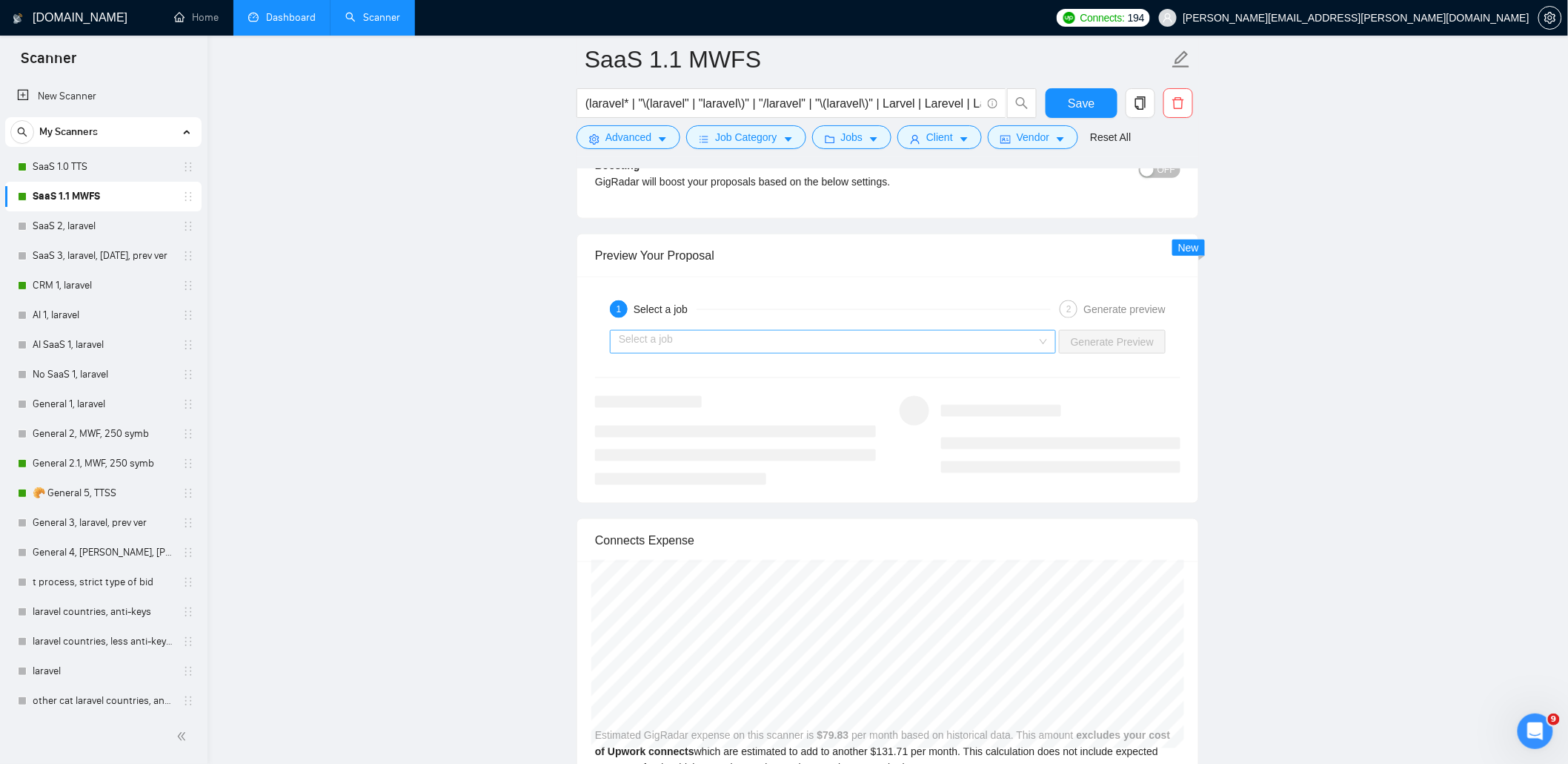
click at [931, 351] on input "search" at bounding box center [828, 342] width 418 height 23
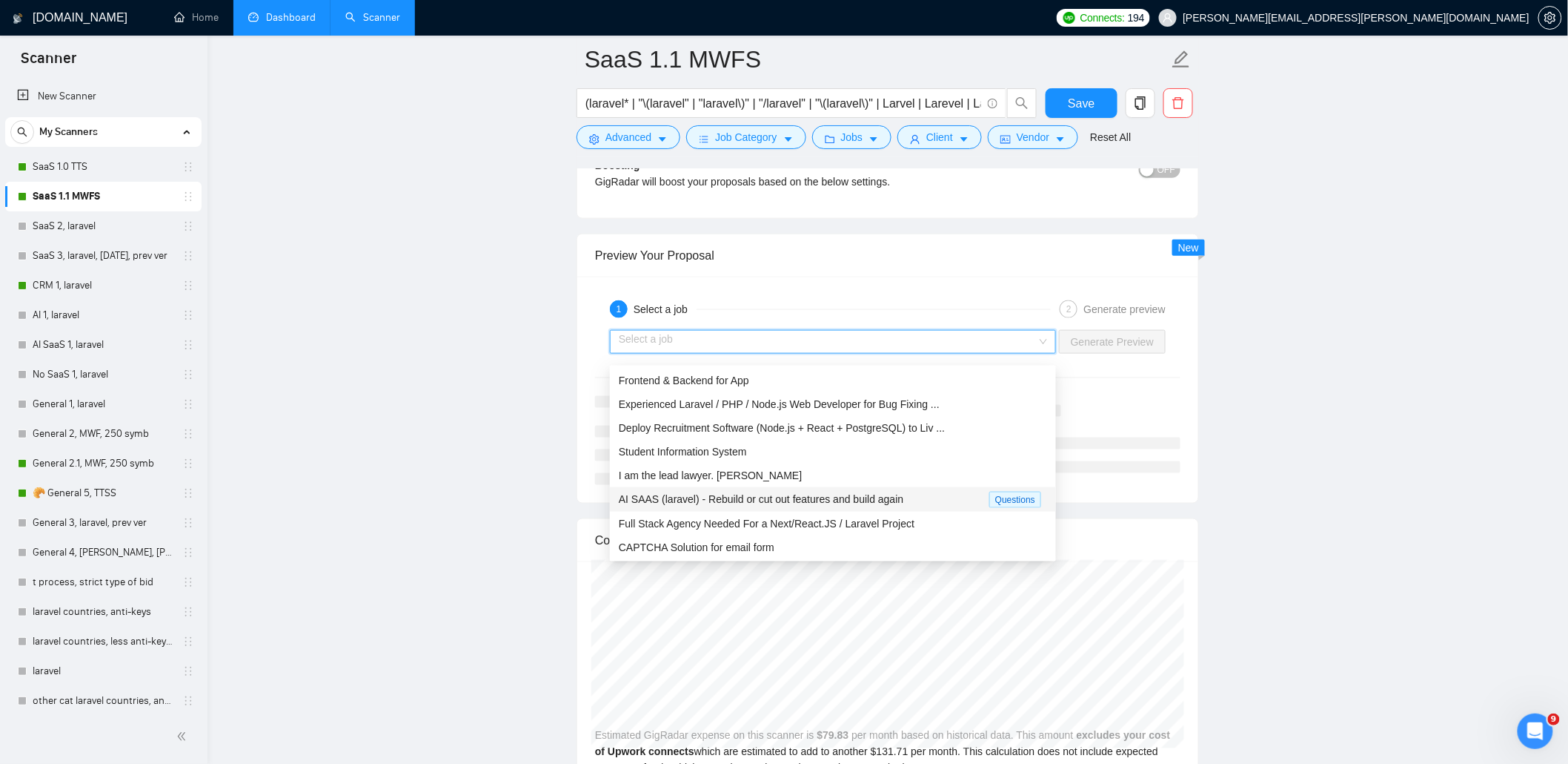
click at [710, 500] on span "AI SAAS (laravel) - Rebuild or cut out features and build again" at bounding box center [761, 499] width 285 height 12
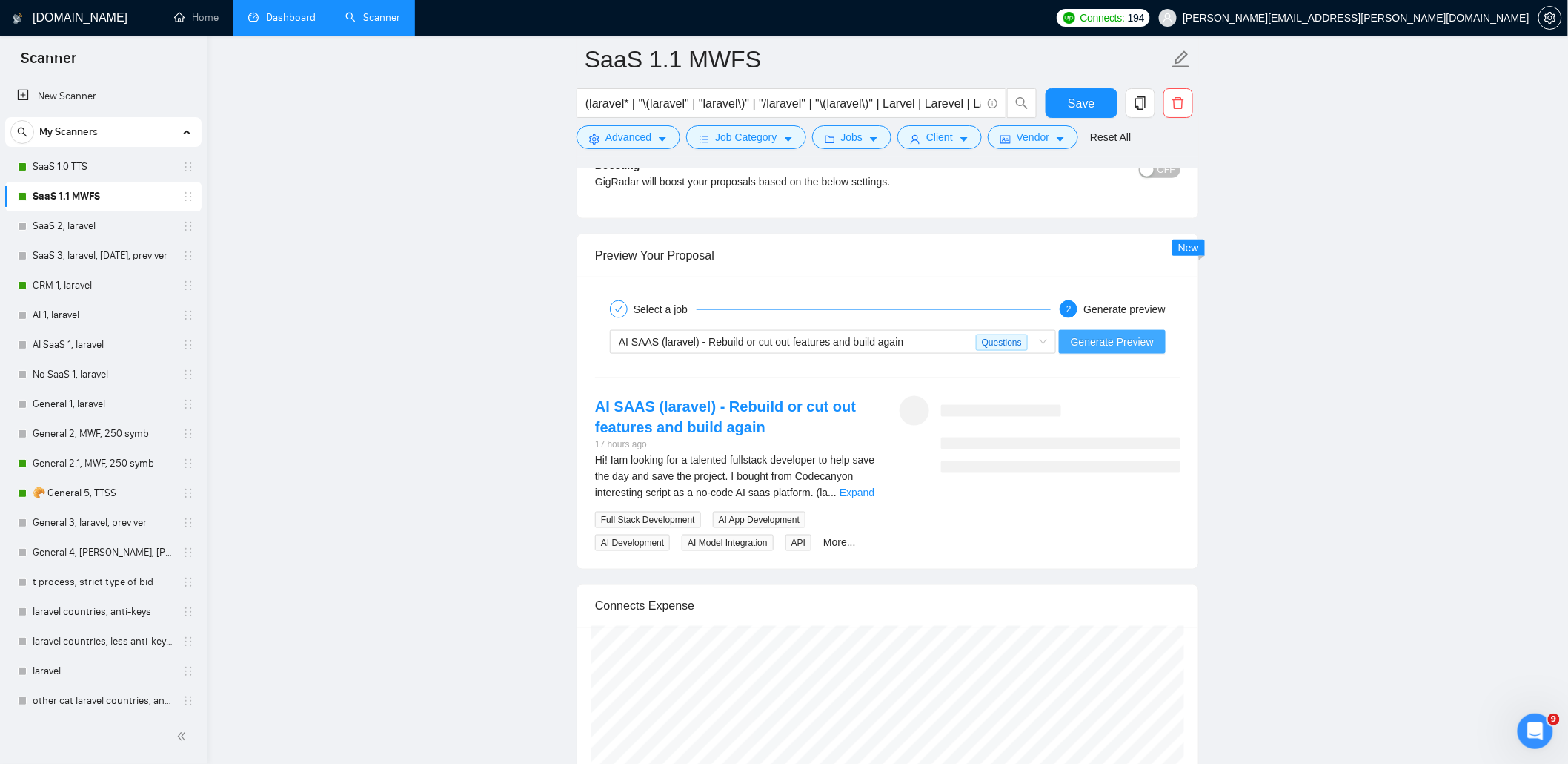
click at [1092, 349] on span "Generate Preview" at bounding box center [1112, 342] width 83 height 17
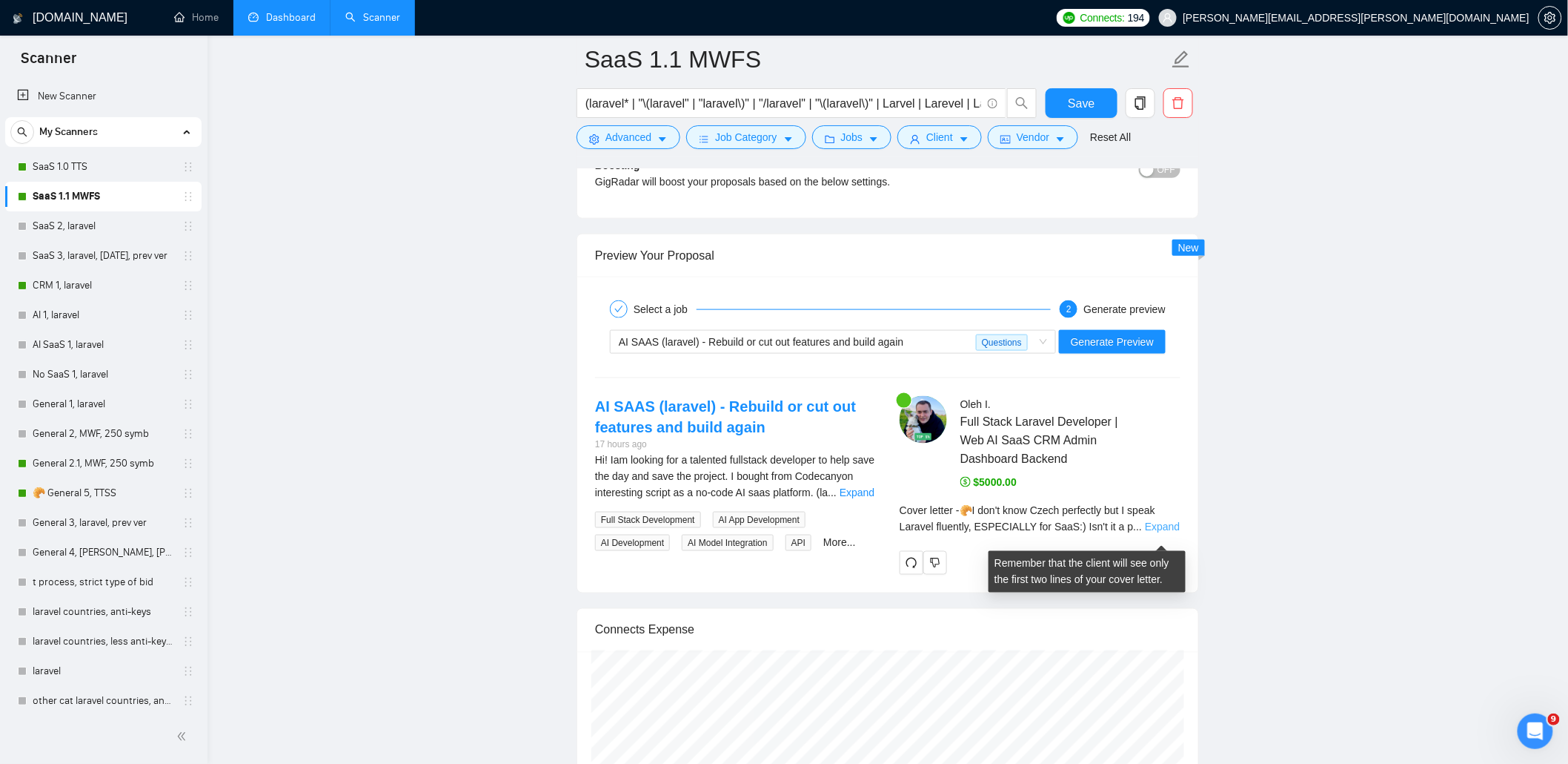
click at [1165, 532] on link "Expand" at bounding box center [1162, 527] width 35 height 12
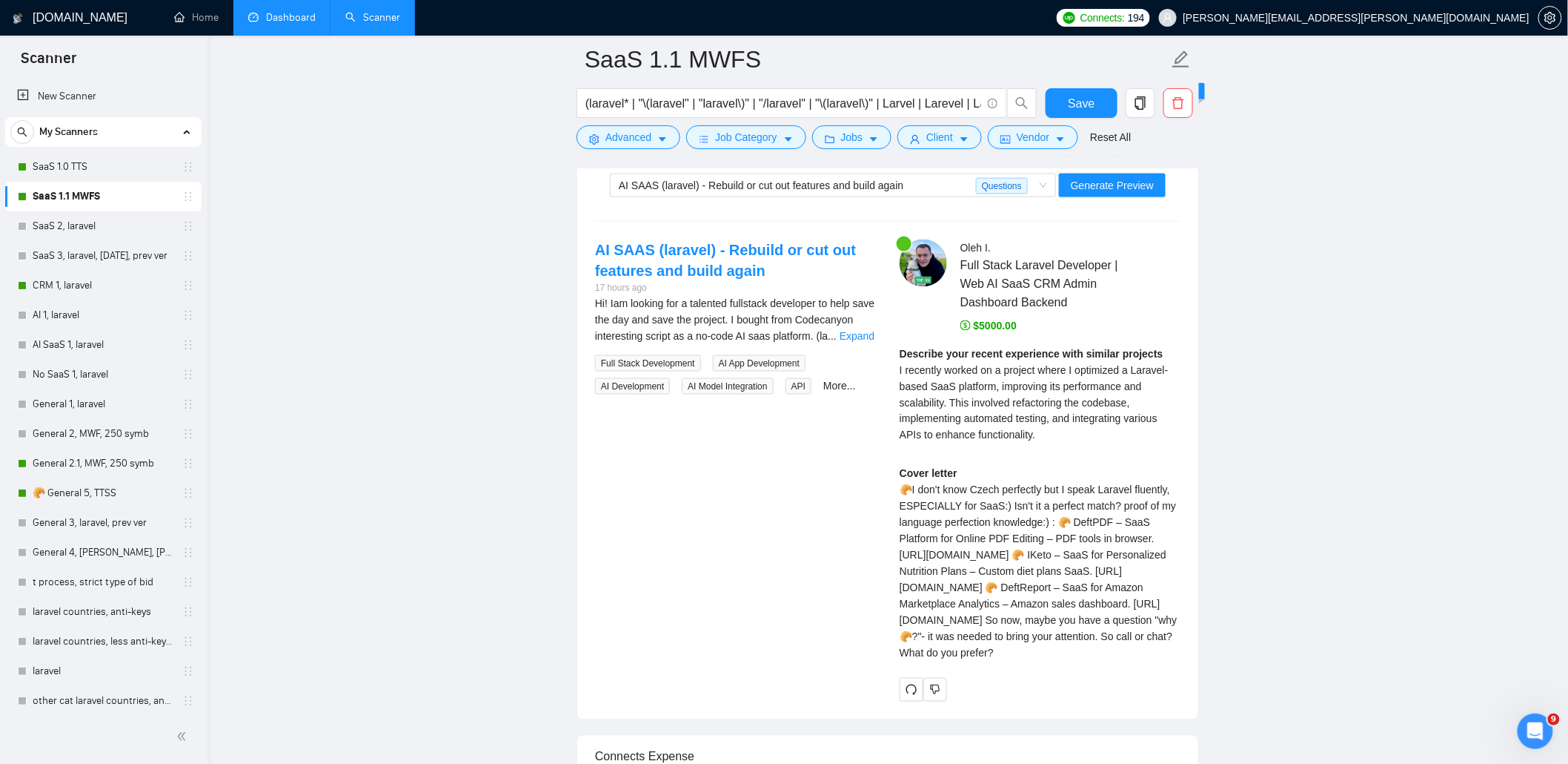
scroll to position [3163, 0]
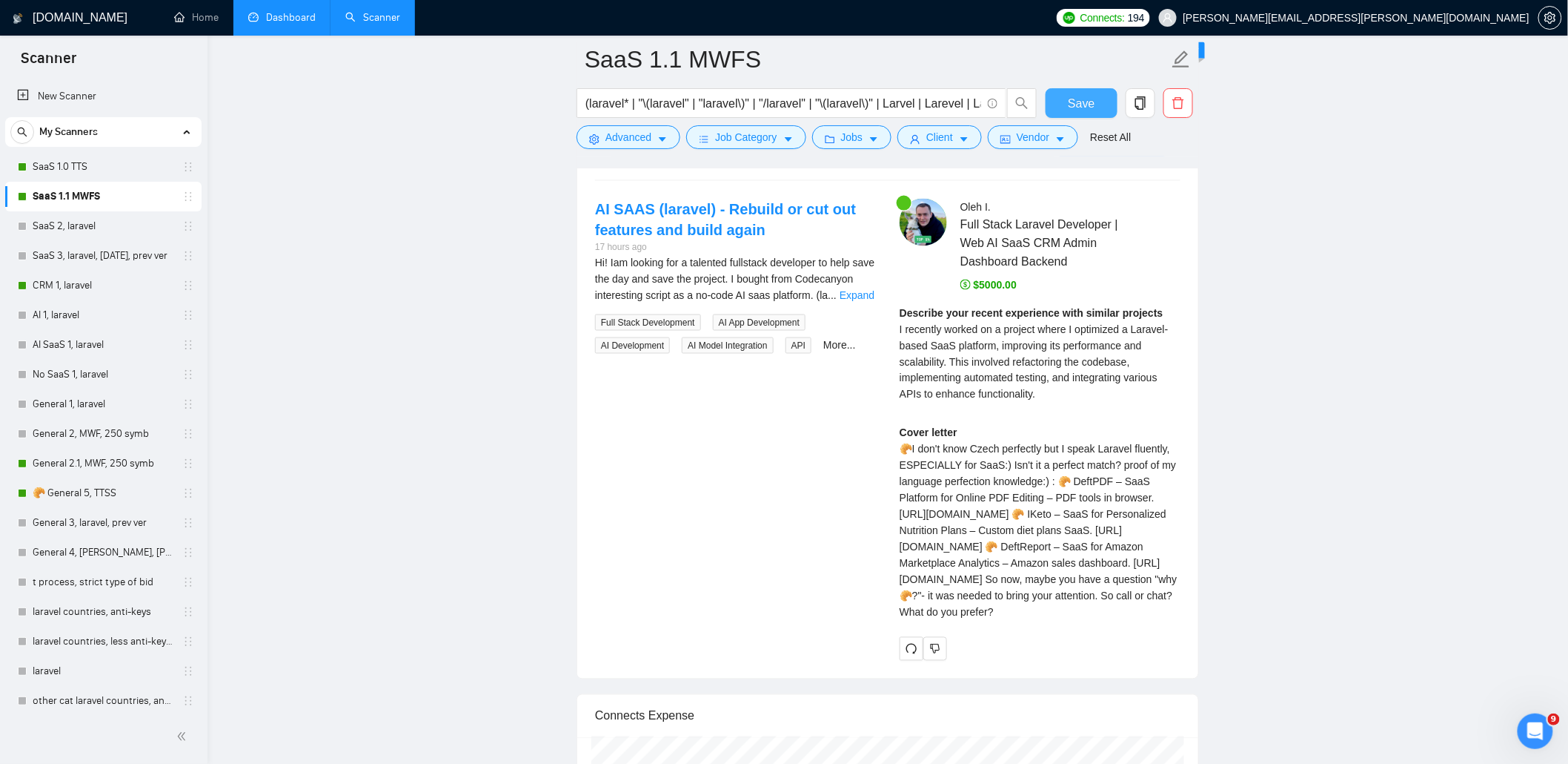
click at [1086, 112] on span "Save" at bounding box center [1081, 104] width 27 height 18
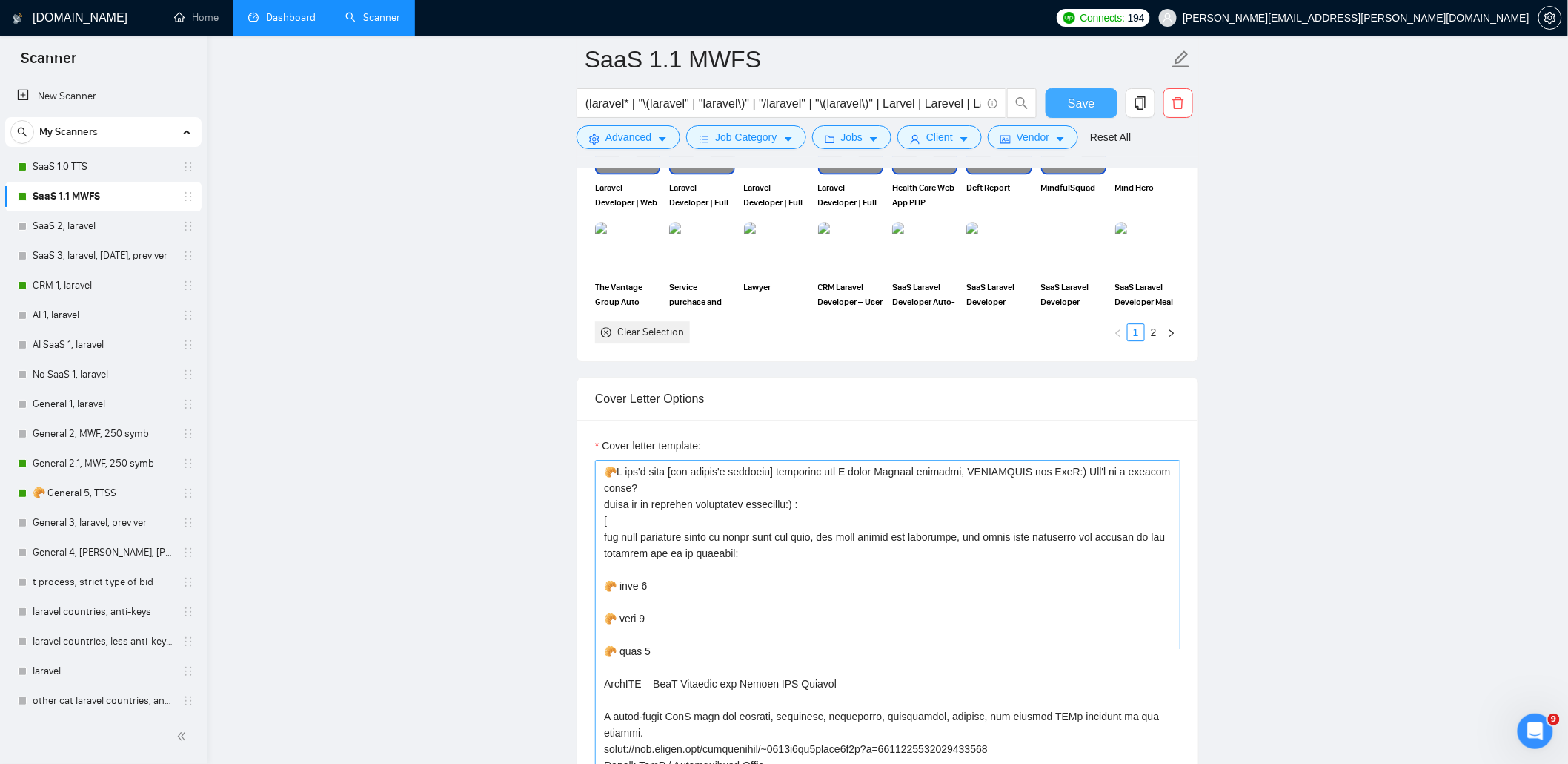
scroll to position [1680, 0]
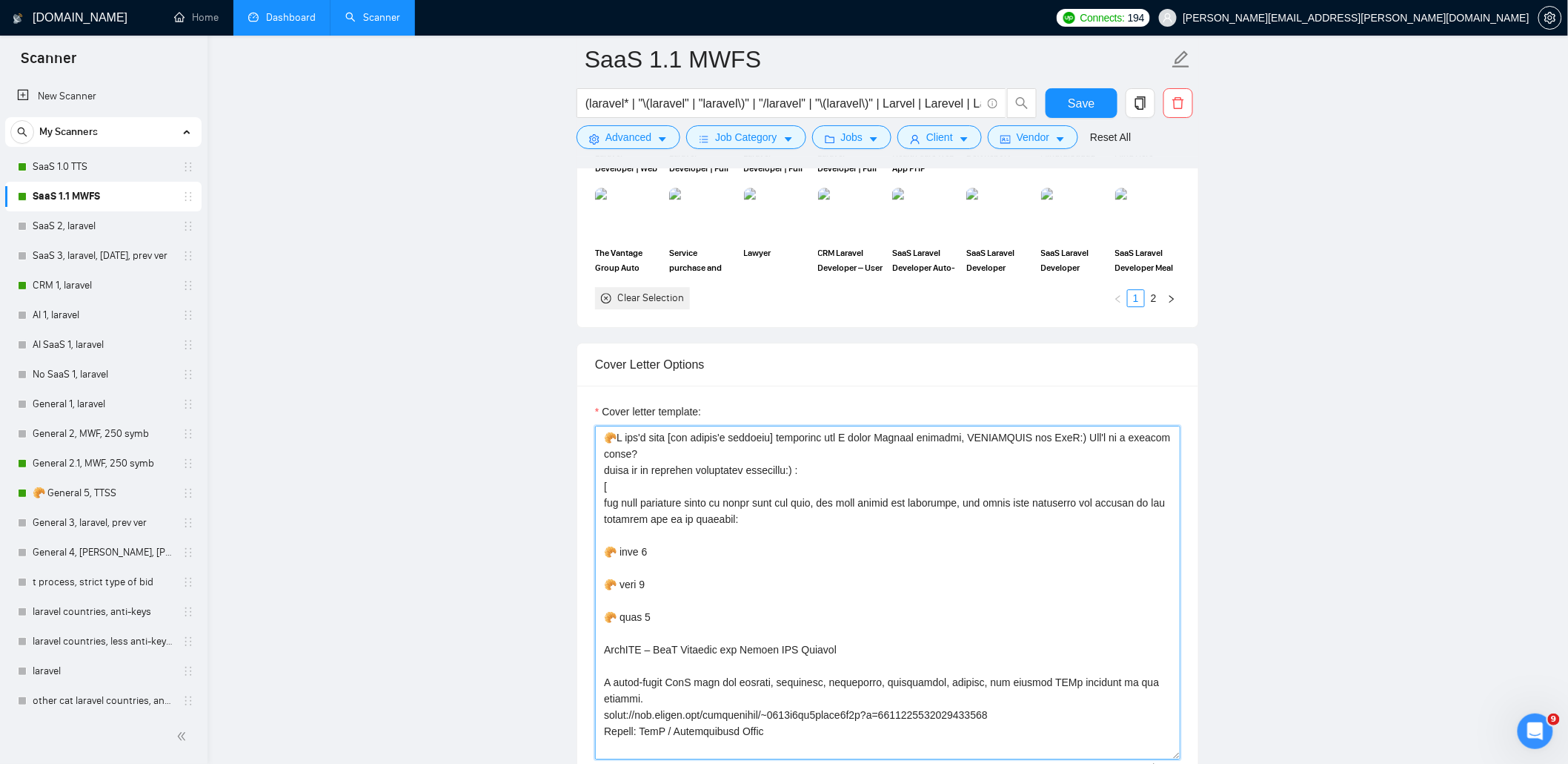
click at [603, 505] on textarea "Cover letter template:" at bounding box center [887, 592] width 586 height 334
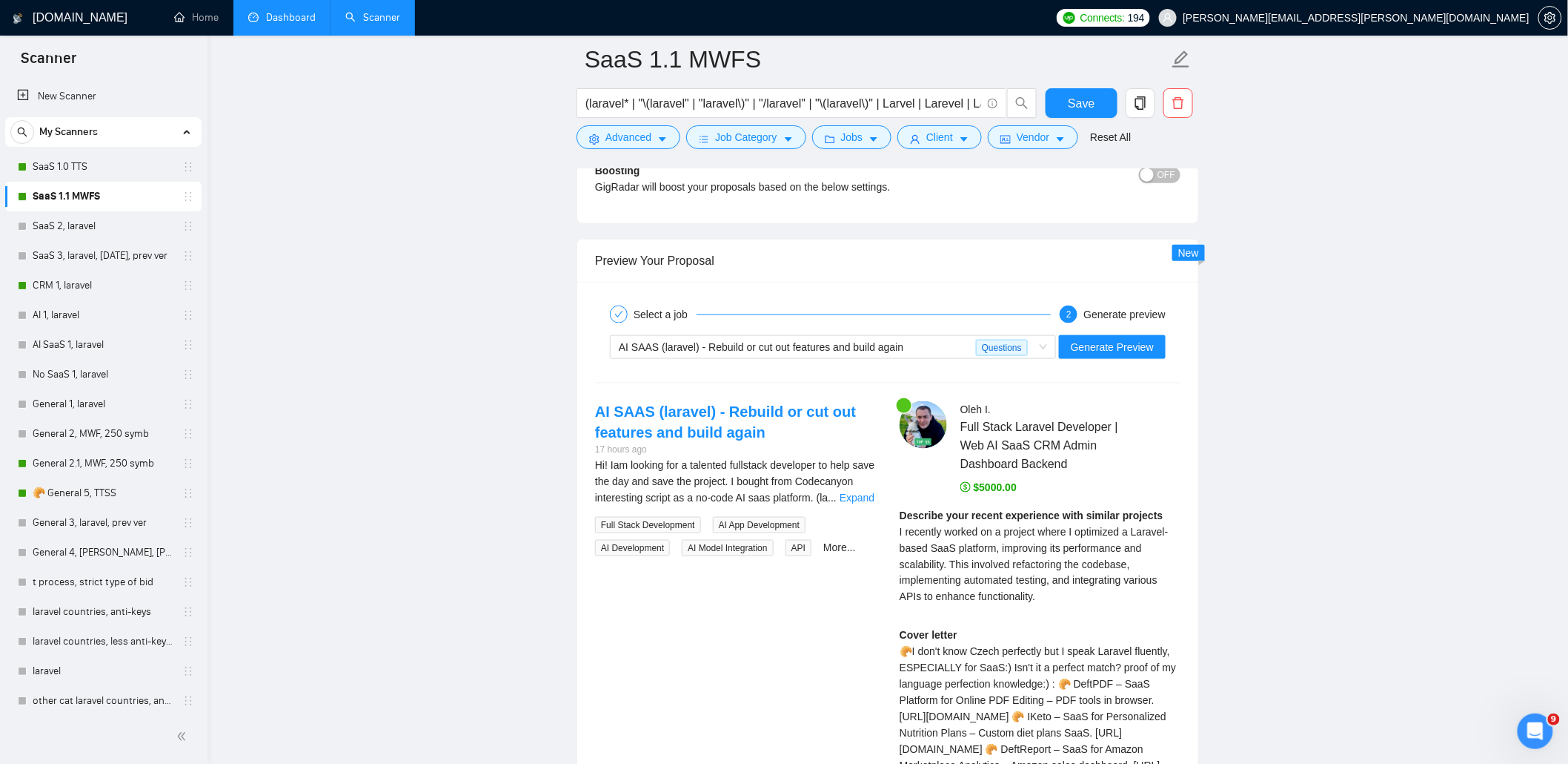
scroll to position [2966, 0]
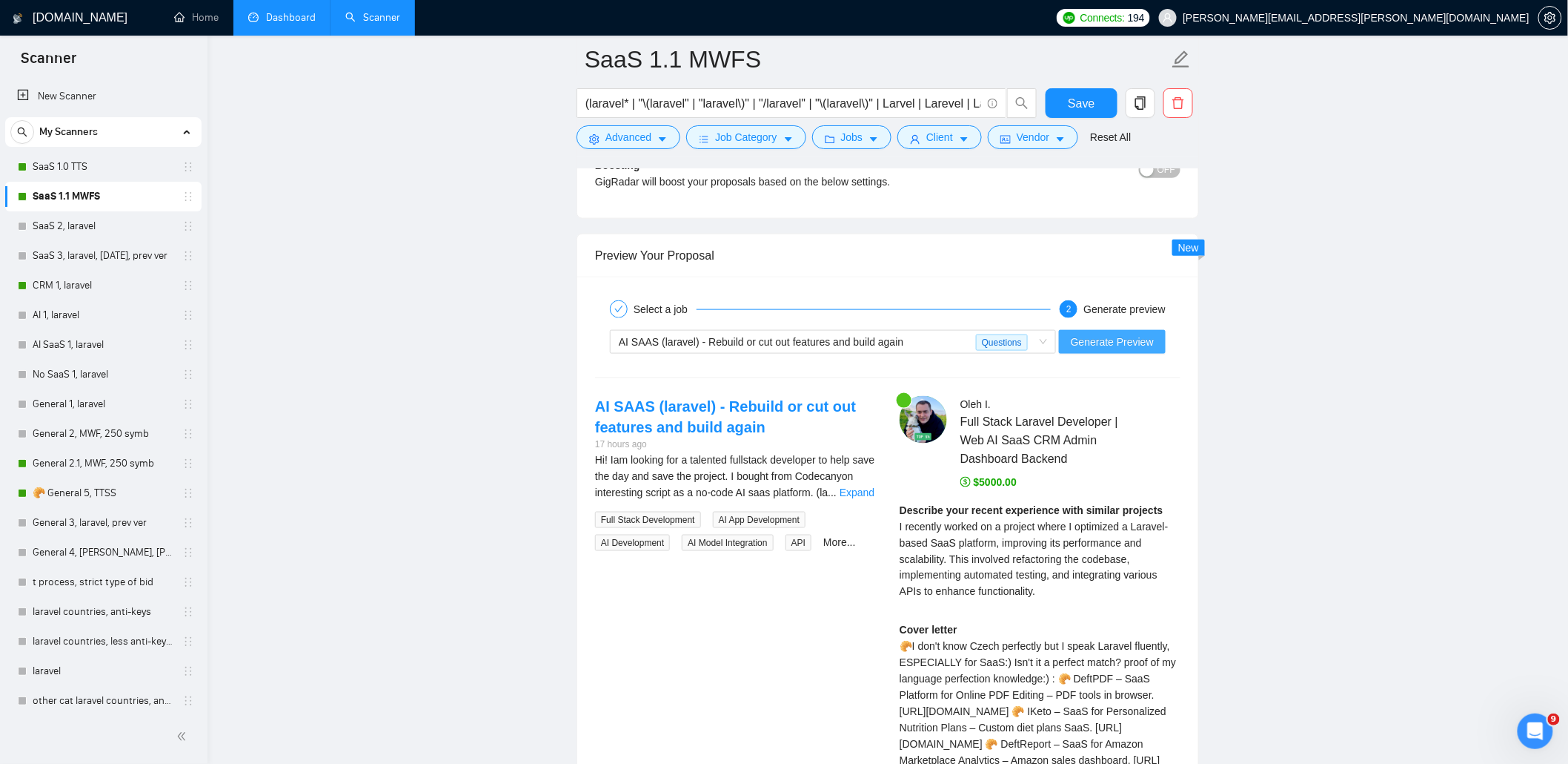
type textarea "🥐I don't know [say client's language] perfectly but I speak Laravel fluently, E…"
click at [1123, 350] on span "Generate Preview" at bounding box center [1112, 342] width 83 height 17
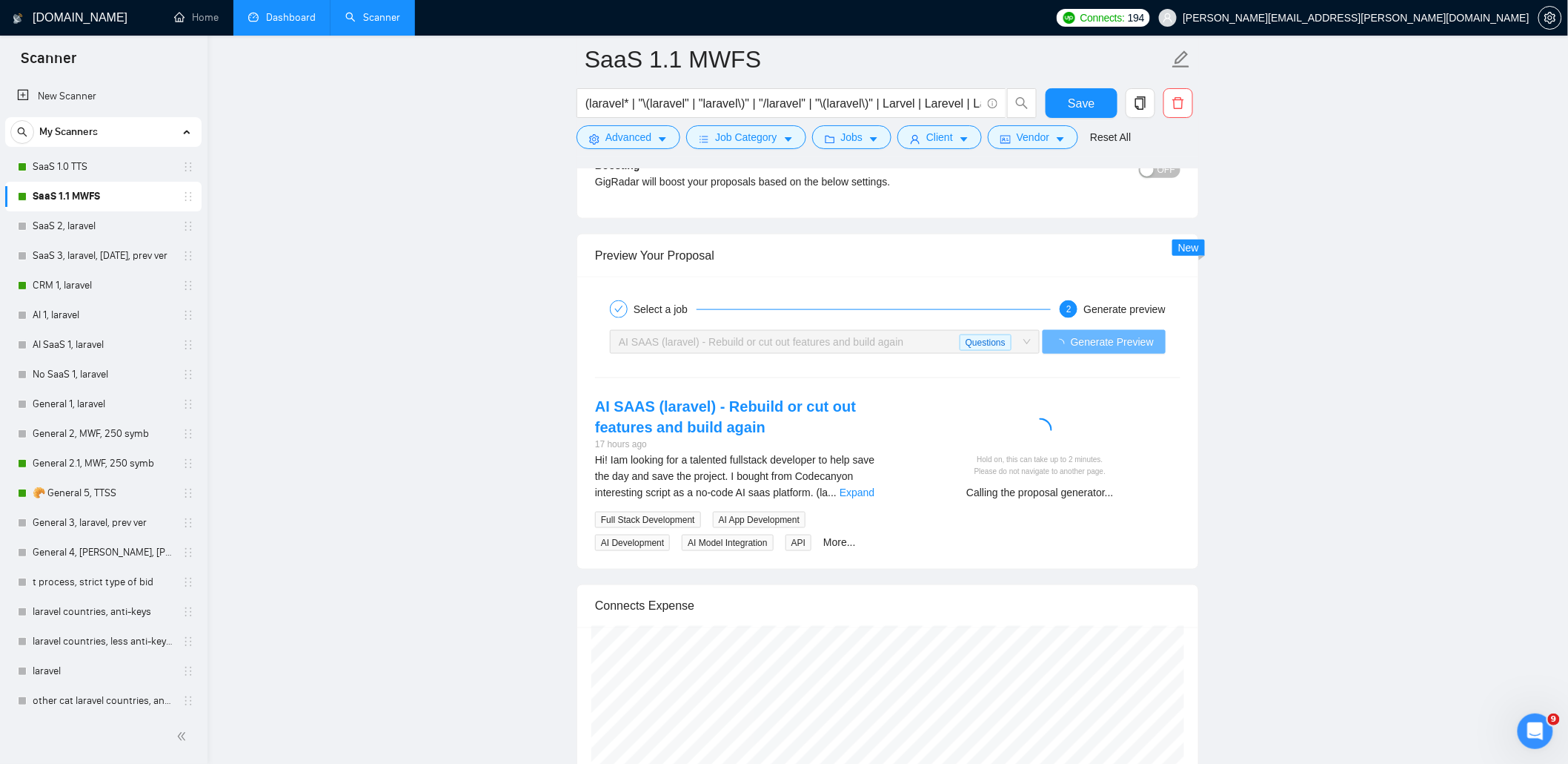
click at [1151, 350] on span "Generate Preview" at bounding box center [1112, 342] width 83 height 17
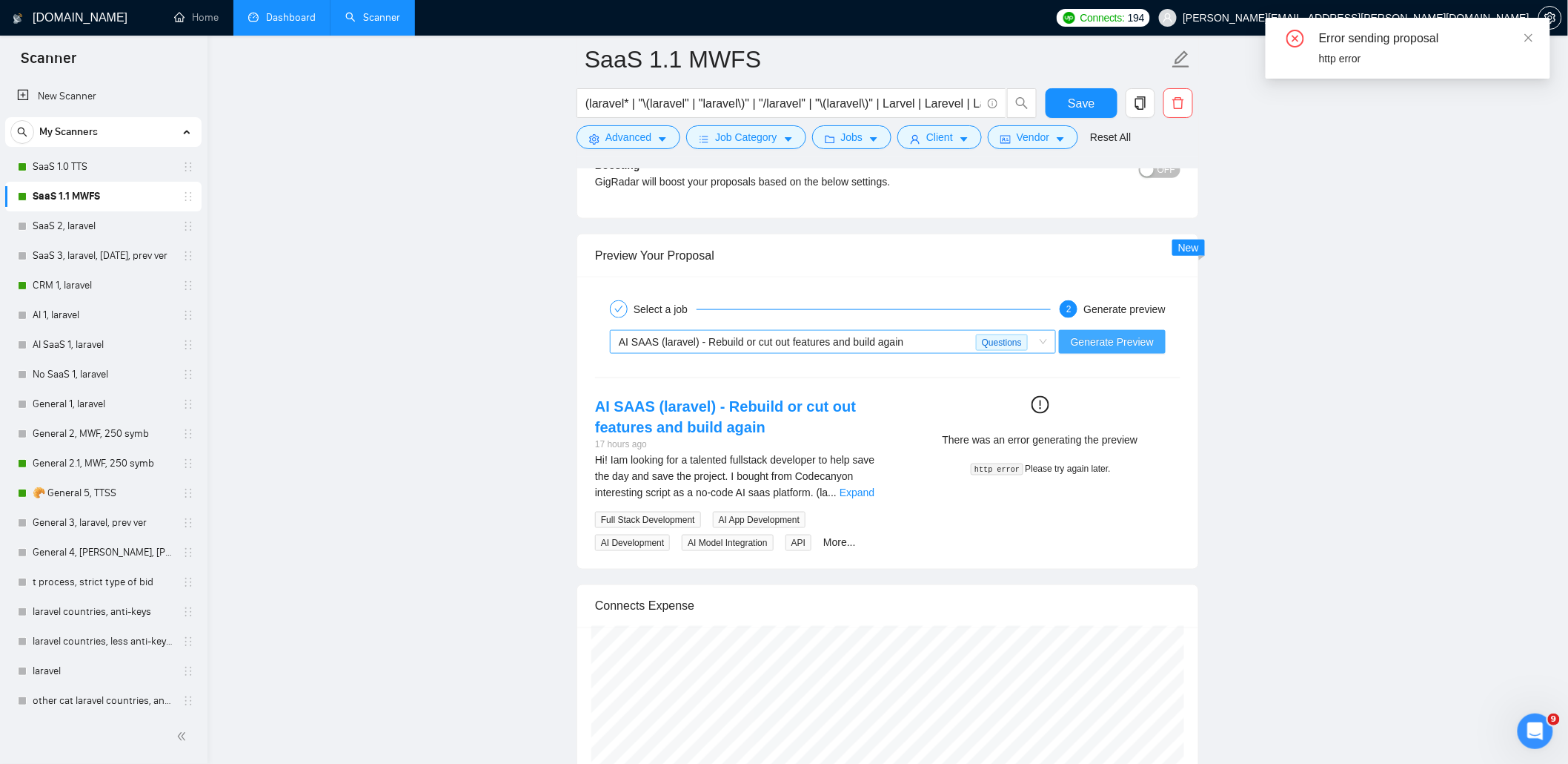
click at [882, 348] on span "AI SAAS (laravel) - Rebuild or cut out features and build again" at bounding box center [761, 342] width 285 height 12
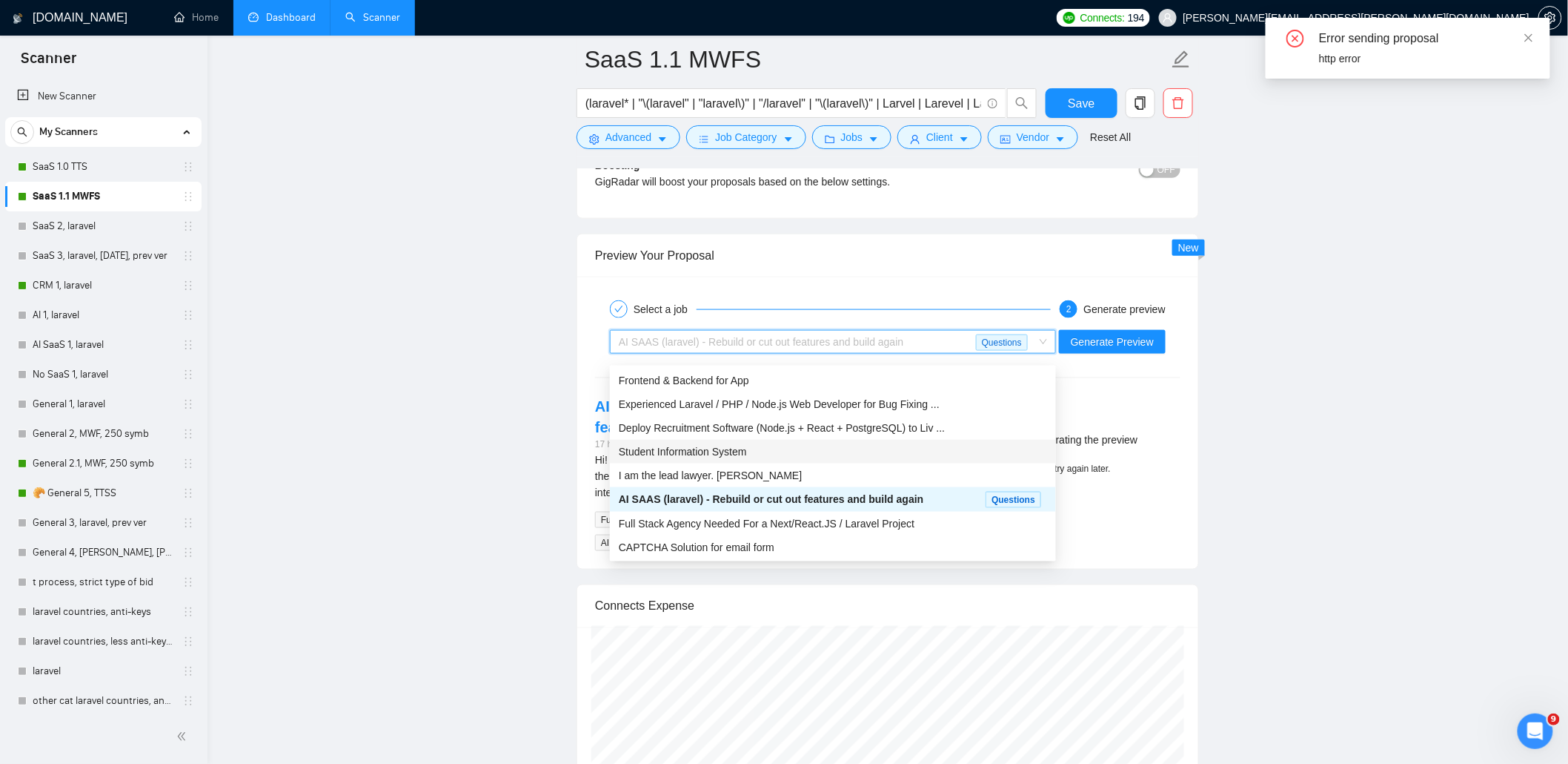
click at [805, 448] on div "Student Information System" at bounding box center [833, 451] width 429 height 17
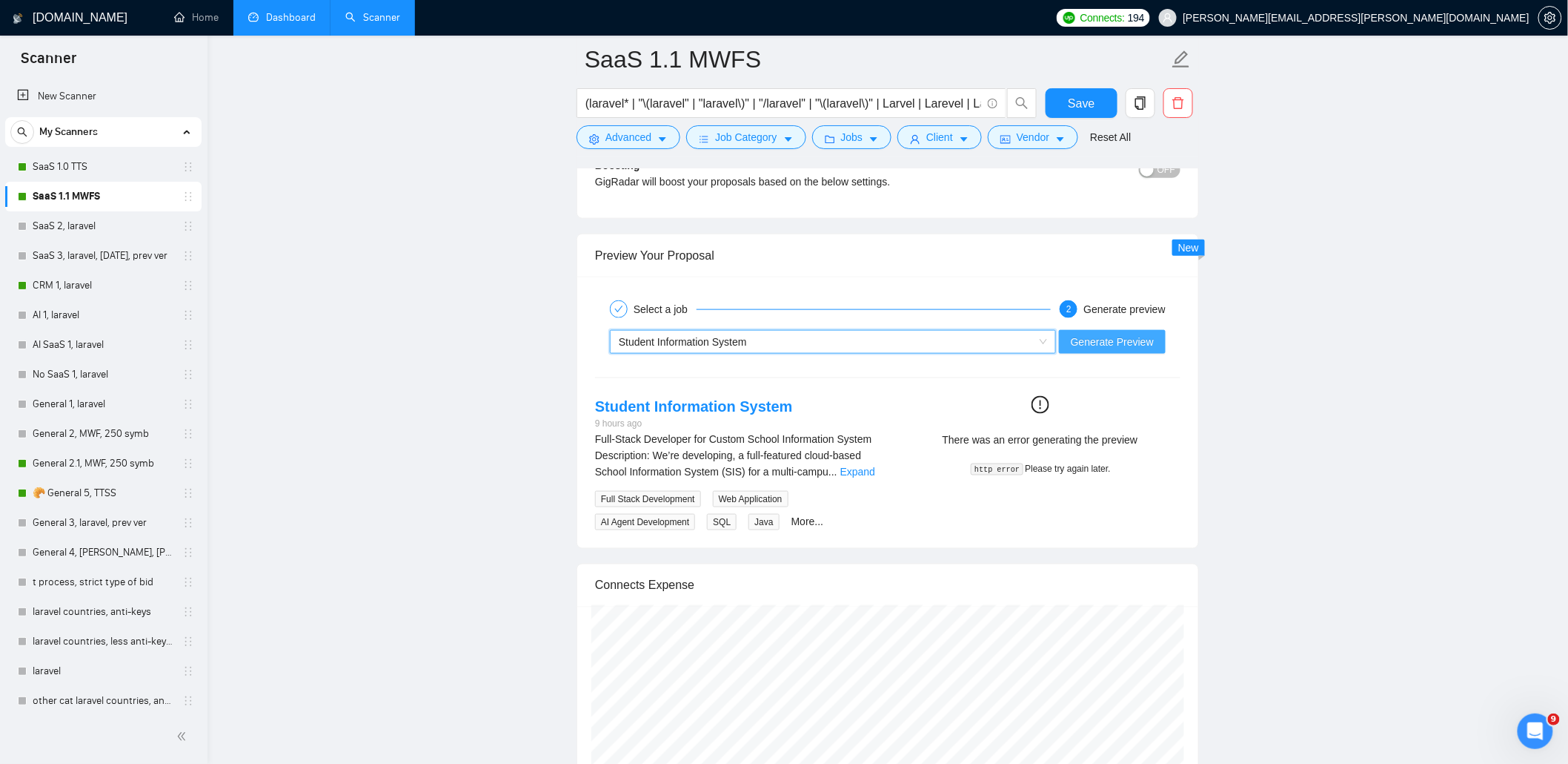
click at [1134, 350] on span "Generate Preview" at bounding box center [1112, 342] width 83 height 17
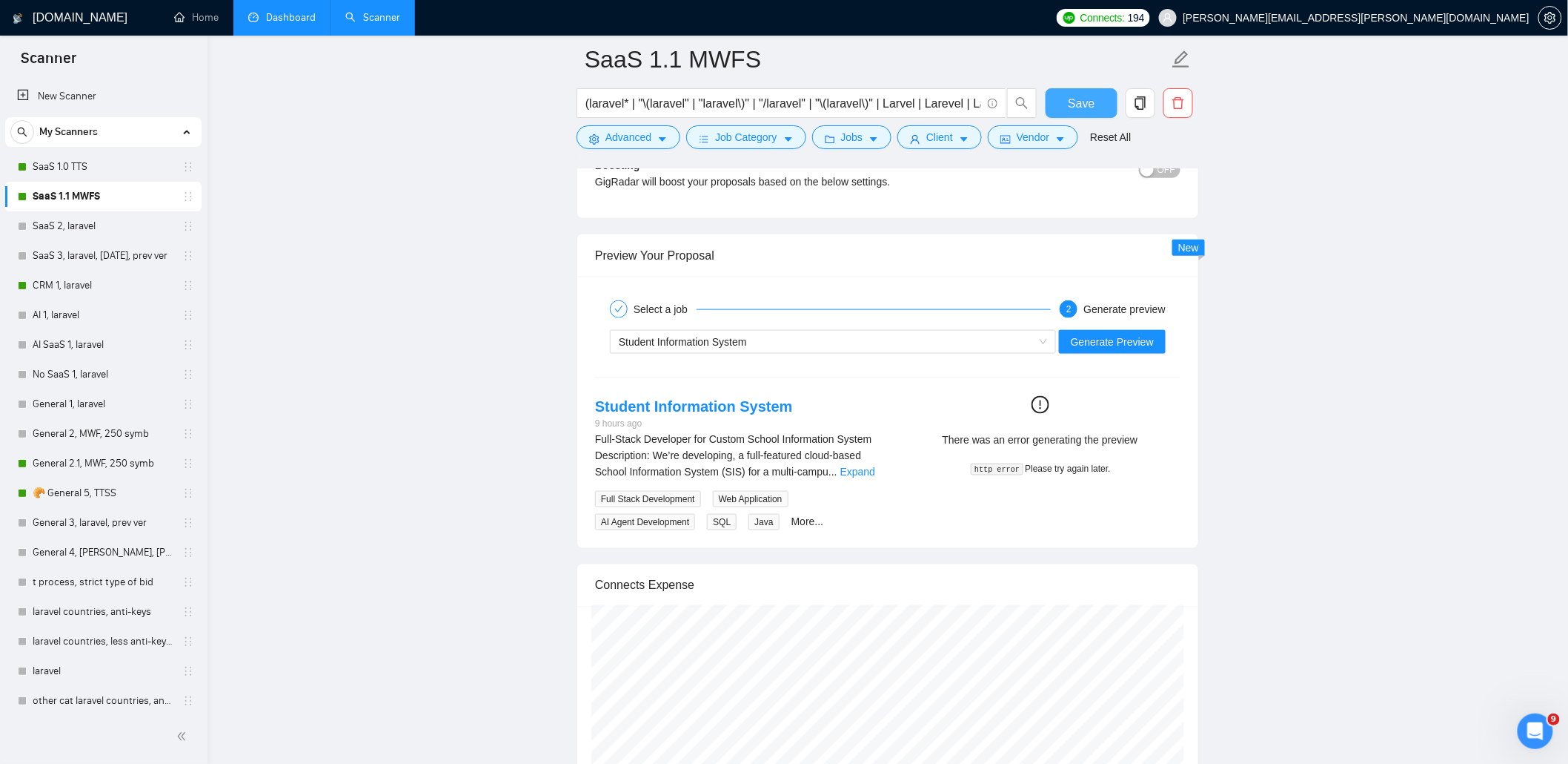
drag, startPoint x: 1063, startPoint y: 108, endPoint x: 1005, endPoint y: 303, distance: 203.4
click at [1063, 108] on button "Save" at bounding box center [1082, 103] width 72 height 29
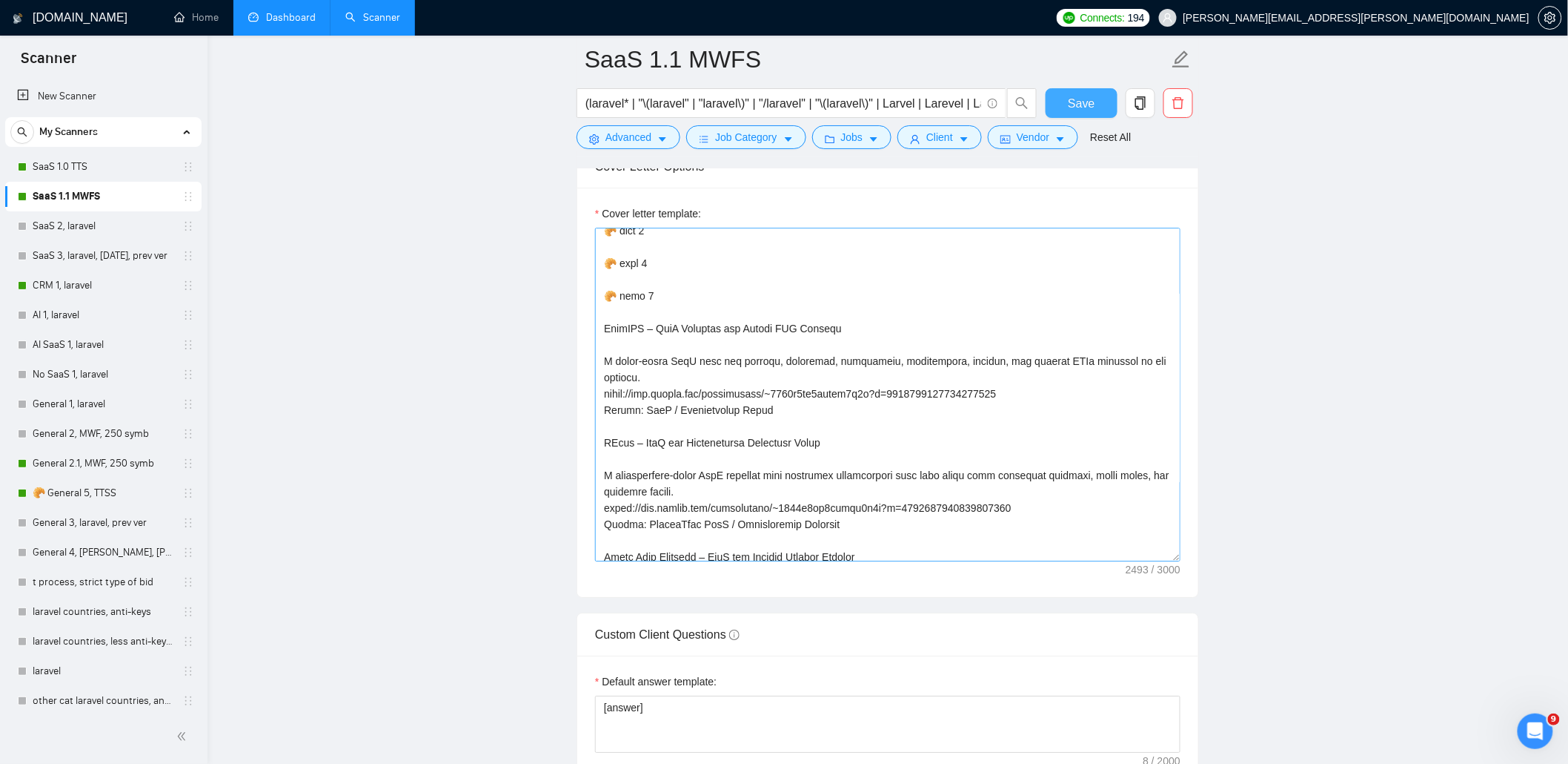
scroll to position [0, 0]
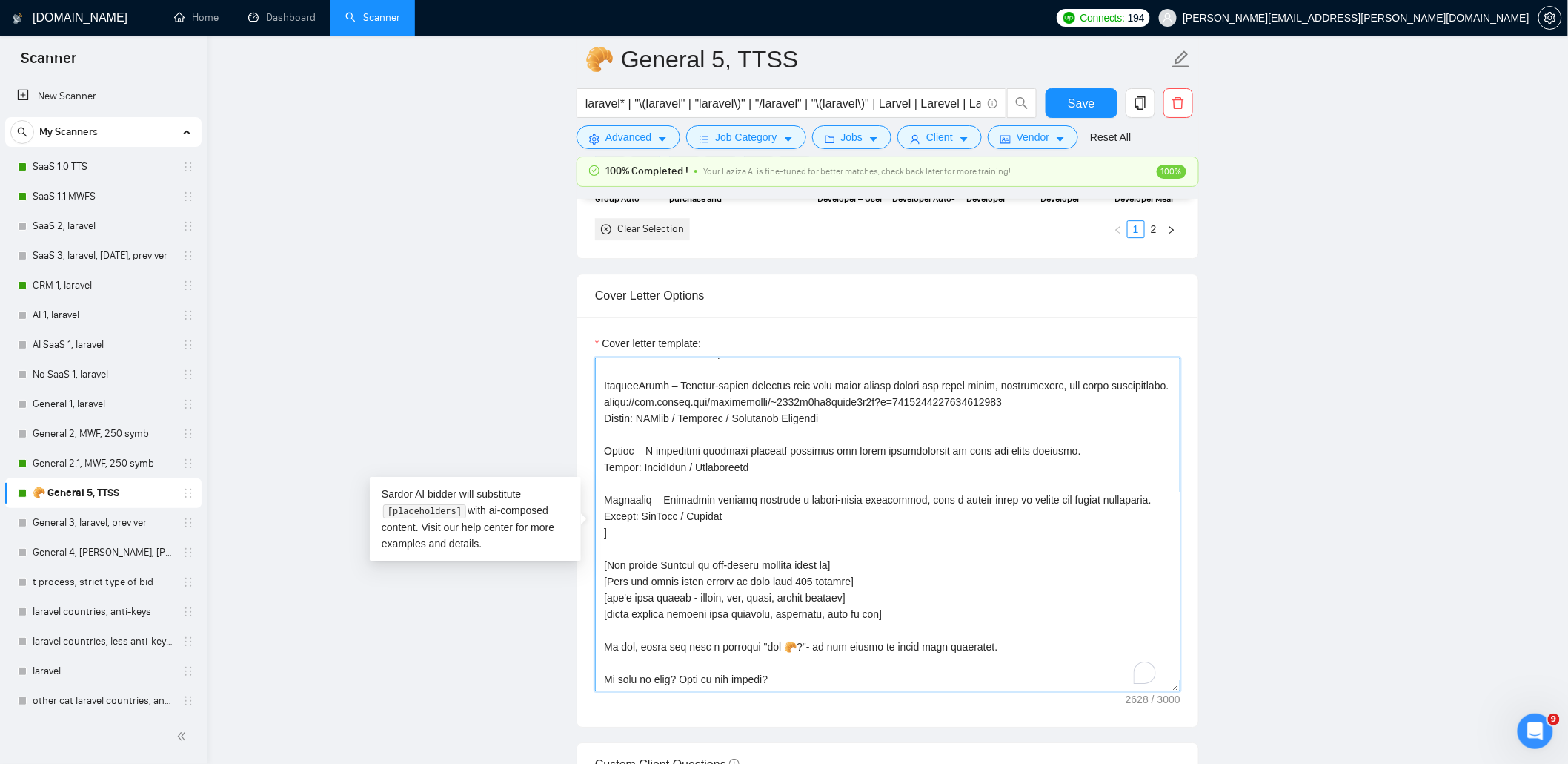
scroll to position [651, 0]
drag, startPoint x: 789, startPoint y: 656, endPoint x: 601, endPoint y: 620, distance: 191.4
click at [601, 620] on textarea "Cover letter template:" at bounding box center [887, 524] width 586 height 334
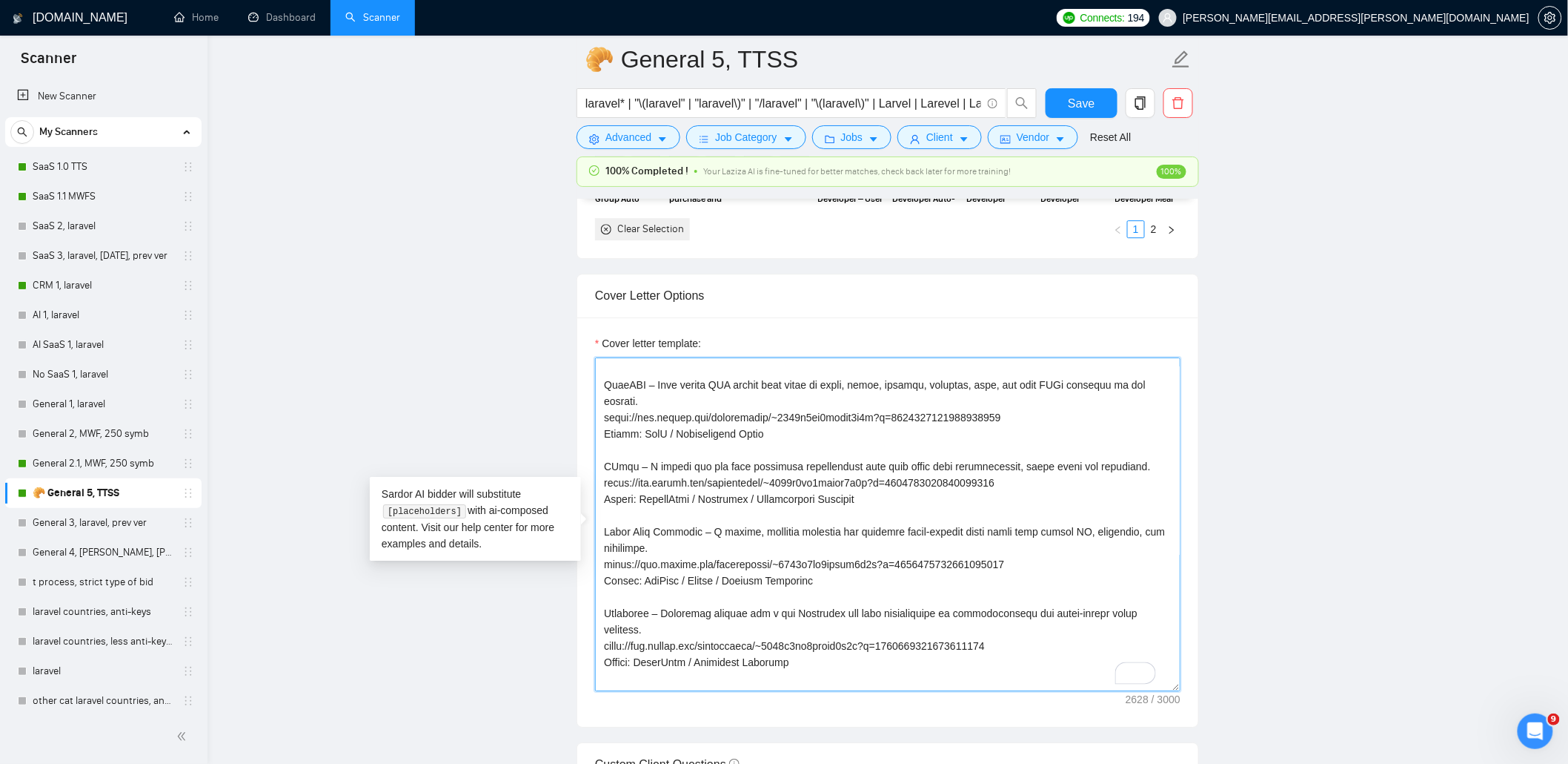
scroll to position [0, 0]
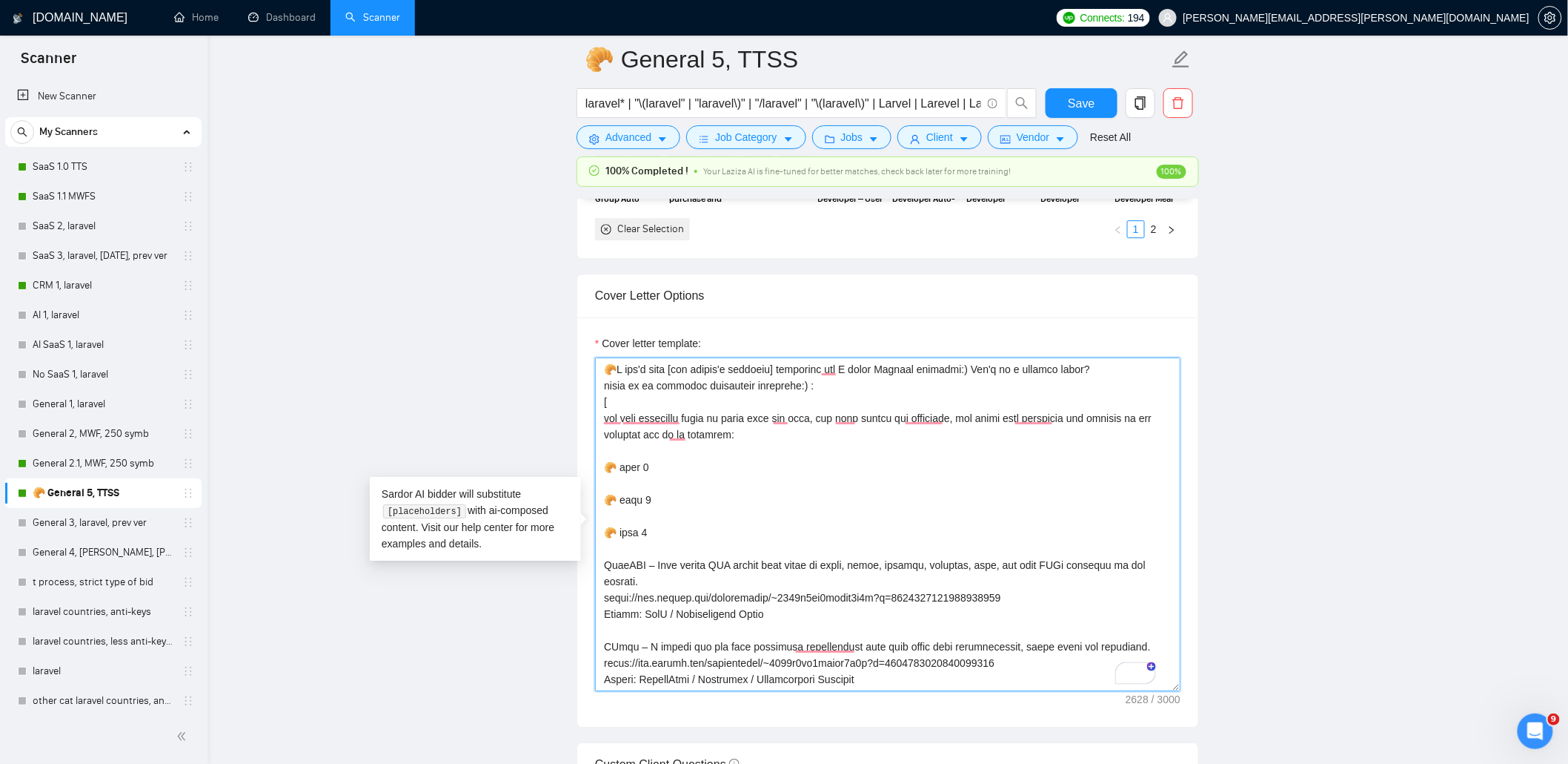
click at [788, 522] on textarea "Cover letter template:" at bounding box center [887, 524] width 586 height 334
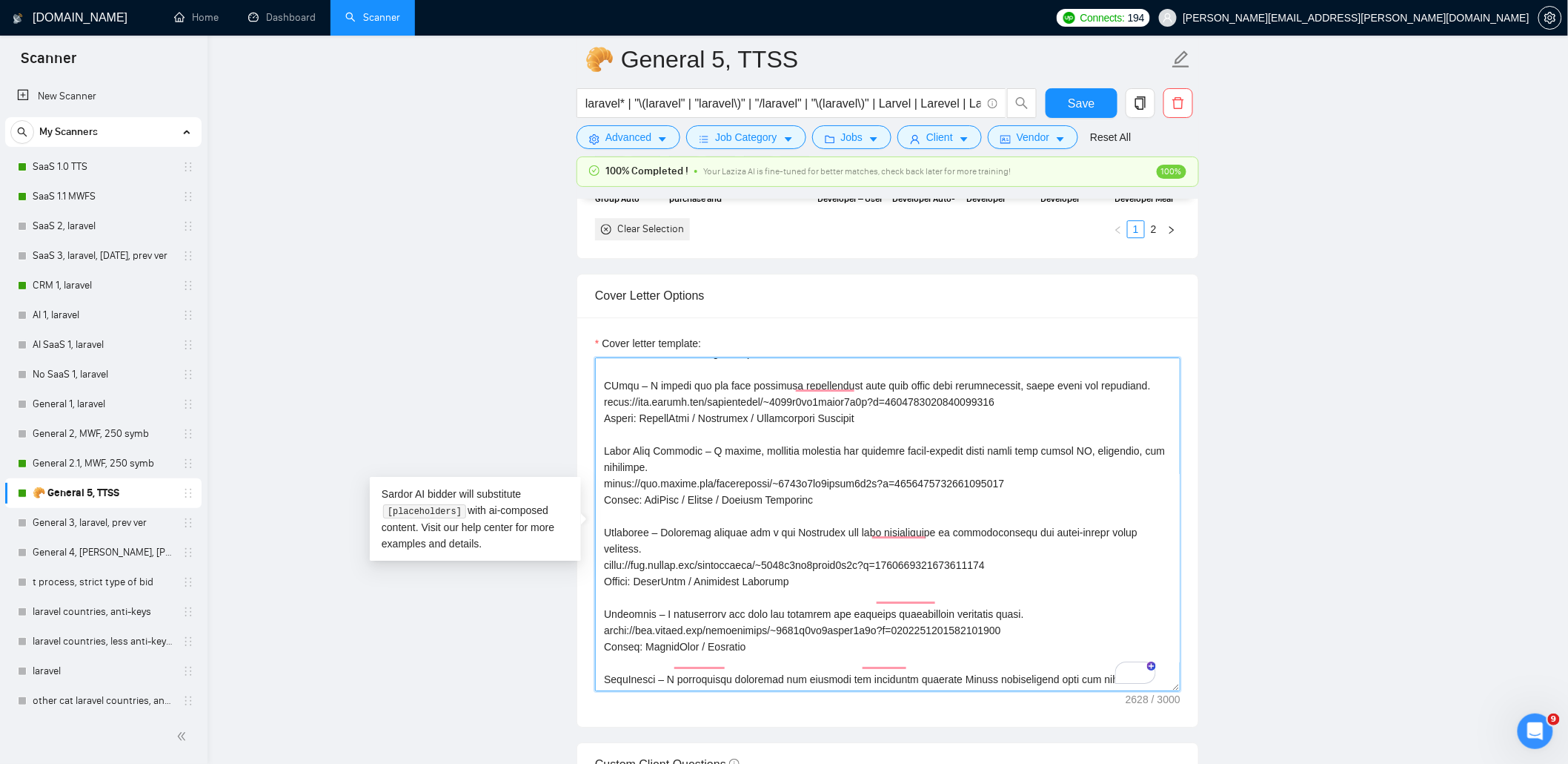
scroll to position [395, 0]
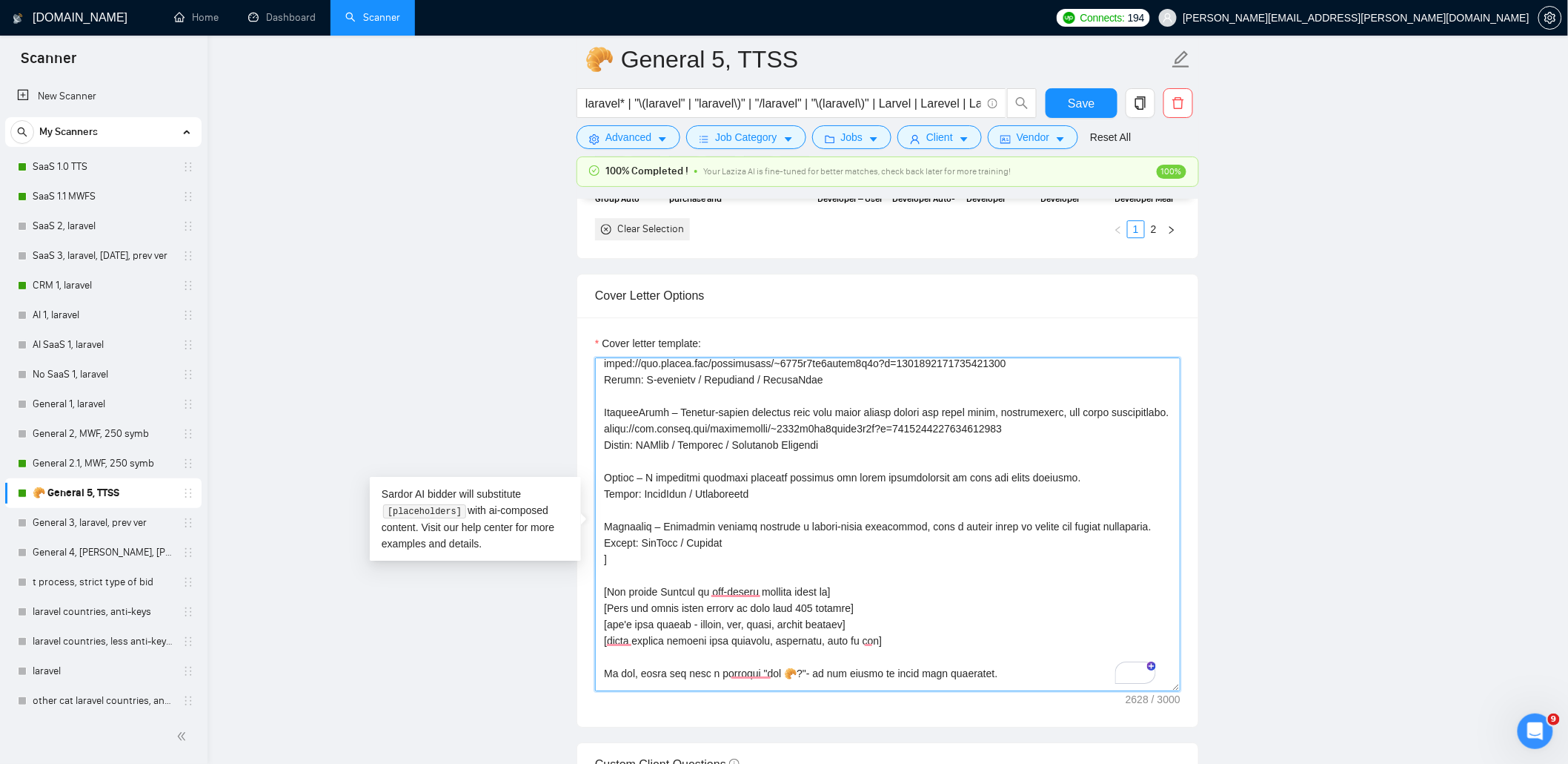
click at [759, 483] on textarea "Cover letter template:" at bounding box center [887, 524] width 586 height 334
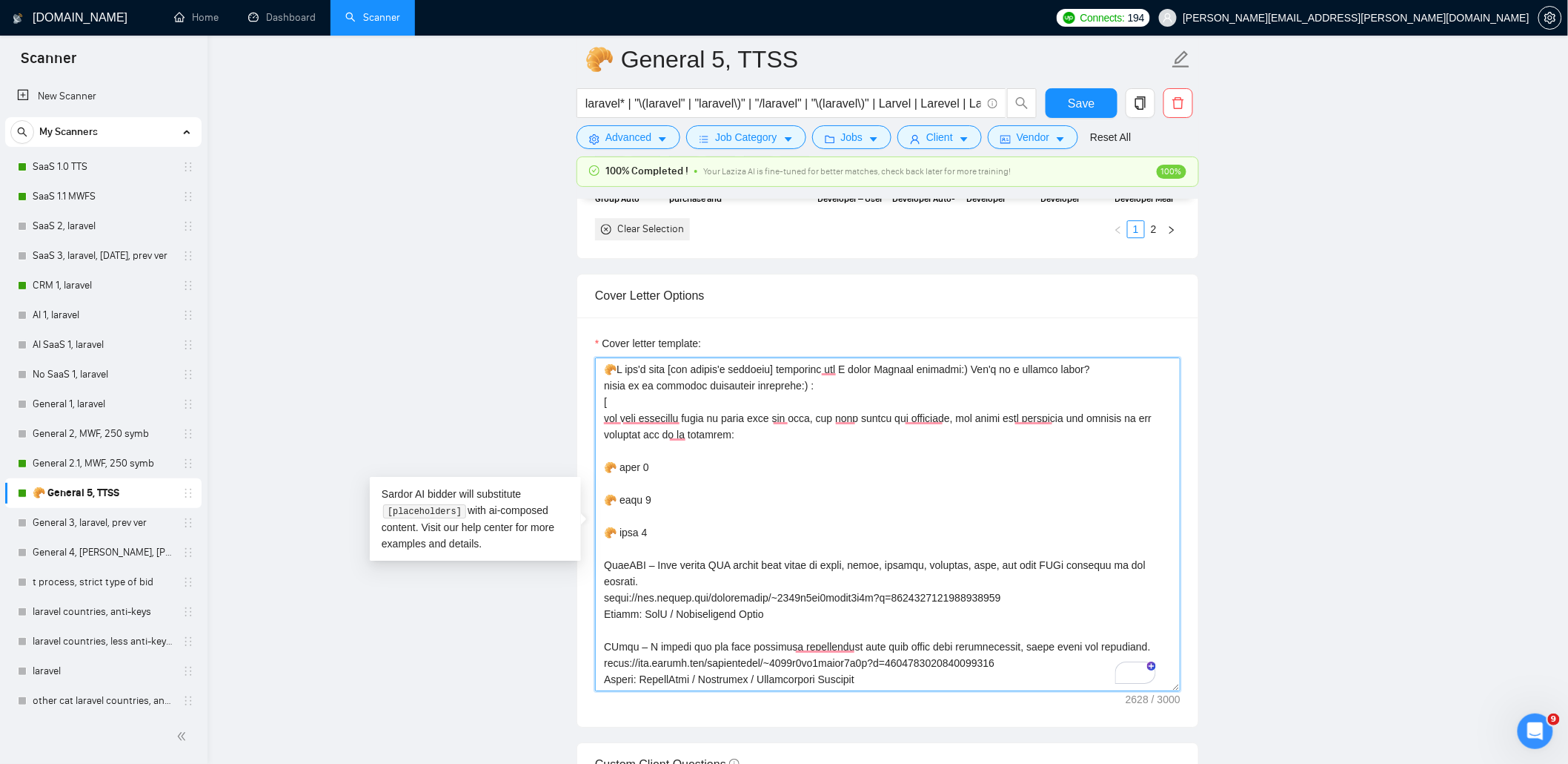
click at [678, 404] on textarea "Cover letter template:" at bounding box center [887, 524] width 586 height 334
click at [735, 476] on textarea "Cover letter template:" at bounding box center [887, 524] width 586 height 334
click at [96, 168] on link "SaaS 1.0 TTS" at bounding box center [103, 166] width 141 height 29
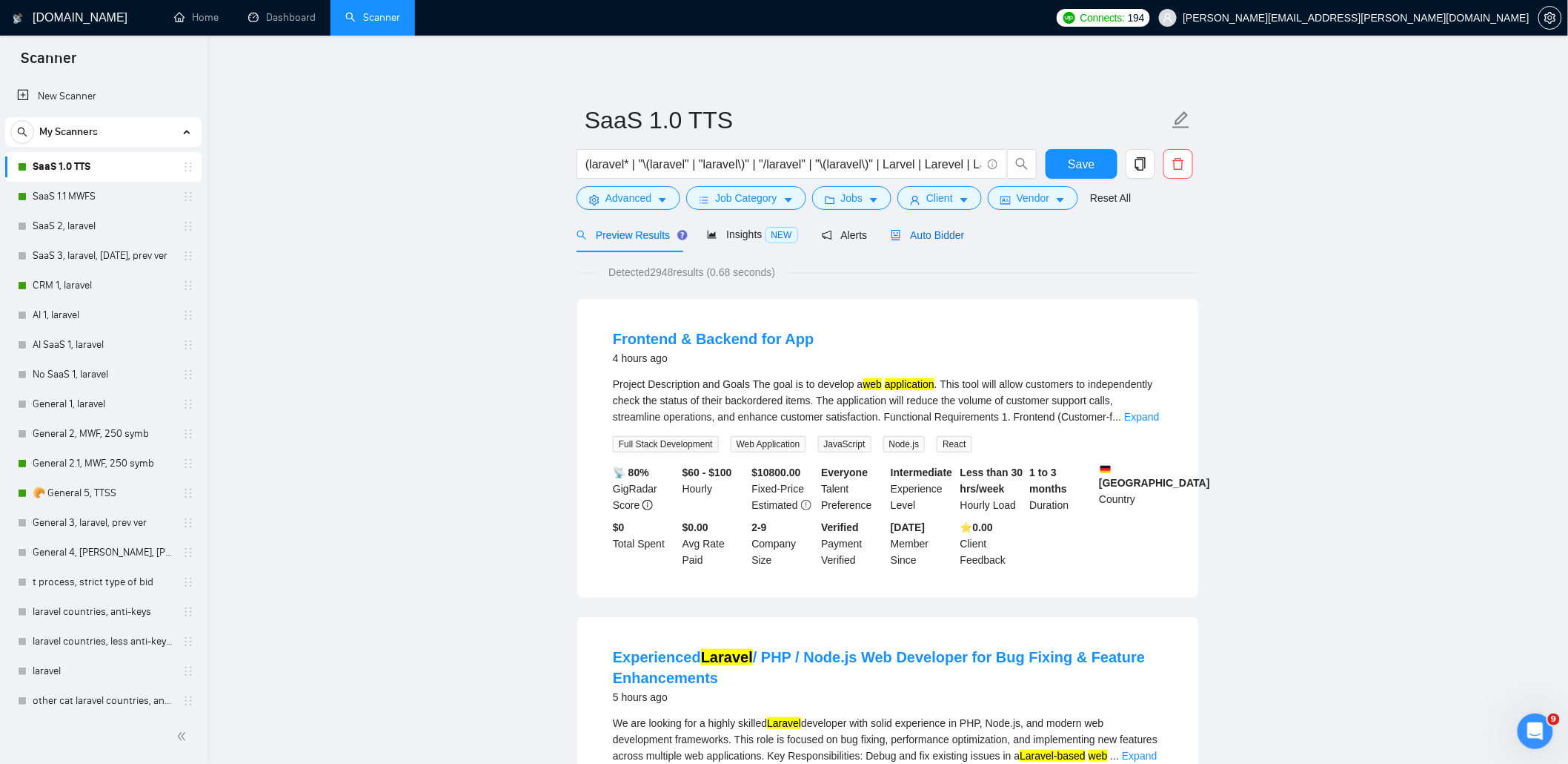
click at [954, 233] on span "Auto Bidder" at bounding box center [927, 235] width 74 height 12
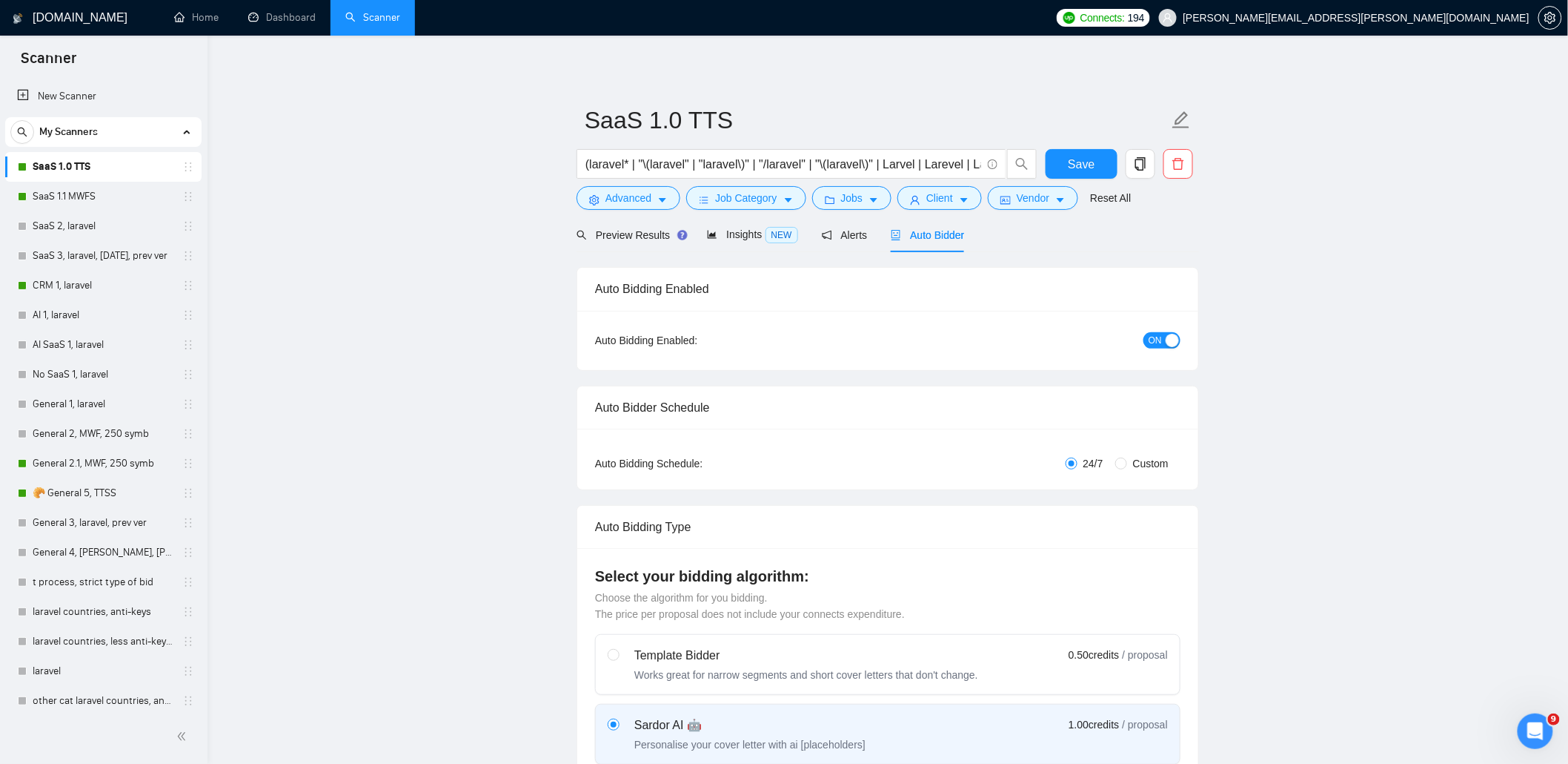
radio input "false"
radio input "true"
checkbox input "true"
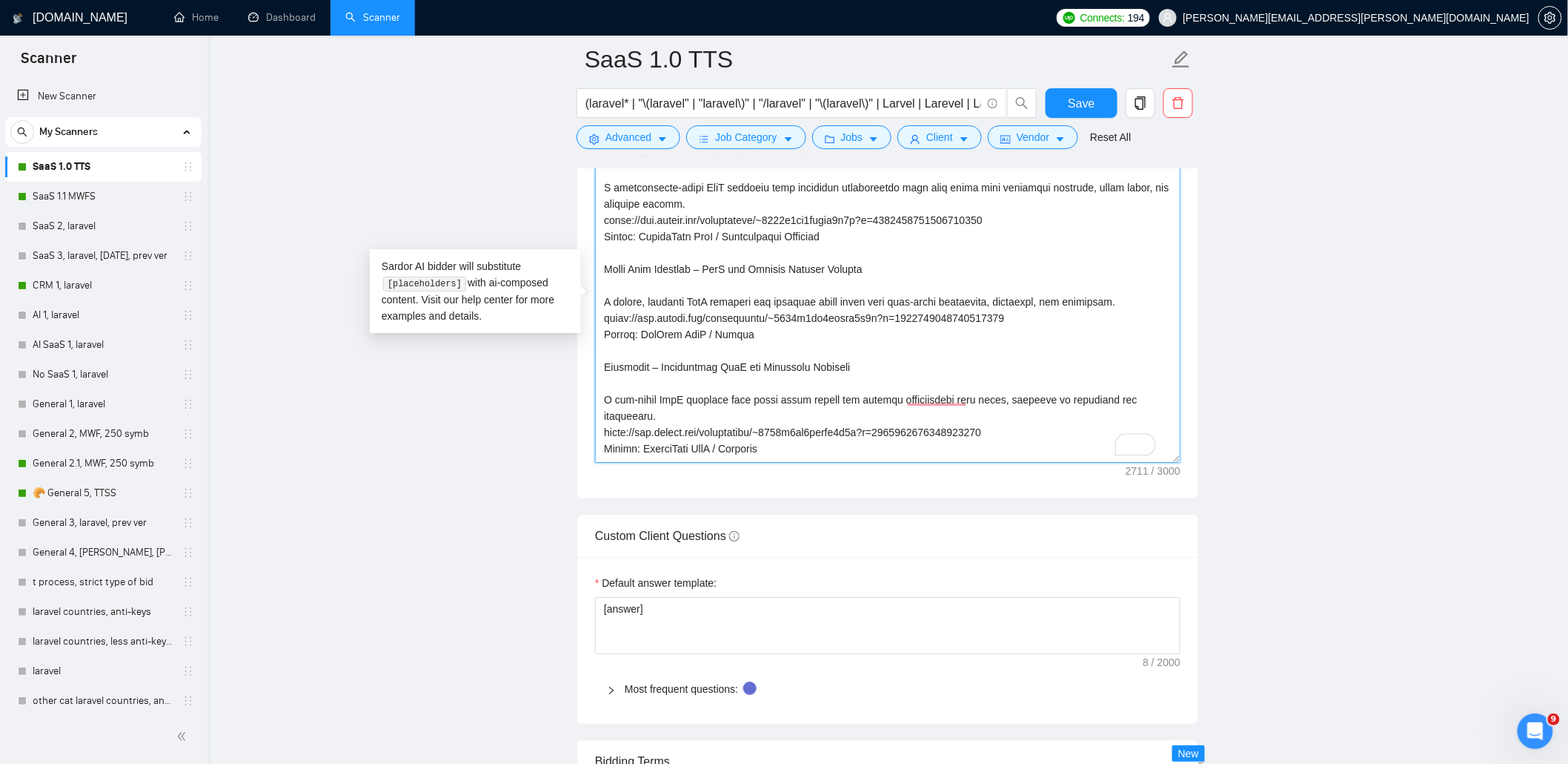
scroll to position [395, 0]
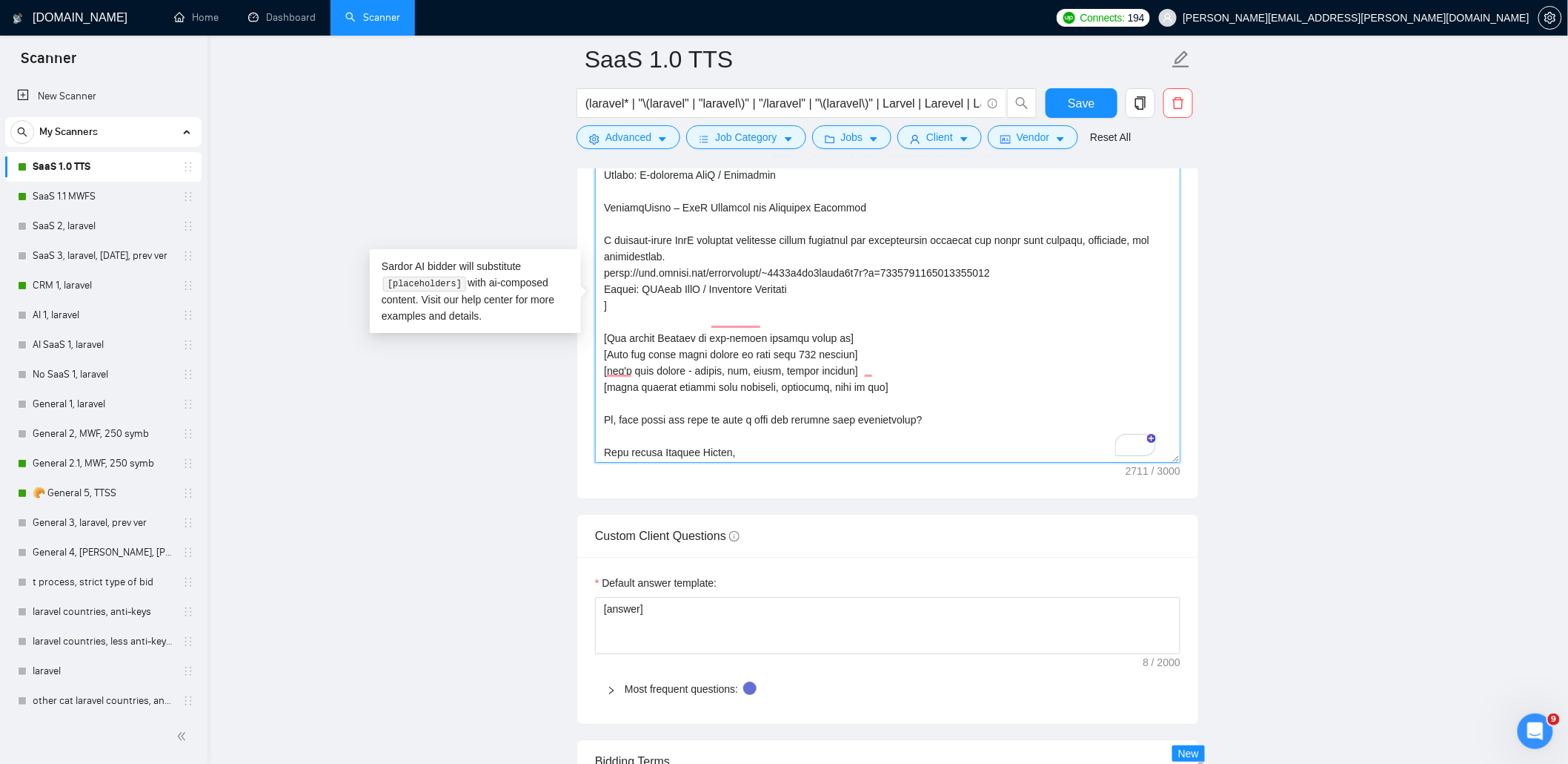
drag, startPoint x: 606, startPoint y: 249, endPoint x: 830, endPoint y: 293, distance: 228.3
click at [830, 293] on textarea "Cover letter template:" at bounding box center [887, 295] width 586 height 334
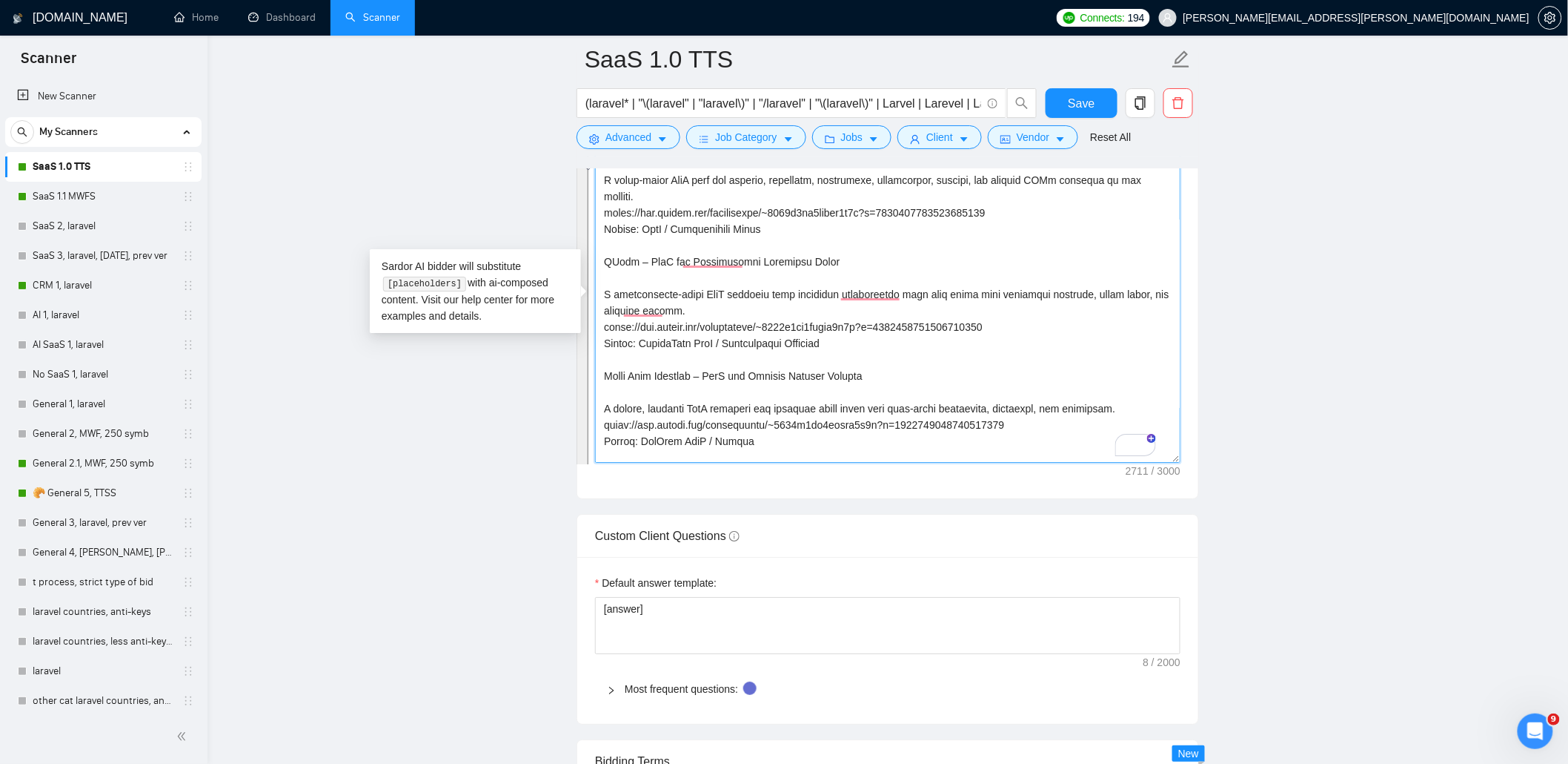
scroll to position [0, 0]
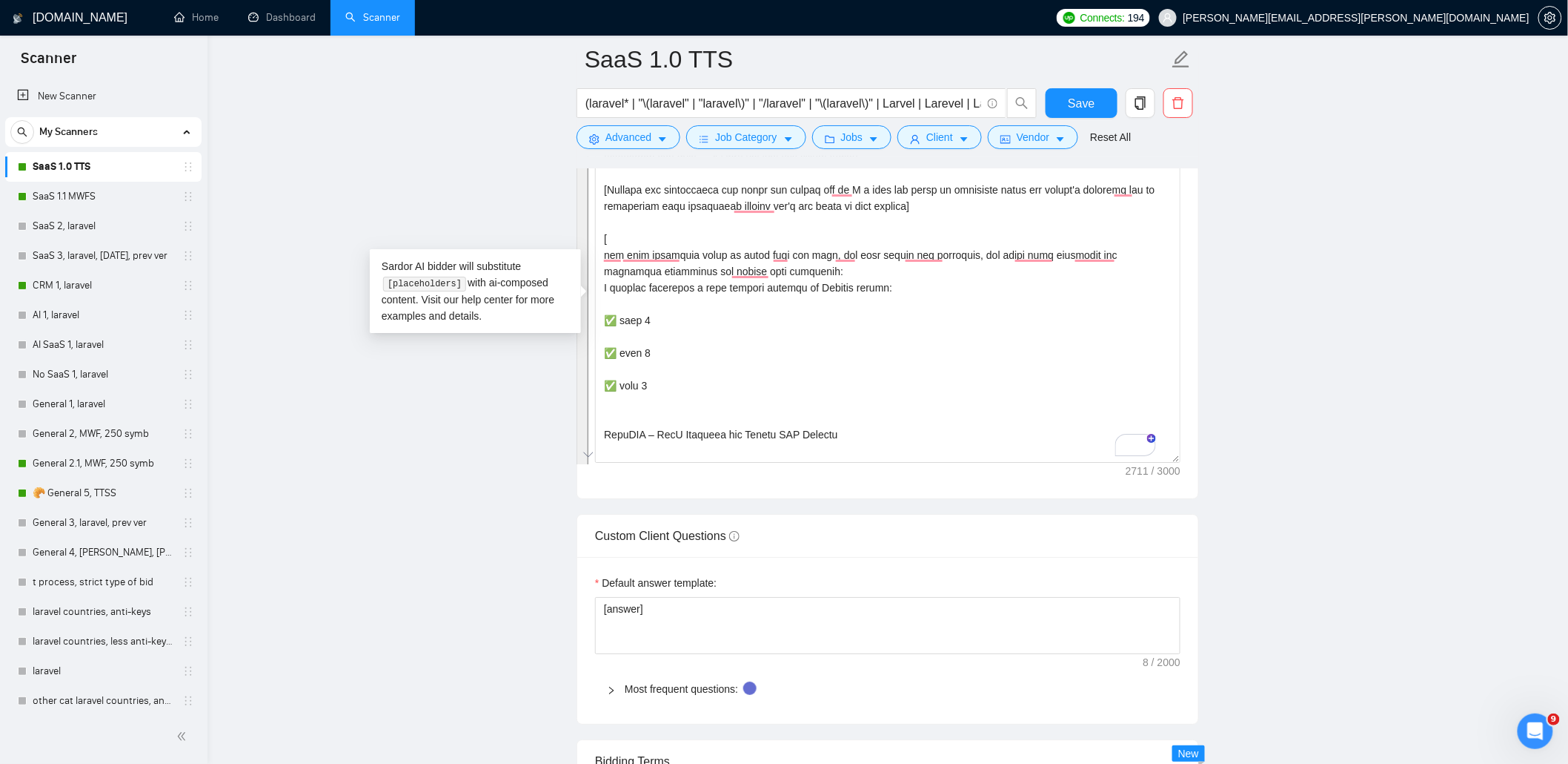
click at [1396, 211] on main "SaaS 1.0 TTS (laravel* | "\(laravel" | "laravel\)" | "/laravel" | "\(laravel\)"…" at bounding box center [888, 405] width 1313 height 4646
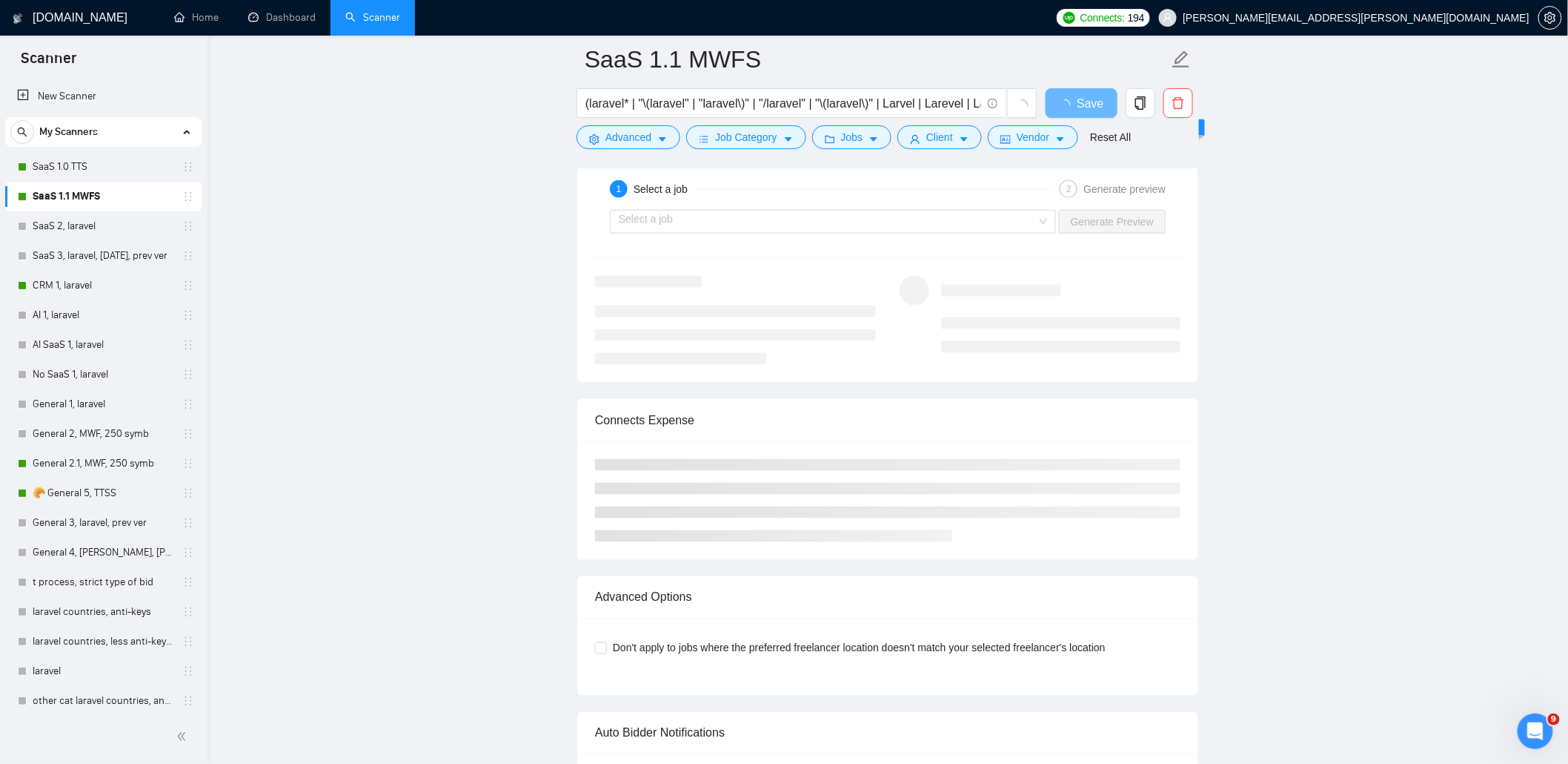
scroll to position [3064, 0]
click at [884, 231] on input "search" at bounding box center [828, 219] width 418 height 23
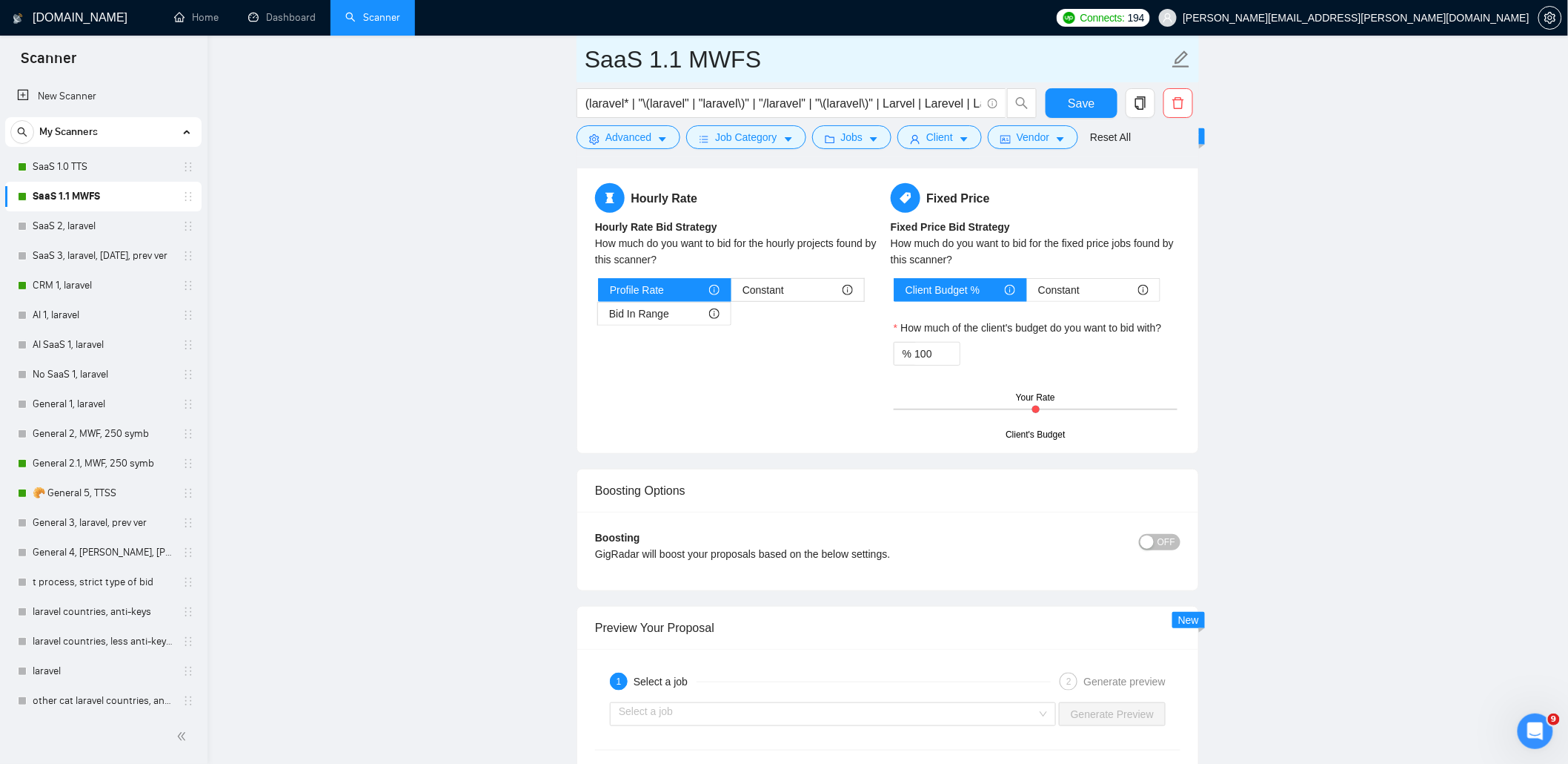
scroll to position [2669, 0]
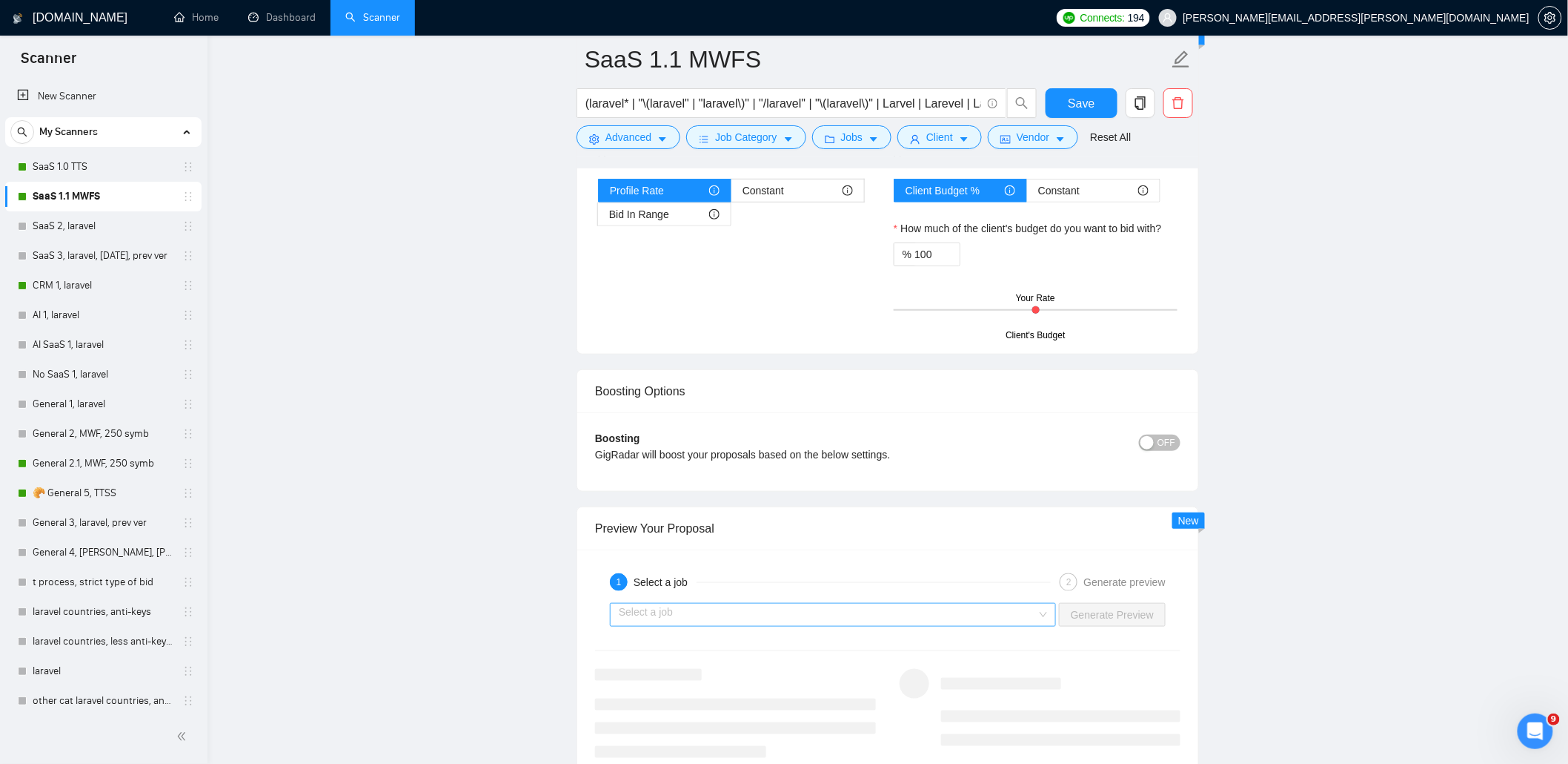
click at [860, 626] on input "search" at bounding box center [828, 614] width 418 height 23
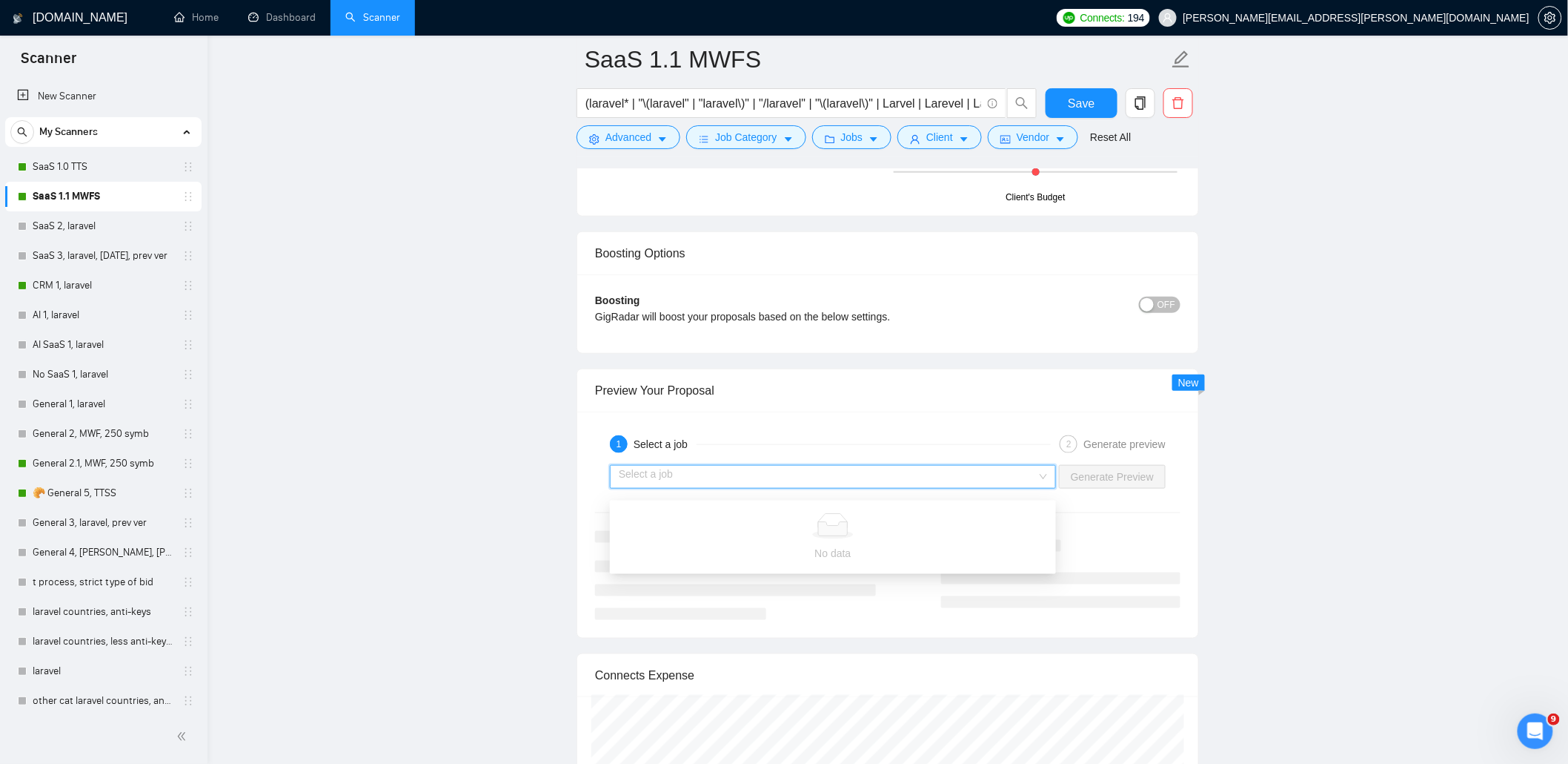
scroll to position [2866, 0]
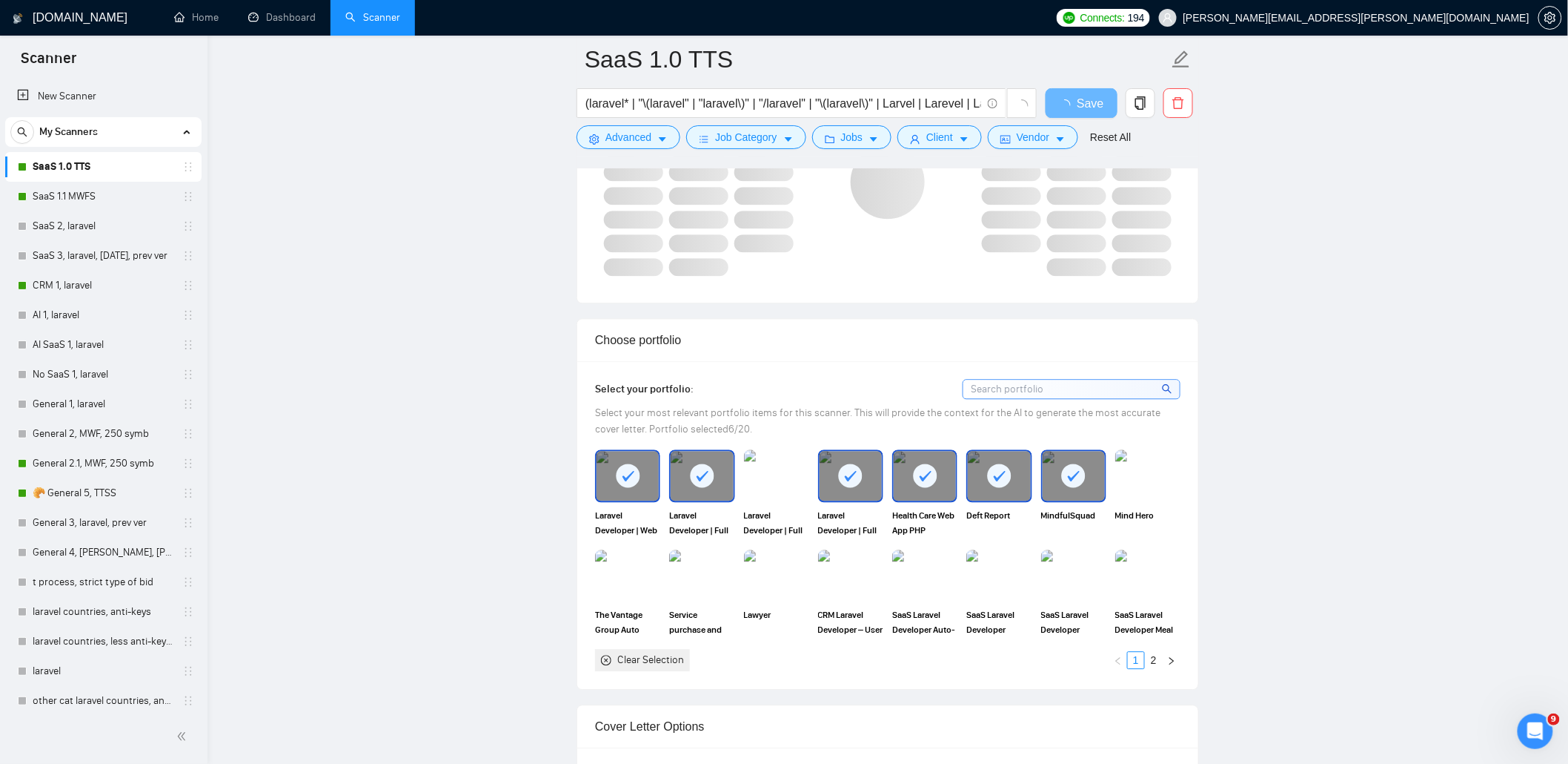
scroll to position [1285, 0]
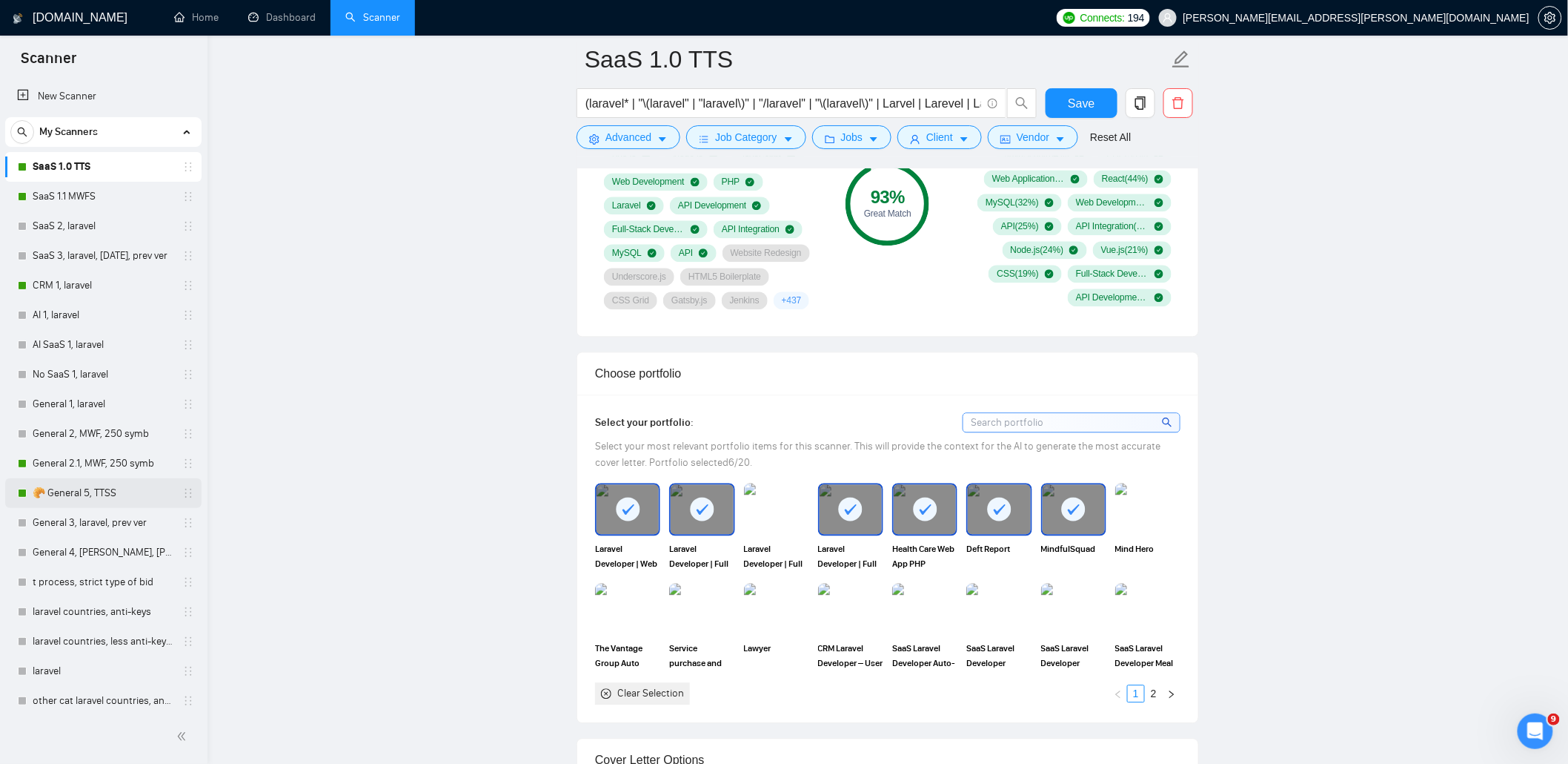
click at [83, 484] on link "🥐 General 5, TTSS" at bounding box center [103, 492] width 141 height 29
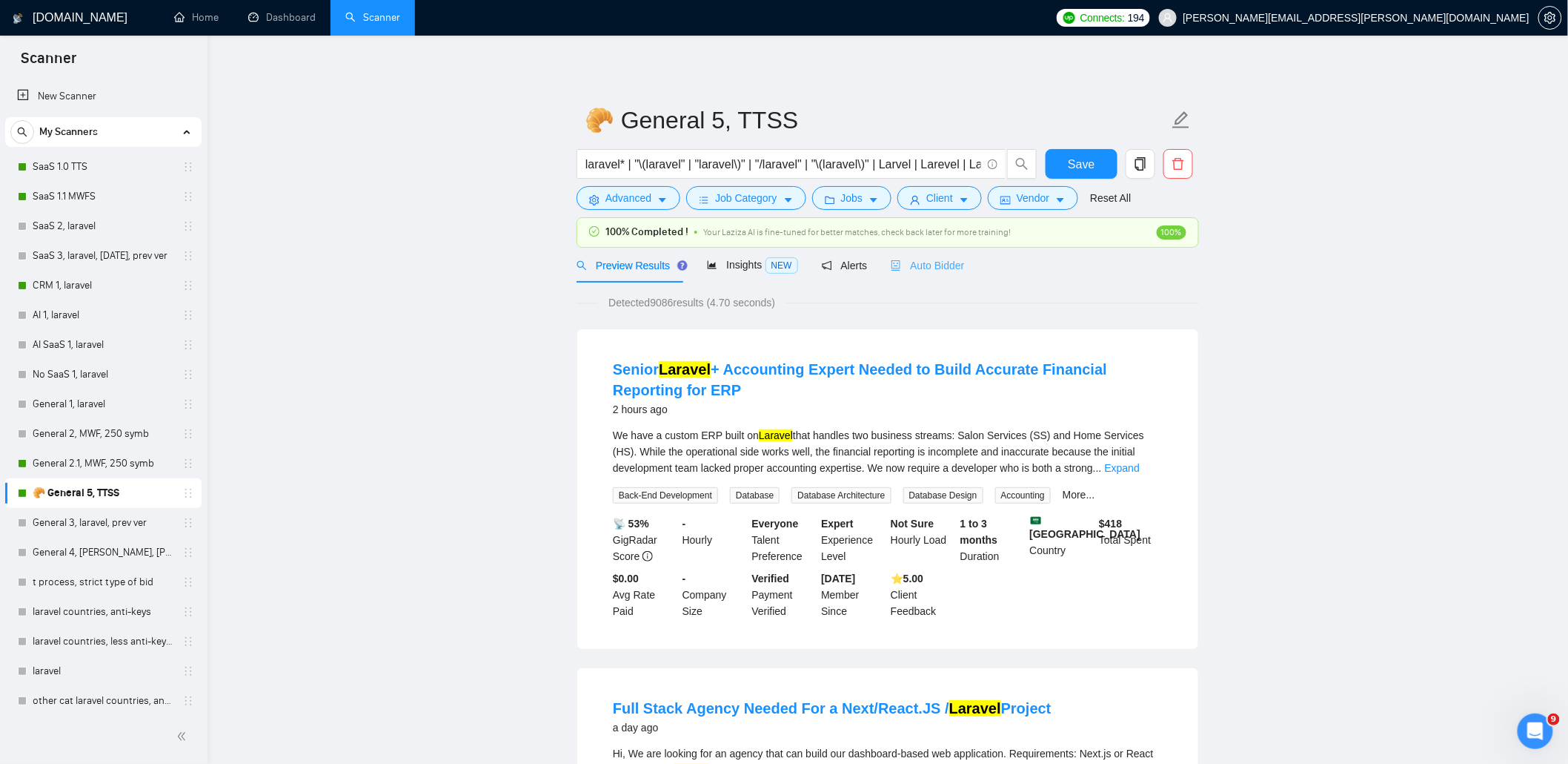
click at [927, 276] on div "Auto Bidder" at bounding box center [927, 265] width 74 height 35
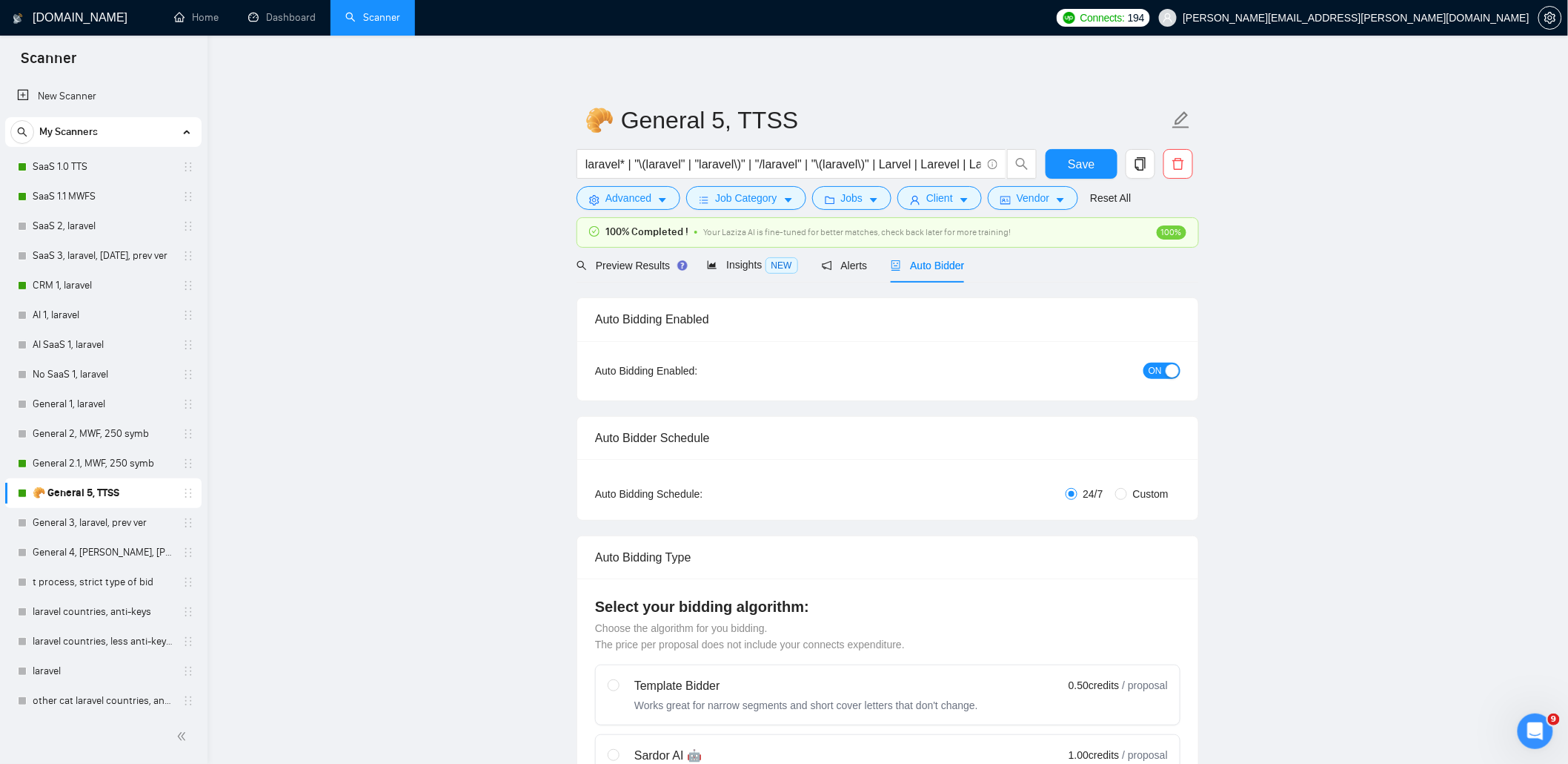
radio input "false"
radio input "true"
checkbox input "true"
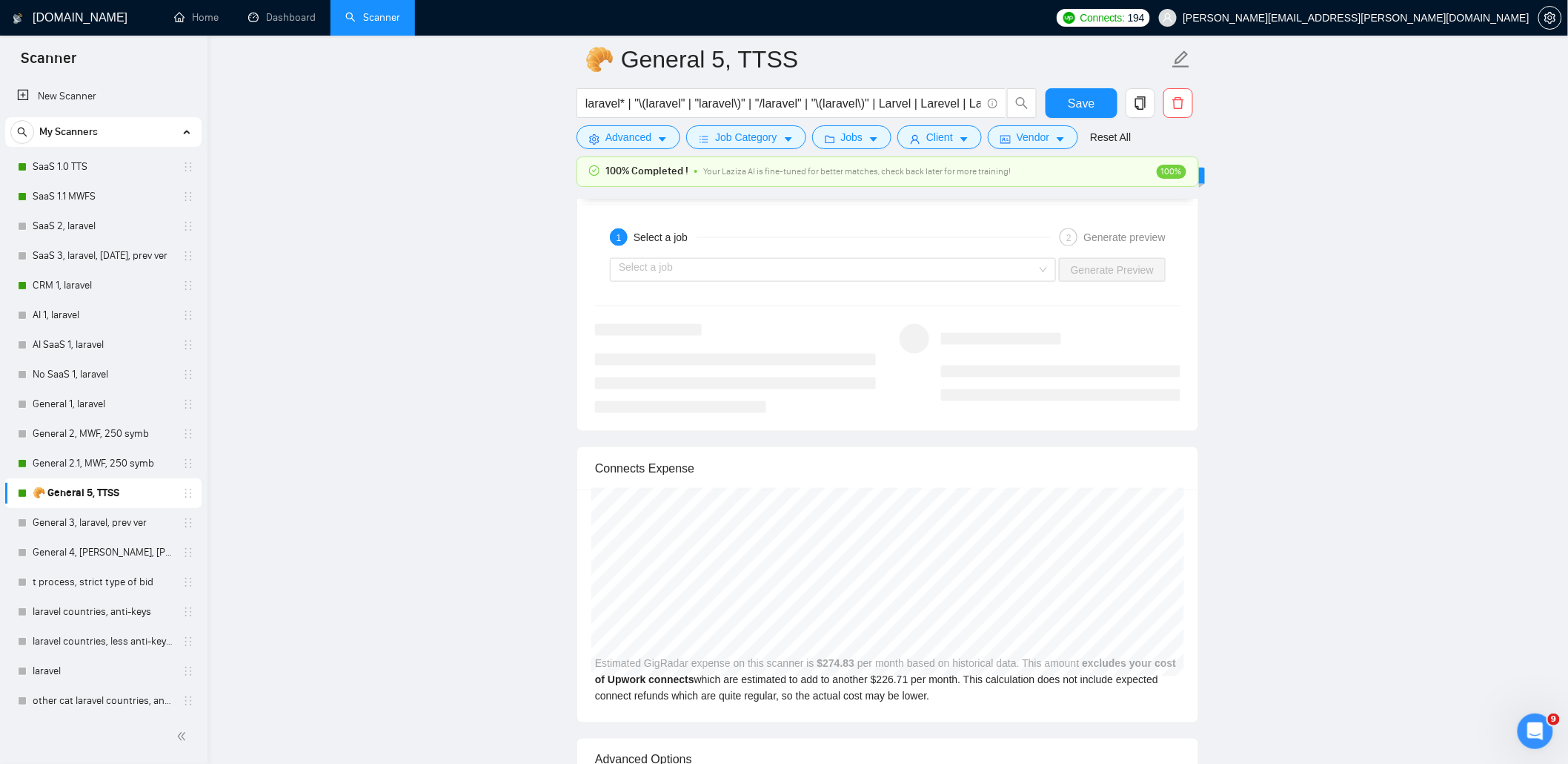
scroll to position [3064, 0]
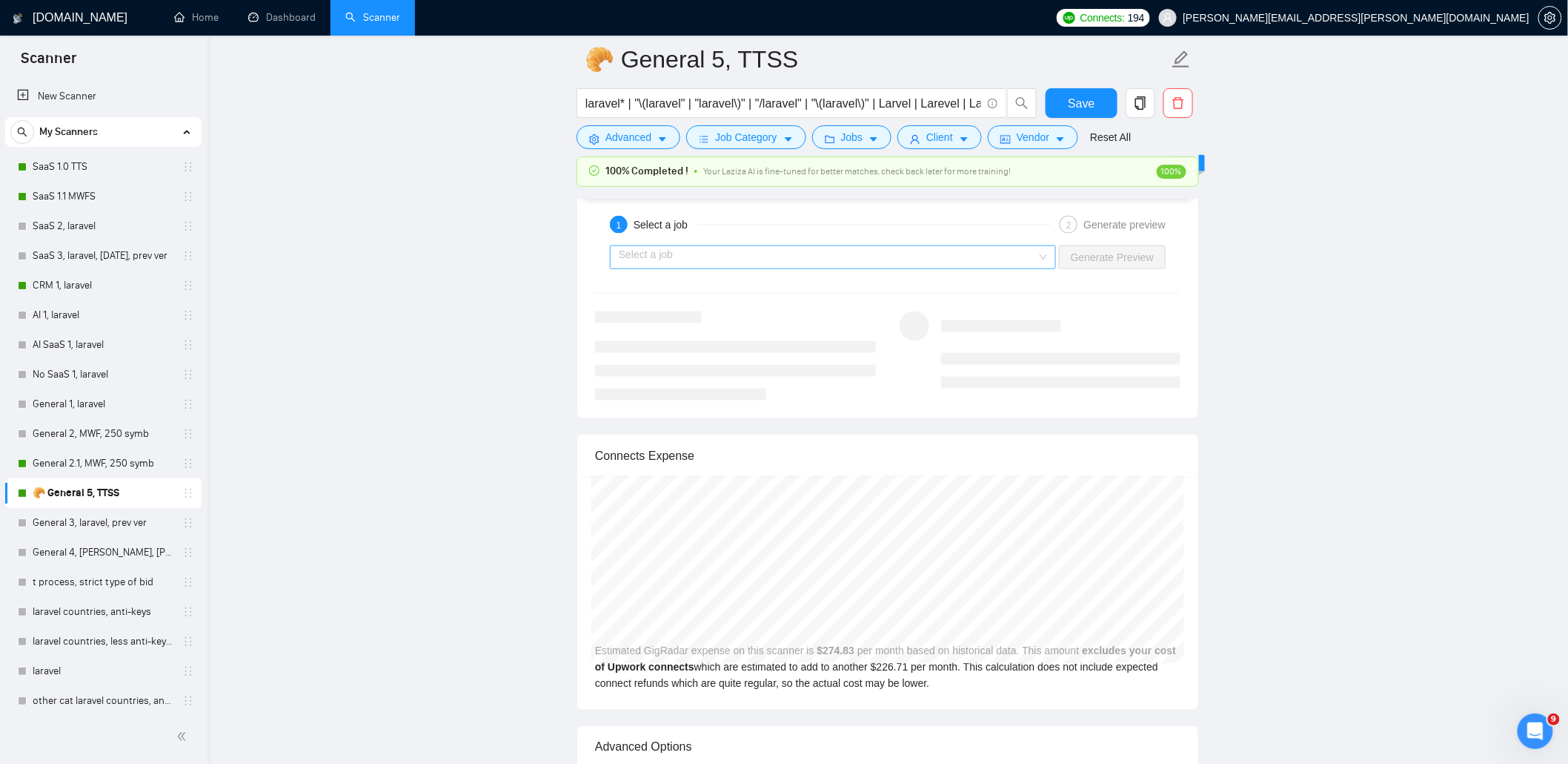
click at [777, 263] on input "search" at bounding box center [828, 257] width 418 height 23
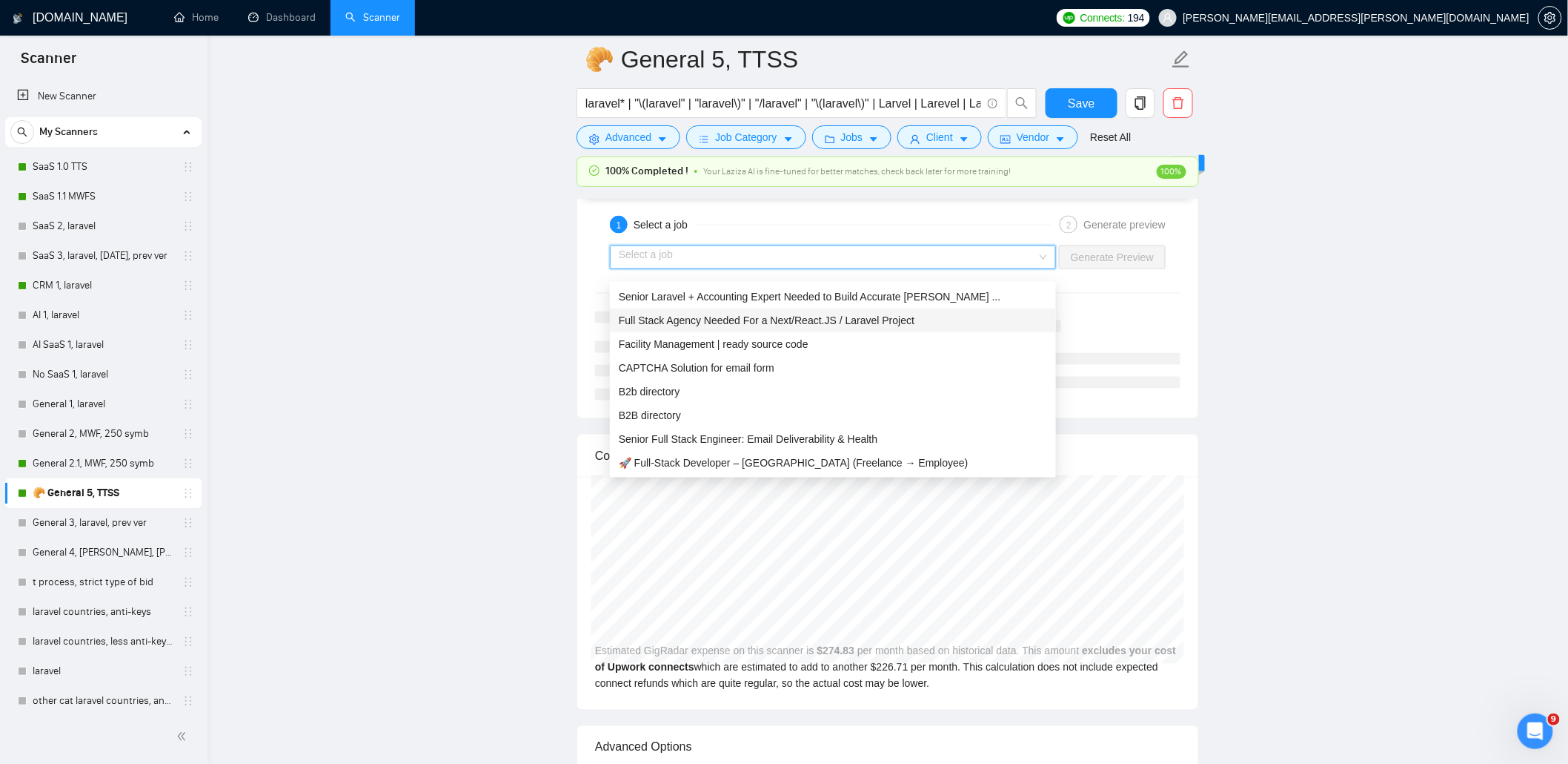
click at [701, 321] on span "Full Stack Agency Needed For a Next/React.JS / Laravel Project" at bounding box center [767, 320] width 296 height 12
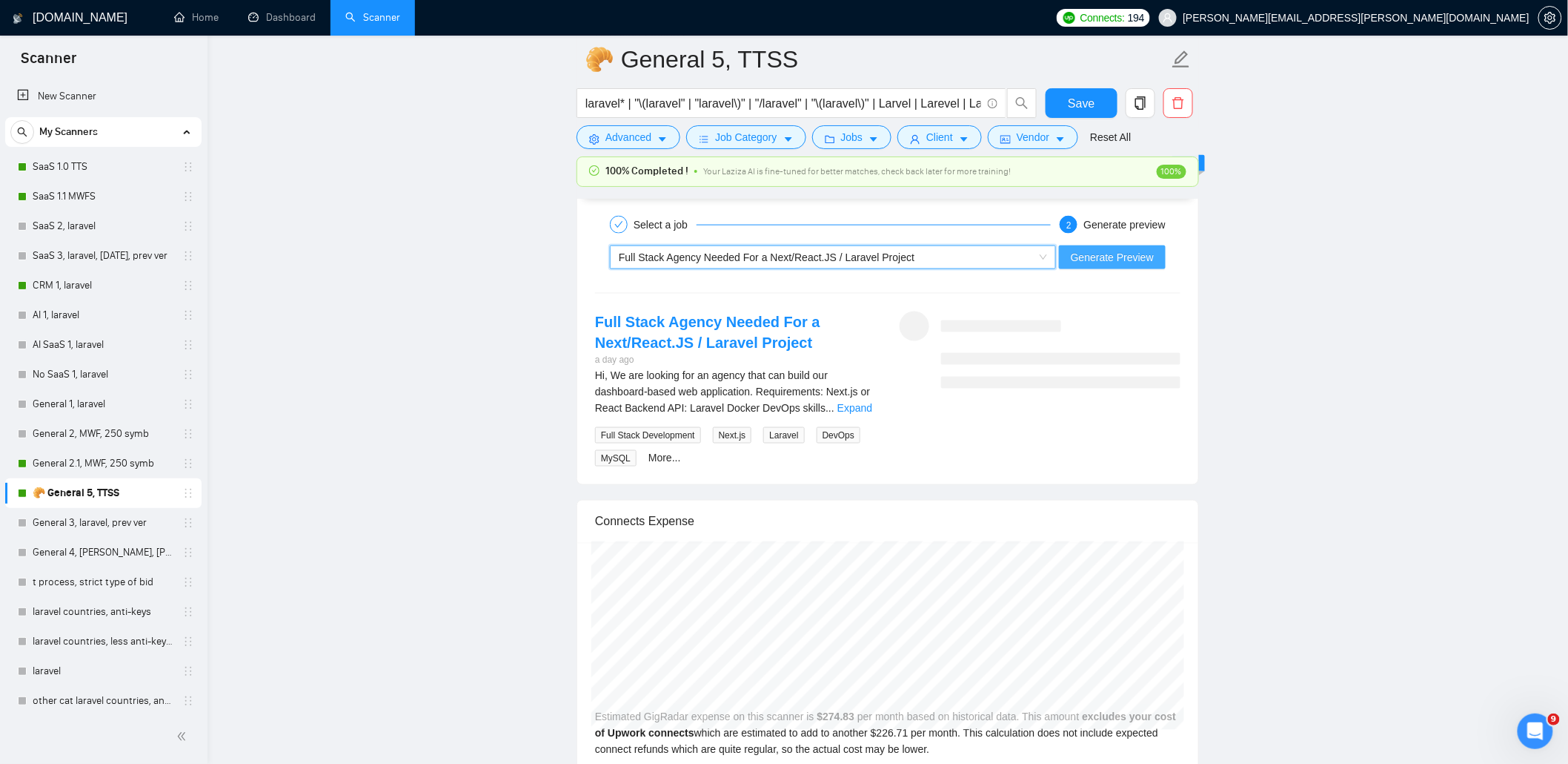
click at [1123, 259] on span "Generate Preview" at bounding box center [1112, 257] width 83 height 17
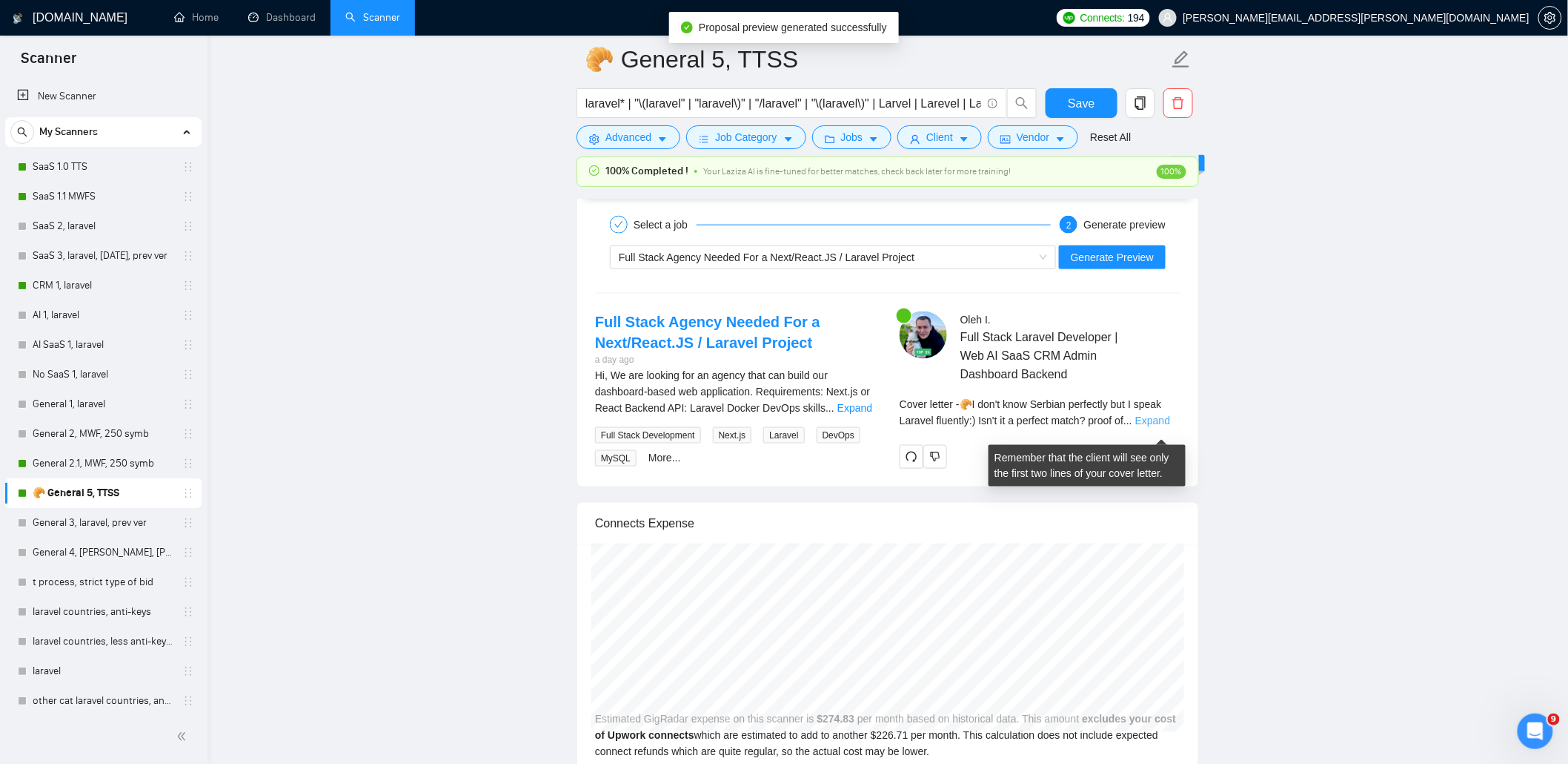
click at [1160, 425] on link "Expand" at bounding box center [1153, 420] width 35 height 12
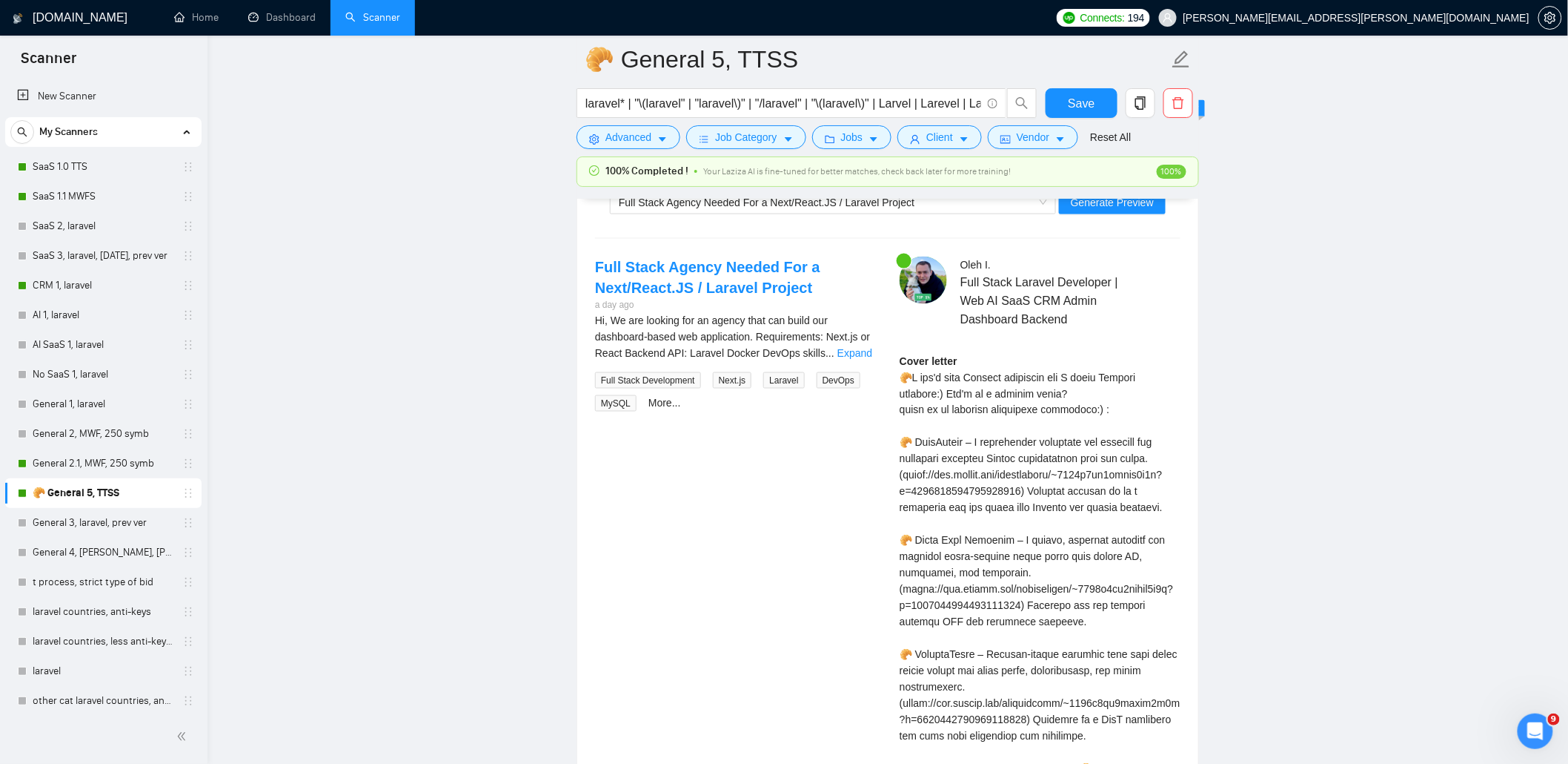
scroll to position [3163, 0]
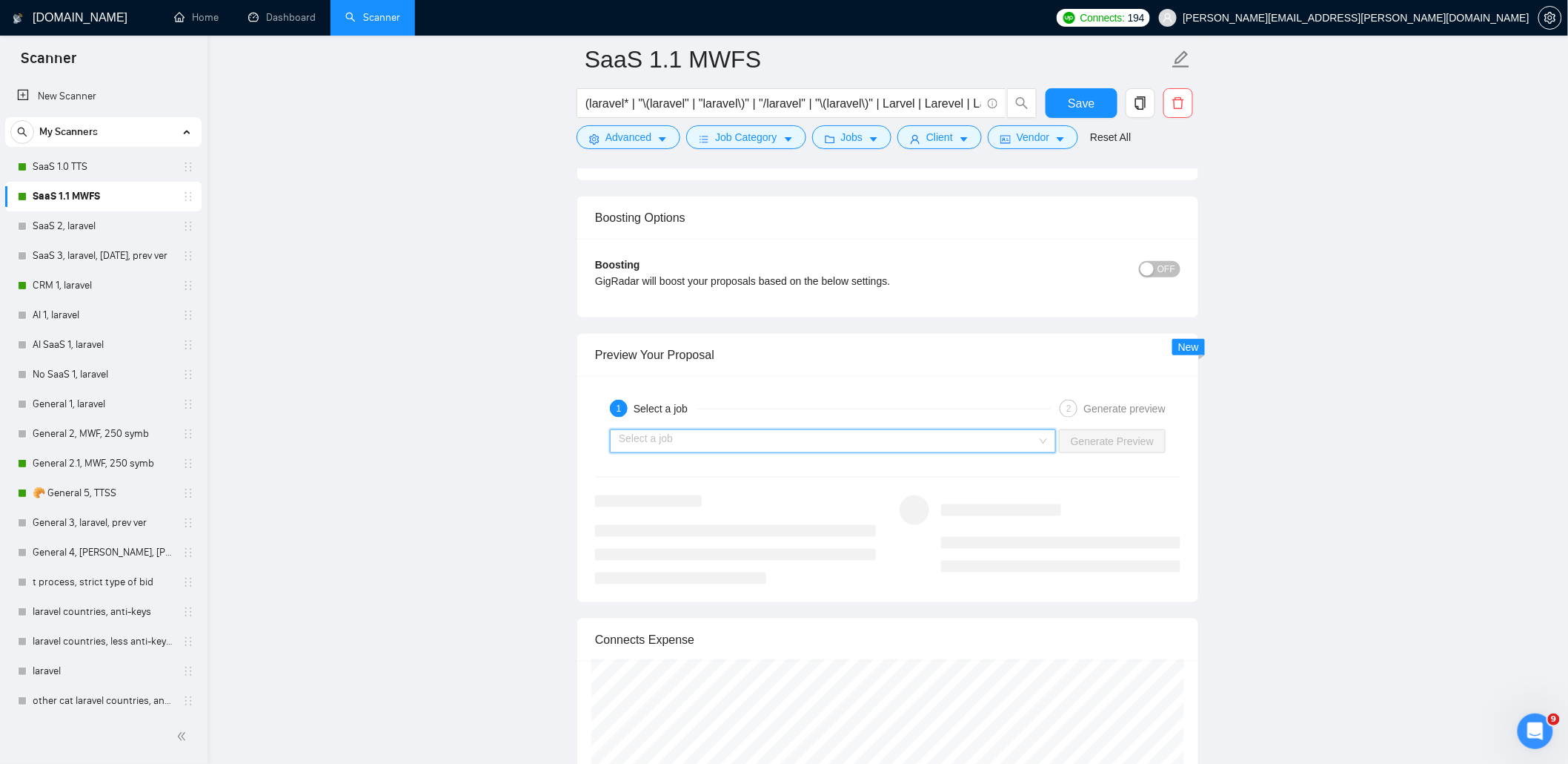
click at [797, 445] on input "search" at bounding box center [828, 441] width 418 height 23
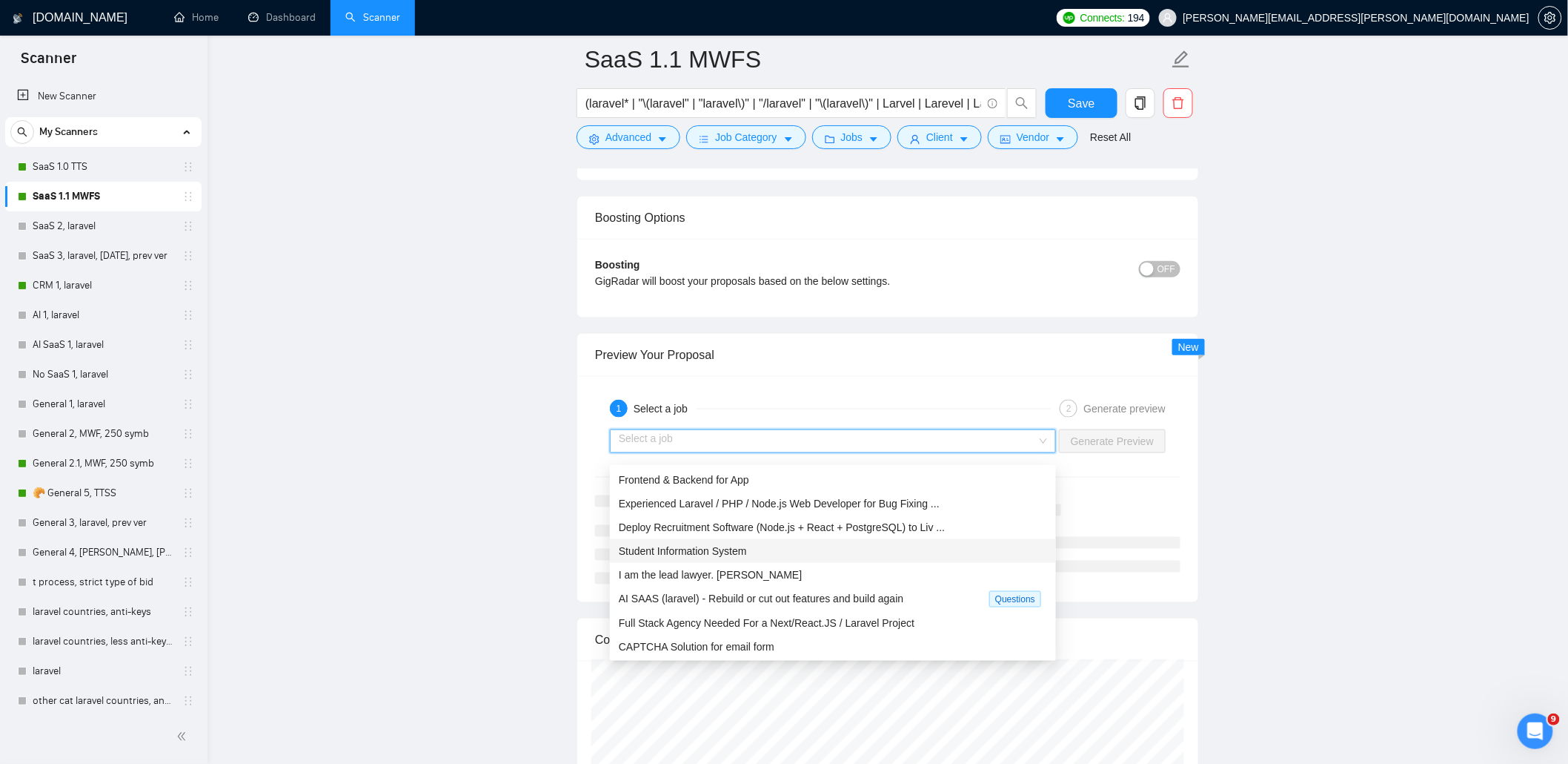
click at [712, 552] on span "Student Information System" at bounding box center [683, 551] width 128 height 12
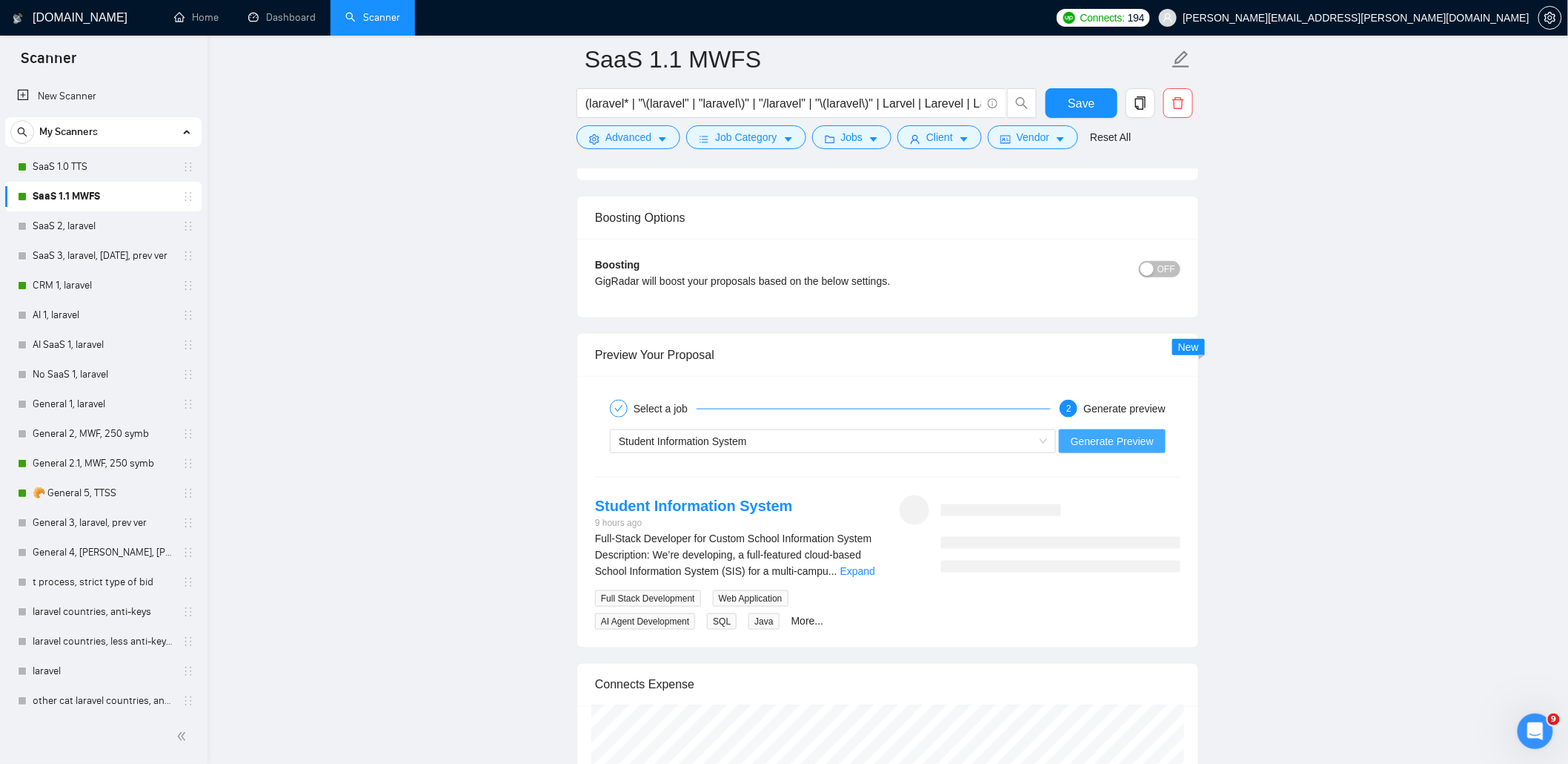
click at [1115, 450] on span "Generate Preview" at bounding box center [1112, 441] width 83 height 17
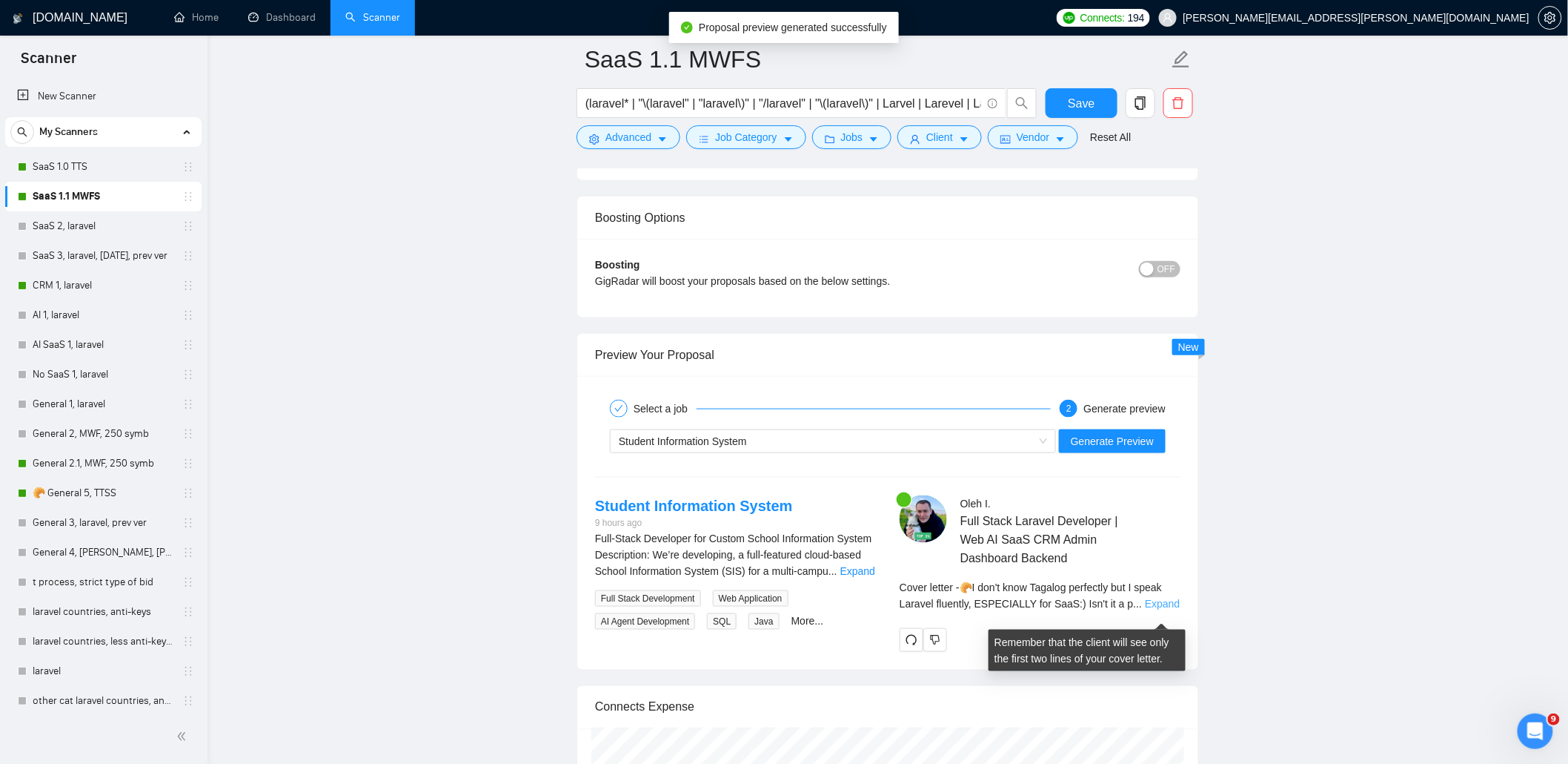
click at [1175, 609] on link "Expand" at bounding box center [1162, 604] width 35 height 12
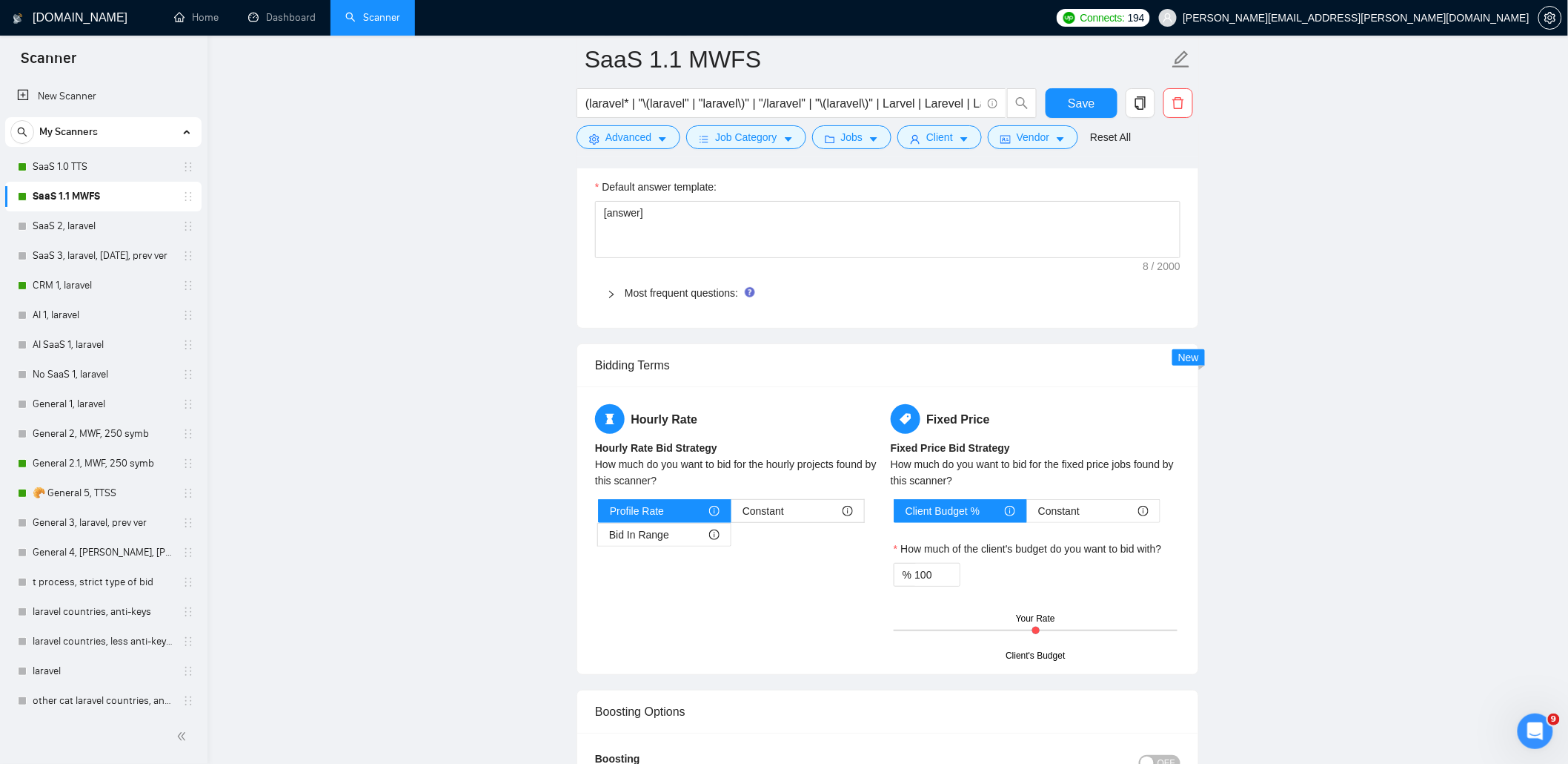
scroll to position [1878, 0]
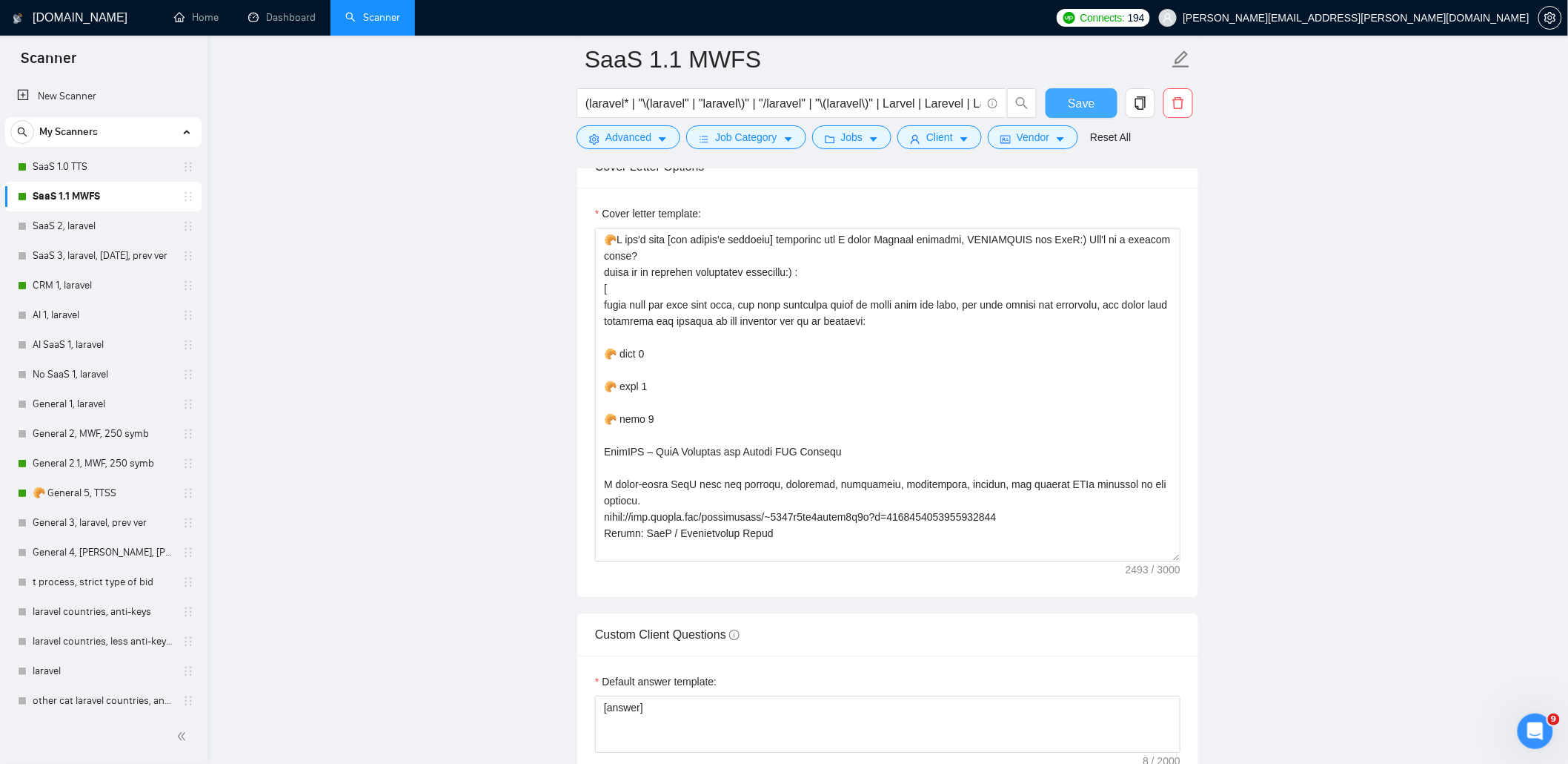
click at [1098, 105] on button "Save" at bounding box center [1082, 103] width 72 height 29
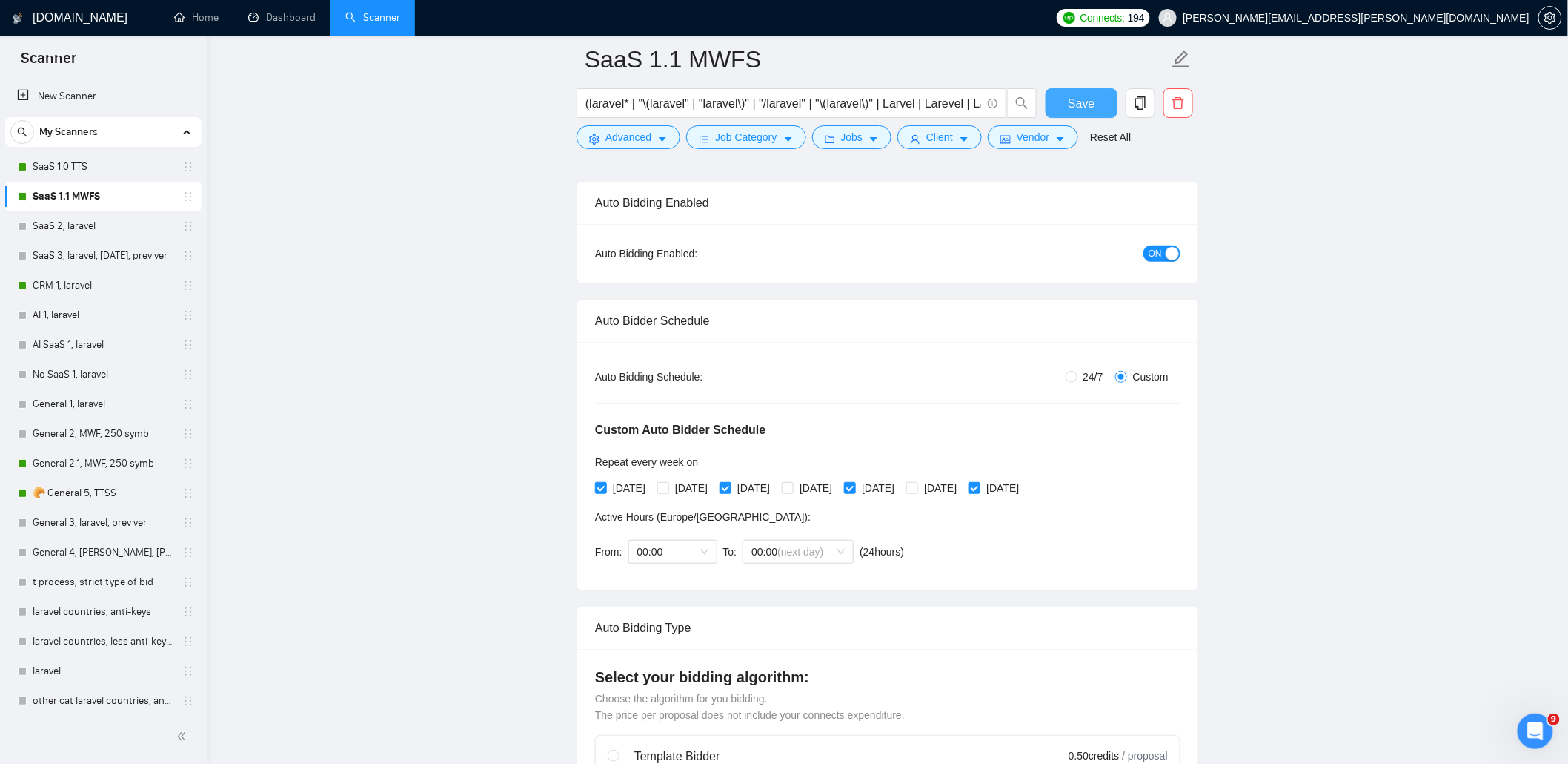
scroll to position [0, 0]
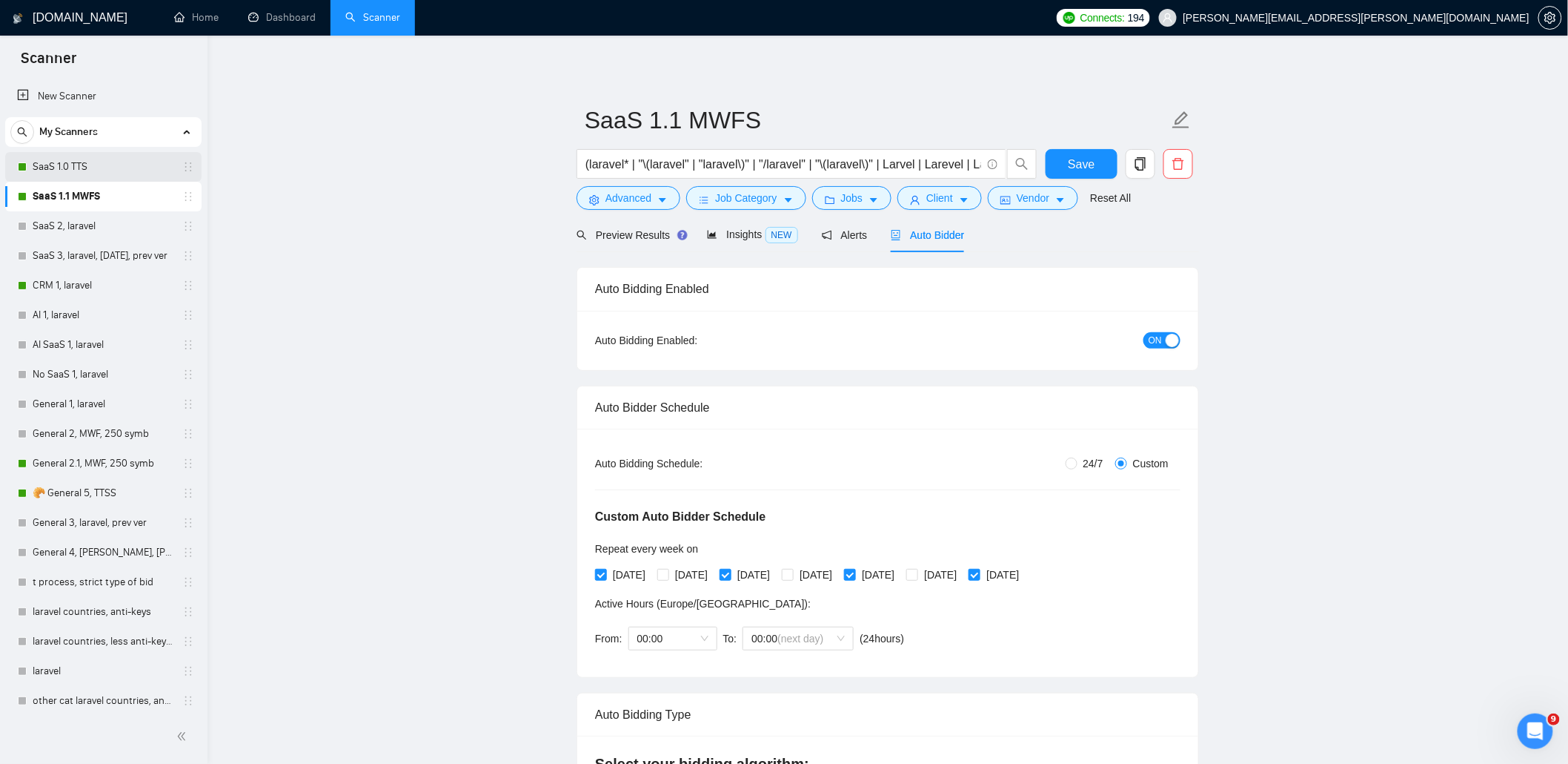
click at [72, 171] on link "SaaS 1.0 TTS" at bounding box center [103, 166] width 141 height 29
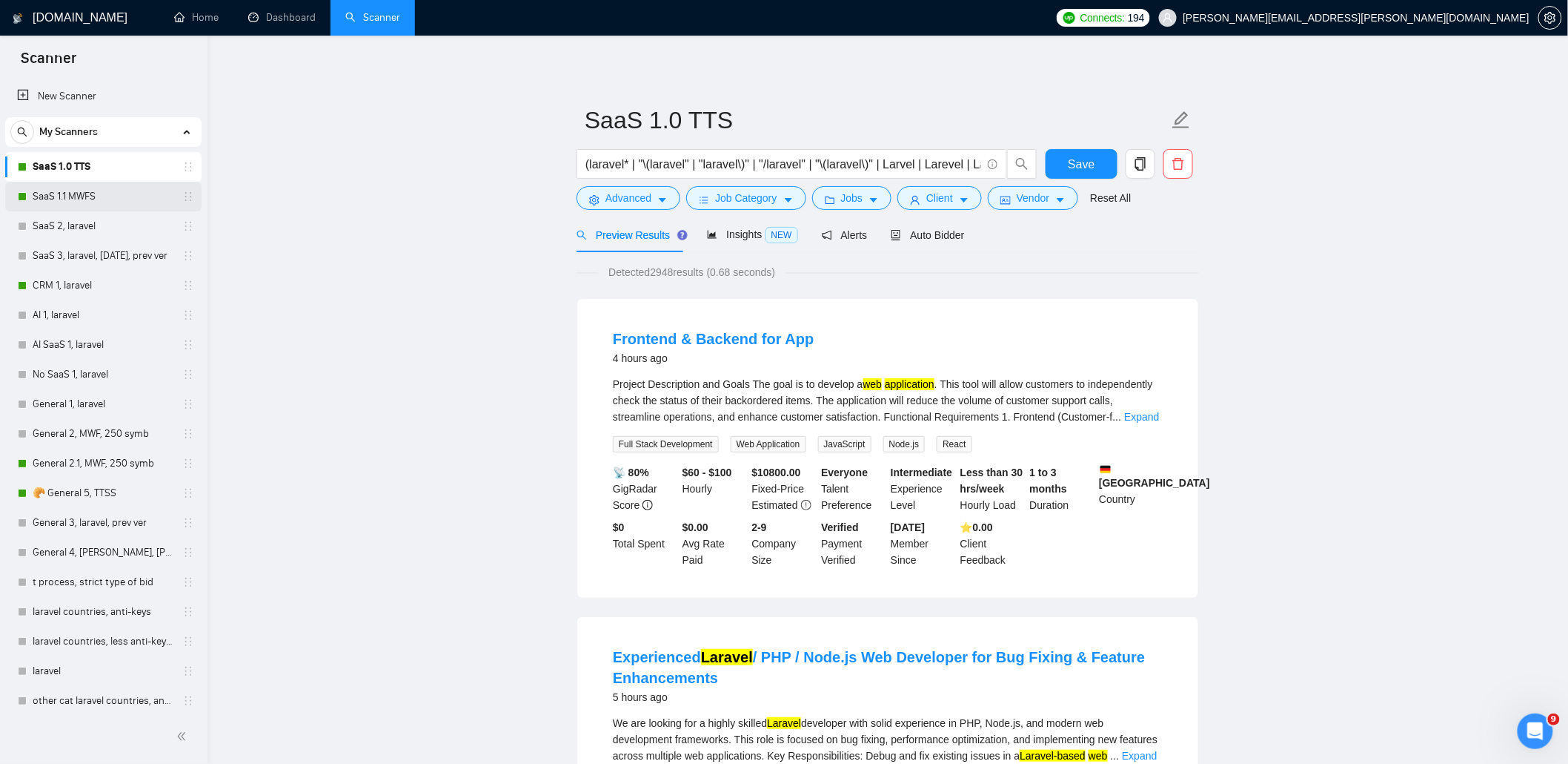
click at [85, 197] on link "SaaS 1.1 MWFS" at bounding box center [103, 196] width 141 height 29
click at [52, 463] on link "General 2.1, MWF, 250 symb" at bounding box center [103, 463] width 141 height 29
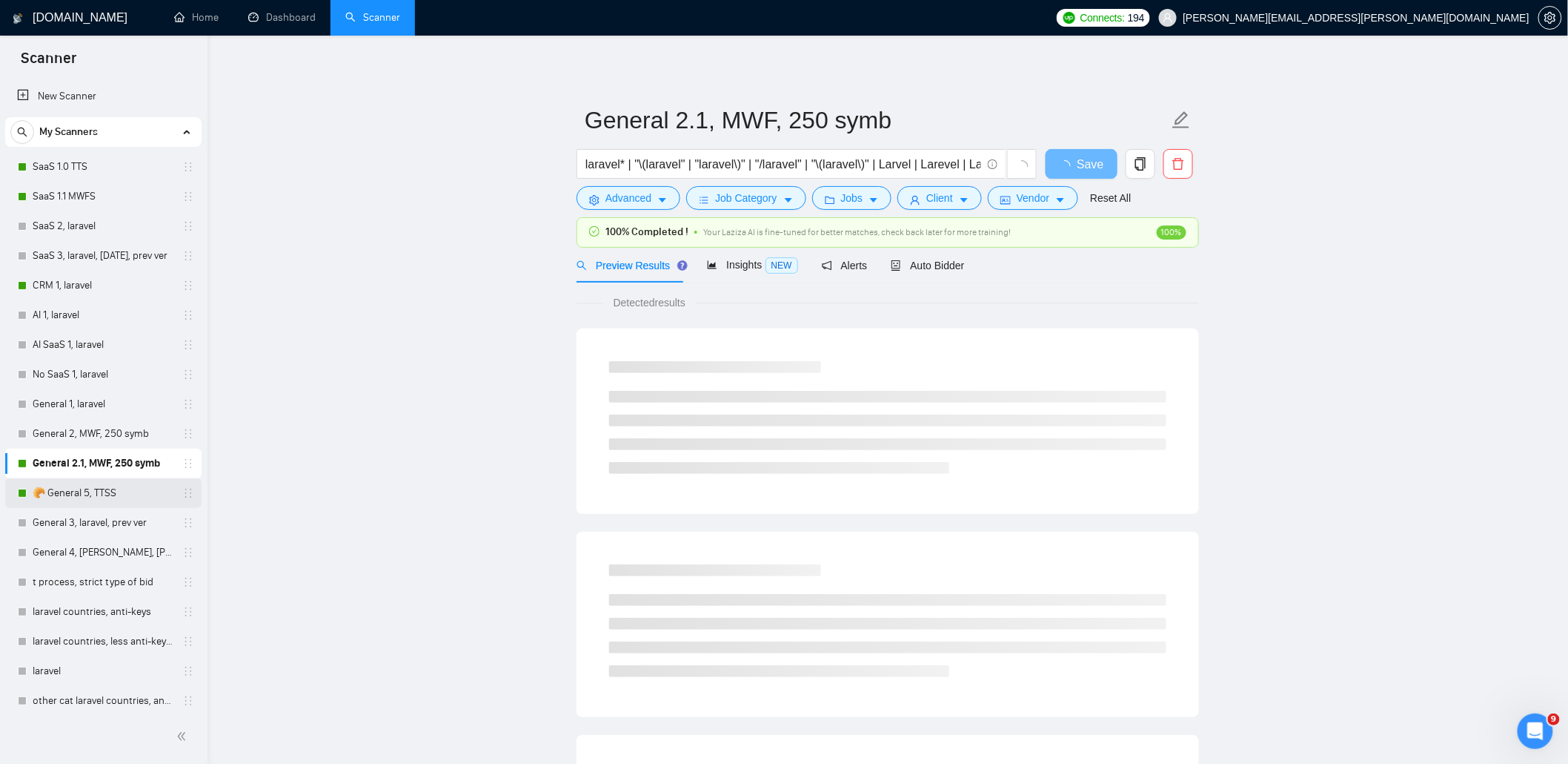
click at [76, 490] on link "🥐 General 5, TTSS" at bounding box center [103, 492] width 141 height 29
click at [72, 160] on link "SaaS 1.0 TTS" at bounding box center [103, 166] width 141 height 29
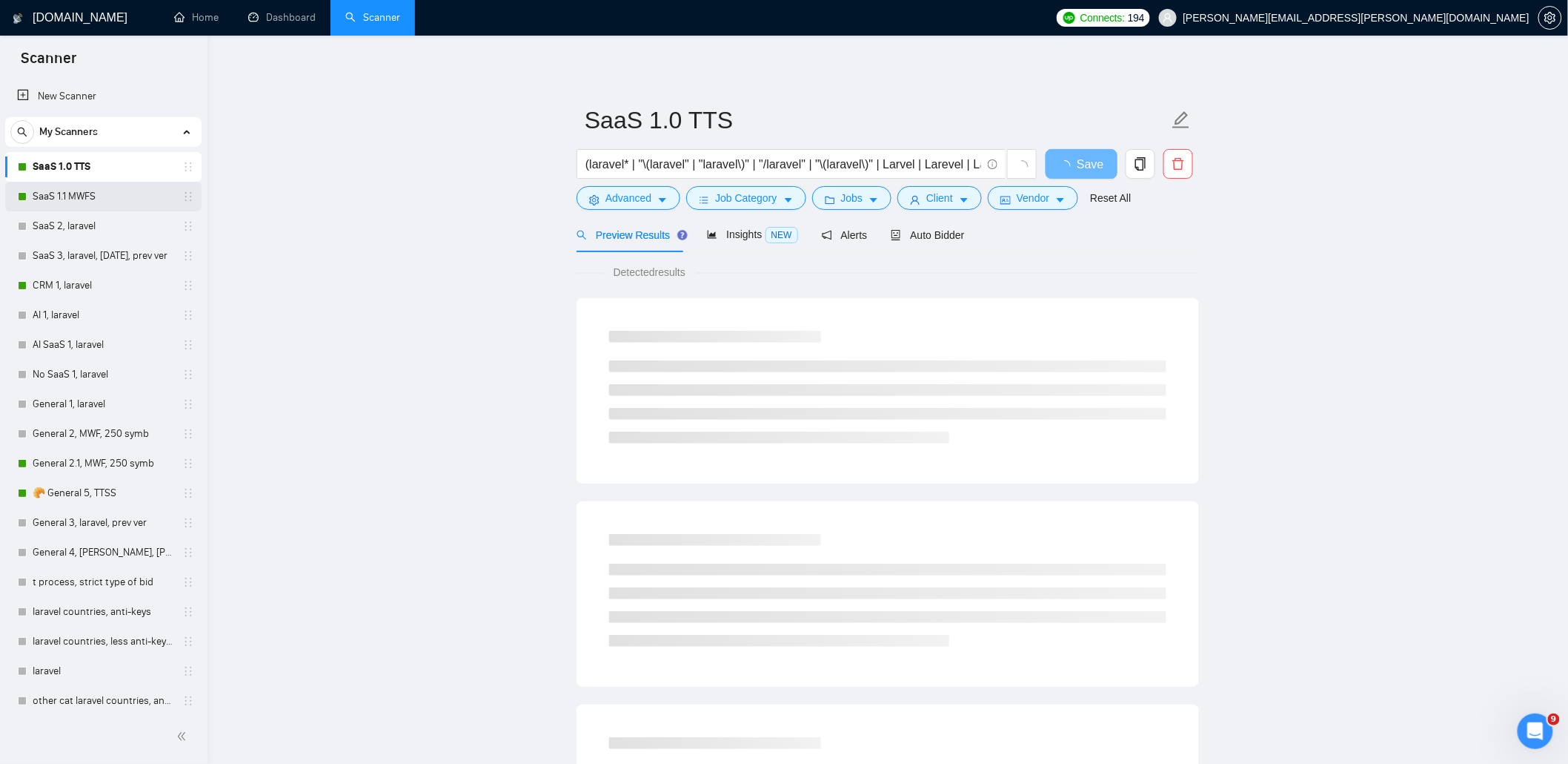
click at [83, 189] on link "SaaS 1.1 MWFS" at bounding box center [103, 196] width 141 height 29
click at [75, 283] on link "CRM 1, laravel" at bounding box center [103, 285] width 141 height 29
click at [65, 458] on link "General 2.1, MWF, 250 symb" at bounding box center [103, 463] width 141 height 29
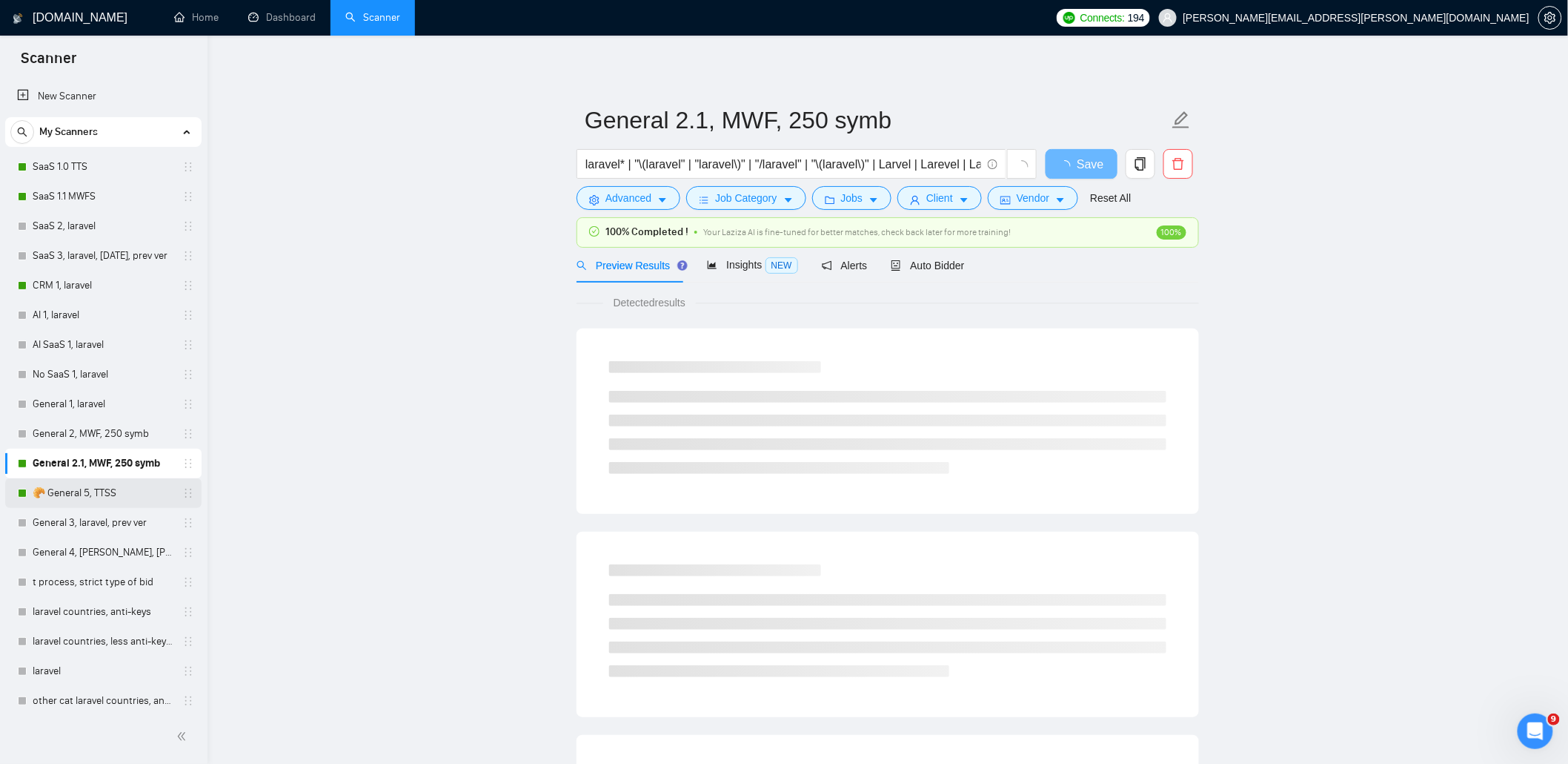
click at [86, 488] on link "🥐 General 5, TTSS" at bounding box center [103, 492] width 141 height 29
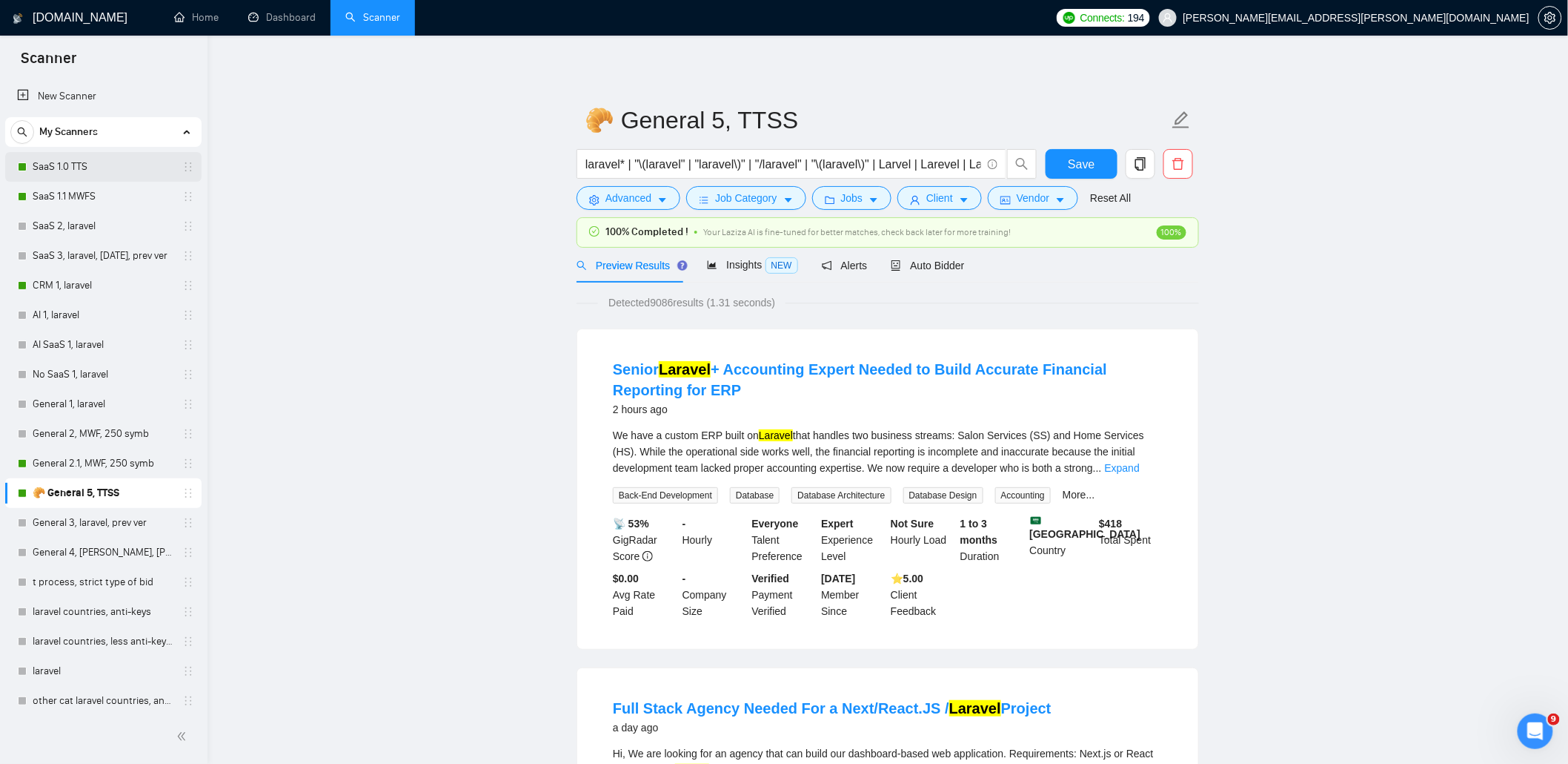
click at [75, 167] on link "SaaS 1.0 TTS" at bounding box center [103, 166] width 141 height 29
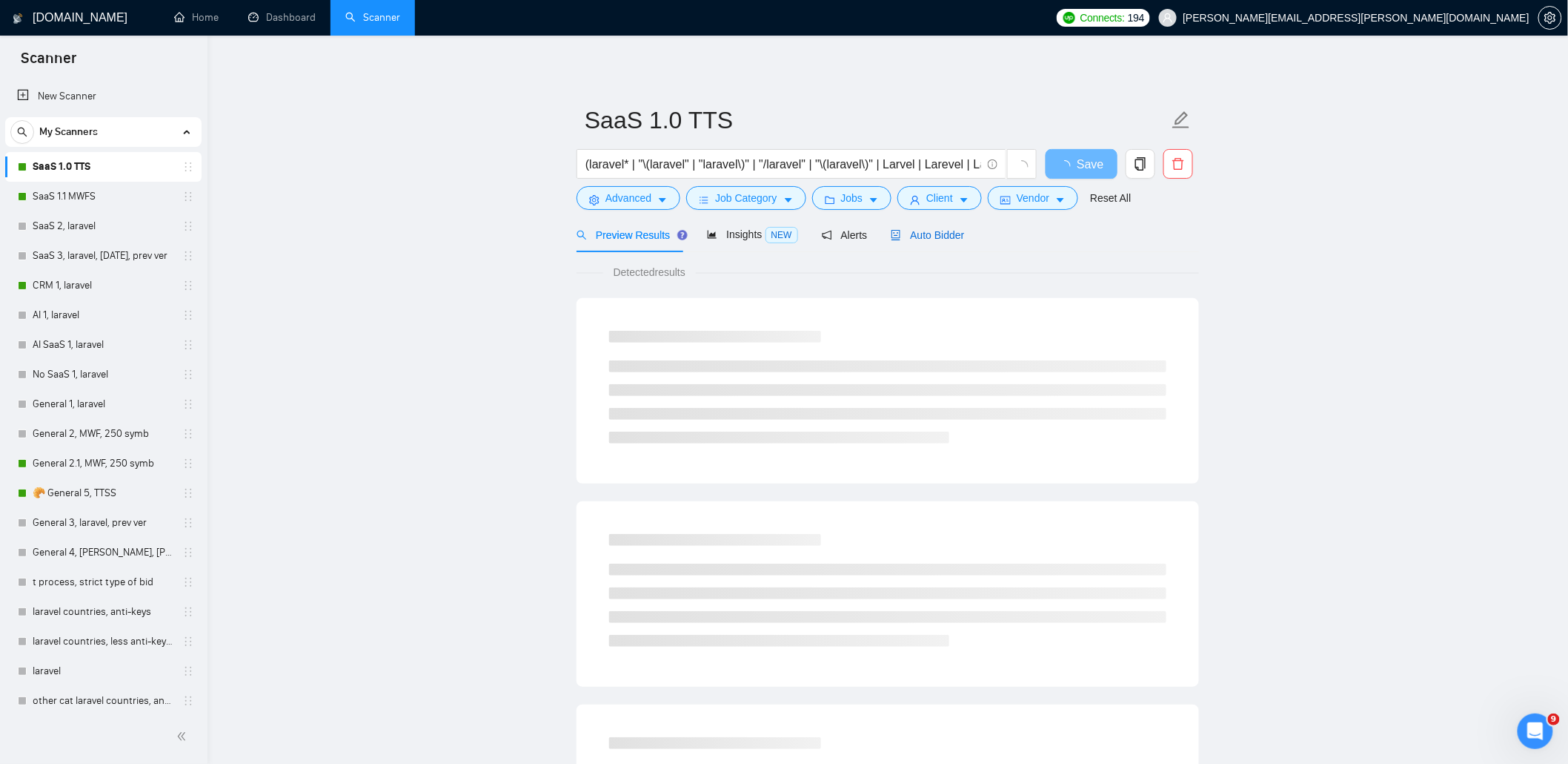
click at [913, 233] on span "Auto Bidder" at bounding box center [927, 235] width 74 height 12
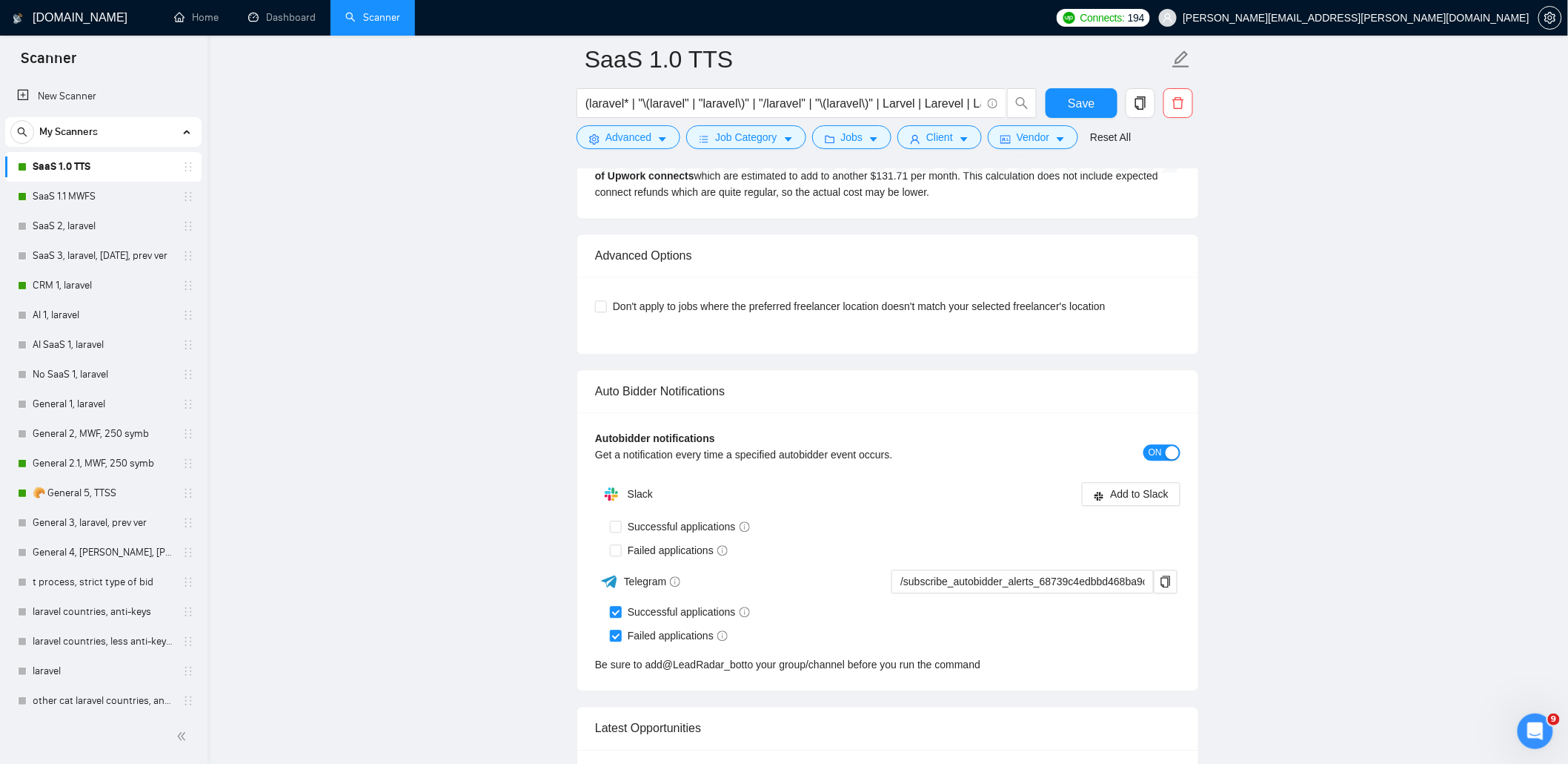
scroll to position [3559, 0]
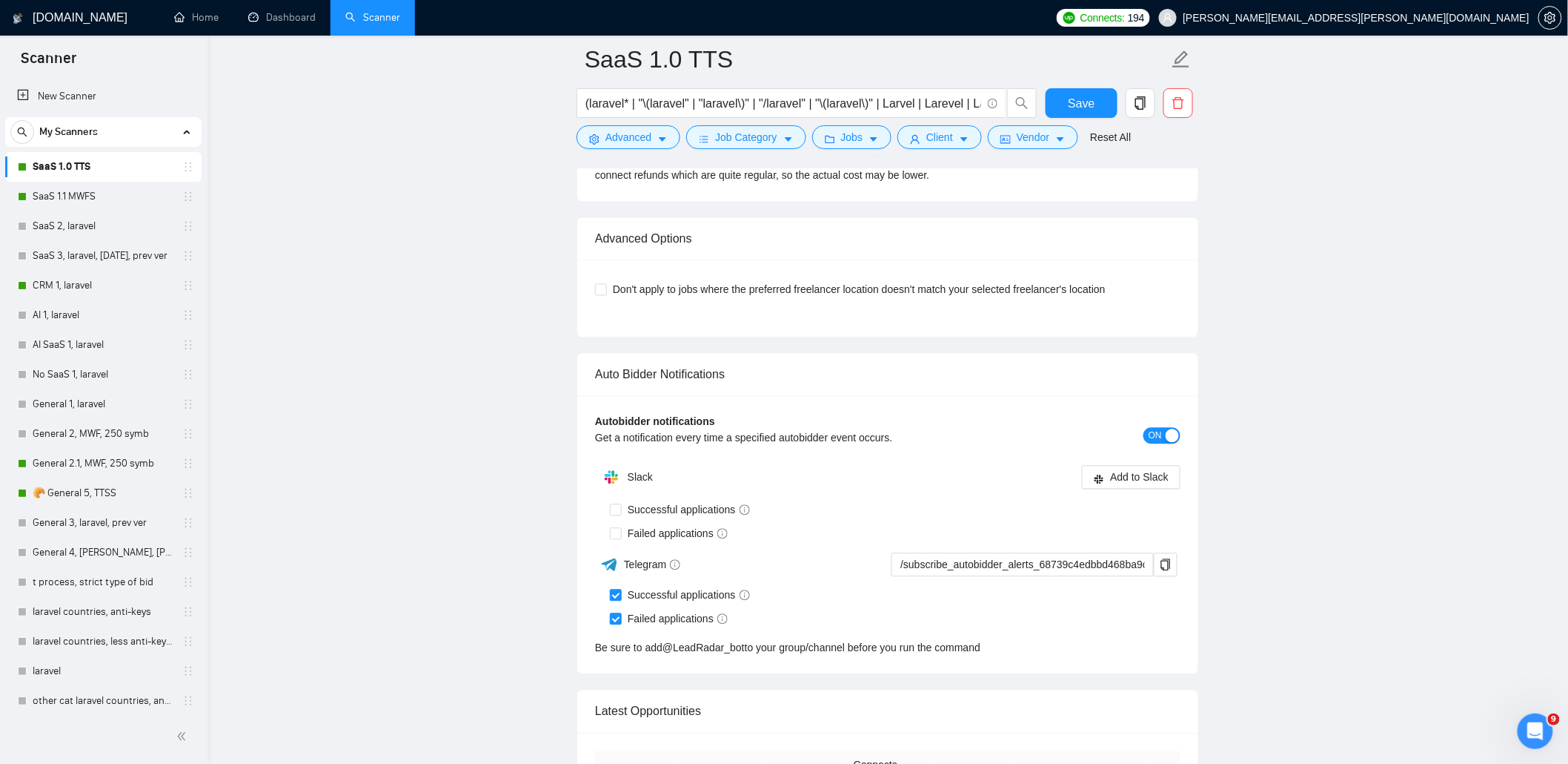
click at [87, 198] on link "SaaS 1.1 MWFS" at bounding box center [103, 196] width 141 height 29
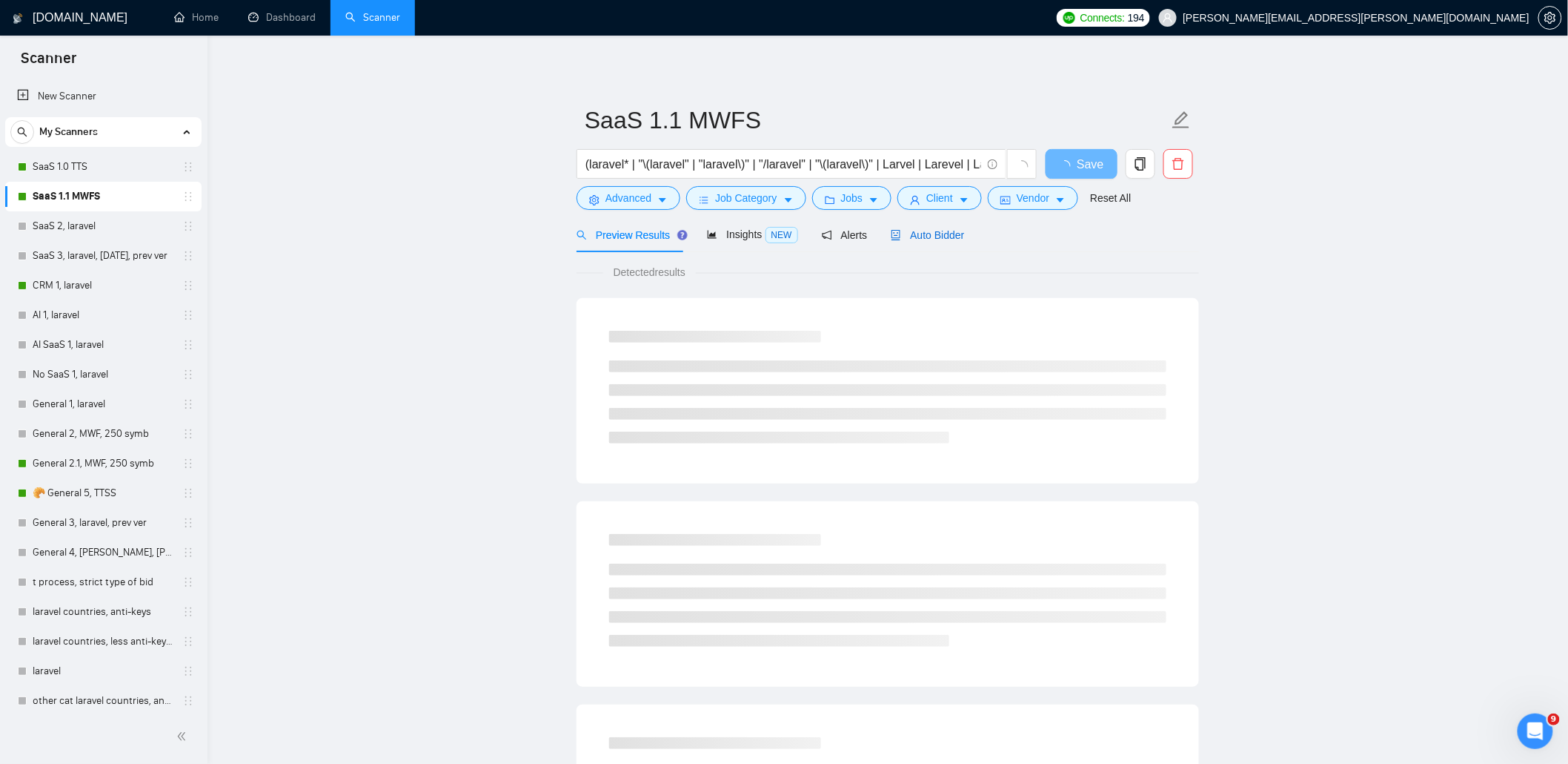
click at [911, 232] on span "Auto Bidder" at bounding box center [927, 235] width 74 height 12
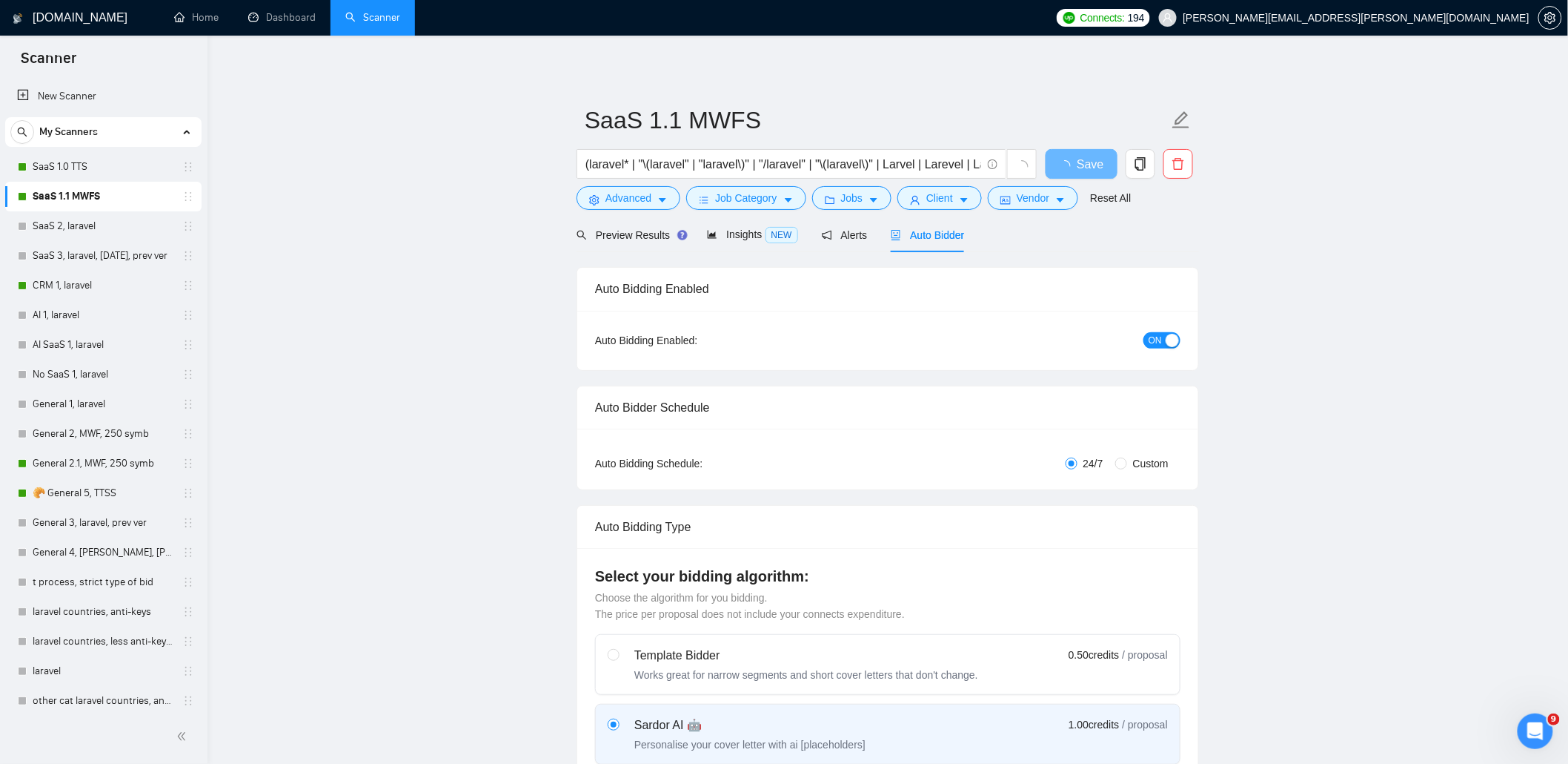
radio input "false"
radio input "true"
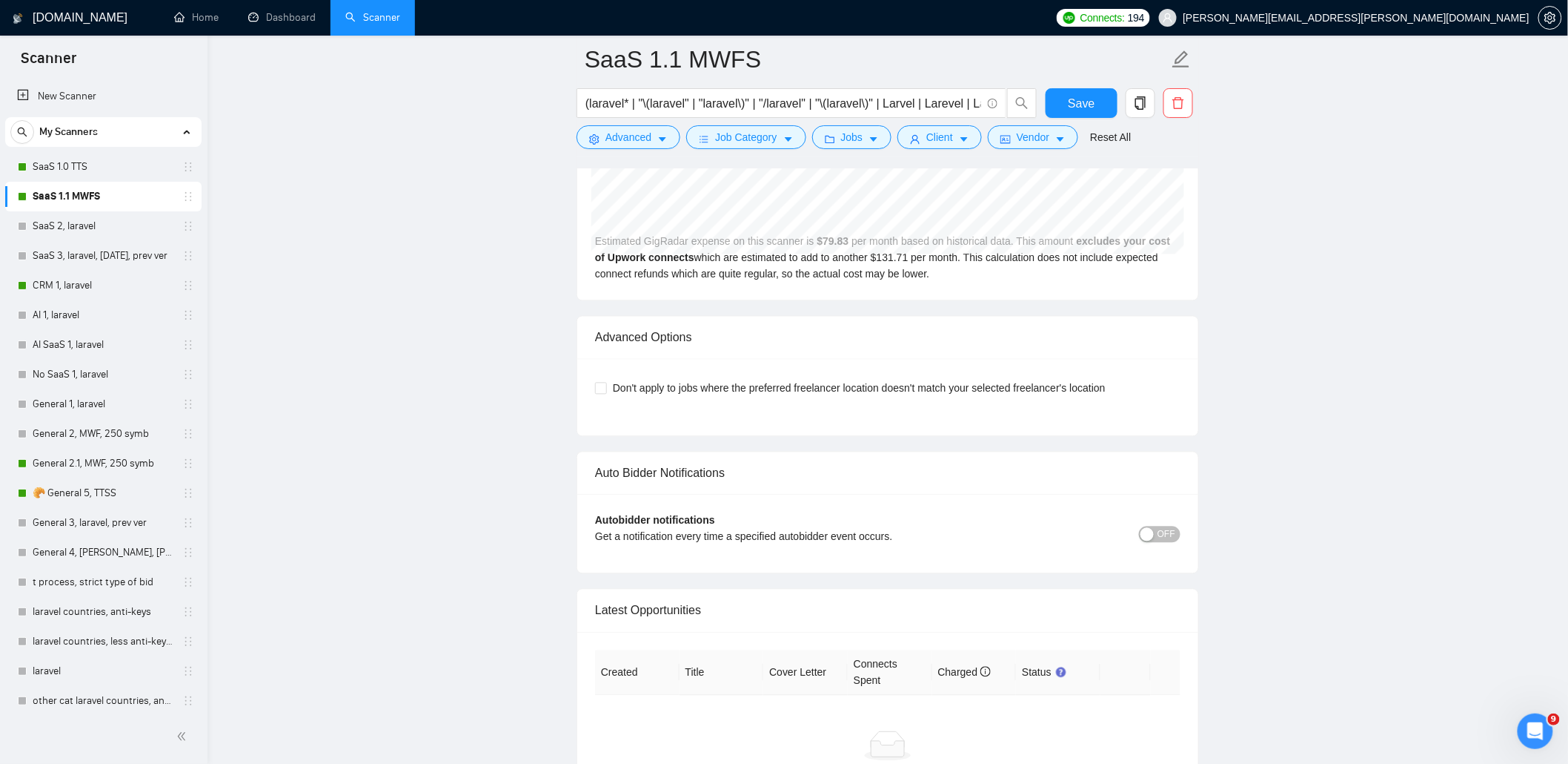
scroll to position [3657, 0]
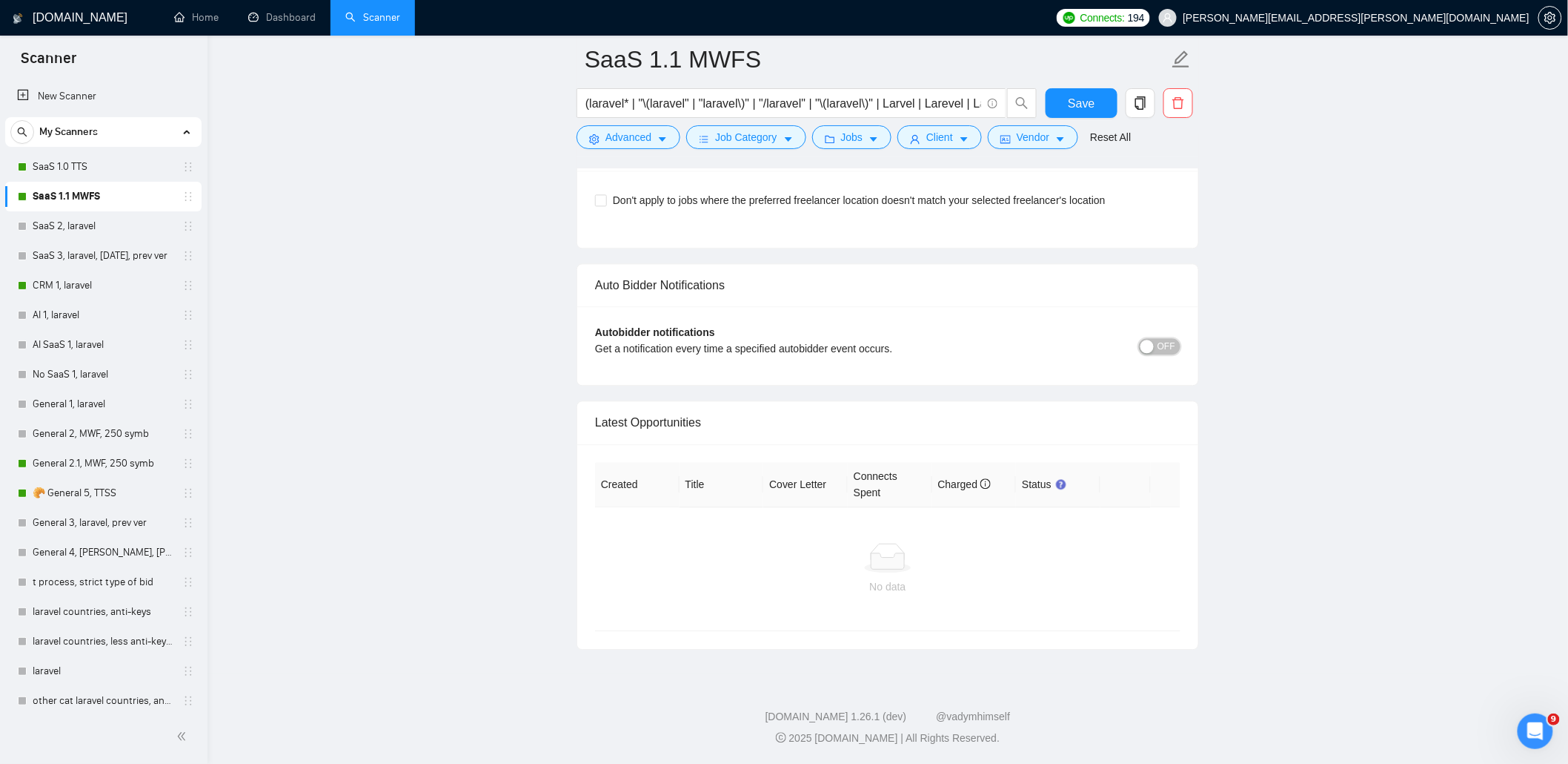
click at [1160, 349] on span "OFF" at bounding box center [1165, 346] width 18 height 17
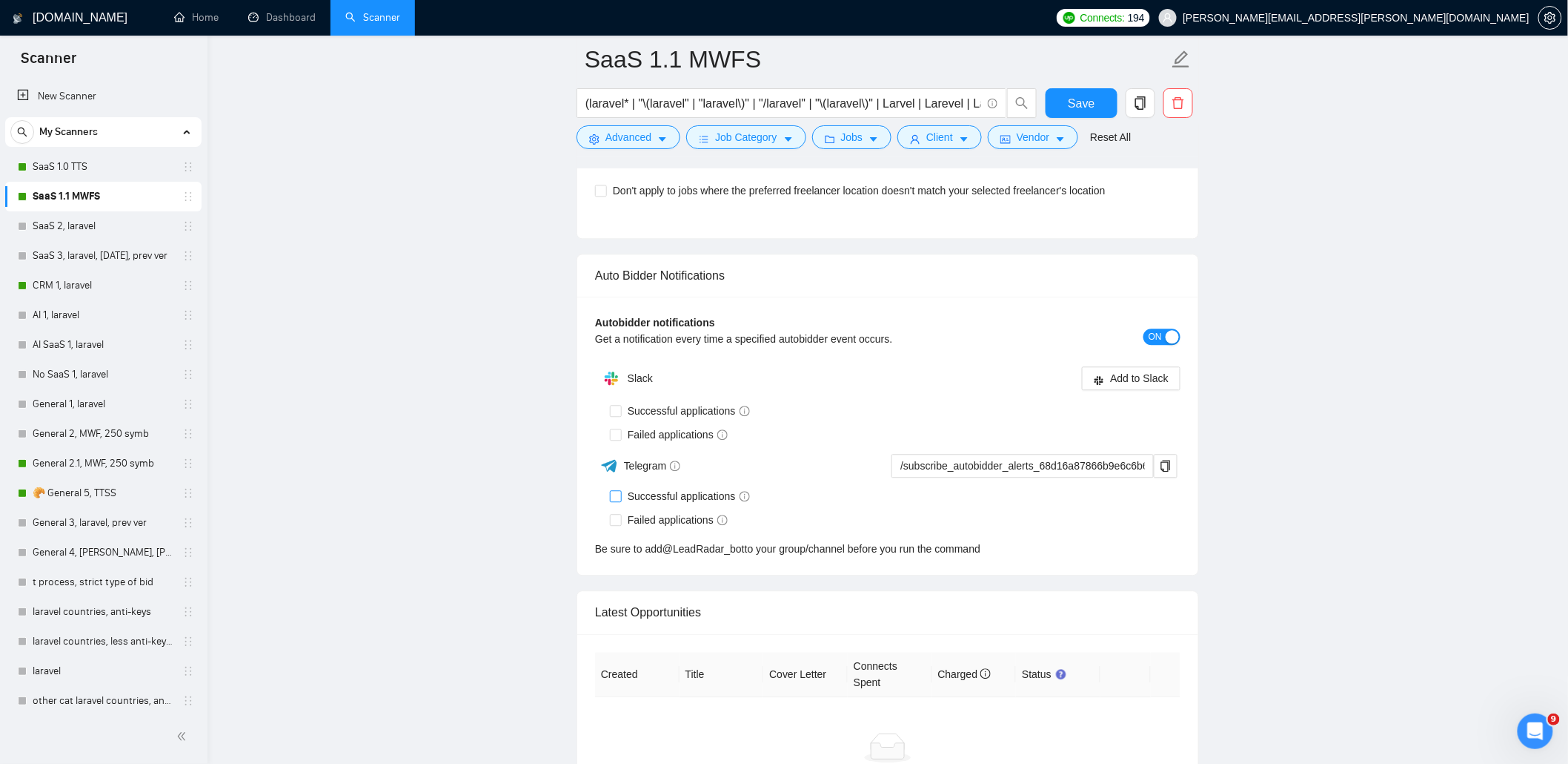
click at [652, 504] on span "Successful applications" at bounding box center [688, 497] width 134 height 17
click at [620, 501] on input "Successful applications" at bounding box center [615, 495] width 10 height 10
checkbox input "true"
click at [648, 528] on span "Failed applications" at bounding box center [677, 520] width 112 height 17
click at [620, 524] on input "Failed applications" at bounding box center [615, 519] width 10 height 10
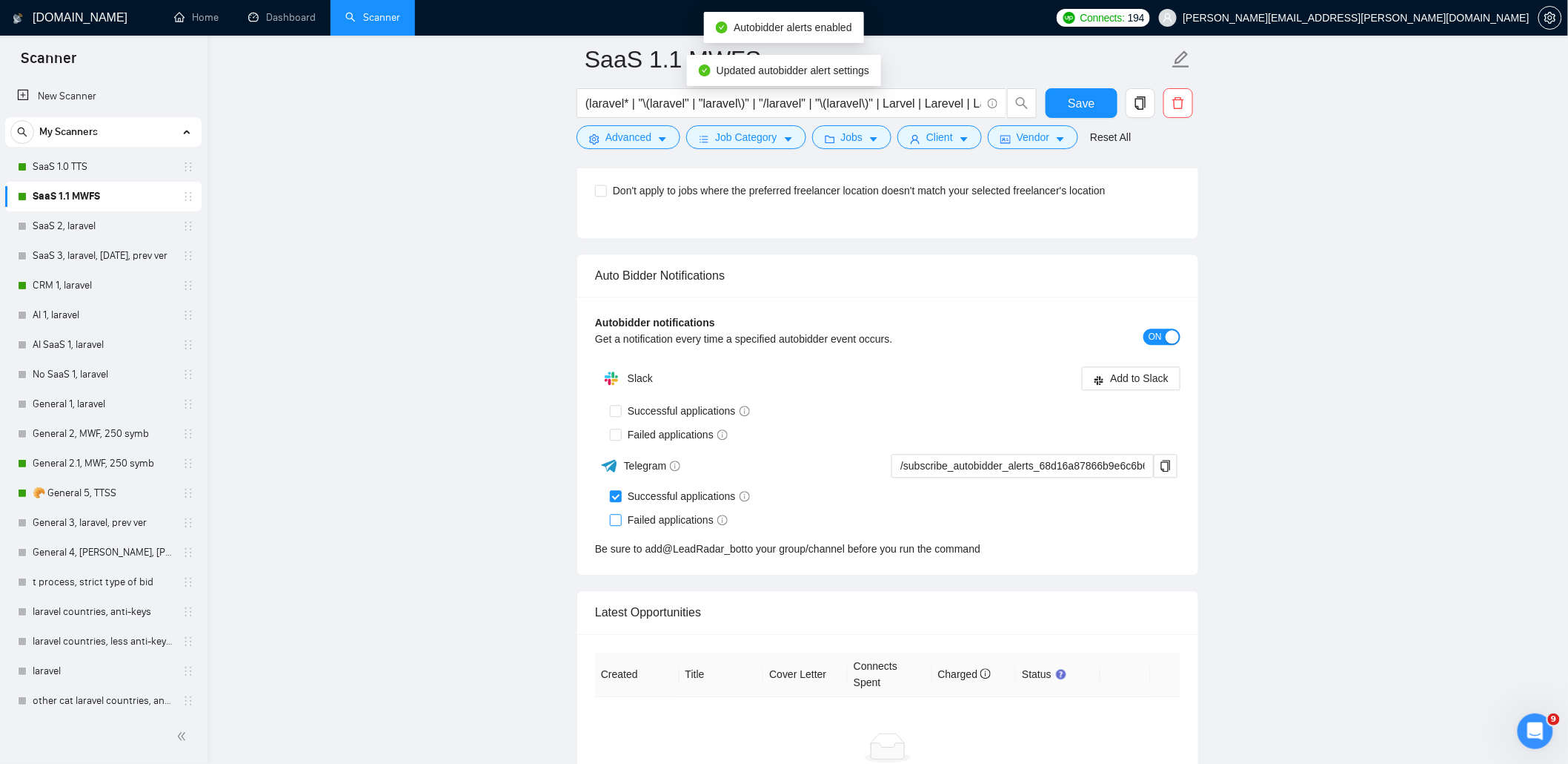
checkbox input "true"
click at [1165, 467] on button "button" at bounding box center [1165, 466] width 23 height 23
click at [1063, 108] on button "Save" at bounding box center [1082, 103] width 72 height 29
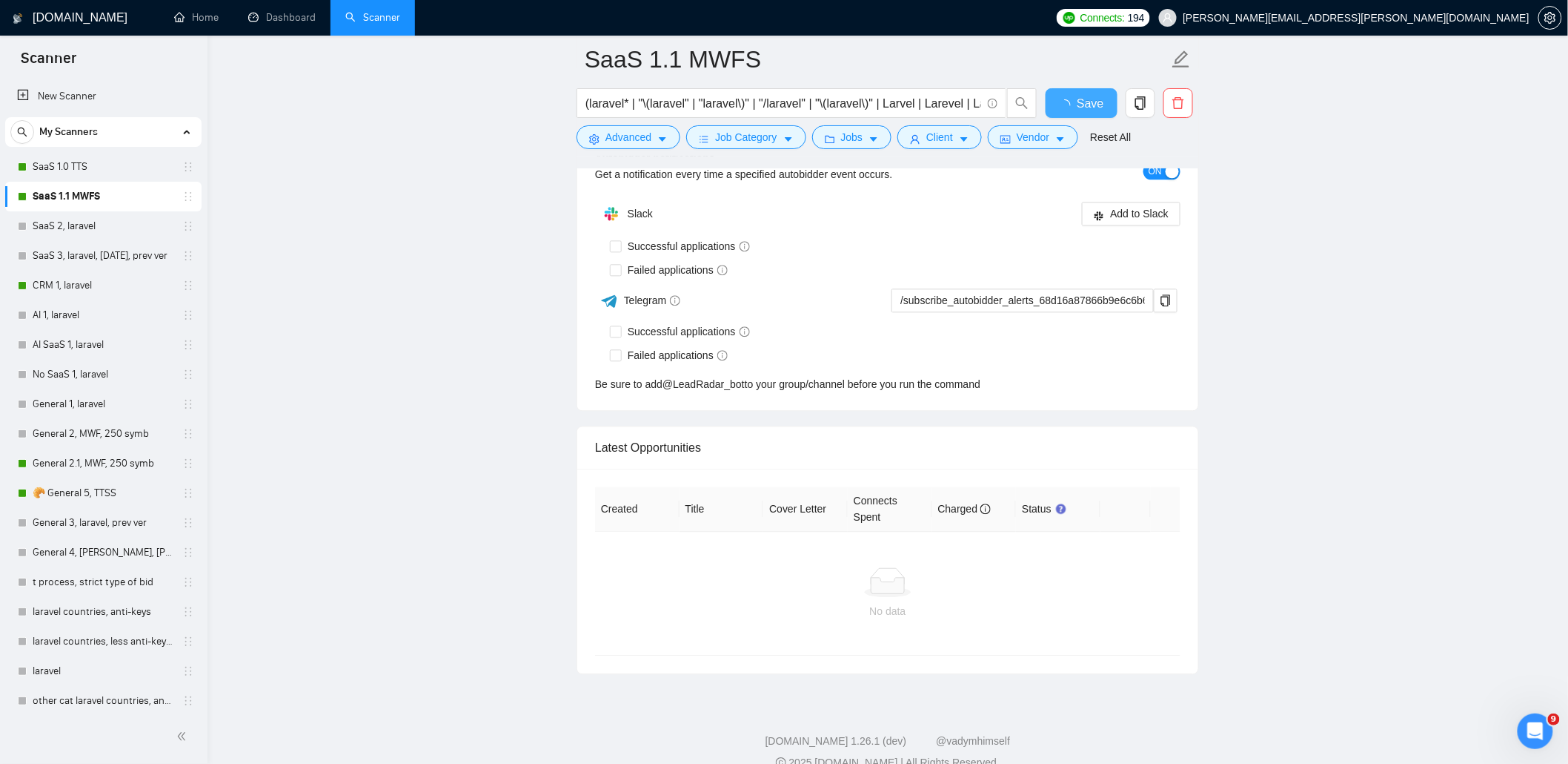
checkbox input "true"
